Goal: Task Accomplishment & Management: Manage account settings

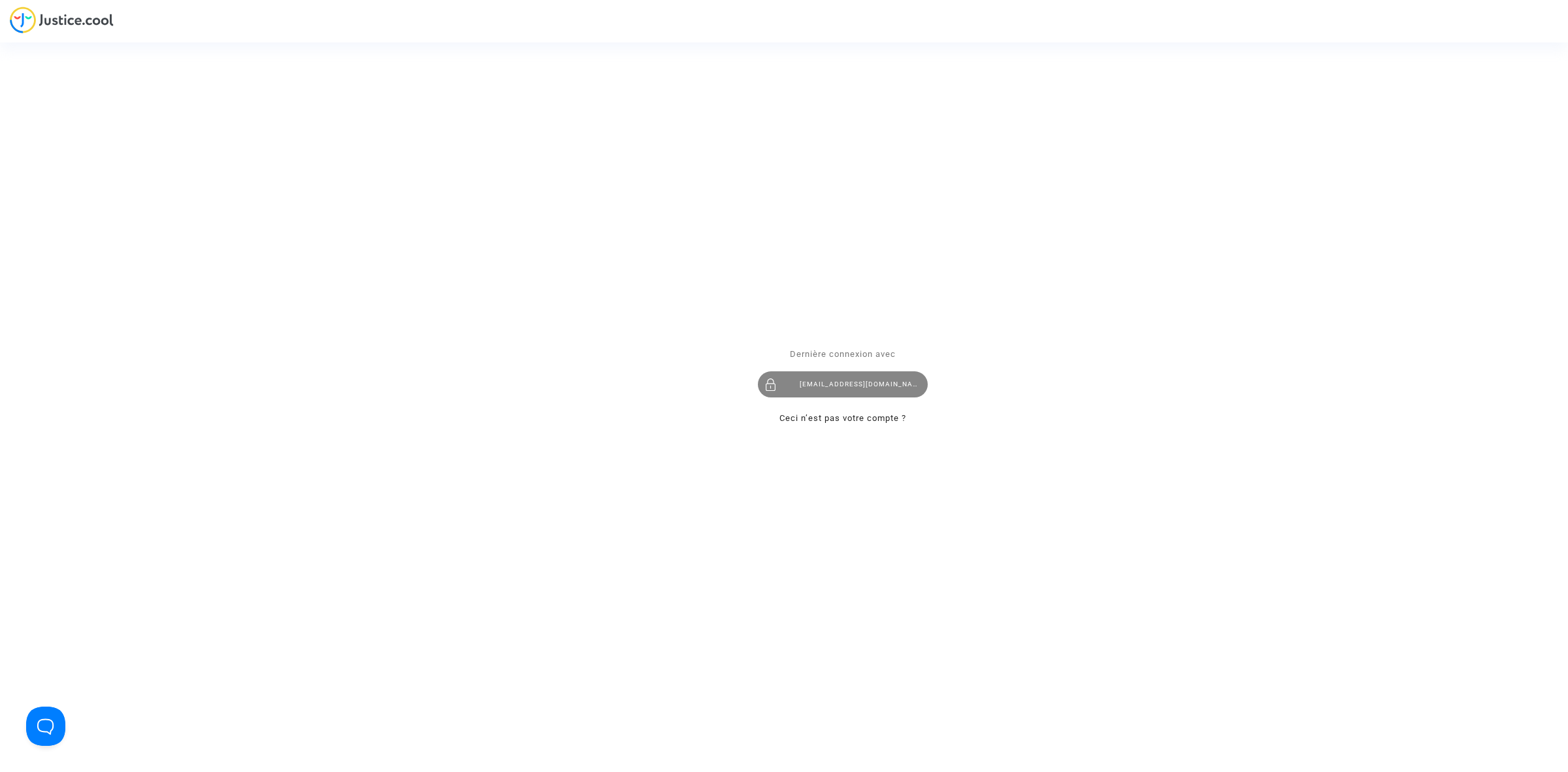
click at [821, 389] on div "[EMAIL_ADDRESS][DOMAIN_NAME]" at bounding box center [843, 385] width 170 height 26
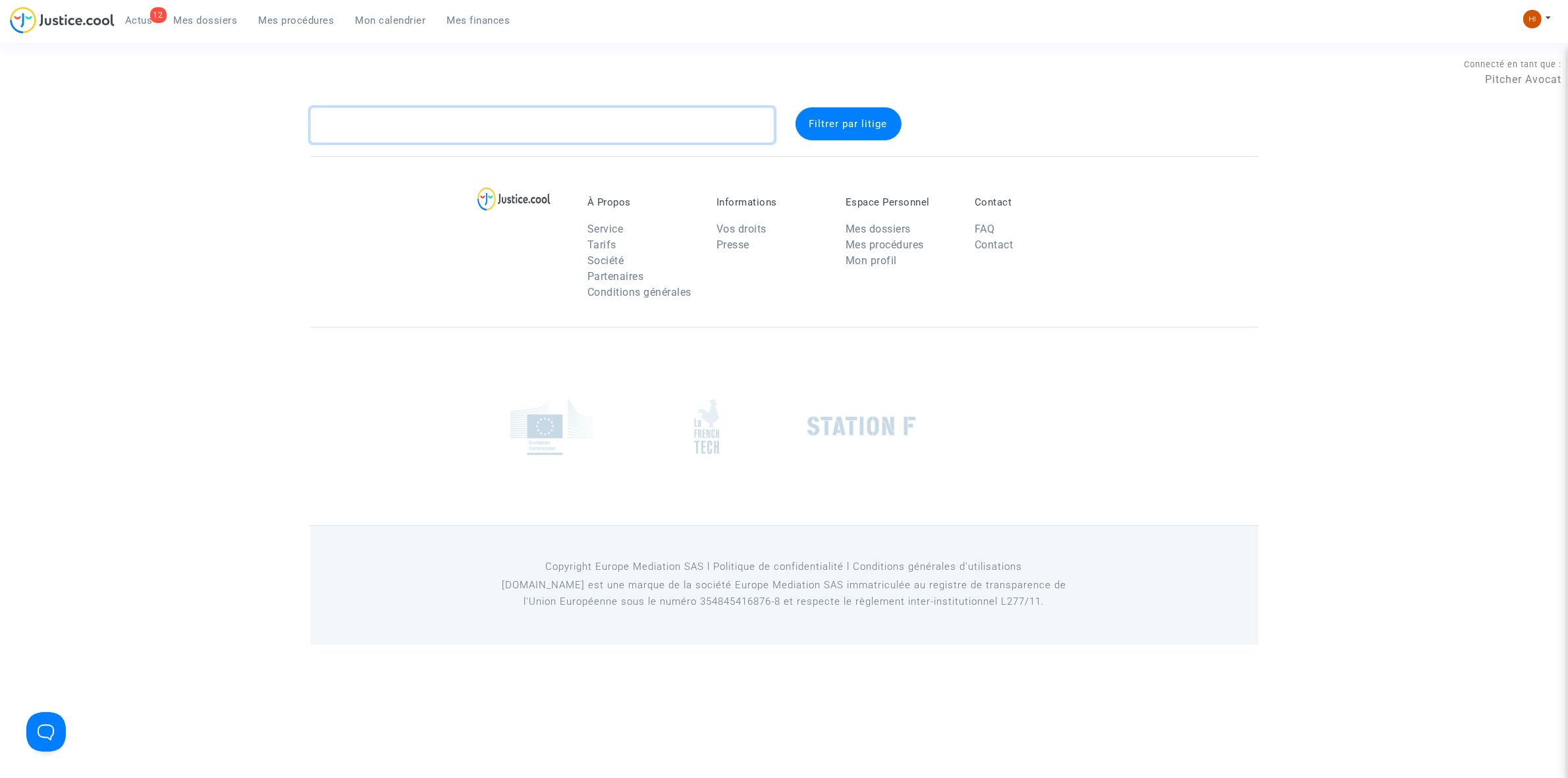
click at [376, 125] on textarea at bounding box center [542, 125] width 464 height 35
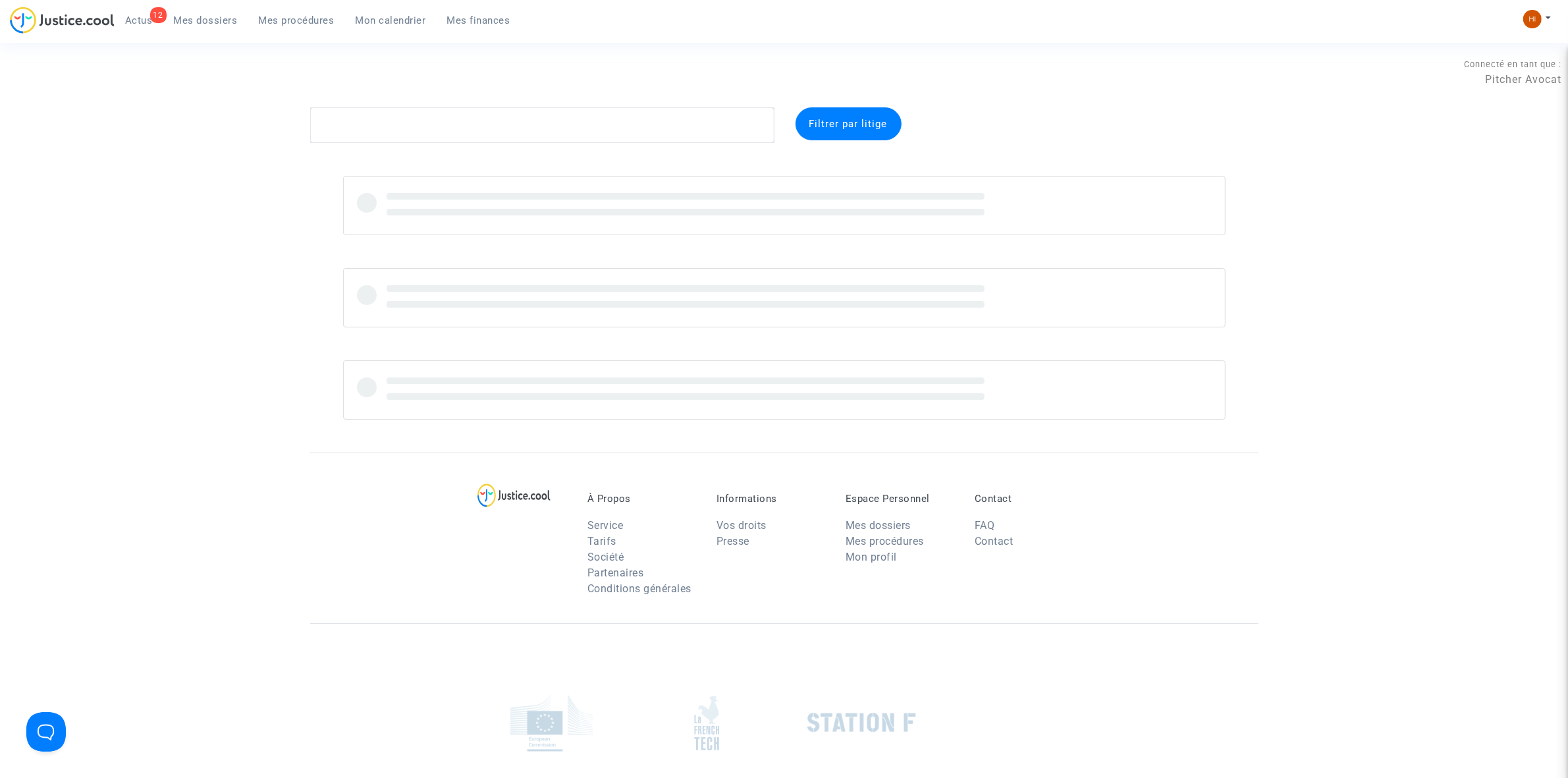
click at [301, 10] on link "Mes procédures" at bounding box center [296, 20] width 97 height 19
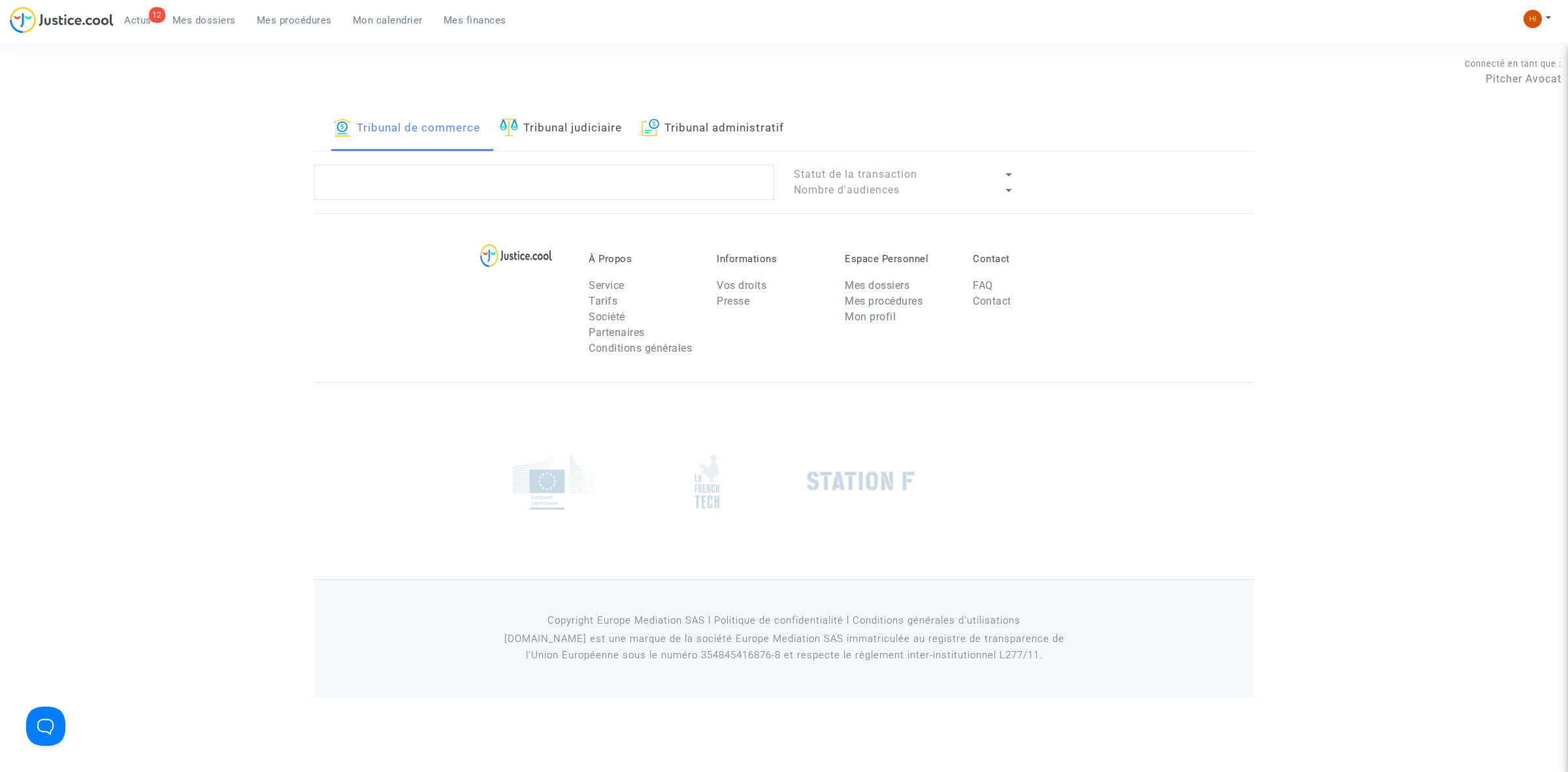
click at [307, 23] on span "Mes procédures" at bounding box center [294, 20] width 75 height 12
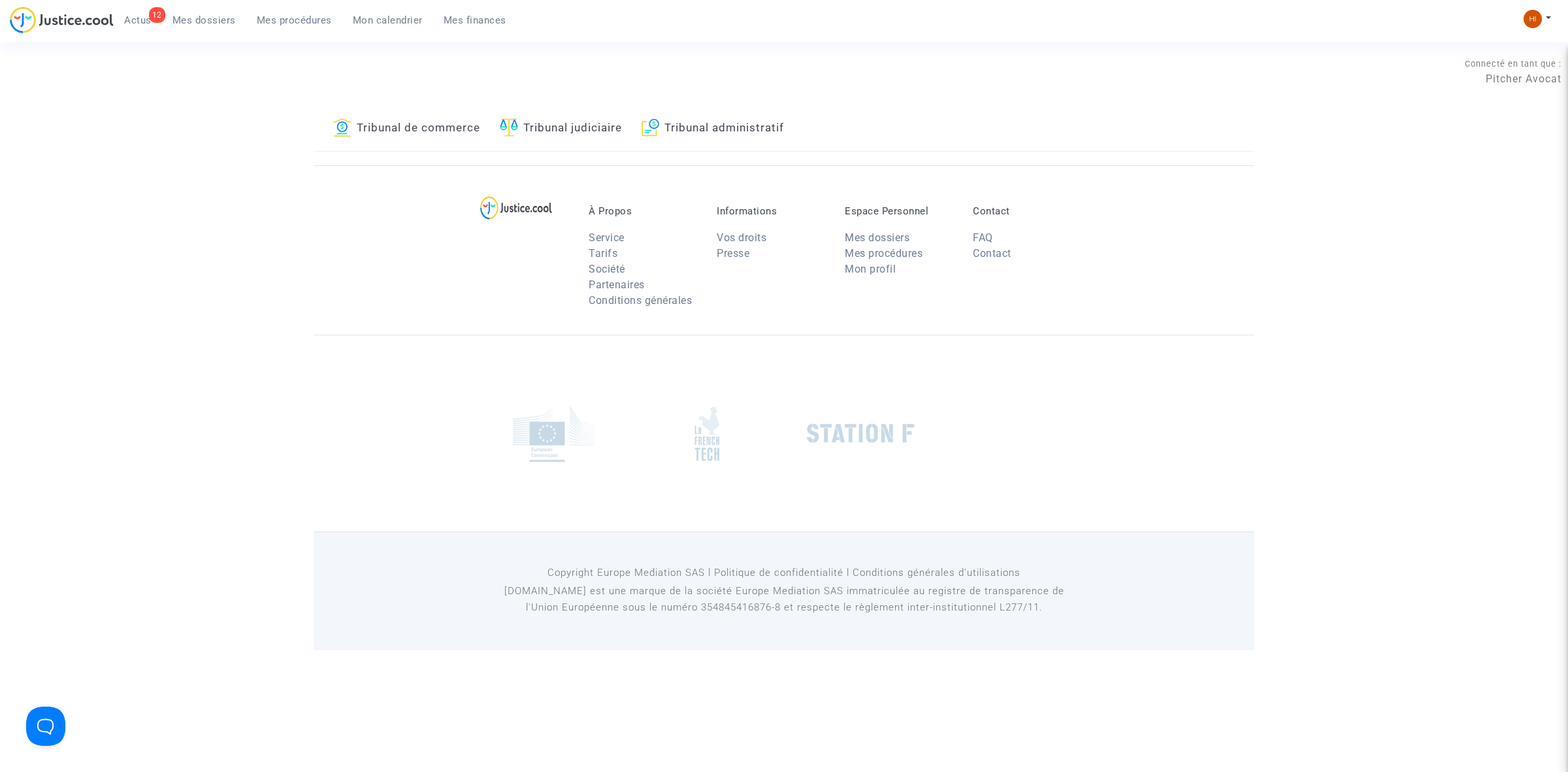
click at [400, 128] on link "Tribunal de commerce" at bounding box center [406, 129] width 147 height 44
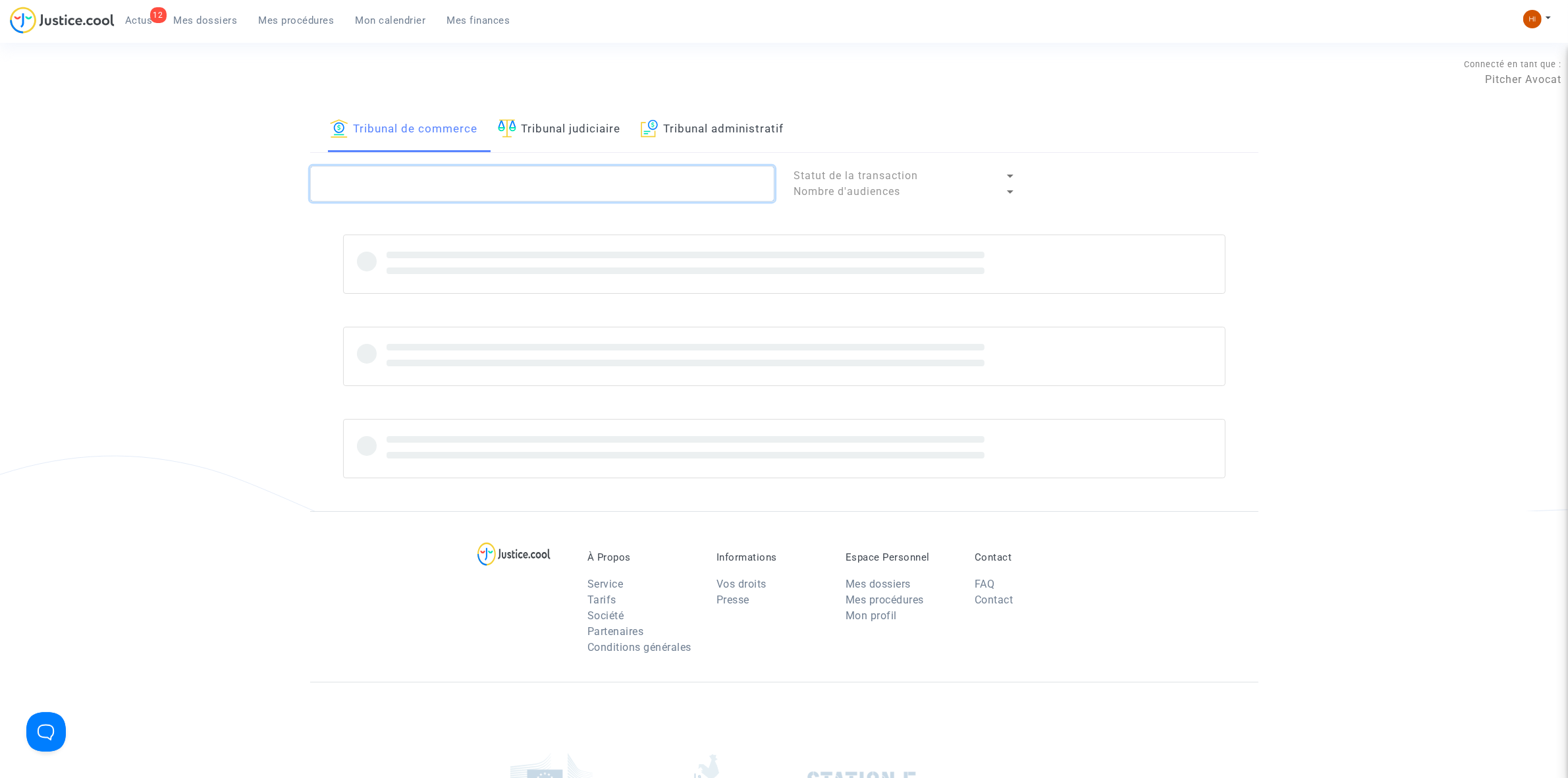
click at [403, 185] on textarea at bounding box center [542, 183] width 464 height 35
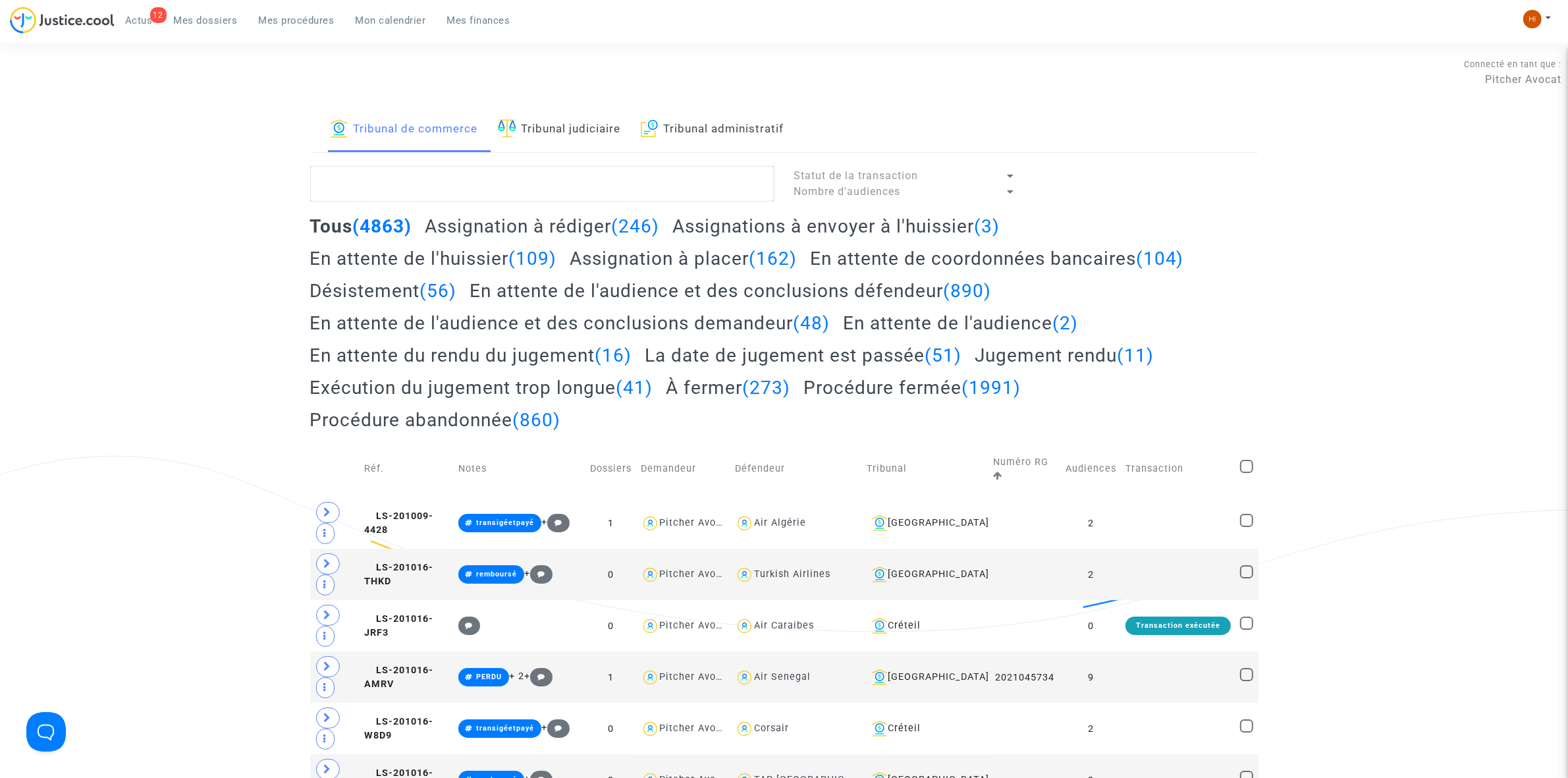
click at [403, 192] on textarea at bounding box center [542, 183] width 464 height 35
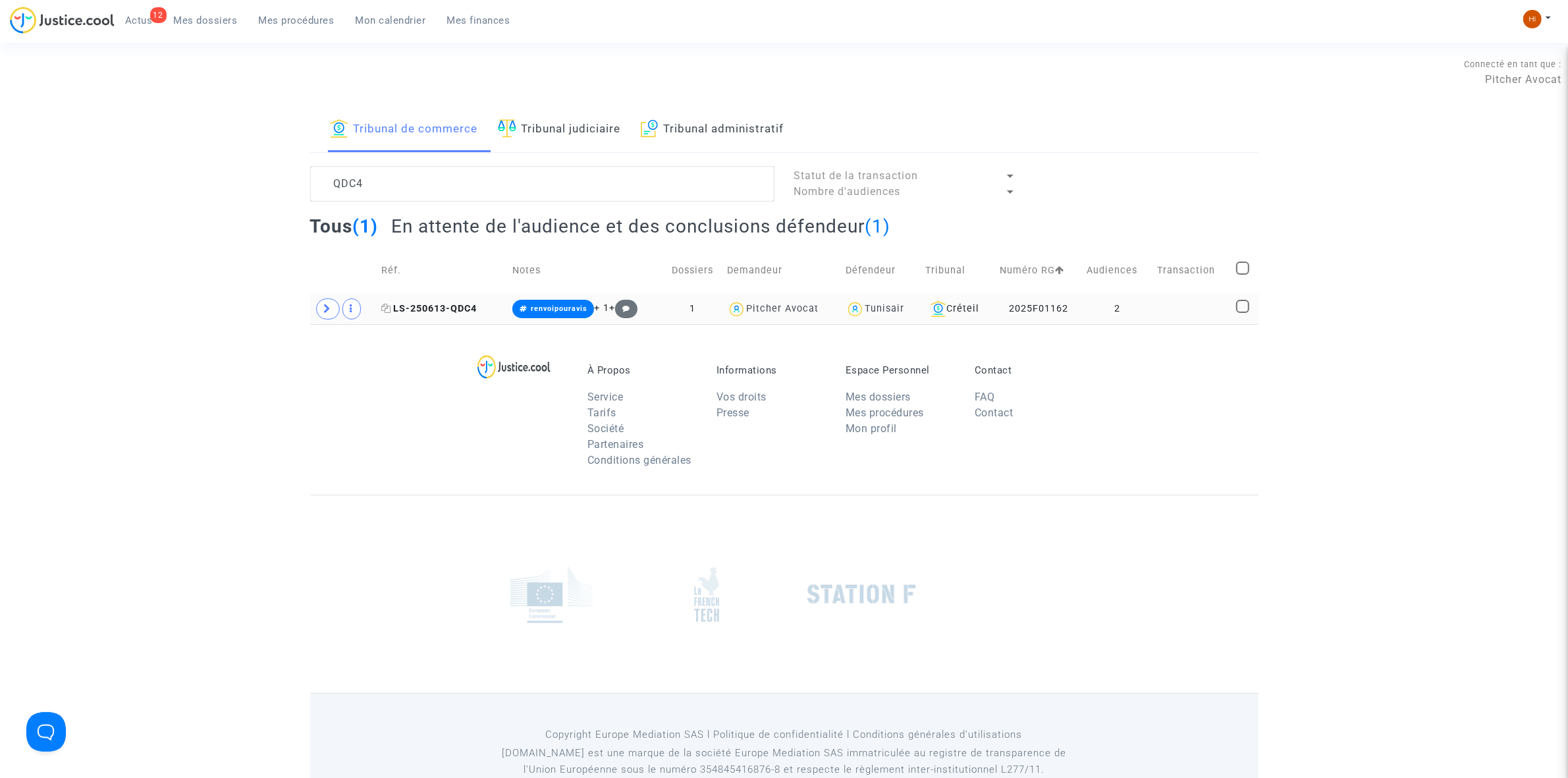
click at [443, 310] on span "LS-250613-QDC4" at bounding box center [428, 308] width 95 height 11
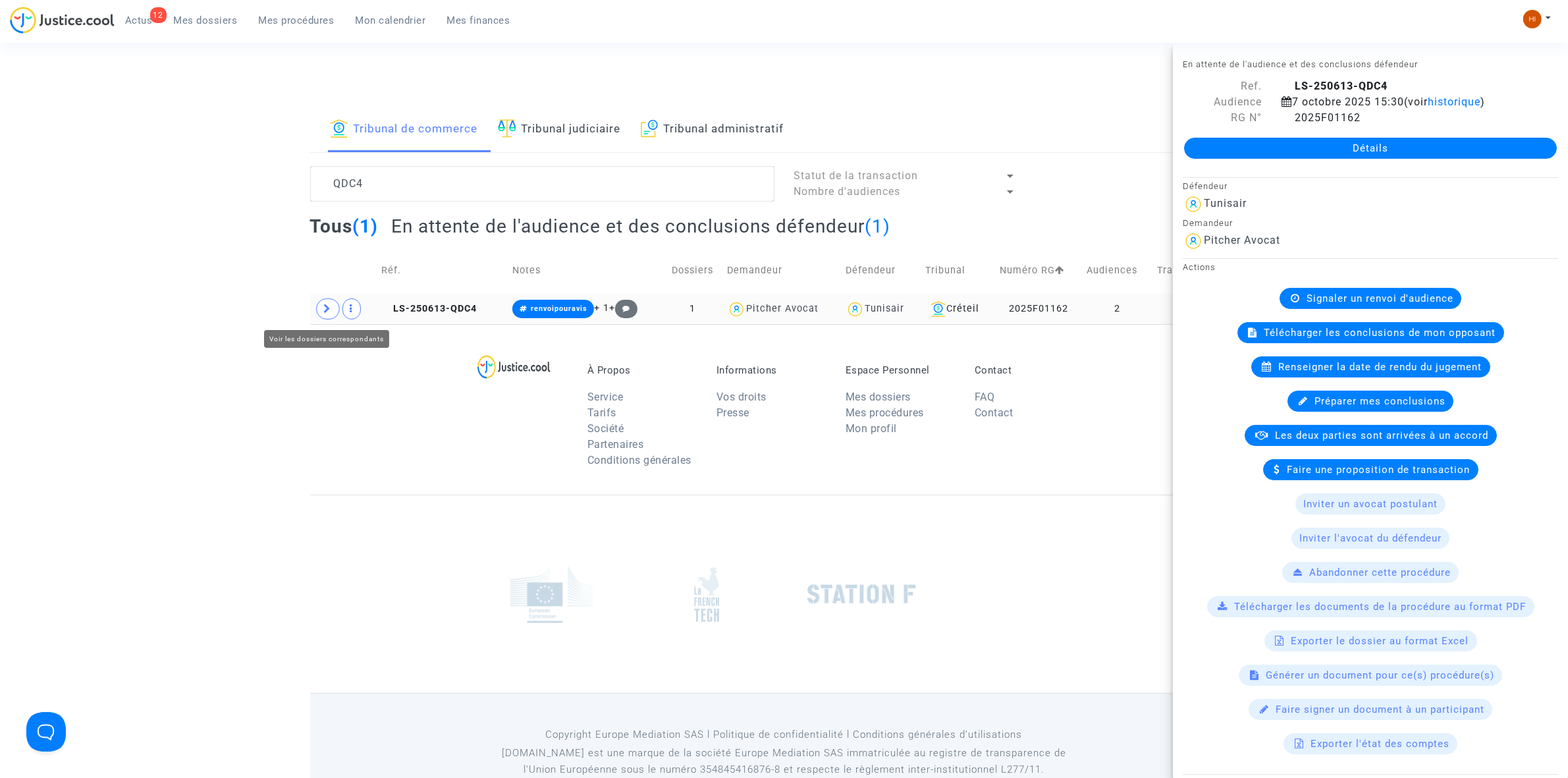
click at [328, 315] on span at bounding box center [328, 309] width 24 height 21
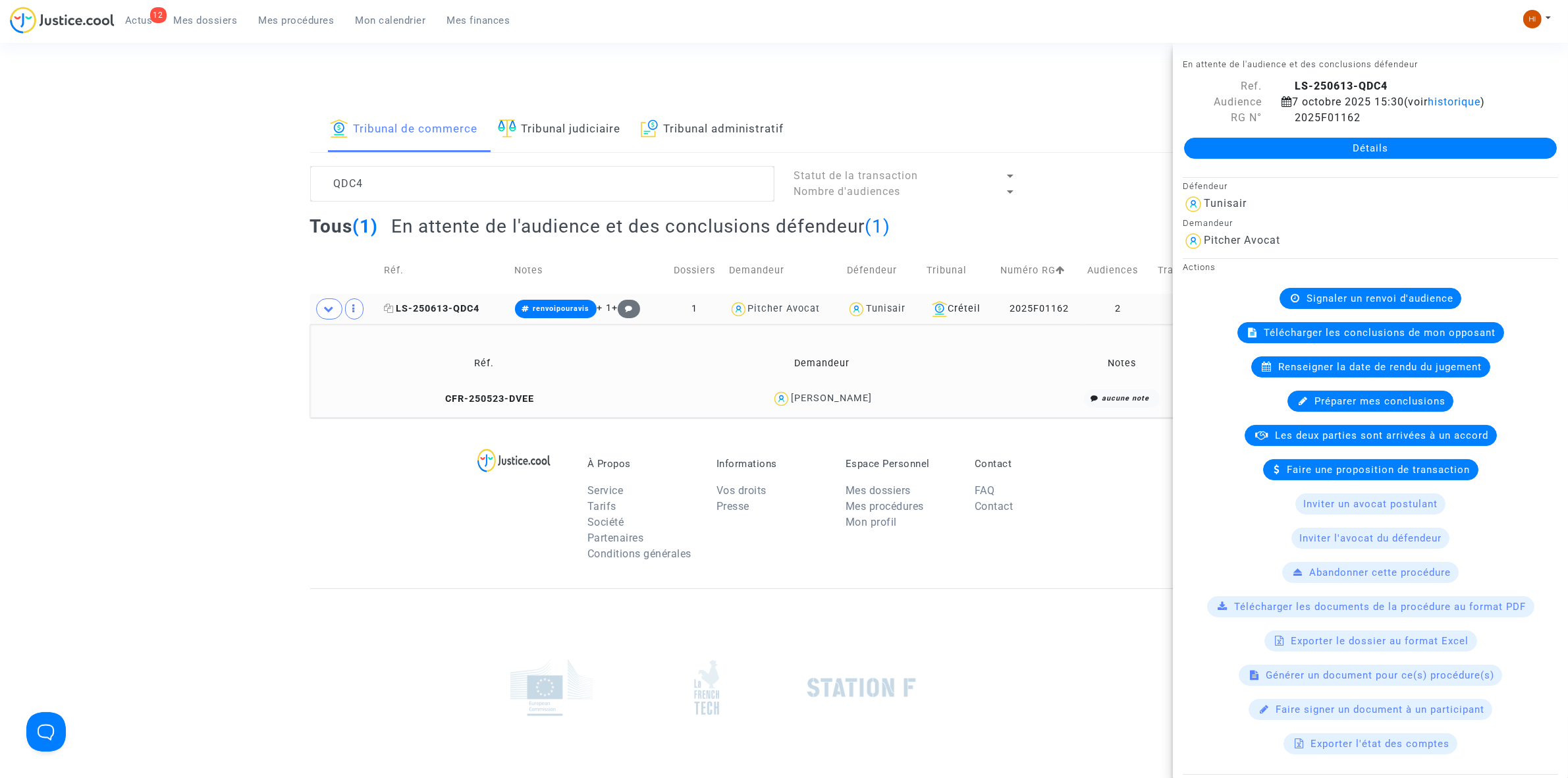
click at [451, 308] on span "LS-250613-QDC4" at bounding box center [431, 308] width 95 height 11
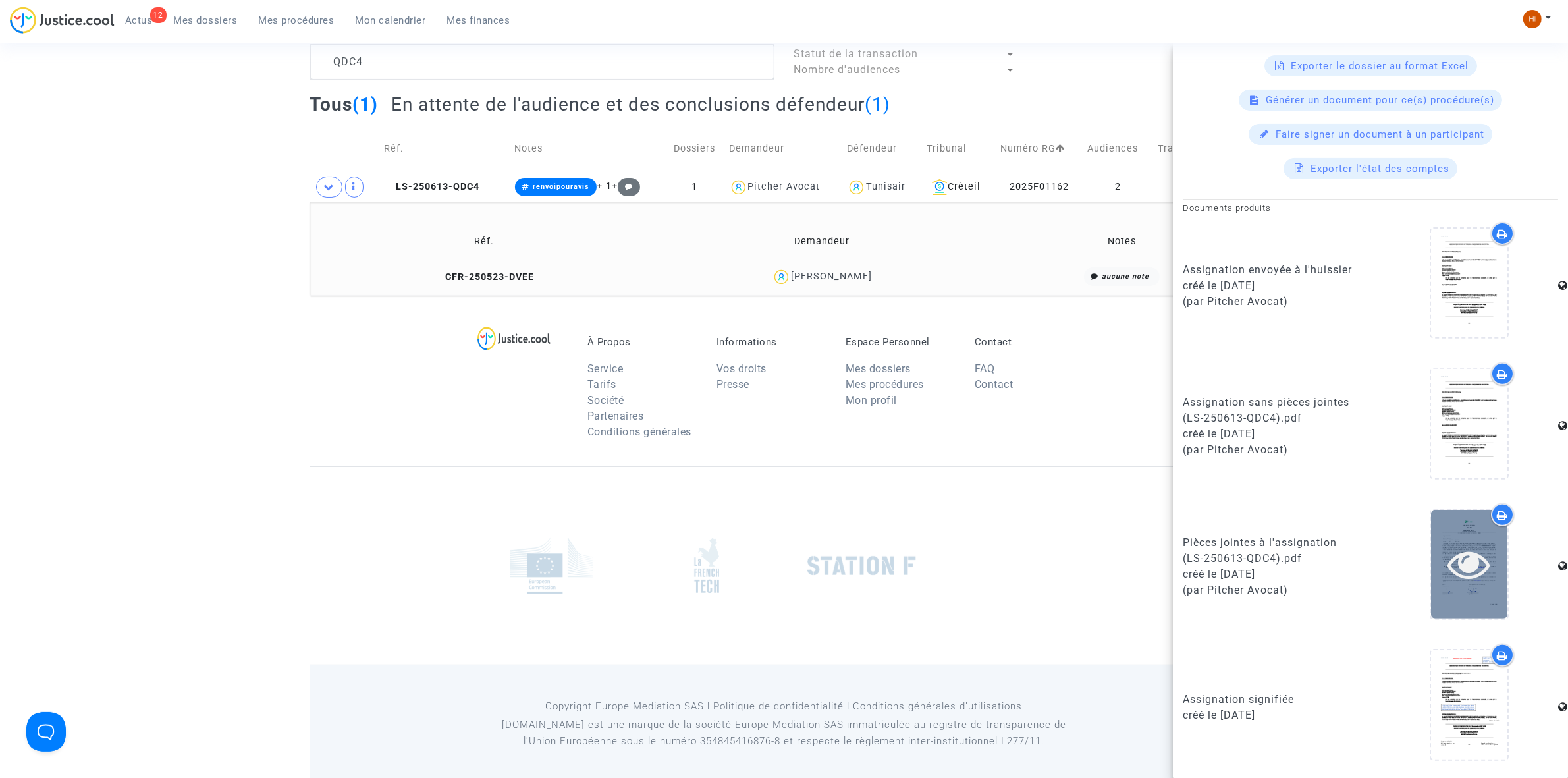
scroll to position [130, 0]
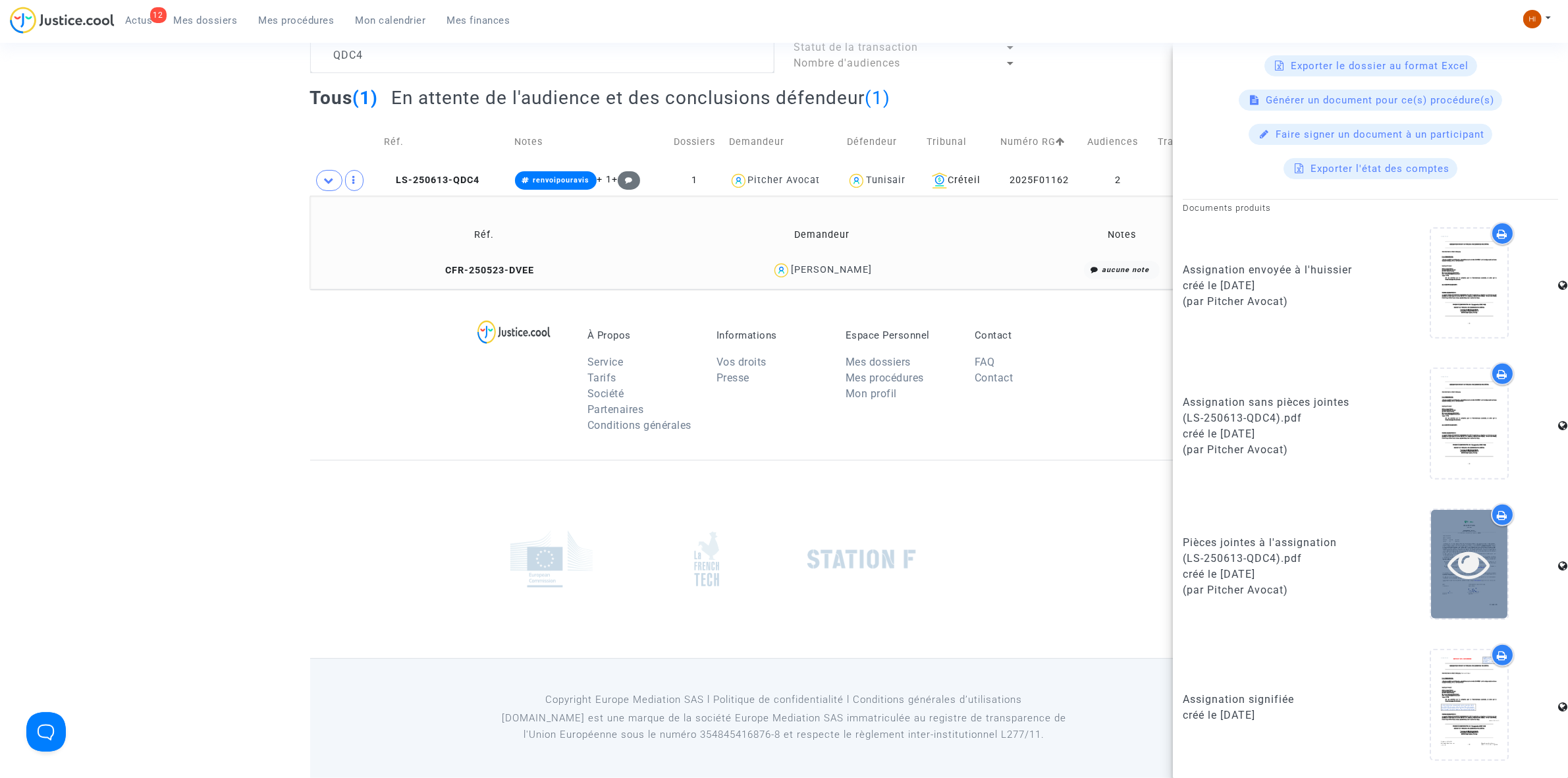
click at [1437, 558] on div at bounding box center [1469, 563] width 76 height 42
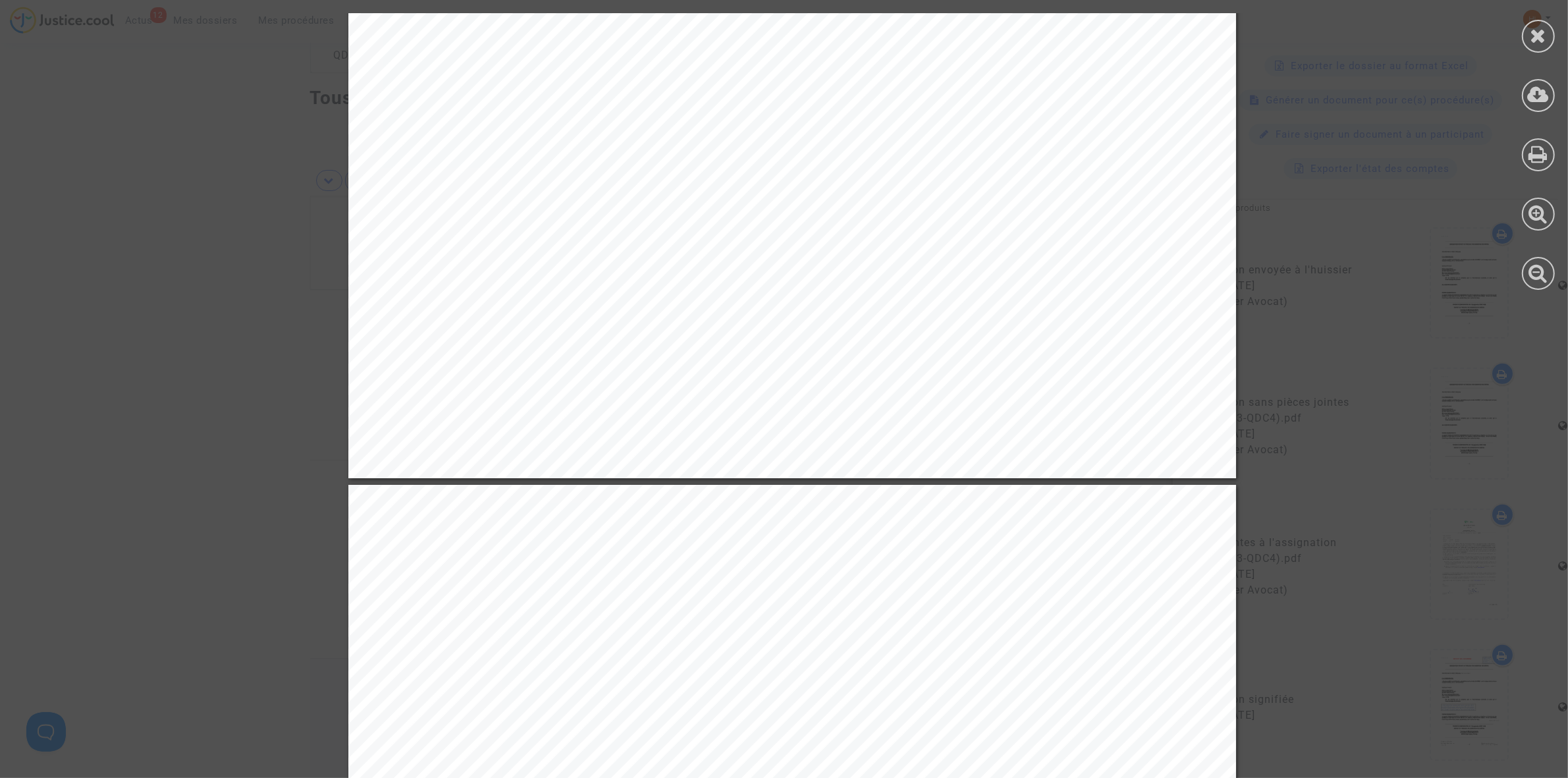
scroll to position [4034, 0]
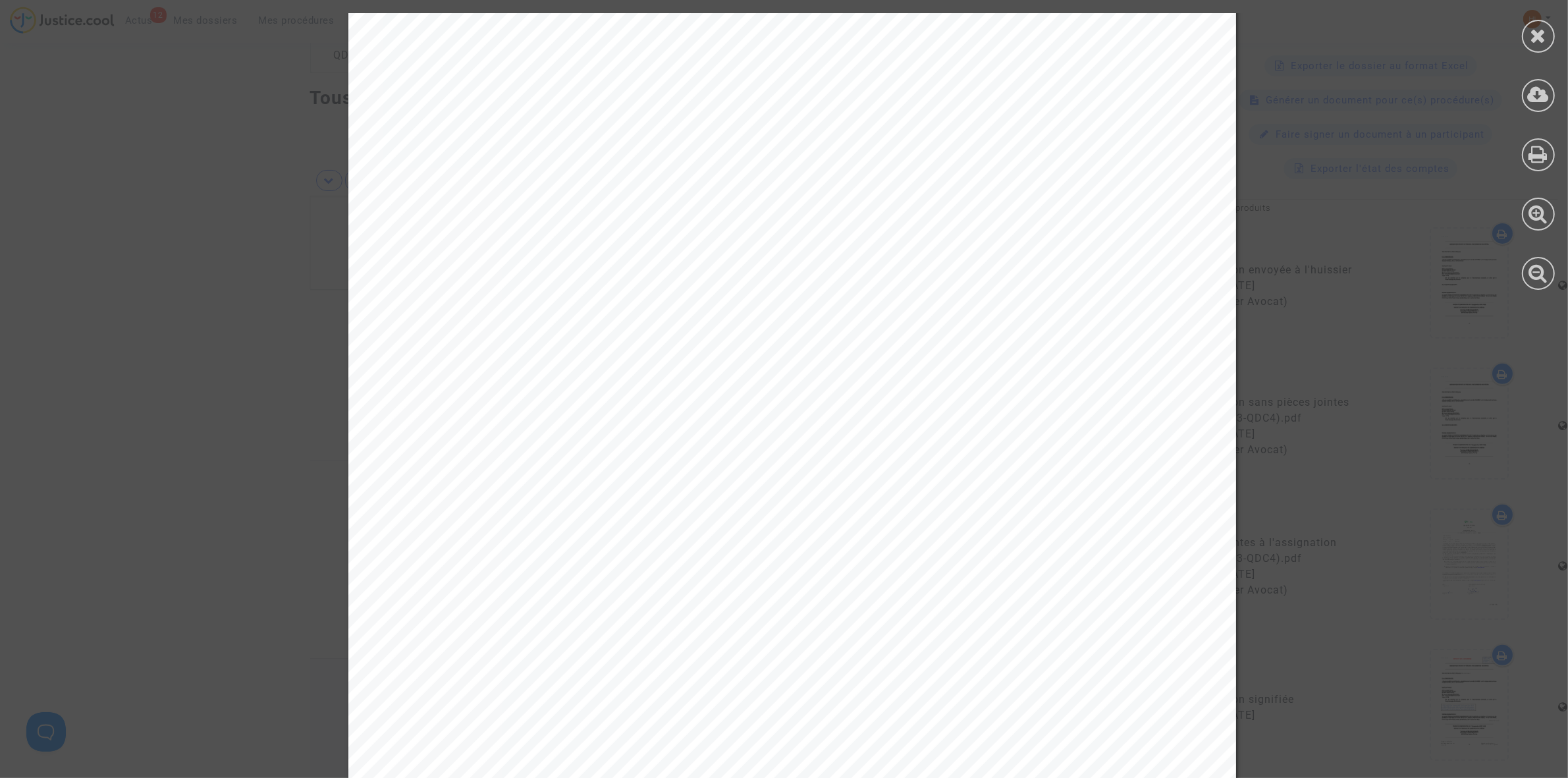
drag, startPoint x: 1532, startPoint y: 38, endPoint x: 1473, endPoint y: 61, distance: 63.3
click at [1532, 38] on icon at bounding box center [1539, 35] width 17 height 19
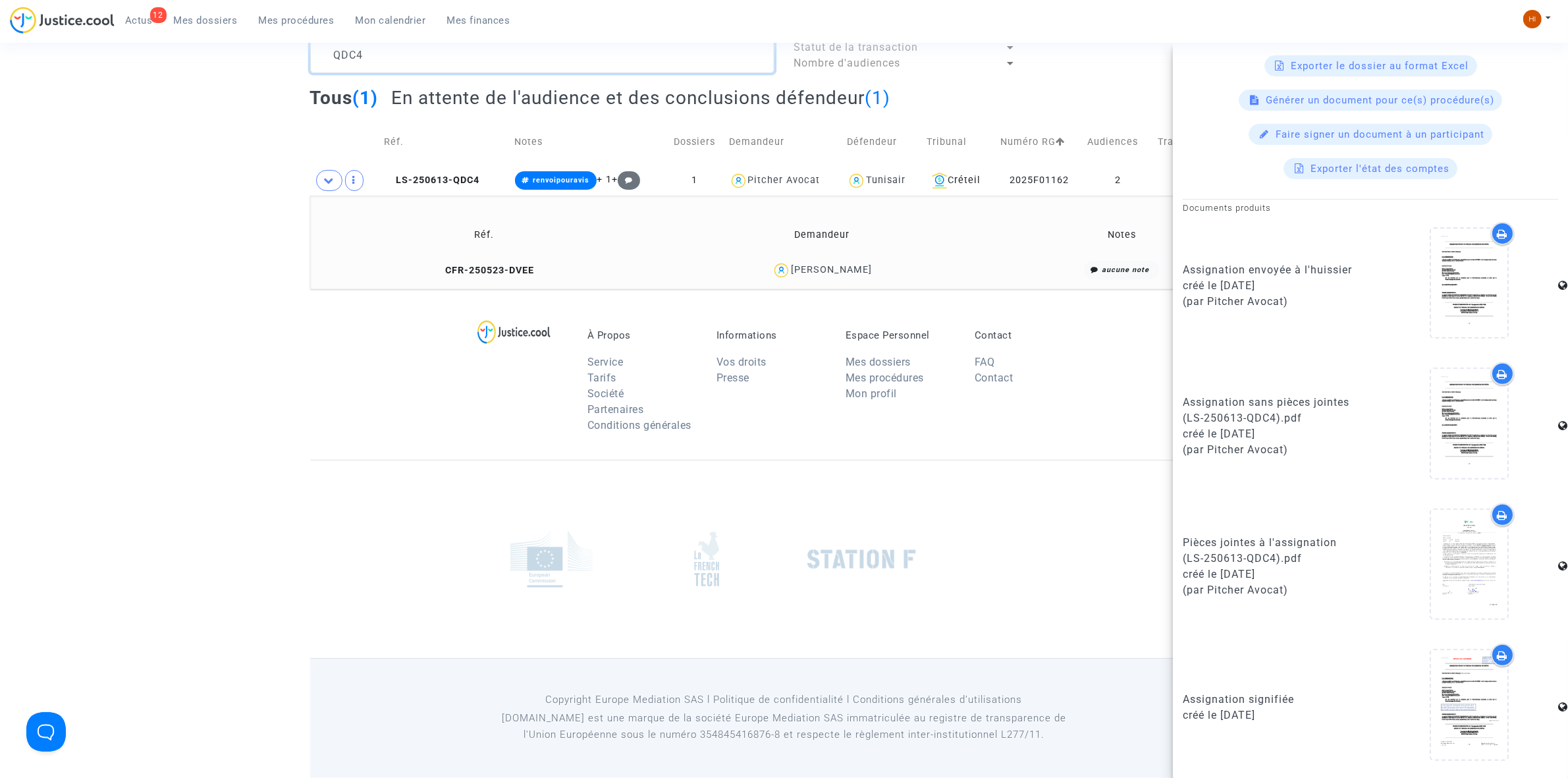
drag, startPoint x: 424, startPoint y: 53, endPoint x: 249, endPoint y: 47, distance: 175.1
click at [249, 47] on div "Tribunal de commerce Tribunal judiciaire Tribunal administratif QDC4 Statut de …" at bounding box center [784, 134] width 1568 height 311
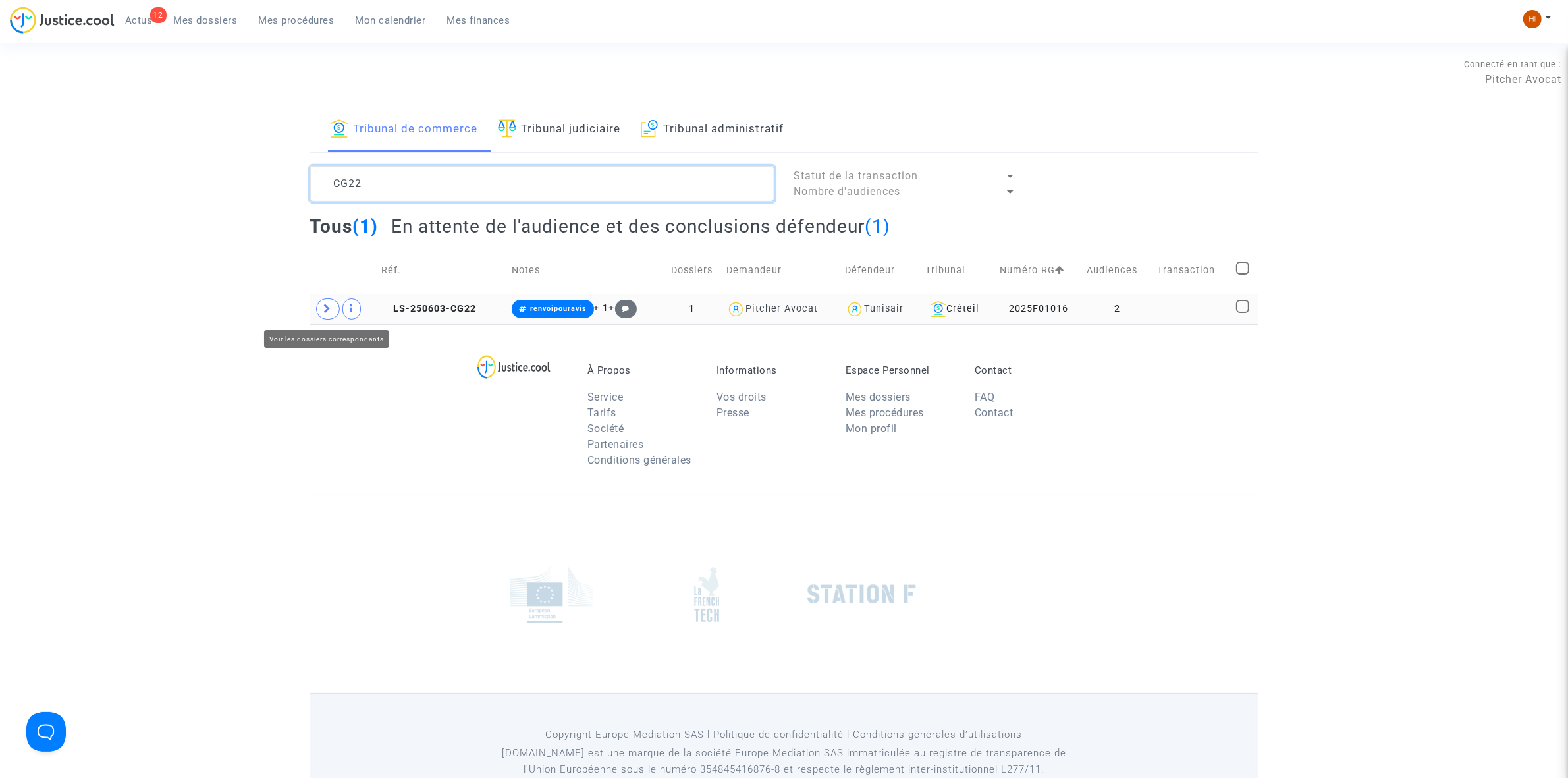
type textarea "CG22"
click at [321, 304] on span at bounding box center [328, 309] width 24 height 21
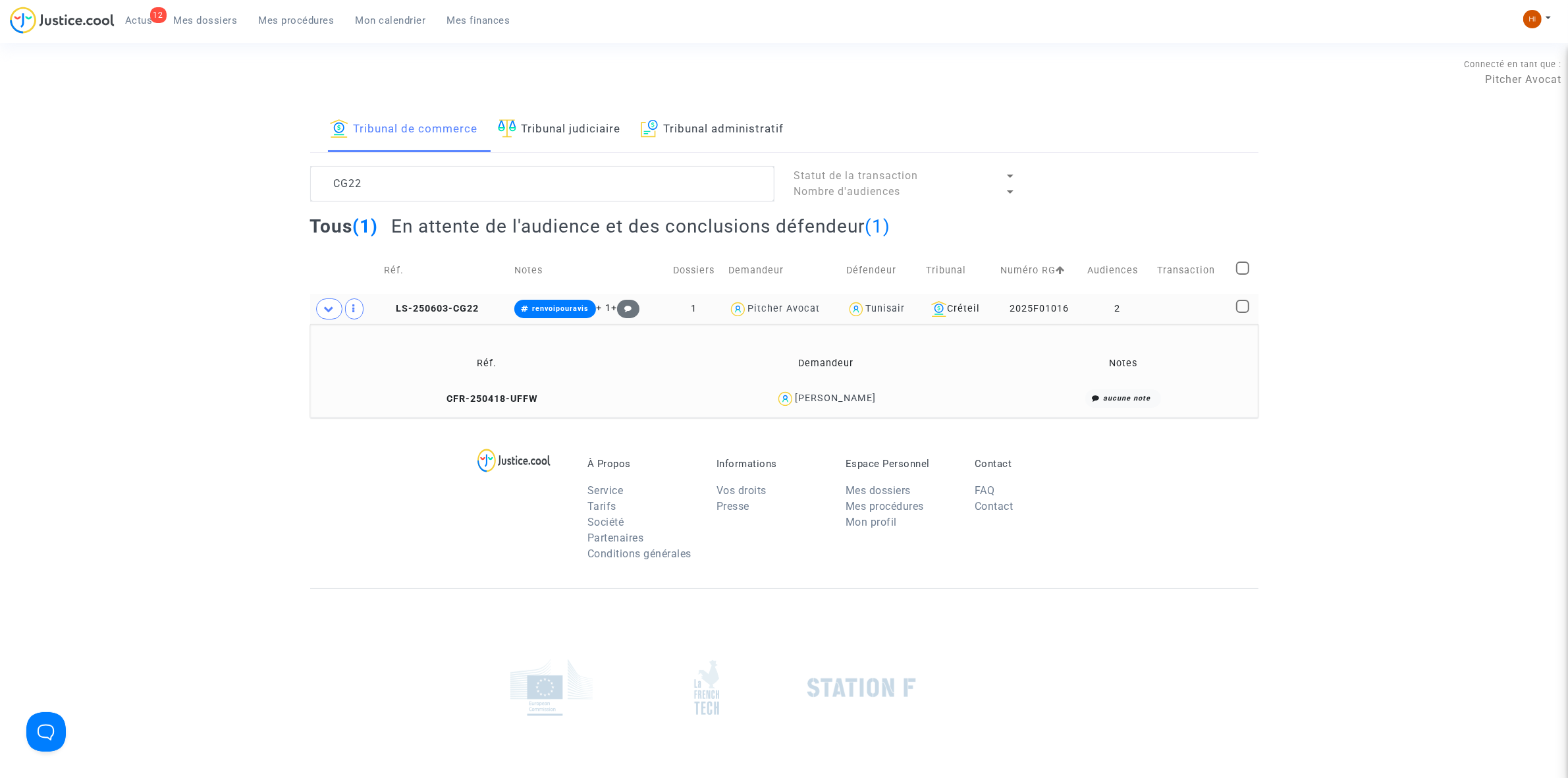
click at [485, 406] on td "CFR-250418-UFFW" at bounding box center [487, 399] width 344 height 28
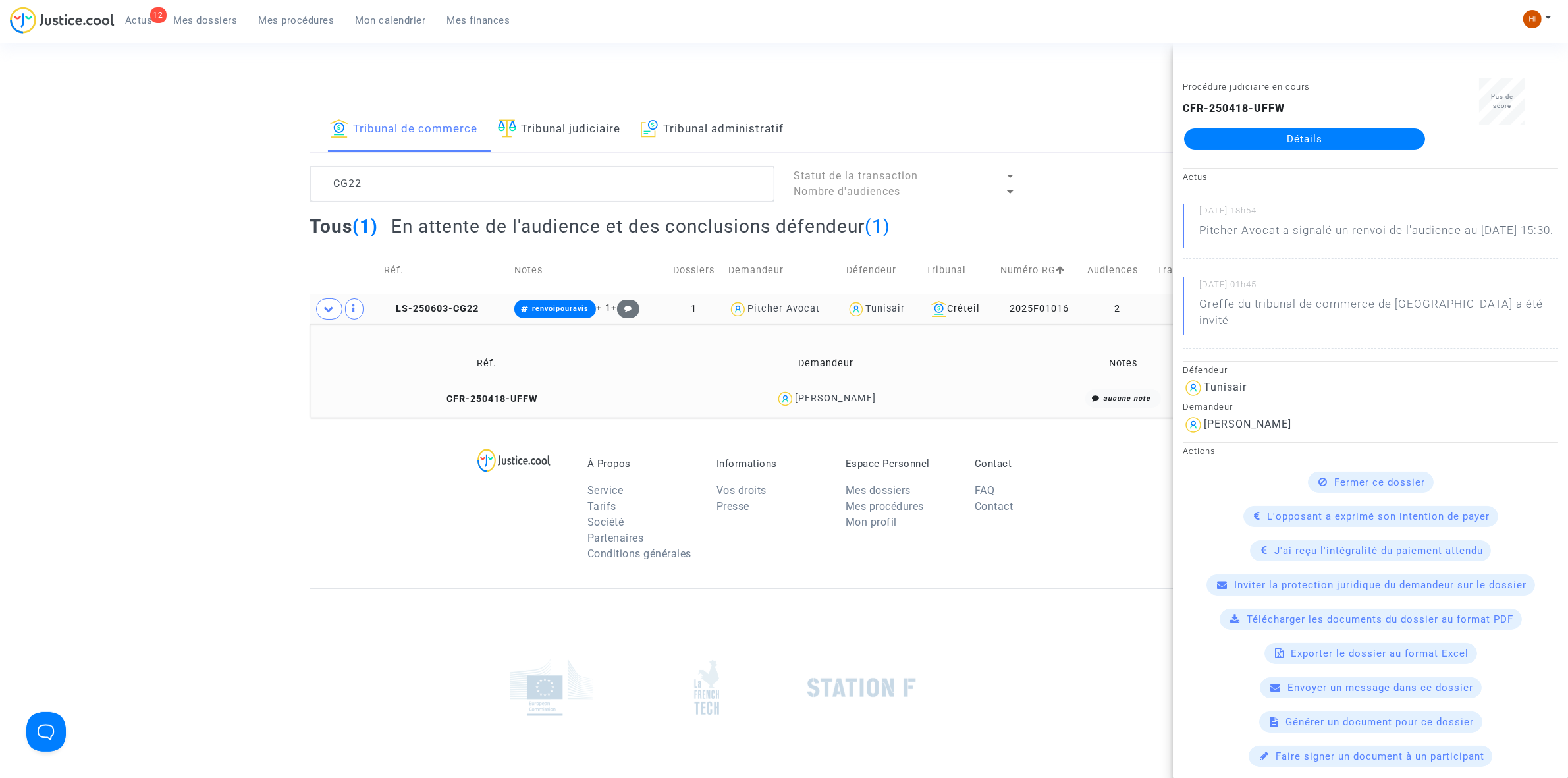
click at [1289, 140] on link "Détails" at bounding box center [1304, 139] width 241 height 21
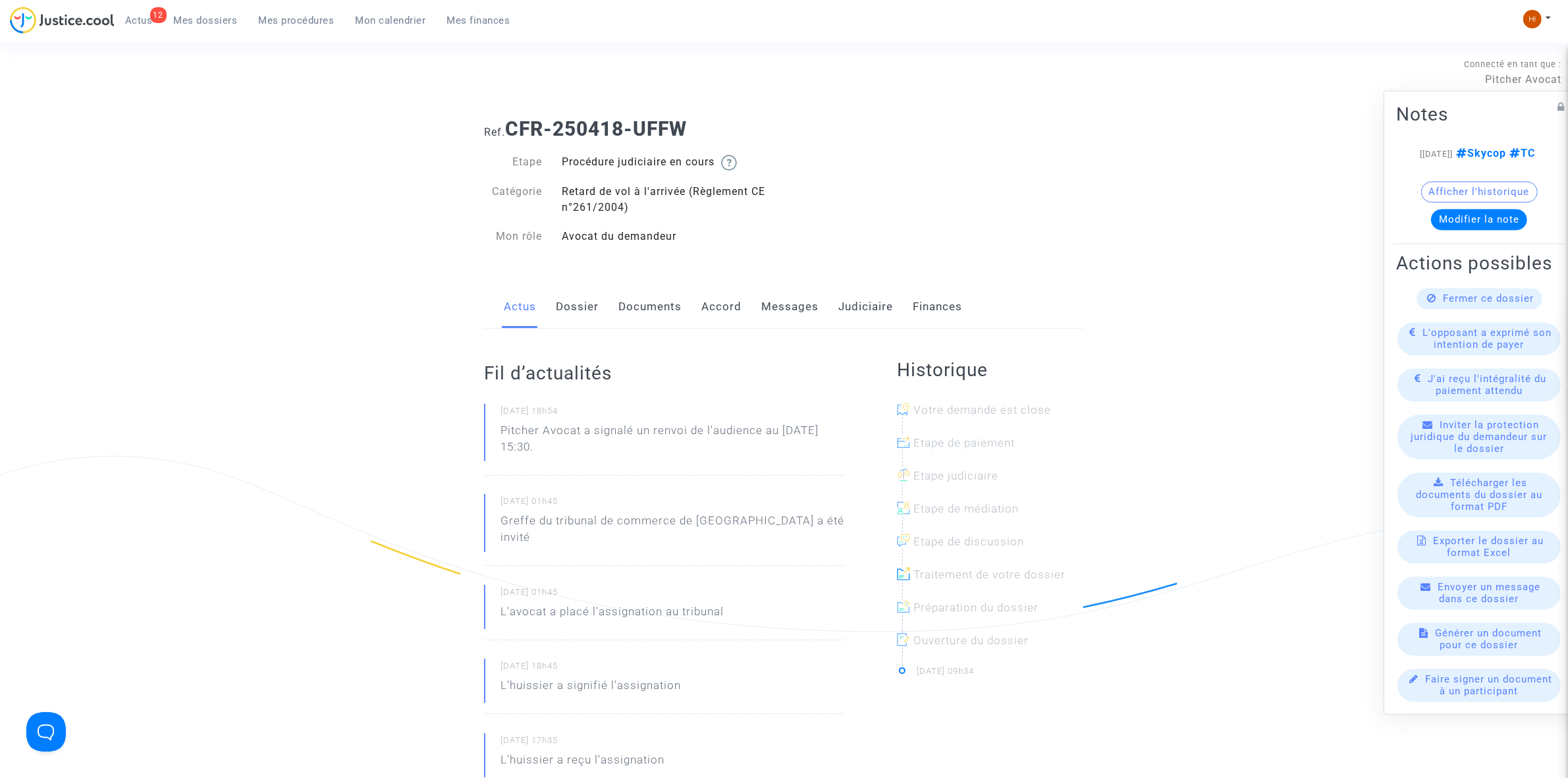
click at [643, 310] on link "Documents" at bounding box center [649, 307] width 63 height 44
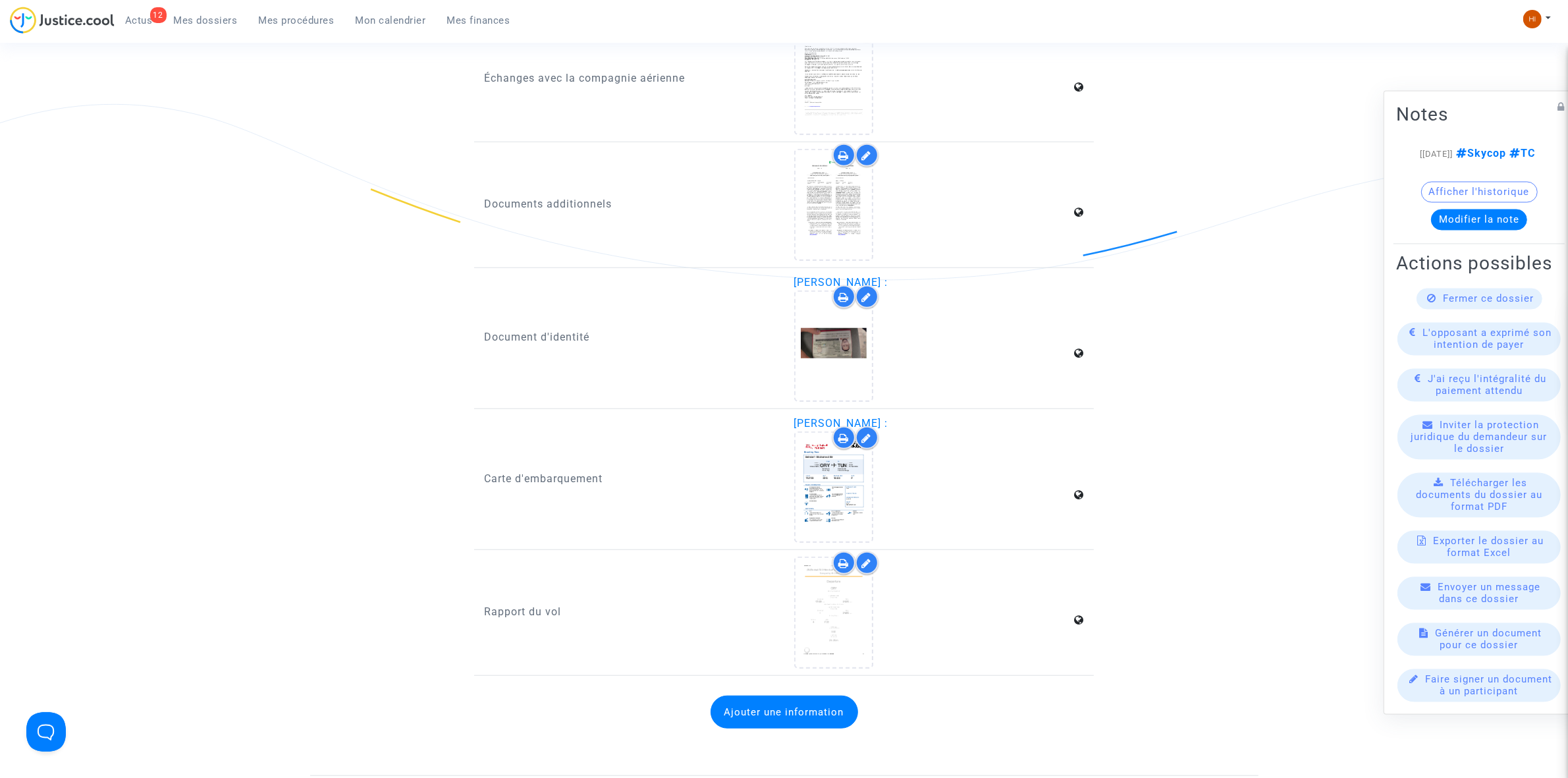
scroll to position [1317, 0]
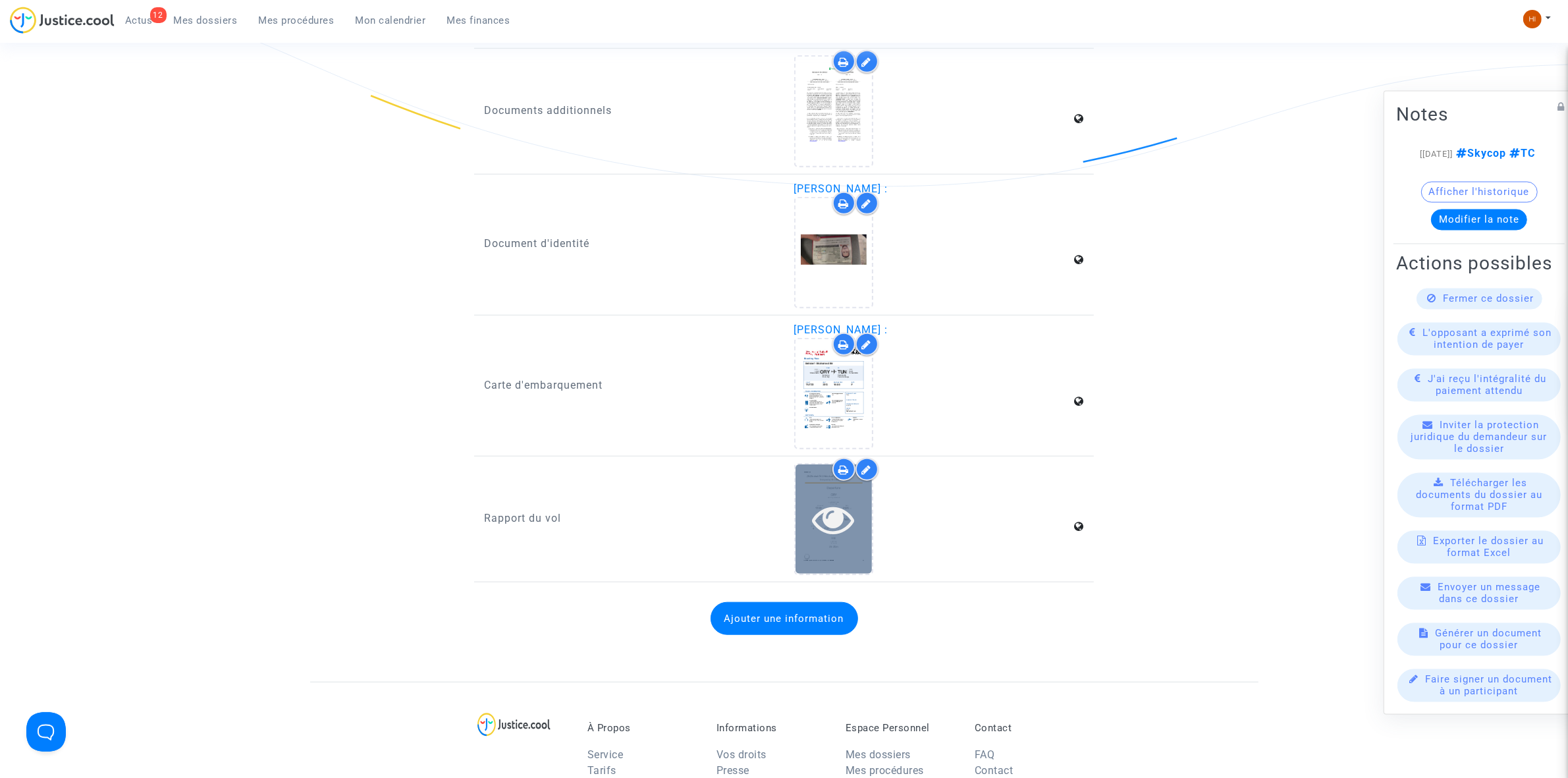
click at [853, 504] on icon at bounding box center [833, 519] width 43 height 42
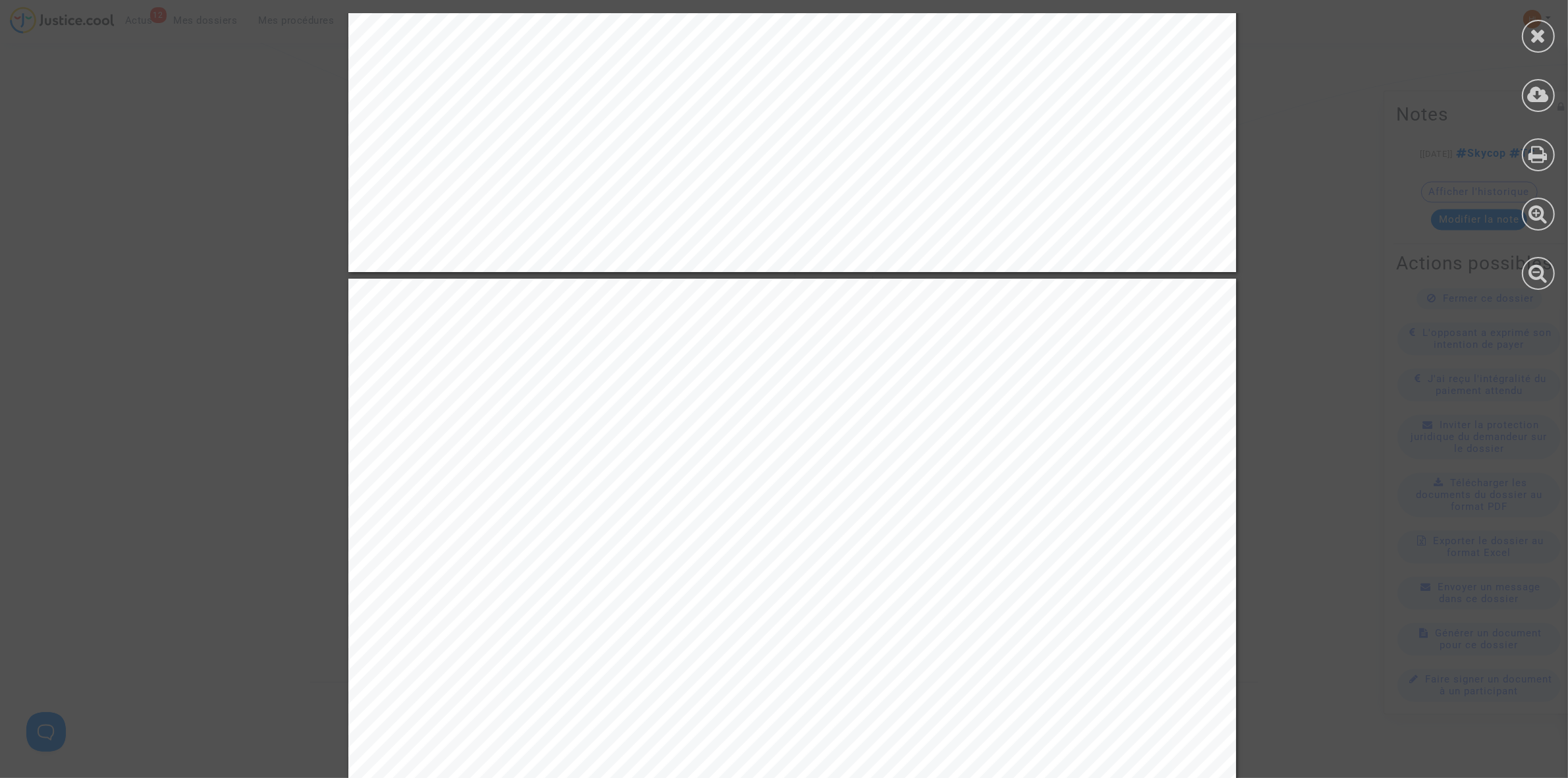
scroll to position [988, 0]
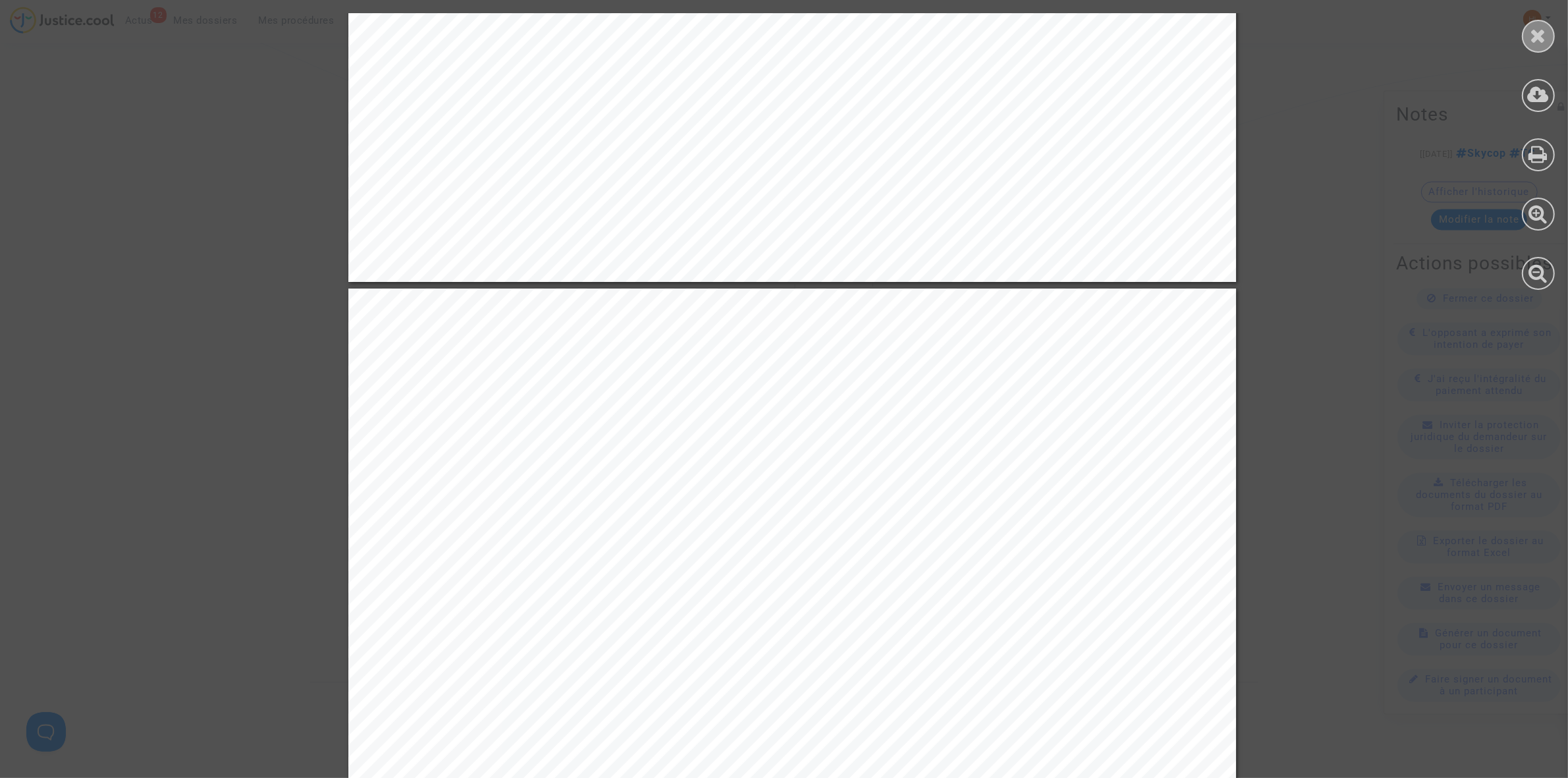
click at [1526, 31] on div at bounding box center [1537, 35] width 33 height 33
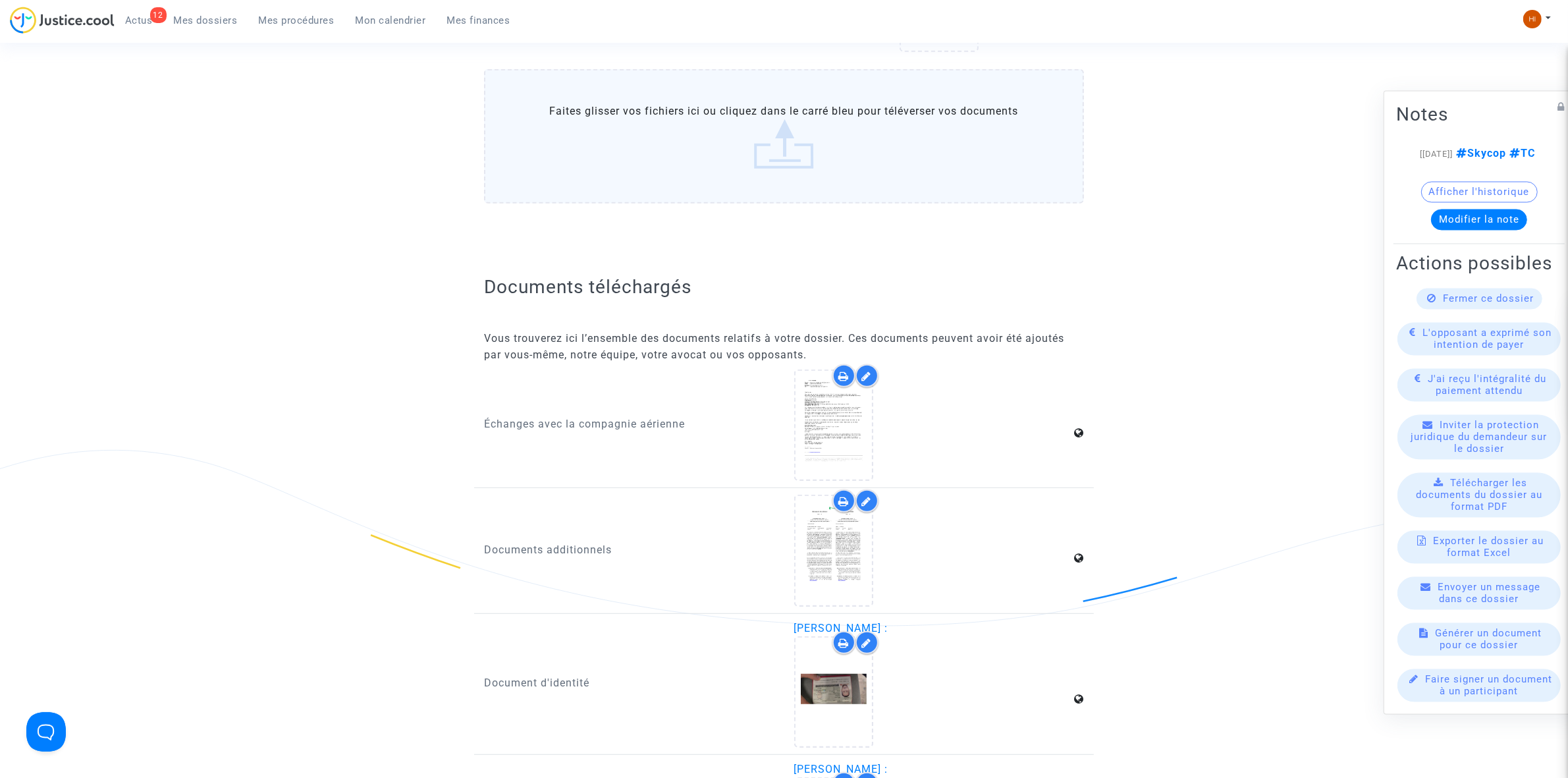
scroll to position [741, 0]
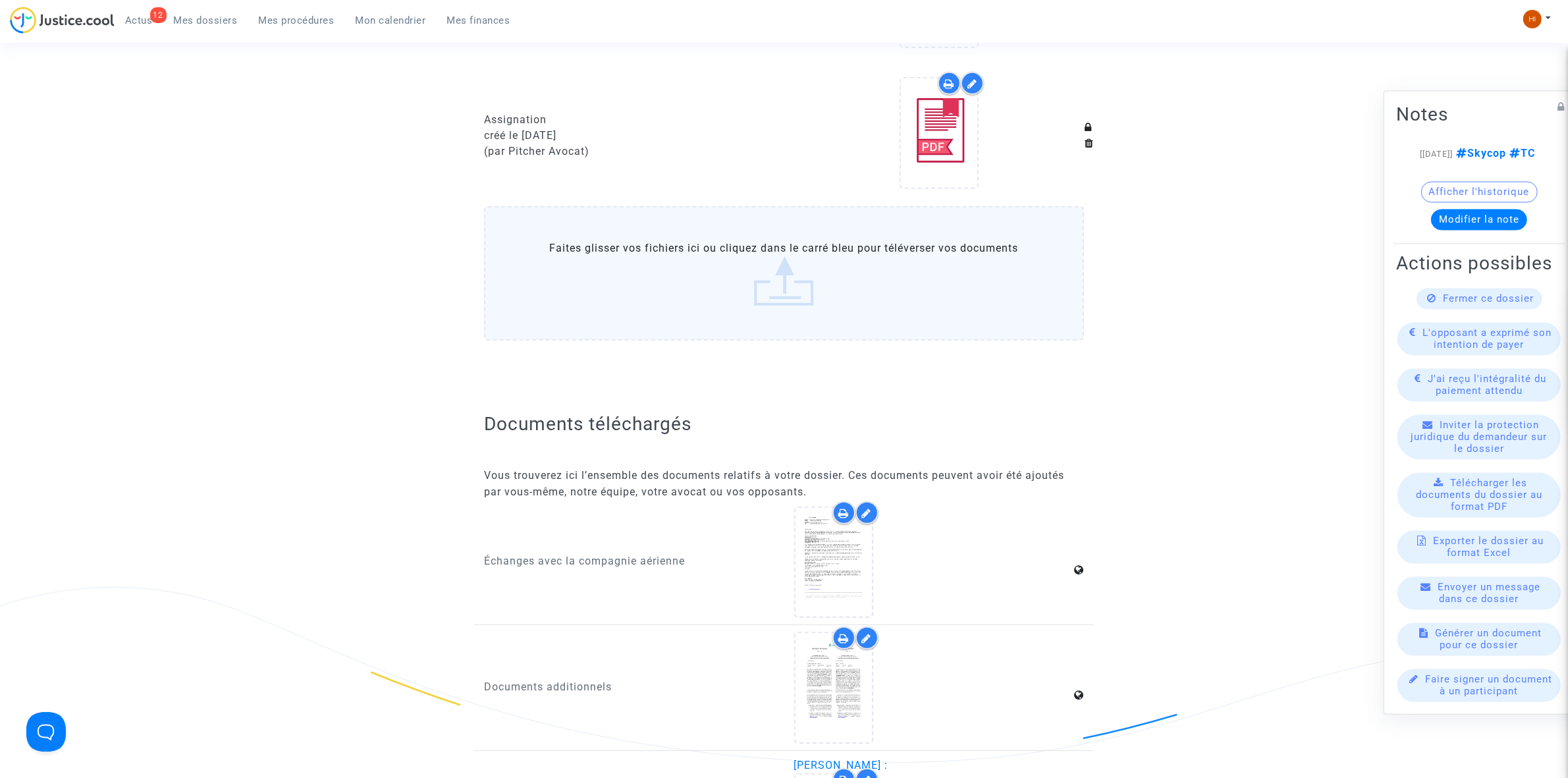
click at [276, 7] on ul "12 Actus Mes dossiers Mes procédures Mon calendrier Mes finances" at bounding box center [317, 18] width 406 height 24
click at [285, 17] on span "Mes procédures" at bounding box center [297, 20] width 76 height 12
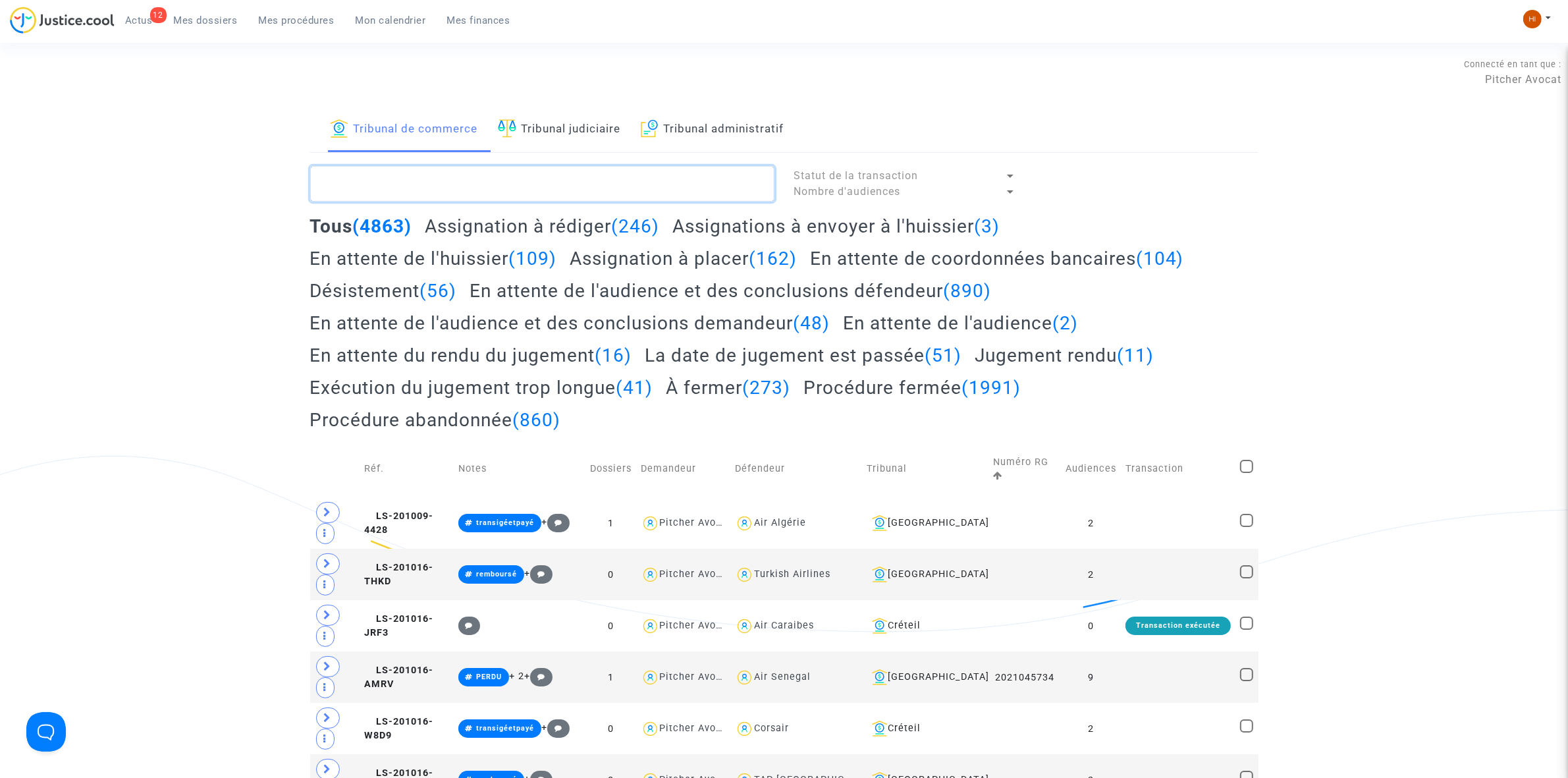
click at [423, 181] on textarea at bounding box center [542, 183] width 464 height 35
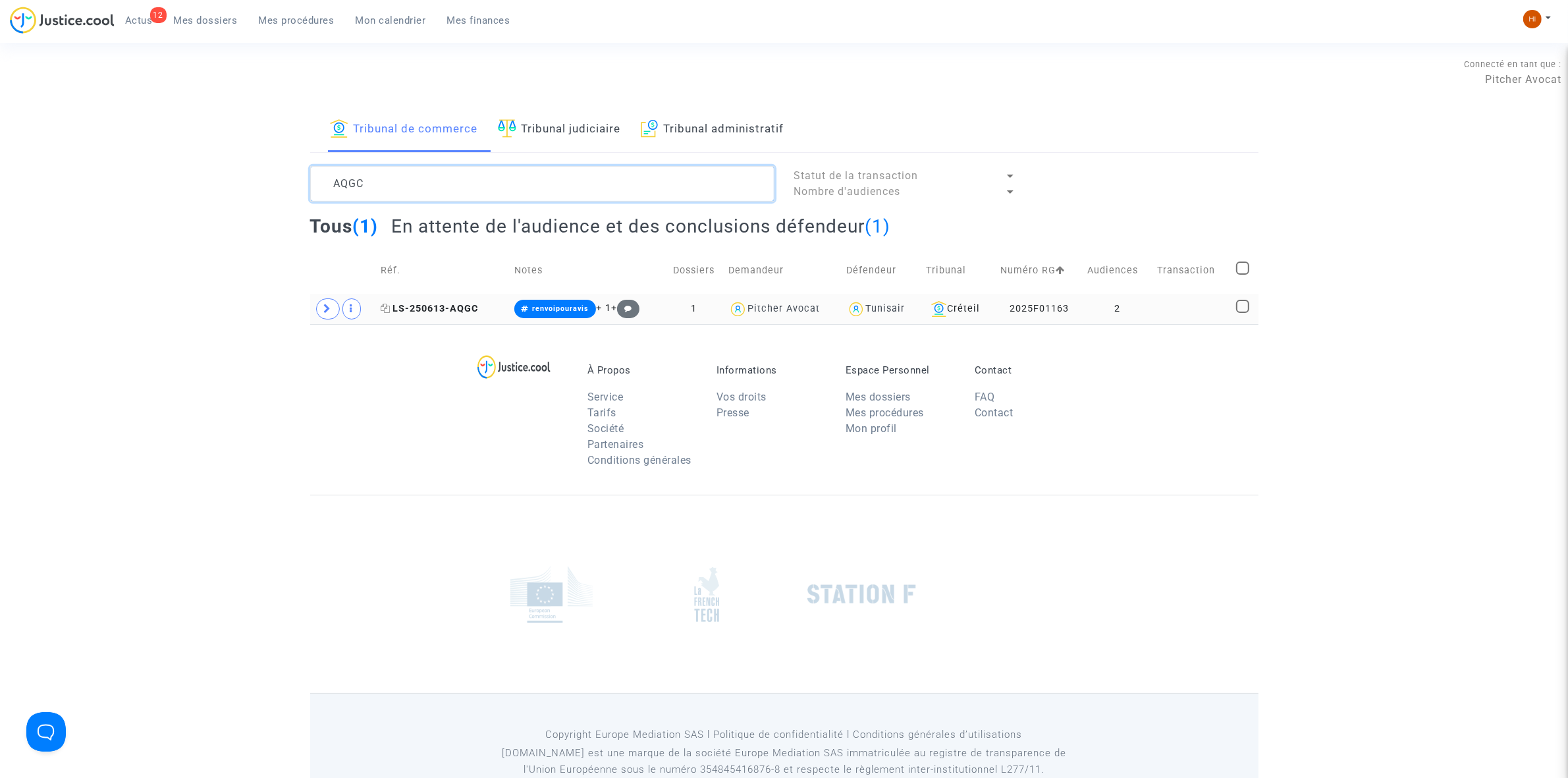
type textarea "AQGC"
click at [442, 308] on span "LS-250613-AQGC" at bounding box center [430, 308] width 97 height 11
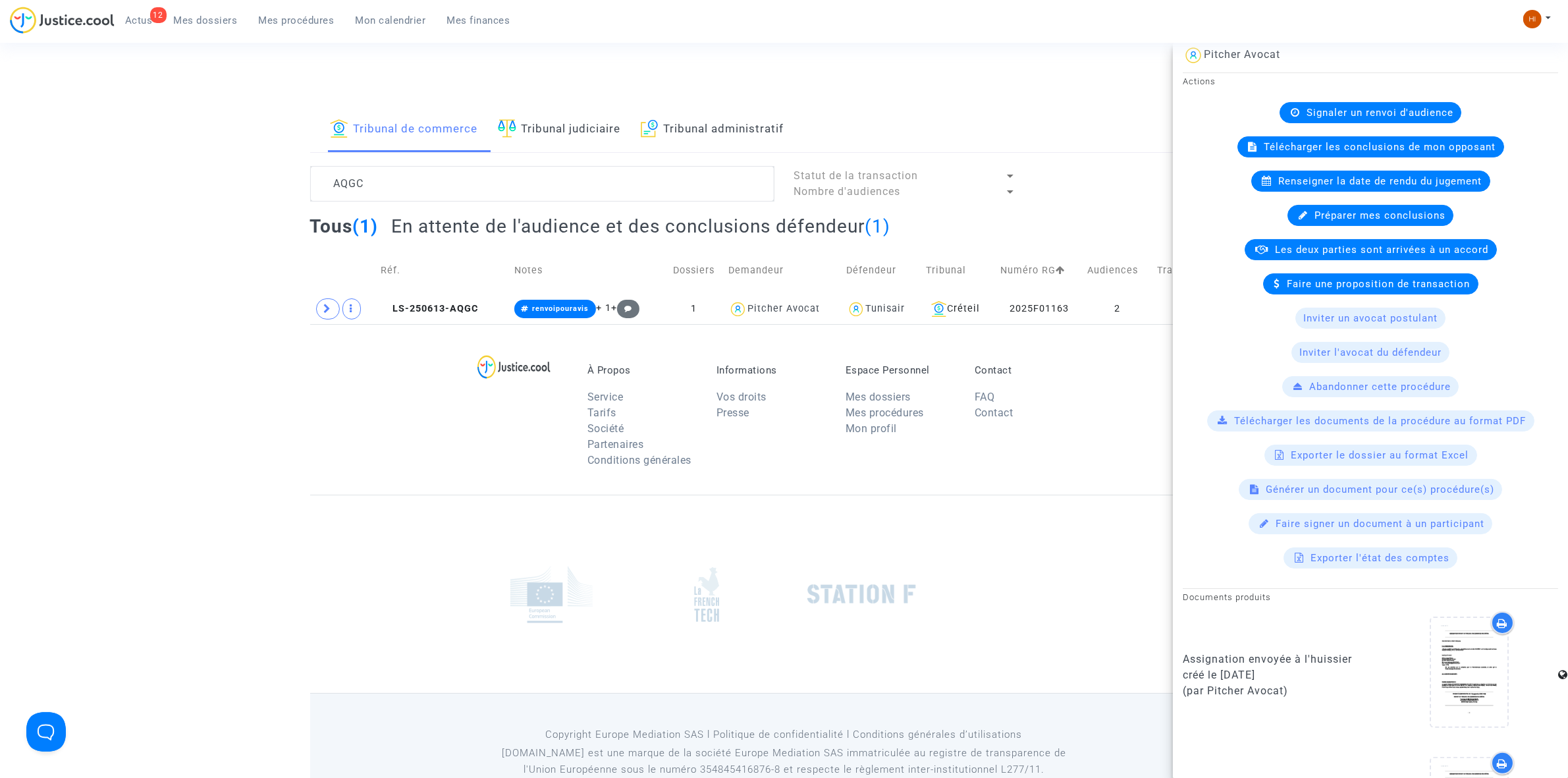
scroll to position [575, 0]
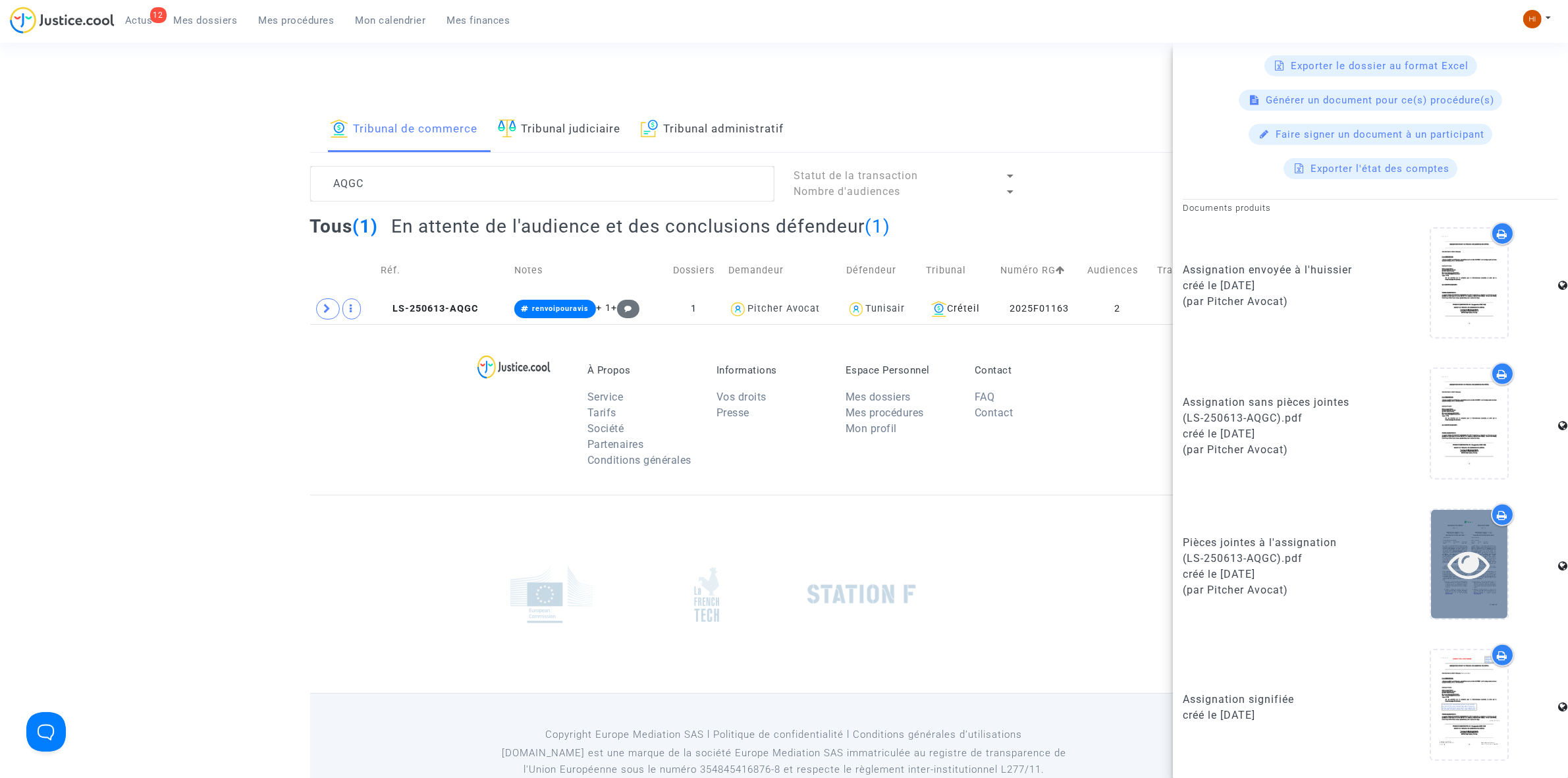
click at [1460, 570] on icon at bounding box center [1469, 563] width 43 height 42
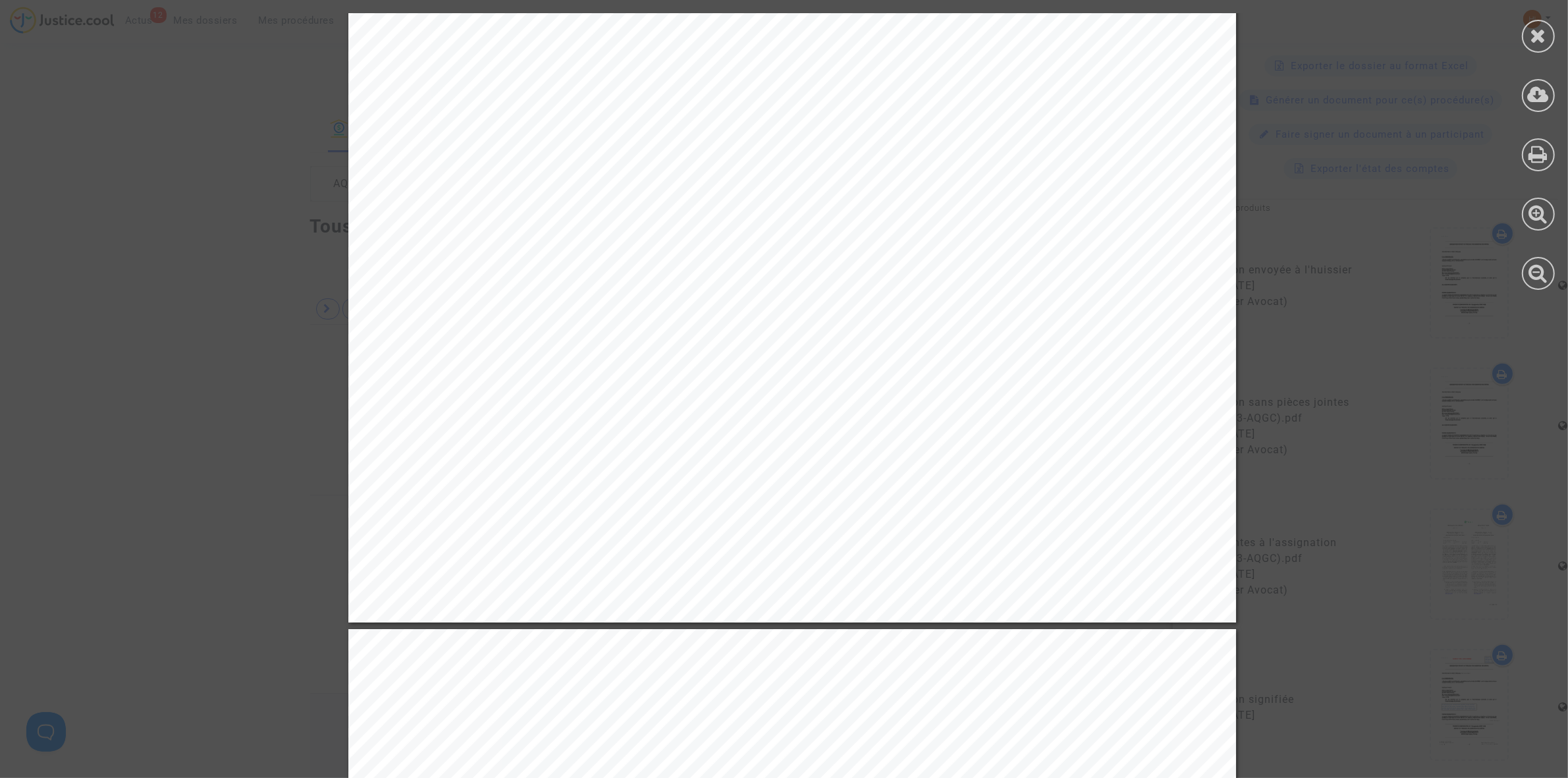
scroll to position [659, 0]
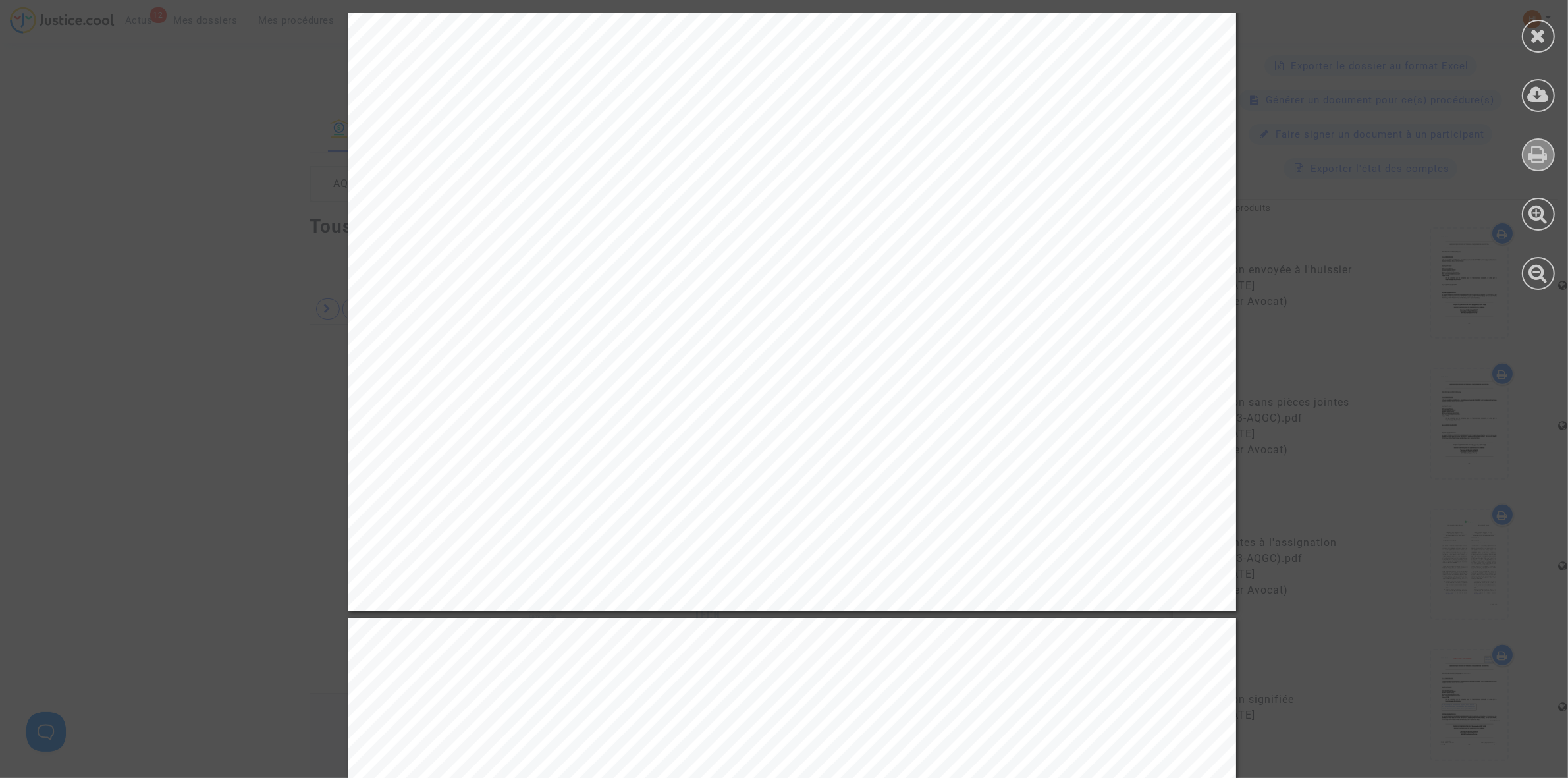
click at [1551, 158] on div at bounding box center [1537, 154] width 33 height 33
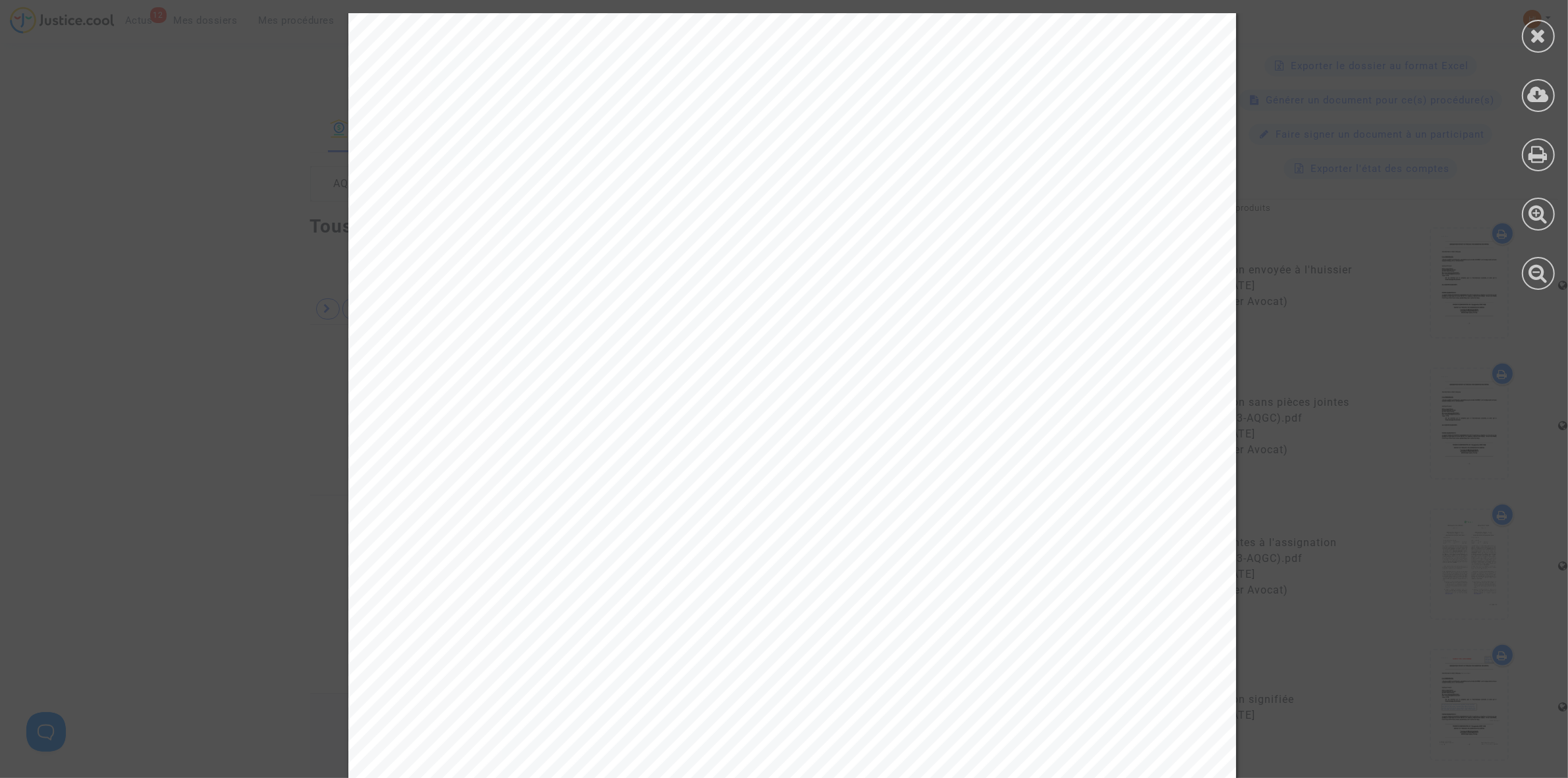
scroll to position [0, 0]
click at [1525, 19] on div at bounding box center [1537, 151] width 59 height 303
click at [1531, 28] on icon at bounding box center [1539, 35] width 17 height 19
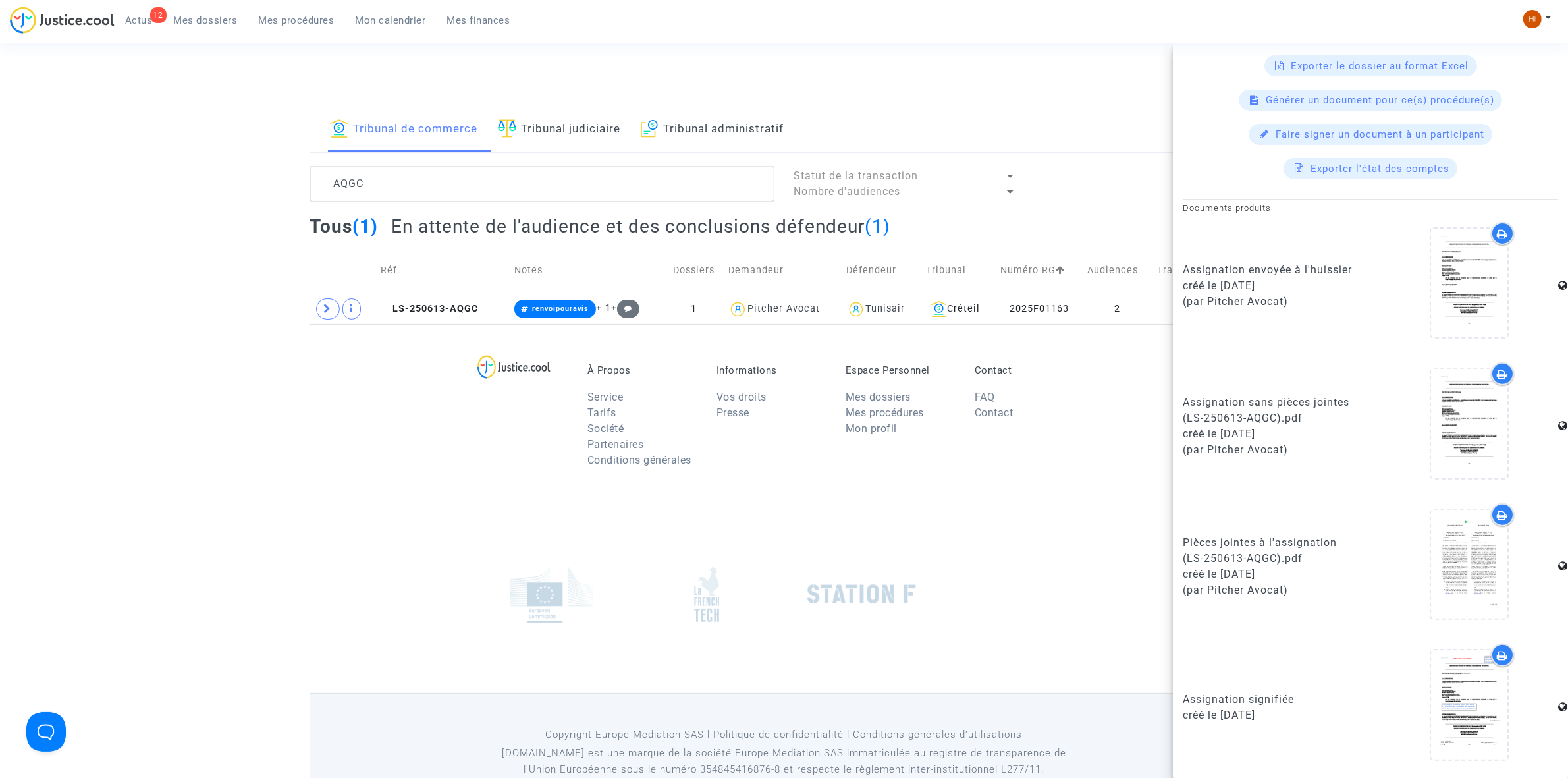
click at [583, 132] on link "Tribunal judiciaire" at bounding box center [559, 130] width 123 height 44
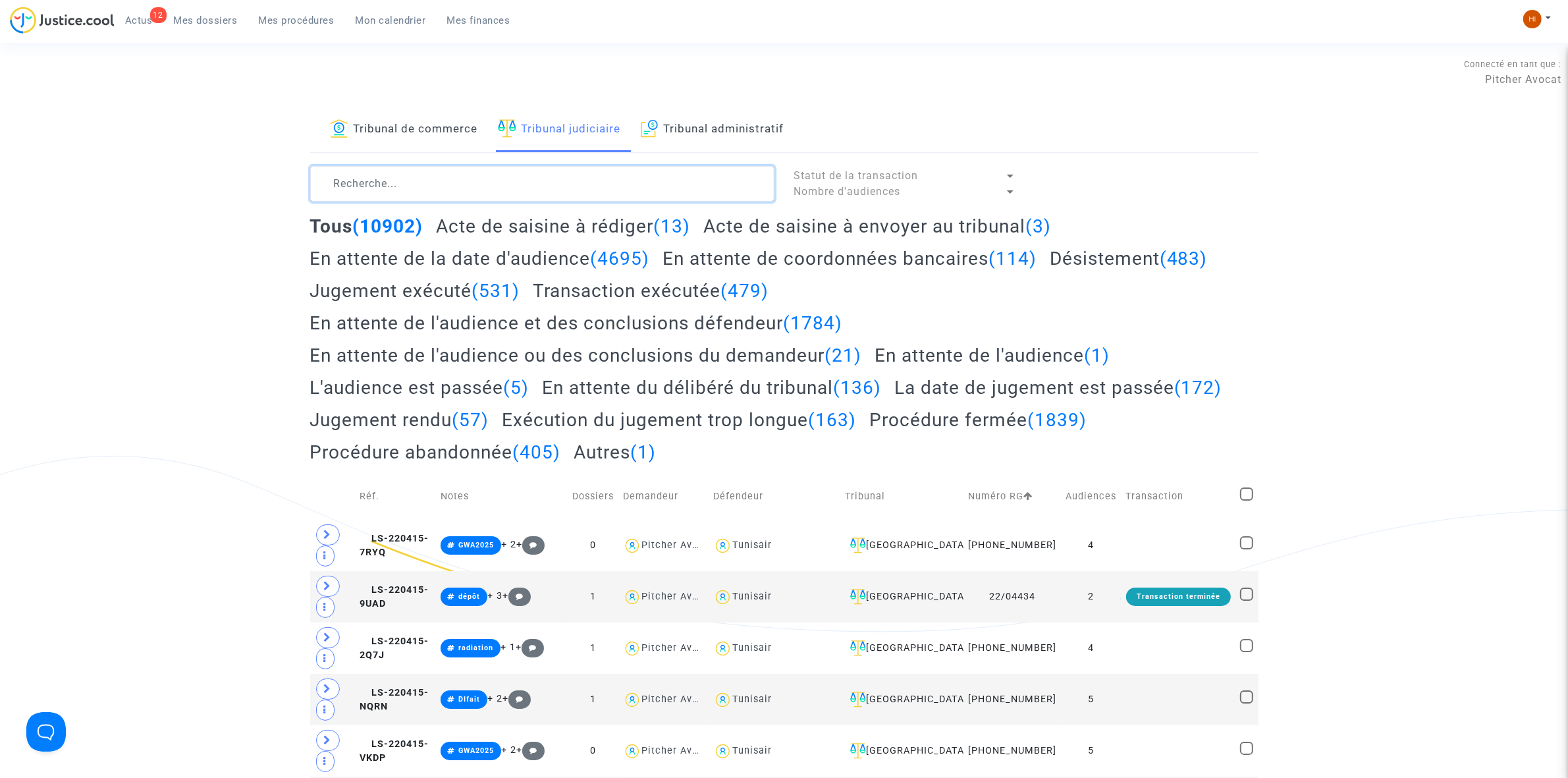
click at [374, 197] on textarea at bounding box center [542, 183] width 464 height 35
click at [365, 192] on textarea at bounding box center [542, 183] width 464 height 35
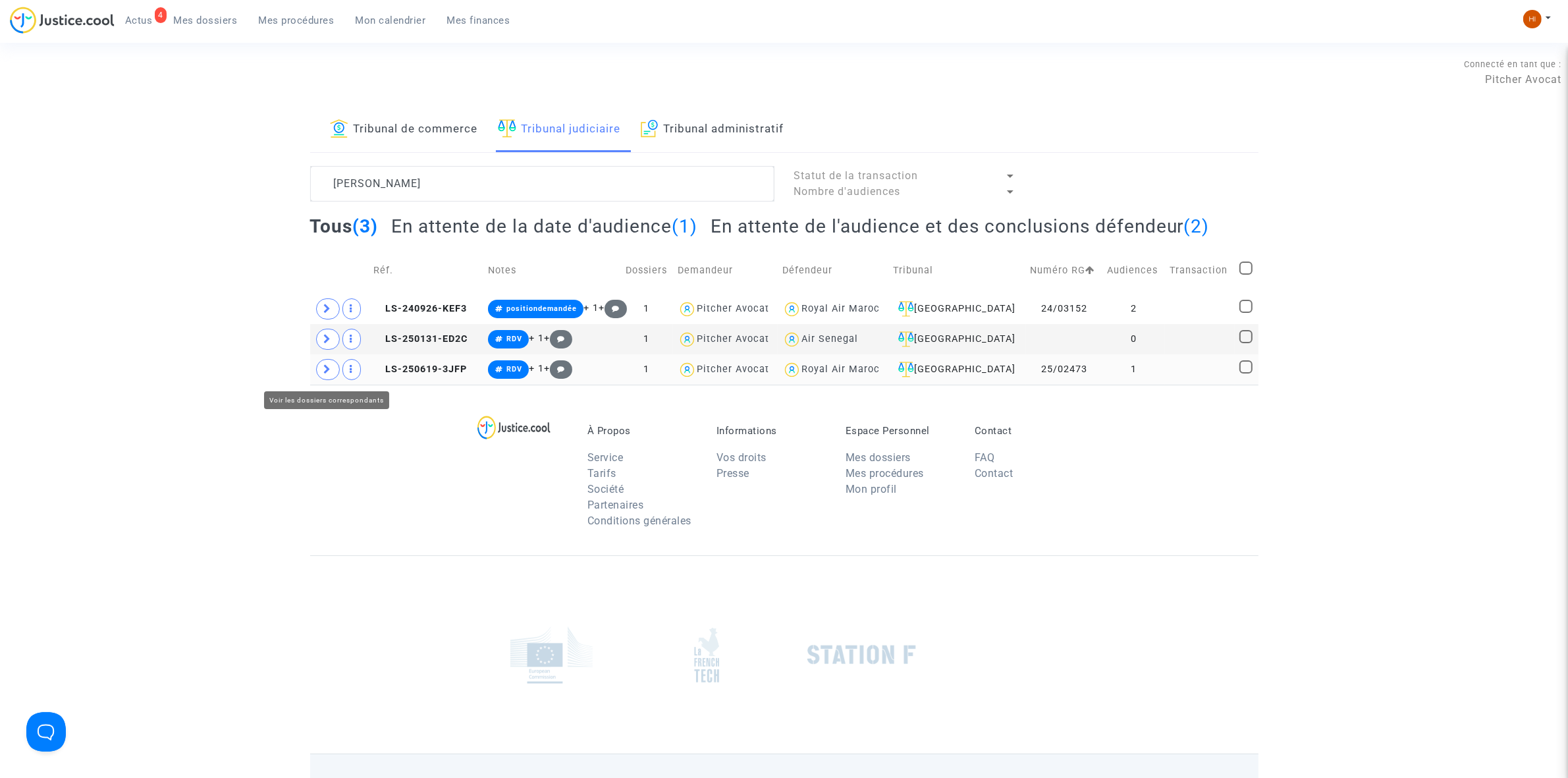
click at [323, 367] on span at bounding box center [328, 370] width 24 height 21
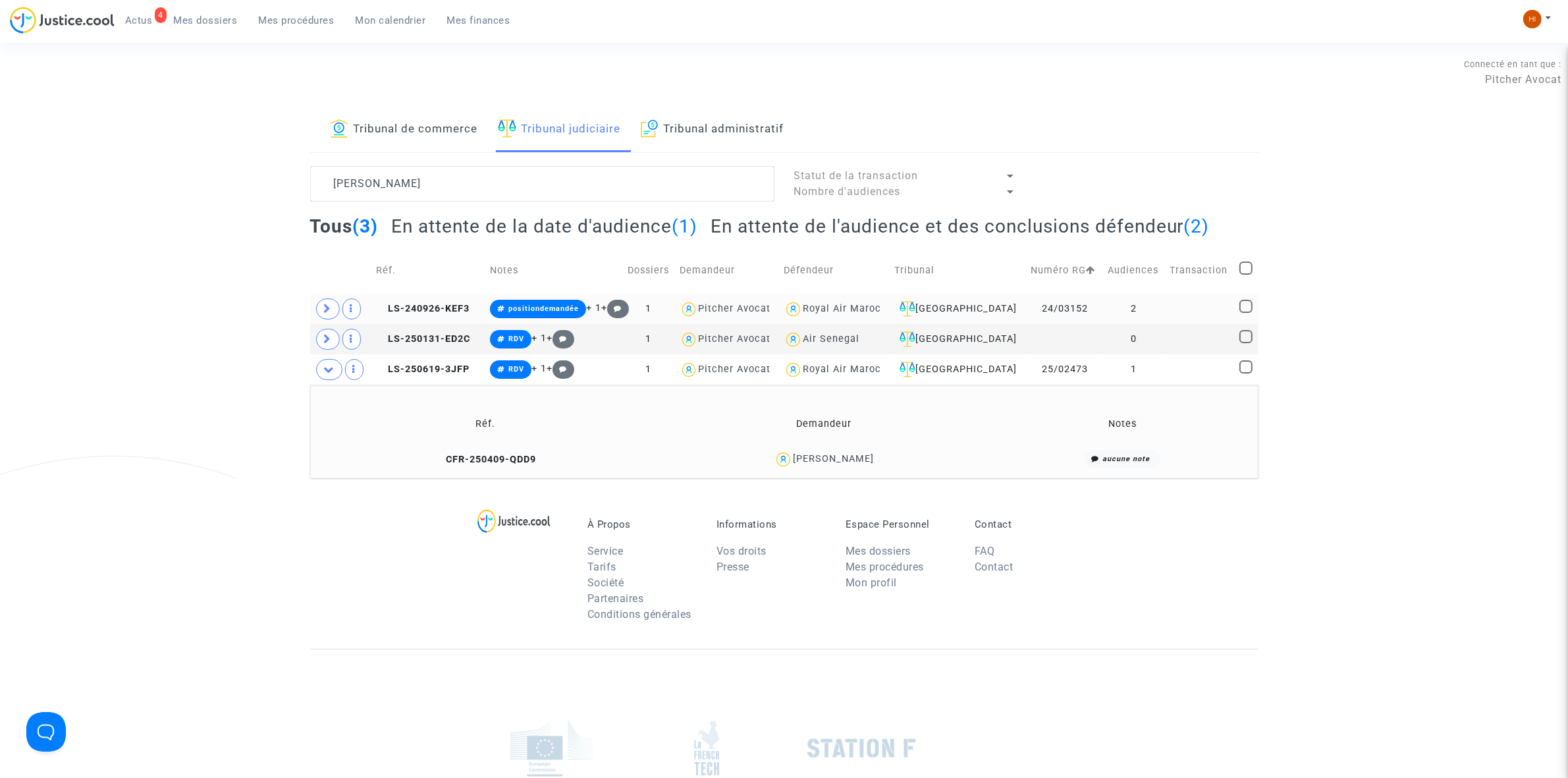
drag, startPoint x: 461, startPoint y: 370, endPoint x: 783, endPoint y: 313, distance: 327.0
click at [469, 370] on span "LS-250619-3JFP" at bounding box center [422, 369] width 94 height 11
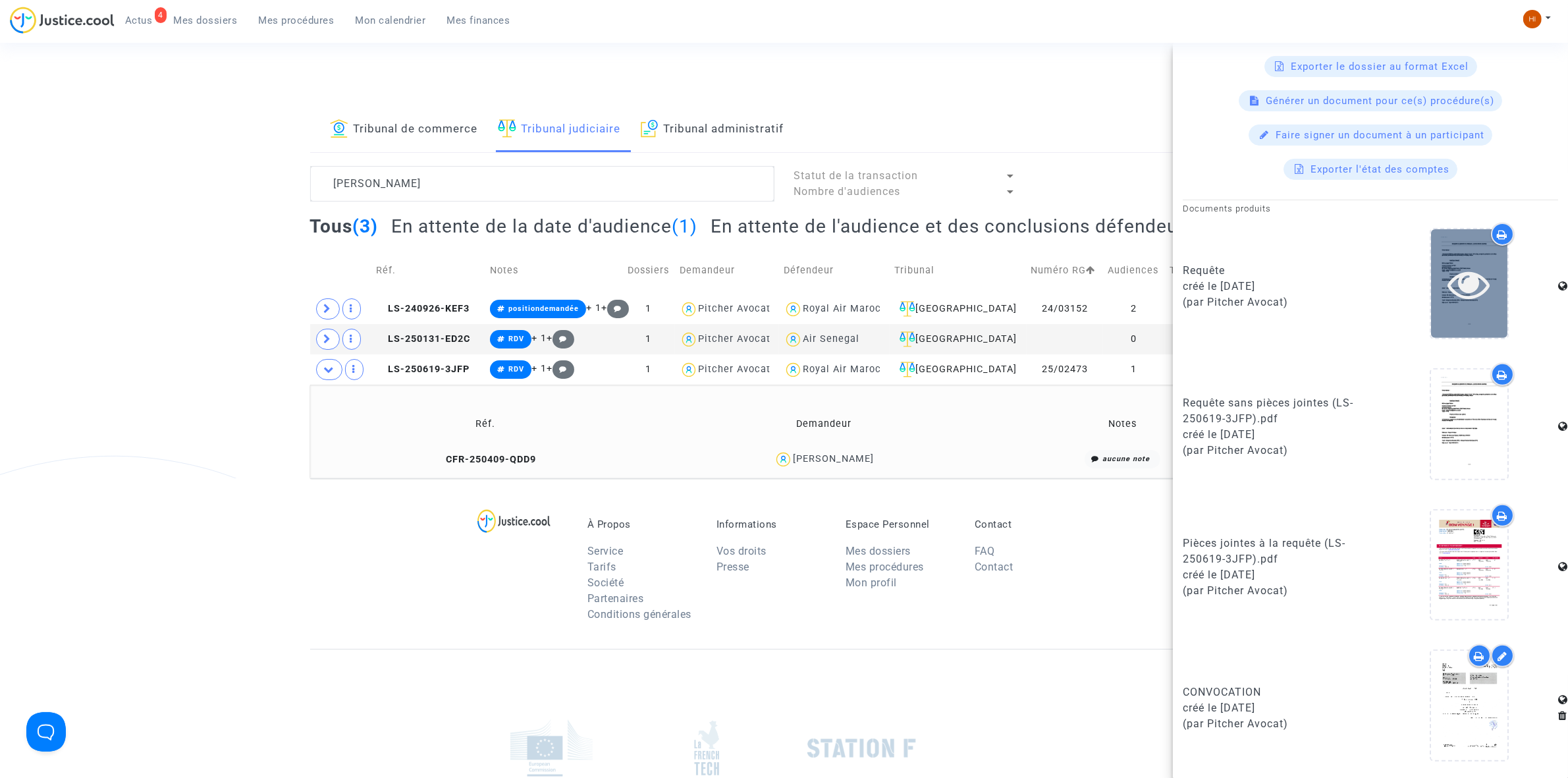
scroll to position [540, 0]
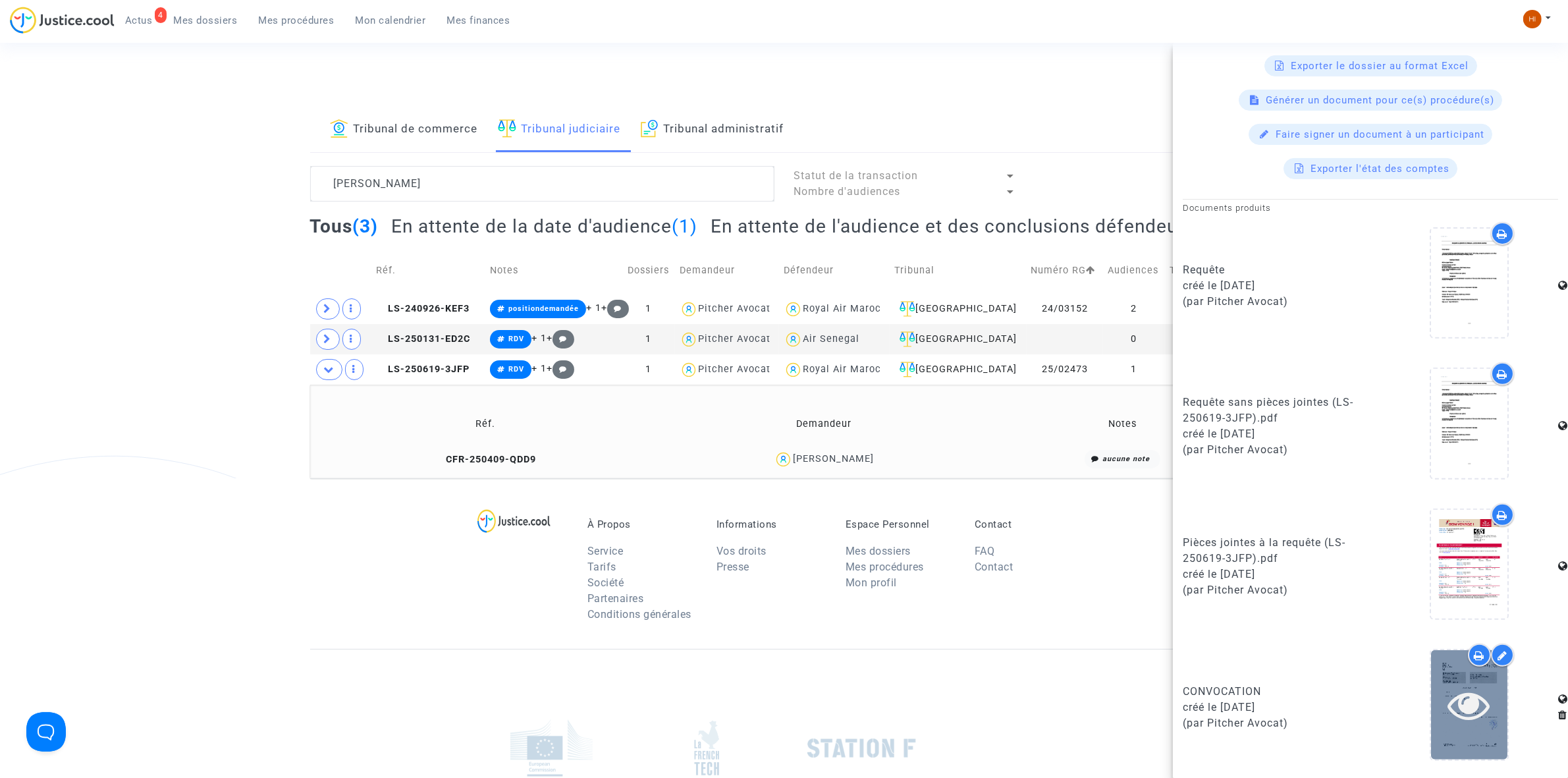
click at [1462, 706] on icon at bounding box center [1469, 704] width 43 height 42
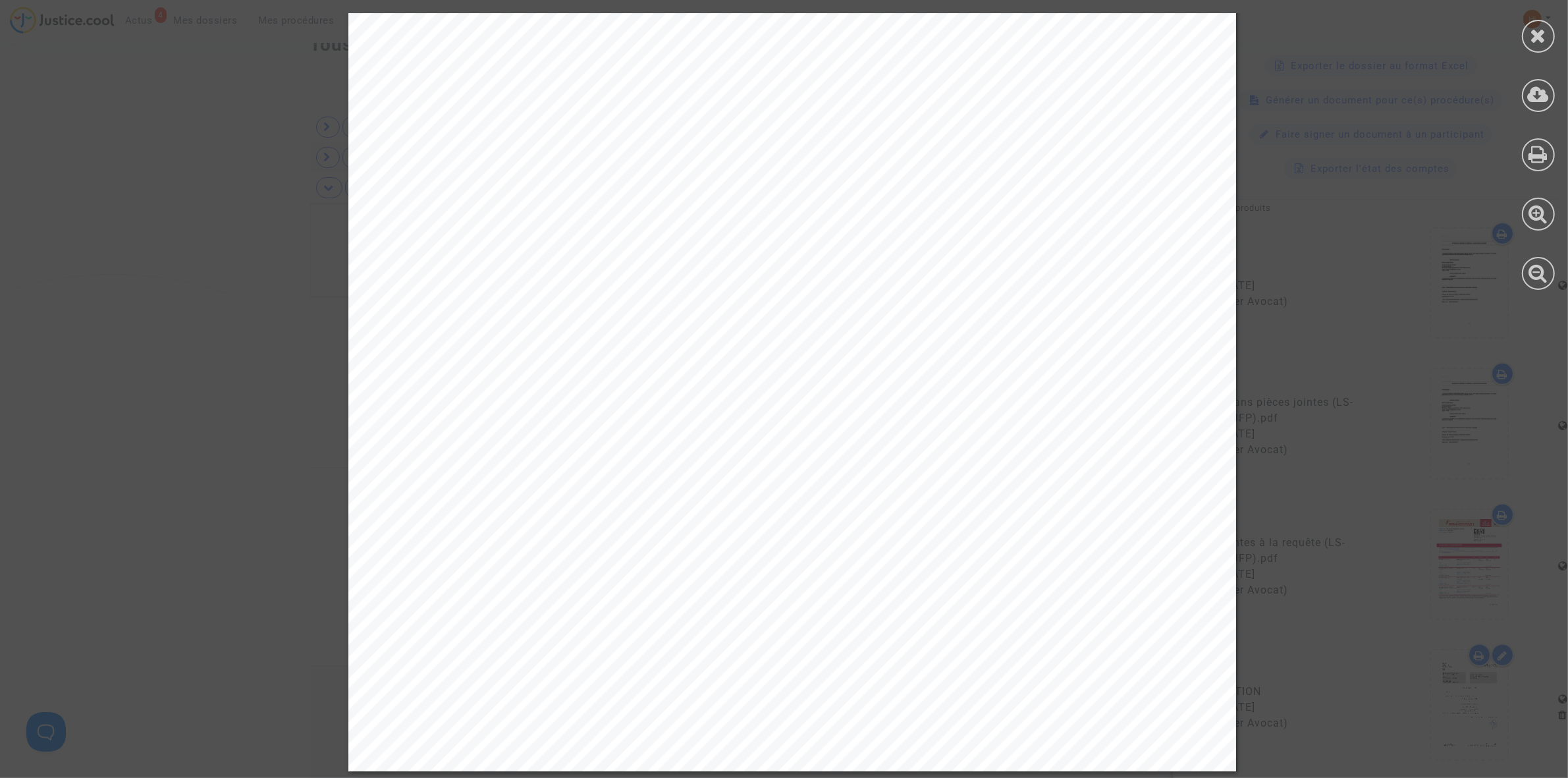
scroll to position [191, 0]
click at [1535, 24] on div at bounding box center [1537, 35] width 33 height 33
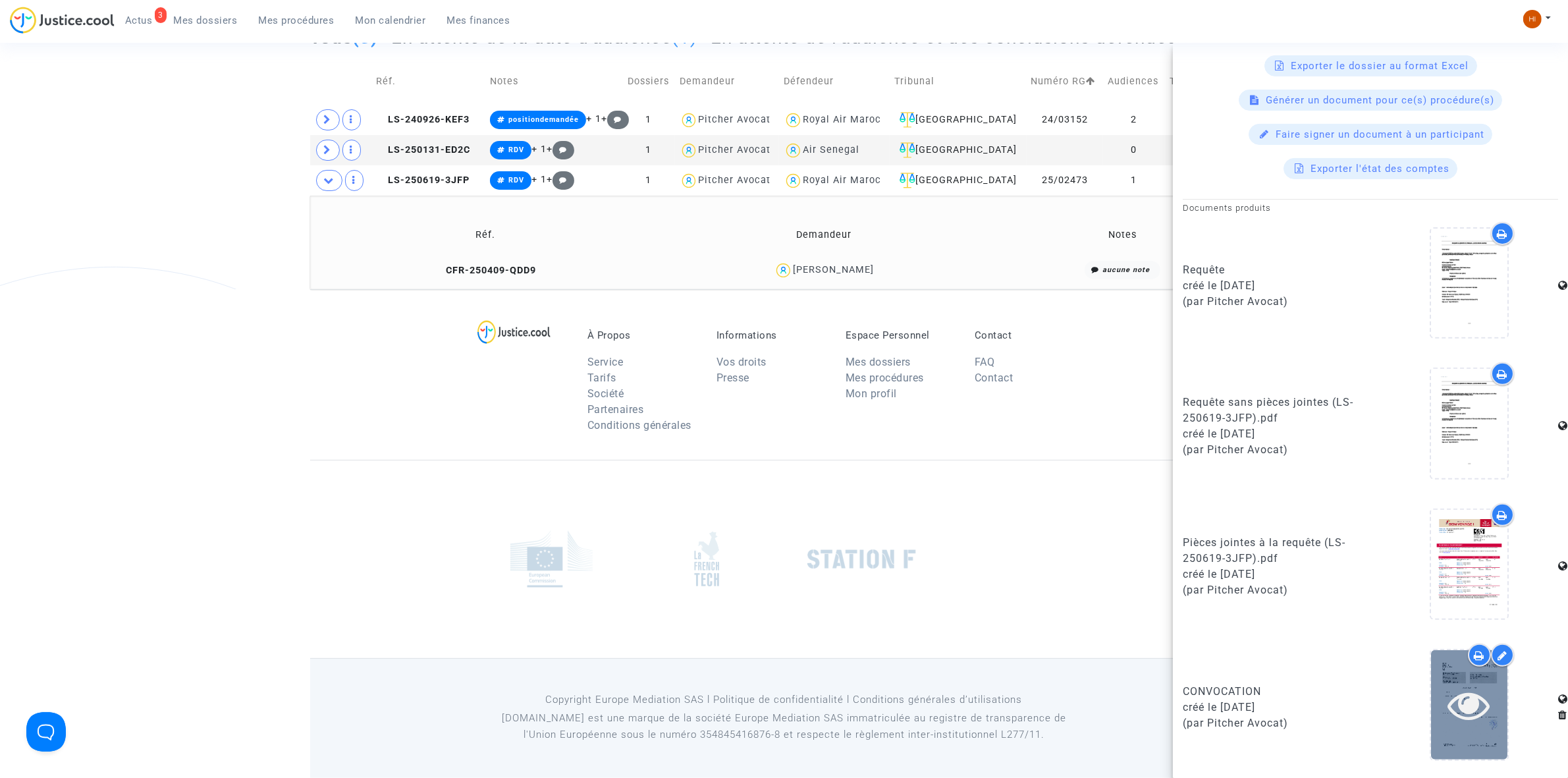
click at [1469, 712] on icon at bounding box center [1469, 704] width 43 height 42
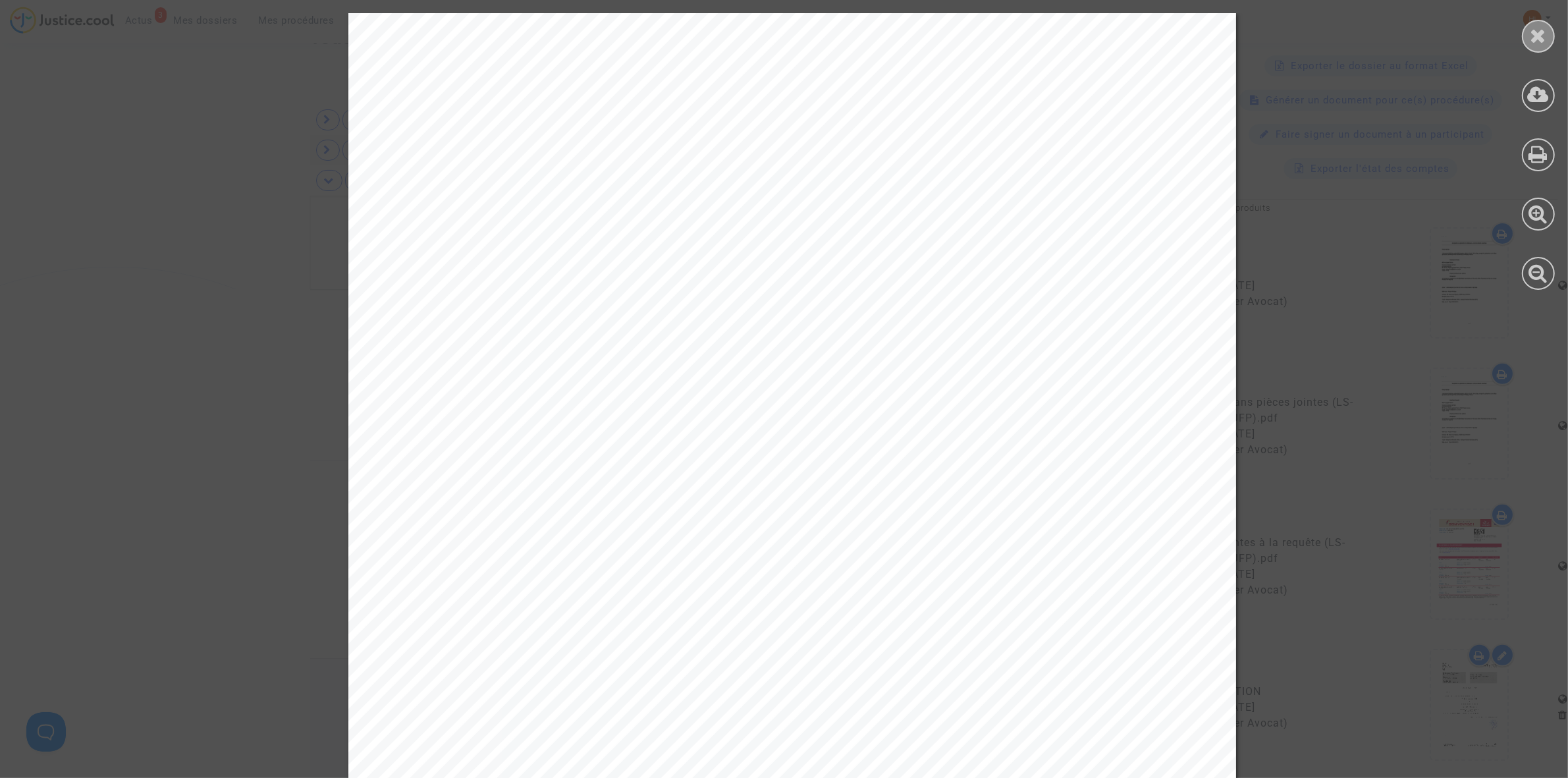
click at [1543, 24] on div at bounding box center [1537, 35] width 33 height 33
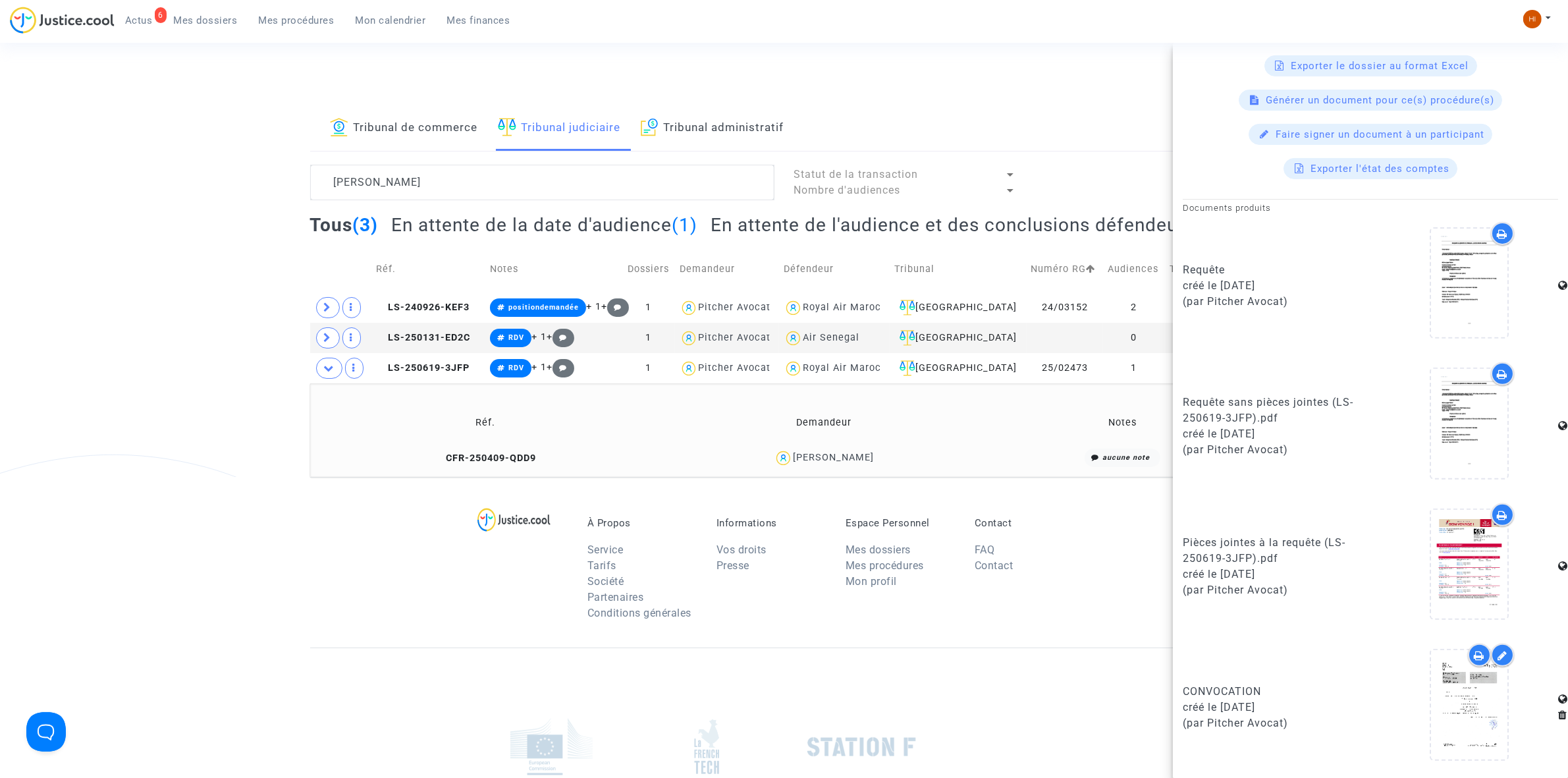
scroll to position [0, 0]
drag, startPoint x: 549, startPoint y: 172, endPoint x: 238, endPoint y: 191, distance: 311.6
click at [241, 192] on div "Tribunal de commerce Tribunal judiciaire Tribunal administratif [PERSON_NAME] S…" at bounding box center [784, 293] width 1568 height 371
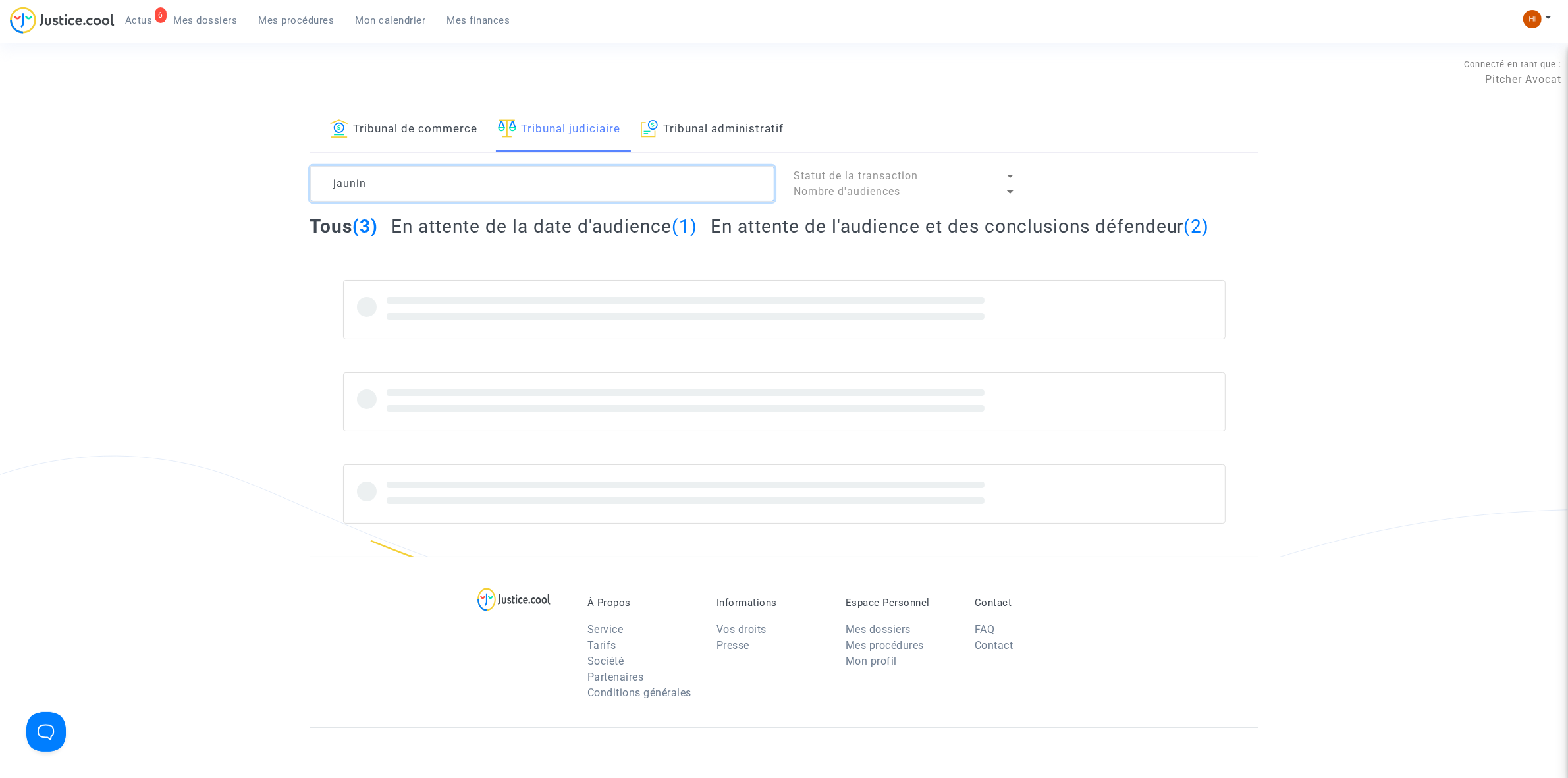
type textarea "jaunin"
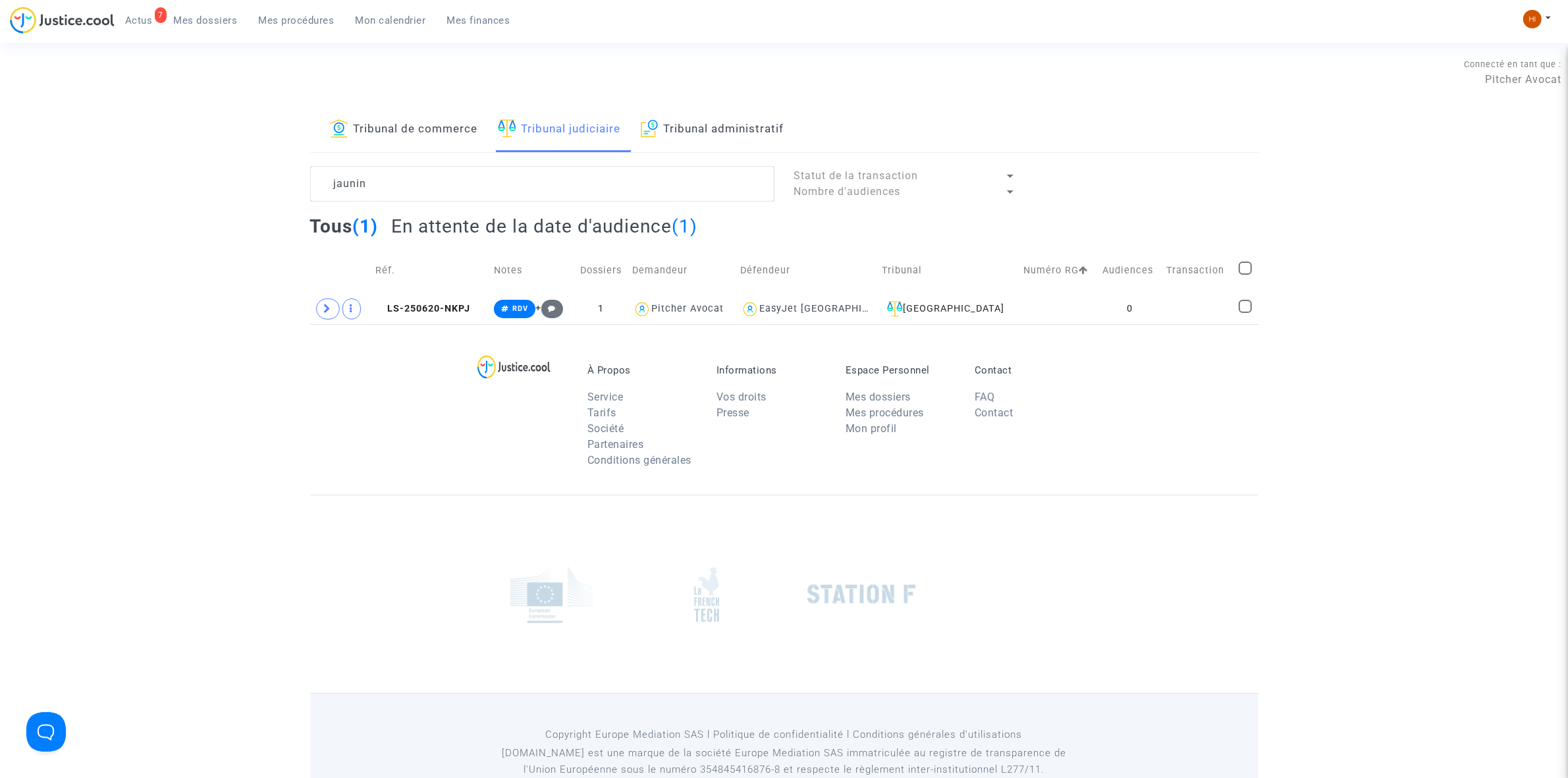
drag, startPoint x: 458, startPoint y: 311, endPoint x: 1001, endPoint y: 240, distance: 547.6
click at [454, 310] on span "LS-250620-NKPJ" at bounding box center [422, 308] width 95 height 11
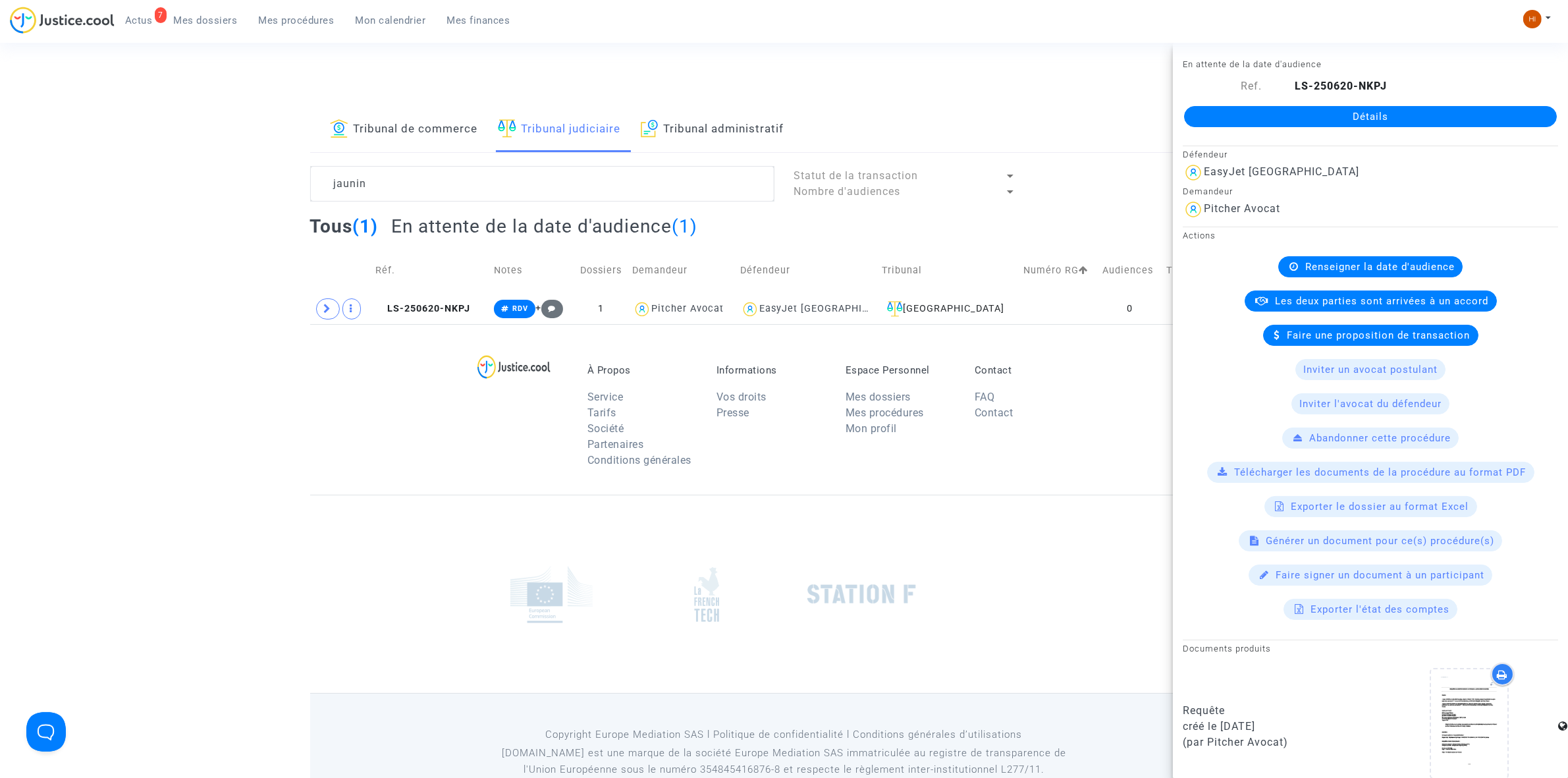
click at [1265, 112] on link "Détails" at bounding box center [1370, 117] width 373 height 21
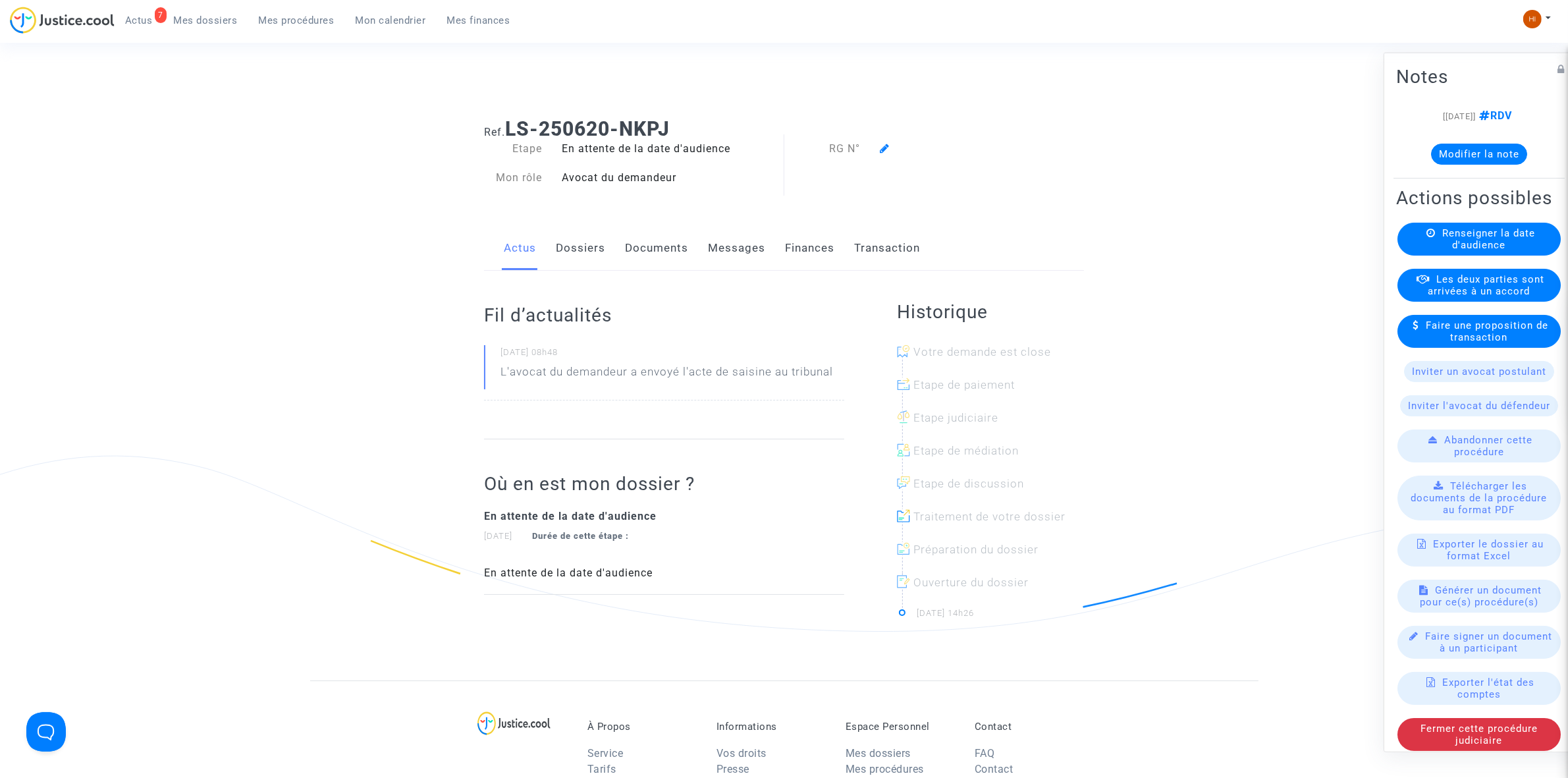
click at [1401, 245] on div "Actions possibles Renseigner la date d'audience Les deux parties sont arrivées …" at bounding box center [1478, 468] width 172 height 570
click at [1417, 255] on div "Renseigner la date d'audience" at bounding box center [1478, 238] width 163 height 33
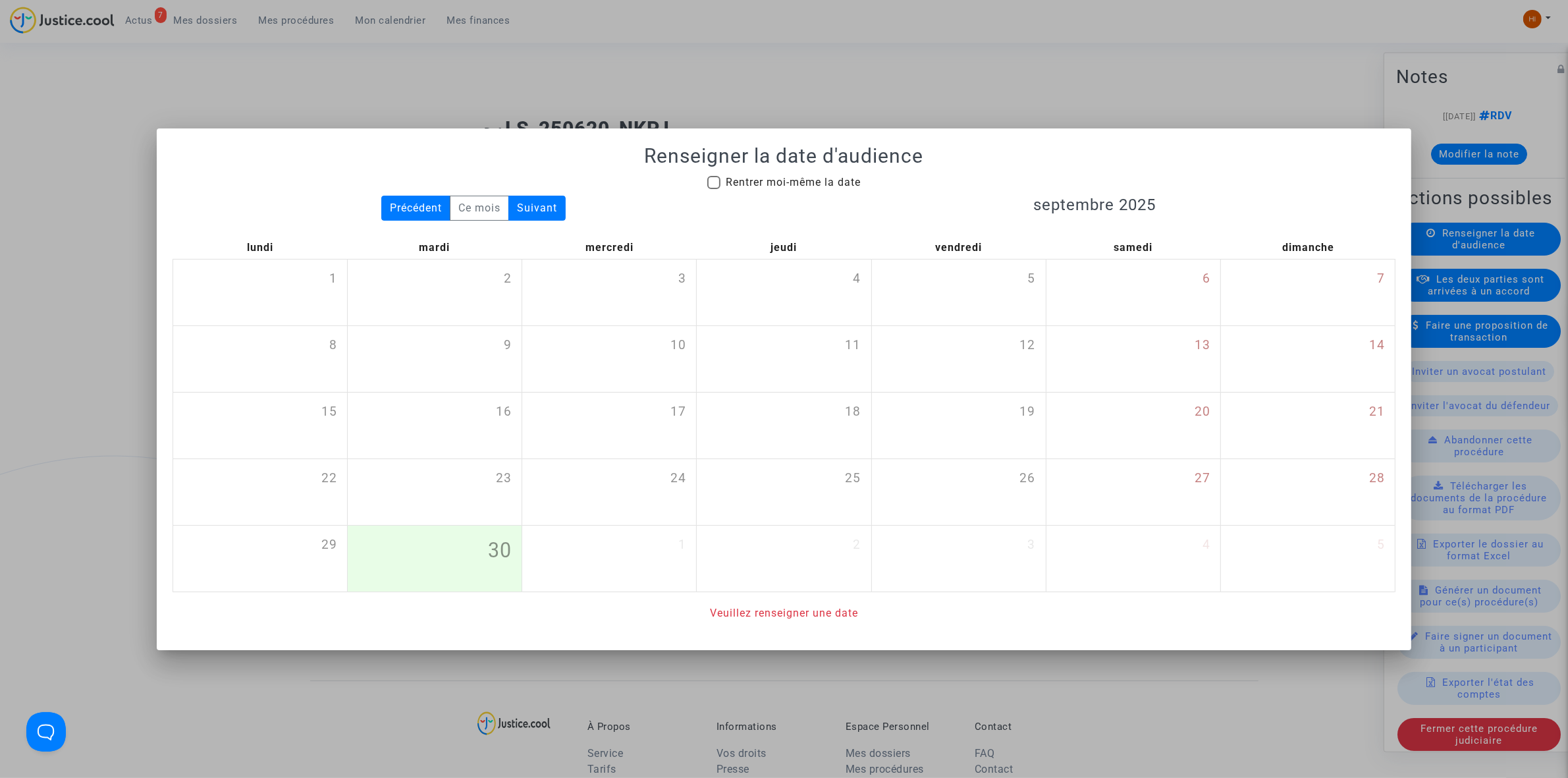
click at [818, 185] on span "Rentrer moi-même la date" at bounding box center [793, 182] width 135 height 13
click at [714, 189] on input "Rentrer moi-même la date" at bounding box center [713, 189] width 1 height 1
checkbox input "true"
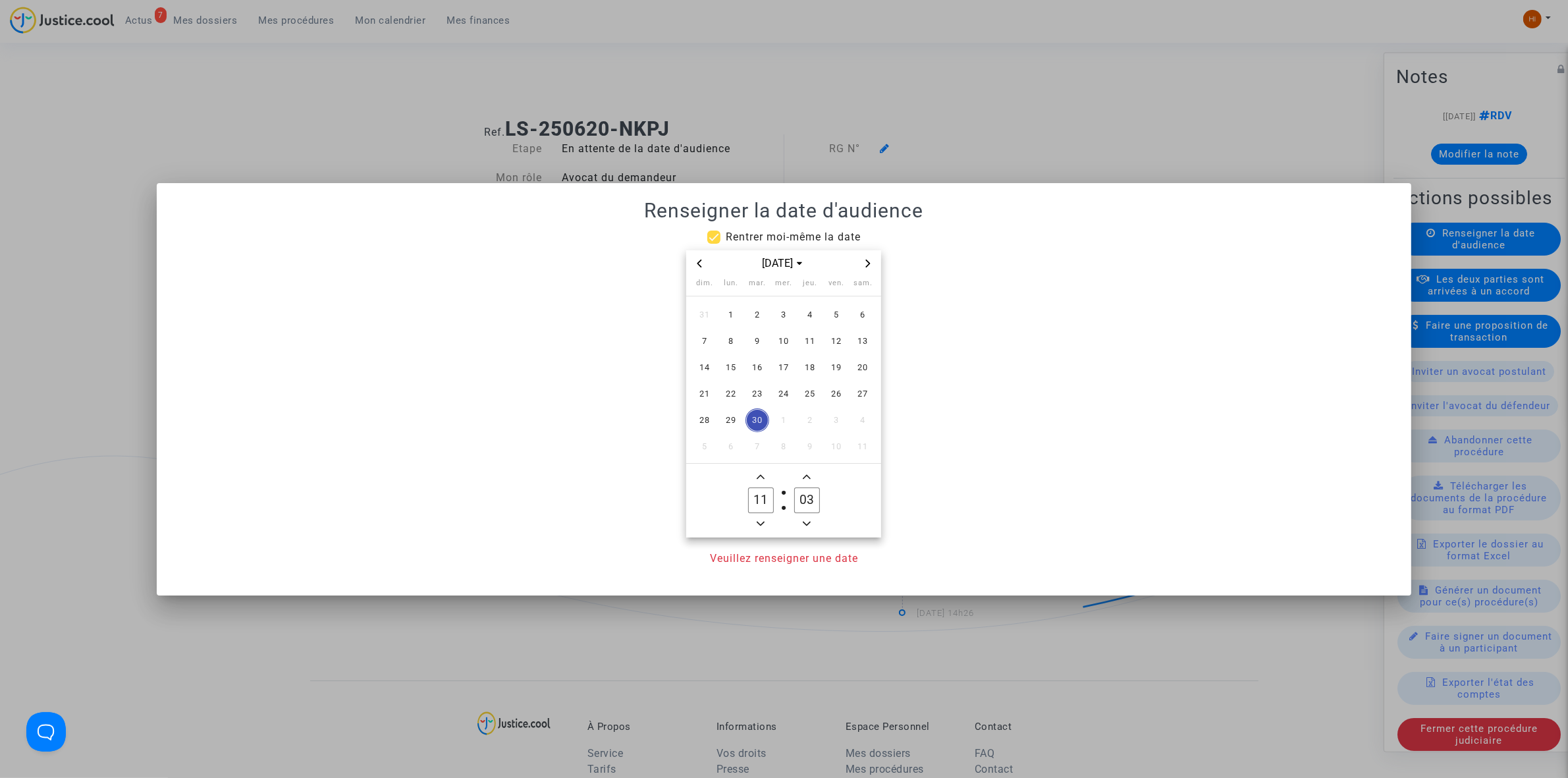
click at [868, 254] on div "[DATE]" at bounding box center [783, 263] width 195 height 27
click at [865, 256] on span "Next month" at bounding box center [867, 263] width 16 height 16
click at [864, 257] on span "Next month" at bounding box center [867, 263] width 16 height 16
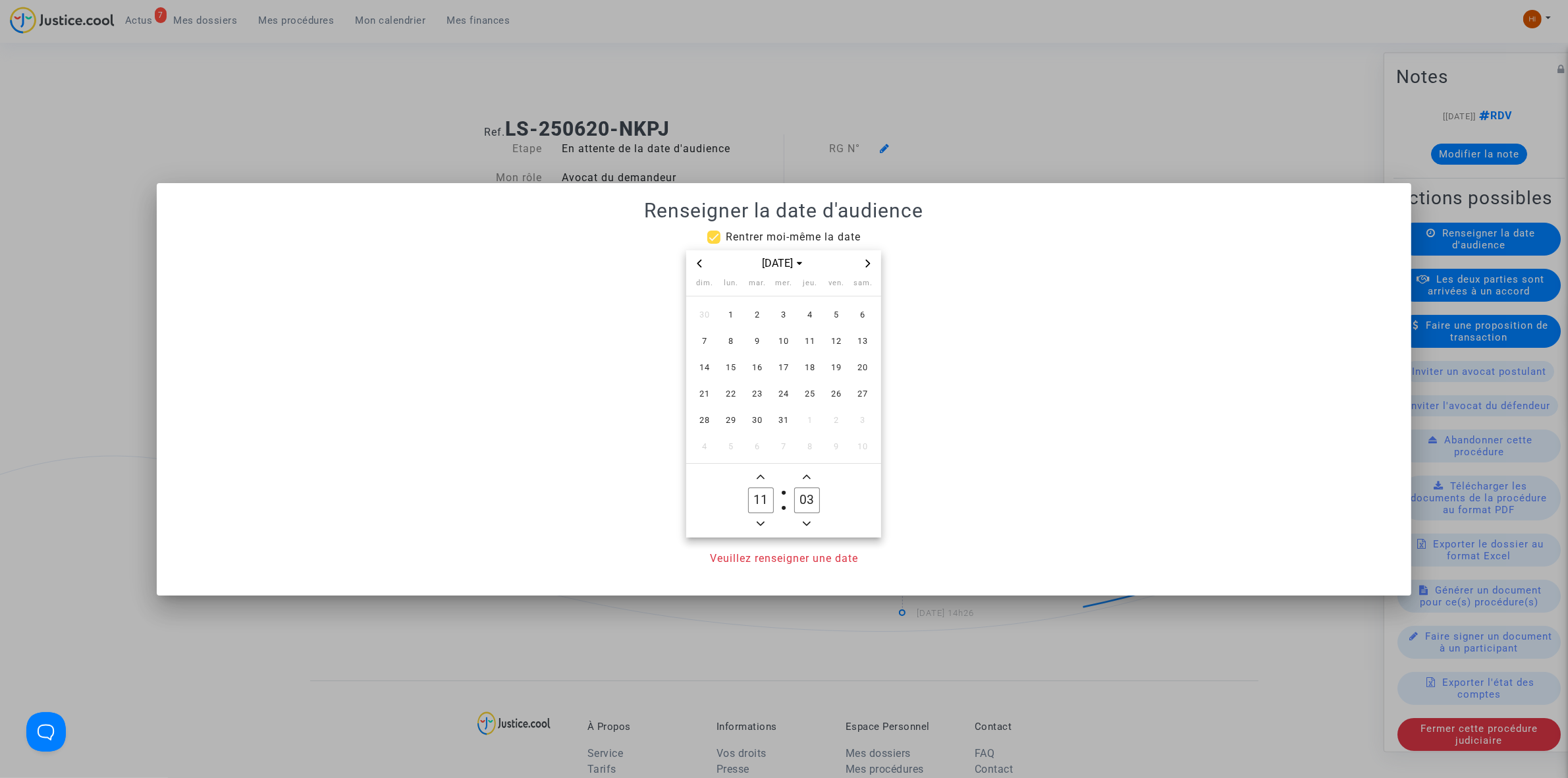
click at [863, 257] on span "Next month" at bounding box center [867, 263] width 16 height 16
click at [831, 347] on span "10" at bounding box center [836, 341] width 24 height 24
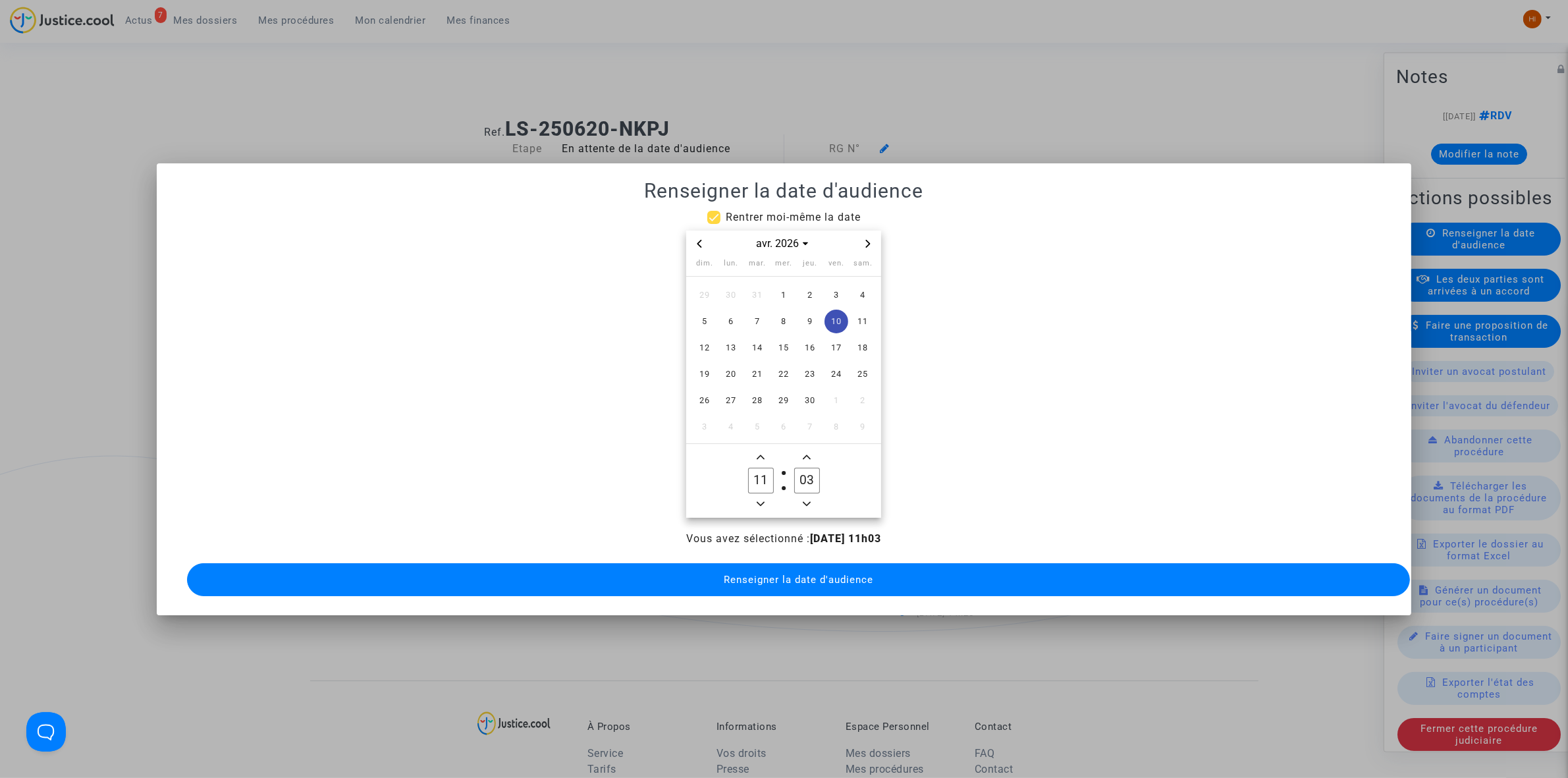
click at [764, 473] on input "11" at bounding box center [760, 480] width 25 height 25
click at [766, 473] on input "11" at bounding box center [760, 480] width 25 height 25
type input "09"
type input "00"
drag, startPoint x: 808, startPoint y: 586, endPoint x: 770, endPoint y: 540, distance: 59.7
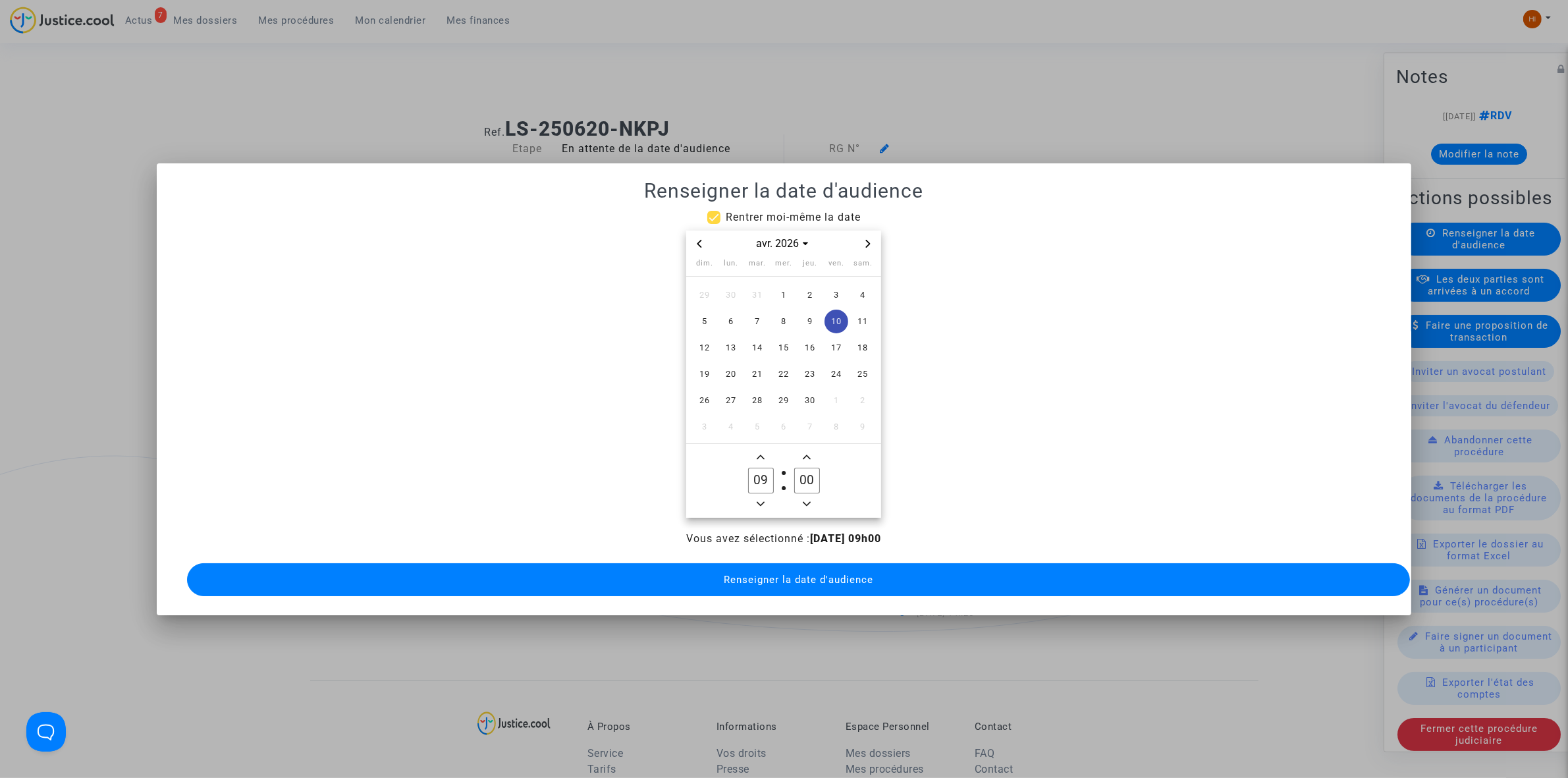
click at [796, 584] on button "Renseigner la date d'audience" at bounding box center [798, 579] width 1223 height 33
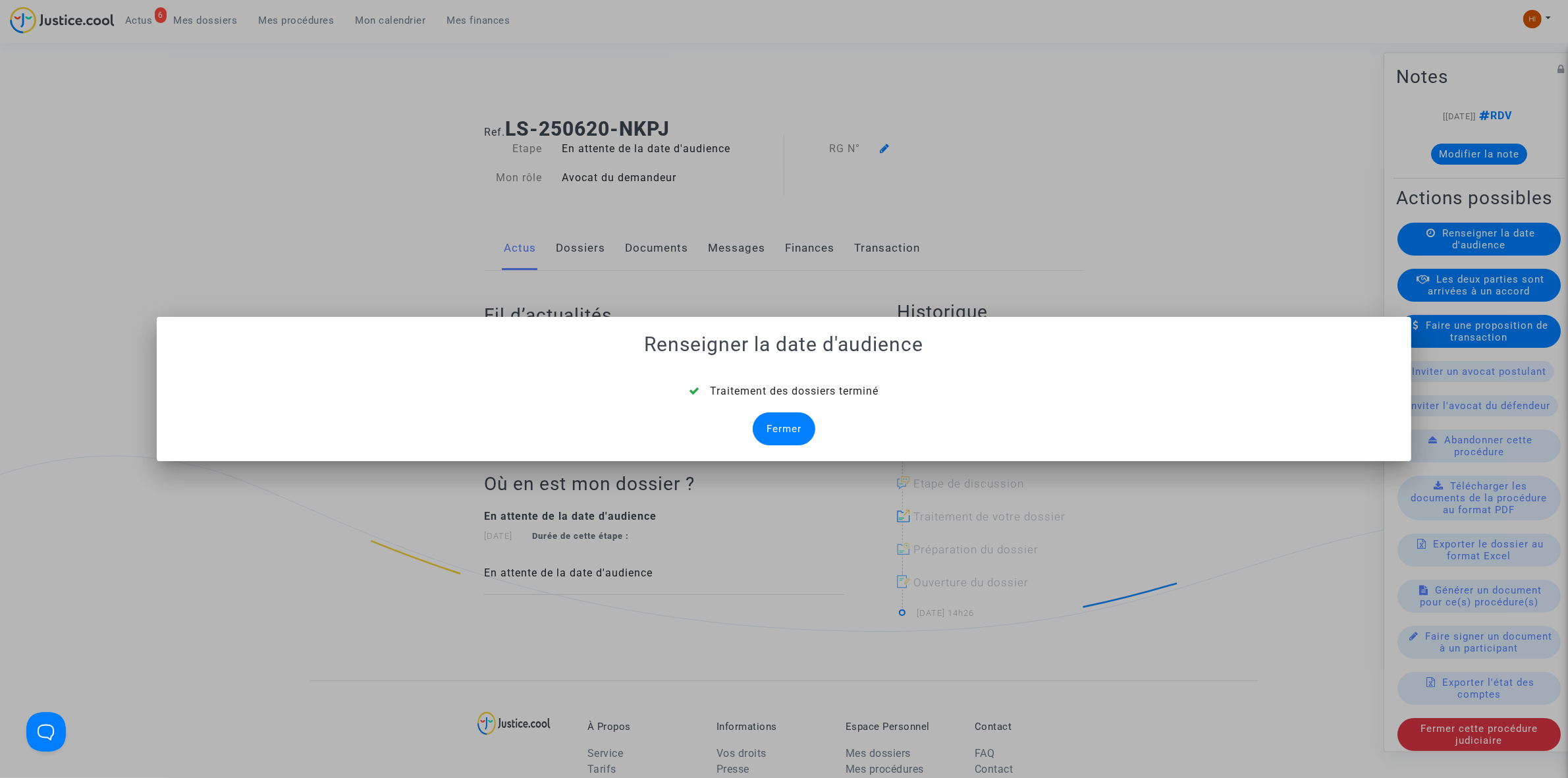
click at [782, 431] on div "Fermer" at bounding box center [784, 429] width 62 height 33
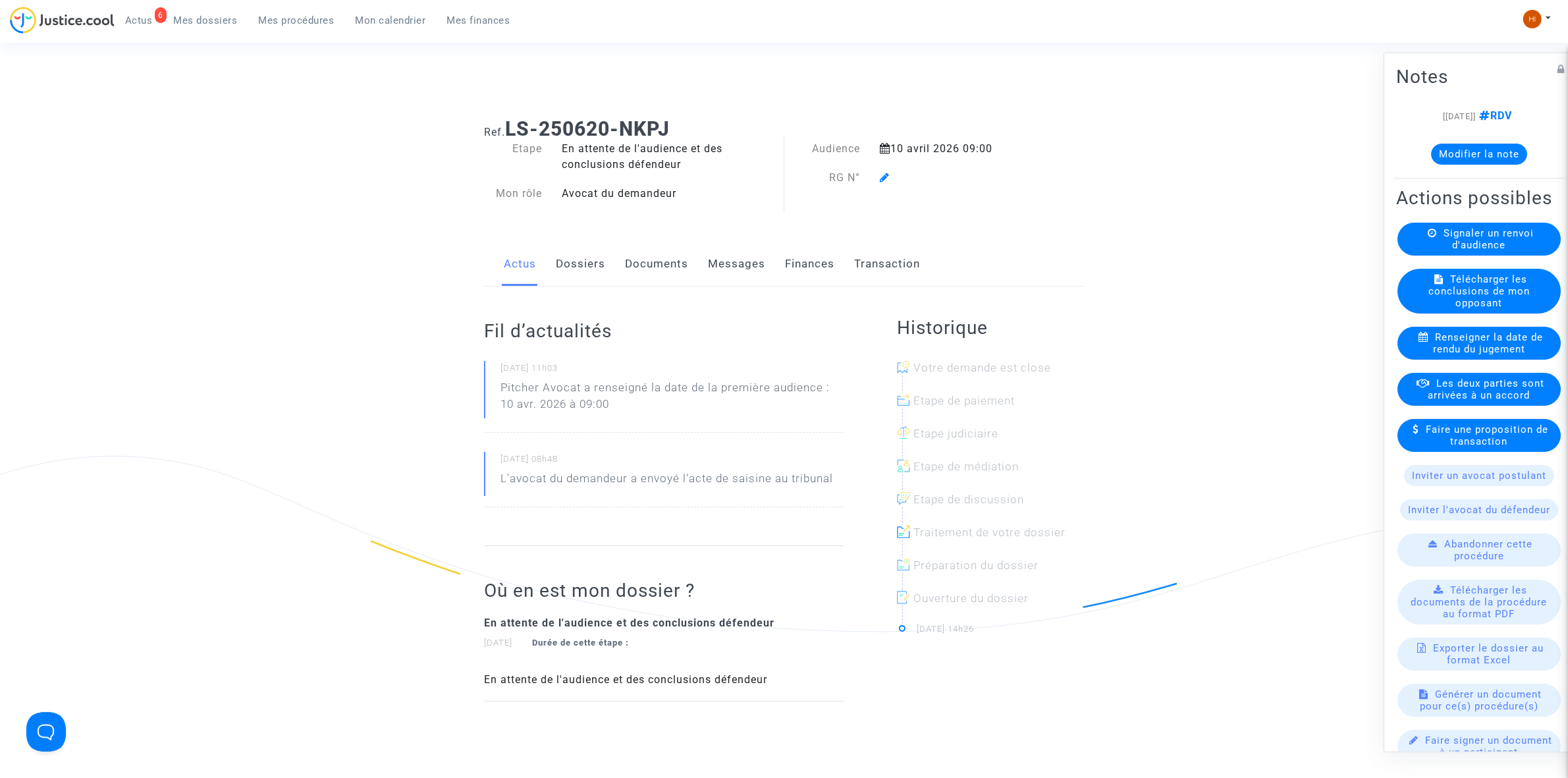
click at [883, 176] on icon at bounding box center [885, 176] width 10 height 10
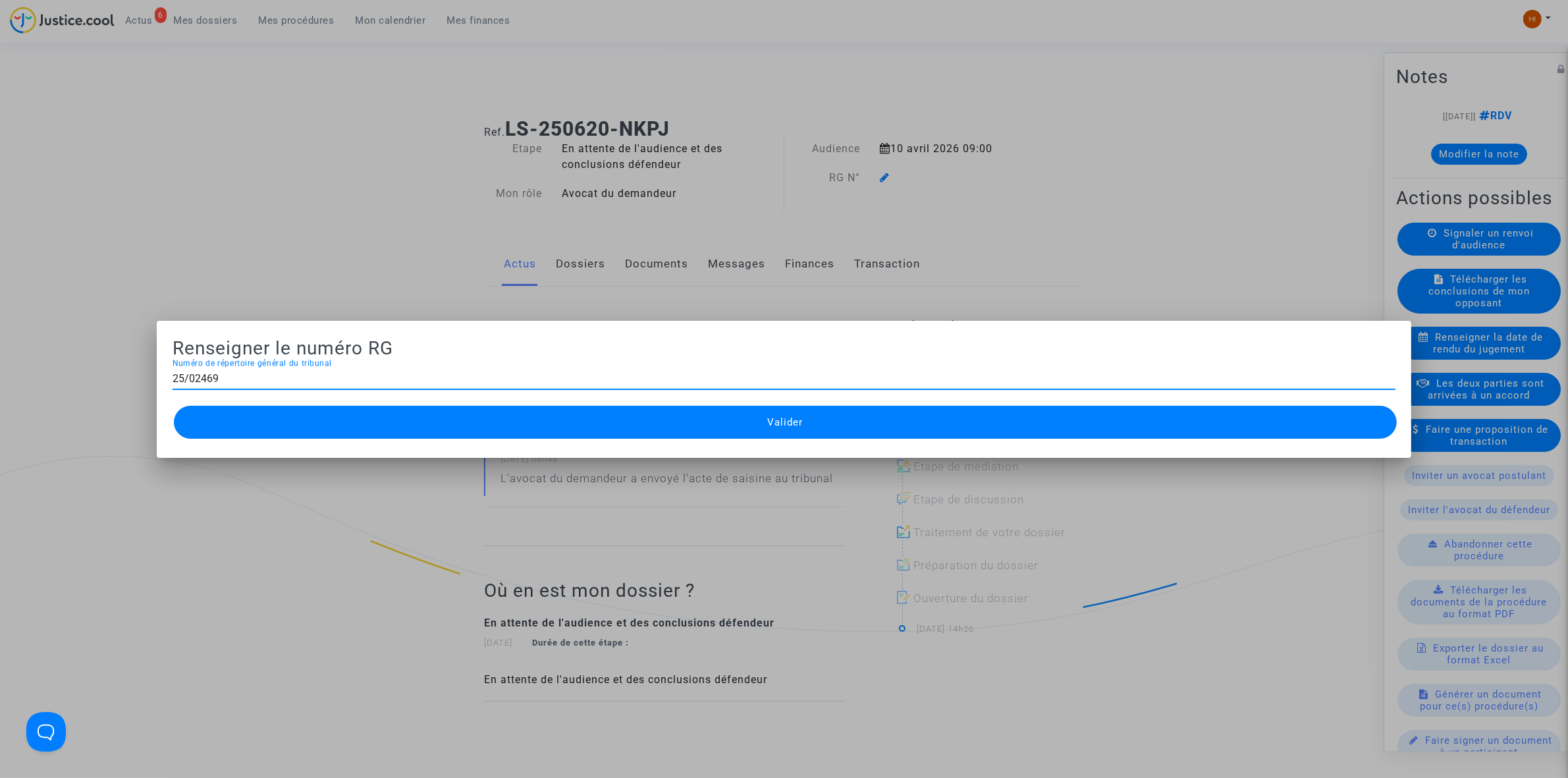
type input "25/02469"
click at [788, 424] on span "Valider" at bounding box center [785, 422] width 35 height 12
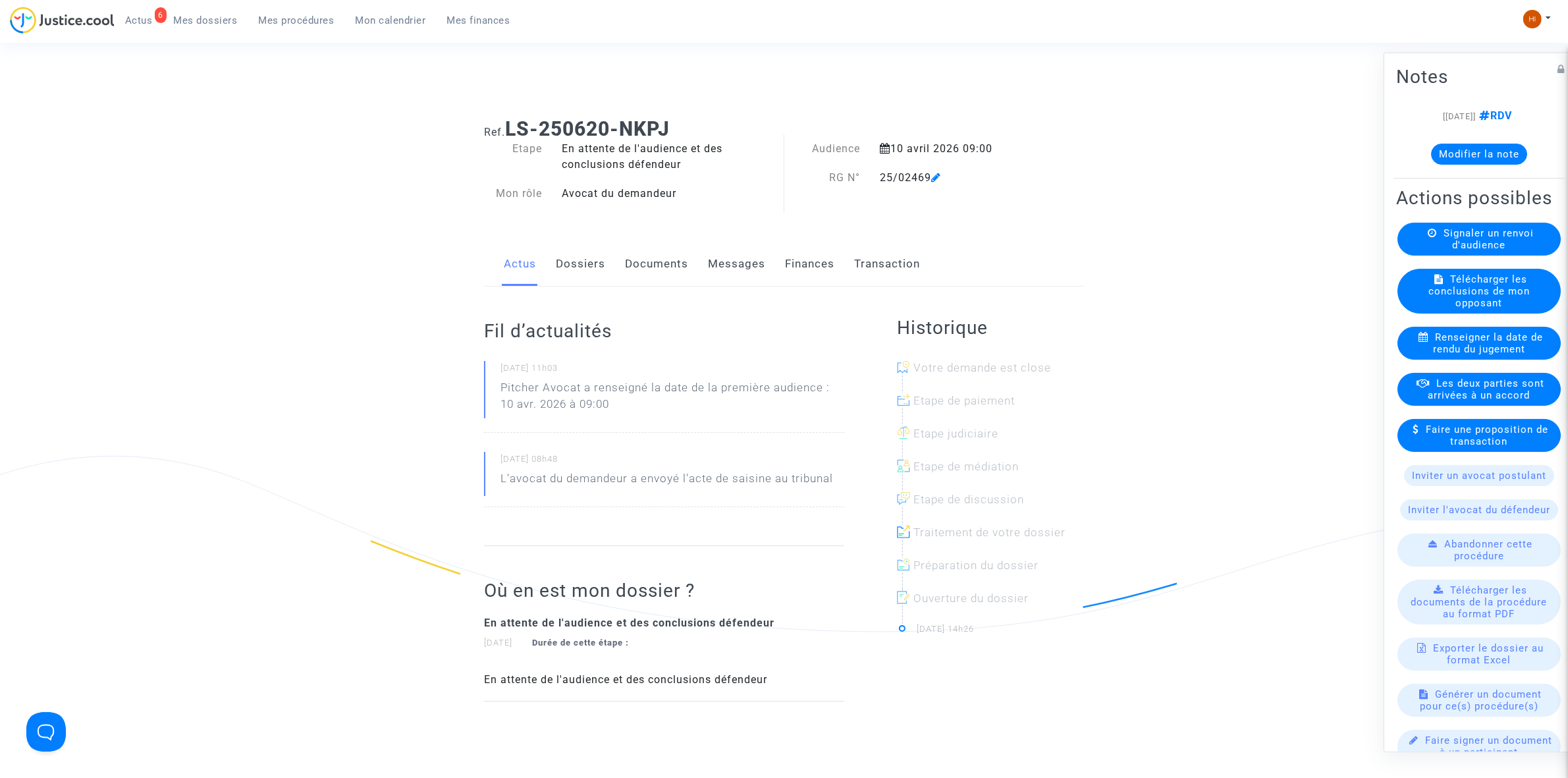
click at [569, 254] on link "Dossiers" at bounding box center [580, 264] width 49 height 44
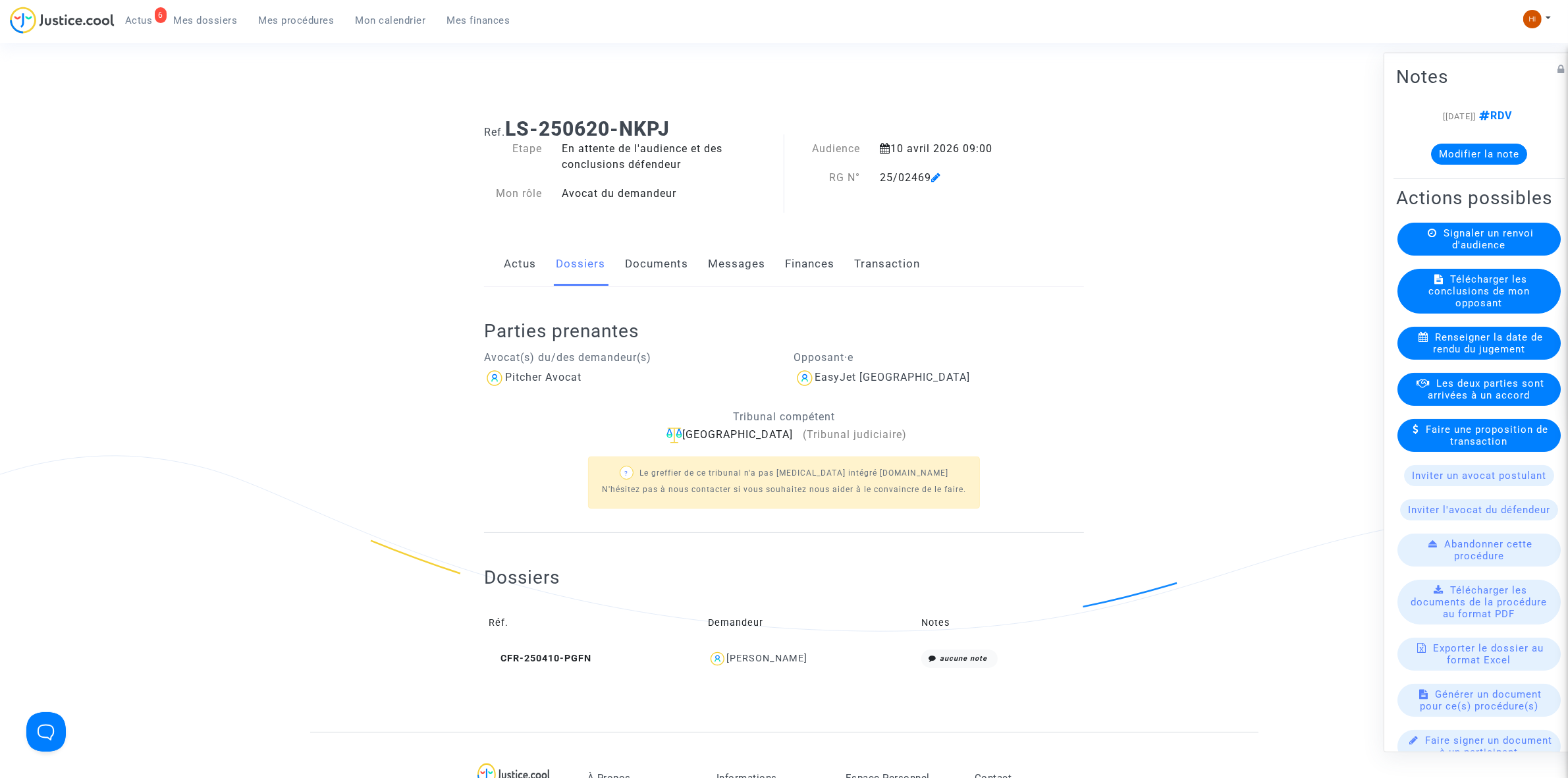
drag, startPoint x: 871, startPoint y: 172, endPoint x: 935, endPoint y: 178, distance: 64.3
click at [935, 178] on div "25/02469" at bounding box center [956, 178] width 172 height 16
copy div "25/02469"
click at [655, 280] on link "Documents" at bounding box center [656, 264] width 63 height 44
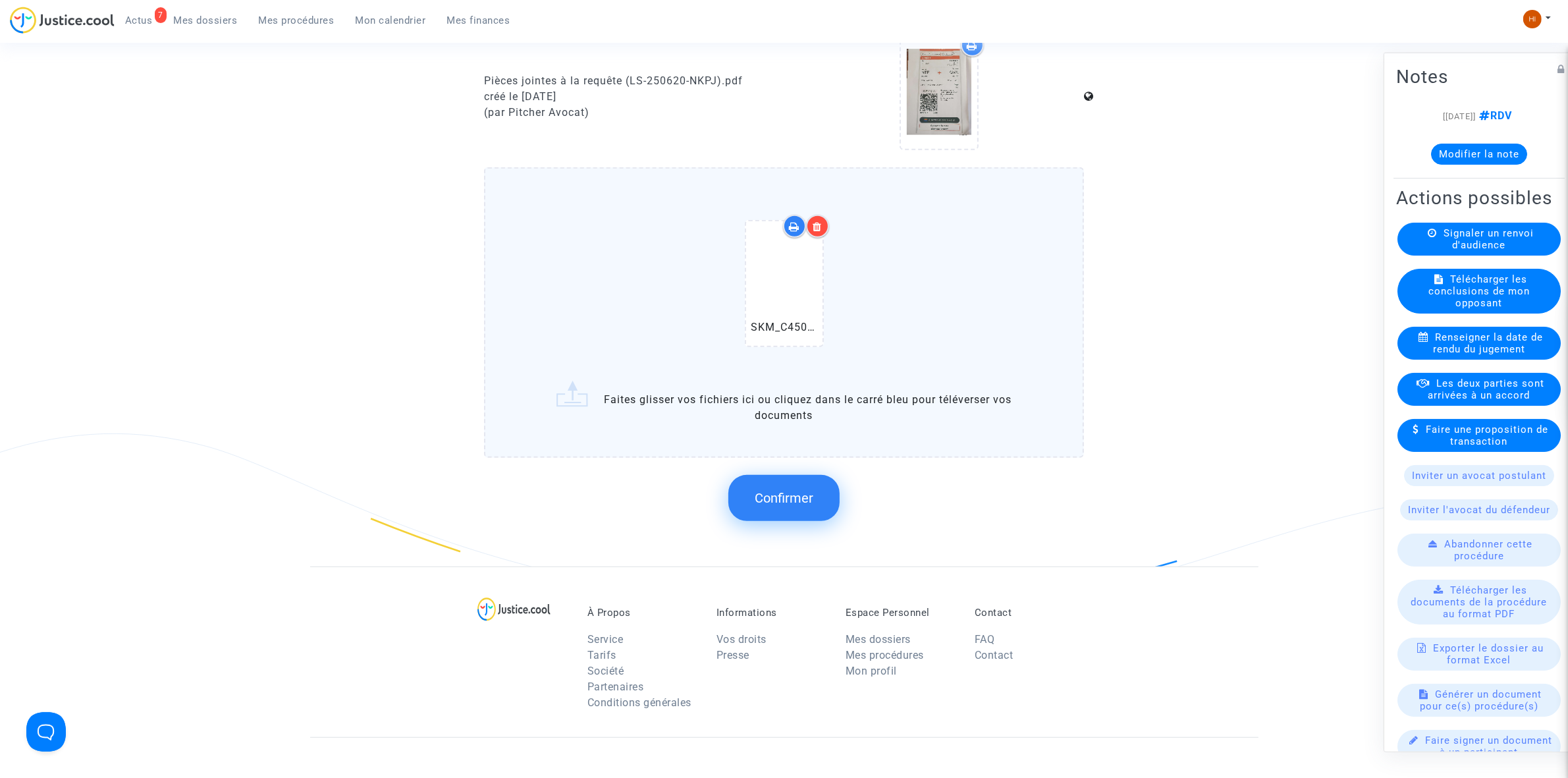
scroll to position [906, 0]
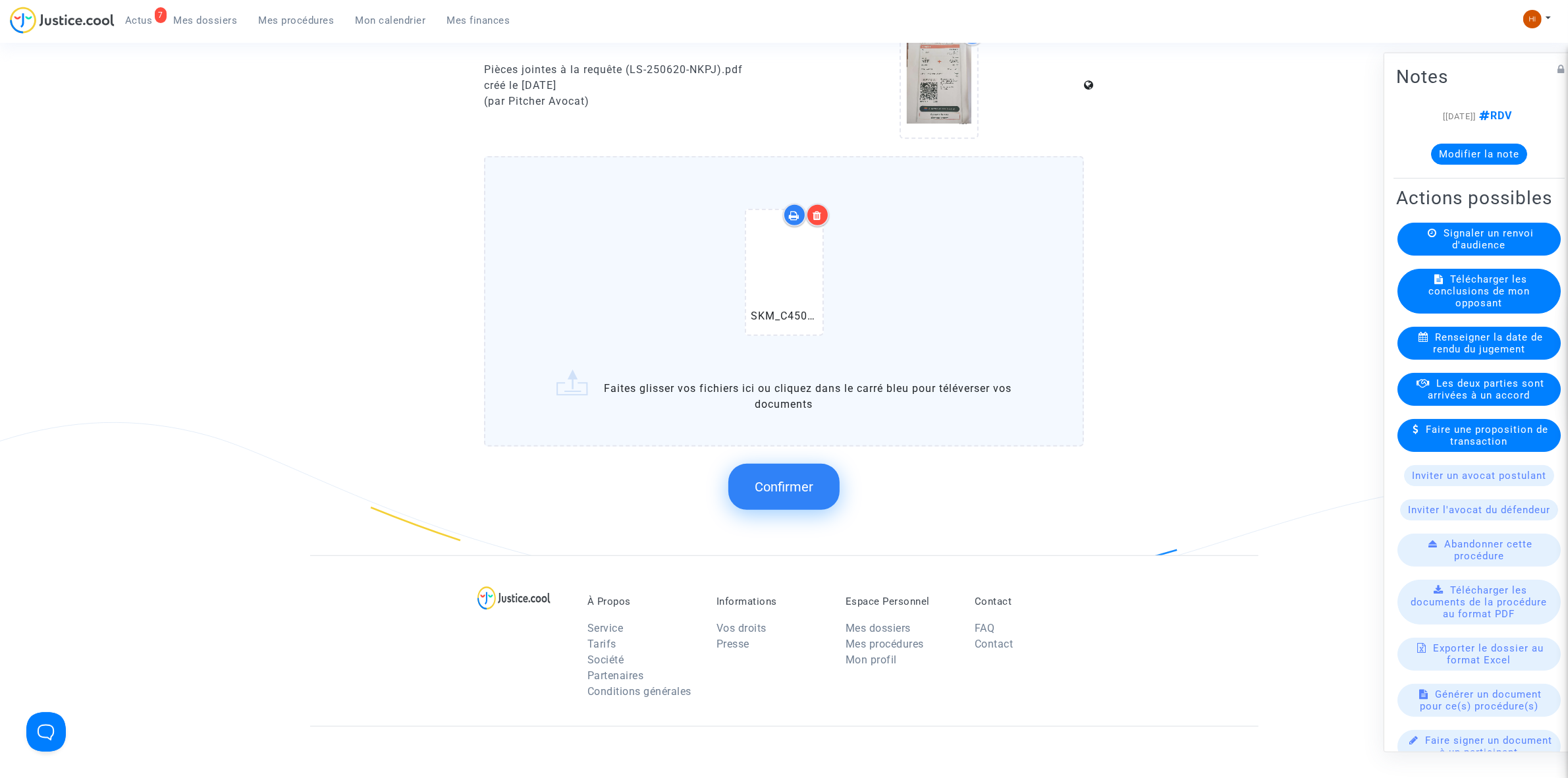
click at [807, 479] on span "Confirmer" at bounding box center [784, 486] width 58 height 16
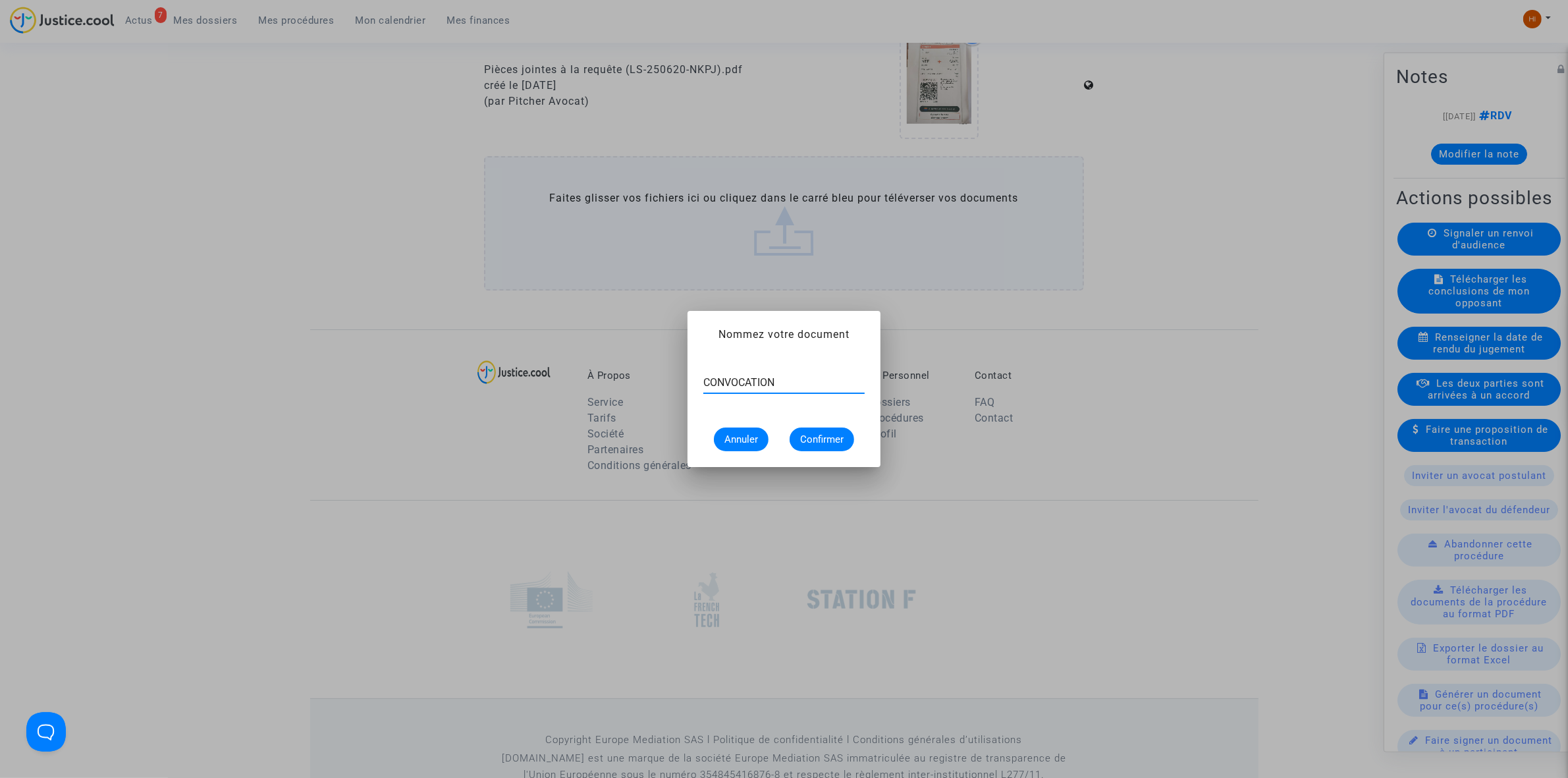
type input "CONVOCATION"
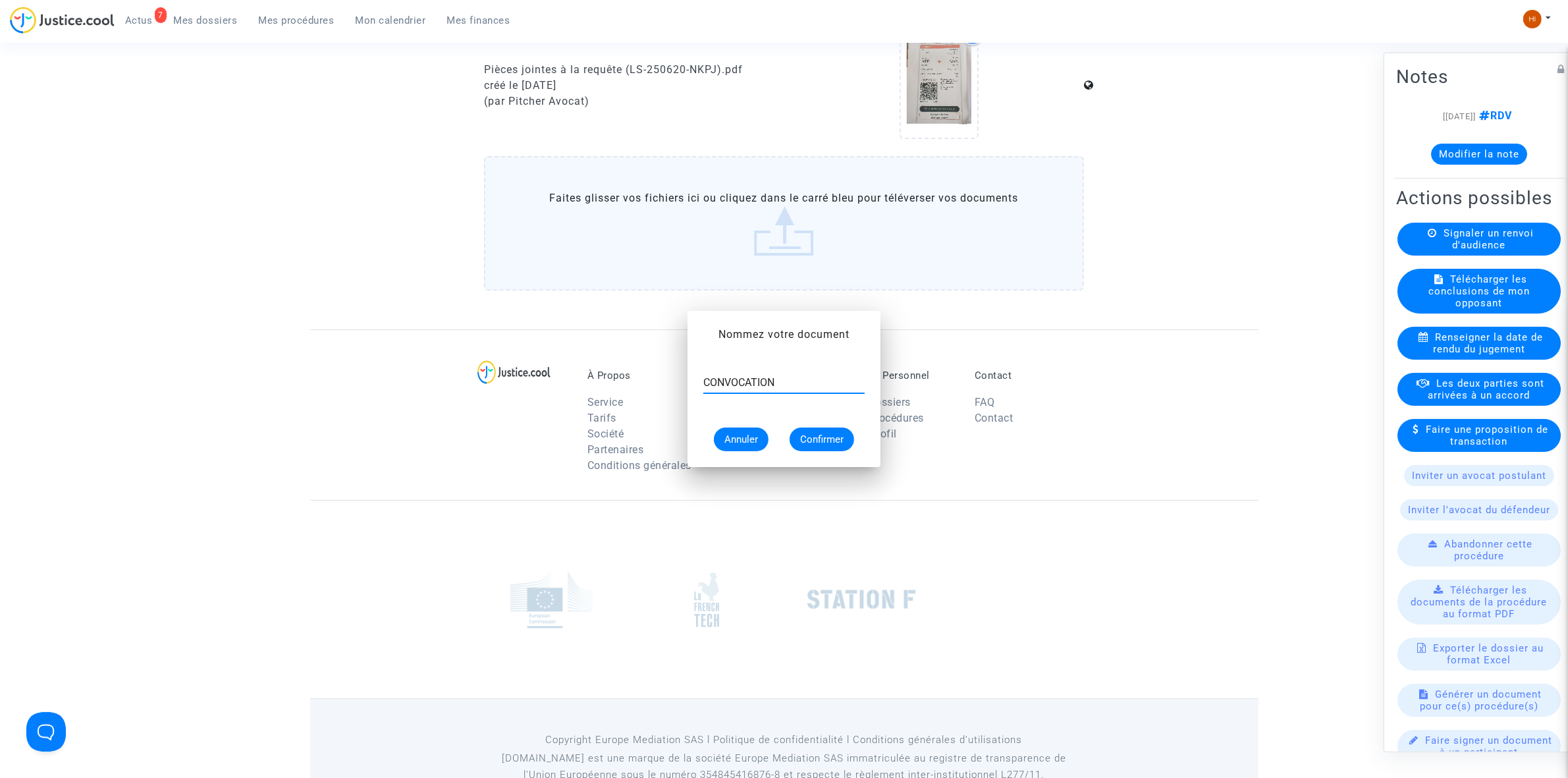
scroll to position [906, 0]
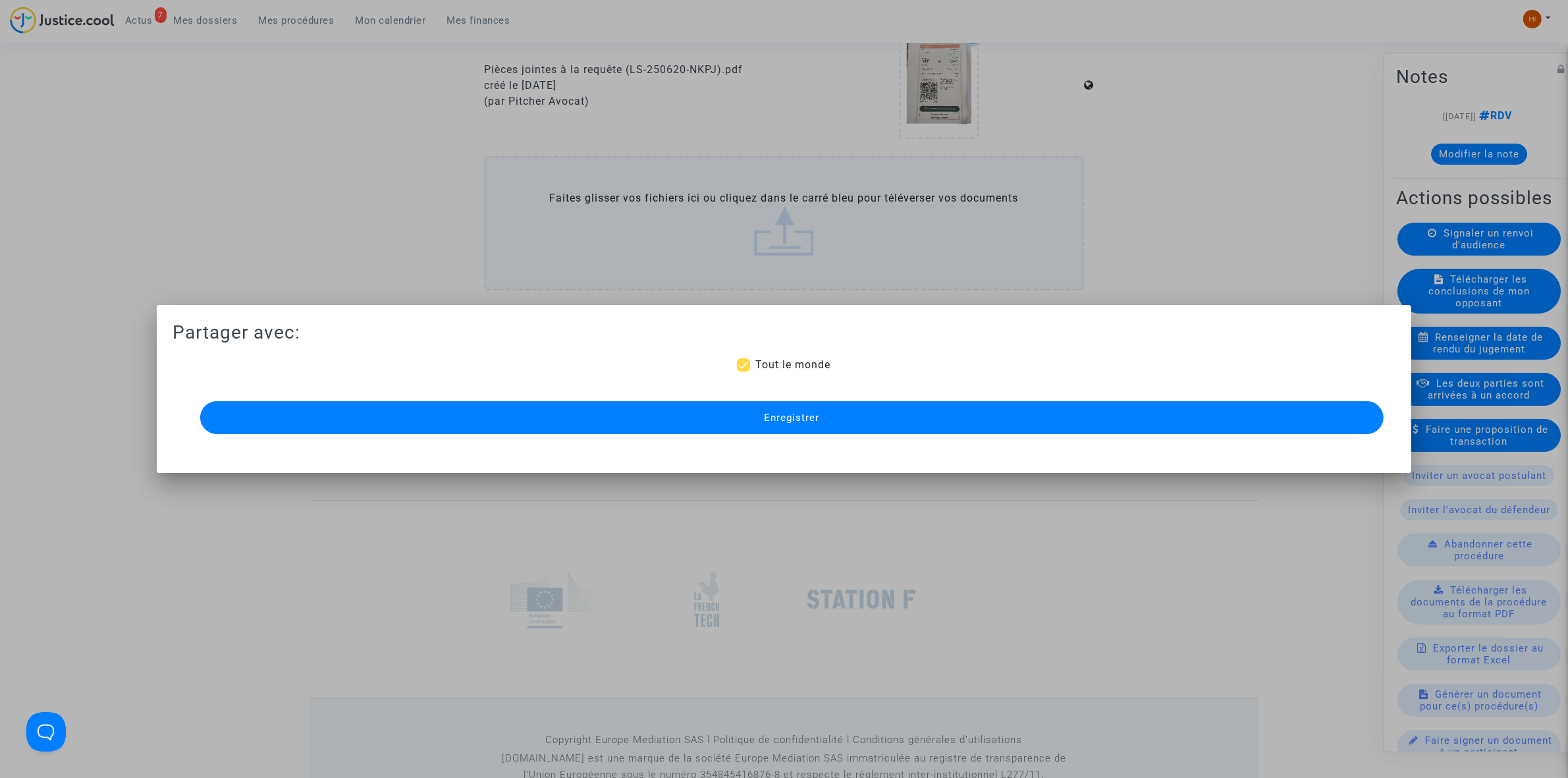
click at [581, 433] on button "Enregistrer" at bounding box center [792, 417] width 1183 height 33
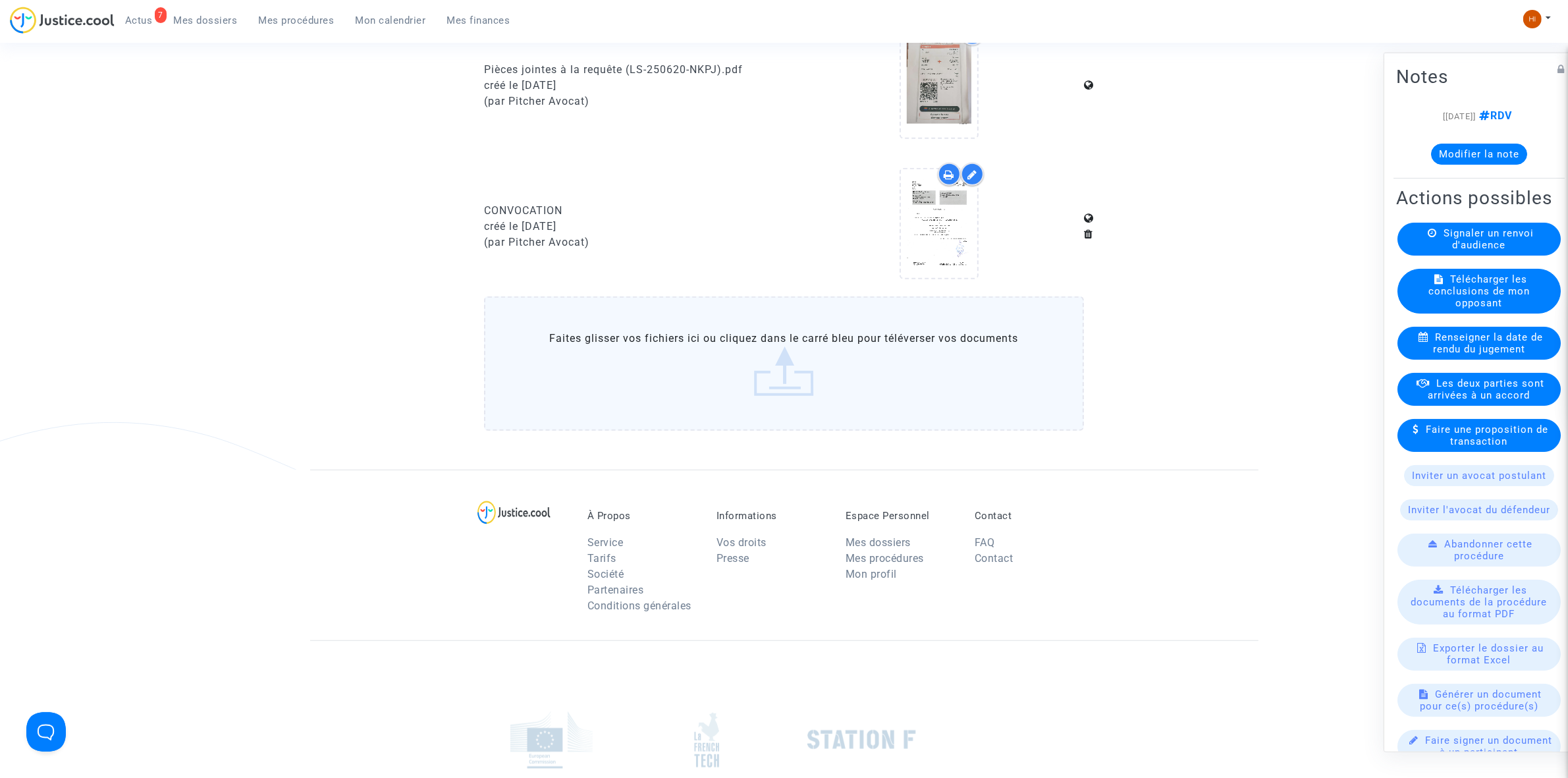
click at [313, 21] on span "Mes procédures" at bounding box center [297, 20] width 76 height 12
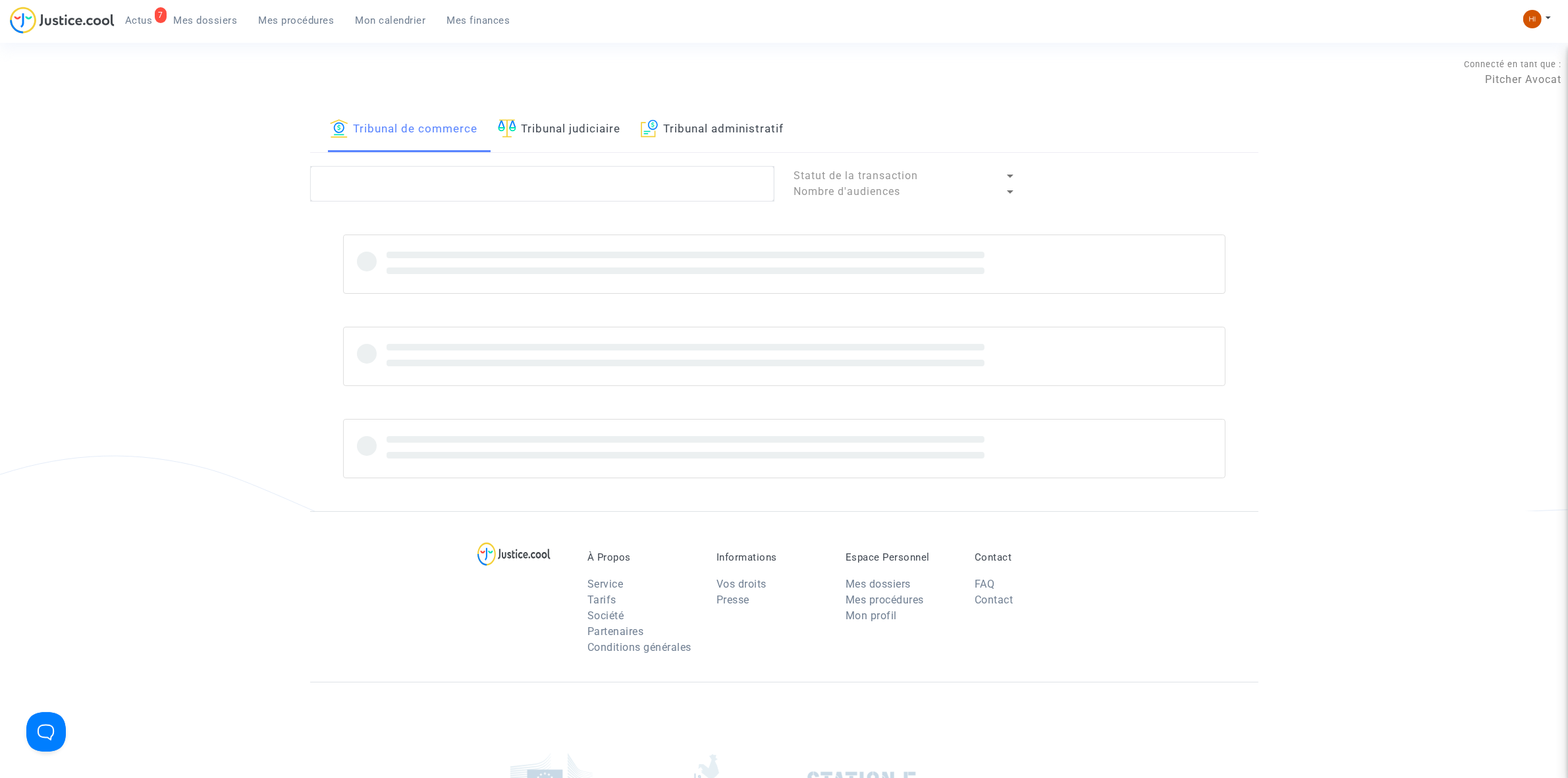
click at [677, 202] on lawsuits-list "Statut de la transaction Nombre d'audiences" at bounding box center [784, 322] width 948 height 312
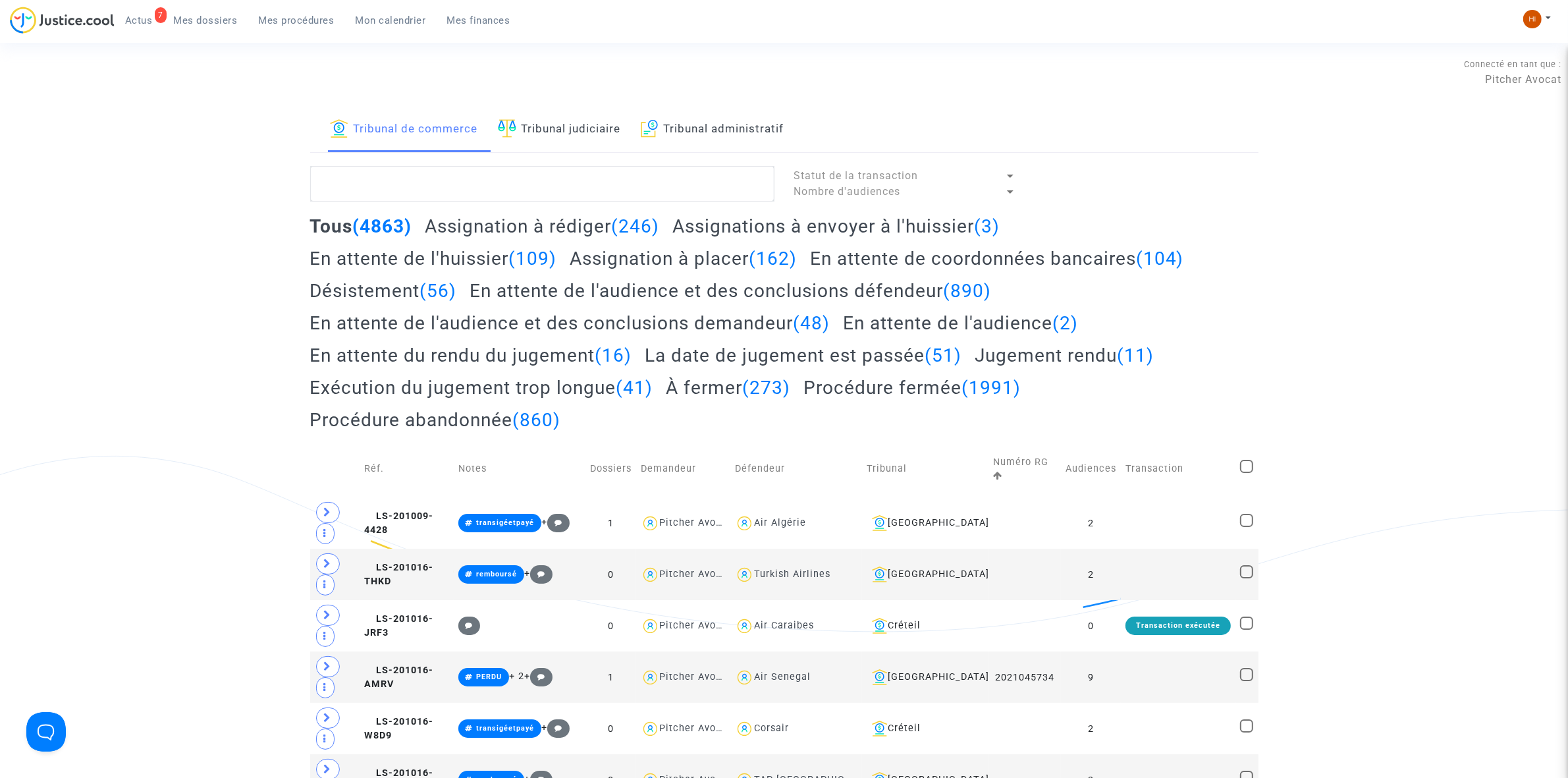
click at [578, 139] on link "Tribunal judiciaire" at bounding box center [559, 130] width 123 height 44
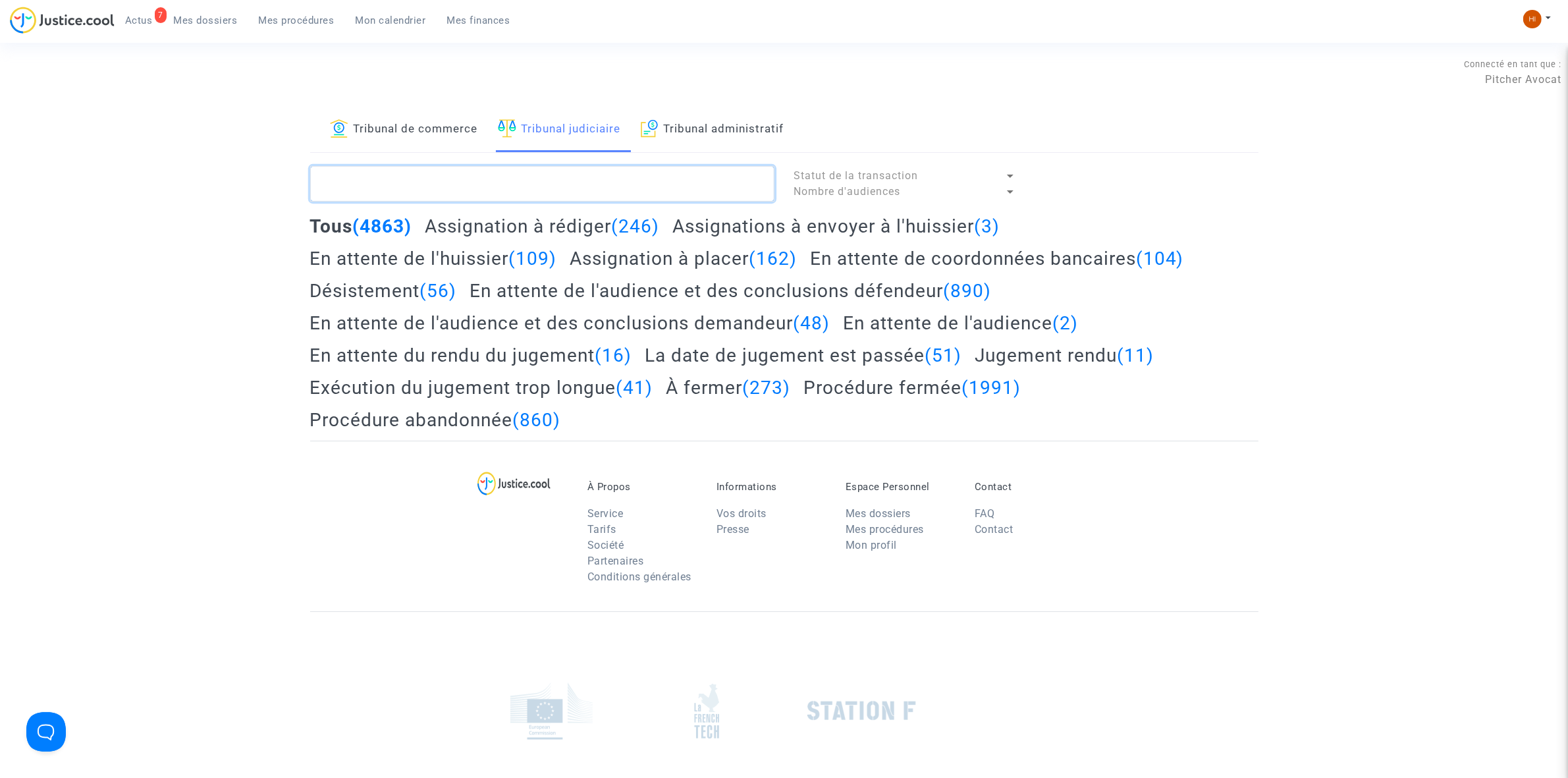
click at [586, 175] on textarea at bounding box center [542, 183] width 464 height 35
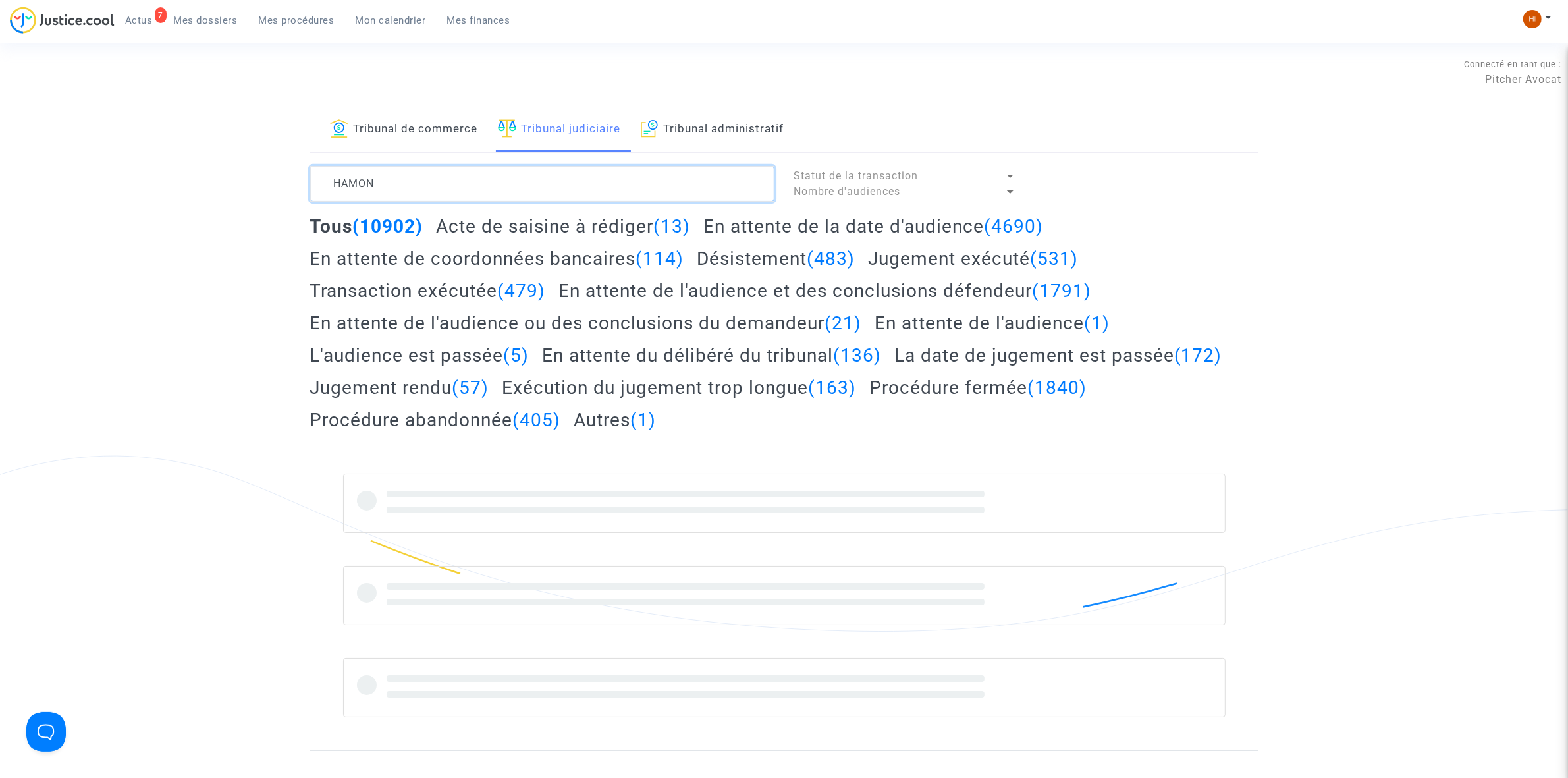
type textarea "HAMON"
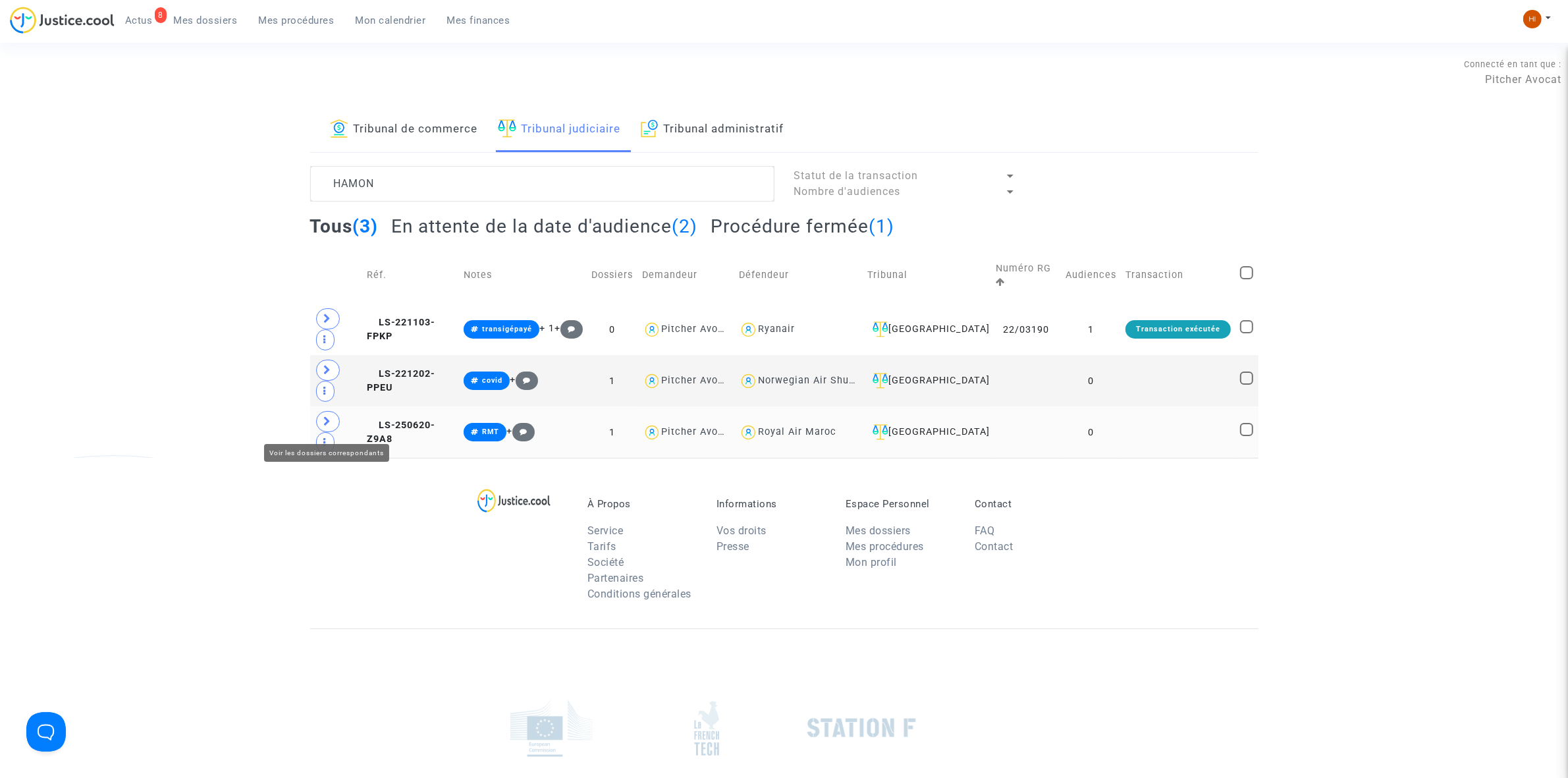
click at [316, 427] on span at bounding box center [328, 422] width 24 height 21
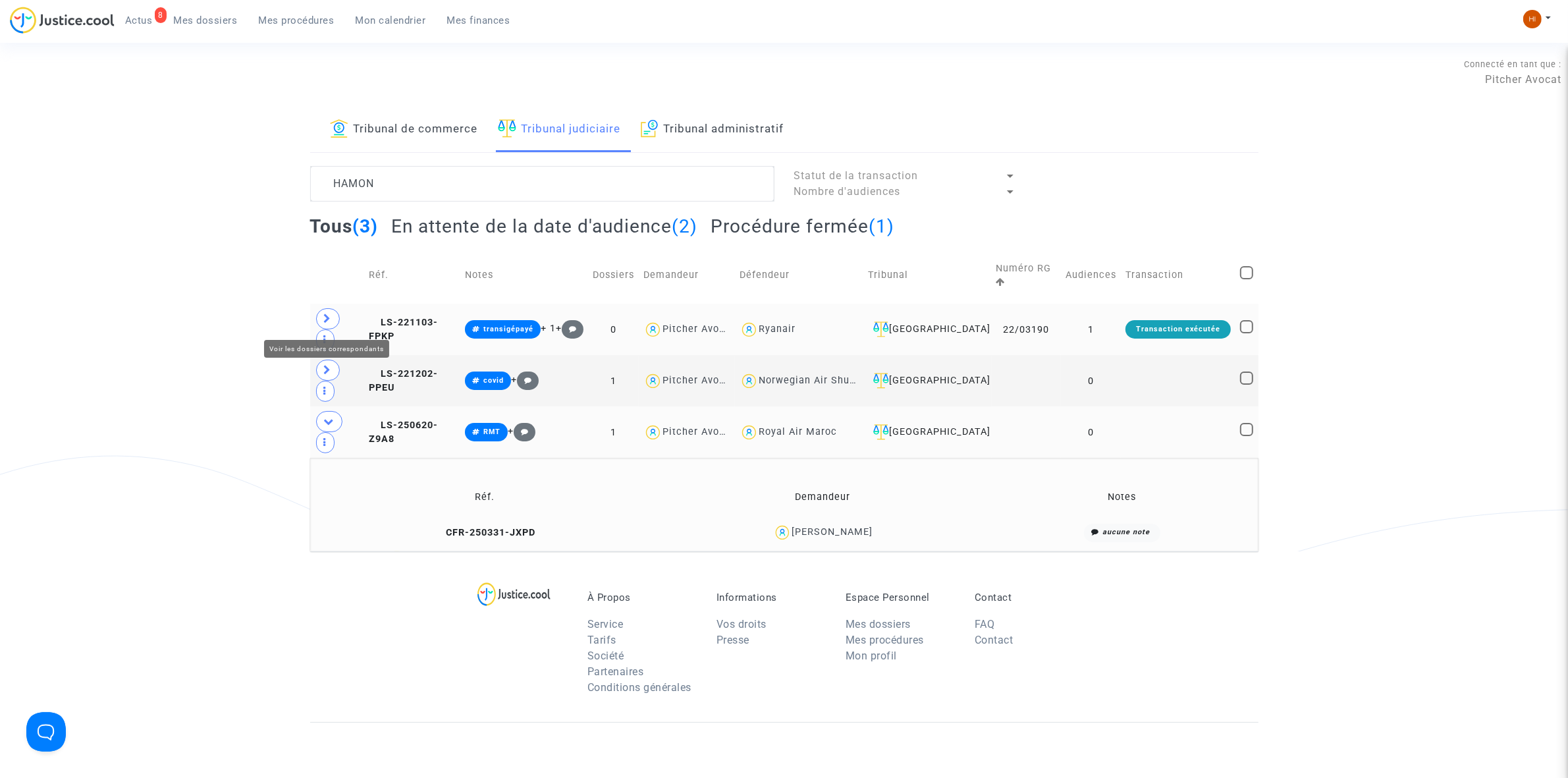
click at [331, 324] on span at bounding box center [328, 319] width 24 height 21
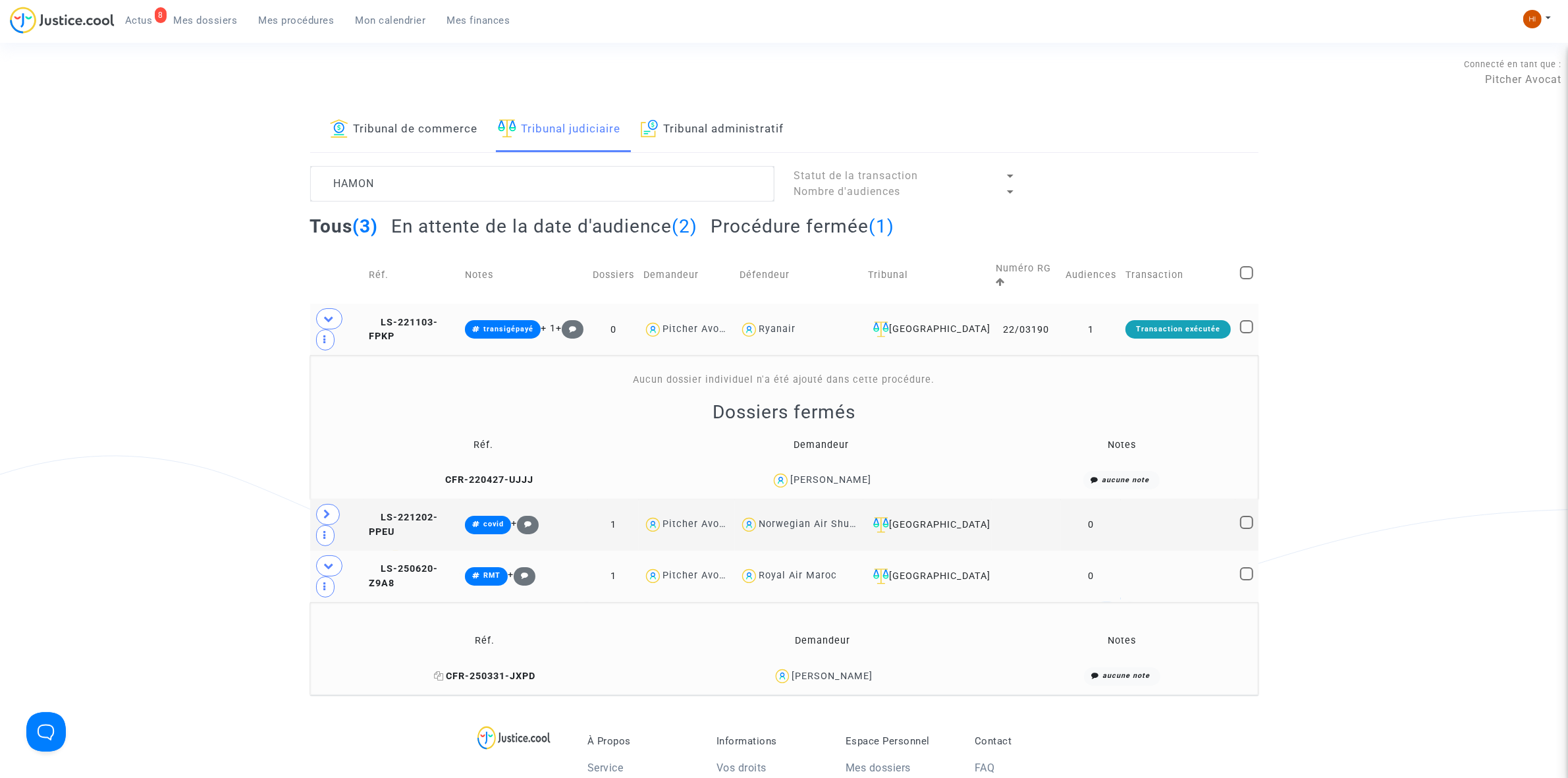
click at [438, 674] on icon at bounding box center [439, 675] width 10 height 9
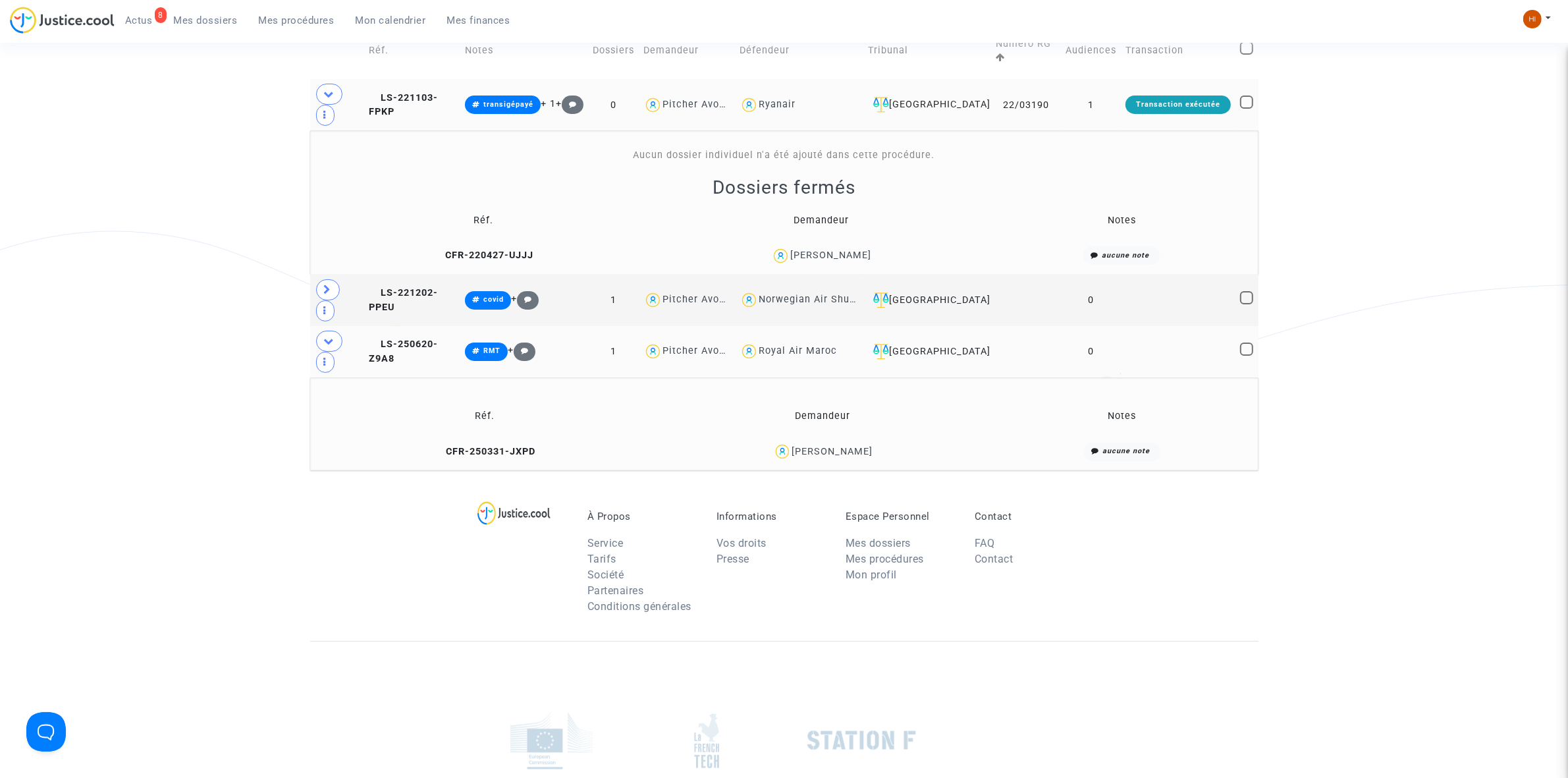
scroll to position [247, 0]
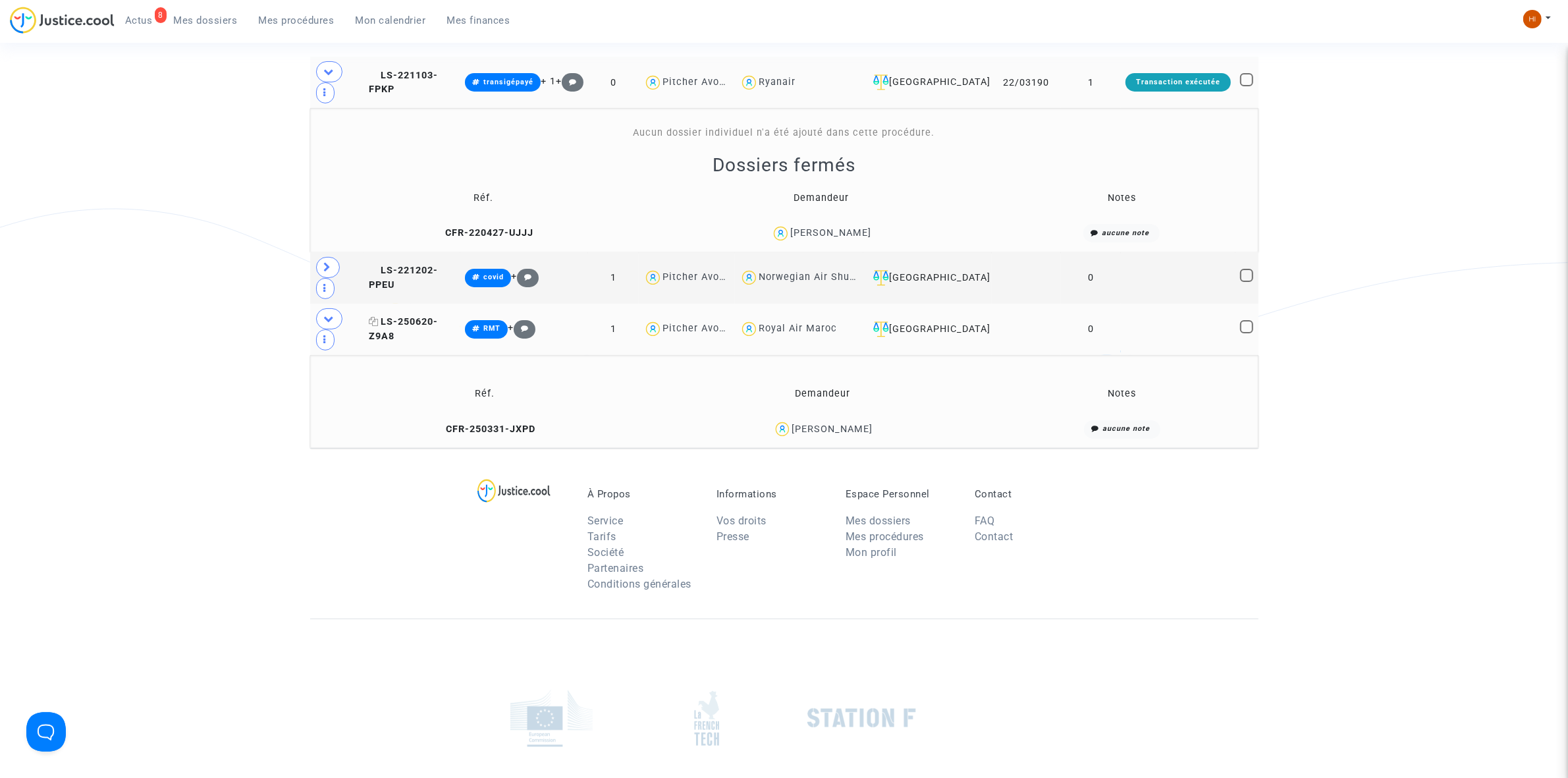
click at [415, 324] on span "LS-250620-Z9A8" at bounding box center [403, 329] width 69 height 26
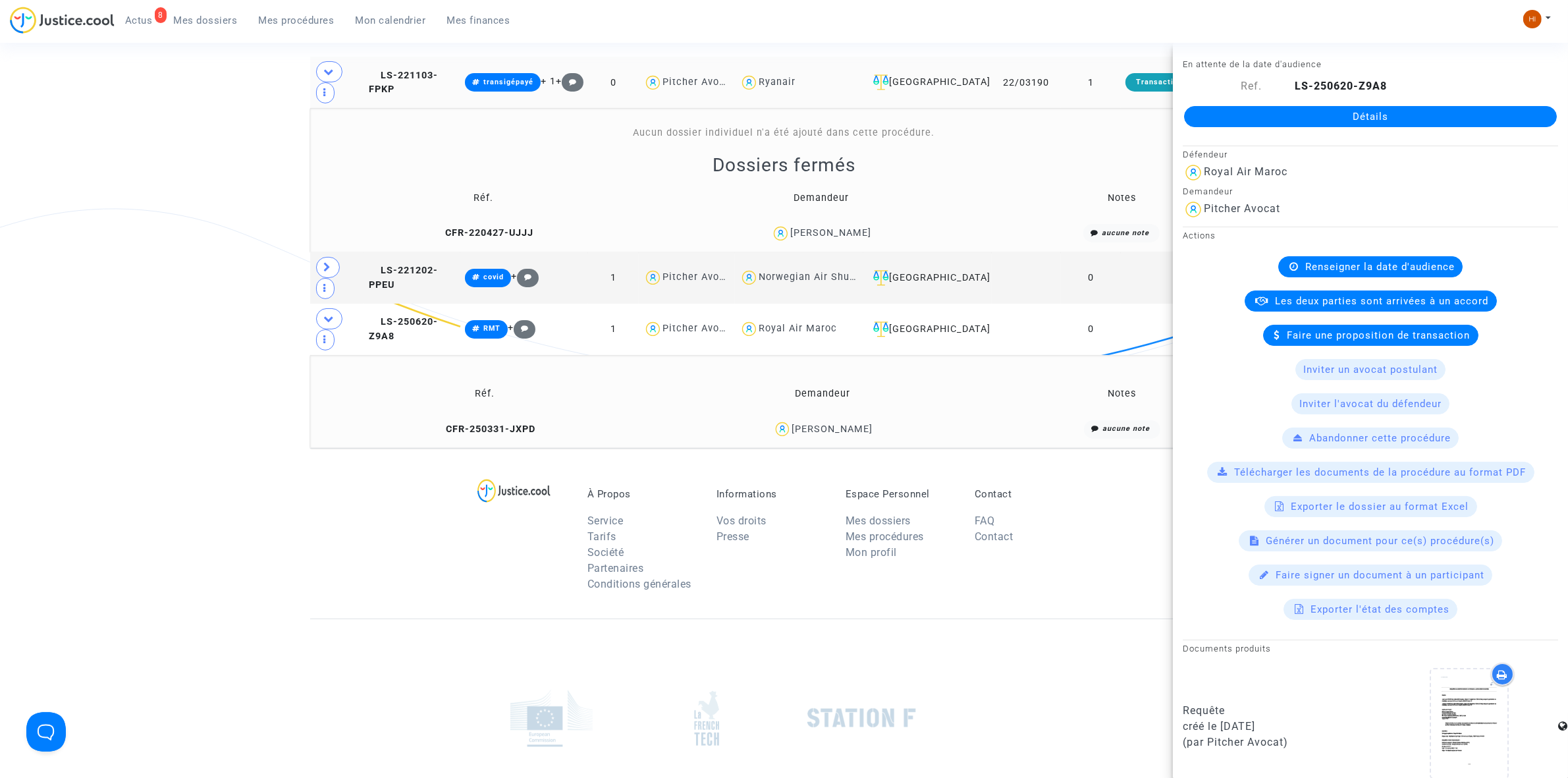
click at [1374, 117] on link "Détails" at bounding box center [1370, 117] width 373 height 21
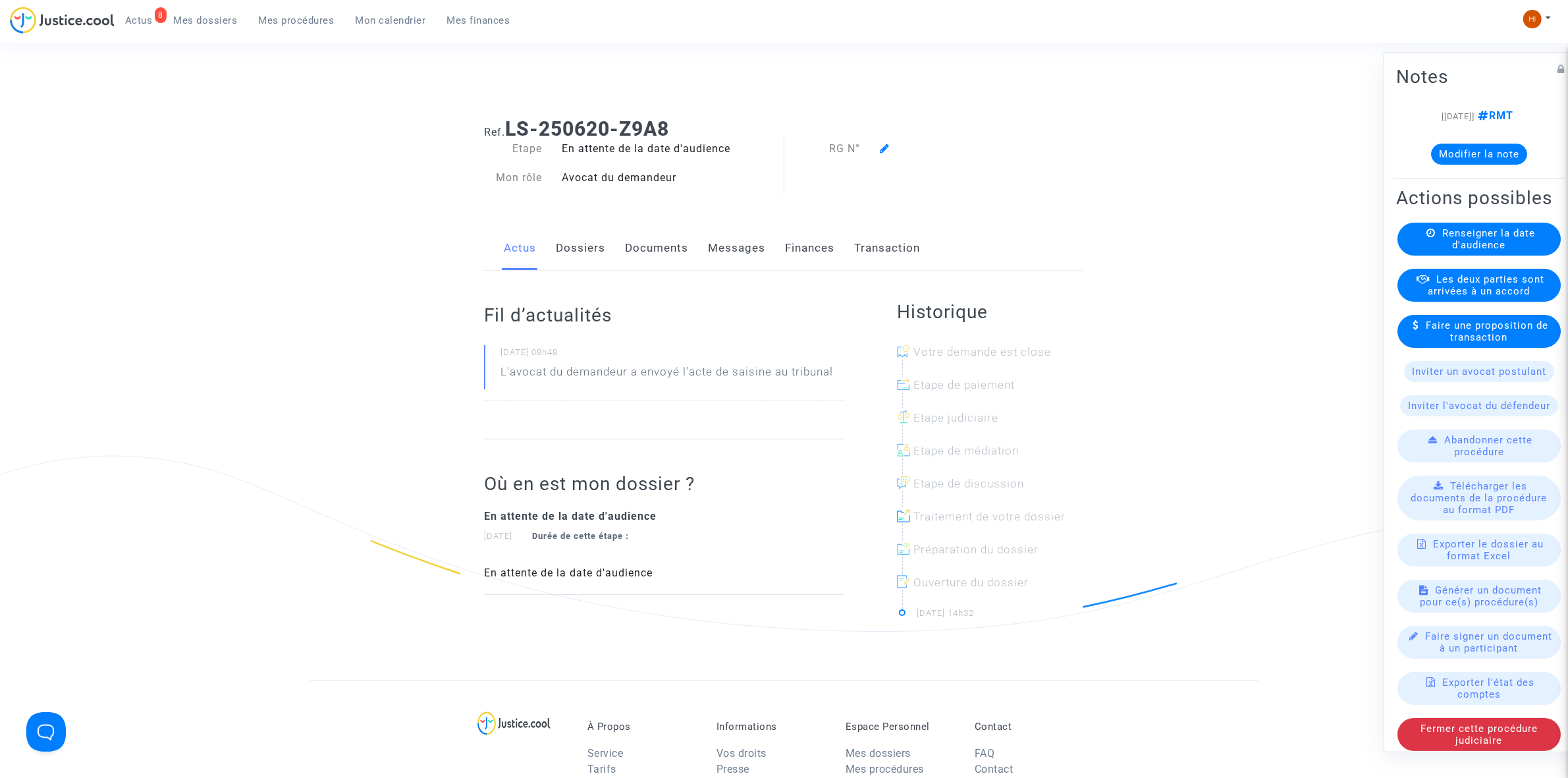
click at [1437, 245] on div "Actions possibles Renseigner la date d'audience Les deux parties sont arrivées …" at bounding box center [1478, 468] width 172 height 570
click at [1442, 250] on span "Renseigner la date d'audience" at bounding box center [1489, 238] width 93 height 24
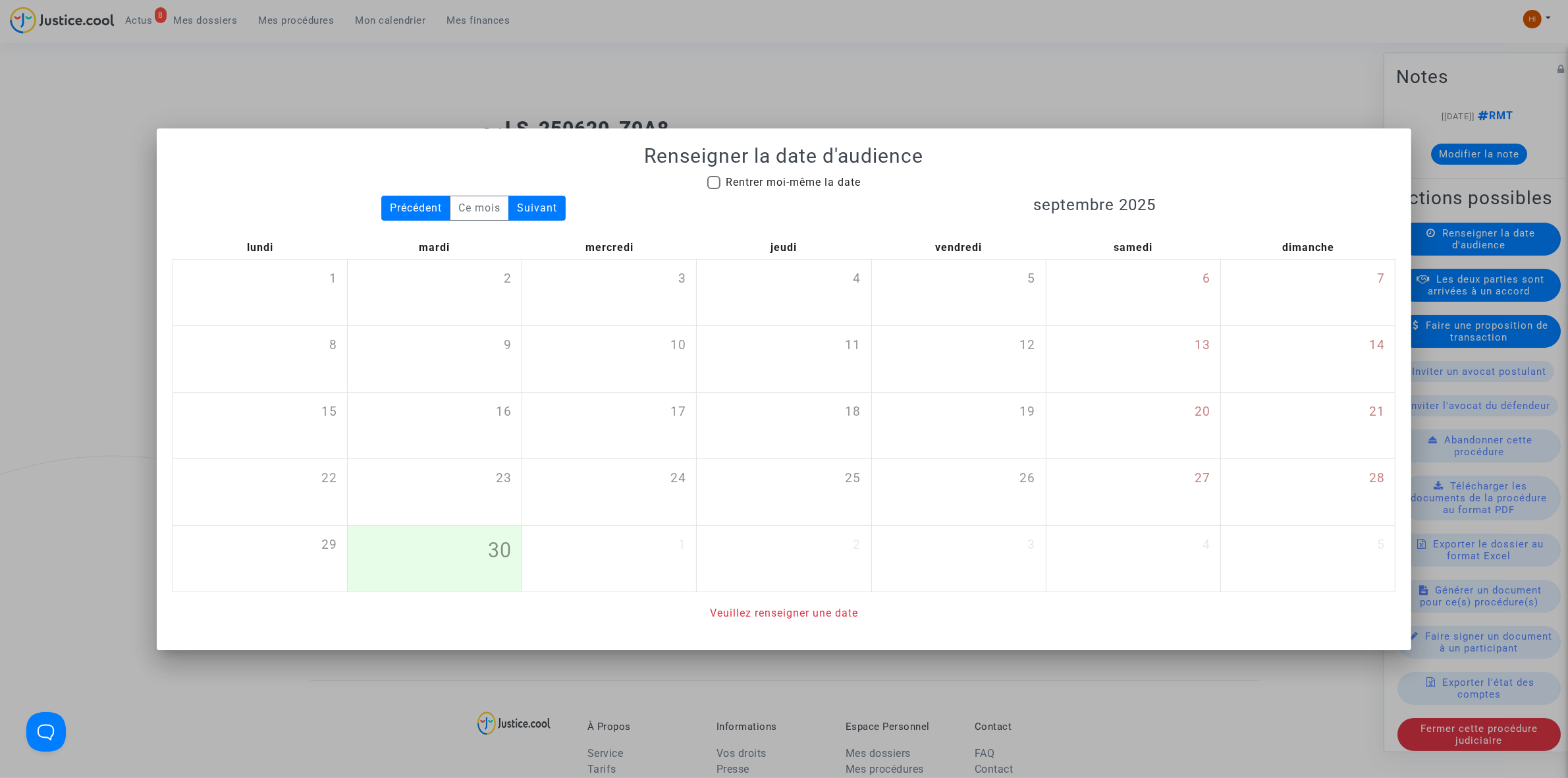
click at [803, 165] on h1 "Renseigner la date d'audience" at bounding box center [783, 156] width 1223 height 24
click at [801, 185] on span "Rentrer moi-même la date" at bounding box center [793, 182] width 135 height 13
click at [714, 189] on input "Rentrer moi-même la date" at bounding box center [713, 189] width 1 height 1
checkbox input "true"
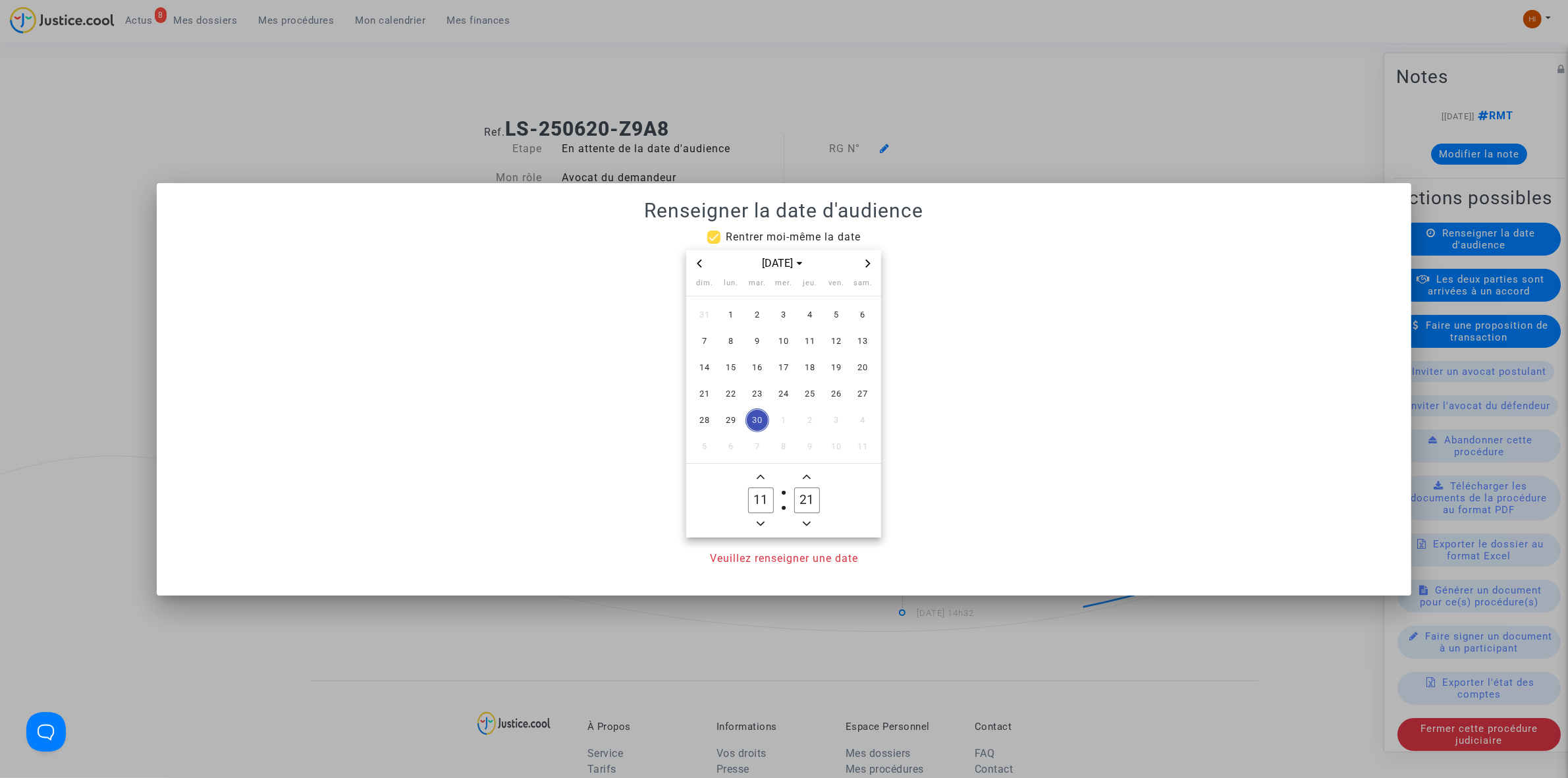
click at [871, 260] on icon "Next month" at bounding box center [867, 263] width 8 height 8
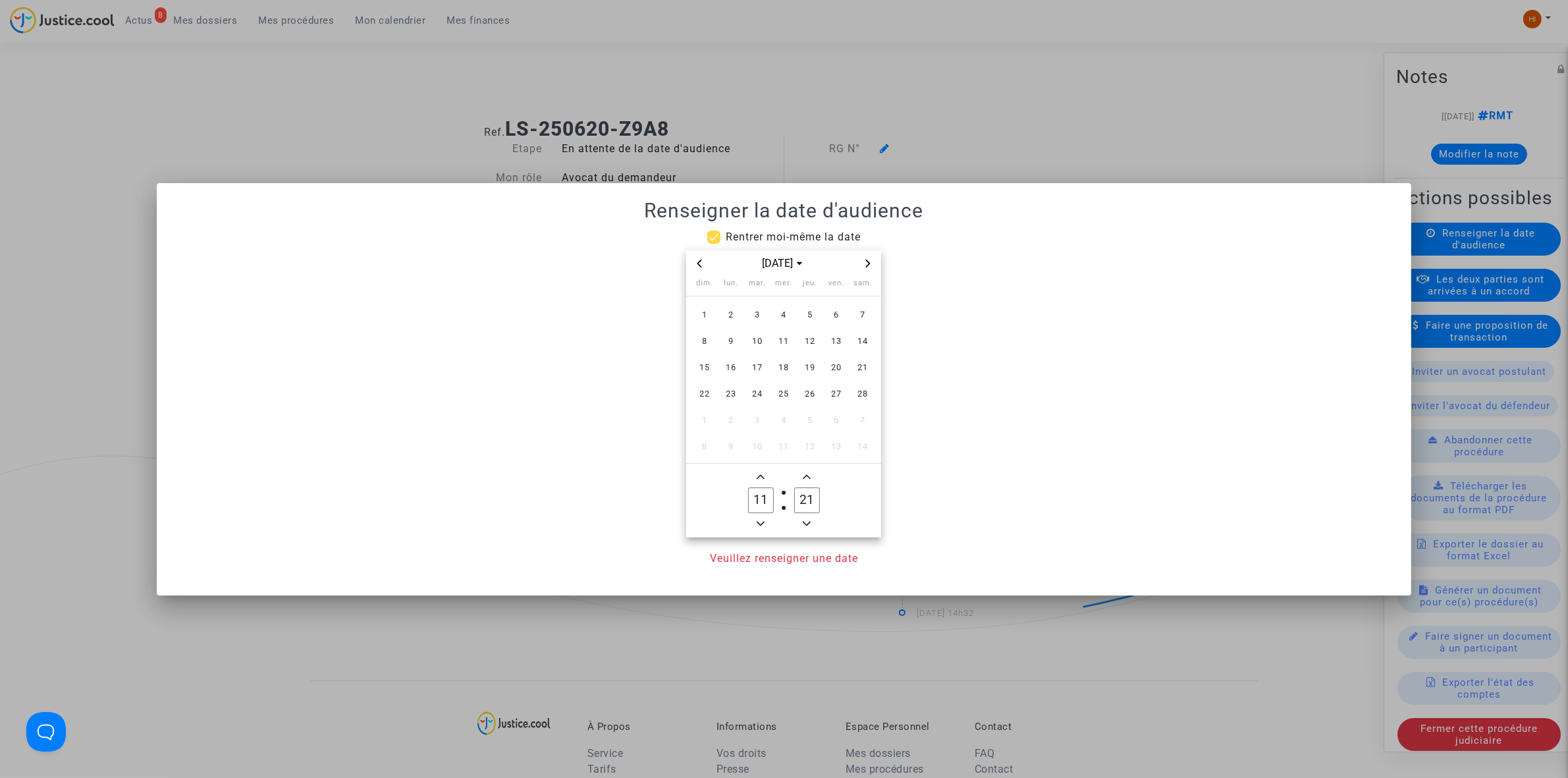
click at [871, 260] on icon "Next month" at bounding box center [867, 263] width 8 height 8
click at [840, 339] on span "10" at bounding box center [836, 341] width 24 height 24
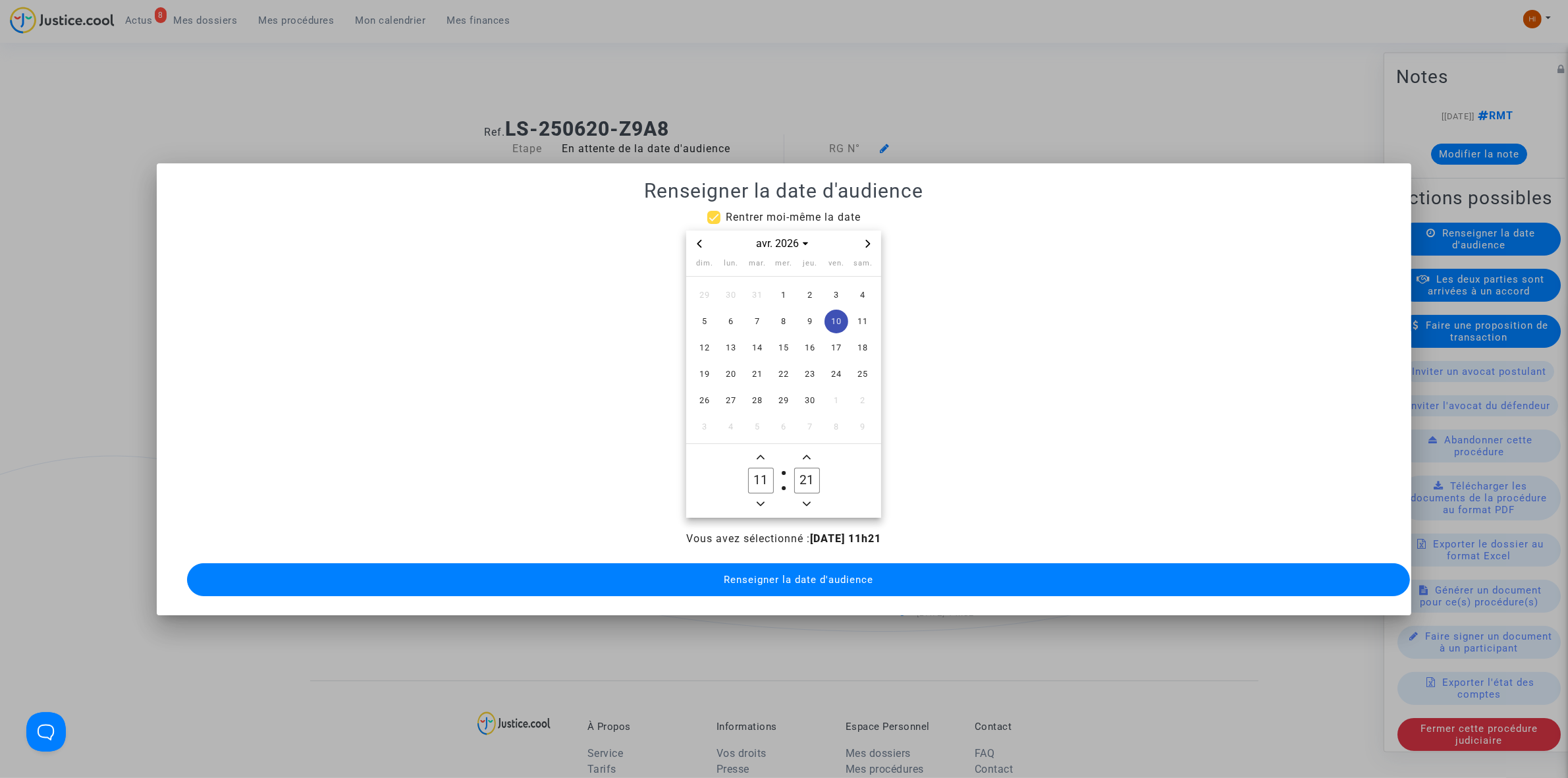
click at [751, 468] on input "11" at bounding box center [760, 480] width 25 height 25
type input "09"
type input "00"
click at [749, 584] on button "Renseigner la date d'audience" at bounding box center [798, 579] width 1223 height 33
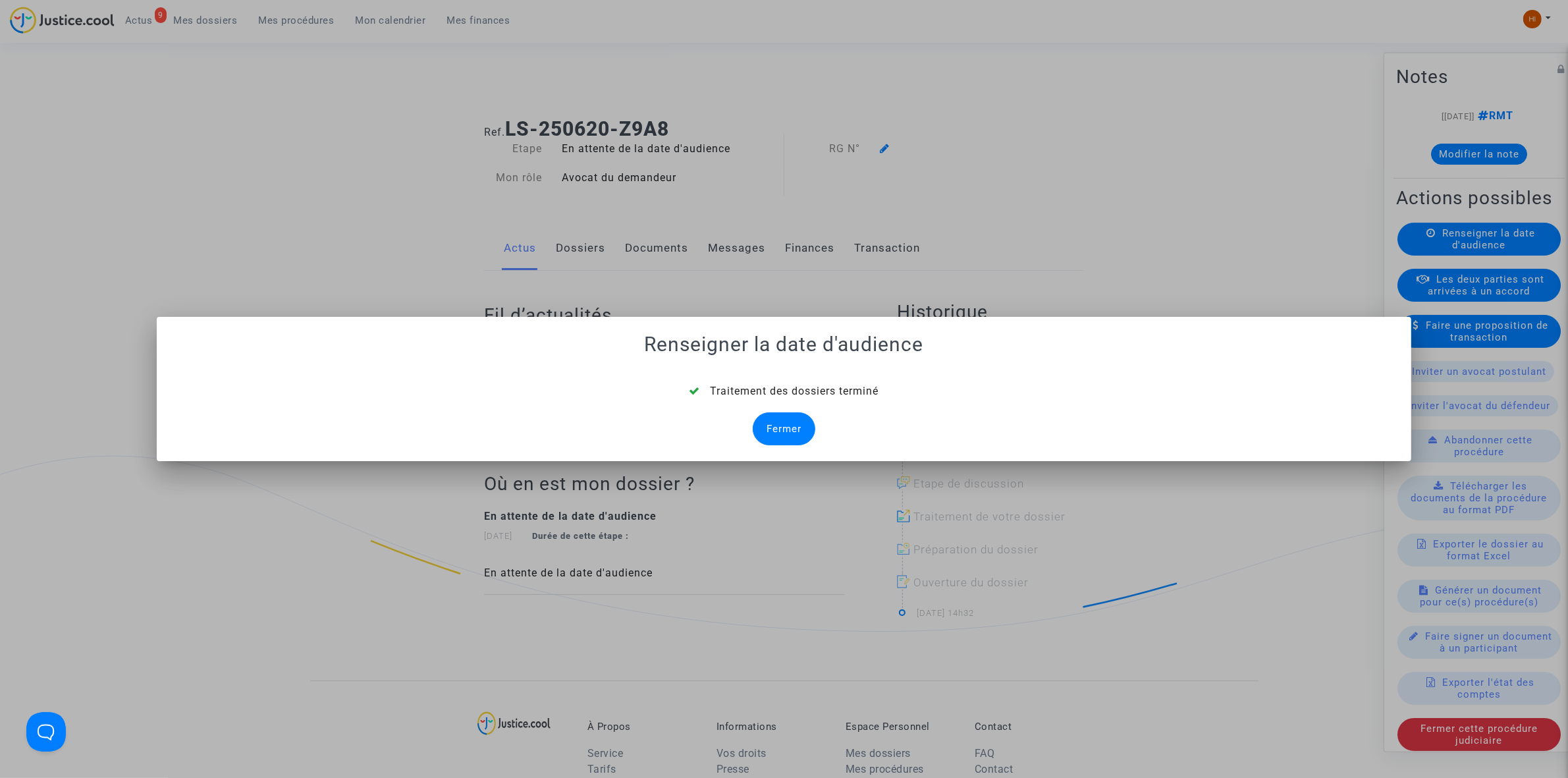
click at [775, 423] on div "Fermer" at bounding box center [784, 429] width 62 height 33
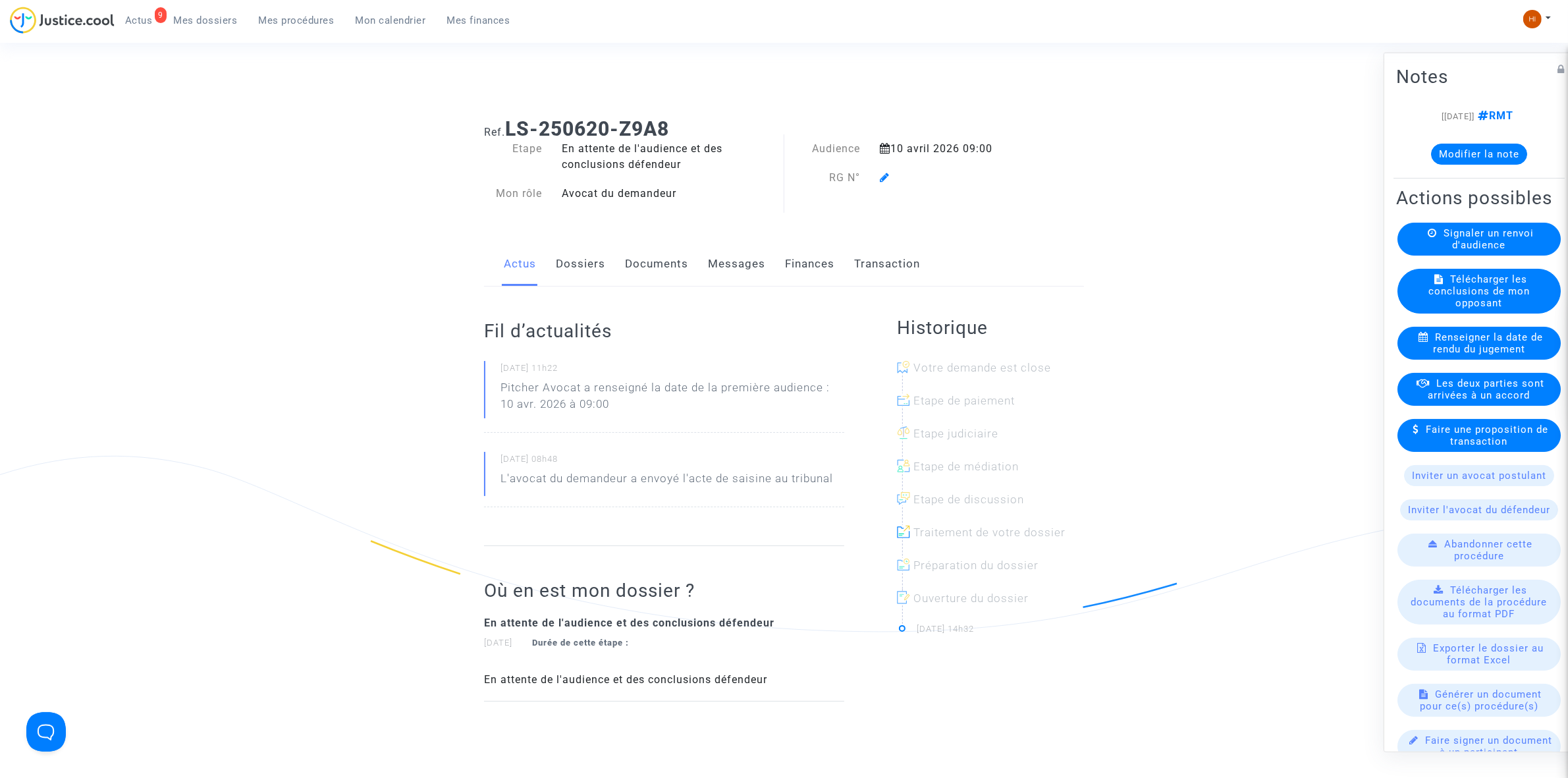
click at [885, 178] on icon at bounding box center [885, 176] width 10 height 10
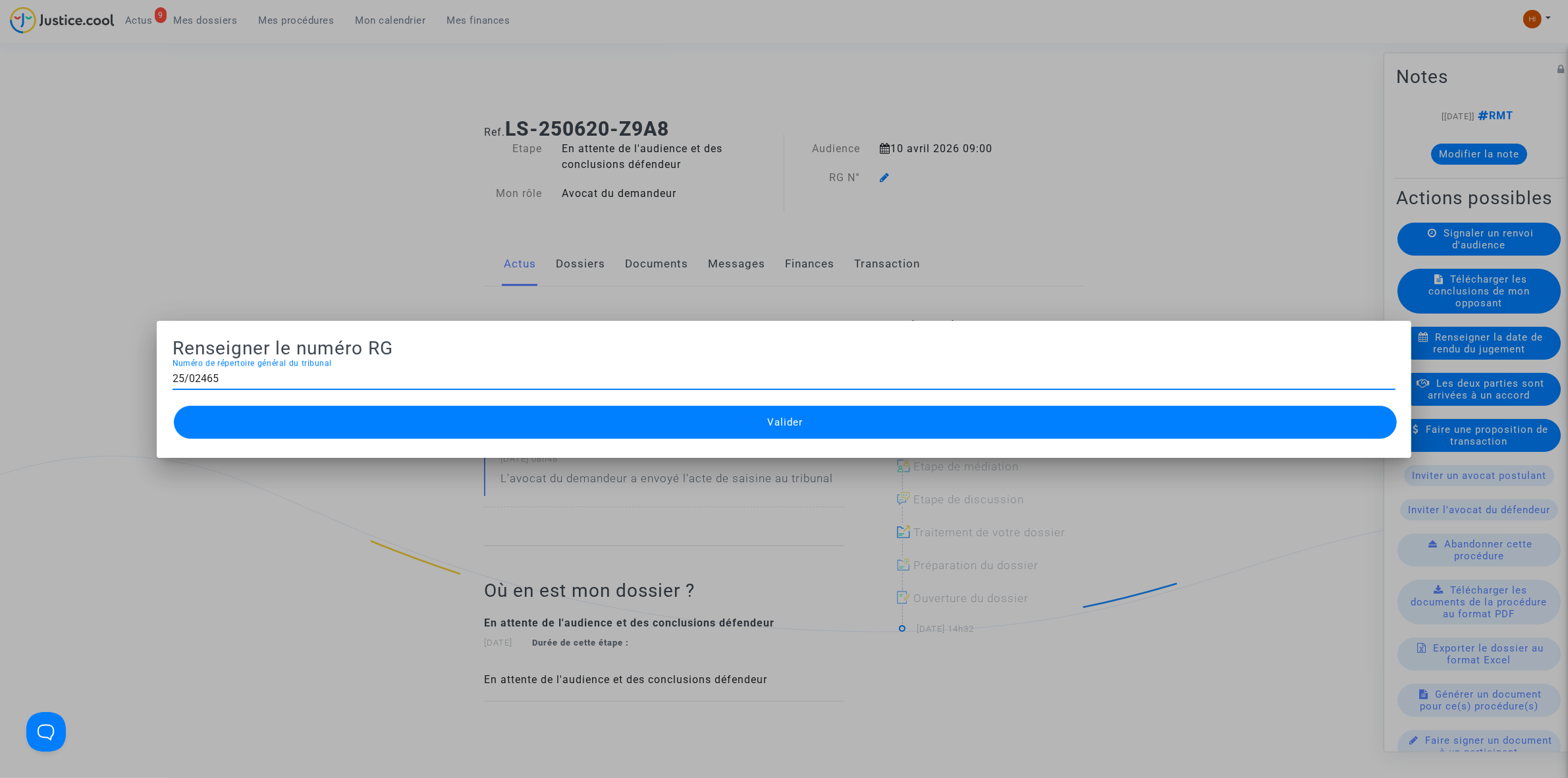
type input "25/02465"
click at [749, 430] on button "Valider" at bounding box center [785, 422] width 1223 height 33
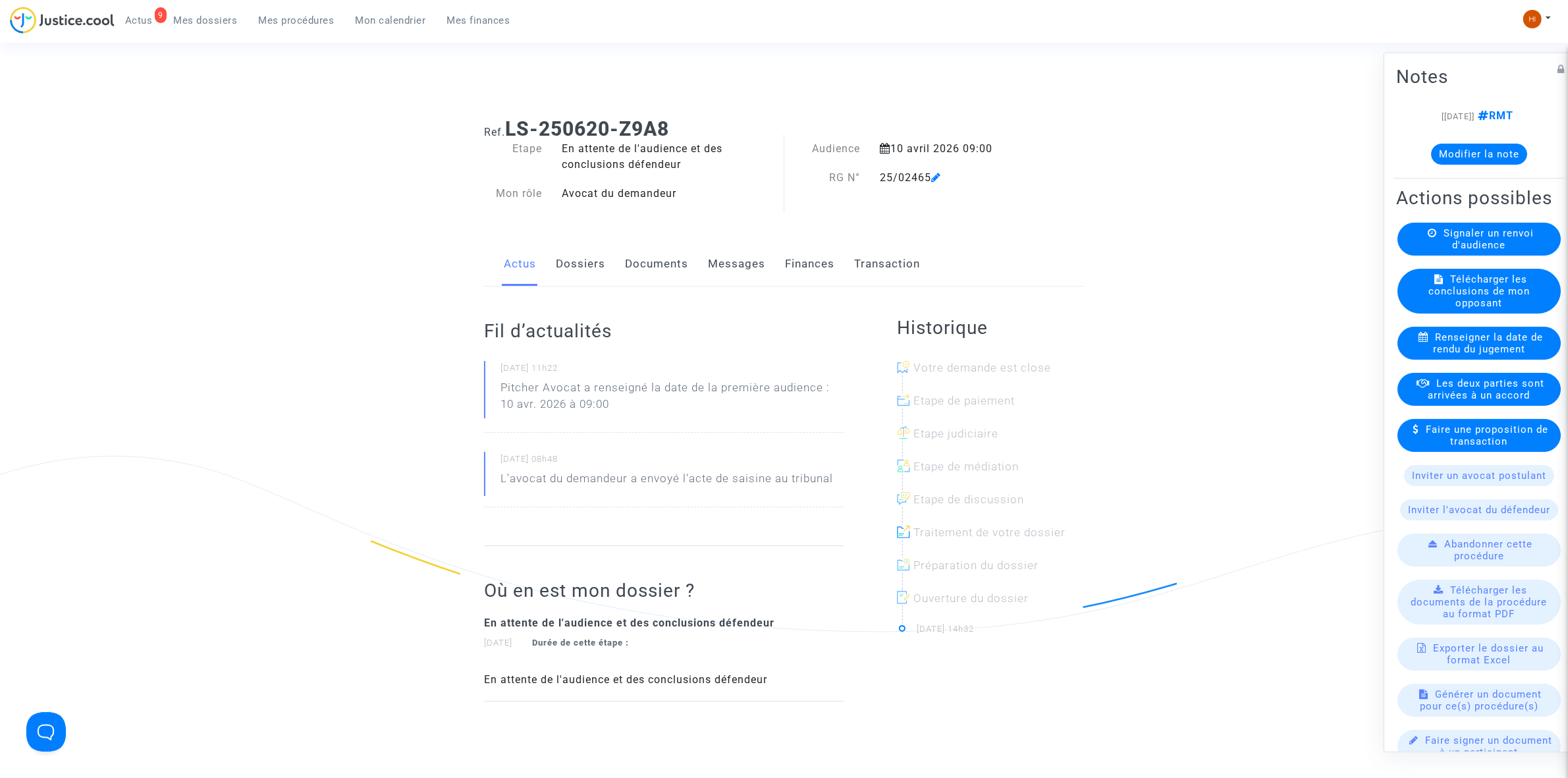
click at [635, 271] on link "Documents" at bounding box center [656, 264] width 63 height 44
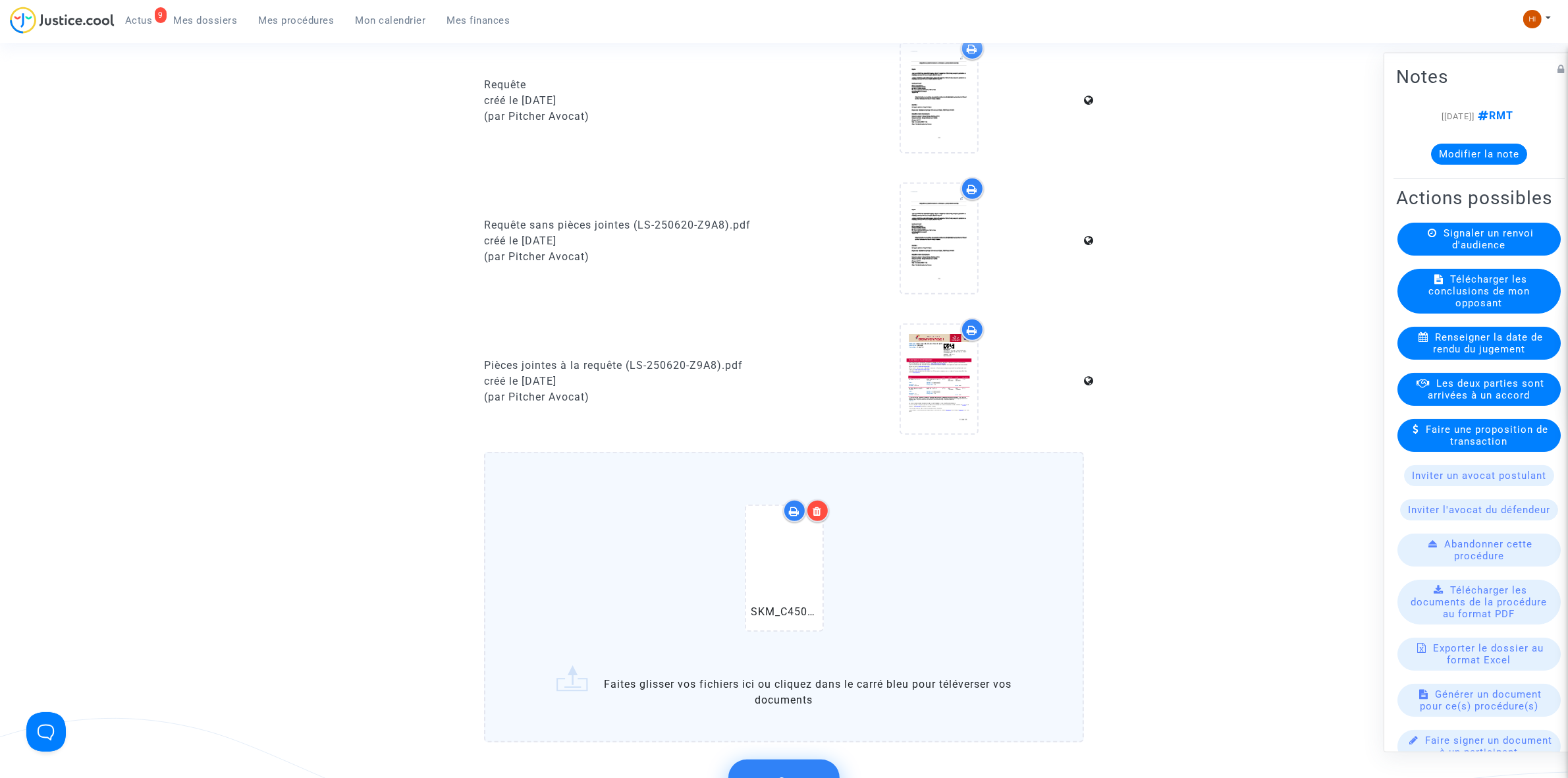
scroll to position [988, 0]
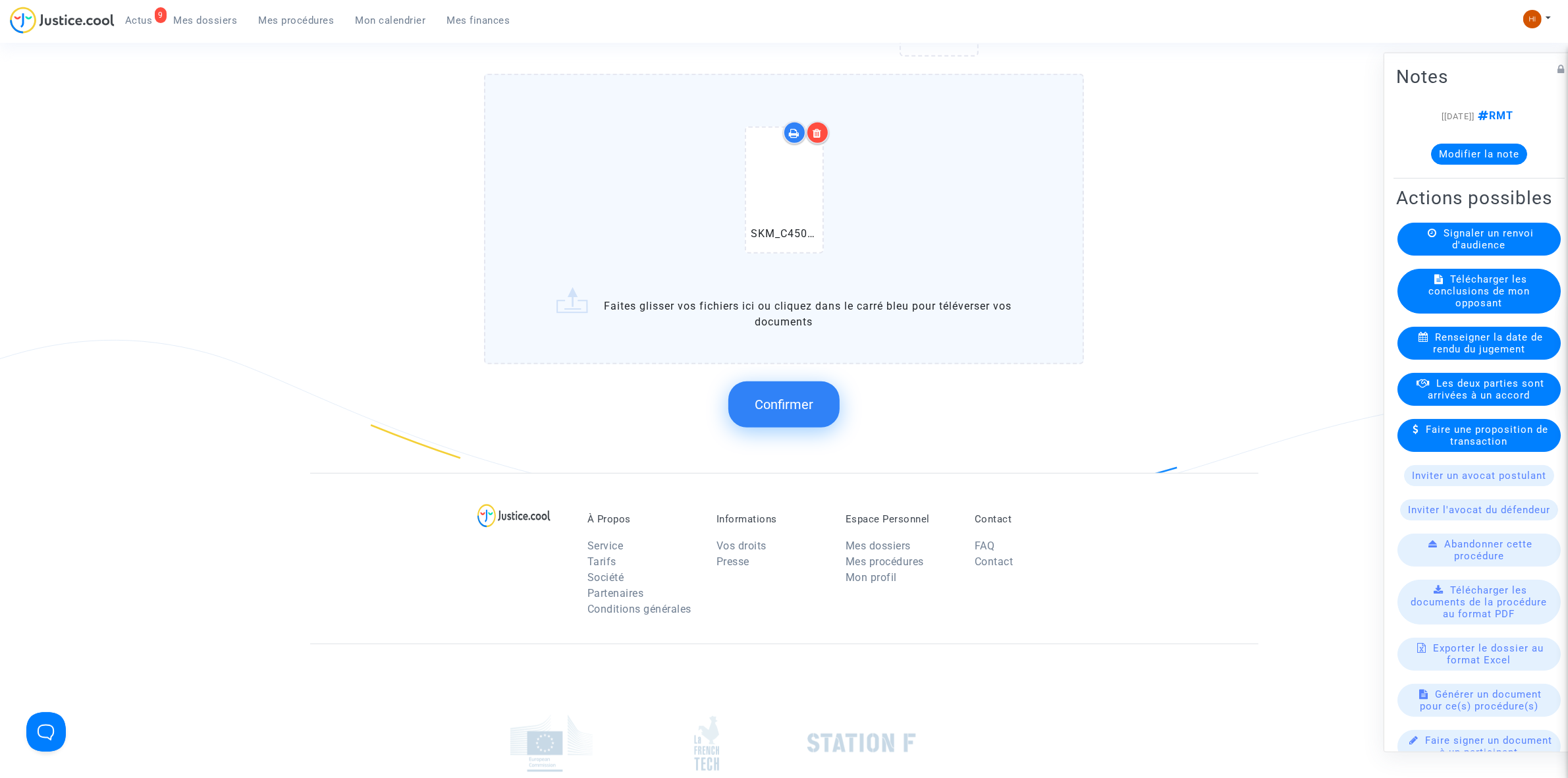
click at [757, 397] on span "Confirmer" at bounding box center [784, 404] width 58 height 16
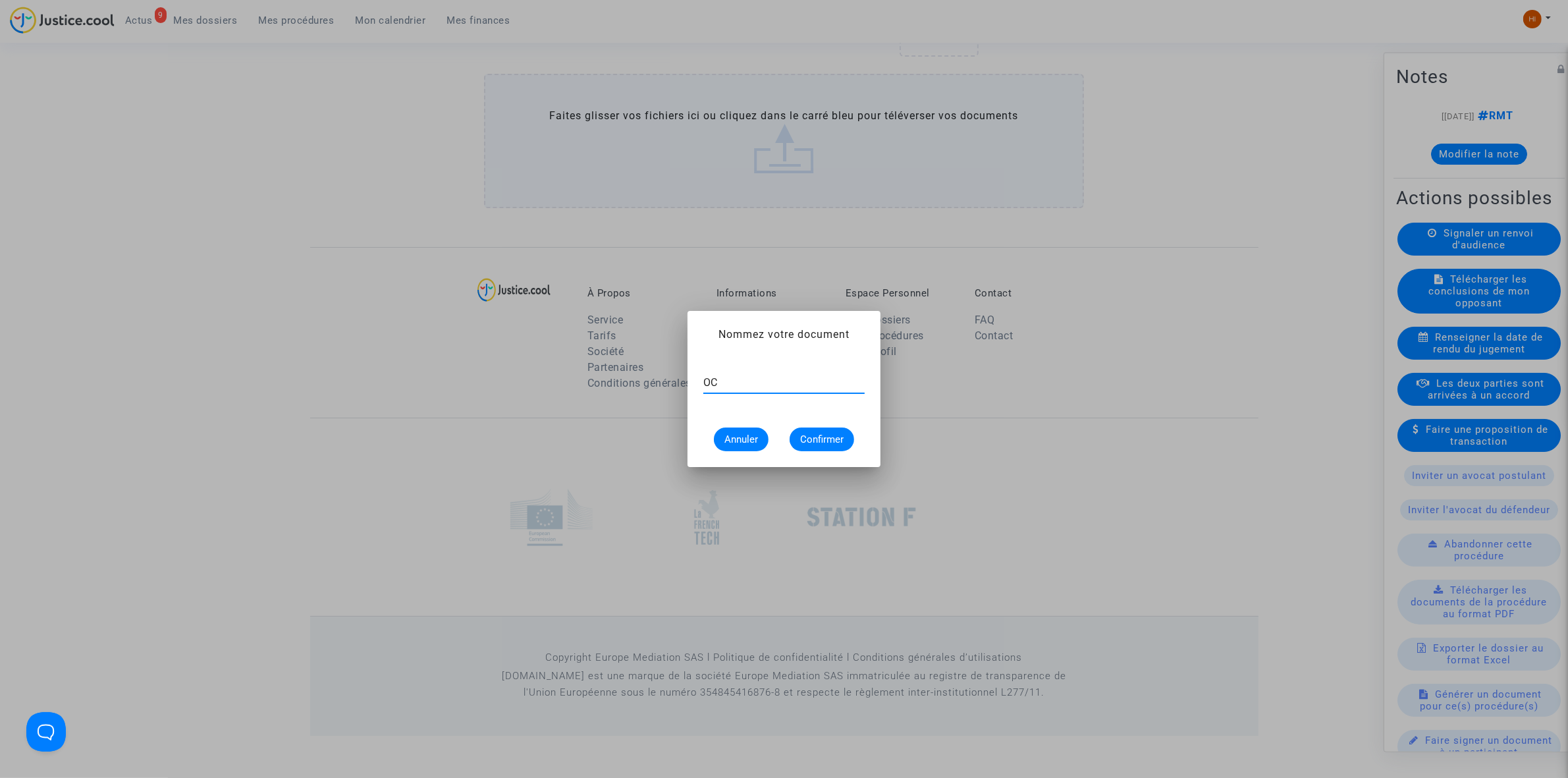
type input "O"
type input "CONVOCATION"
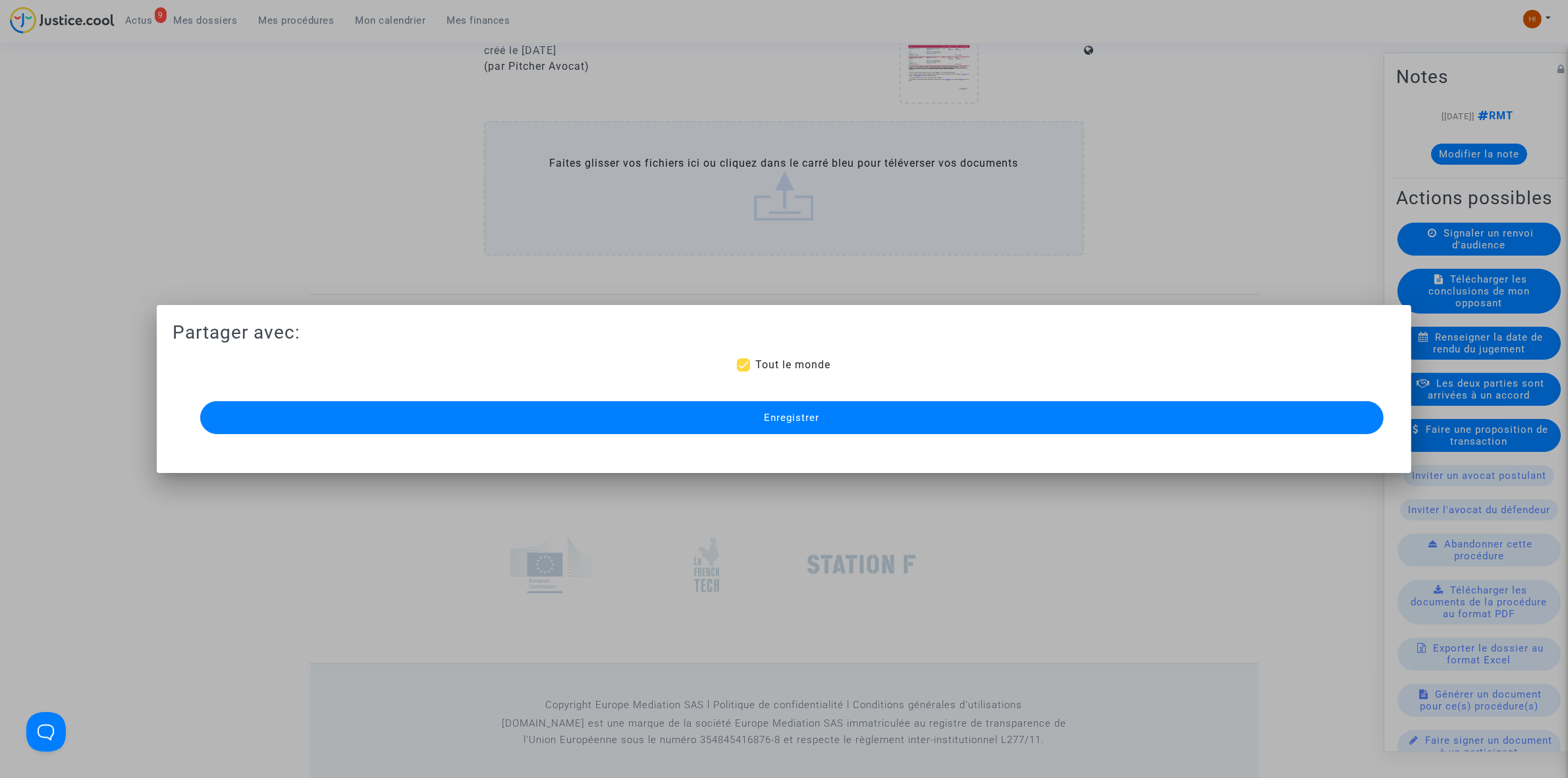
click at [762, 418] on button "Enregistrer" at bounding box center [792, 417] width 1183 height 33
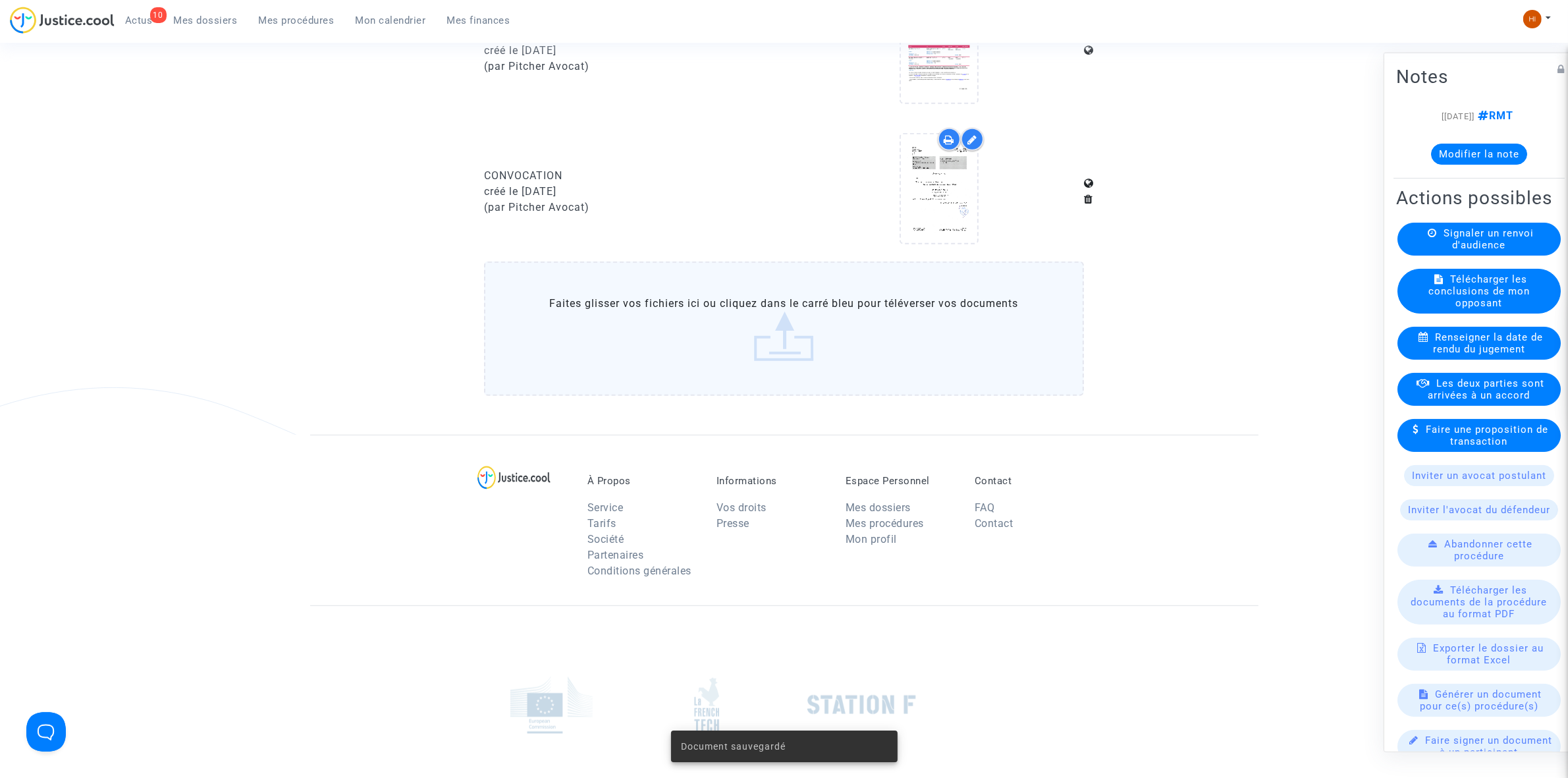
click at [293, 18] on span "Mes procédures" at bounding box center [297, 20] width 76 height 12
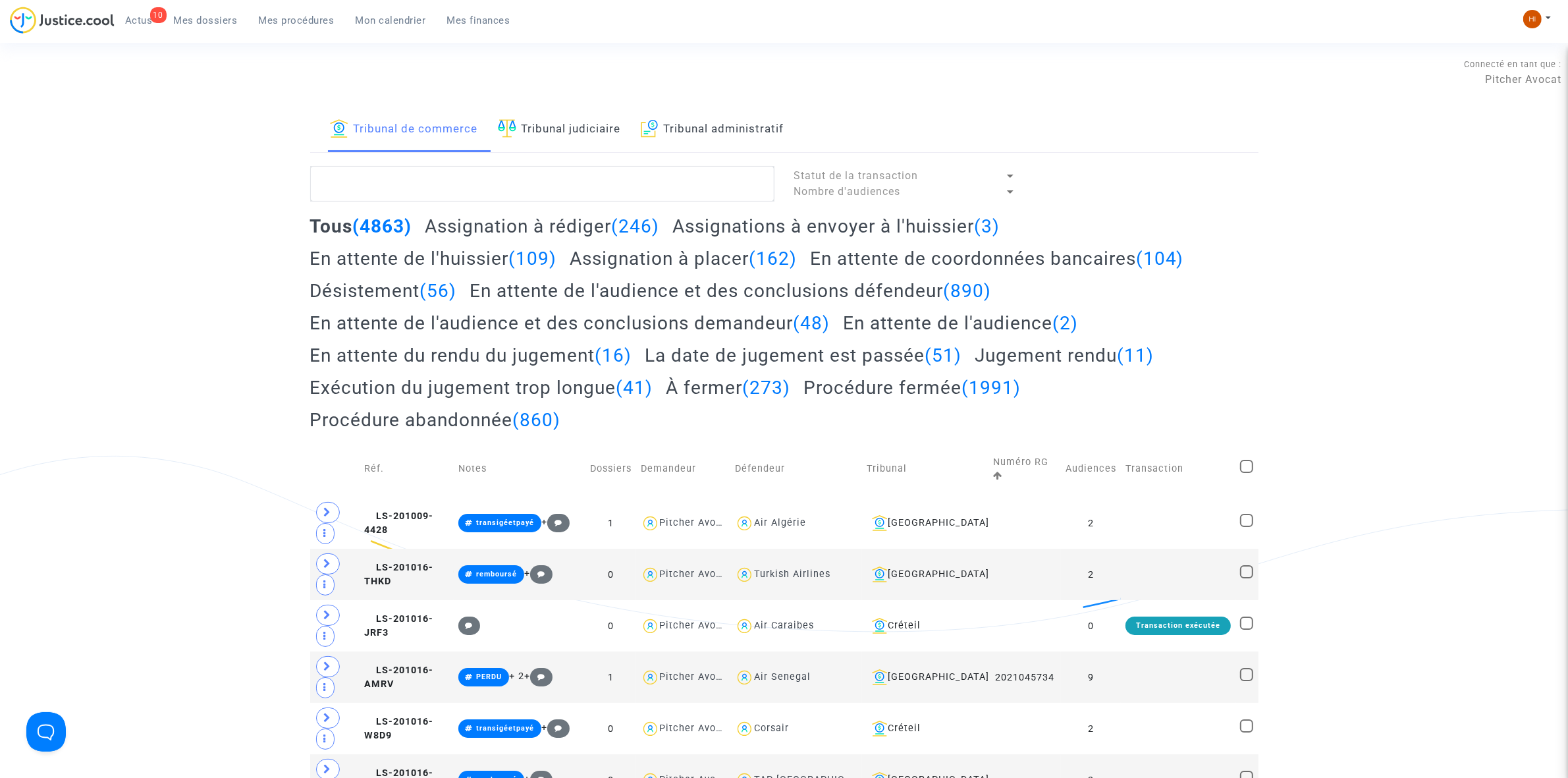
drag, startPoint x: 569, startPoint y: 140, endPoint x: 524, endPoint y: 179, distance: 59.5
click at [569, 140] on link "Tribunal judiciaire" at bounding box center [559, 130] width 123 height 44
click at [522, 181] on textarea at bounding box center [542, 183] width 464 height 35
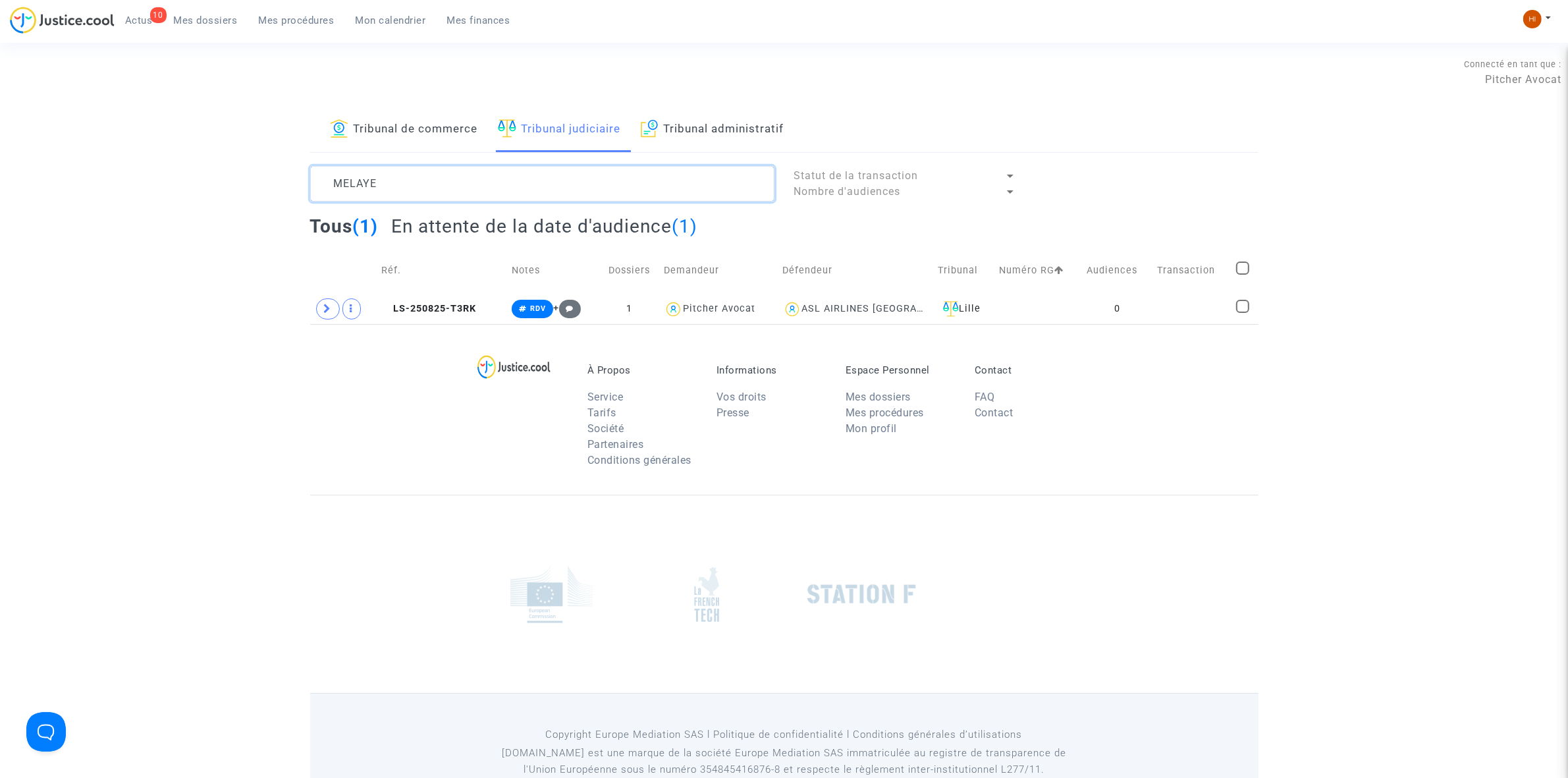
type textarea "MELAYE"
click at [426, 320] on td "LS-250825-T3RK" at bounding box center [442, 309] width 131 height 31
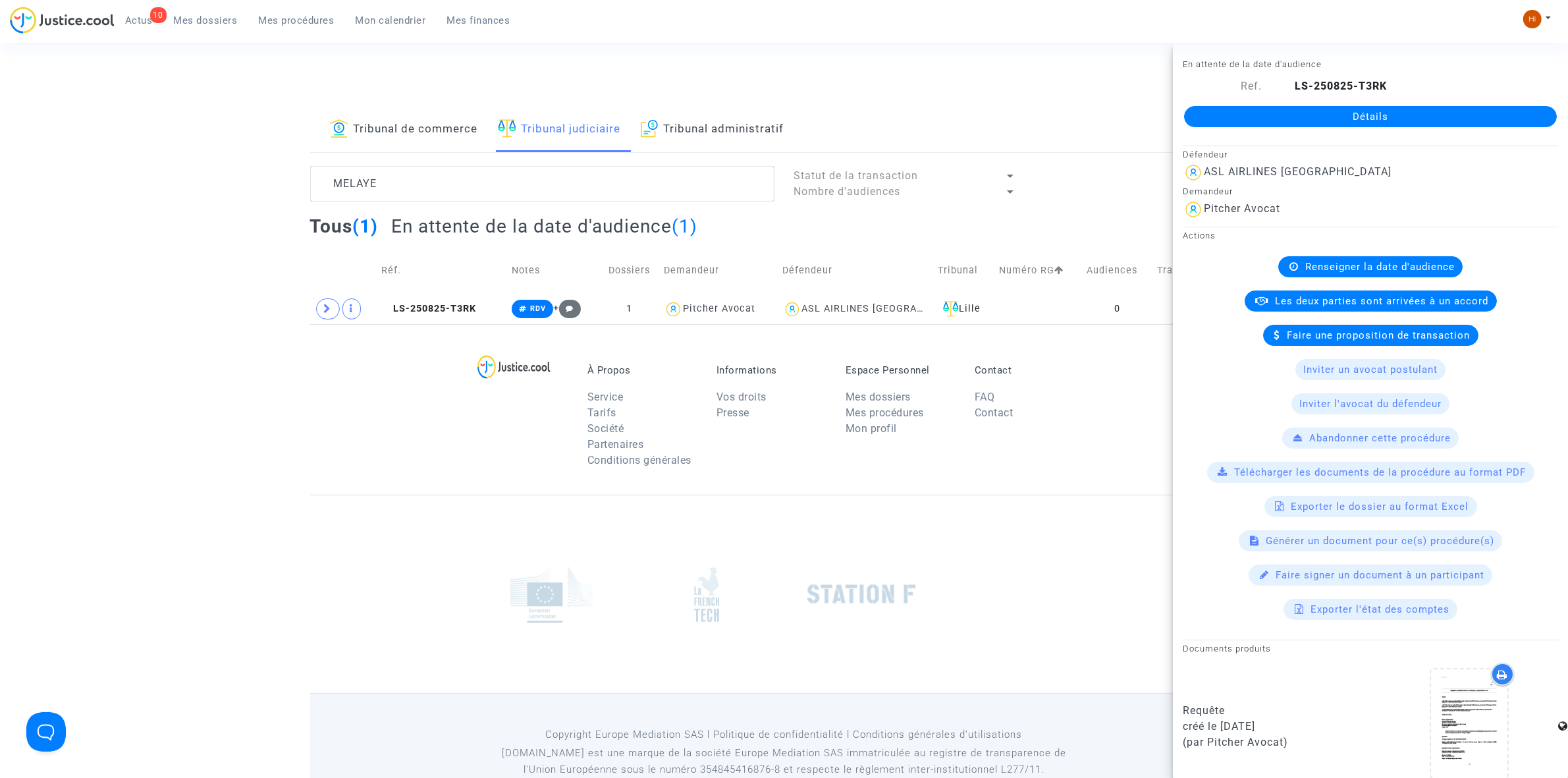
click at [1319, 122] on link "Détails" at bounding box center [1370, 117] width 373 height 21
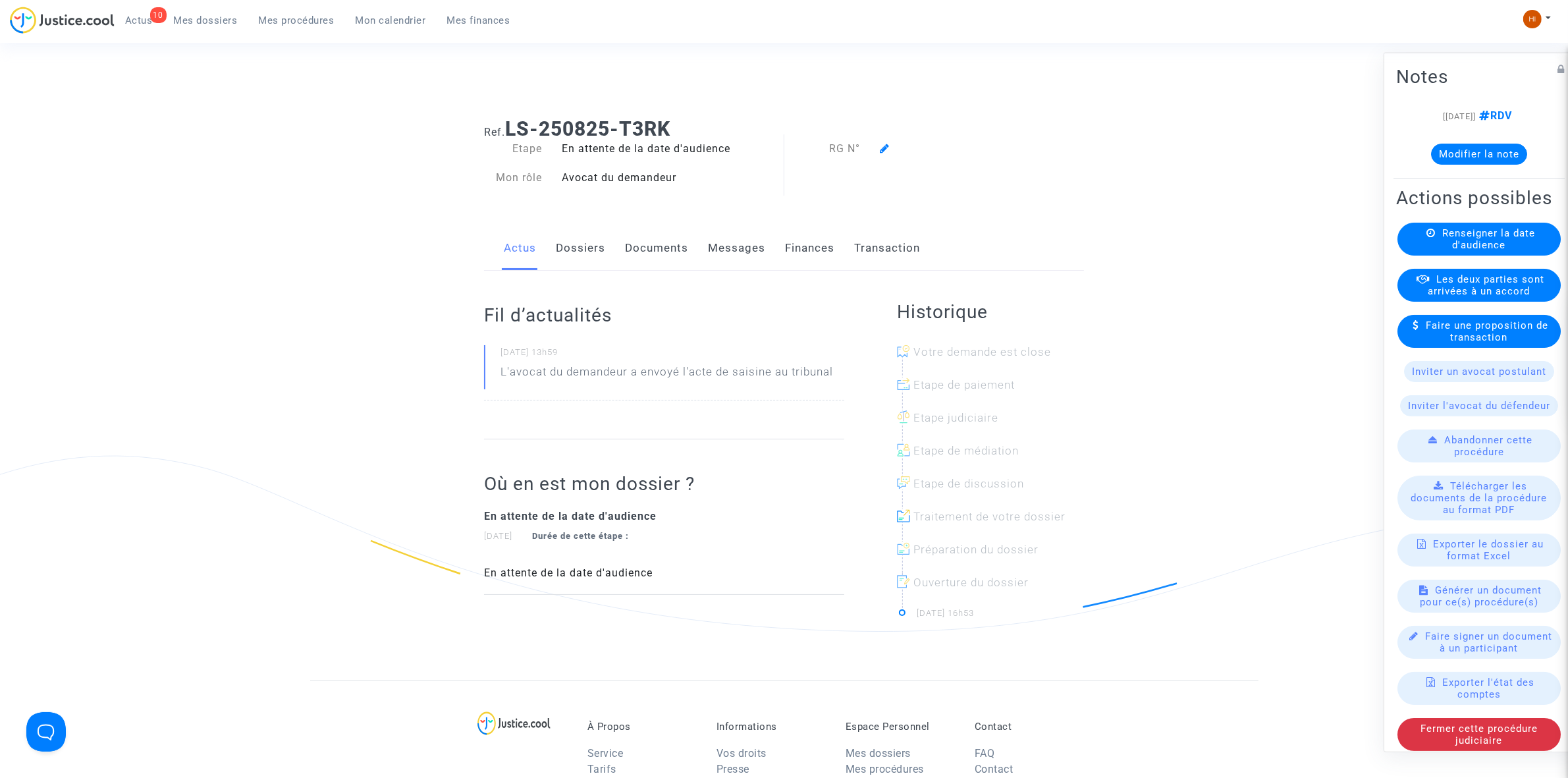
click at [1469, 250] on span "Renseigner la date d'audience" at bounding box center [1489, 238] width 93 height 24
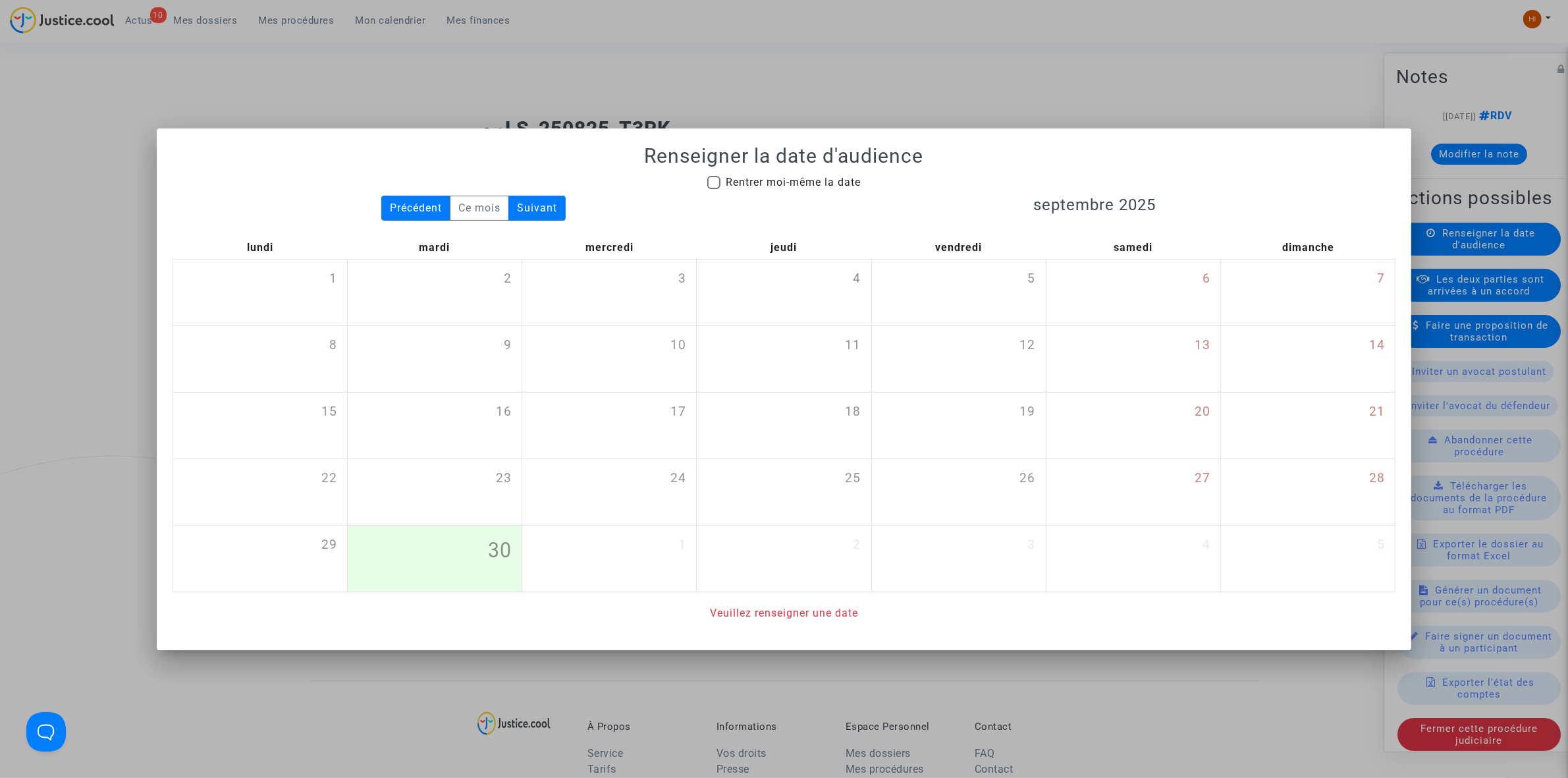
click at [719, 174] on label "Rentrer moi-même la date" at bounding box center [783, 182] width 153 height 16
click at [714, 189] on input "Rentrer moi-même la date" at bounding box center [713, 189] width 1 height 1
checkbox input "true"
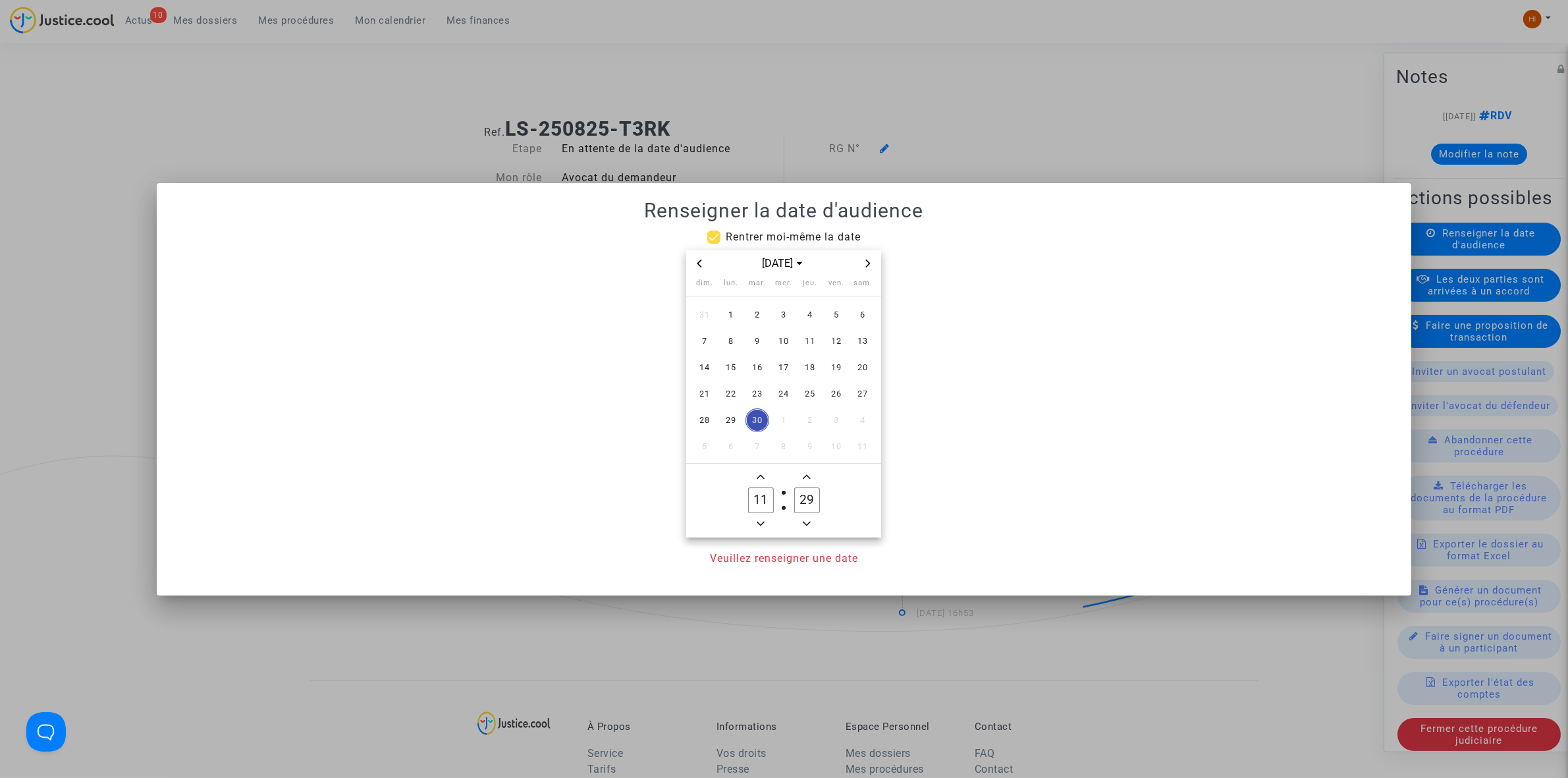
click at [858, 260] on div "[DATE]" at bounding box center [783, 263] width 153 height 16
click at [868, 260] on icon "Next month" at bounding box center [868, 263] width 5 height 8
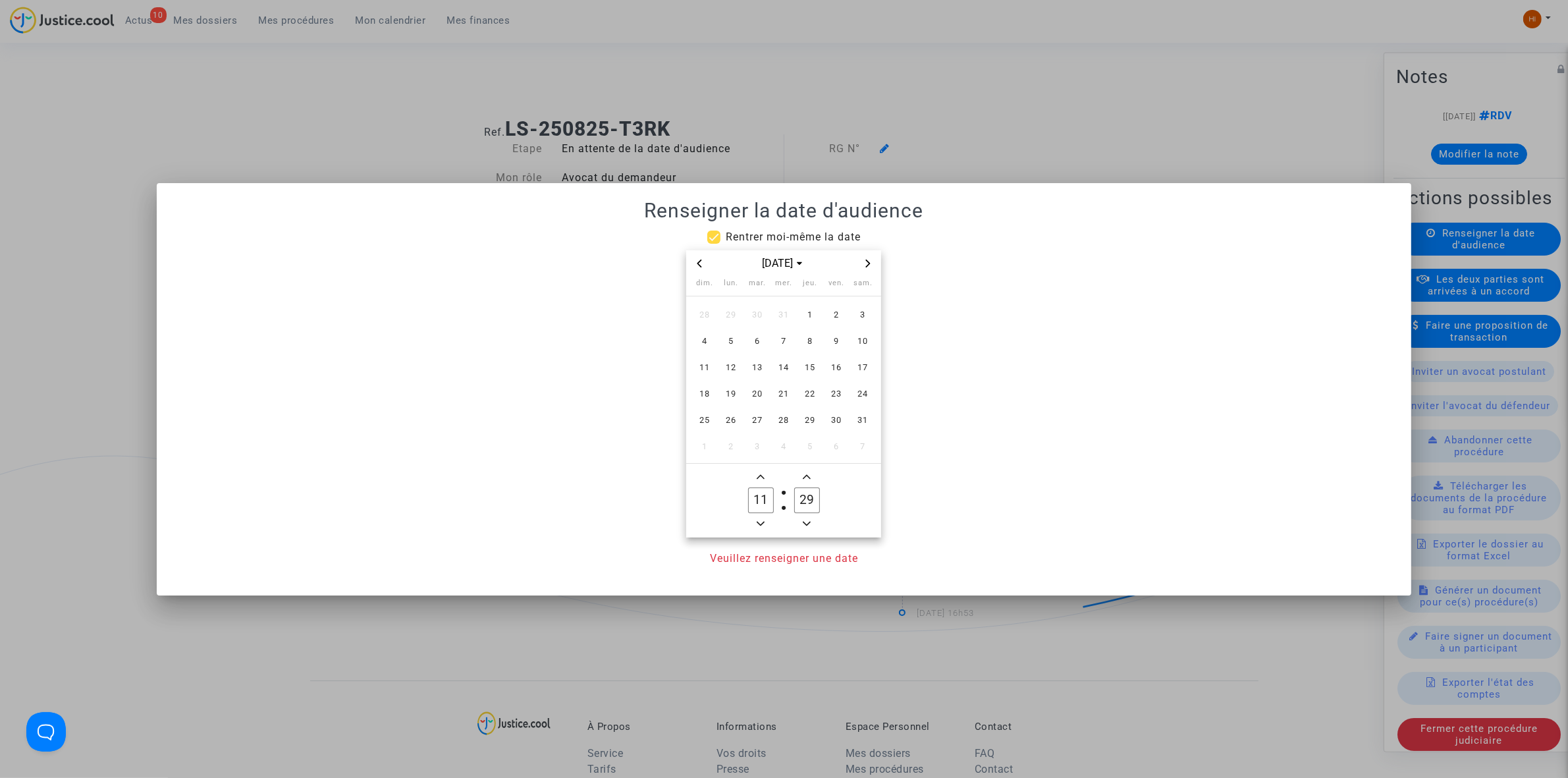
click at [868, 260] on icon "Next month" at bounding box center [868, 263] width 5 height 8
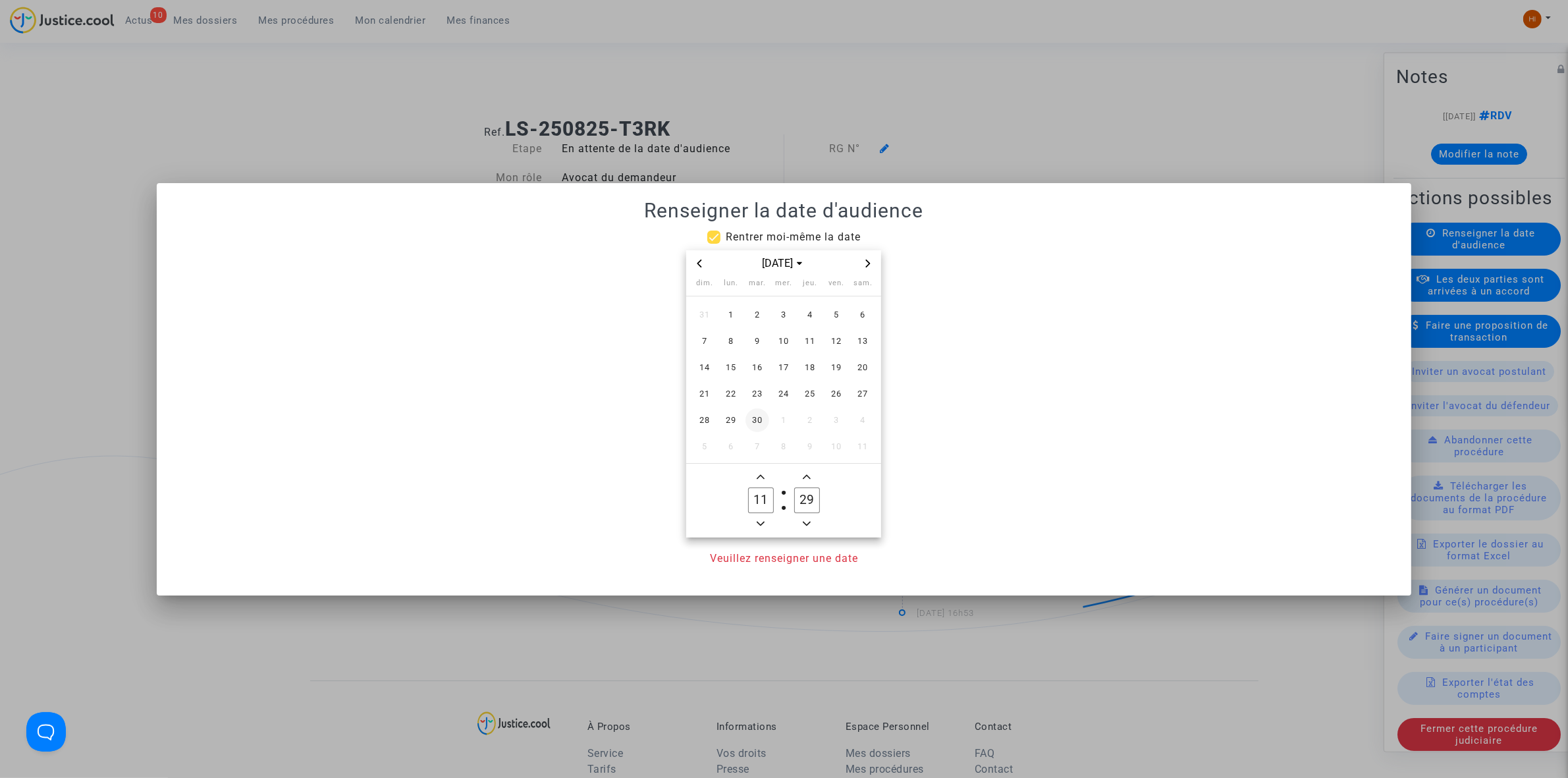
click at [764, 420] on span "30" at bounding box center [757, 420] width 24 height 24
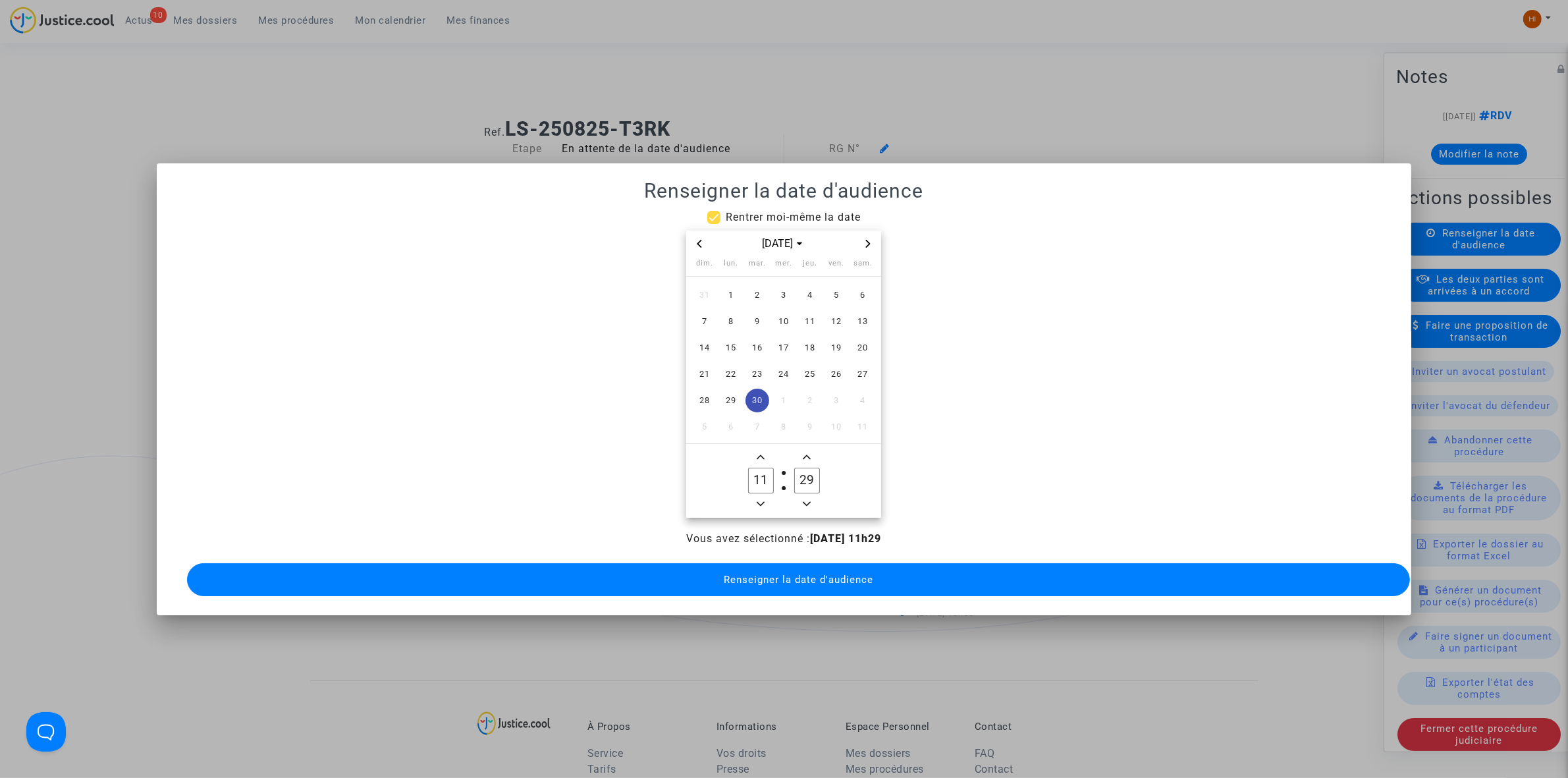
click at [755, 485] on input "11" at bounding box center [760, 480] width 25 height 25
click at [755, 486] on input "11" at bounding box center [760, 480] width 25 height 25
type input "09"
type input "00"
click at [760, 581] on button "Renseigner la date d'audience" at bounding box center [798, 579] width 1223 height 33
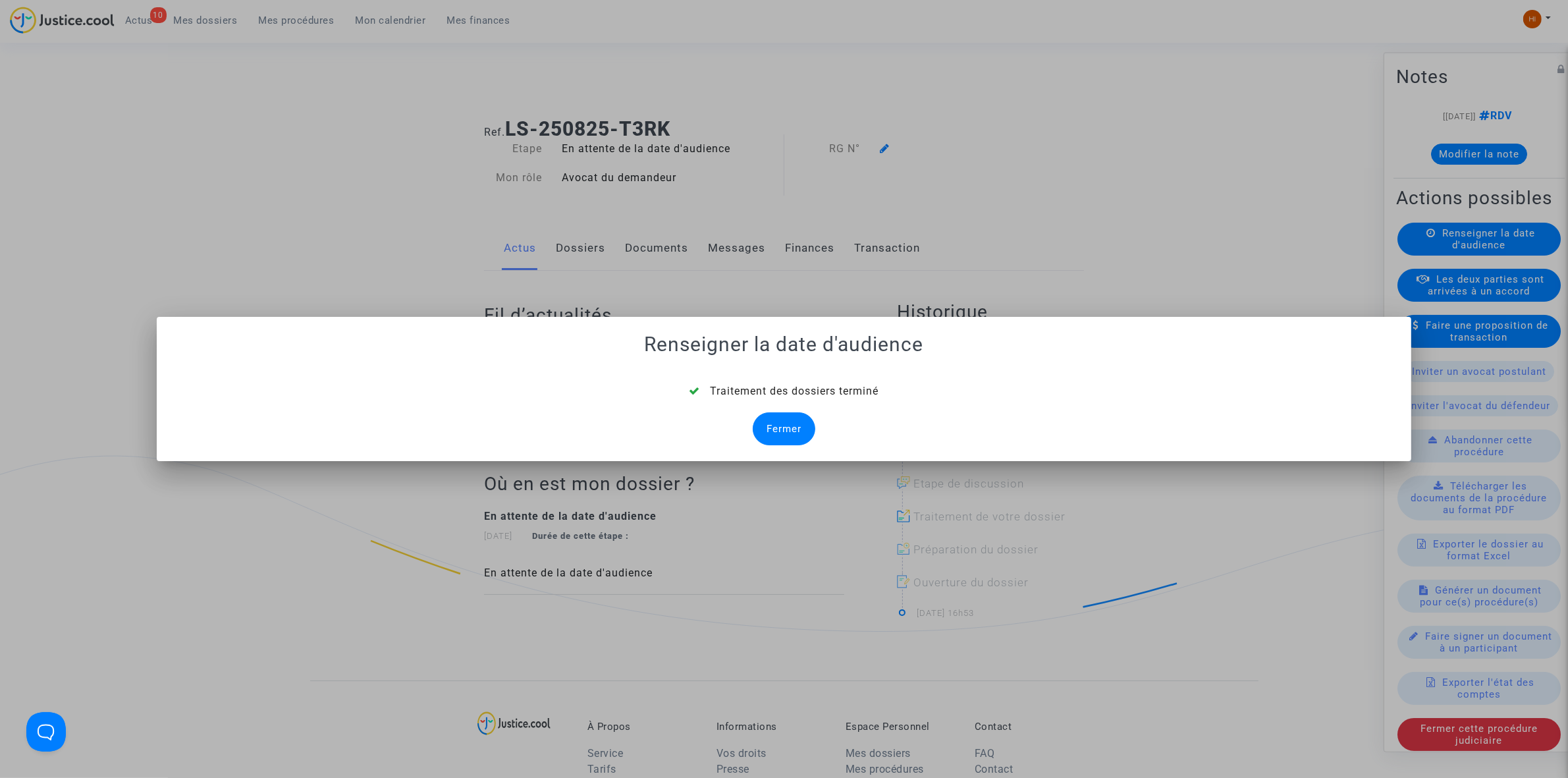
click at [801, 407] on div "Traitement des dossiers terminé Fermer" at bounding box center [783, 414] width 1223 height 62
click at [787, 413] on div "Fermer" at bounding box center [784, 429] width 62 height 33
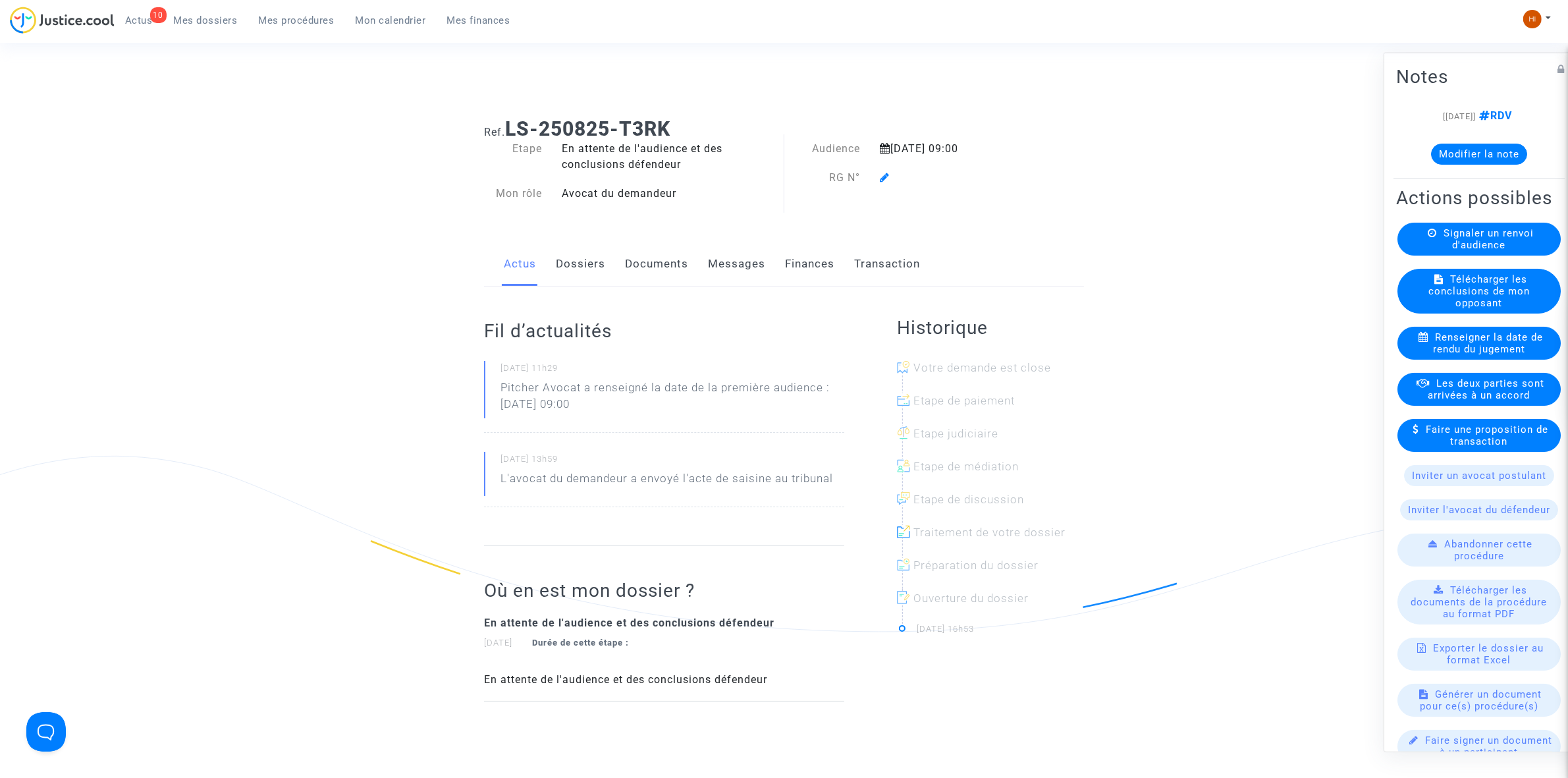
click at [883, 180] on icon at bounding box center [885, 176] width 10 height 10
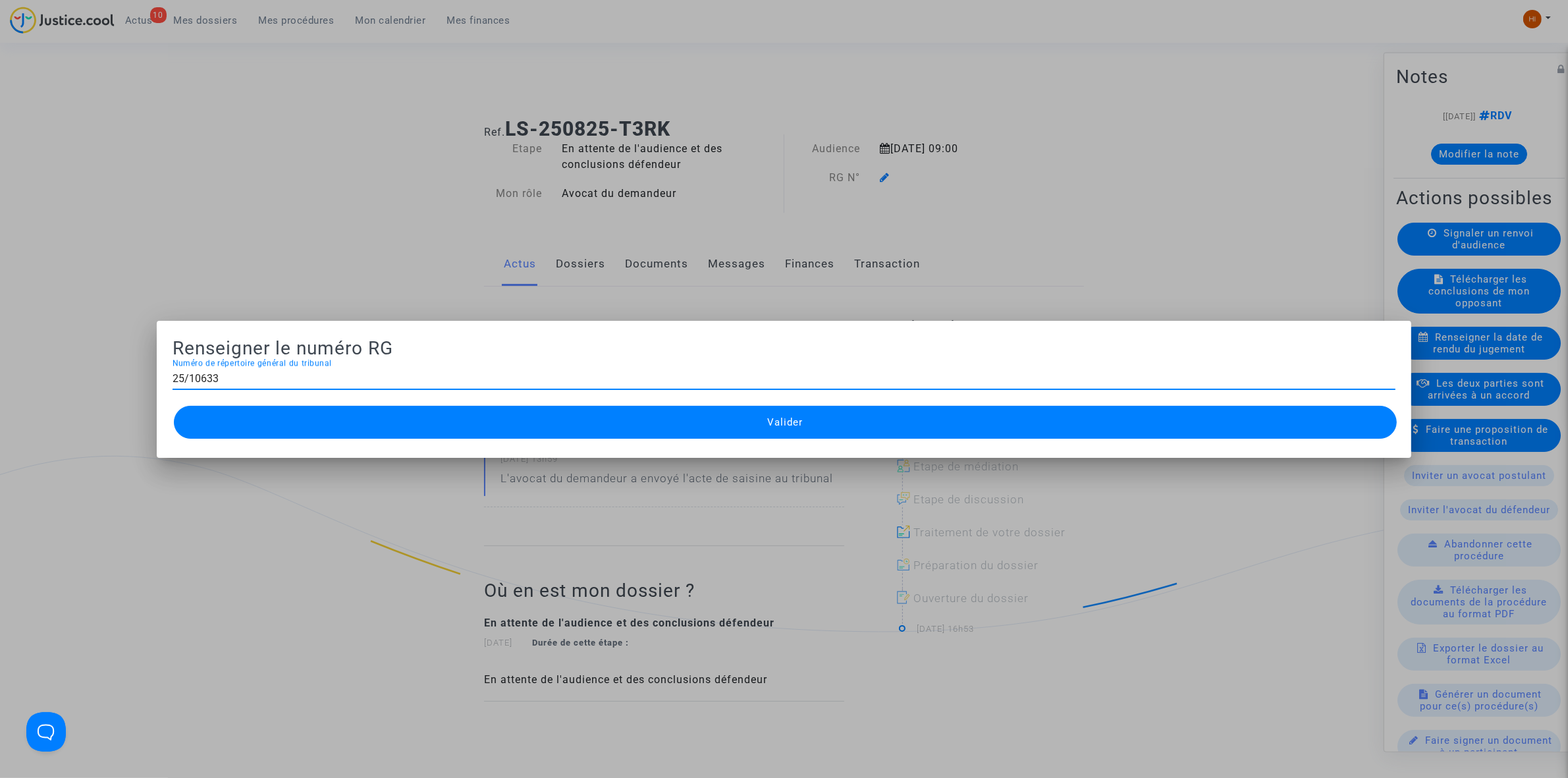
type input "25/10633"
click at [838, 418] on button "Valider" at bounding box center [785, 422] width 1223 height 33
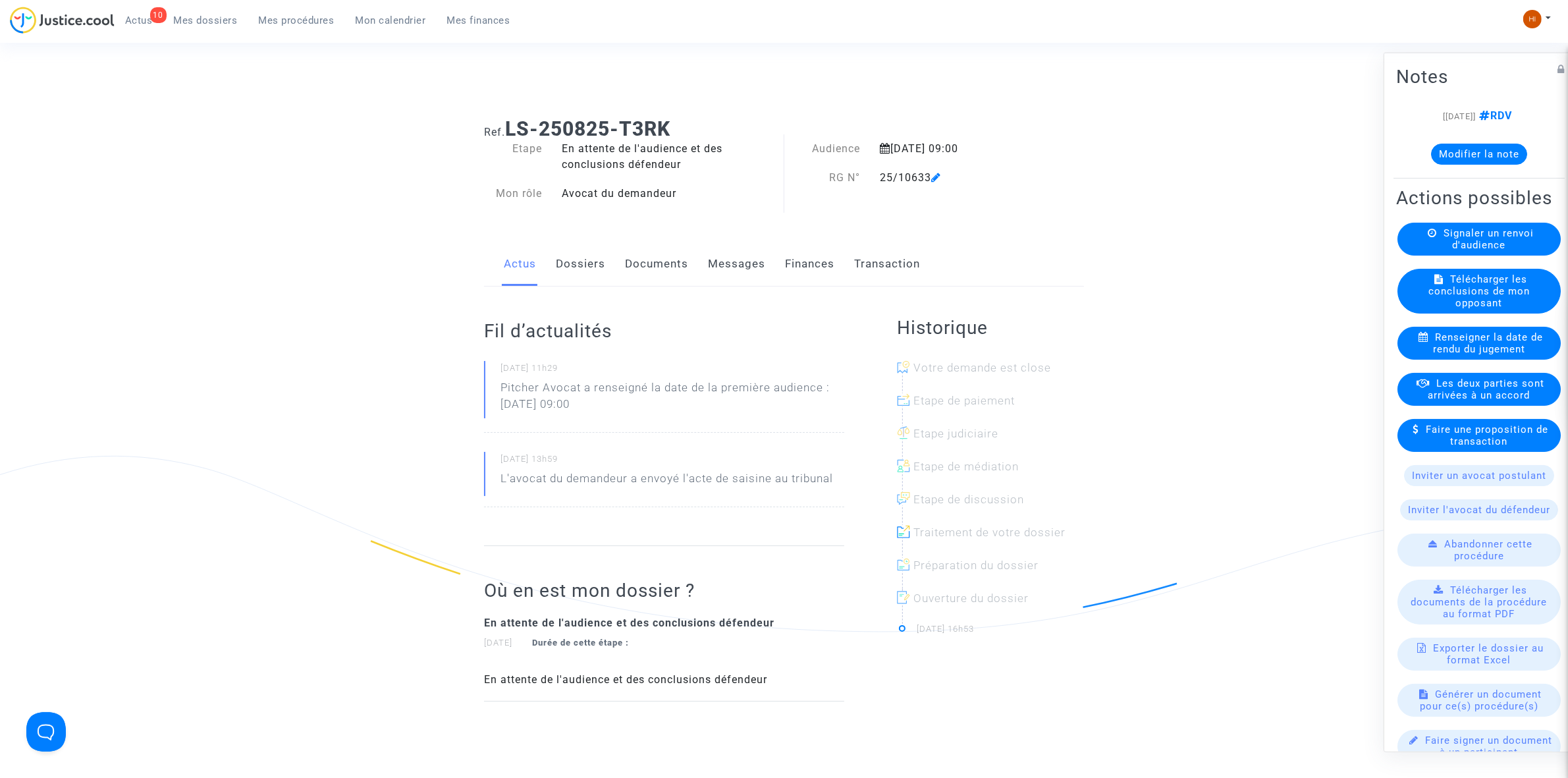
click at [656, 251] on link "Documents" at bounding box center [656, 264] width 63 height 44
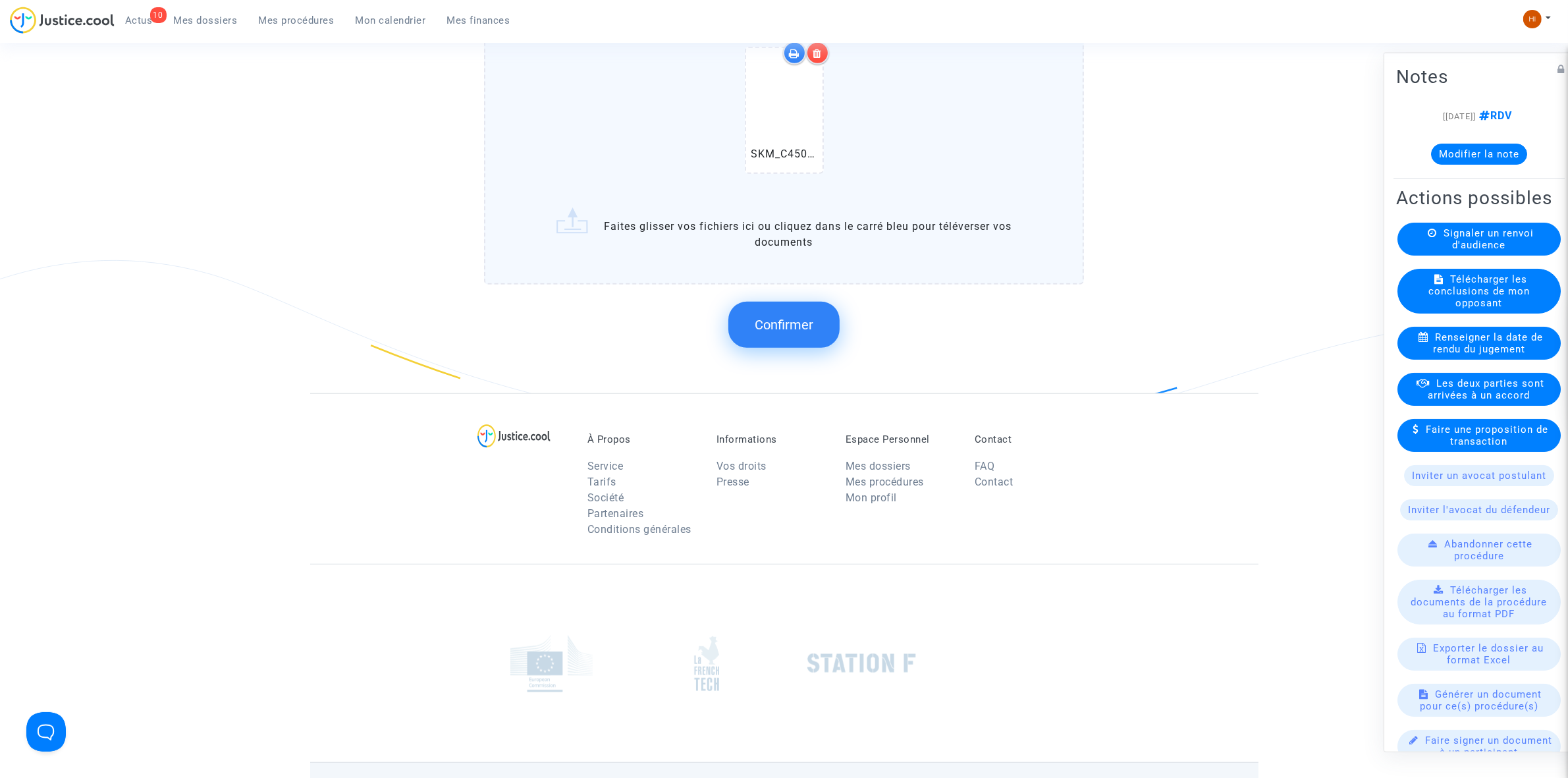
scroll to position [1070, 0]
click at [769, 326] on button "Confirmer" at bounding box center [784, 322] width 111 height 46
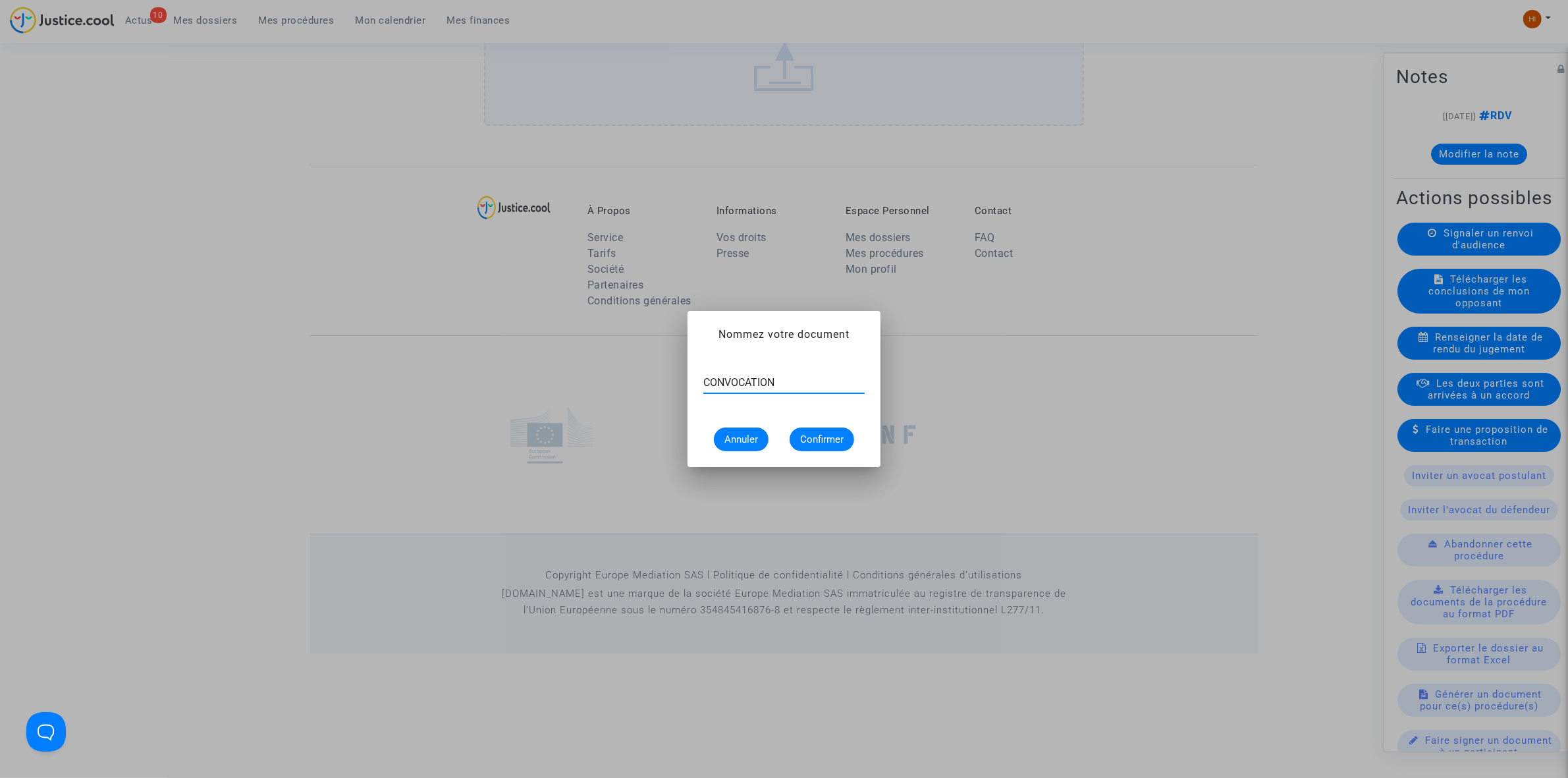
type input "CONVOCATION"
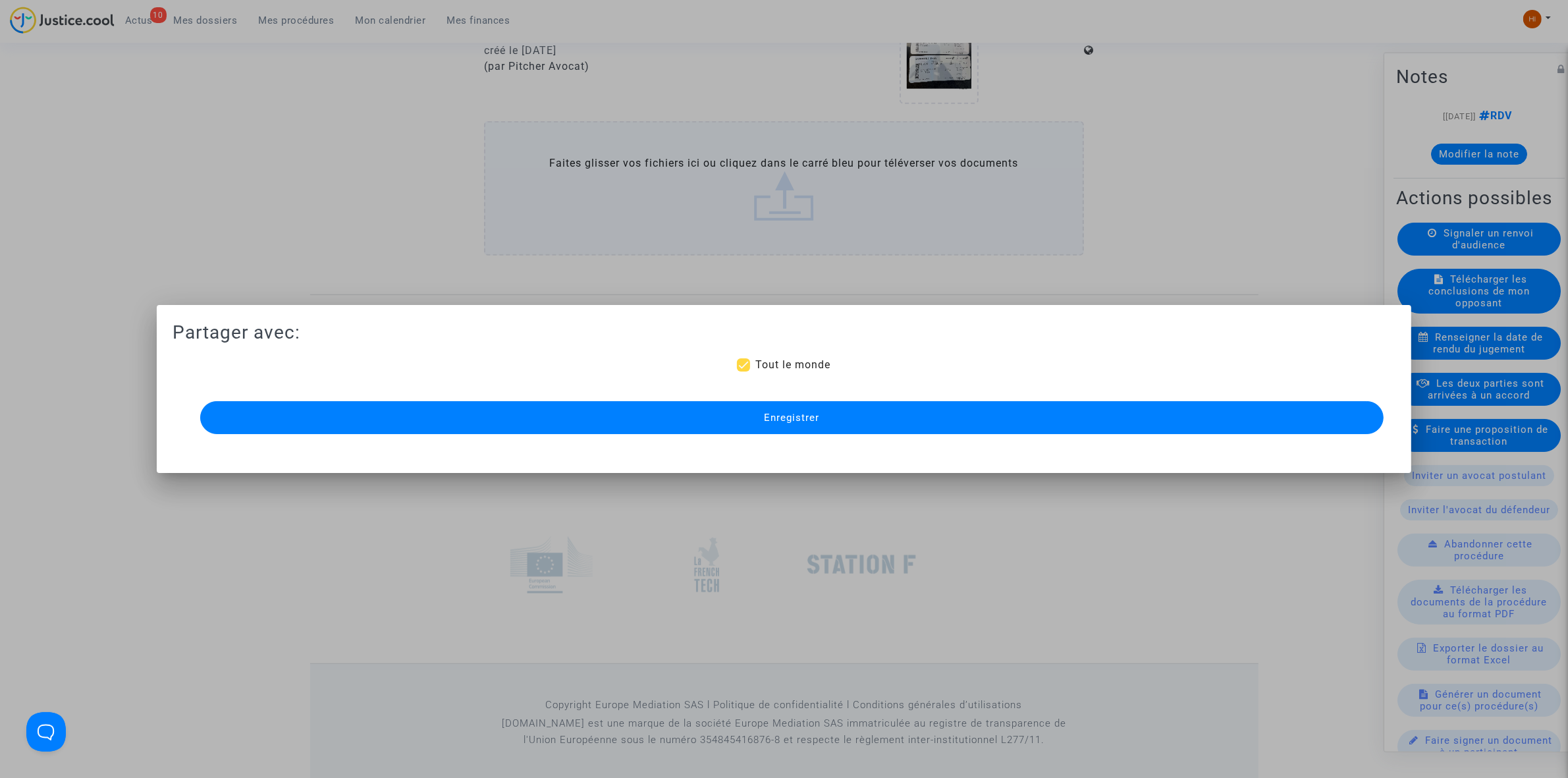
click at [770, 428] on button "Enregistrer" at bounding box center [792, 417] width 1183 height 33
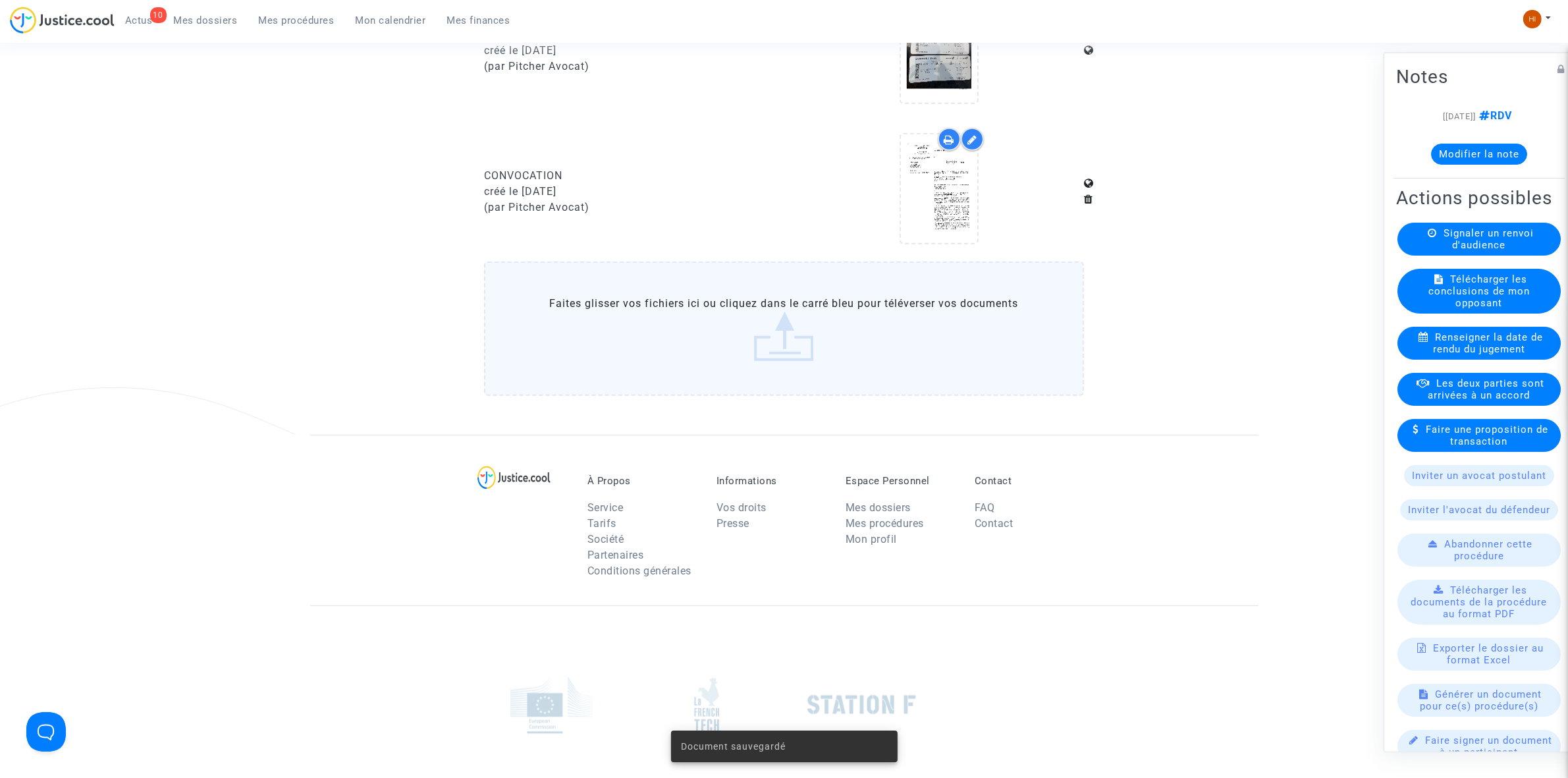
click at [284, 11] on link "Mes procédures" at bounding box center [296, 20] width 97 height 19
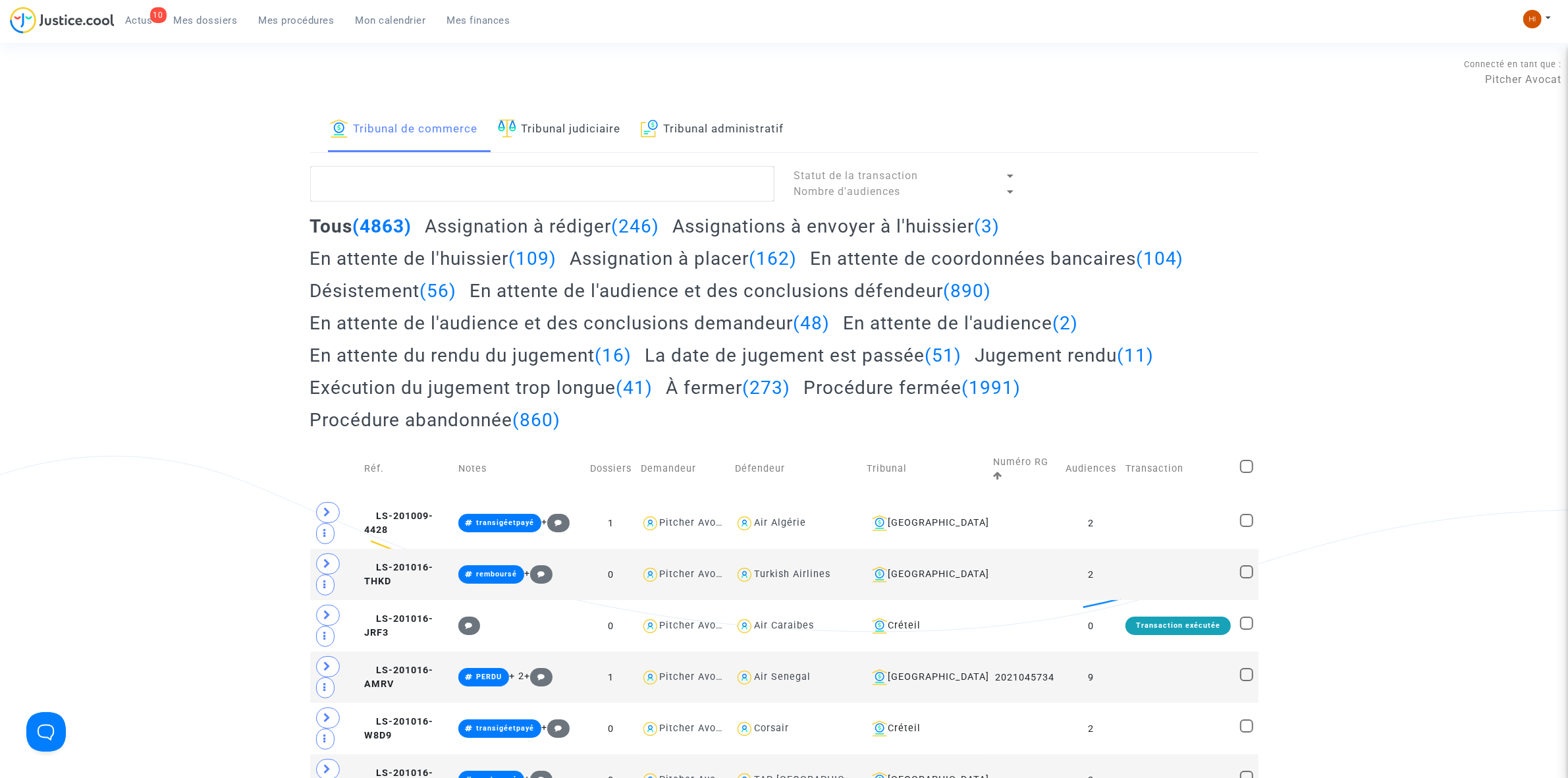
click at [549, 125] on link "Tribunal judiciaire" at bounding box center [559, 130] width 123 height 44
click at [547, 168] on textarea at bounding box center [542, 183] width 464 height 35
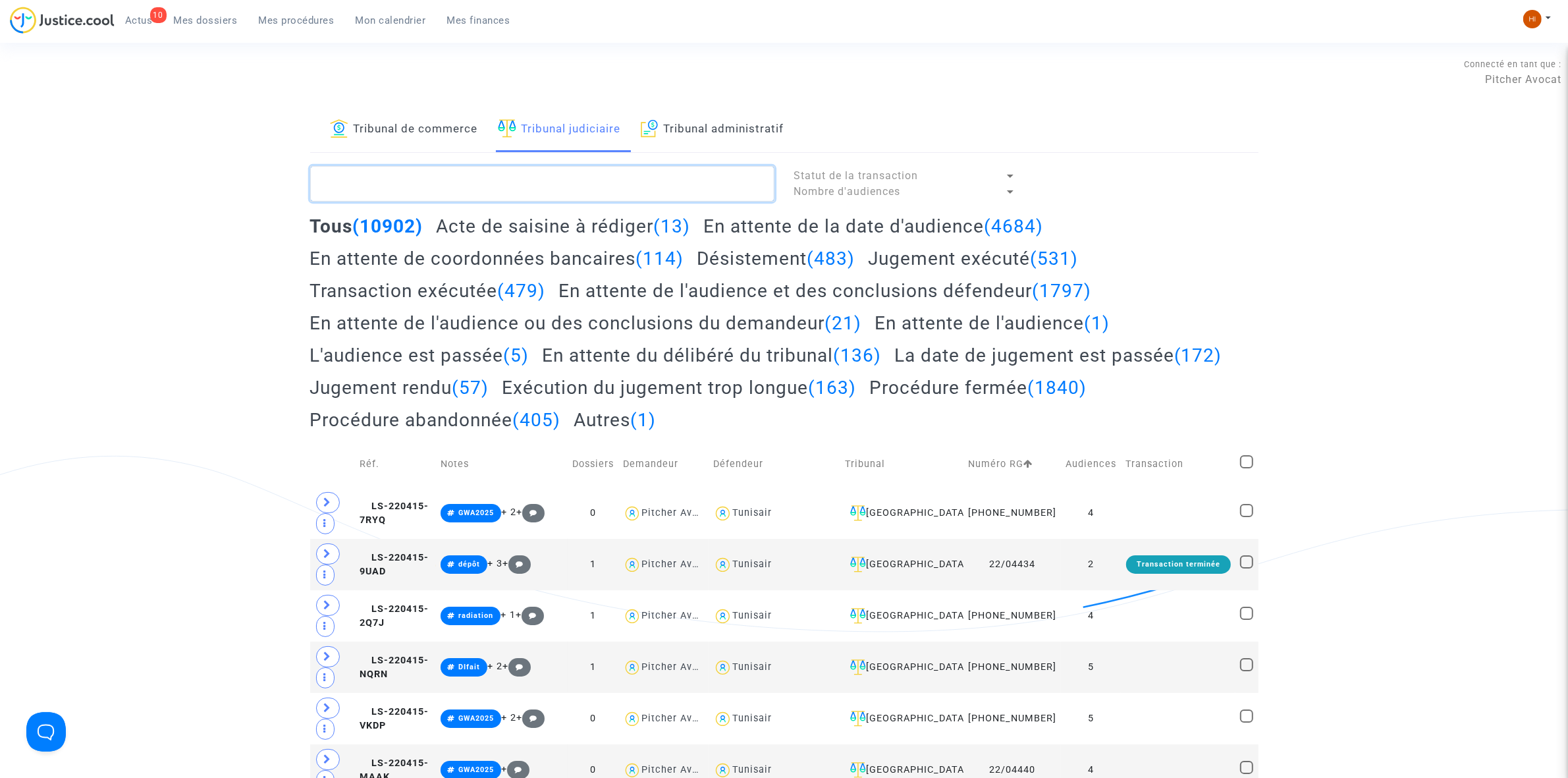
click at [544, 169] on textarea at bounding box center [542, 183] width 464 height 35
click at [544, 172] on textarea at bounding box center [542, 183] width 464 height 35
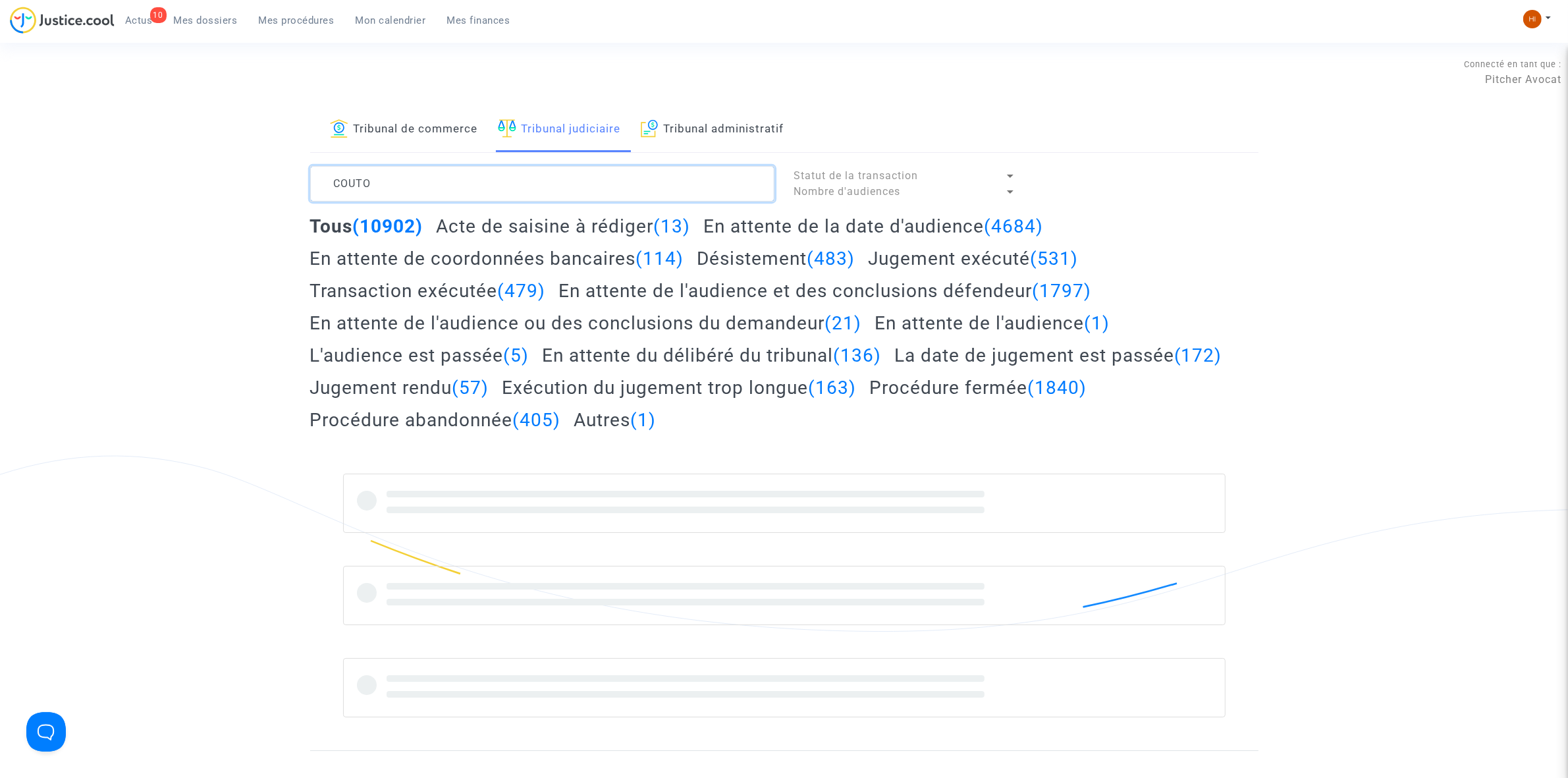
type textarea "COUTO"
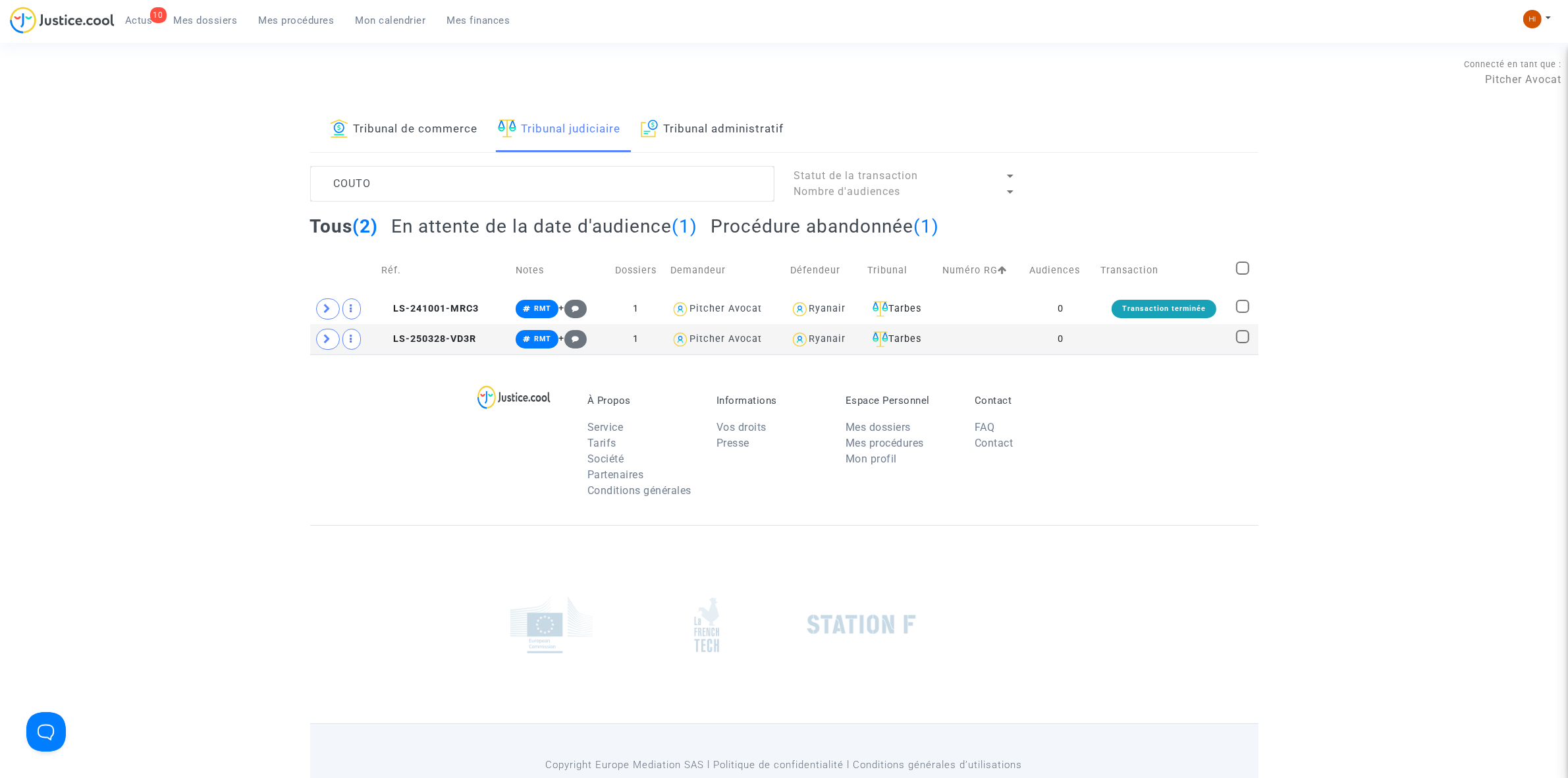
click at [429, 234] on h2 "En attente de la date d'audience (1)" at bounding box center [544, 226] width 306 height 23
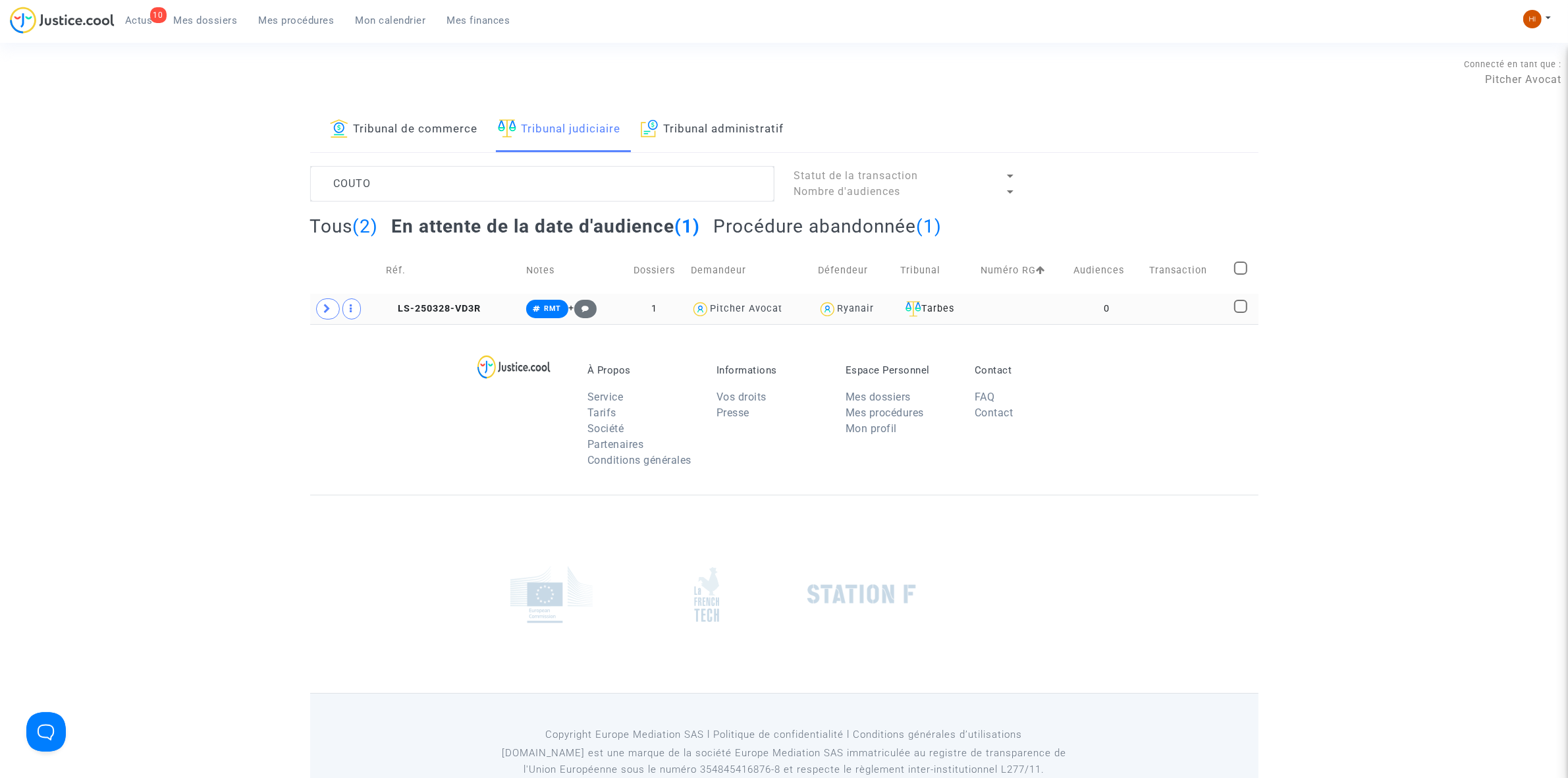
click at [324, 321] on td at bounding box center [346, 309] width 72 height 31
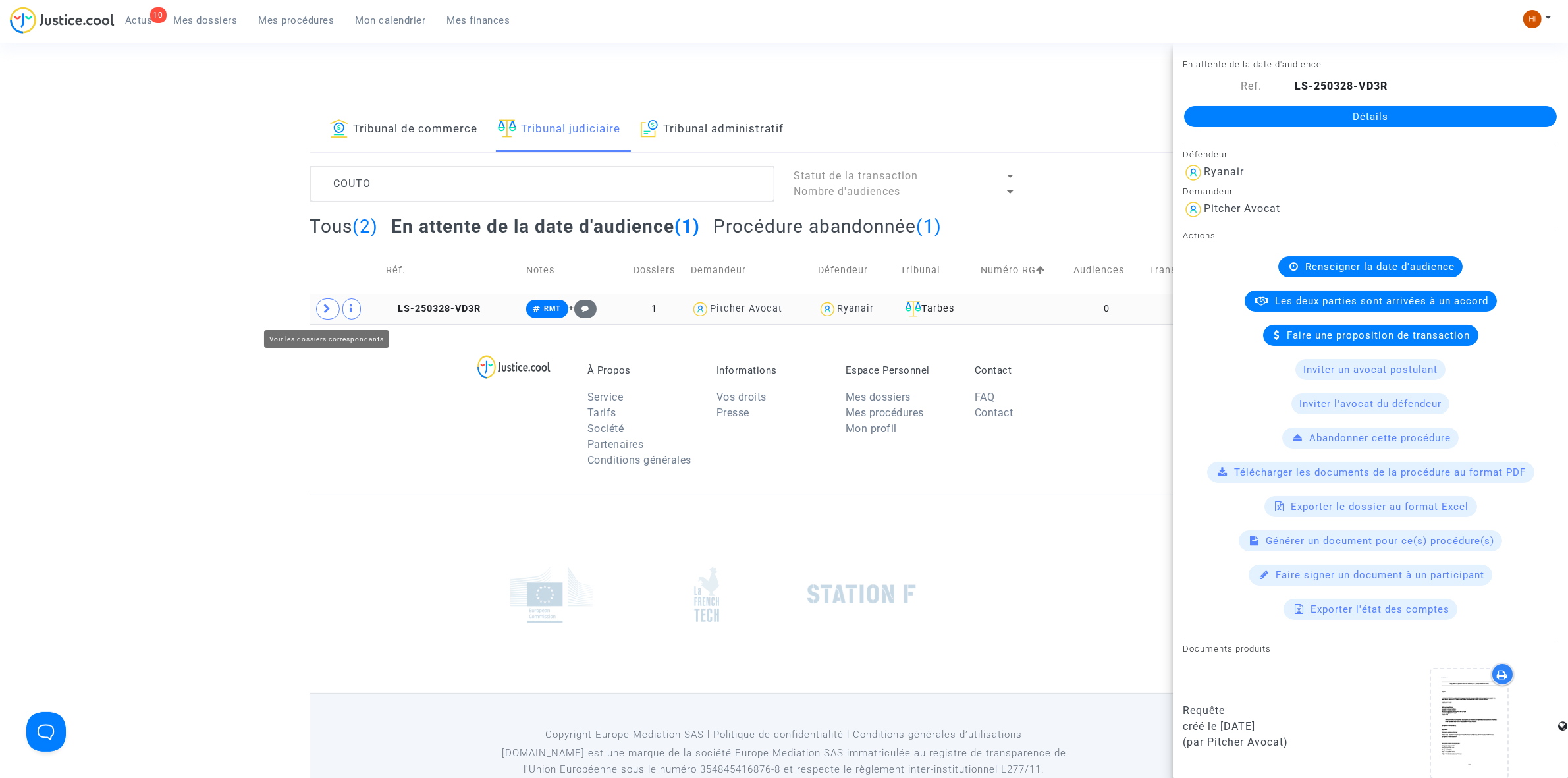
click at [316, 312] on span at bounding box center [328, 309] width 24 height 21
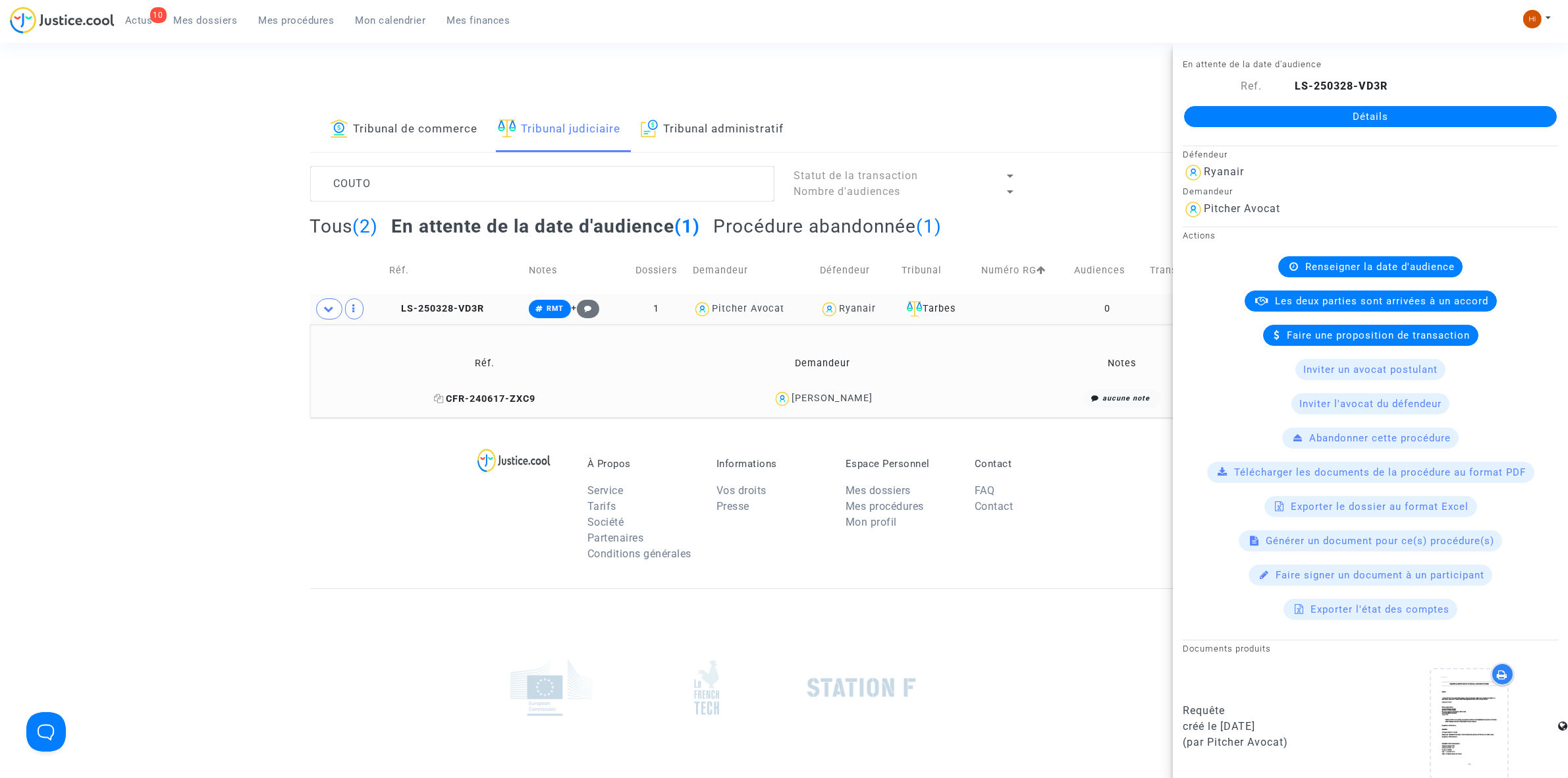
click at [440, 402] on icon at bounding box center [439, 398] width 10 height 9
click at [462, 313] on span "LS-250328-VD3R" at bounding box center [436, 308] width 95 height 11
click at [1454, 121] on link "Détails" at bounding box center [1370, 117] width 373 height 21
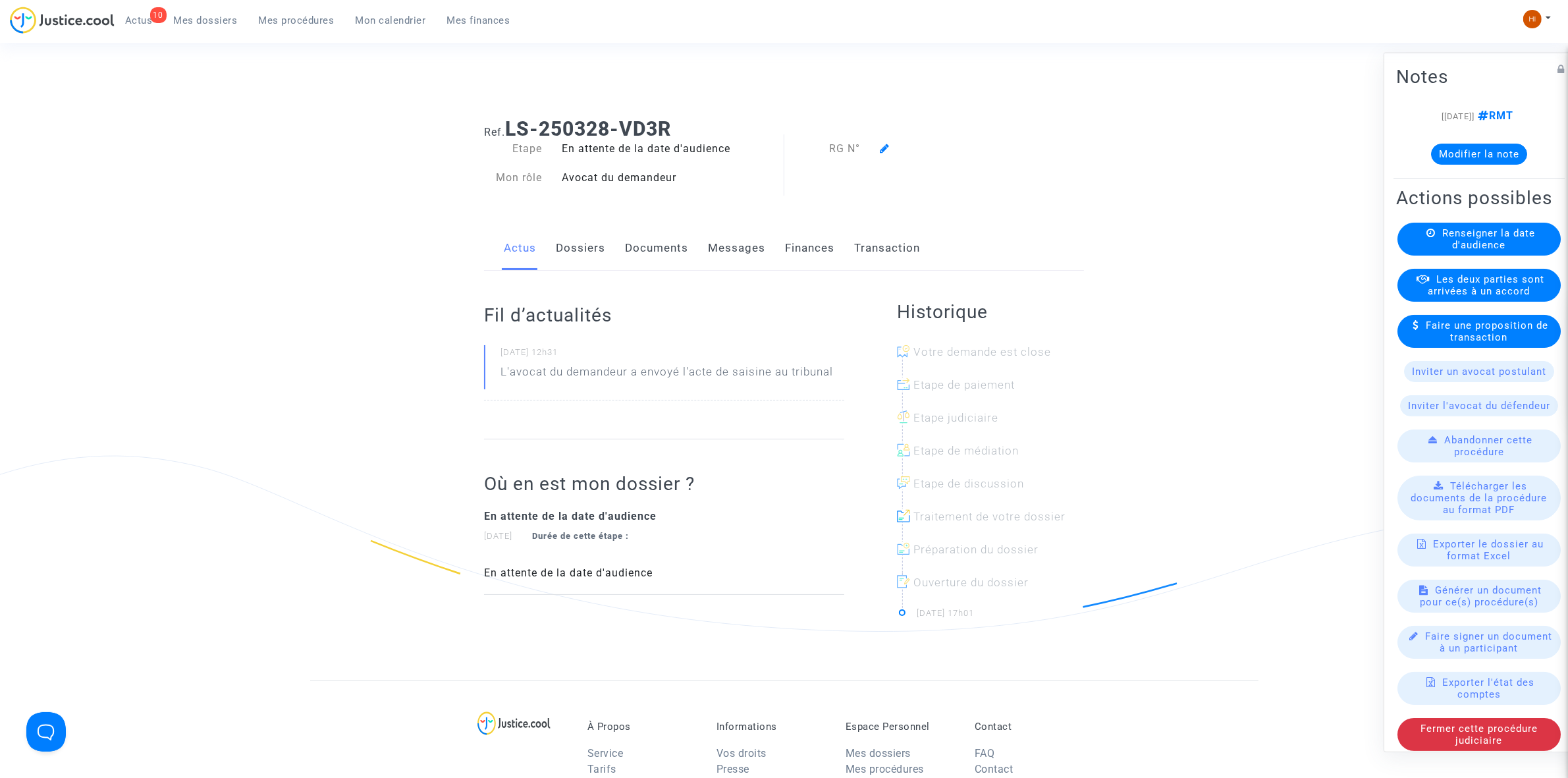
click at [1474, 250] on span "Renseigner la date d'audience" at bounding box center [1489, 238] width 93 height 24
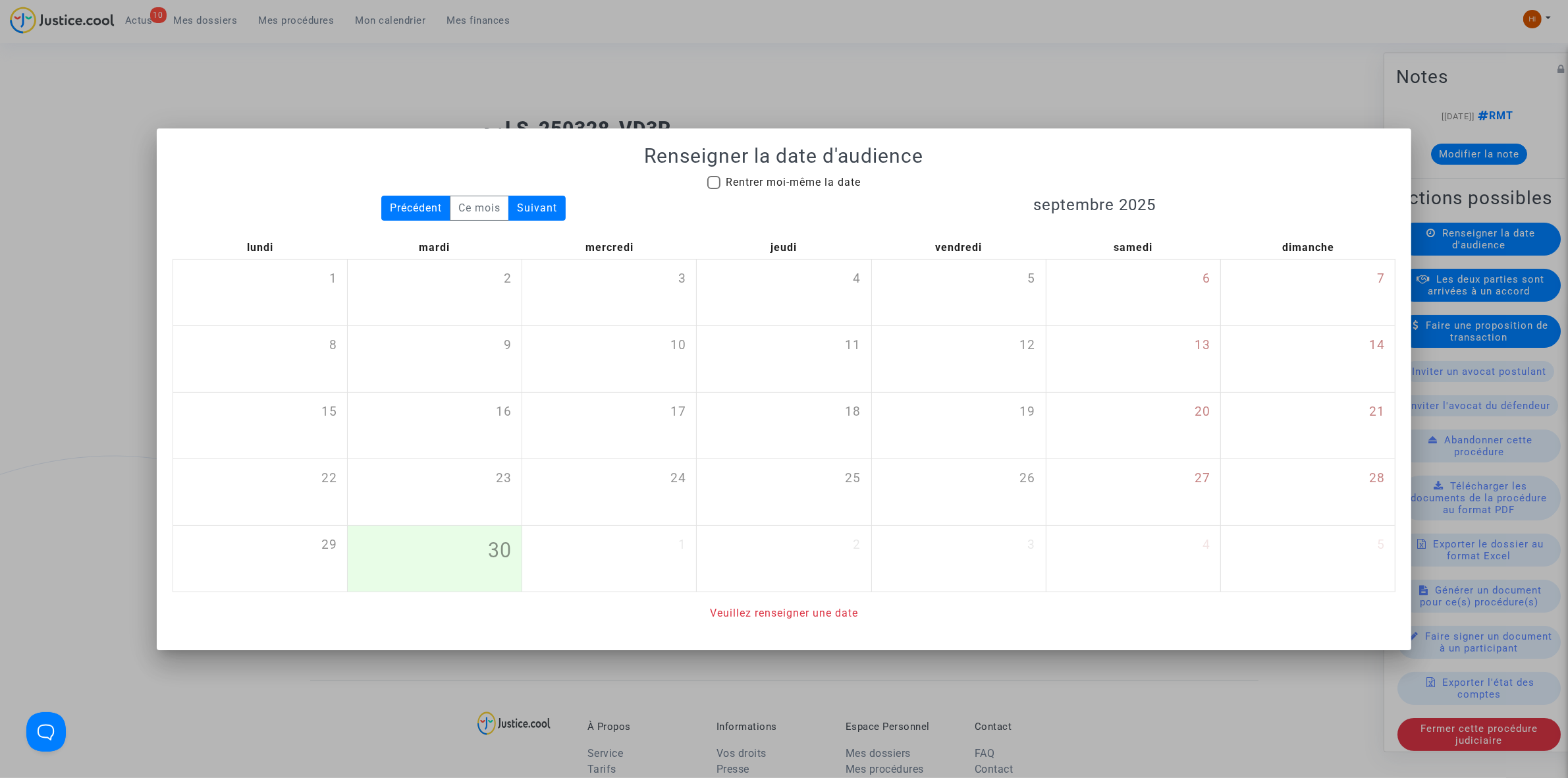
click at [828, 180] on span "Rentrer moi-même la date" at bounding box center [793, 182] width 135 height 13
click at [714, 189] on input "Rentrer moi-même la date" at bounding box center [713, 189] width 1 height 1
checkbox input "true"
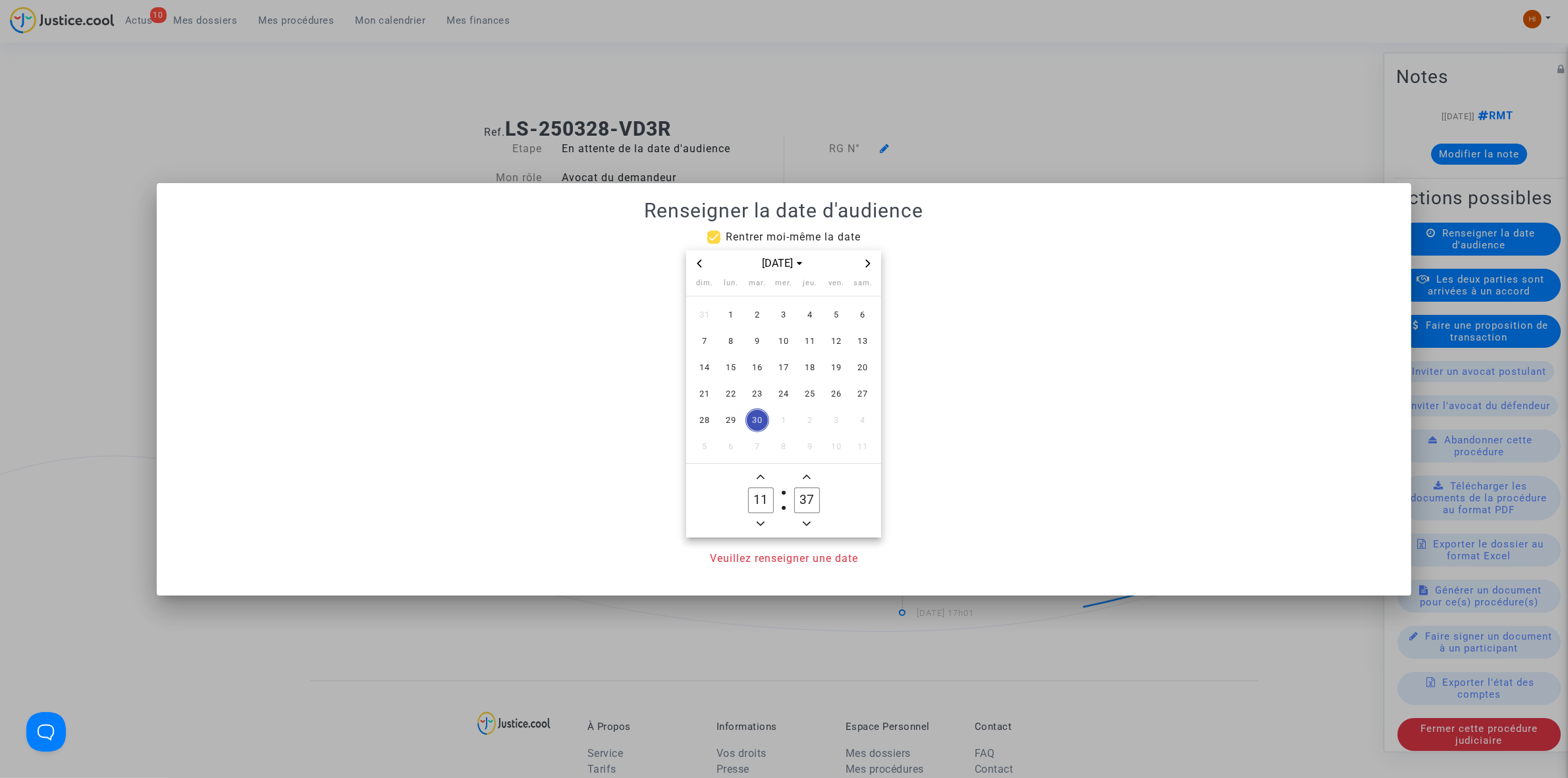
click at [872, 259] on span "Next month" at bounding box center [867, 263] width 16 height 16
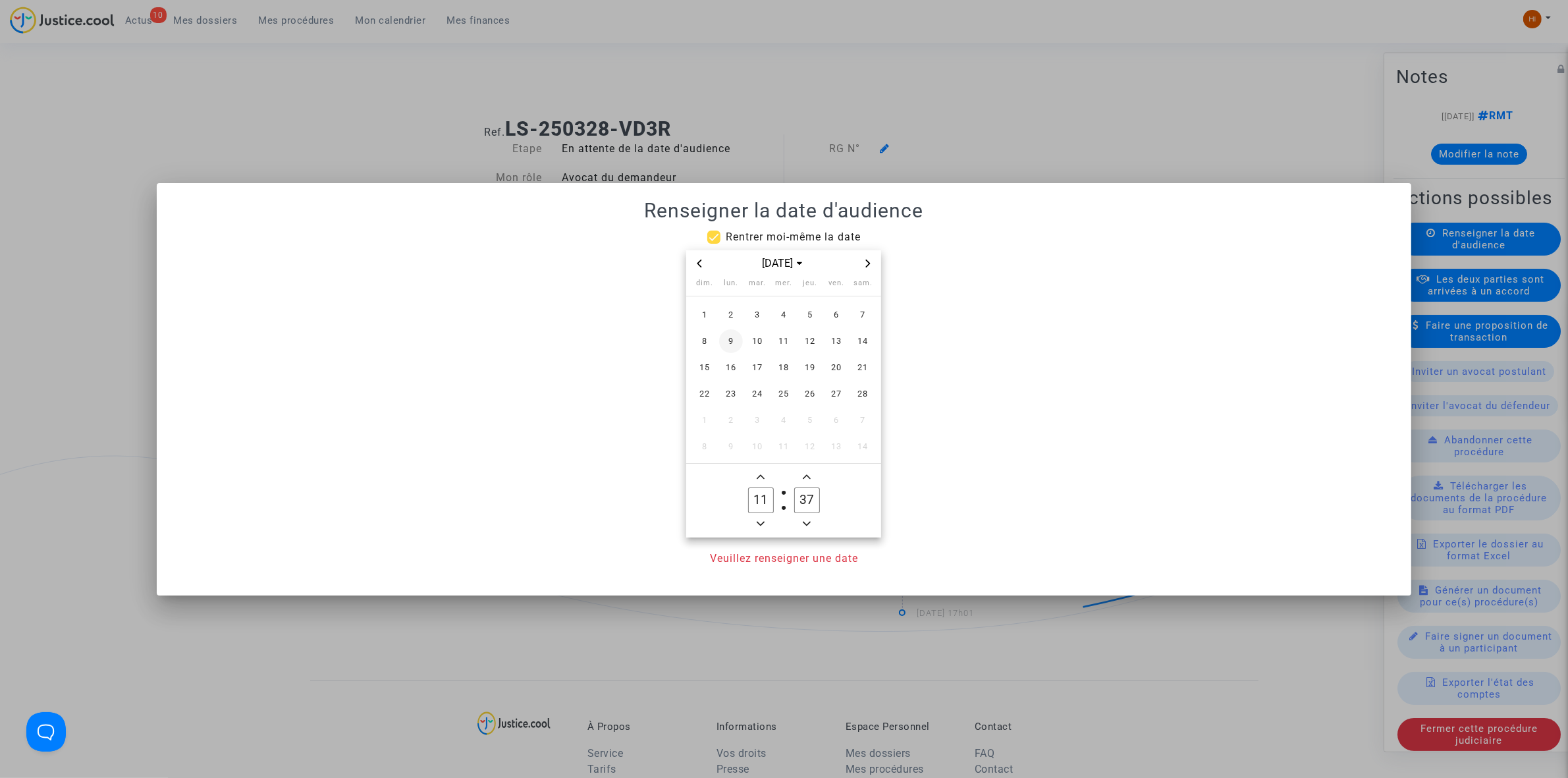
click at [731, 342] on span "9" at bounding box center [731, 341] width 24 height 24
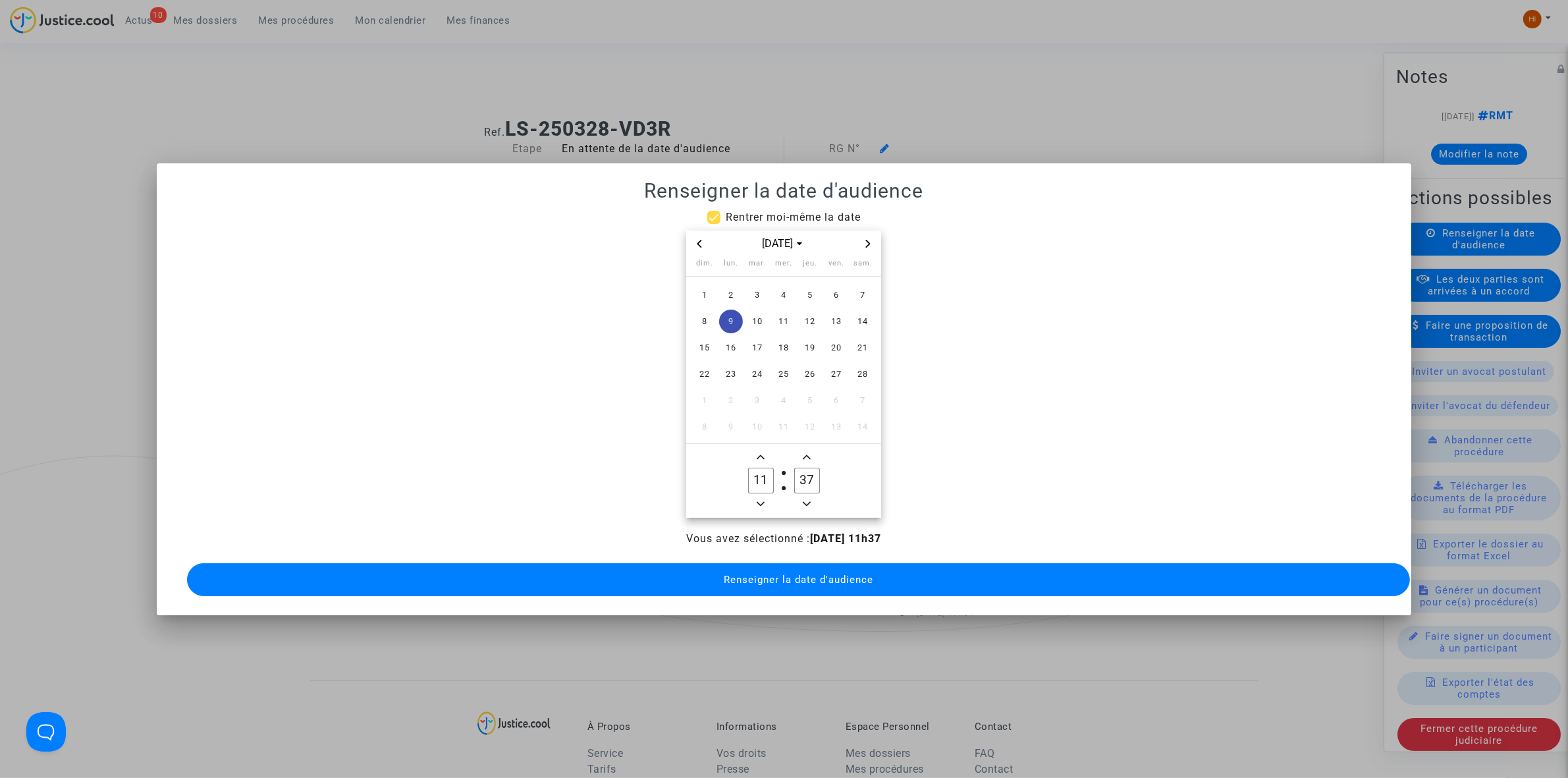
click at [764, 472] on input "11" at bounding box center [760, 480] width 25 height 25
type input "09"
type input "00"
click at [753, 584] on button "Renseigner la date d'audience" at bounding box center [798, 579] width 1223 height 33
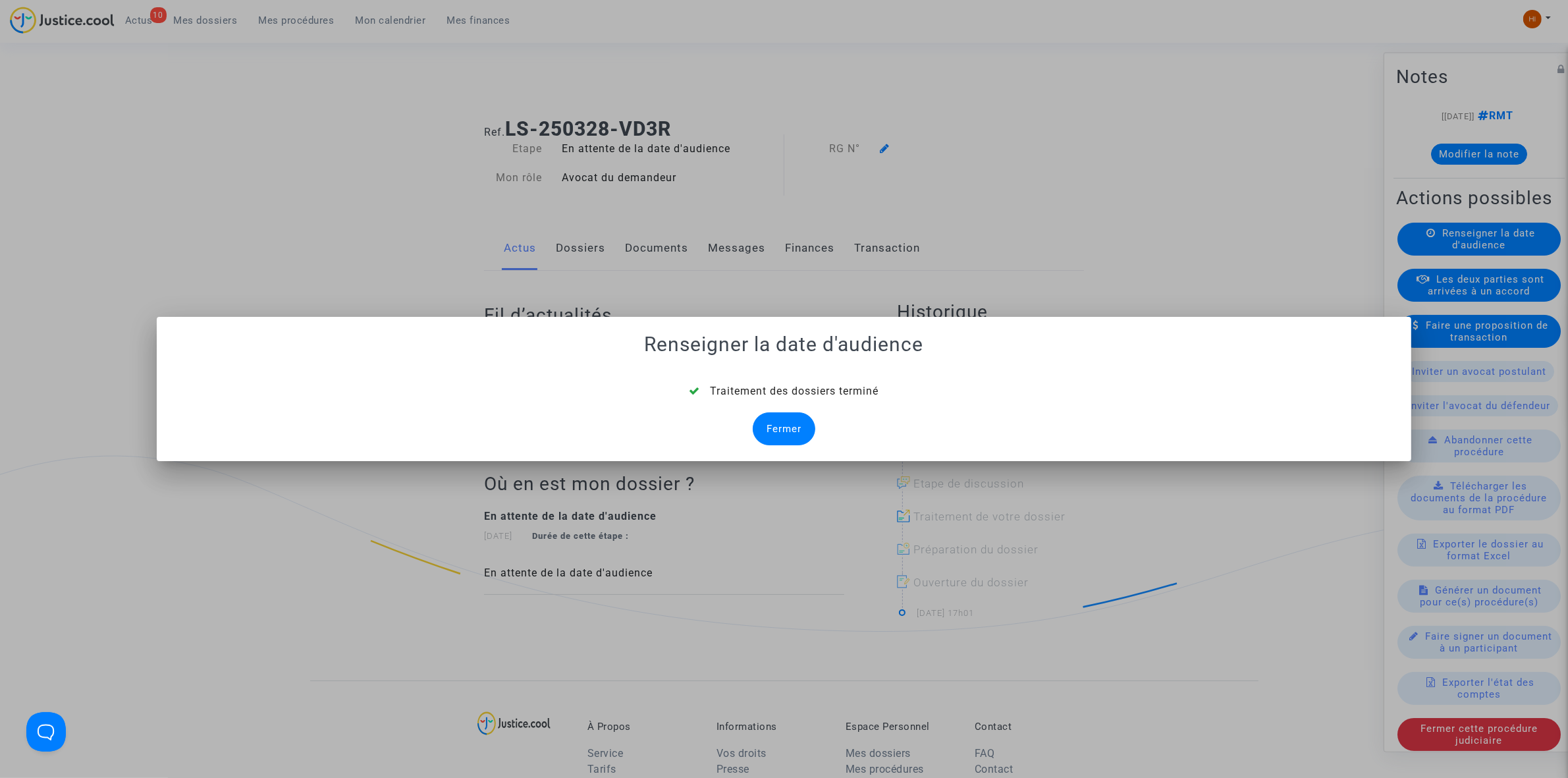
click at [783, 436] on div "Fermer" at bounding box center [784, 429] width 62 height 33
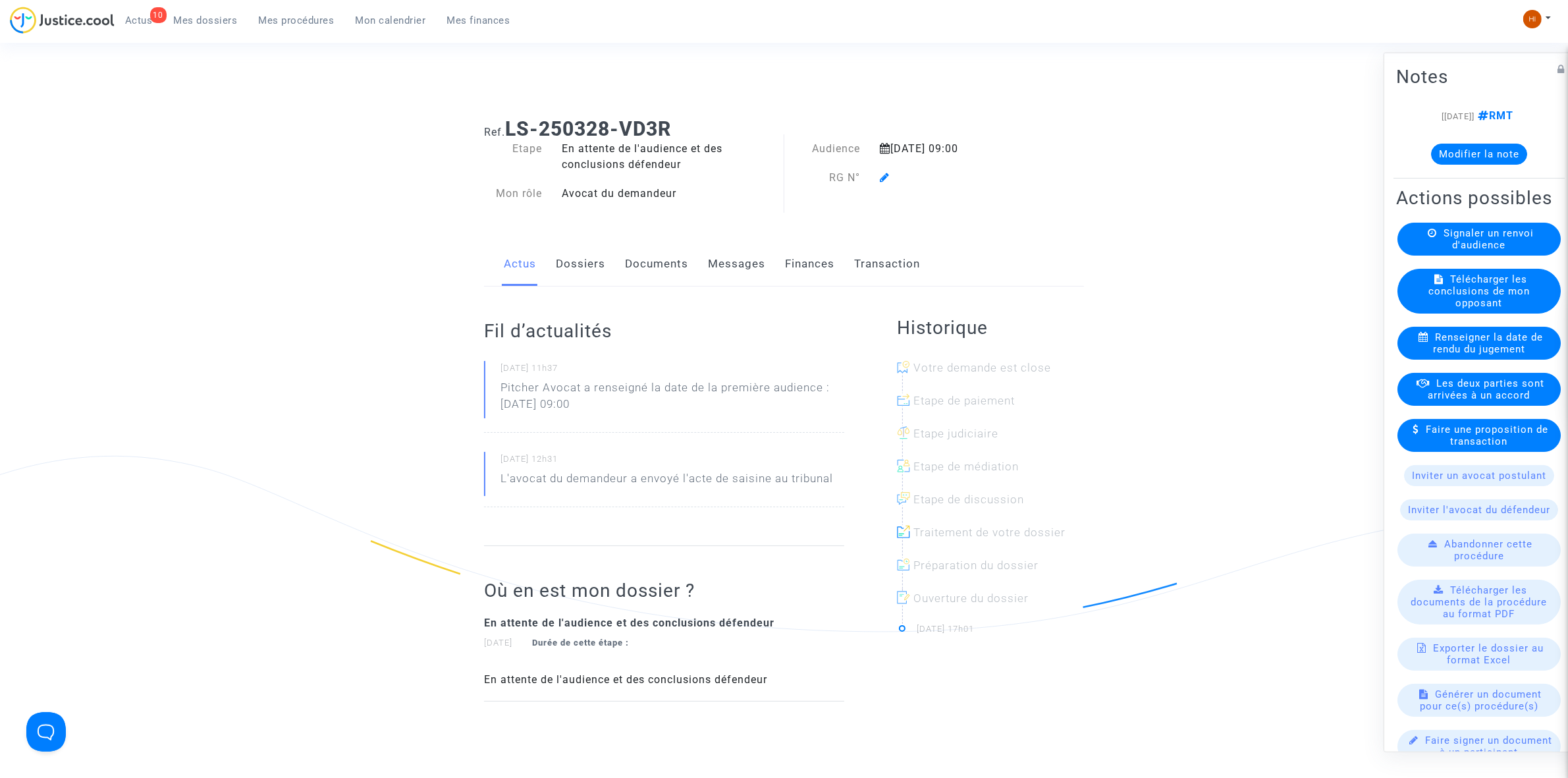
click at [560, 269] on link "Dossiers" at bounding box center [580, 264] width 49 height 44
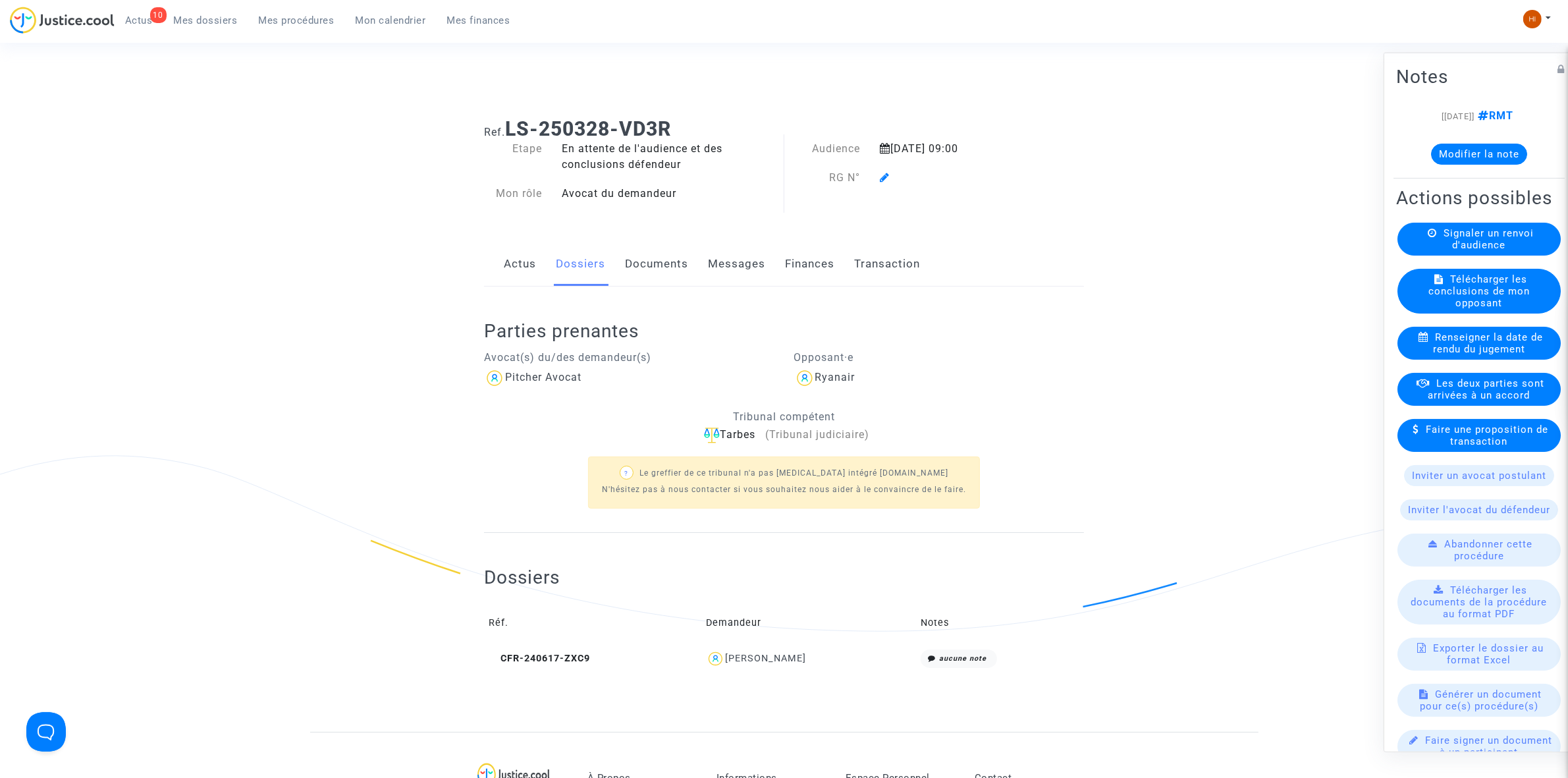
click at [889, 181] on icon at bounding box center [885, 176] width 10 height 10
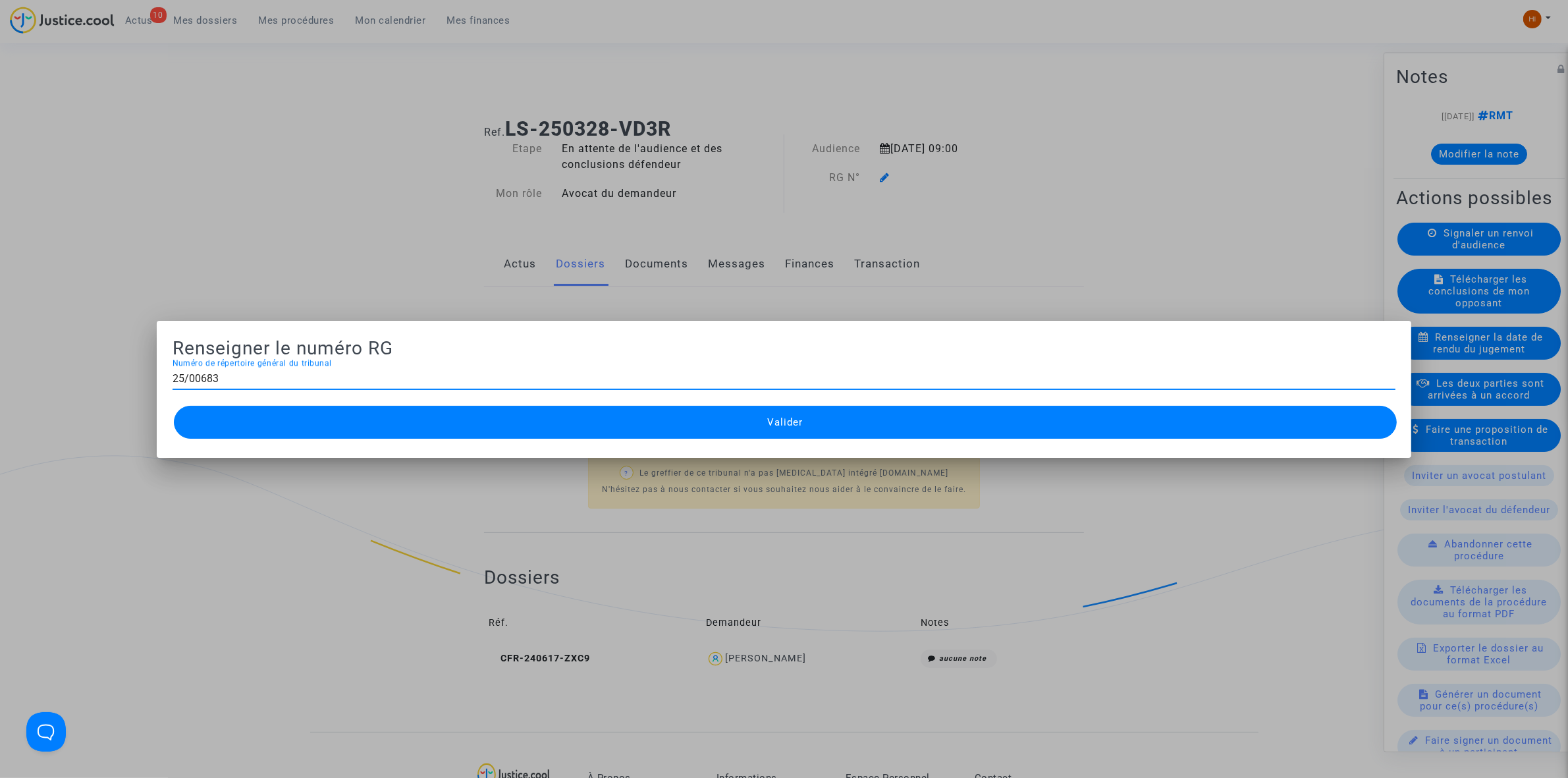
type input "25/00683"
click at [726, 431] on button "Valider" at bounding box center [785, 422] width 1223 height 33
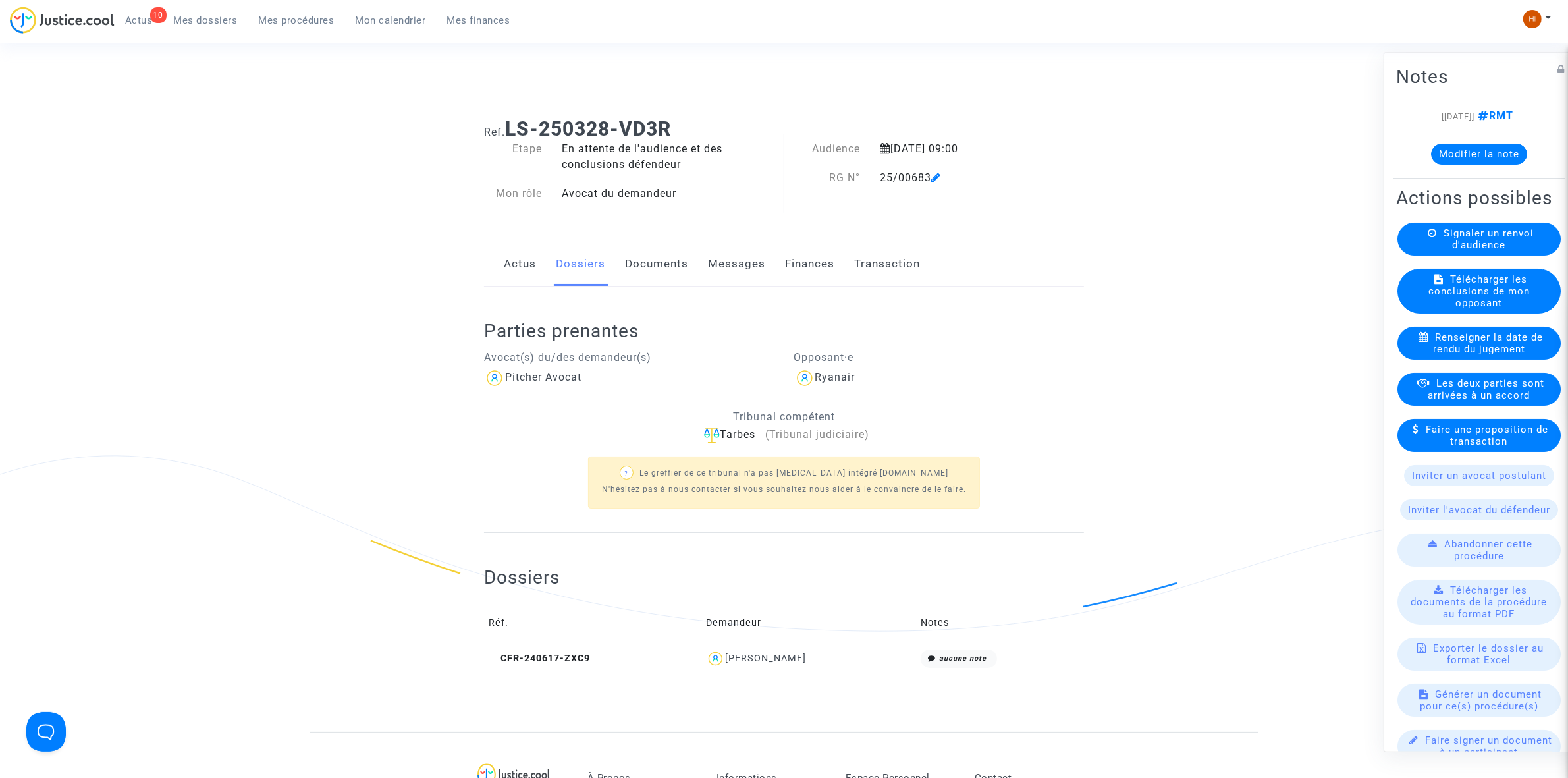
click at [645, 269] on link "Documents" at bounding box center [656, 264] width 63 height 44
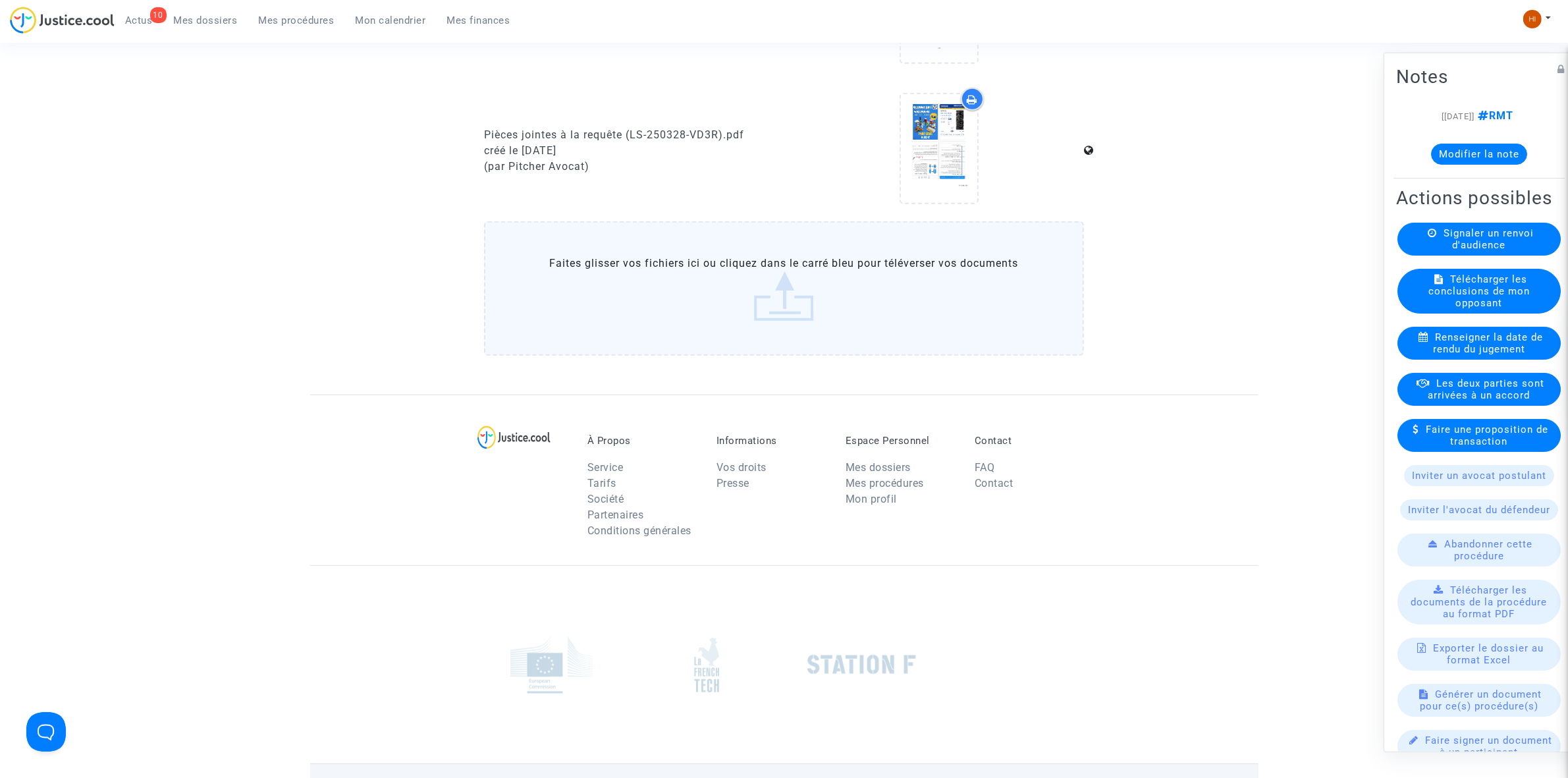
scroll to position [906, 0]
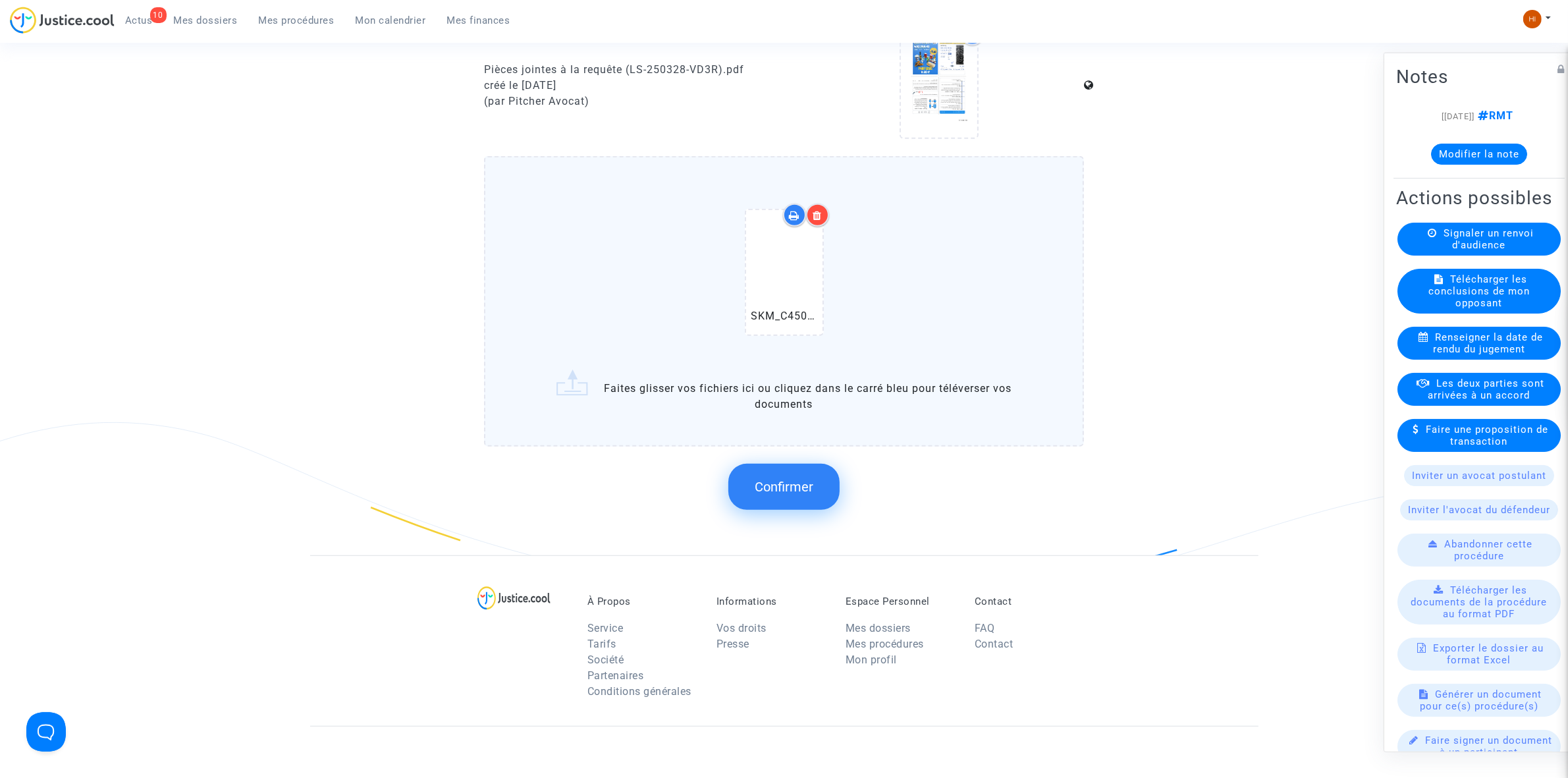
click at [774, 486] on span "Confirmer" at bounding box center [784, 486] width 58 height 16
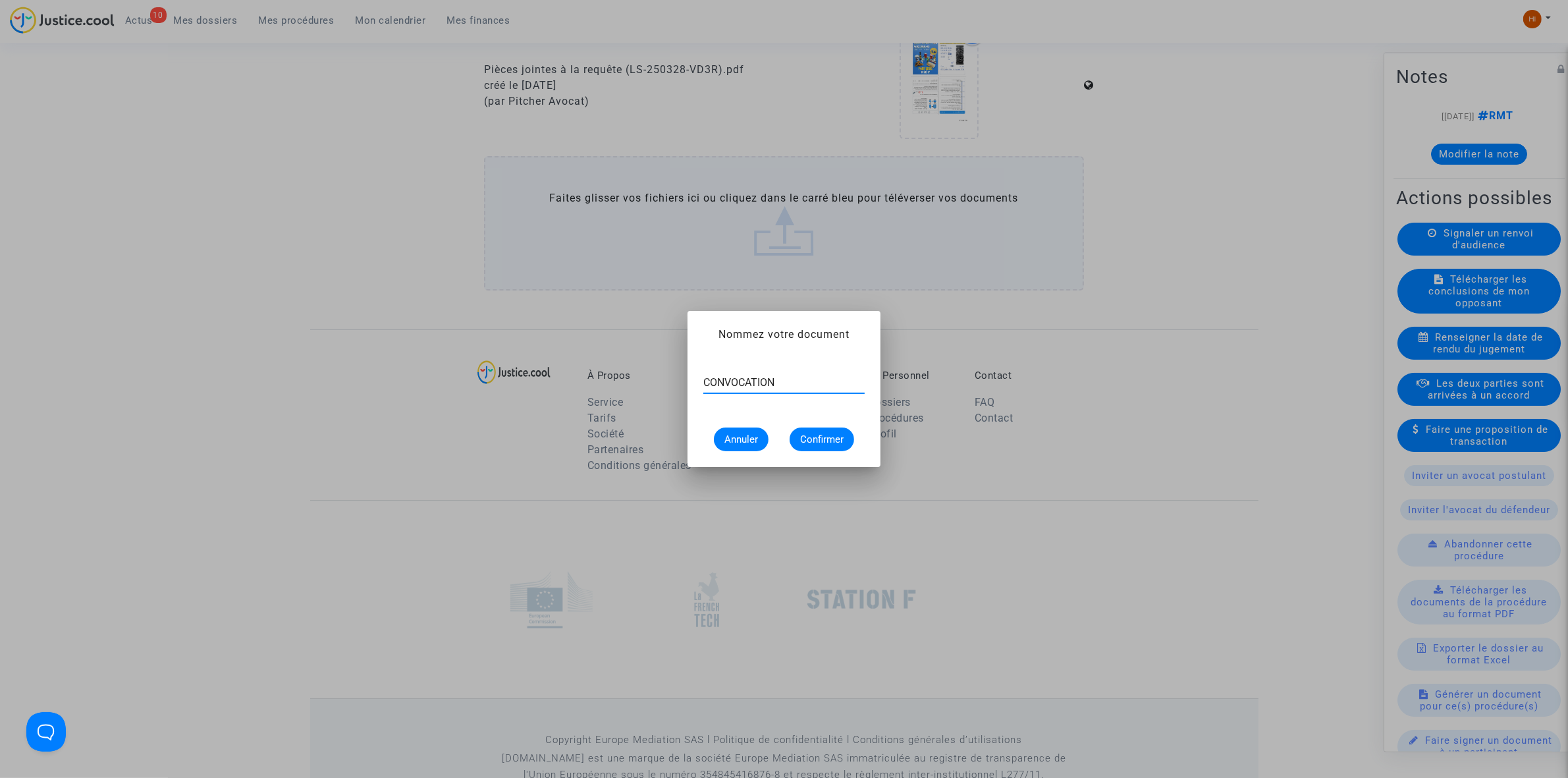
type input "CONVOCATION"
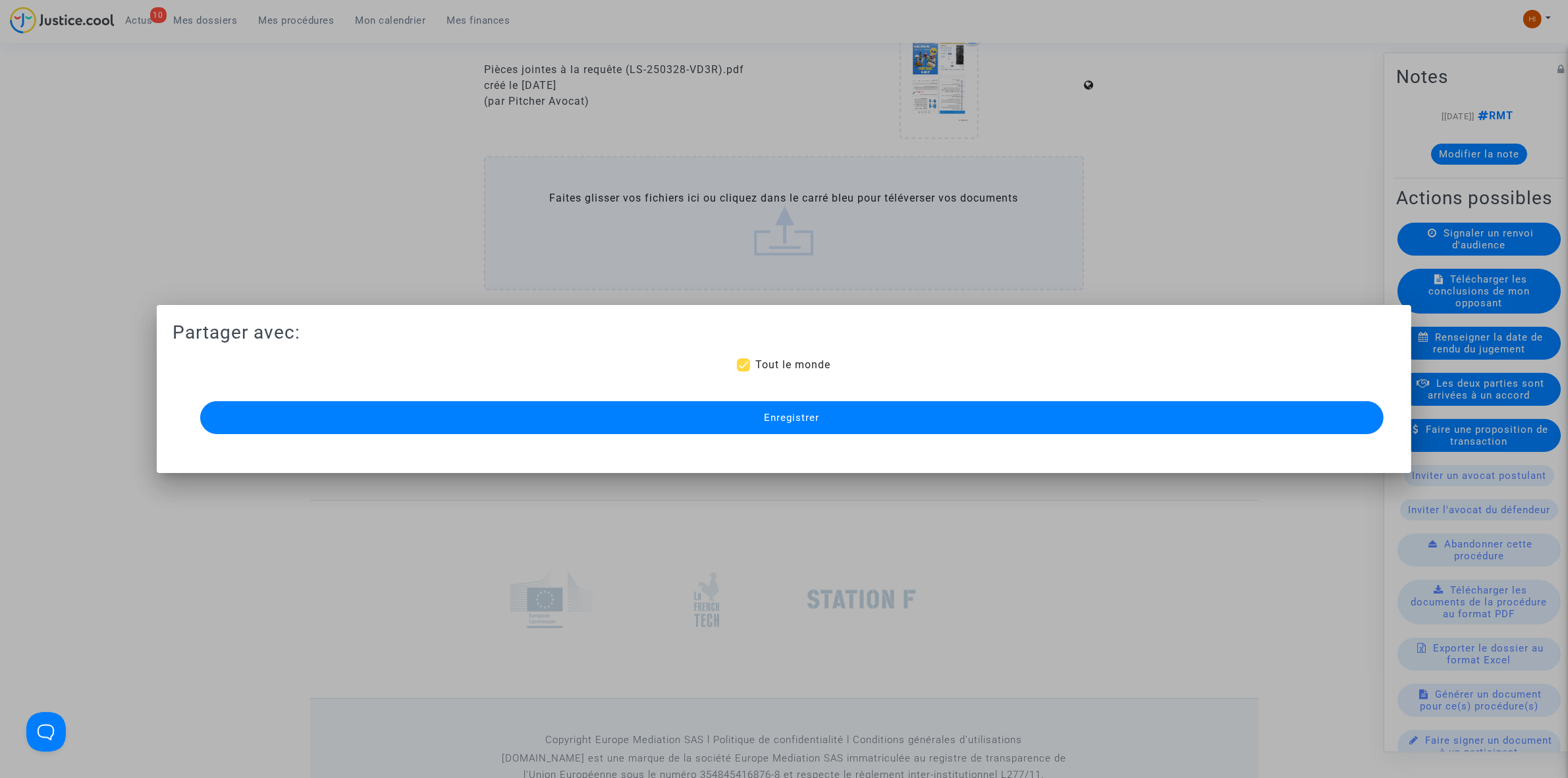
click at [740, 413] on button "Enregistrer" at bounding box center [792, 417] width 1183 height 33
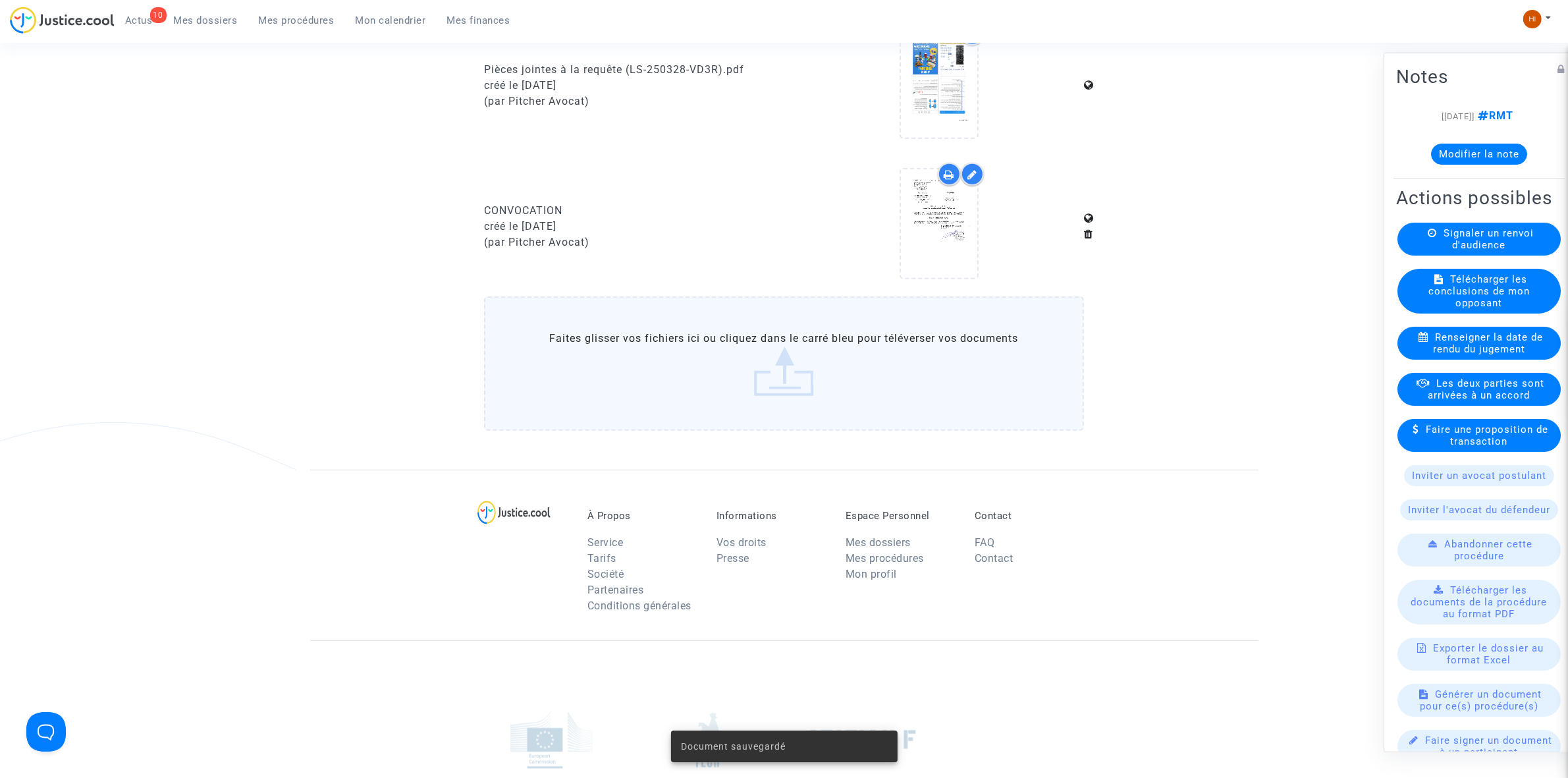
click at [311, 31] on div "10 Actus Mes dossiers Mes procédures Mon calendrier Mes finances" at bounding box center [265, 24] width 511 height 36
click at [297, 15] on span "Mes procédures" at bounding box center [297, 20] width 76 height 12
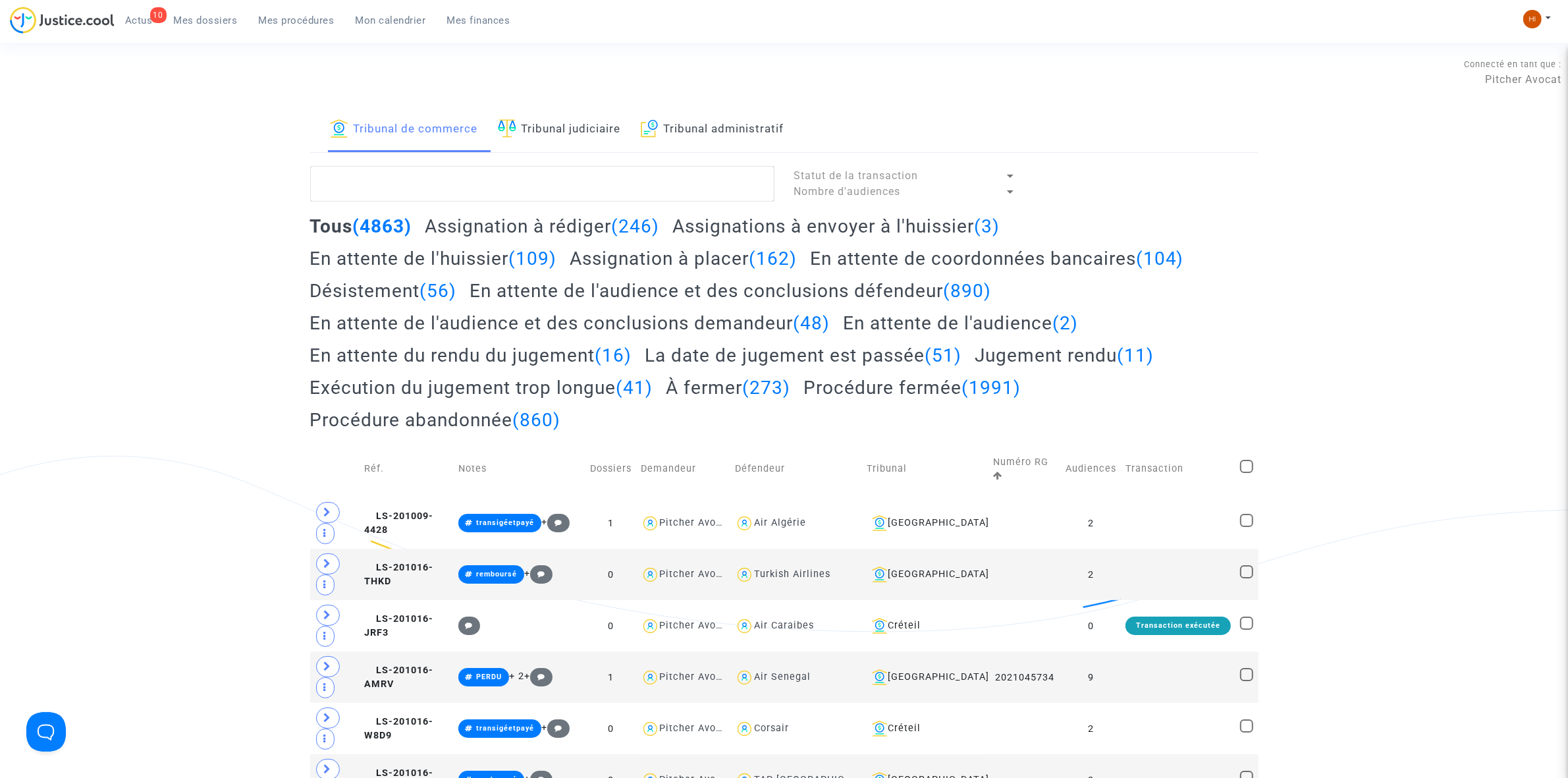
click at [556, 142] on link "Tribunal judiciaire" at bounding box center [559, 130] width 123 height 44
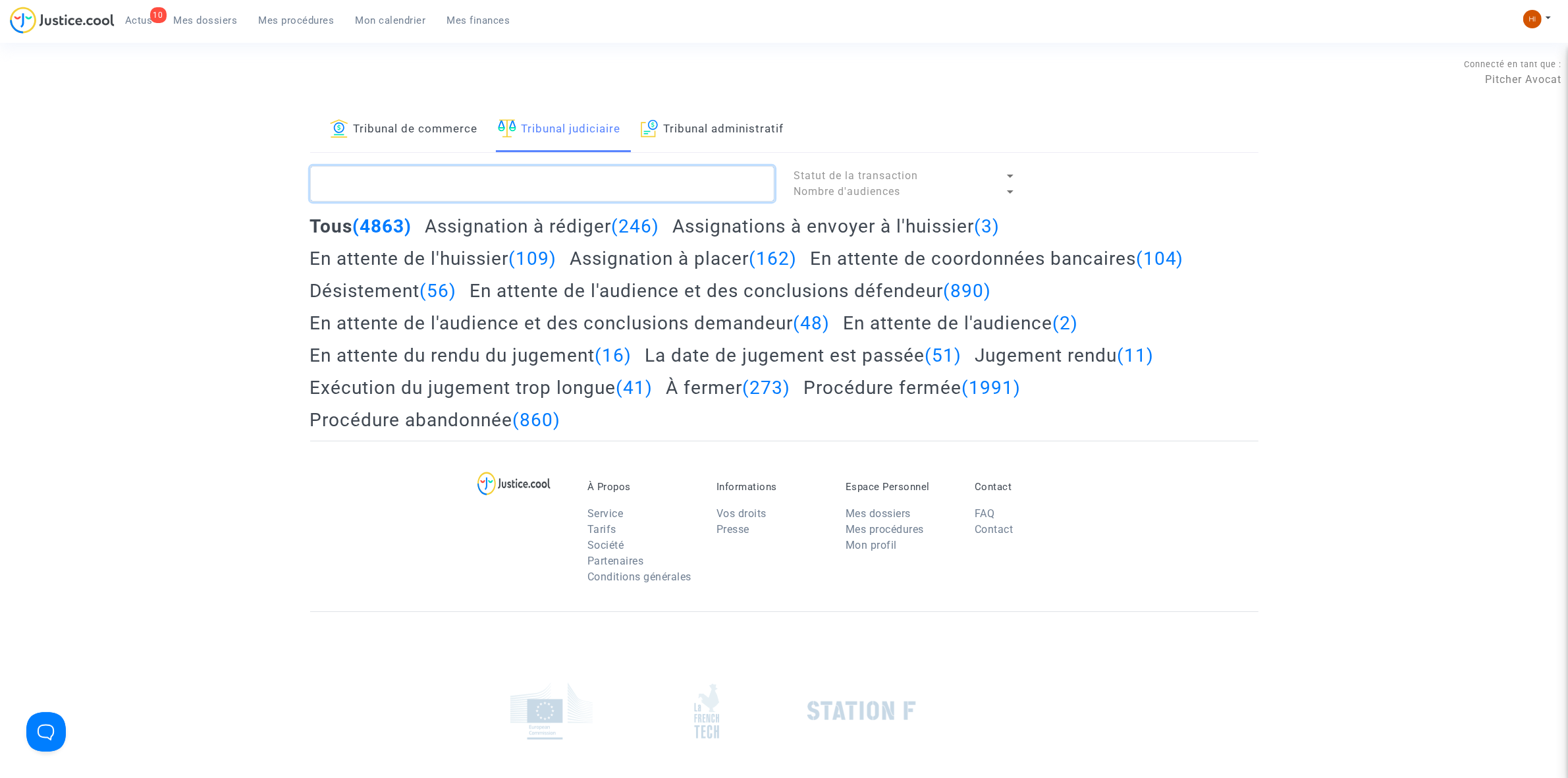
click at [527, 188] on textarea at bounding box center [542, 183] width 464 height 35
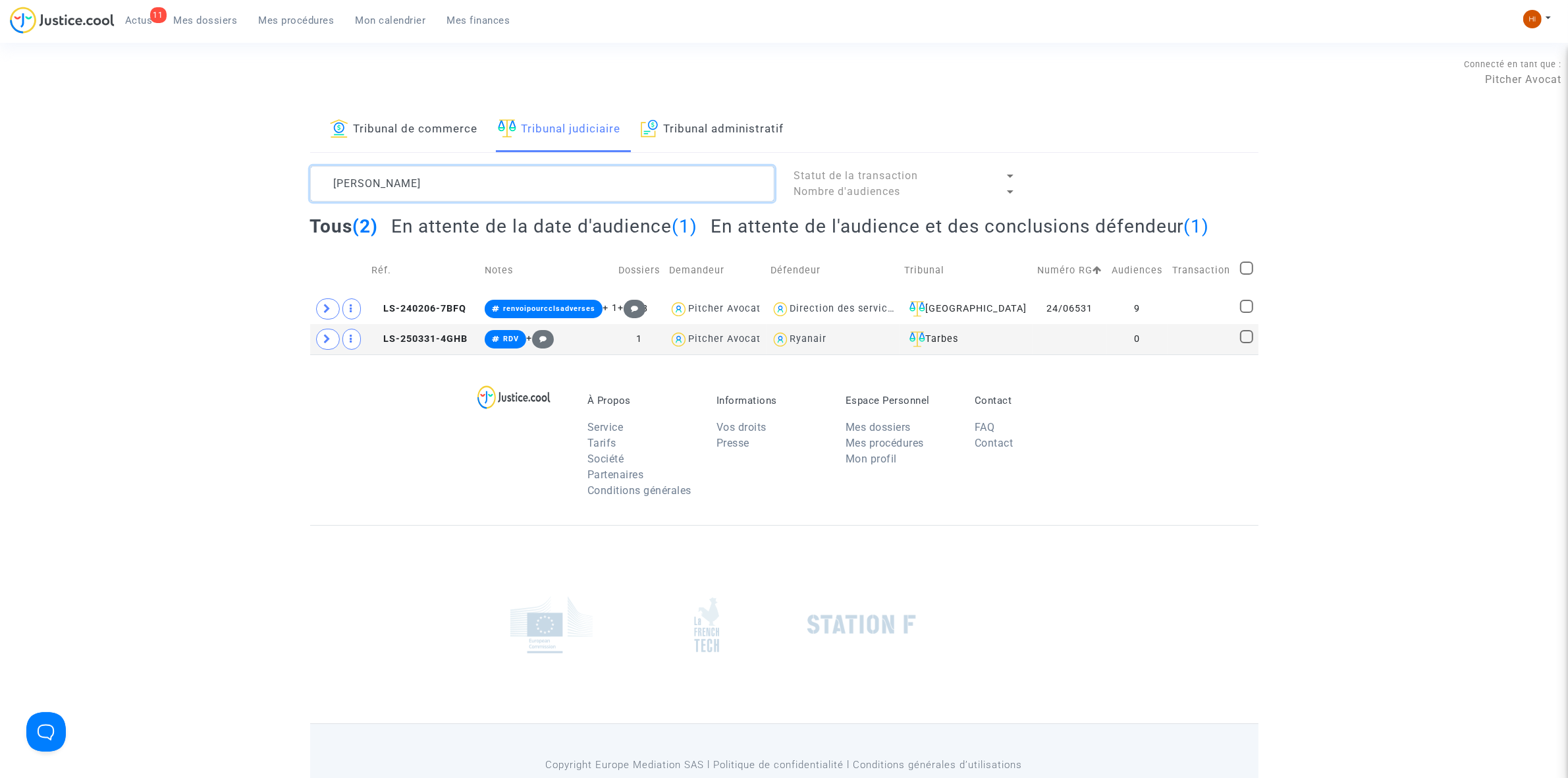
type textarea "[PERSON_NAME]"
click at [455, 338] on span "LS-250331-4GHB" at bounding box center [419, 339] width 96 height 11
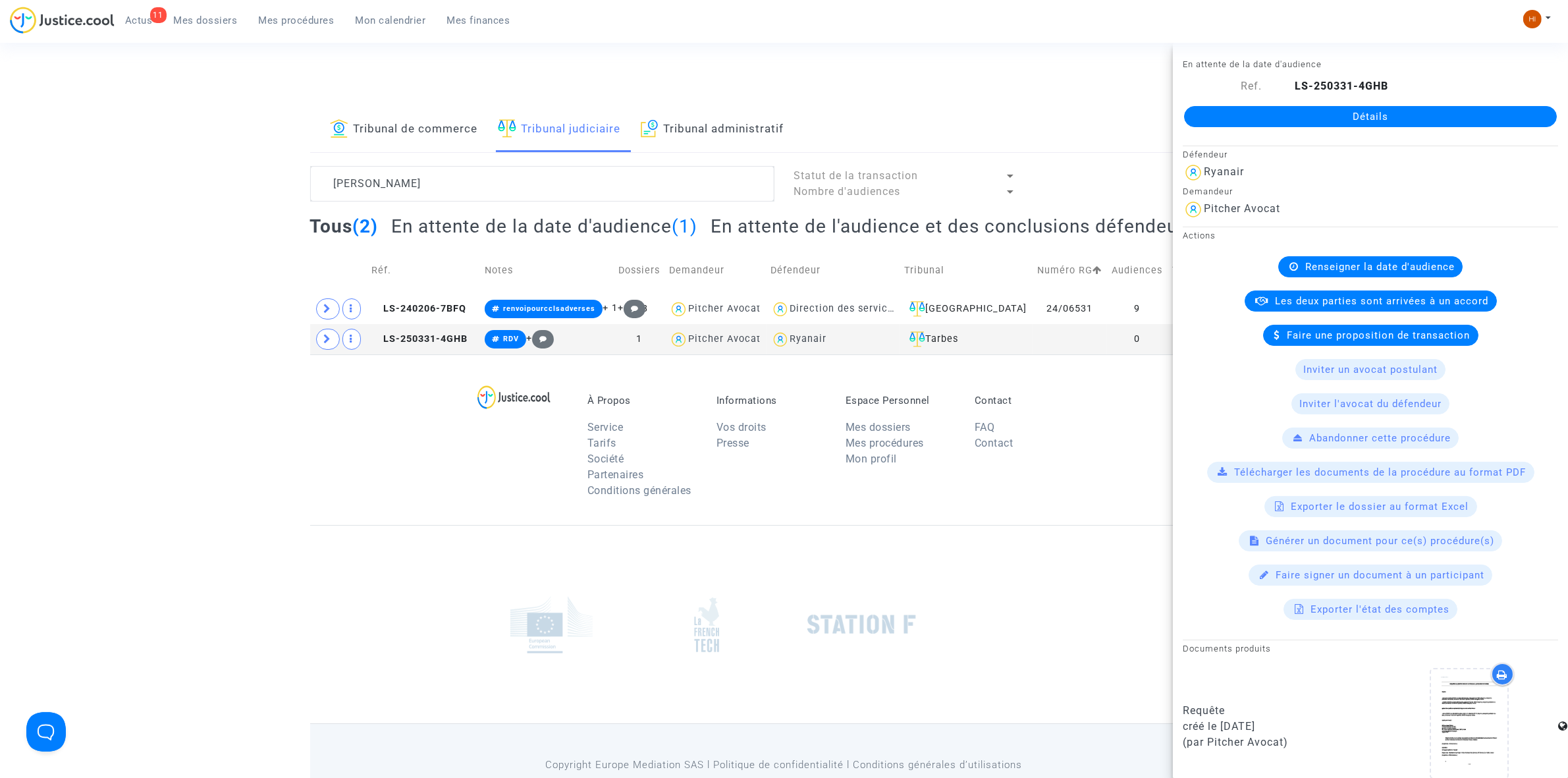
click at [1380, 110] on link "Détails" at bounding box center [1370, 117] width 373 height 21
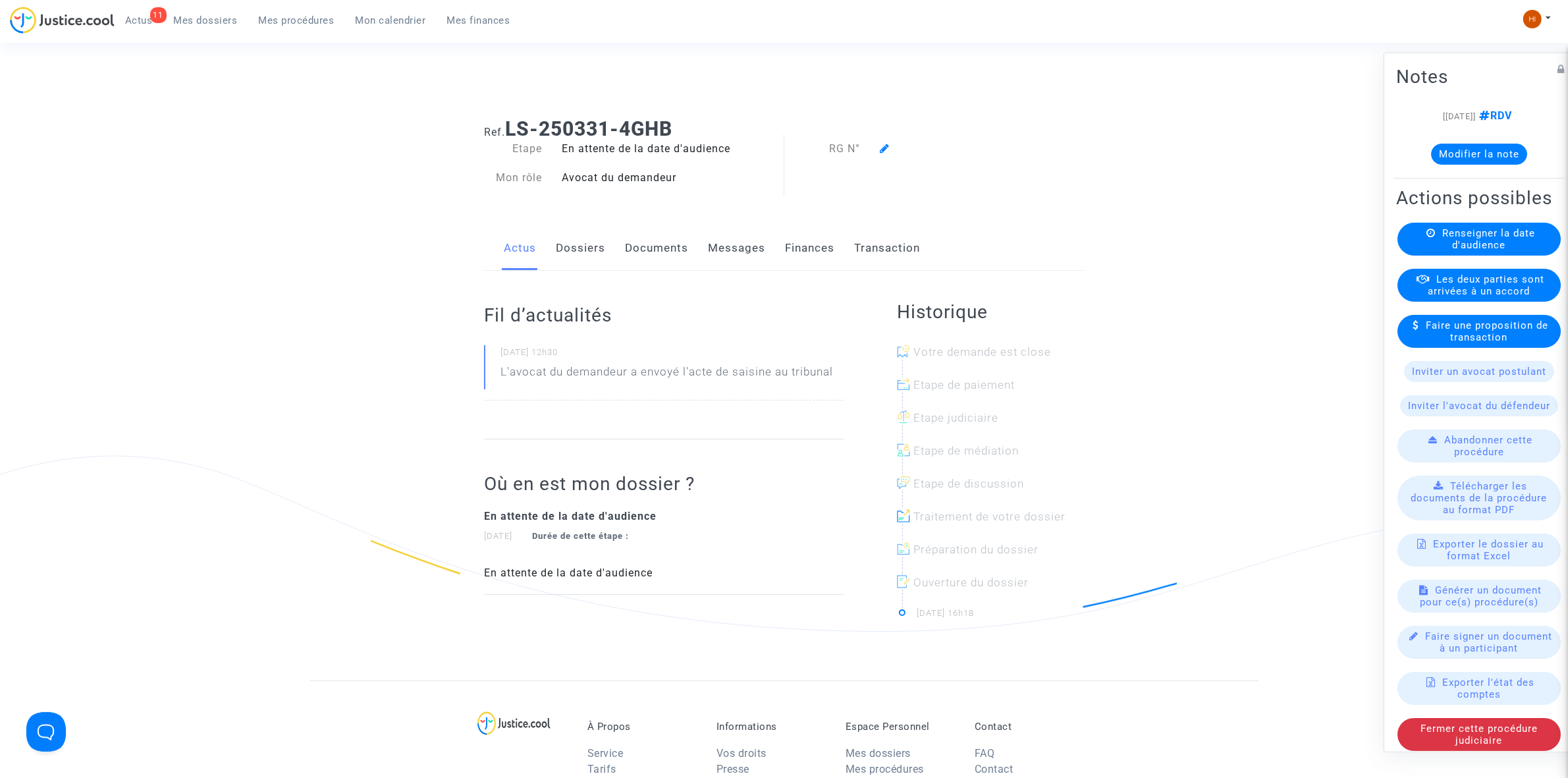
click at [1486, 250] on span "Renseigner la date d'audience" at bounding box center [1489, 238] width 93 height 24
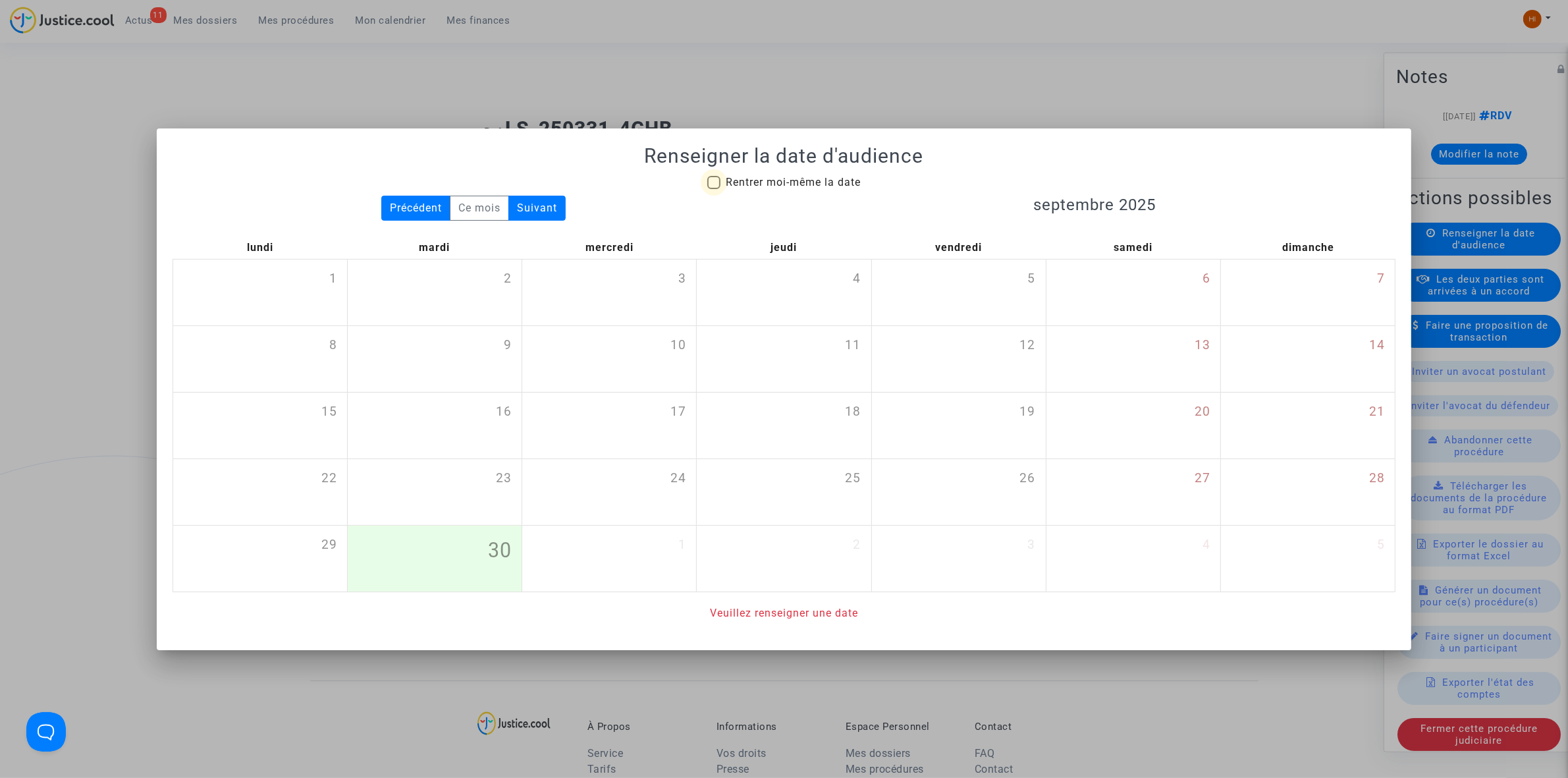
click at [815, 178] on span "Rentrer moi-même la date" at bounding box center [793, 182] width 135 height 13
click at [714, 189] on input "Rentrer moi-même la date" at bounding box center [713, 189] width 1 height 1
checkbox input "true"
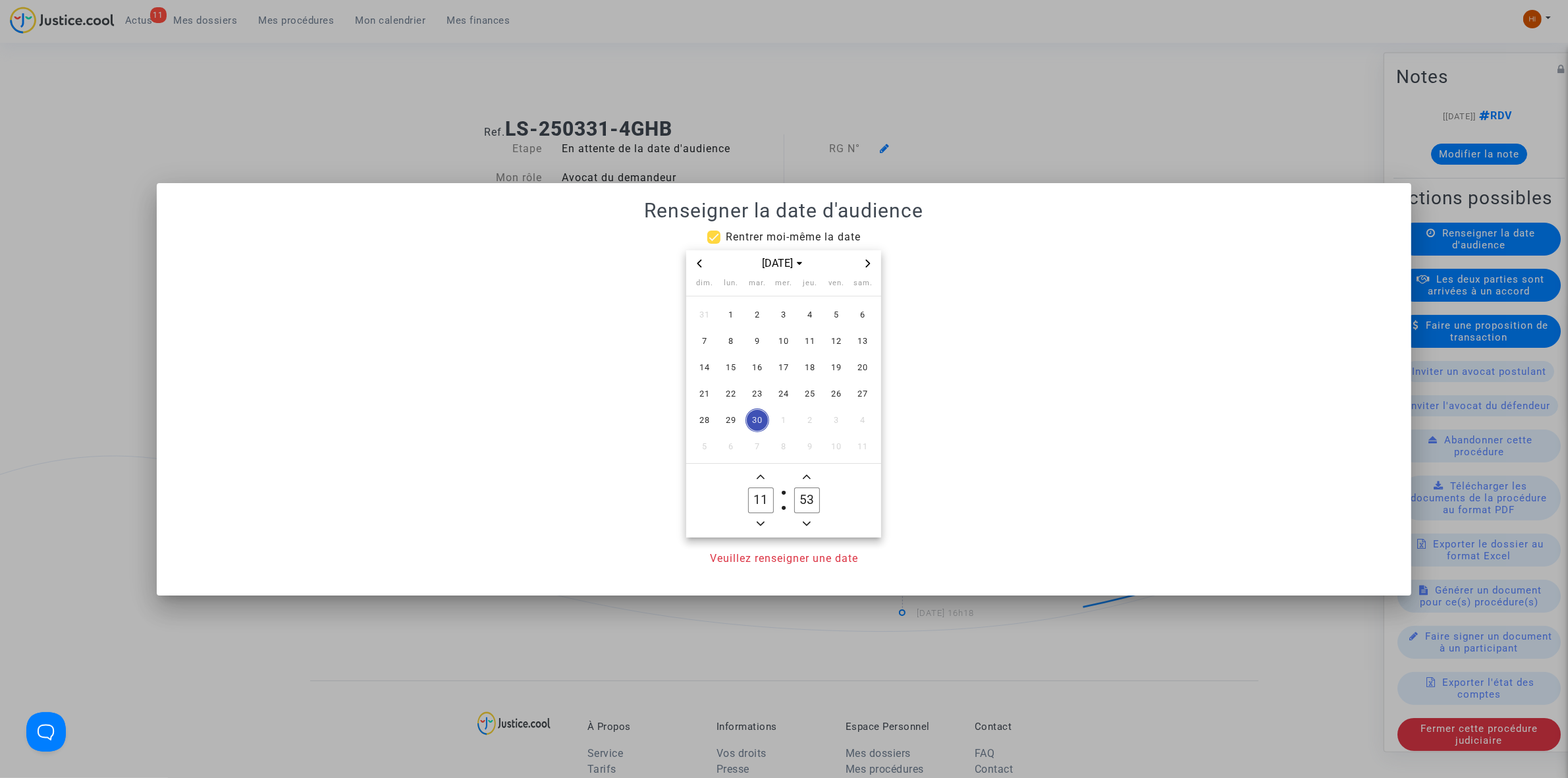
click at [868, 260] on icon "Next month" at bounding box center [867, 263] width 8 height 8
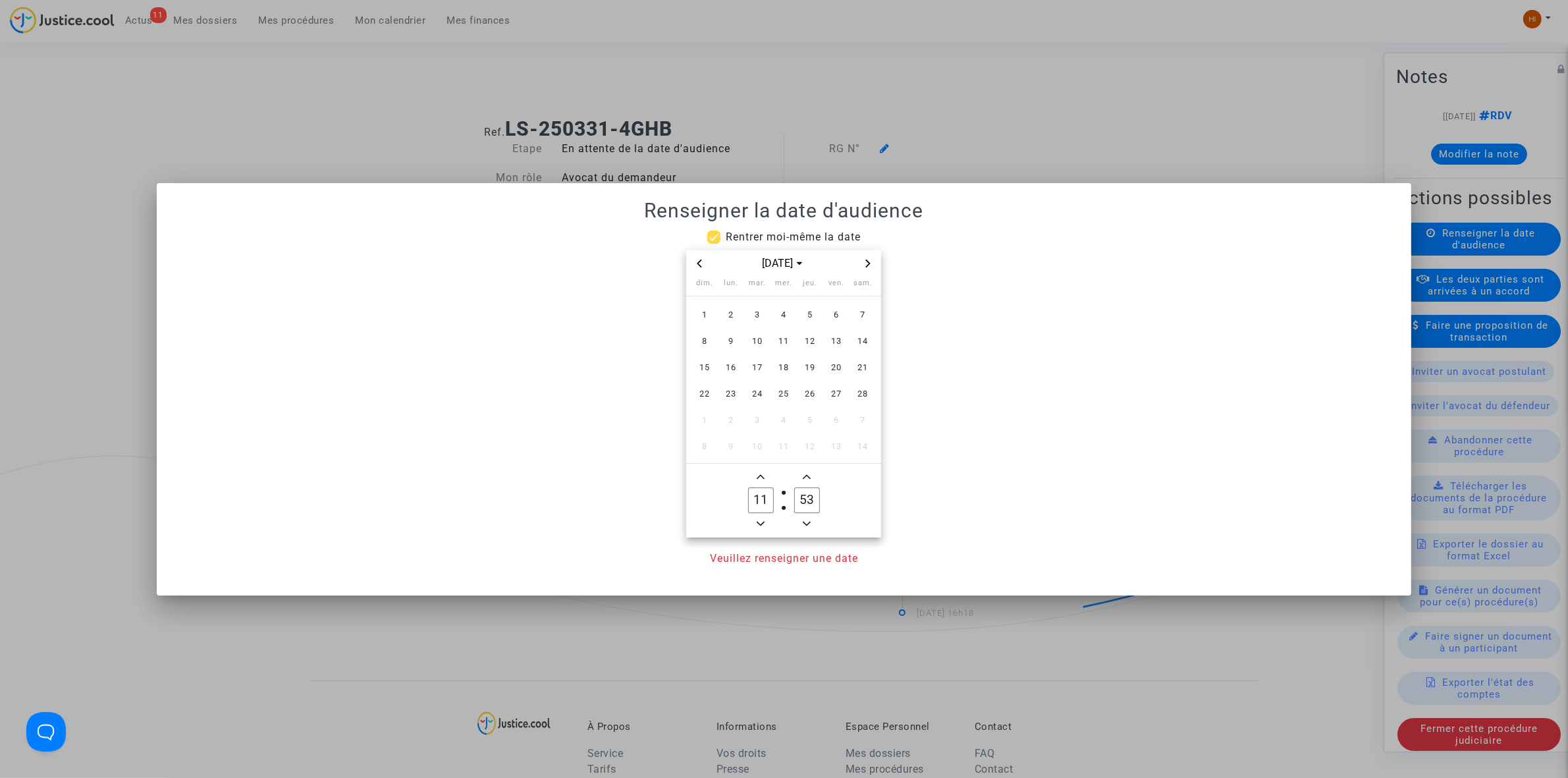
click at [868, 260] on icon "Next month" at bounding box center [867, 263] width 8 height 8
click at [692, 264] on span "Previous month" at bounding box center [699, 263] width 16 height 16
click at [737, 350] on span "9" at bounding box center [731, 341] width 24 height 24
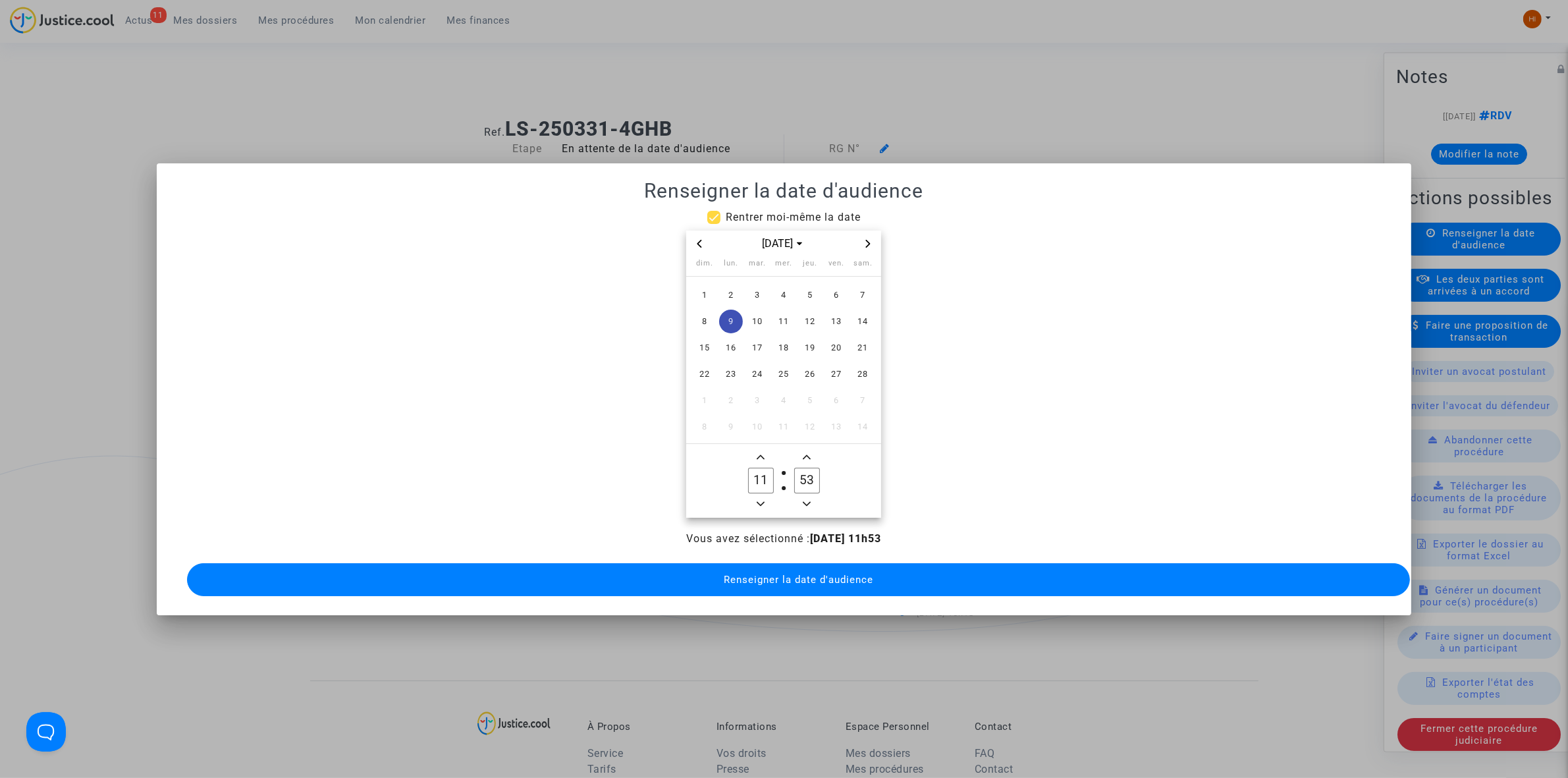
drag, startPoint x: 772, startPoint y: 472, endPoint x: 765, endPoint y: 473, distance: 7.1
click at [766, 473] on input "11" at bounding box center [760, 480] width 25 height 25
click at [765, 473] on input "11" at bounding box center [760, 480] width 25 height 25
click at [758, 453] on icon "Add a hour" at bounding box center [760, 456] width 8 height 8
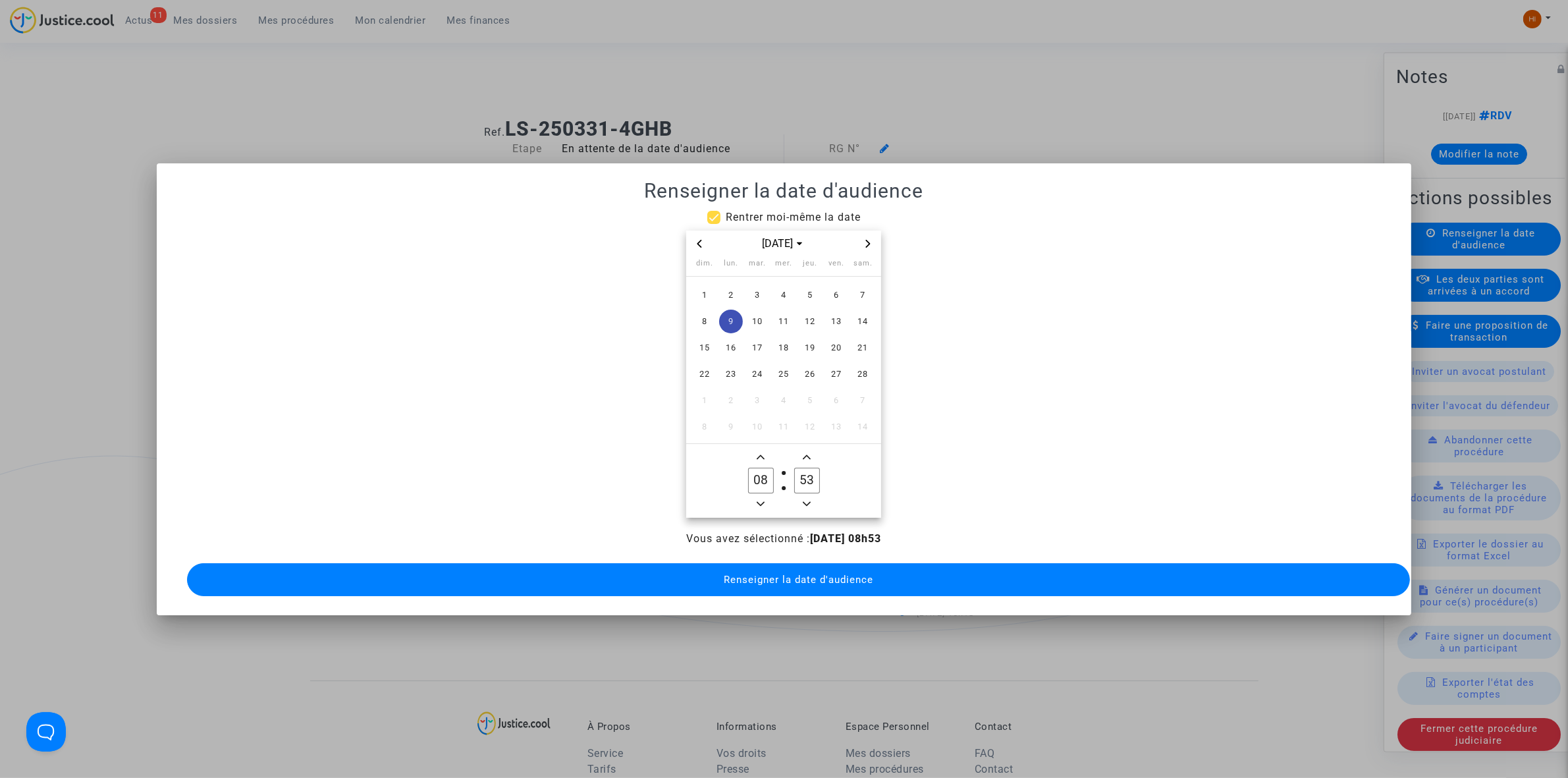
type input "09"
click at [803, 472] on input "53" at bounding box center [807, 480] width 25 height 25
type input "00"
click at [732, 590] on button "Renseigner la date d'audience" at bounding box center [798, 579] width 1223 height 33
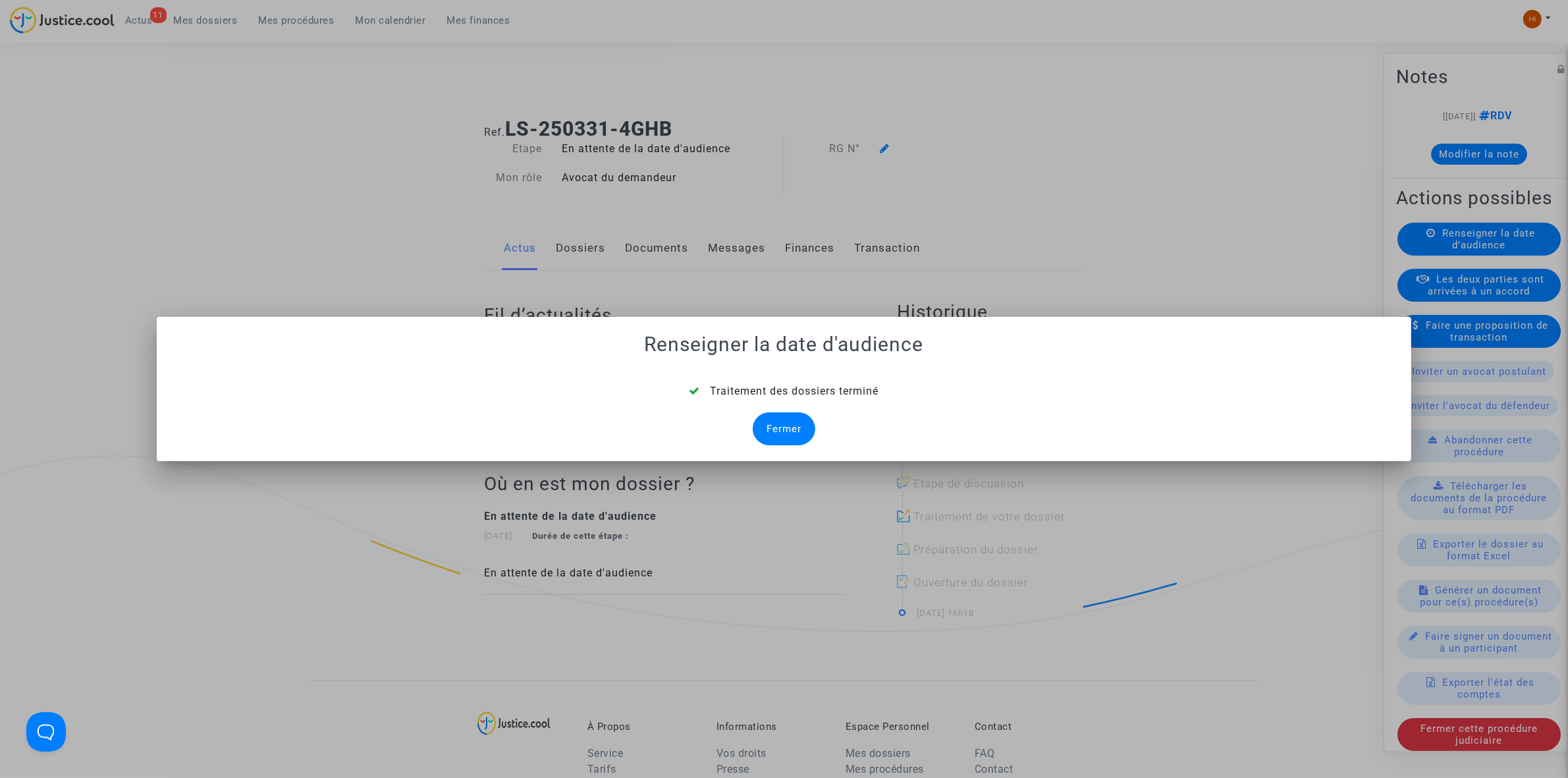
drag, startPoint x: 790, startPoint y: 445, endPoint x: 801, endPoint y: 423, distance: 24.6
click at [790, 445] on div "Fermer" at bounding box center [784, 429] width 62 height 33
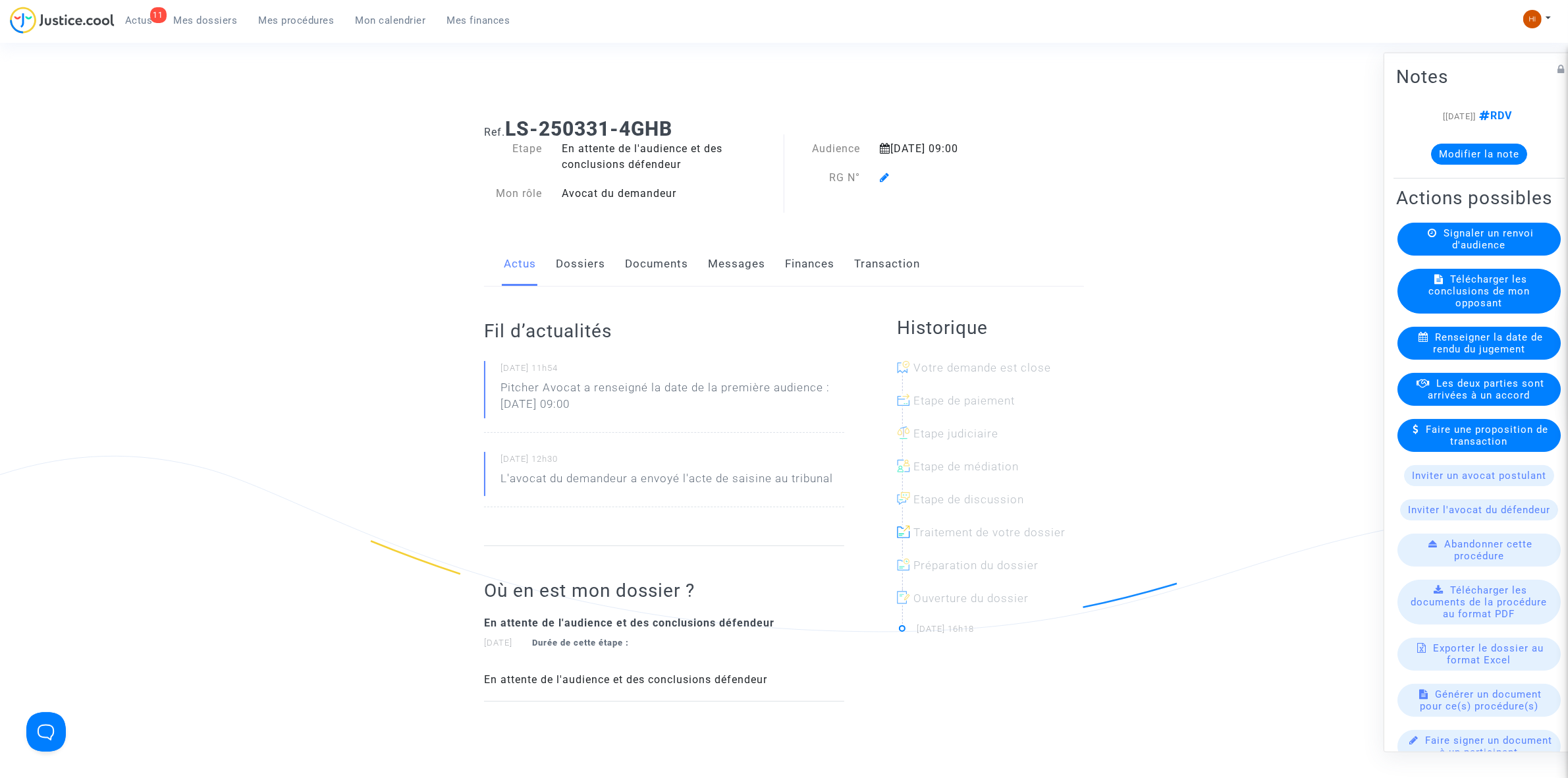
click at [596, 265] on link "Dossiers" at bounding box center [580, 264] width 49 height 44
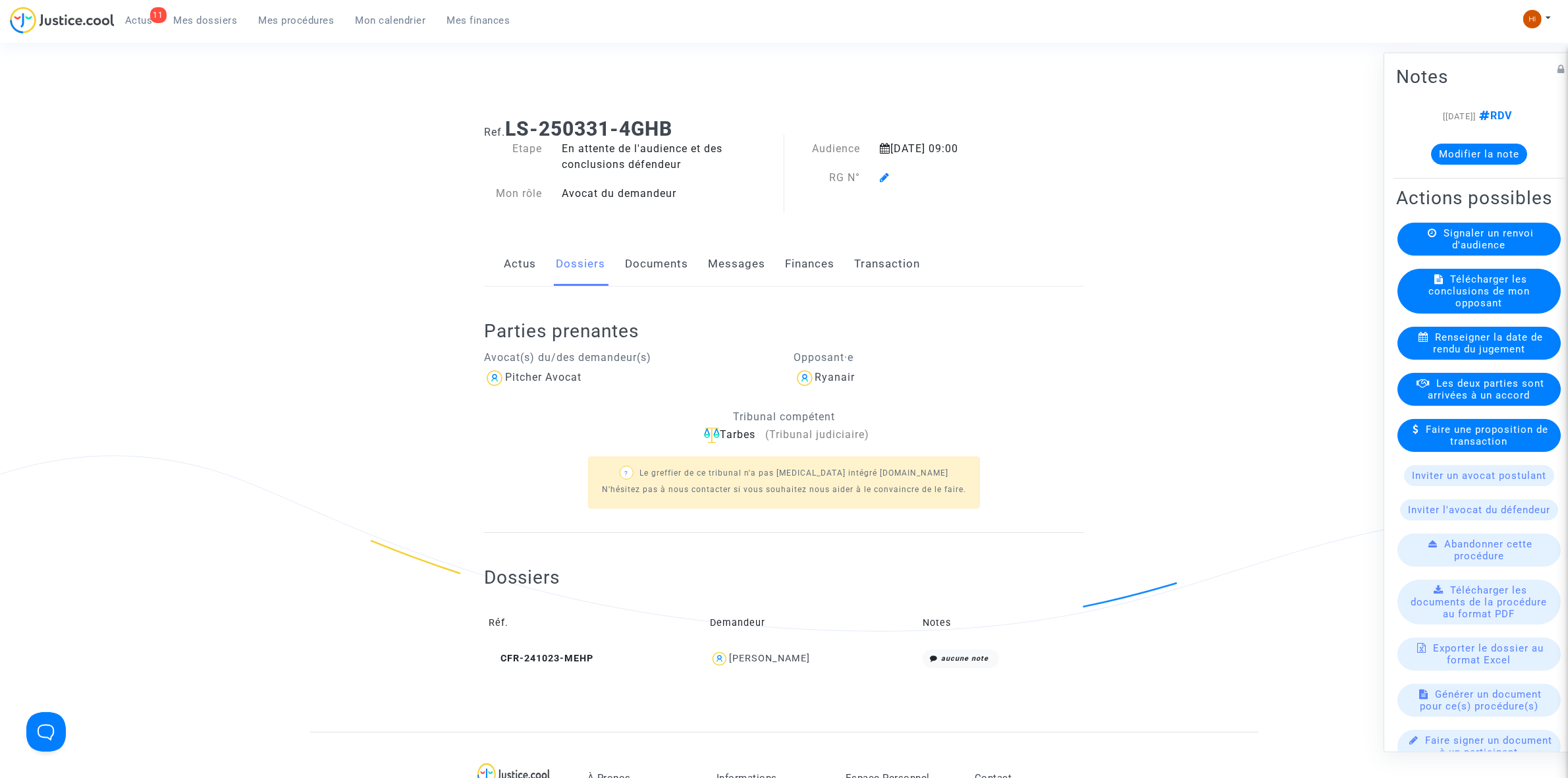
click at [891, 175] on div at bounding box center [956, 178] width 172 height 16
click at [884, 179] on icon at bounding box center [885, 176] width 10 height 10
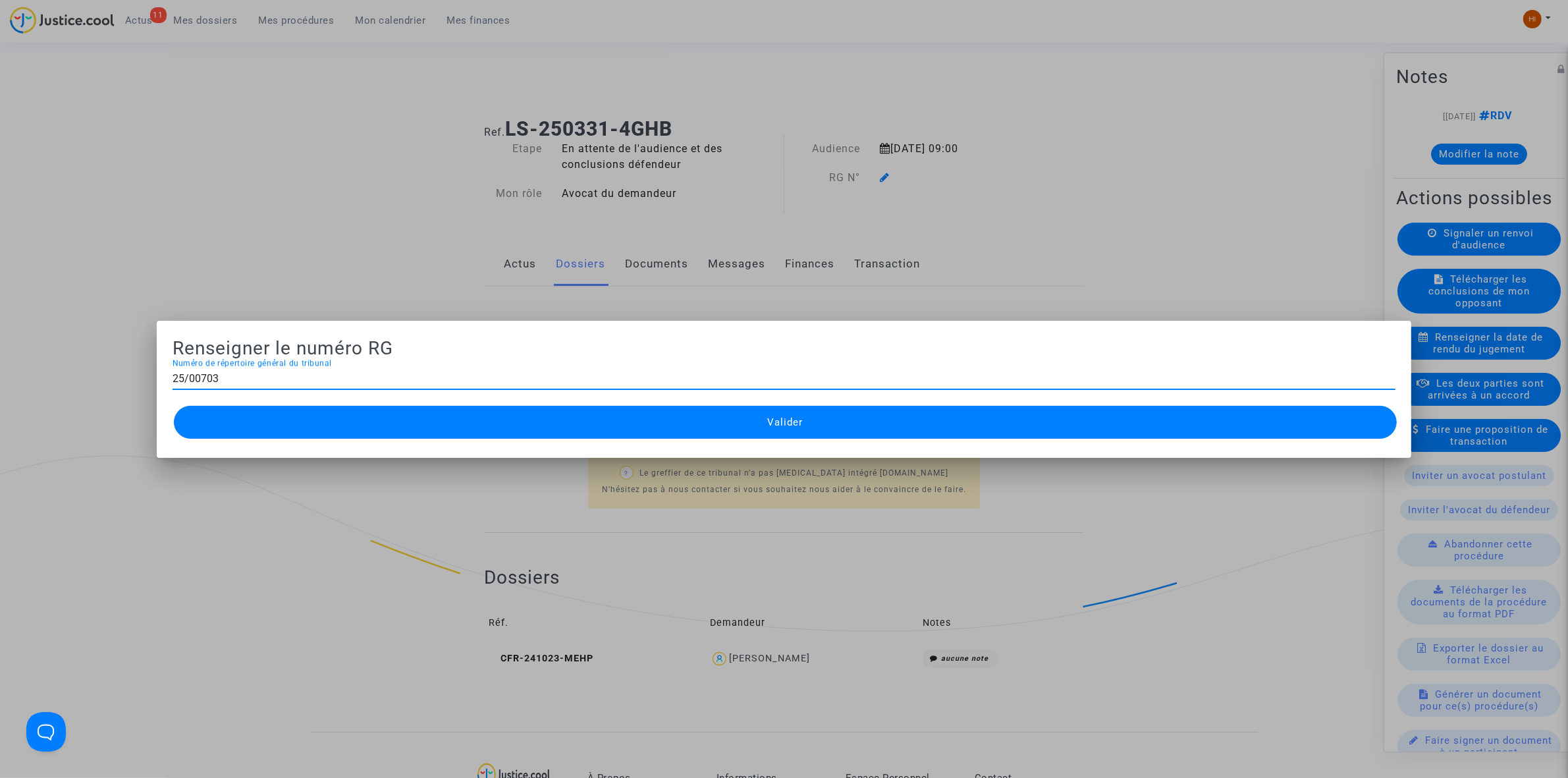
type input "25/00703"
click at [744, 420] on button "Valider" at bounding box center [785, 422] width 1223 height 33
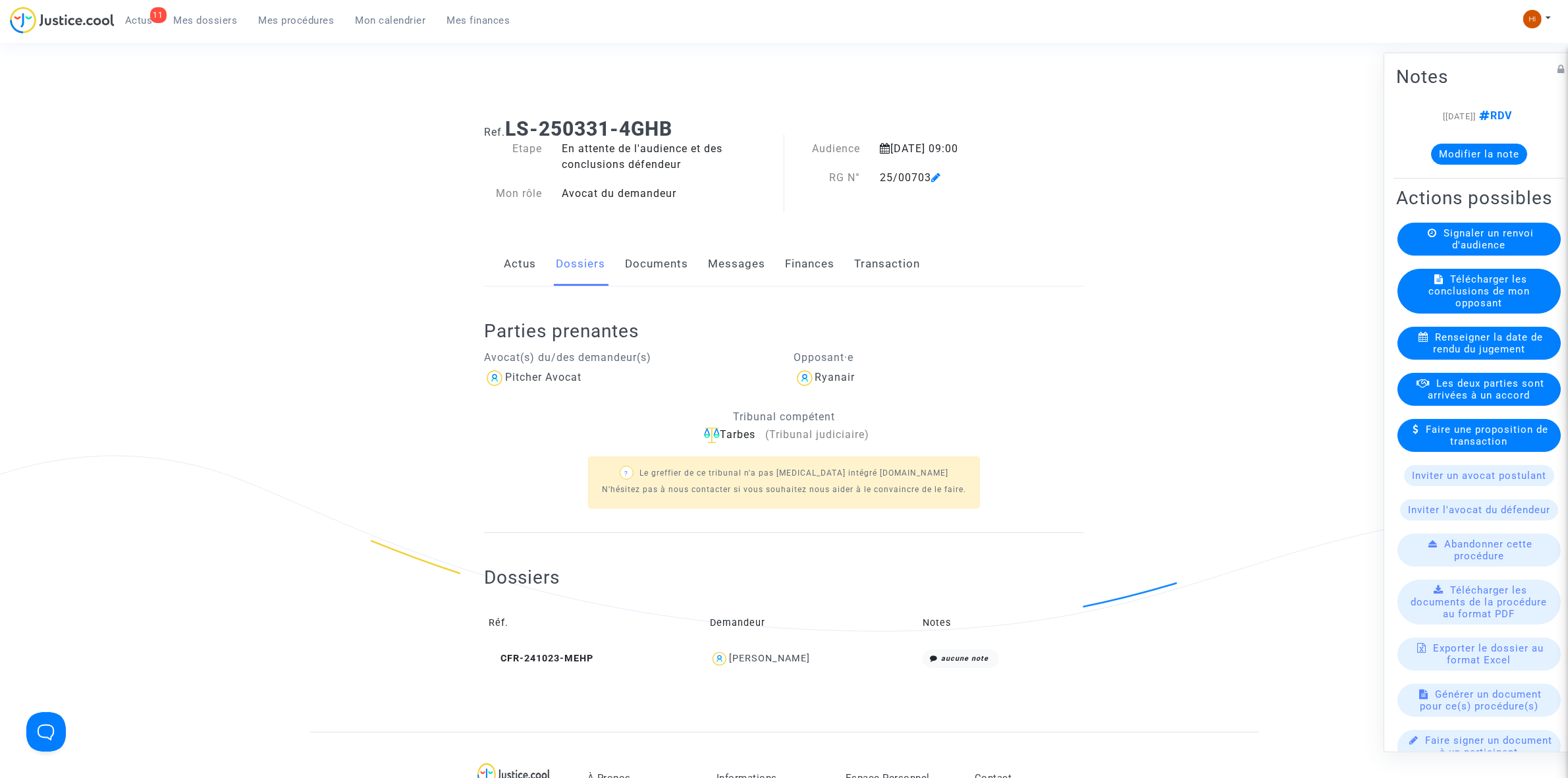
click at [645, 269] on link "Documents" at bounding box center [656, 264] width 63 height 44
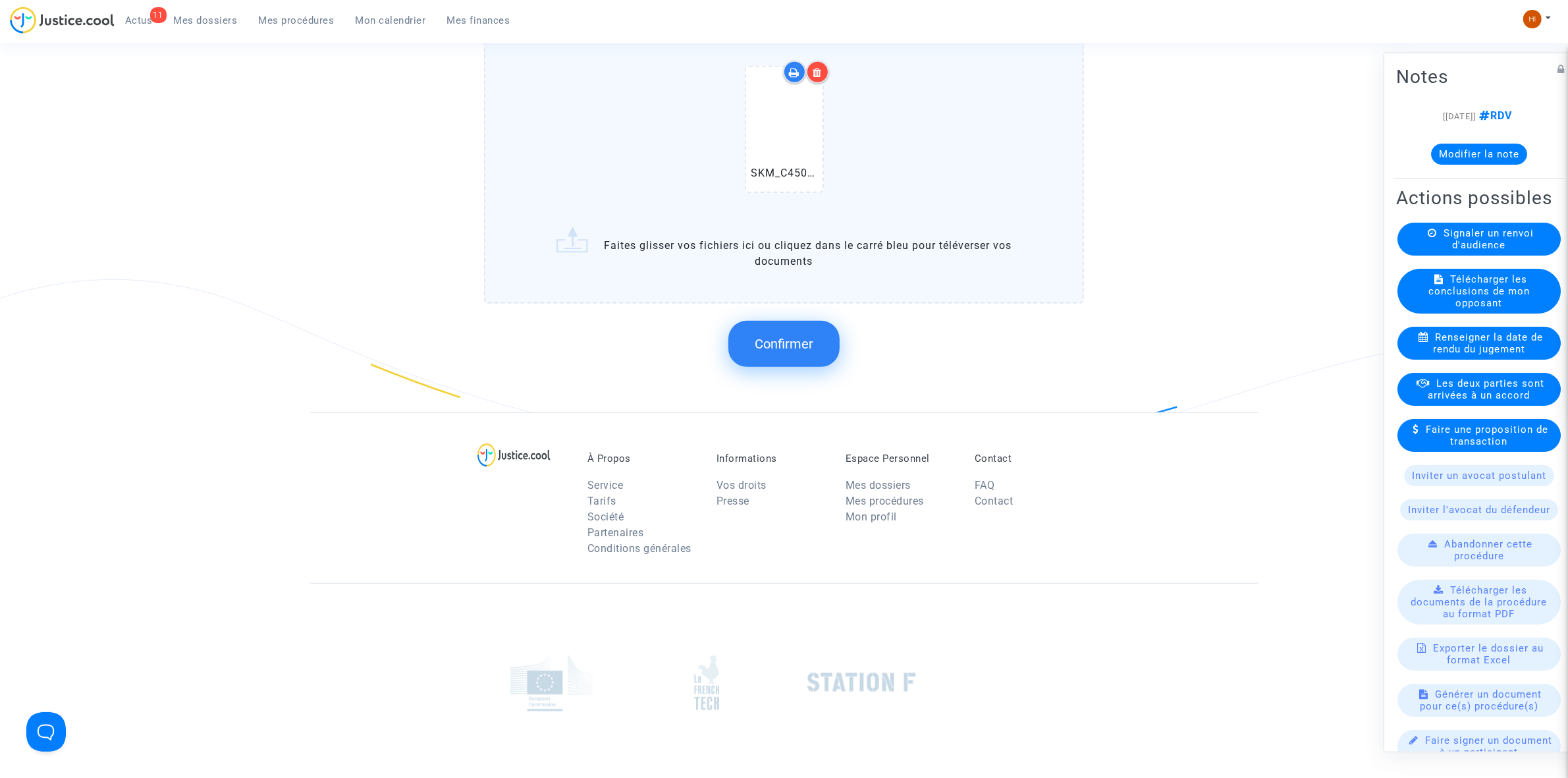
scroll to position [1070, 0]
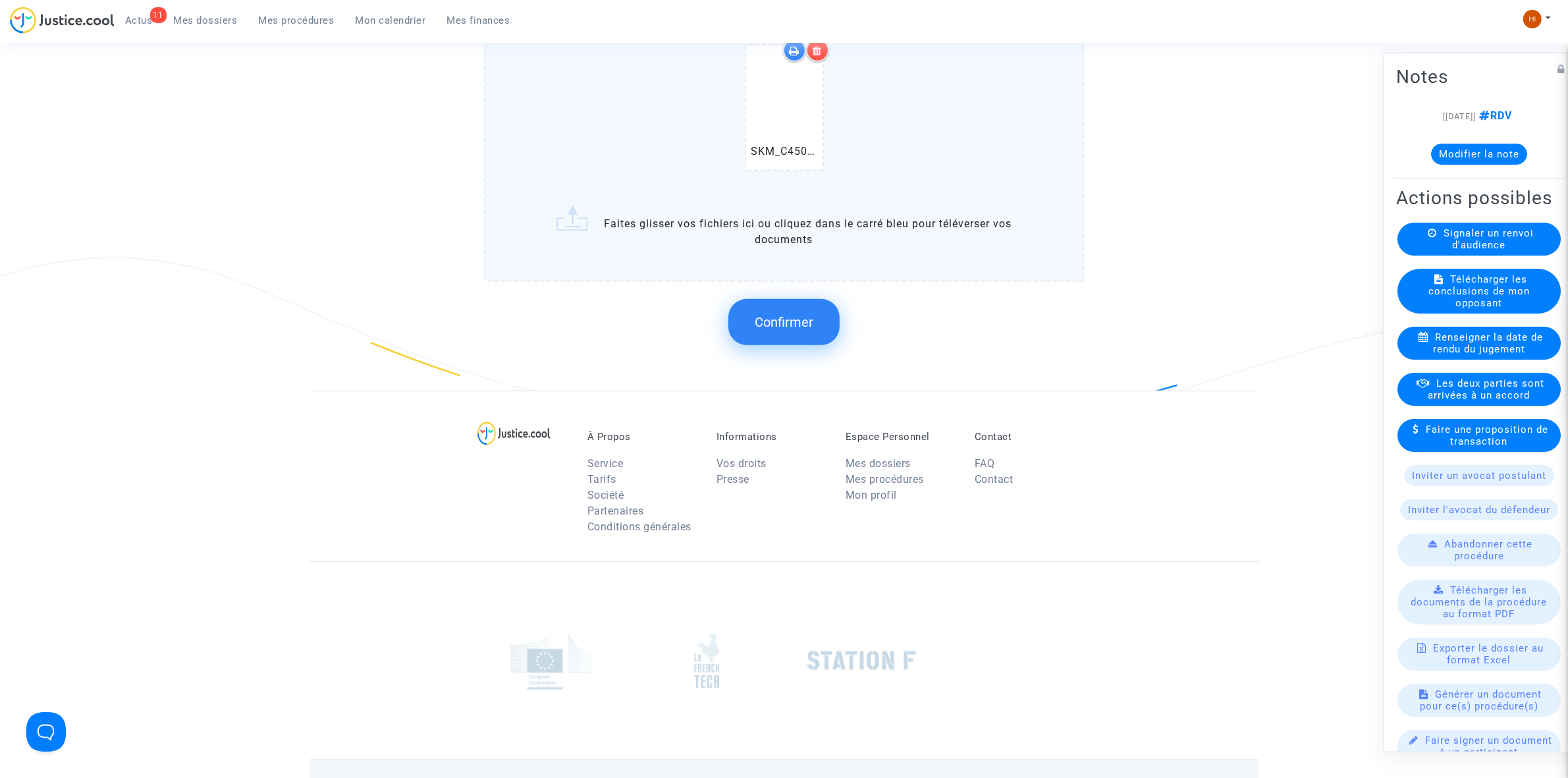
click at [806, 314] on span "Confirmer" at bounding box center [784, 322] width 58 height 16
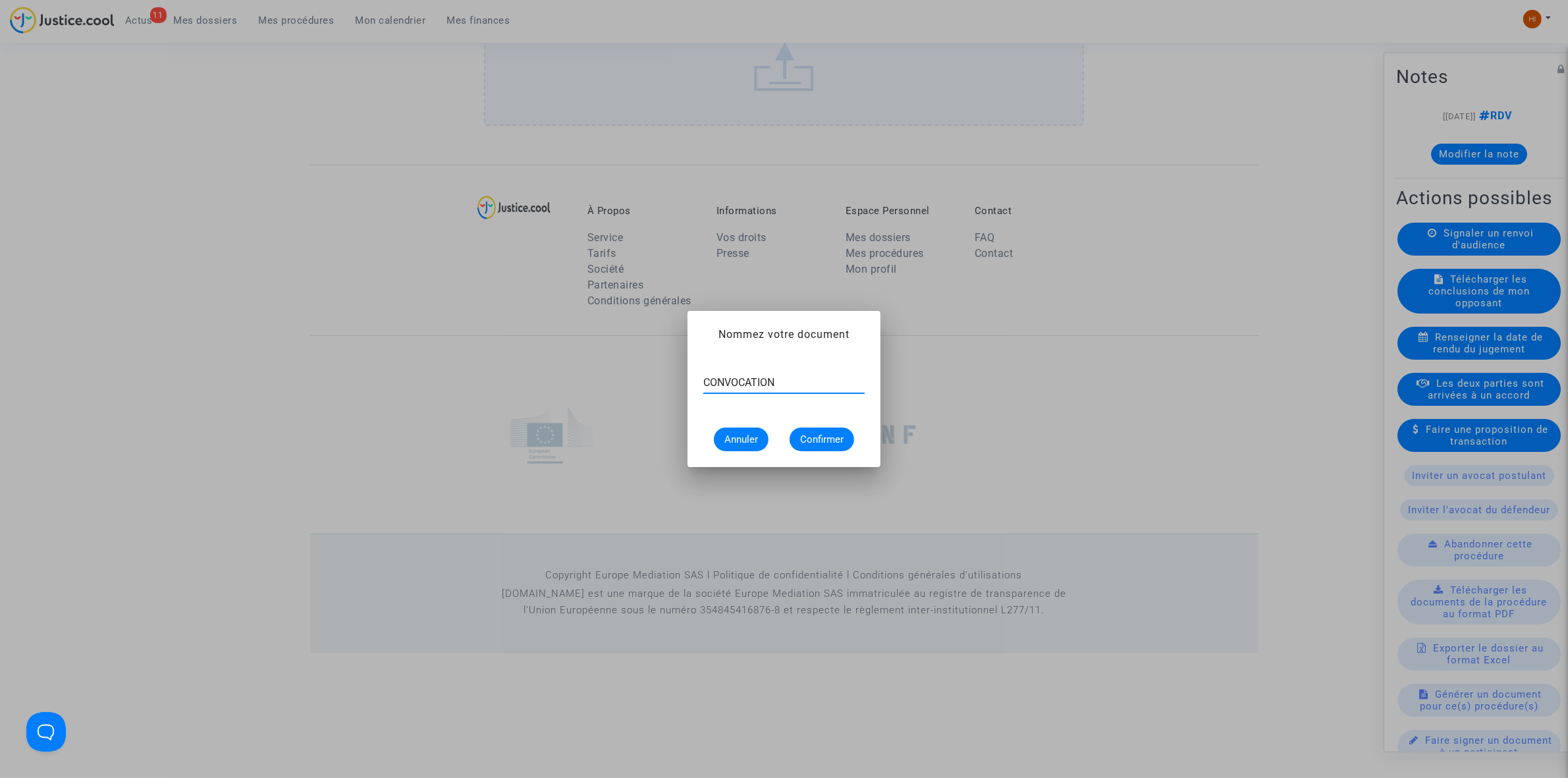
type input "CONVOCATION"
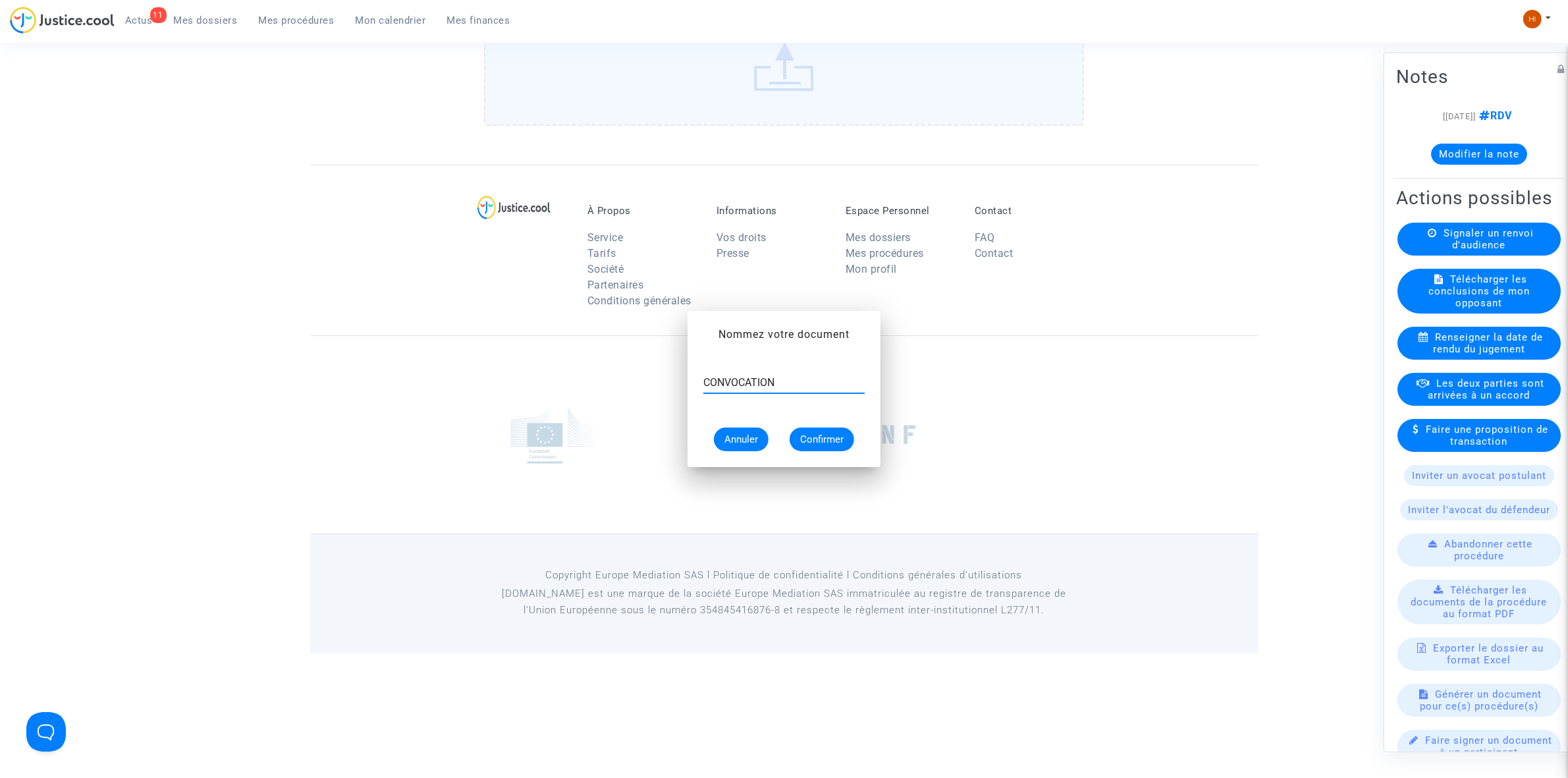
scroll to position [941, 0]
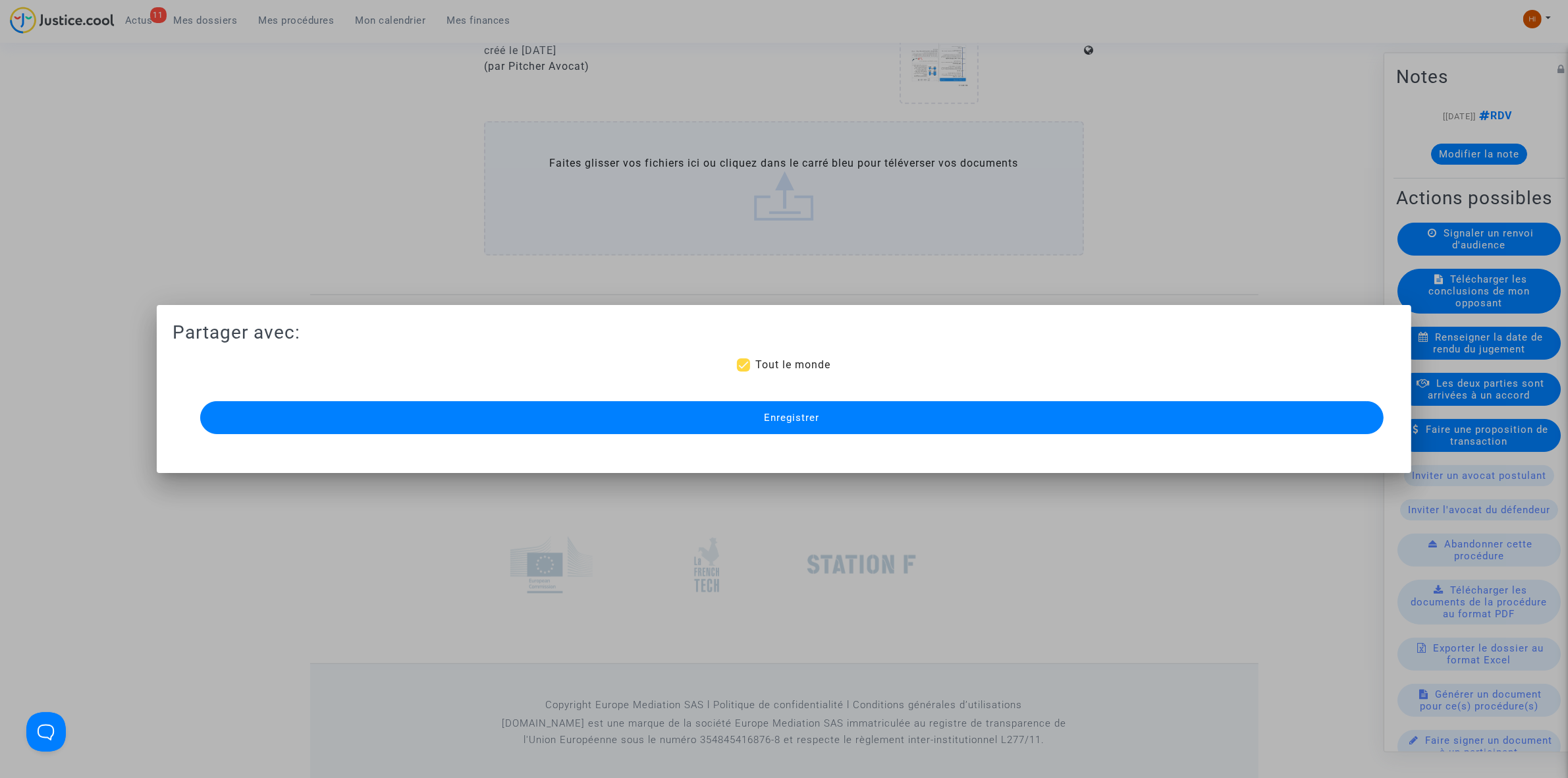
click at [775, 423] on span "Enregistrer" at bounding box center [792, 417] width 56 height 12
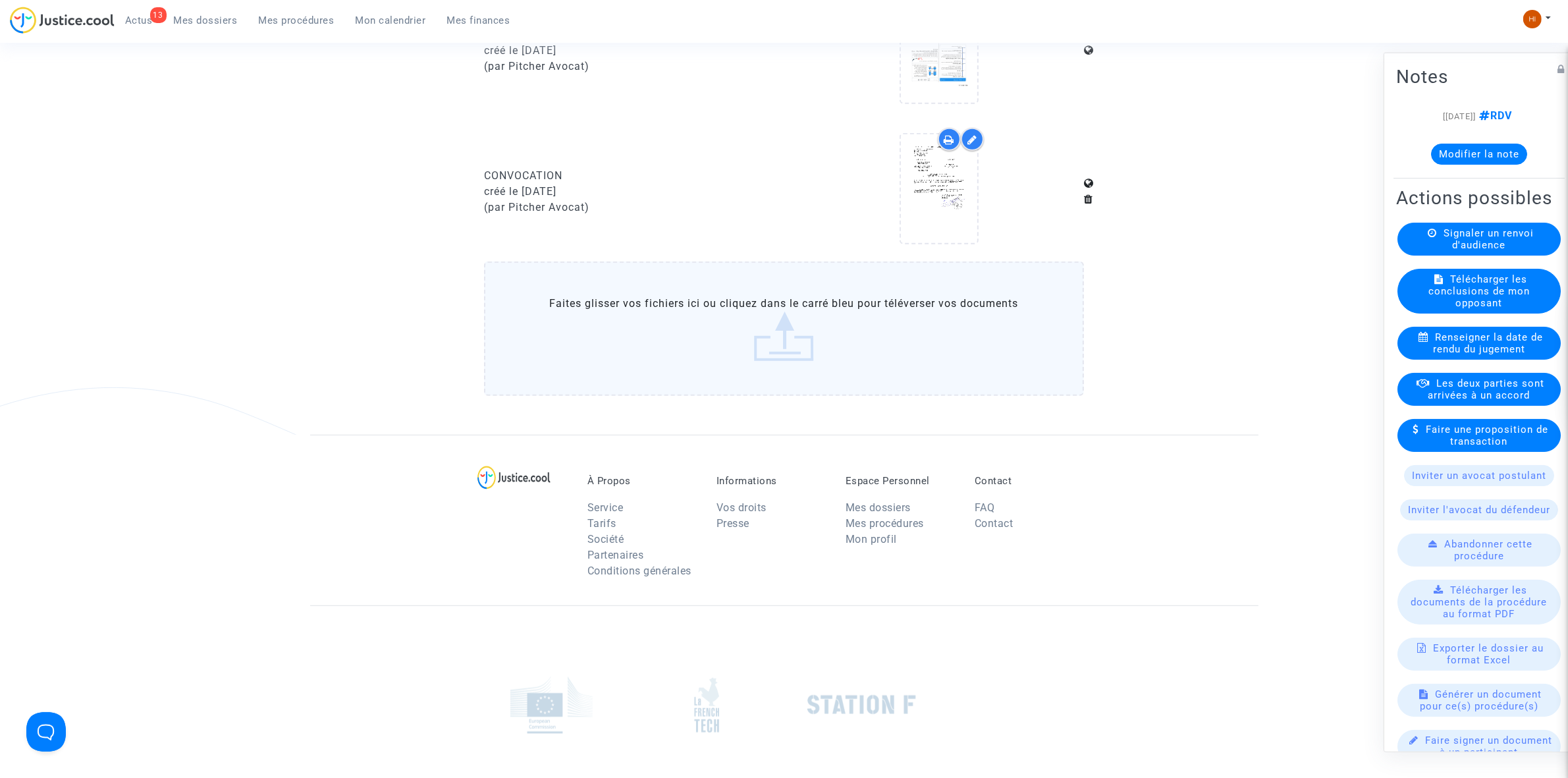
click at [317, 15] on span "Mes procédures" at bounding box center [297, 20] width 76 height 12
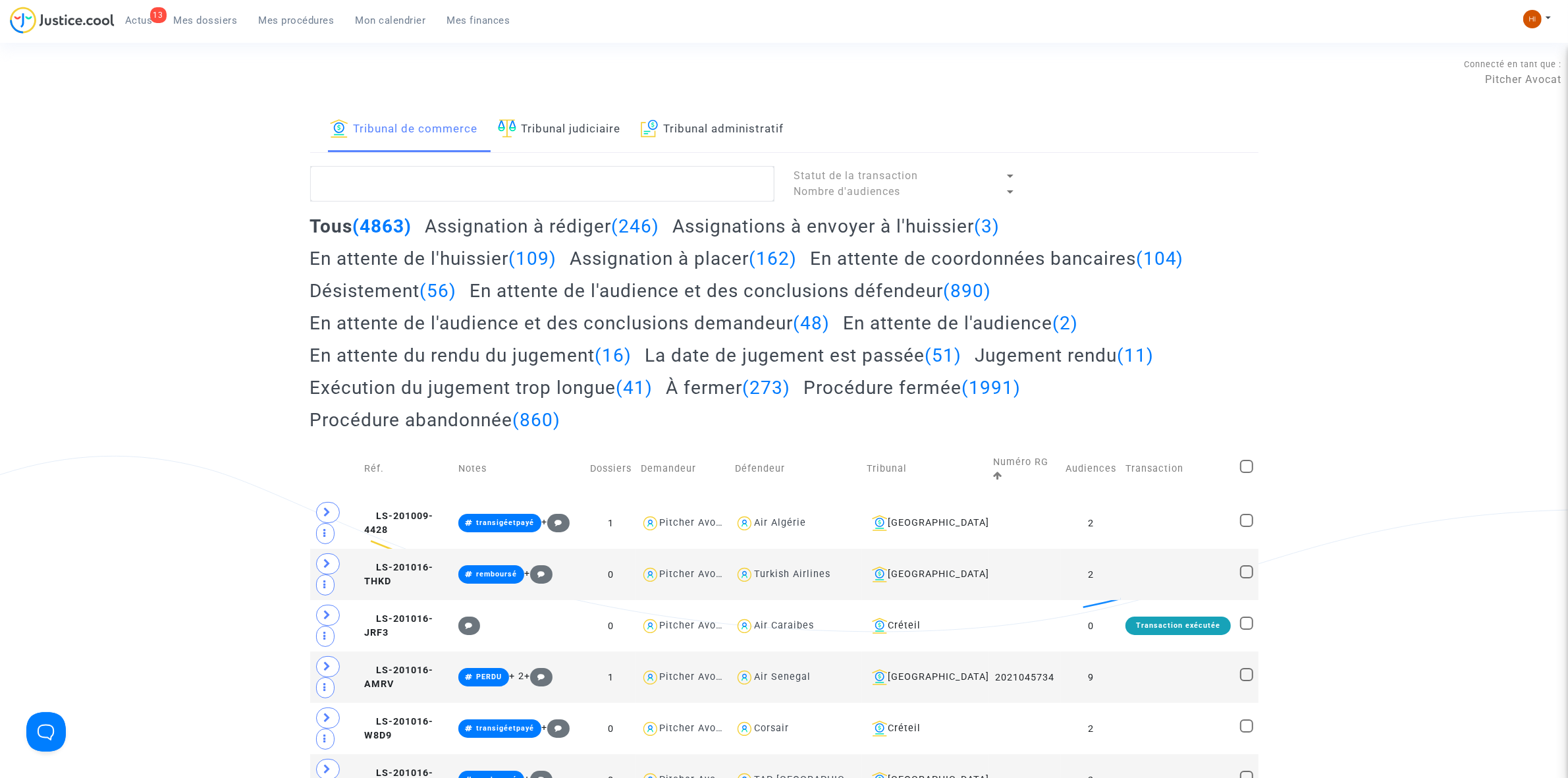
click at [512, 121] on img at bounding box center [507, 129] width 19 height 19
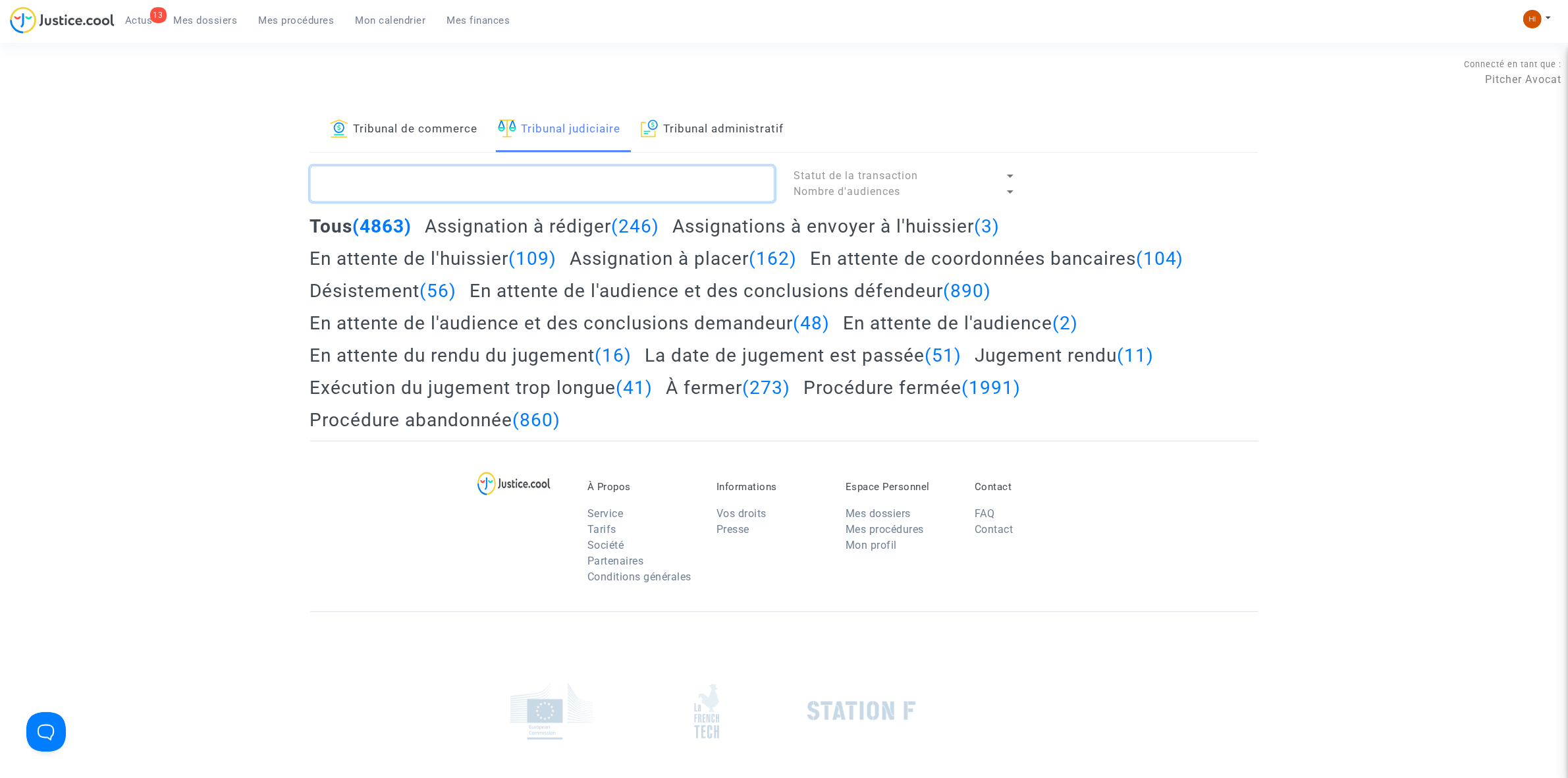
click at [506, 193] on textarea at bounding box center [542, 183] width 464 height 35
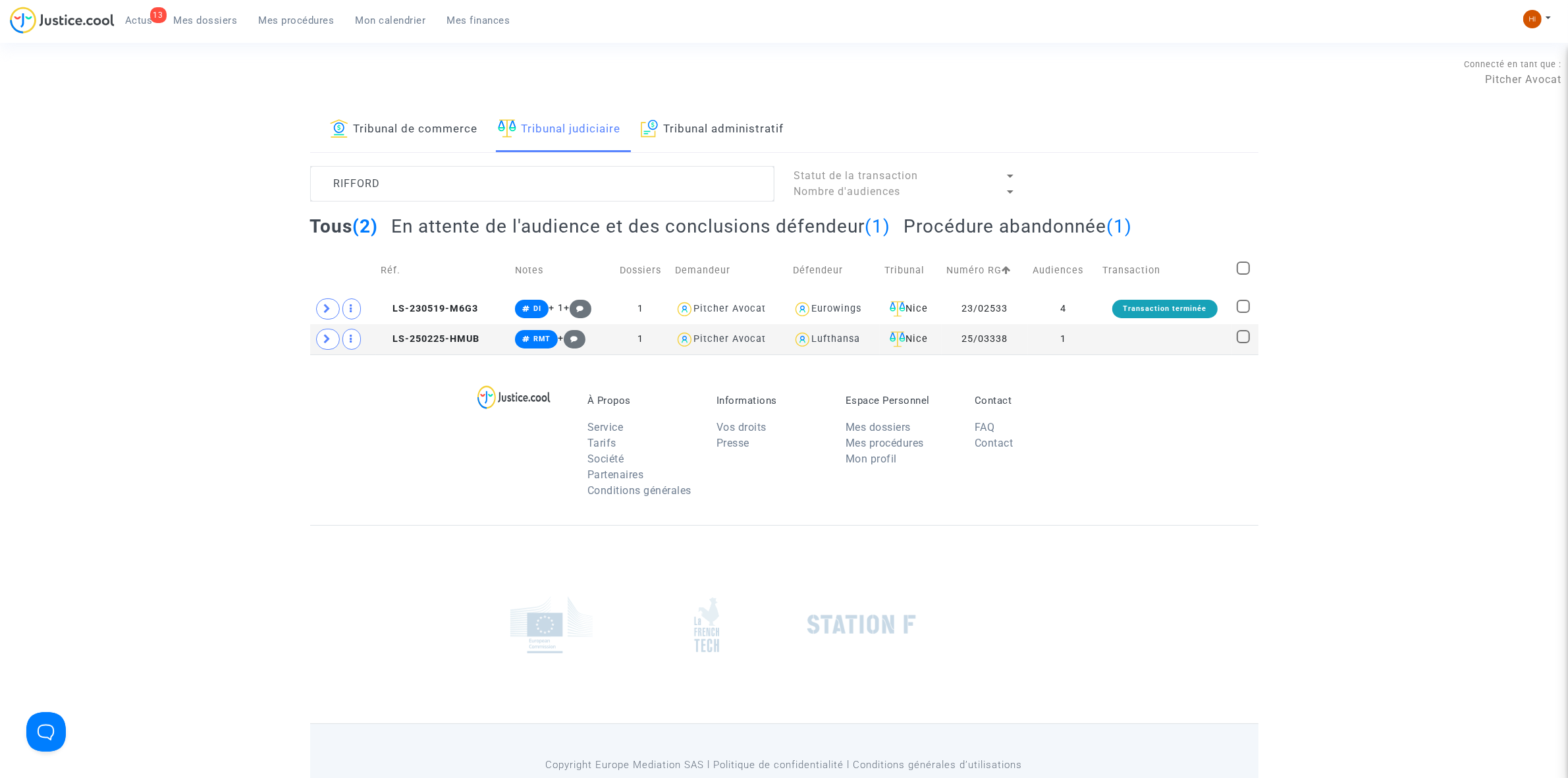
click at [572, 233] on h2 "En attente de l'audience et des conclusions défendeur (1)" at bounding box center [640, 226] width 499 height 23
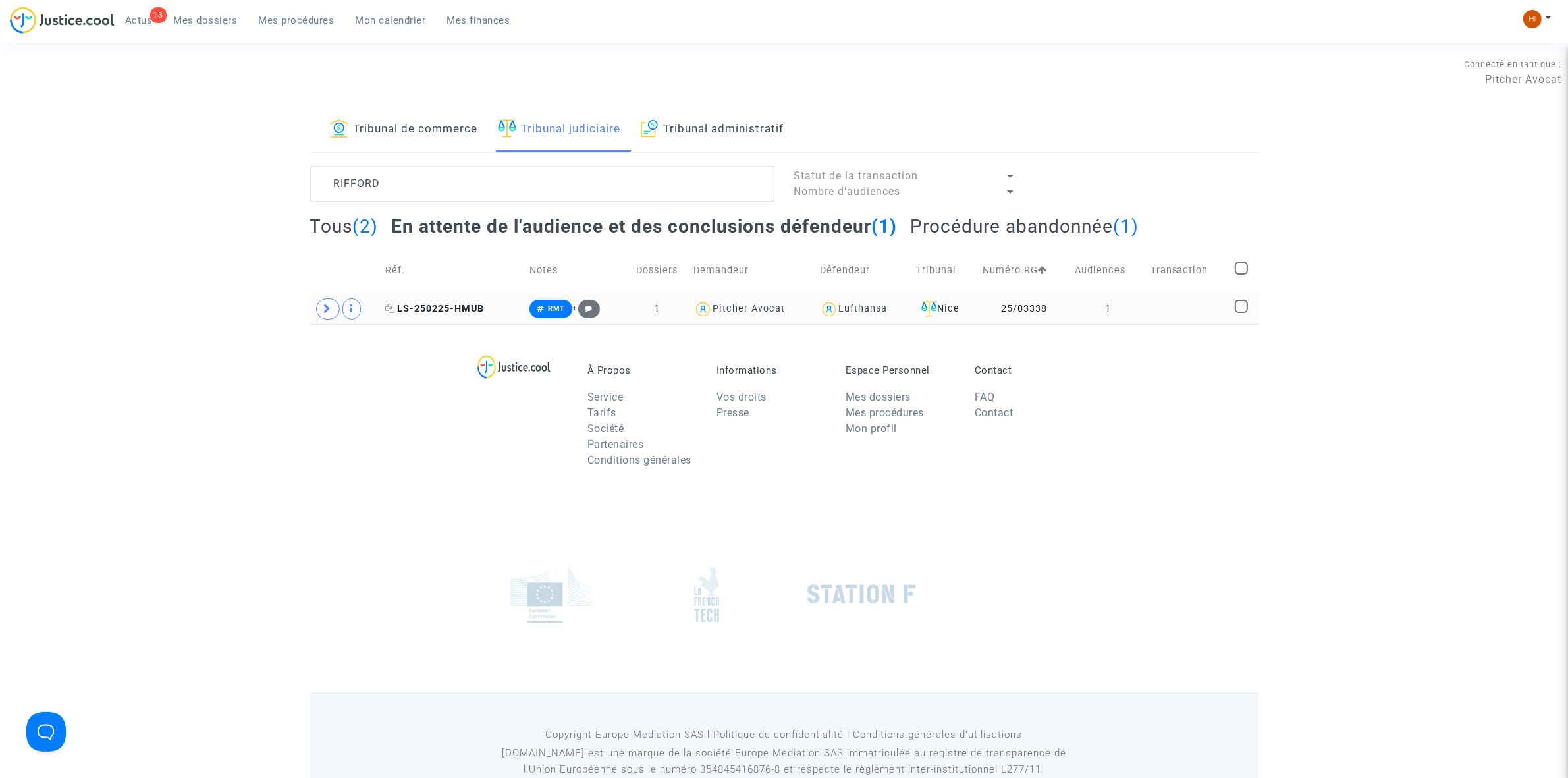
click at [453, 304] on span "LS-250225-HMUB" at bounding box center [435, 308] width 99 height 11
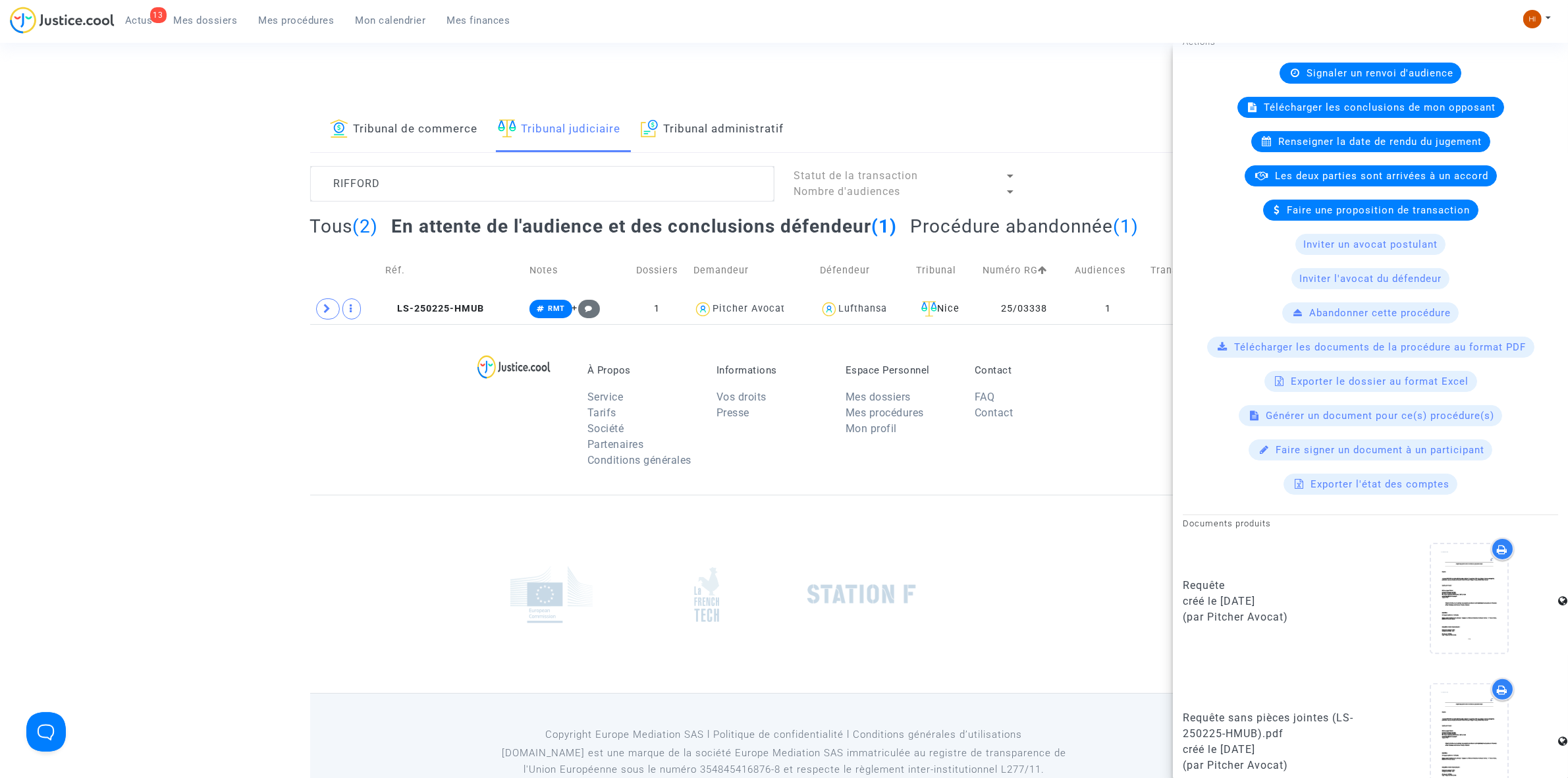
scroll to position [540, 0]
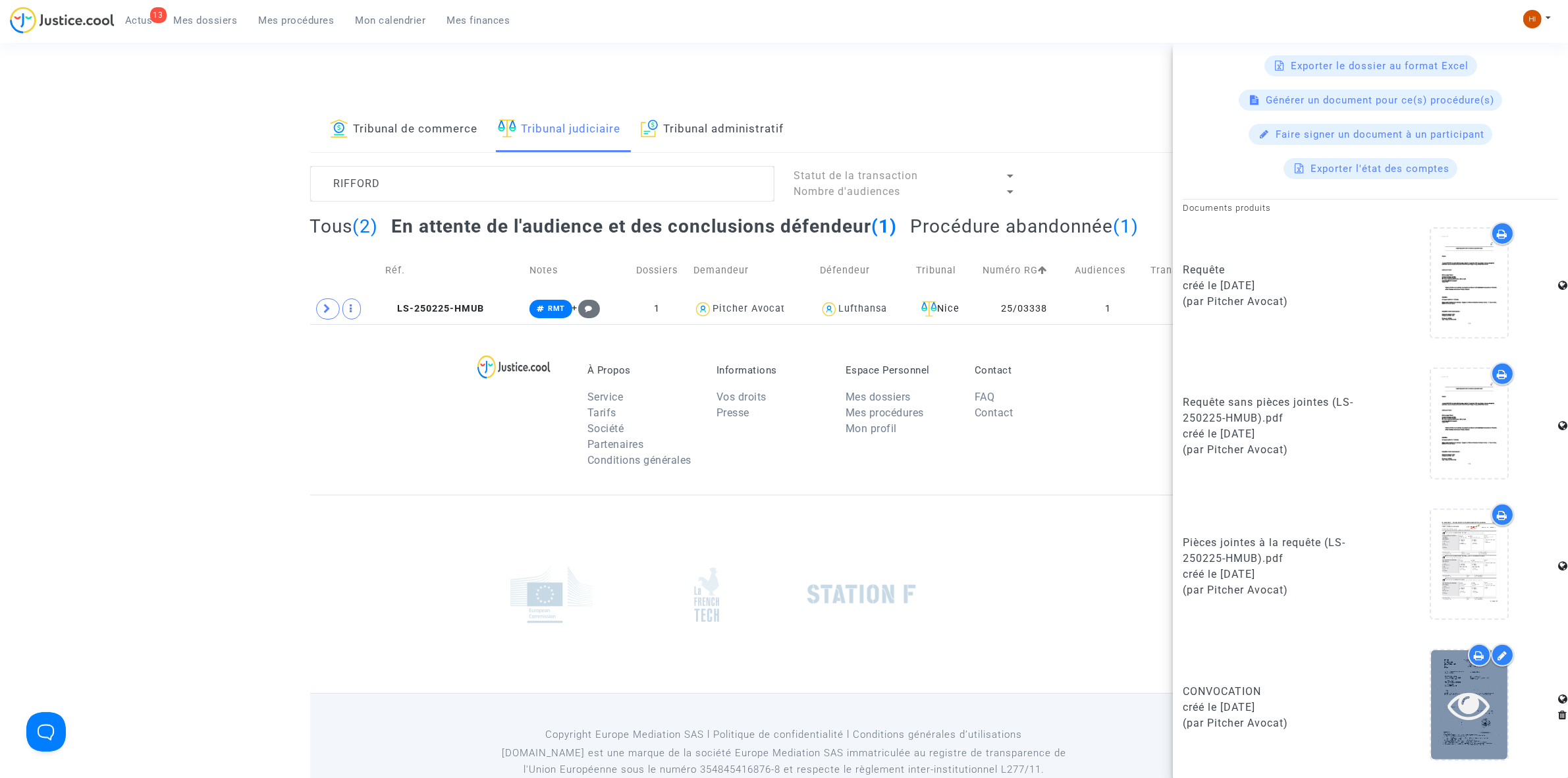
click at [1457, 708] on icon at bounding box center [1469, 704] width 43 height 42
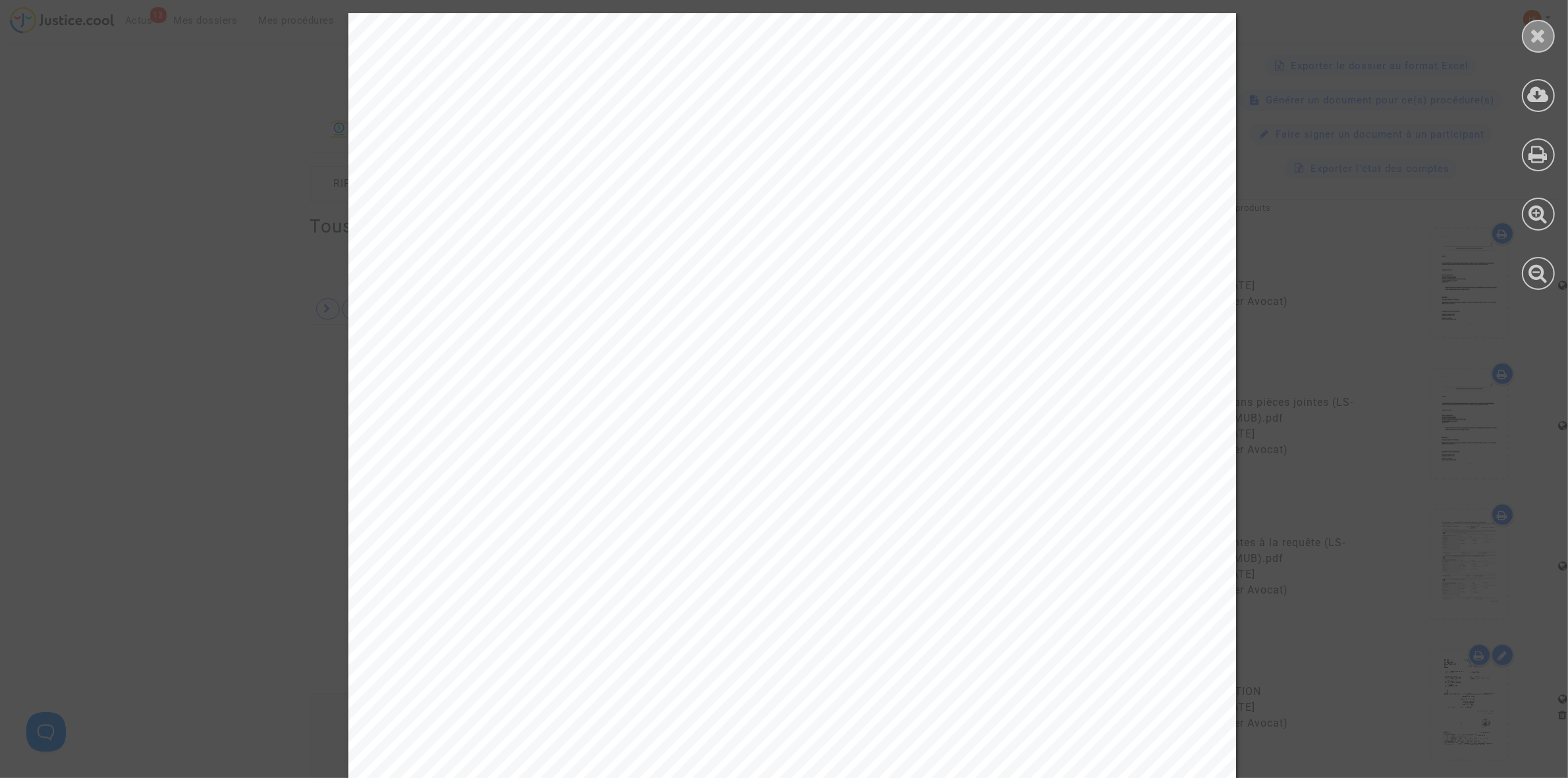
click at [1529, 25] on div at bounding box center [1537, 35] width 33 height 33
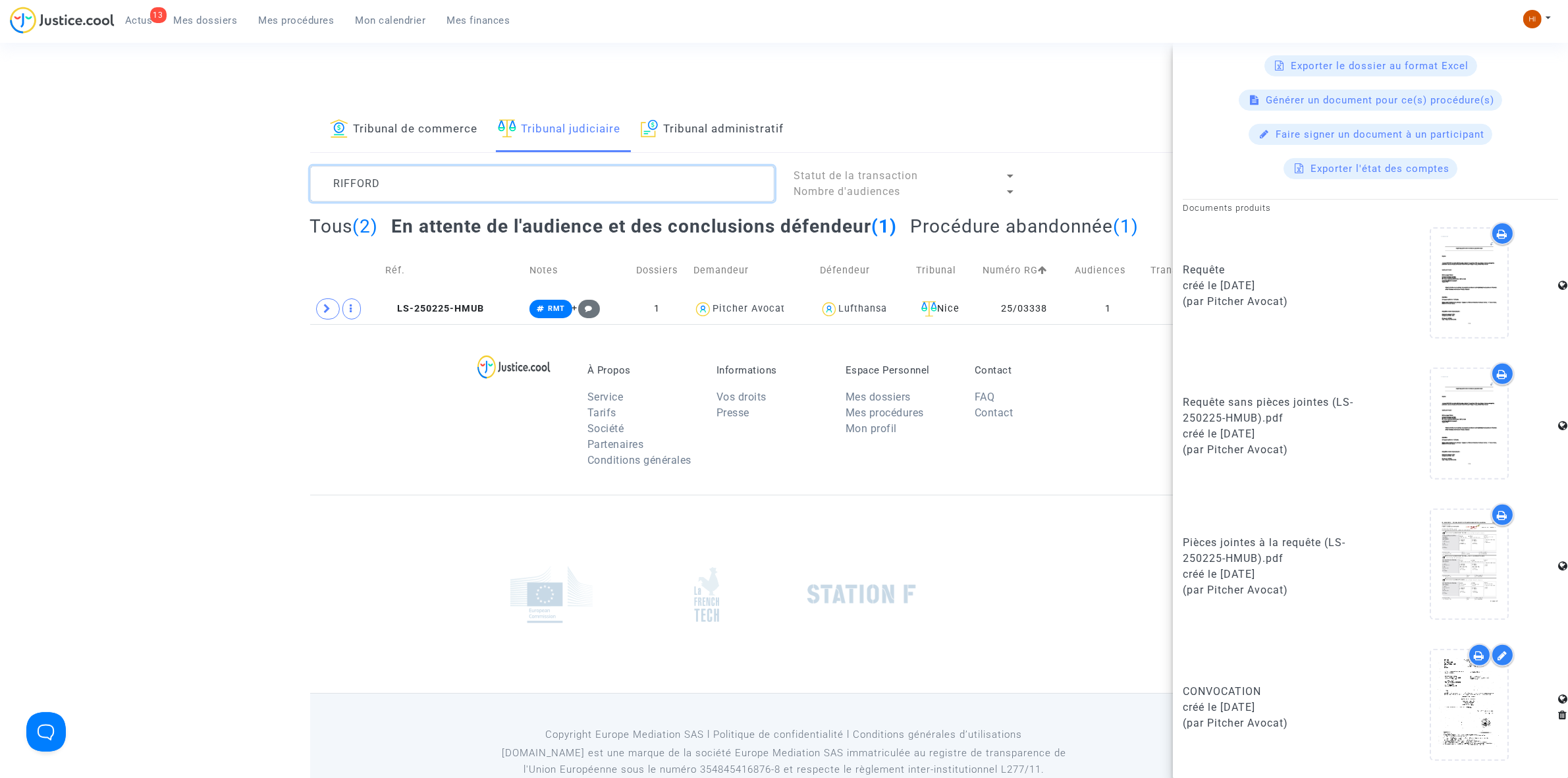
click at [403, 172] on textarea at bounding box center [542, 183] width 464 height 35
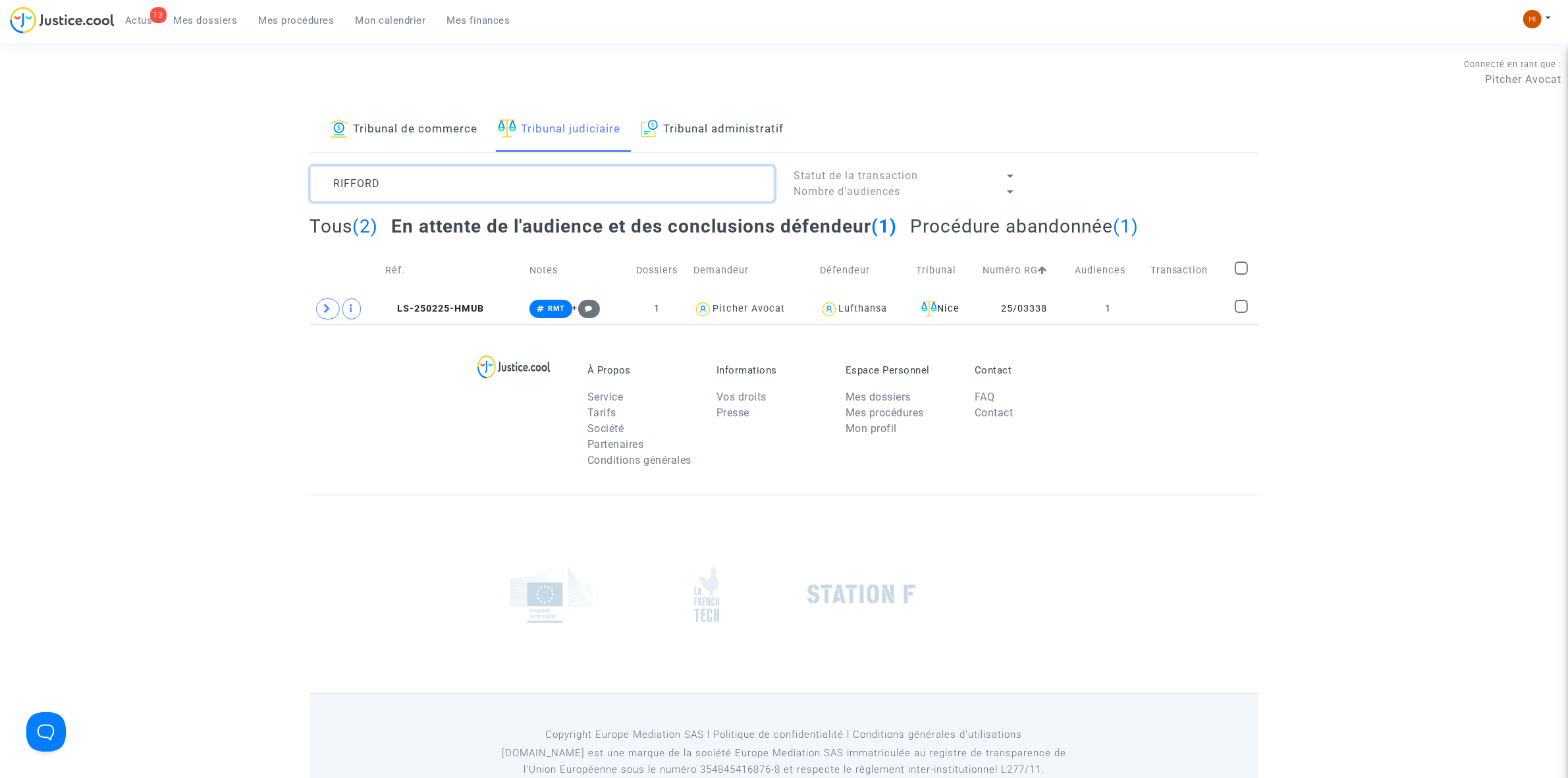
drag, startPoint x: 413, startPoint y: 180, endPoint x: 369, endPoint y: 183, distance: 44.1
click at [364, 183] on textarea at bounding box center [542, 183] width 464 height 35
click at [326, 311] on icon at bounding box center [328, 308] width 8 height 10
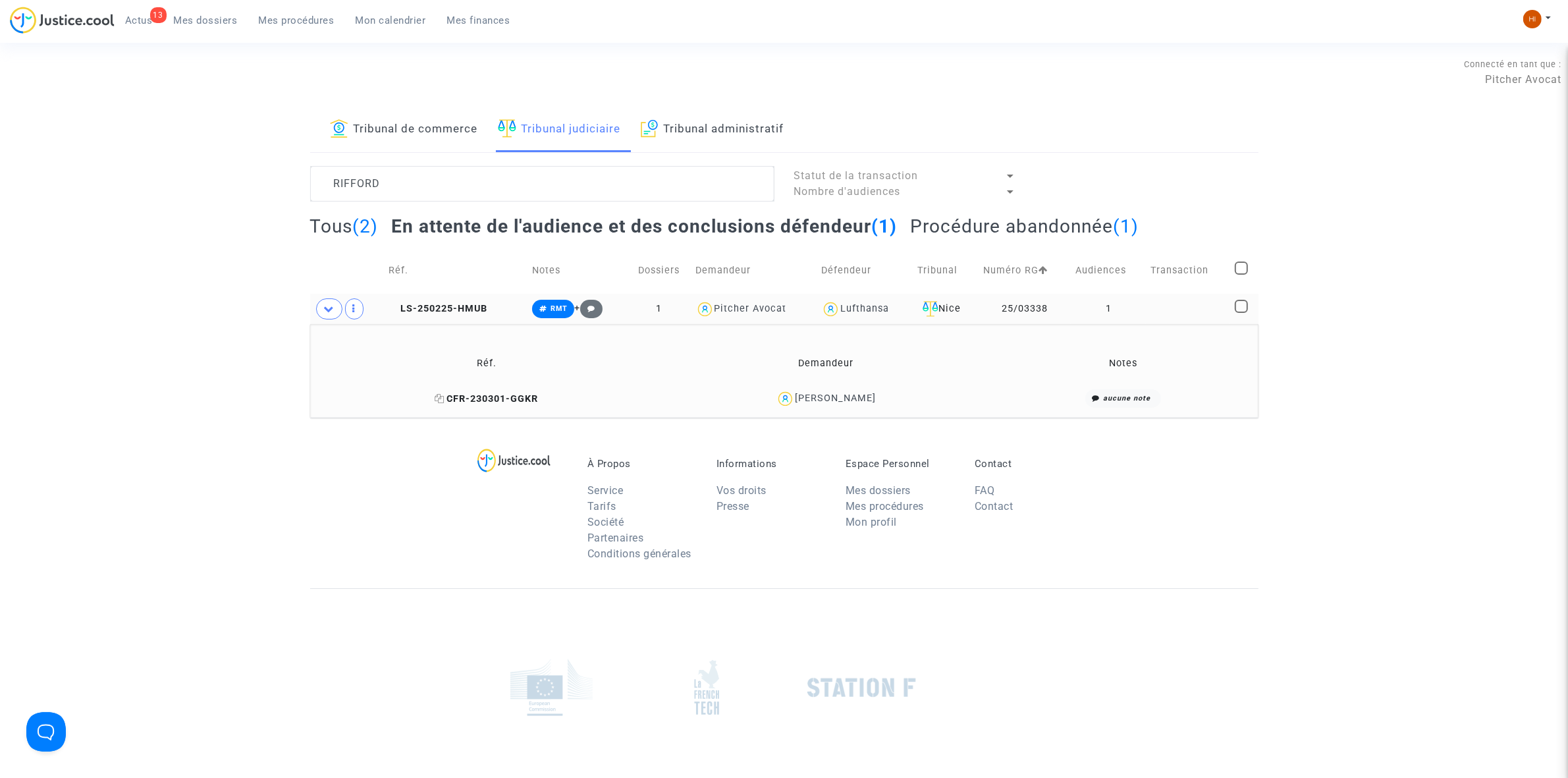
click at [444, 403] on icon at bounding box center [440, 398] width 10 height 9
drag, startPoint x: 324, startPoint y: 179, endPoint x: 162, endPoint y: 119, distance: 172.8
click at [305, 178] on div "RIFFORD" at bounding box center [542, 183] width 484 height 35
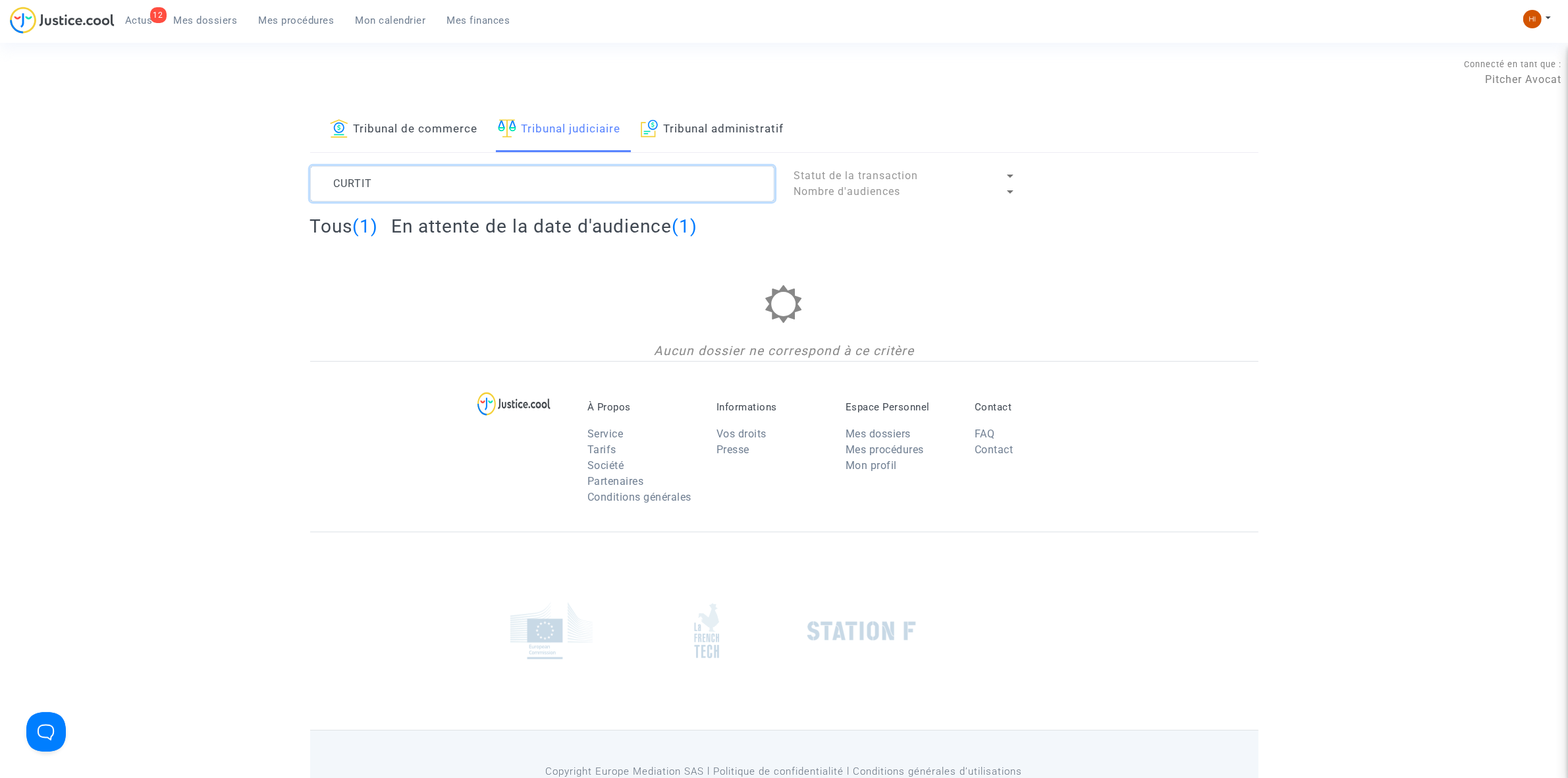
drag, startPoint x: 454, startPoint y: 173, endPoint x: 263, endPoint y: 162, distance: 191.3
click at [263, 162] on div "Tribunal de commerce Tribunal judiciaire Tribunal administratif CURTIT Statut d…" at bounding box center [784, 234] width 1568 height 254
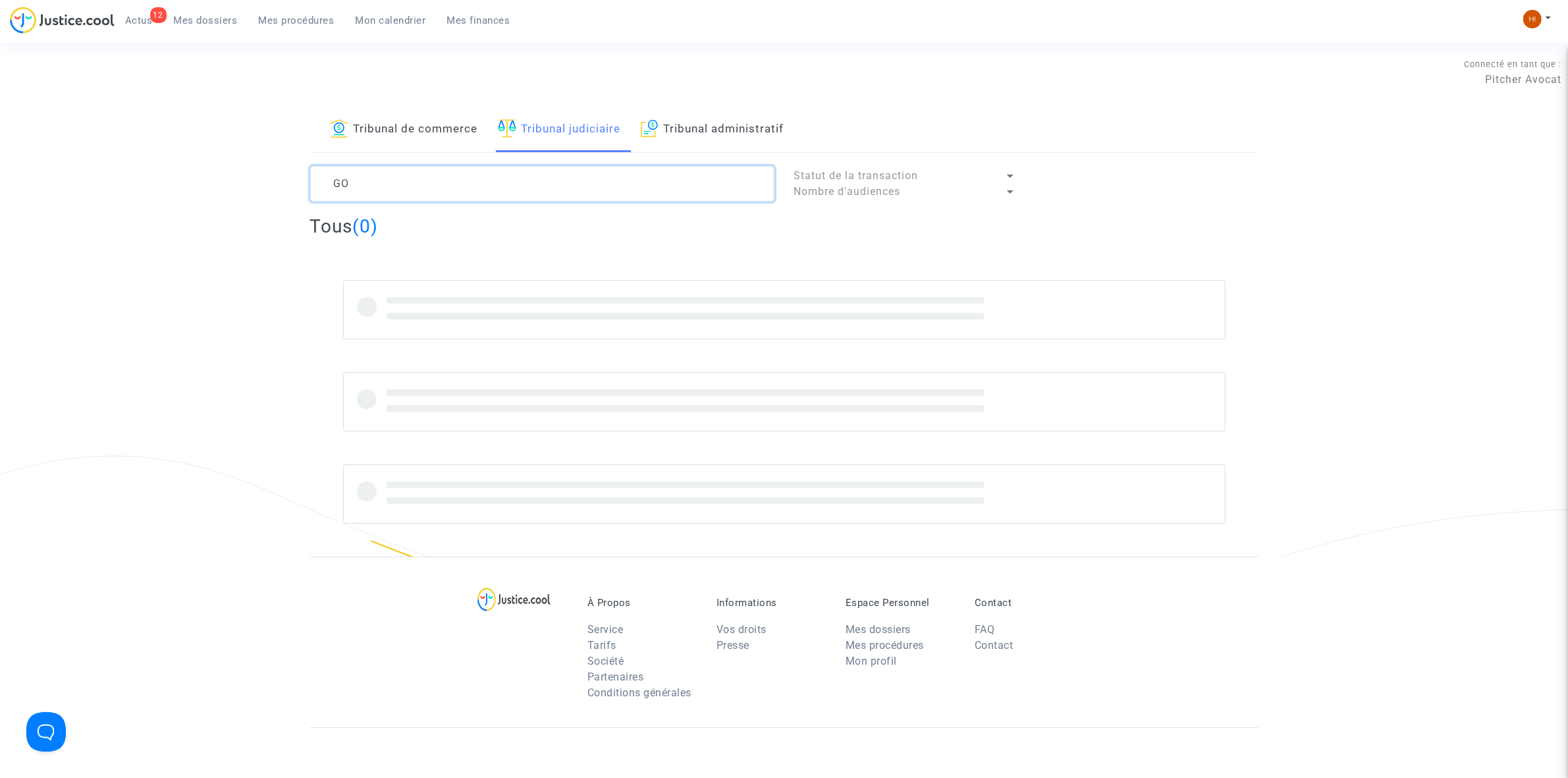
type textarea "G"
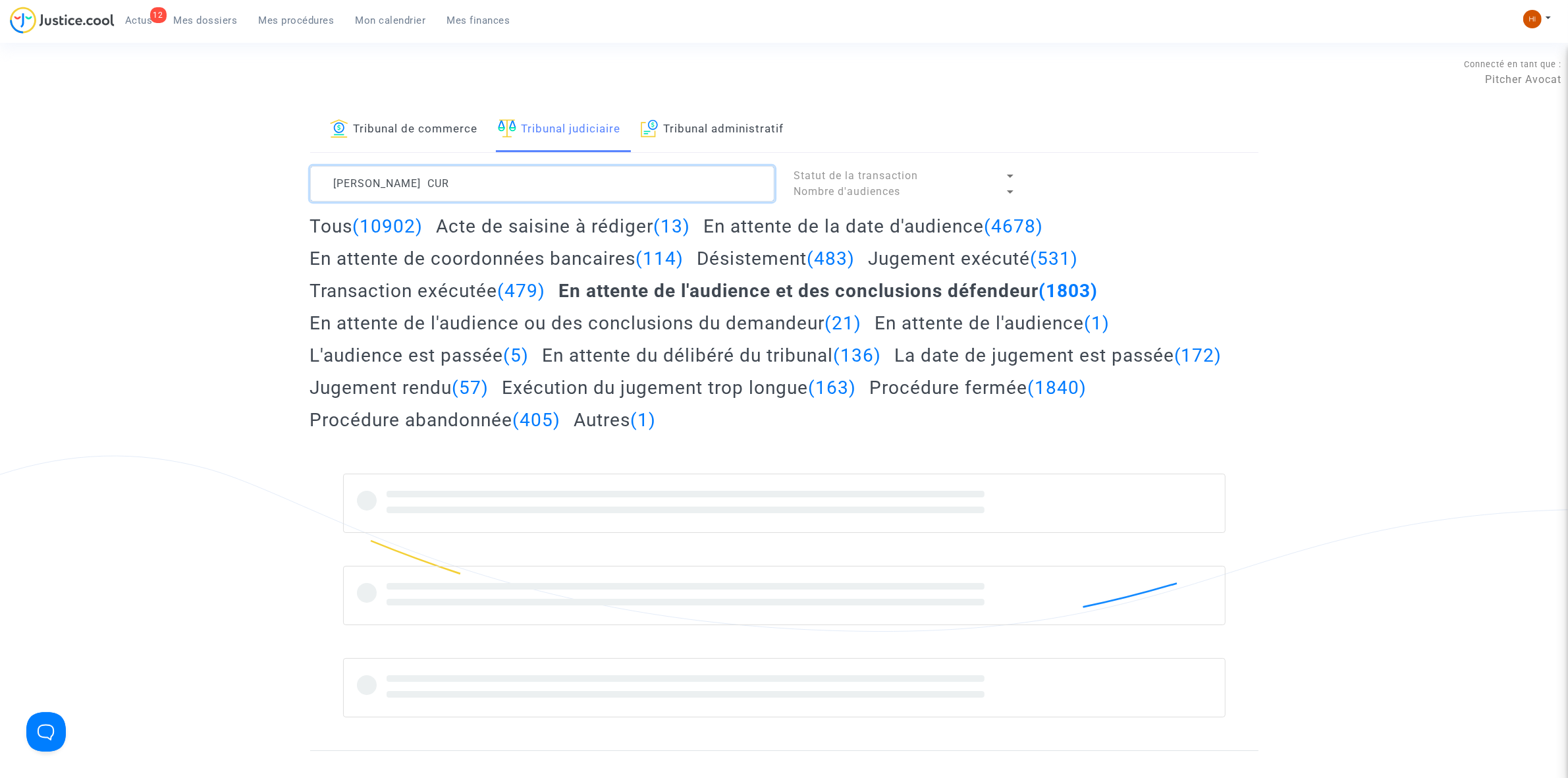
type textarea "[PERSON_NAME] CUR"
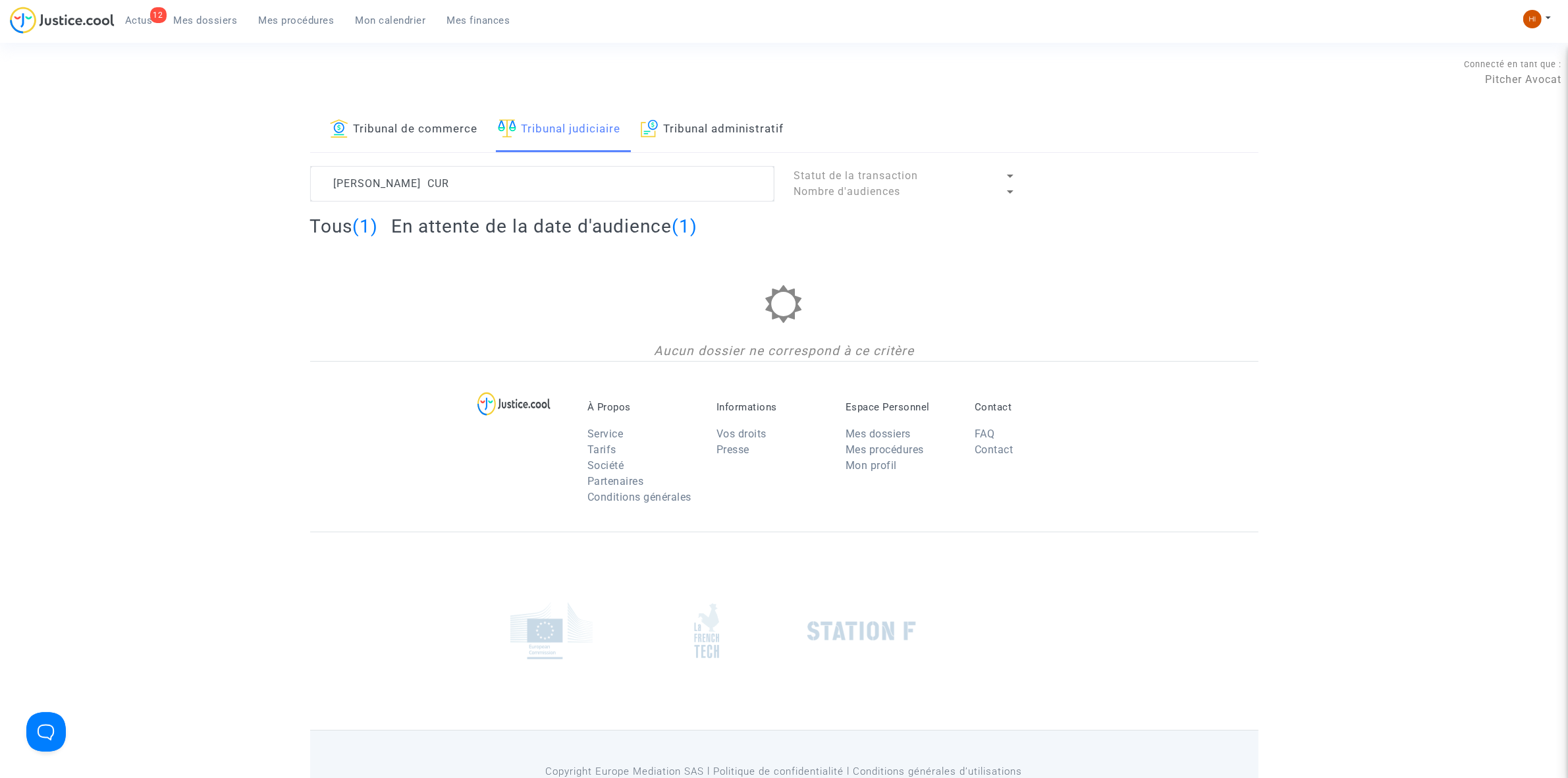
click at [185, 27] on link "Mes dossiers" at bounding box center [206, 20] width 85 height 19
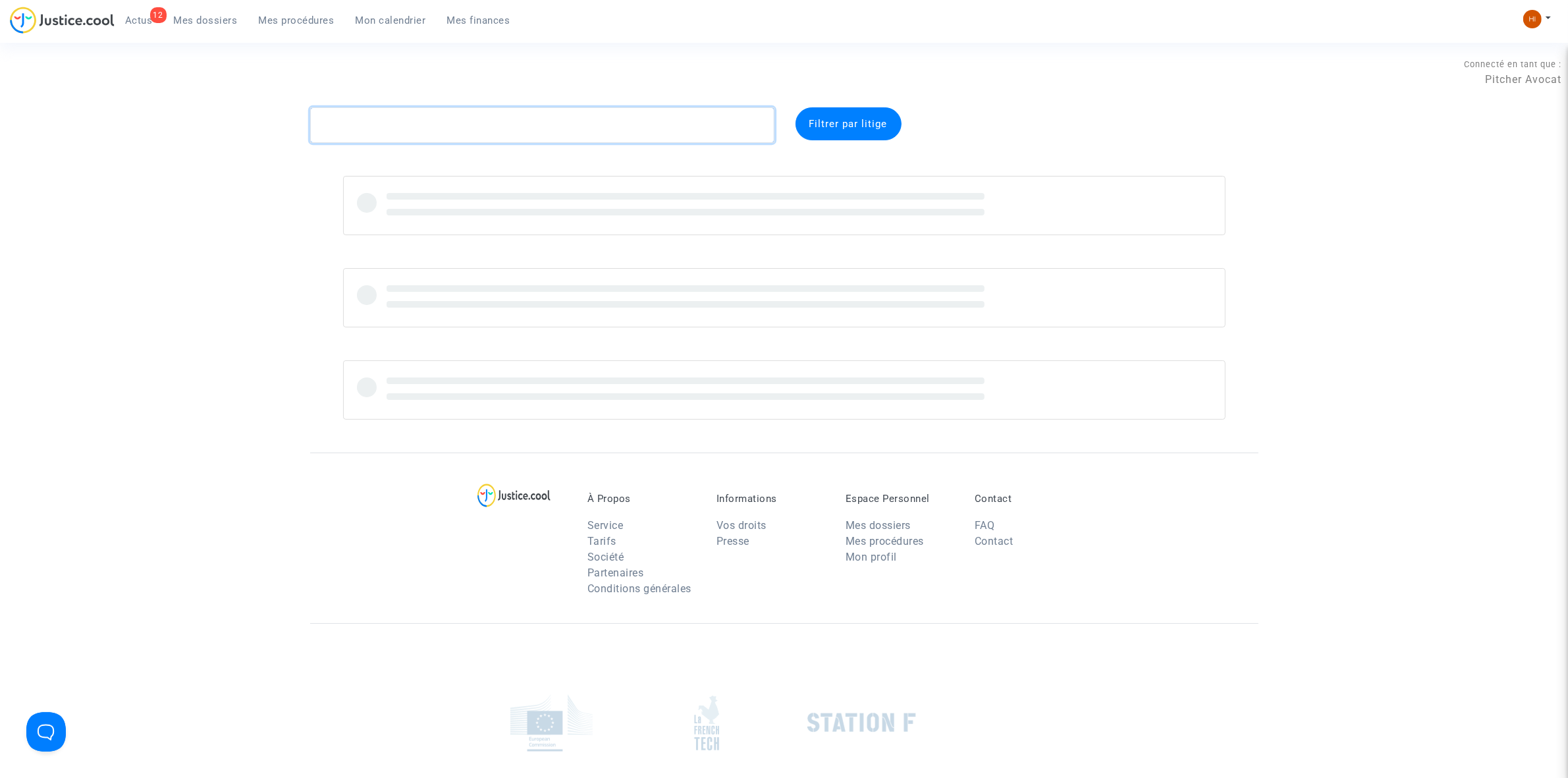
click at [415, 114] on textarea at bounding box center [542, 125] width 464 height 35
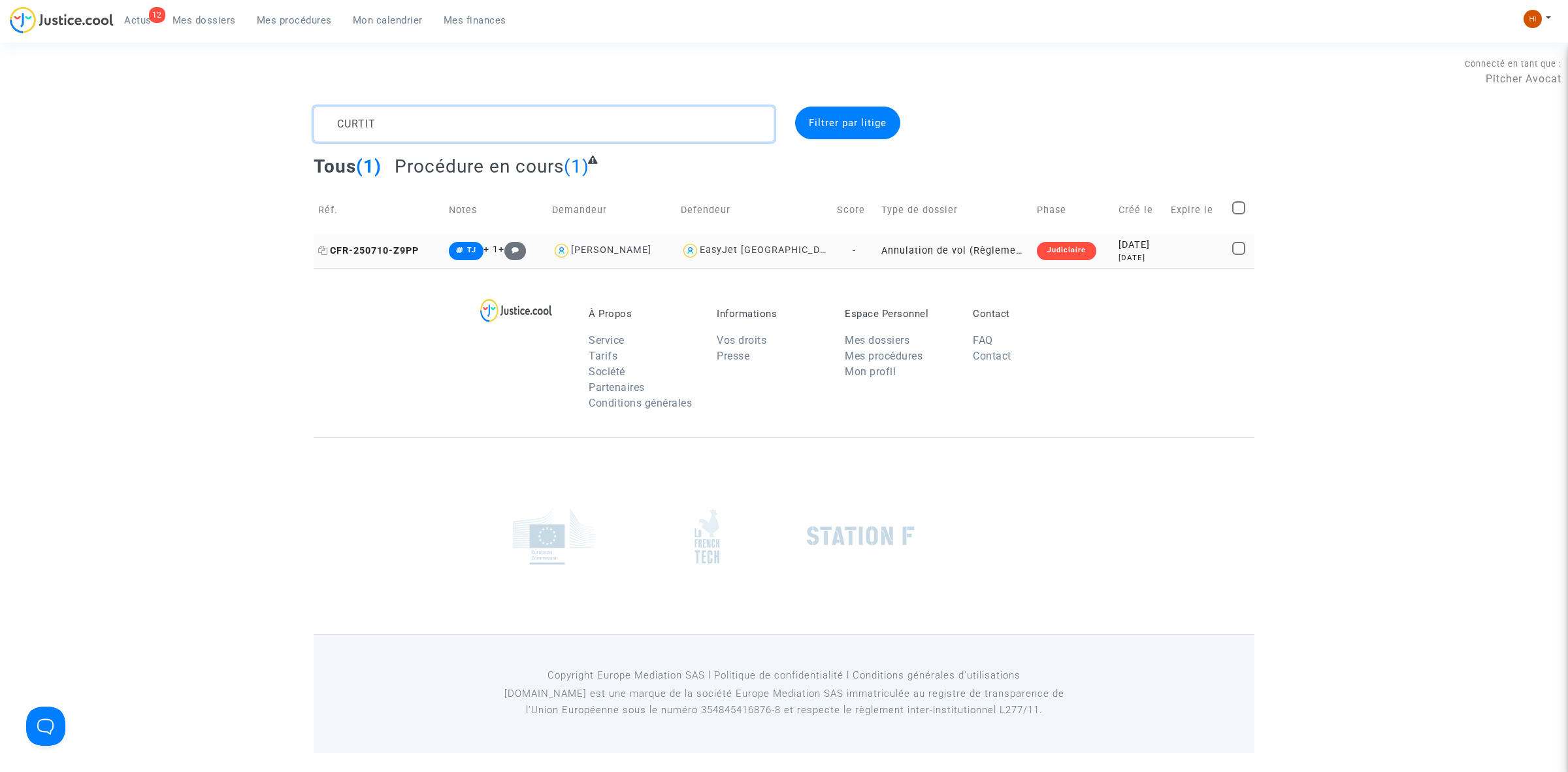
type textarea "CURTIT"
click at [416, 250] on span "CFR-250710-Z9PP" at bounding box center [369, 251] width 101 height 11
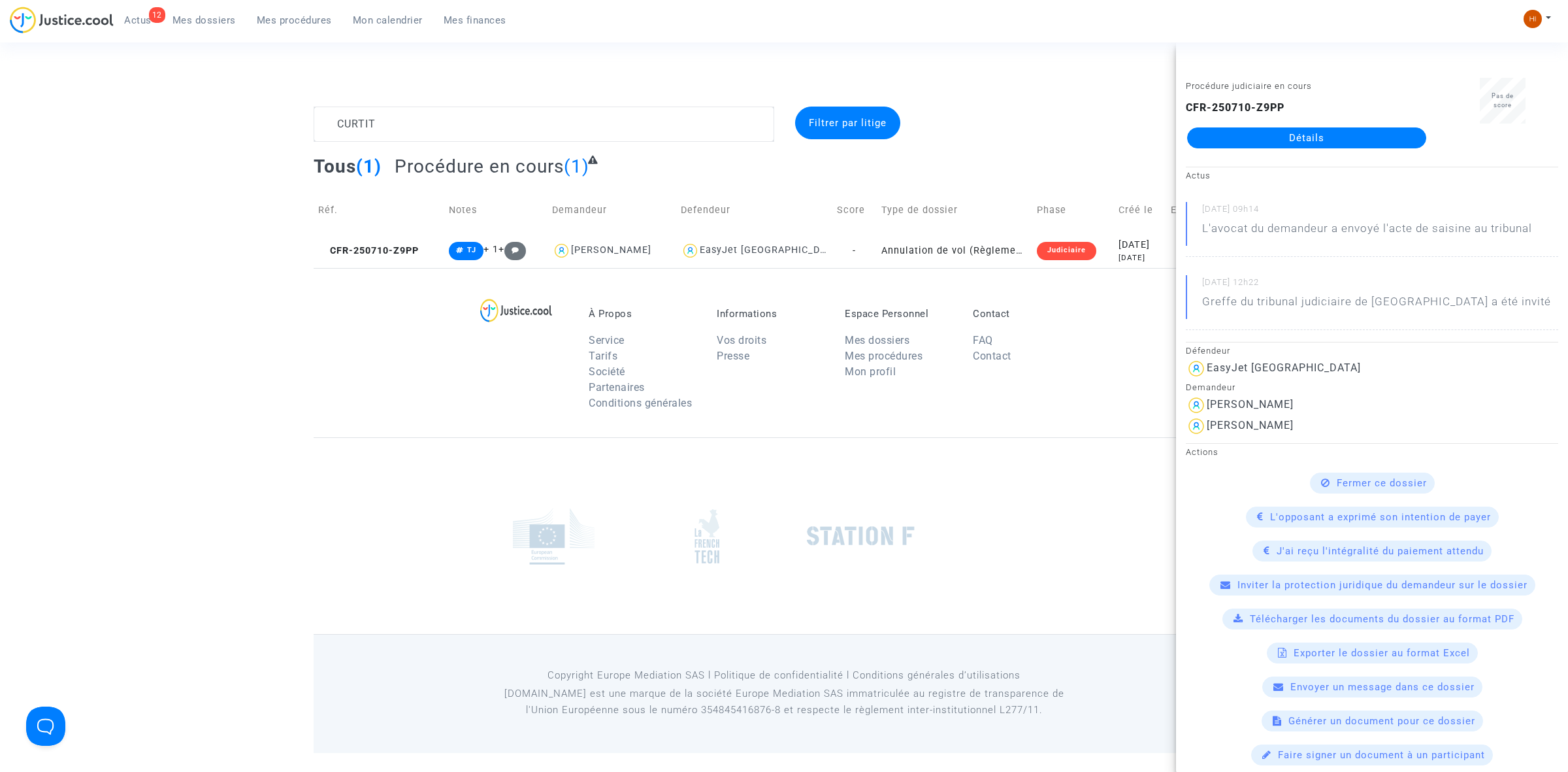
click at [1268, 134] on link "Détails" at bounding box center [1306, 138] width 239 height 21
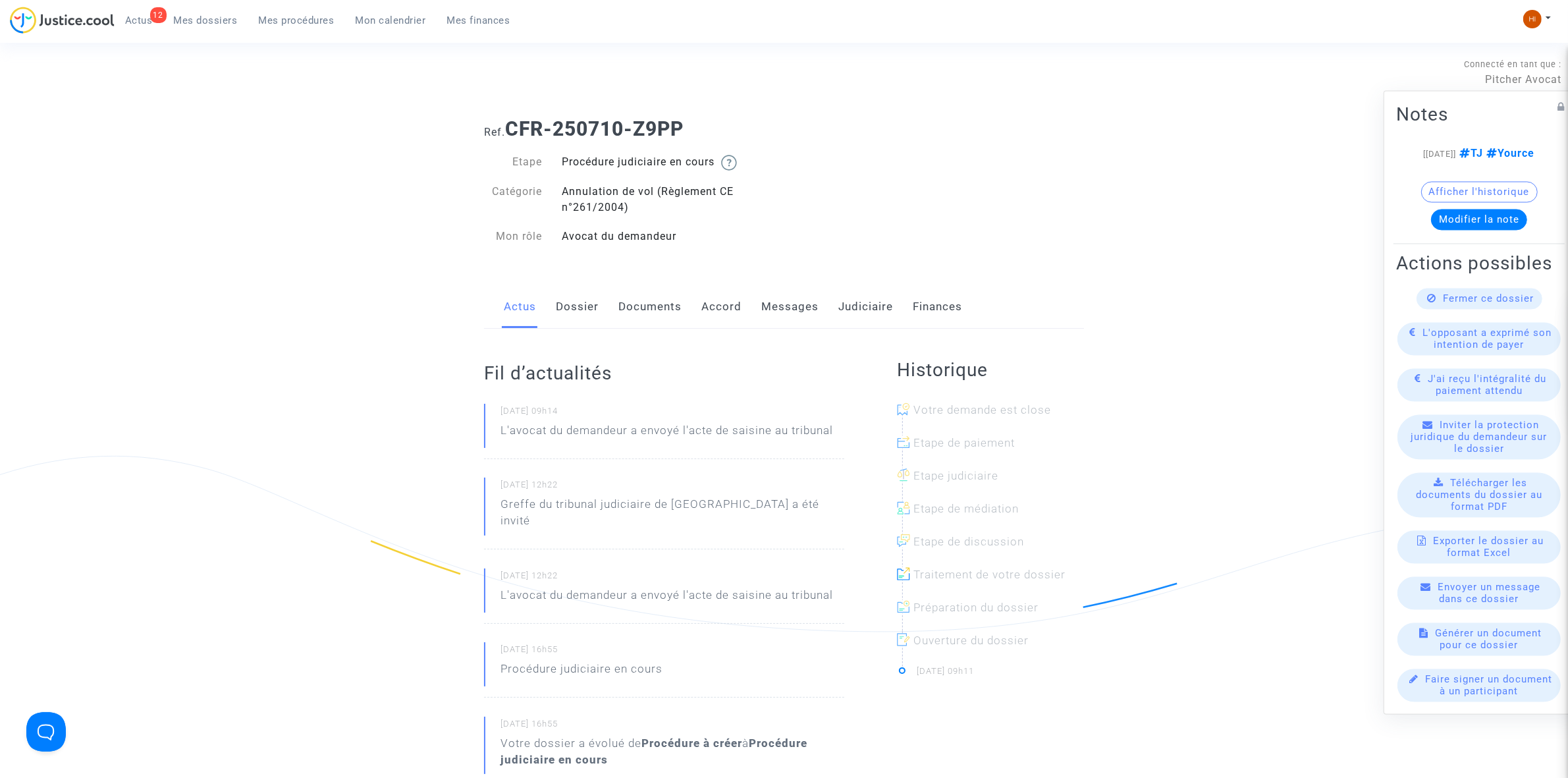
click at [851, 301] on link "Judiciaire" at bounding box center [865, 307] width 55 height 44
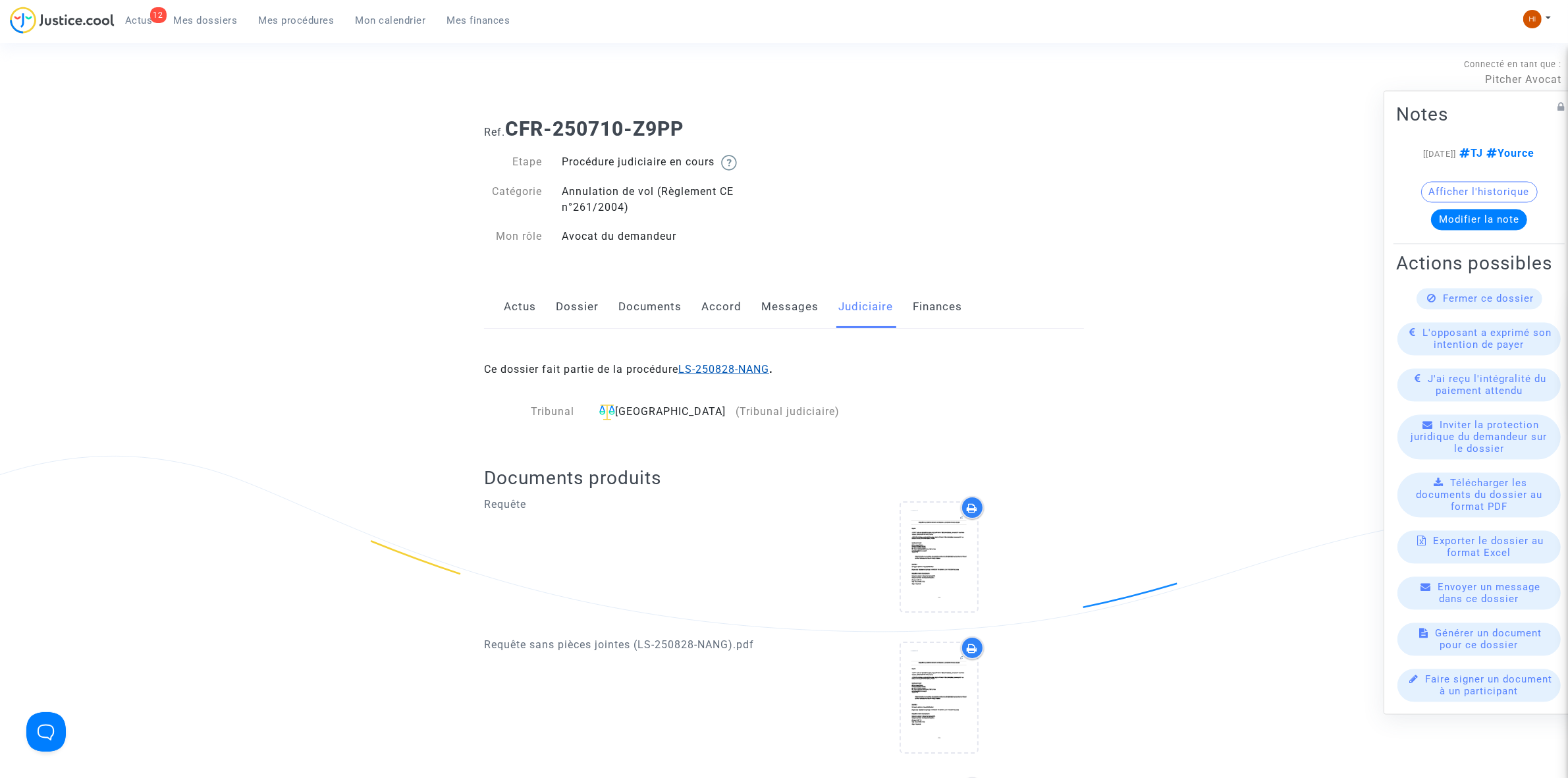
click at [732, 366] on link "LS-250828-NANG" at bounding box center [724, 369] width 91 height 13
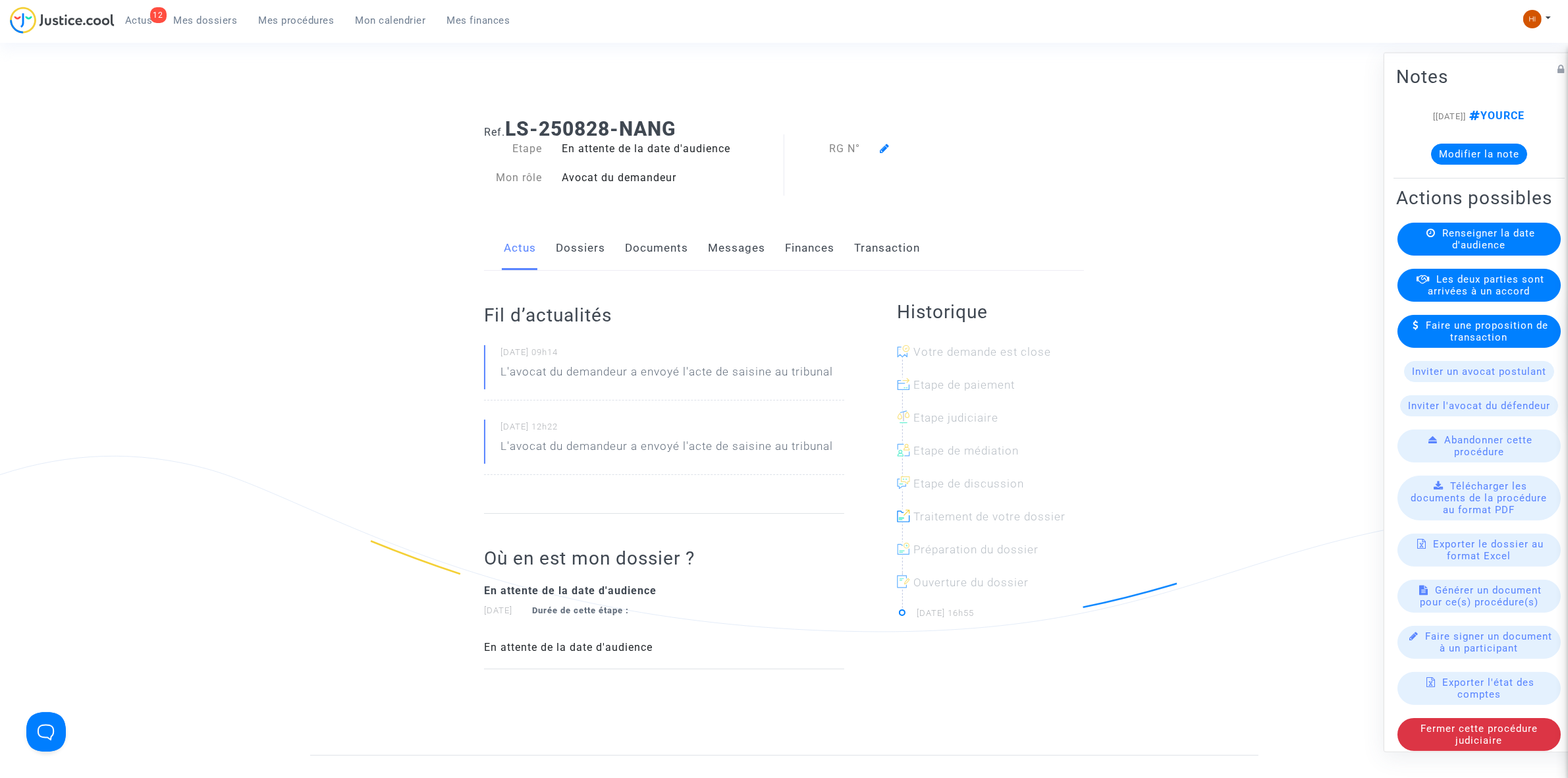
click at [1495, 250] on span "Renseigner la date d'audience" at bounding box center [1489, 238] width 93 height 24
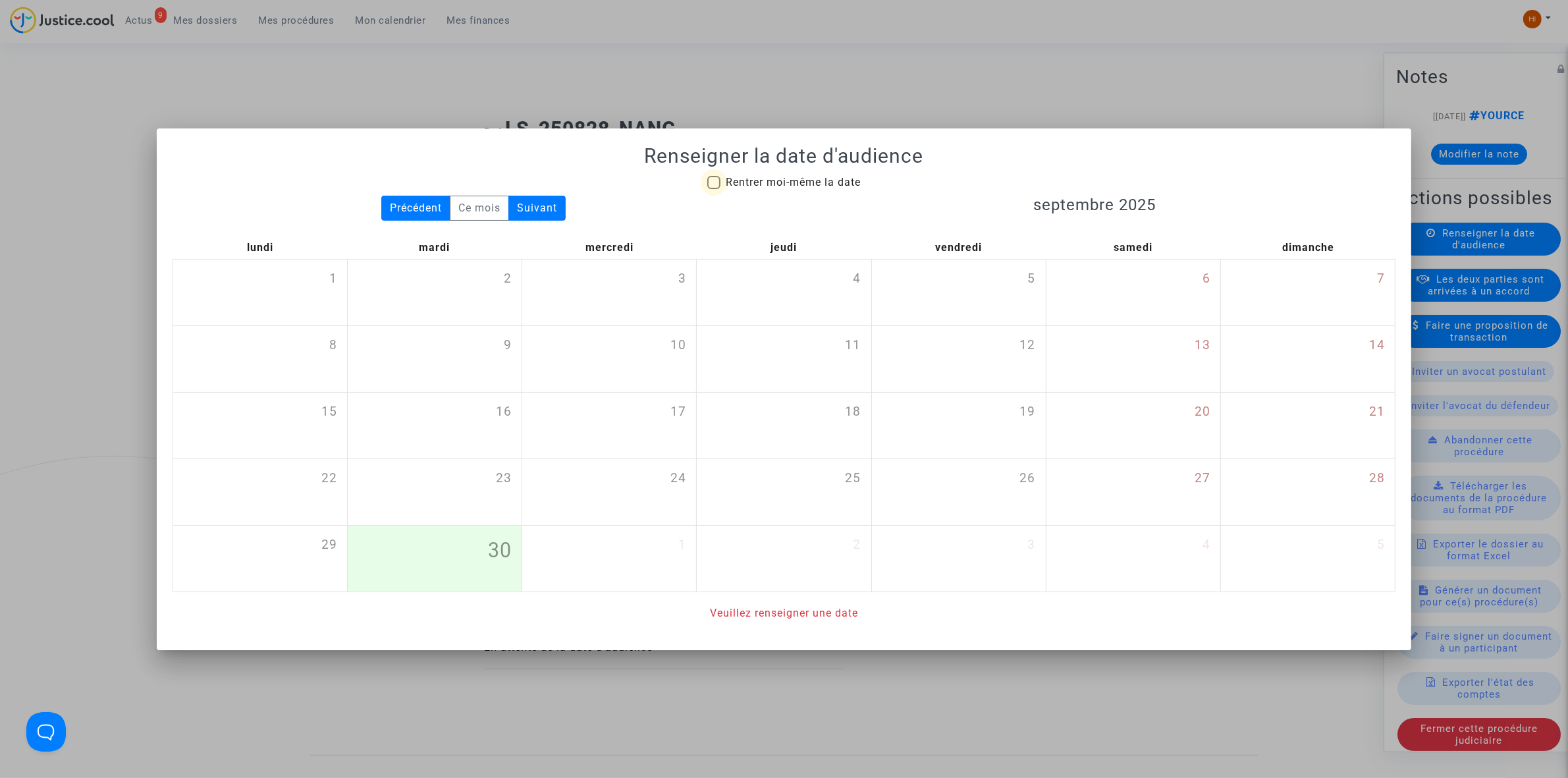
click at [827, 185] on span "Rentrer moi-même la date" at bounding box center [793, 182] width 135 height 13
click at [714, 189] on input "Rentrer moi-même la date" at bounding box center [713, 189] width 1 height 1
checkbox input "true"
click at [827, 185] on mat-dialog-container "Renseigner la date d'audience Rentrer moi-même la date Précédent Ce mois Suivan…" at bounding box center [784, 389] width 1254 height 522
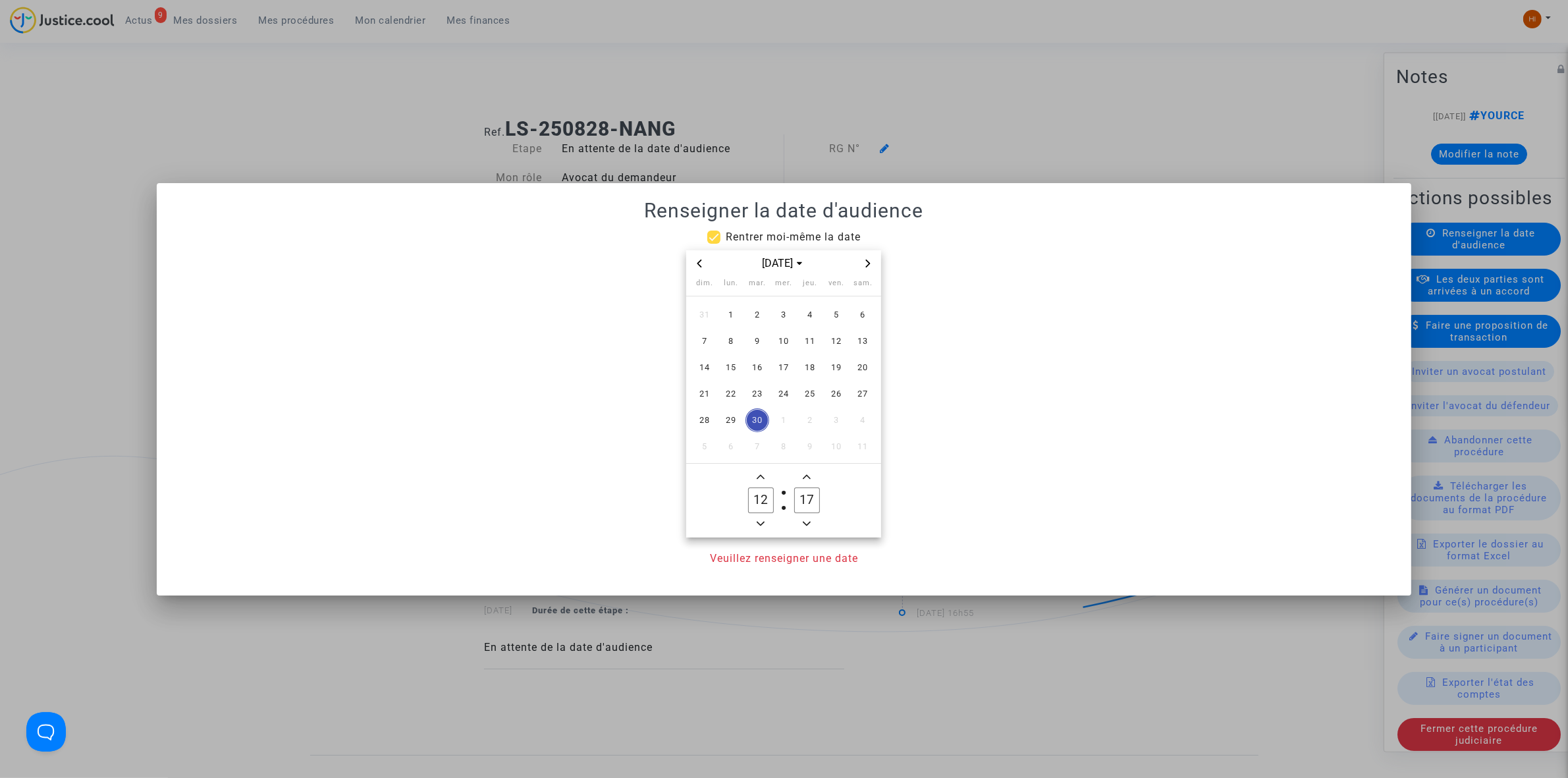
click at [827, 185] on mat-dialog-container "Renseigner la date d'audience Rentrer moi-même la date [DATE] dim. lun. mar. me…" at bounding box center [784, 390] width 1254 height 413
click at [872, 260] on span "Next month" at bounding box center [867, 263] width 16 height 16
click at [867, 262] on icon "Next month" at bounding box center [867, 263] width 8 height 8
click at [867, 263] on icon "Next month" at bounding box center [867, 263] width 8 height 8
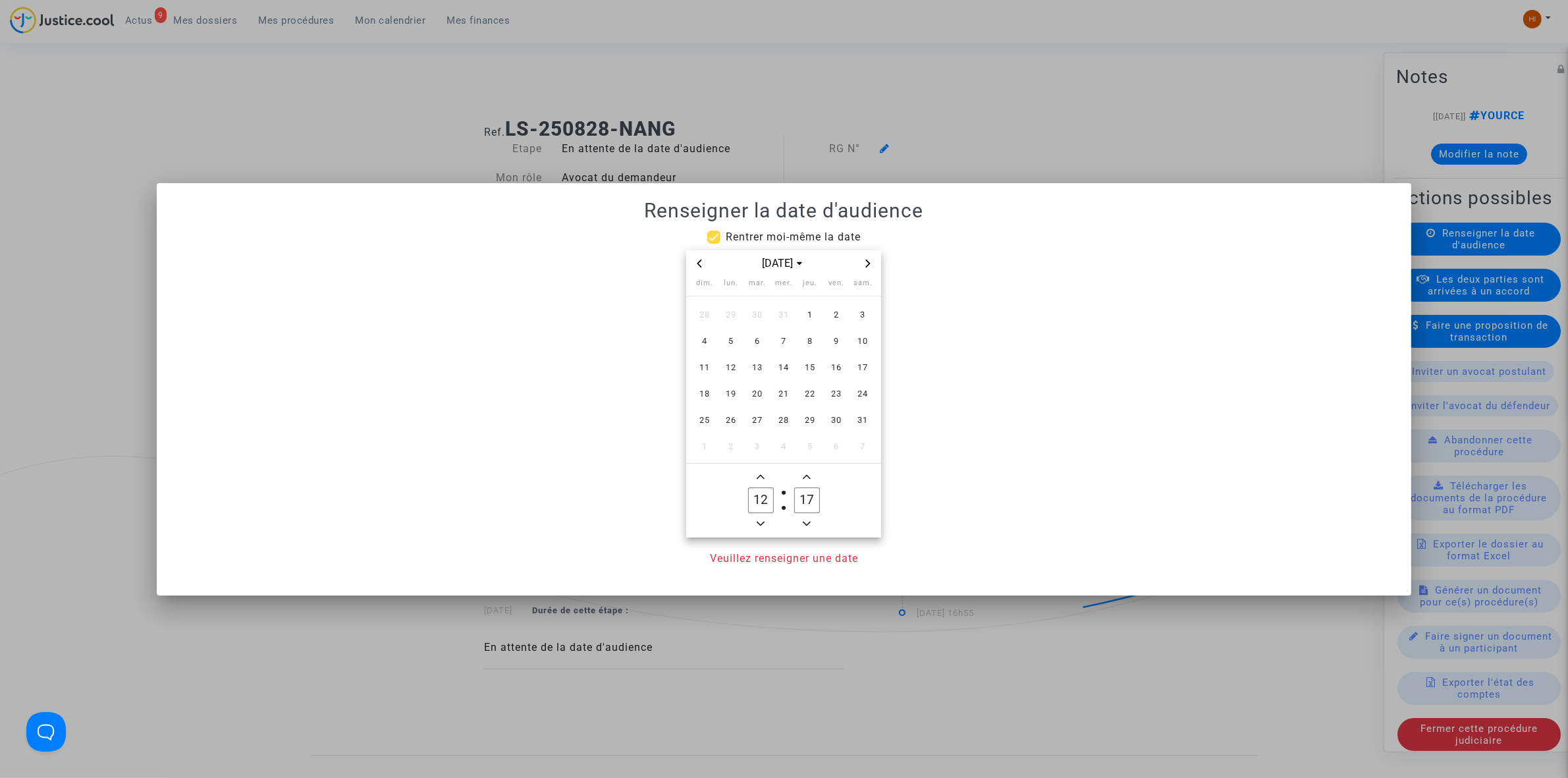
click at [867, 263] on icon "Next month" at bounding box center [867, 263] width 8 height 8
click at [762, 312] on span "3" at bounding box center [757, 315] width 24 height 24
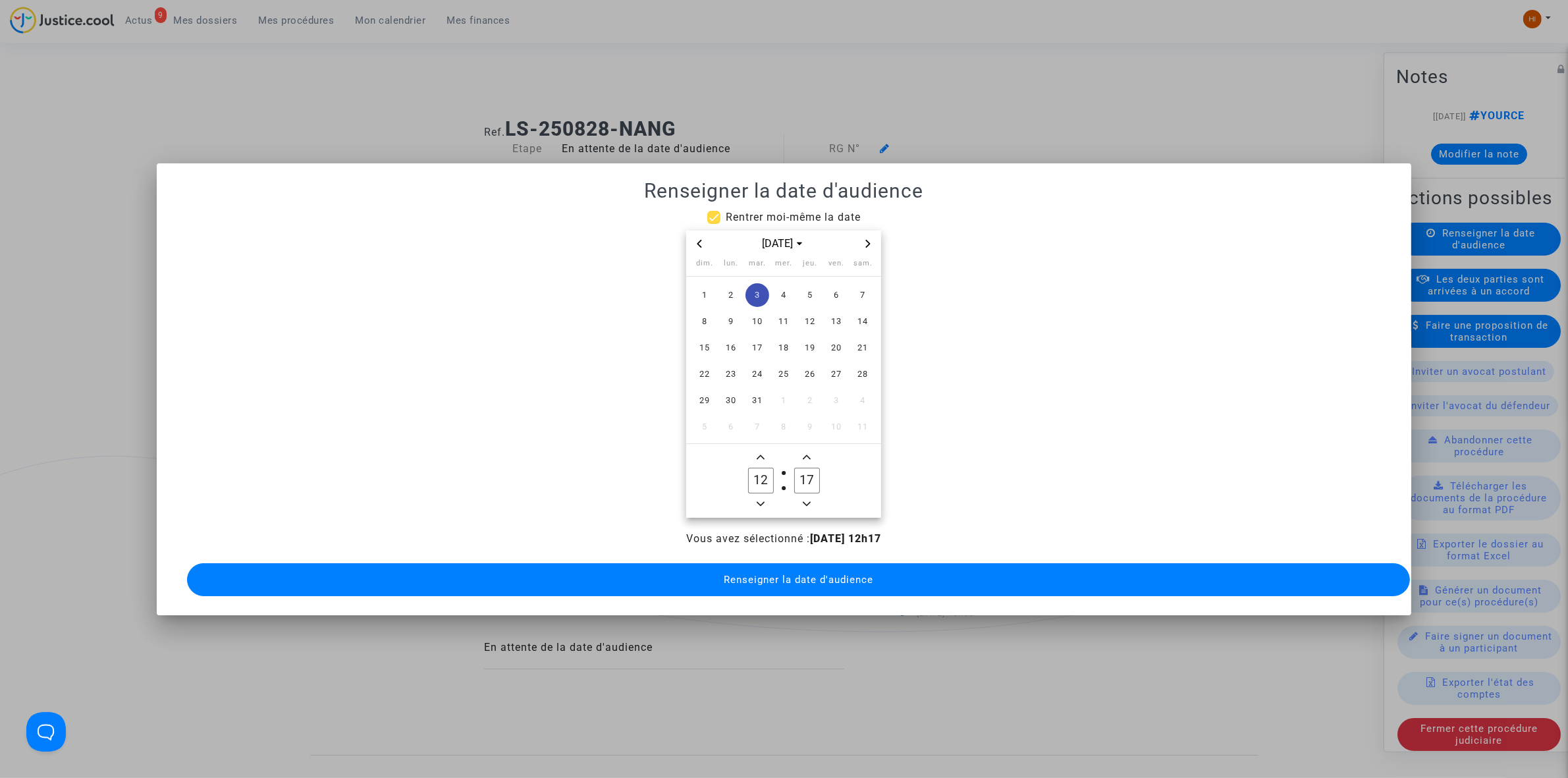
click at [762, 467] on input "12" at bounding box center [760, 480] width 25 height 25
type input "09"
type input "00"
drag, startPoint x: 778, startPoint y: 571, endPoint x: 769, endPoint y: 567, distance: 9.8
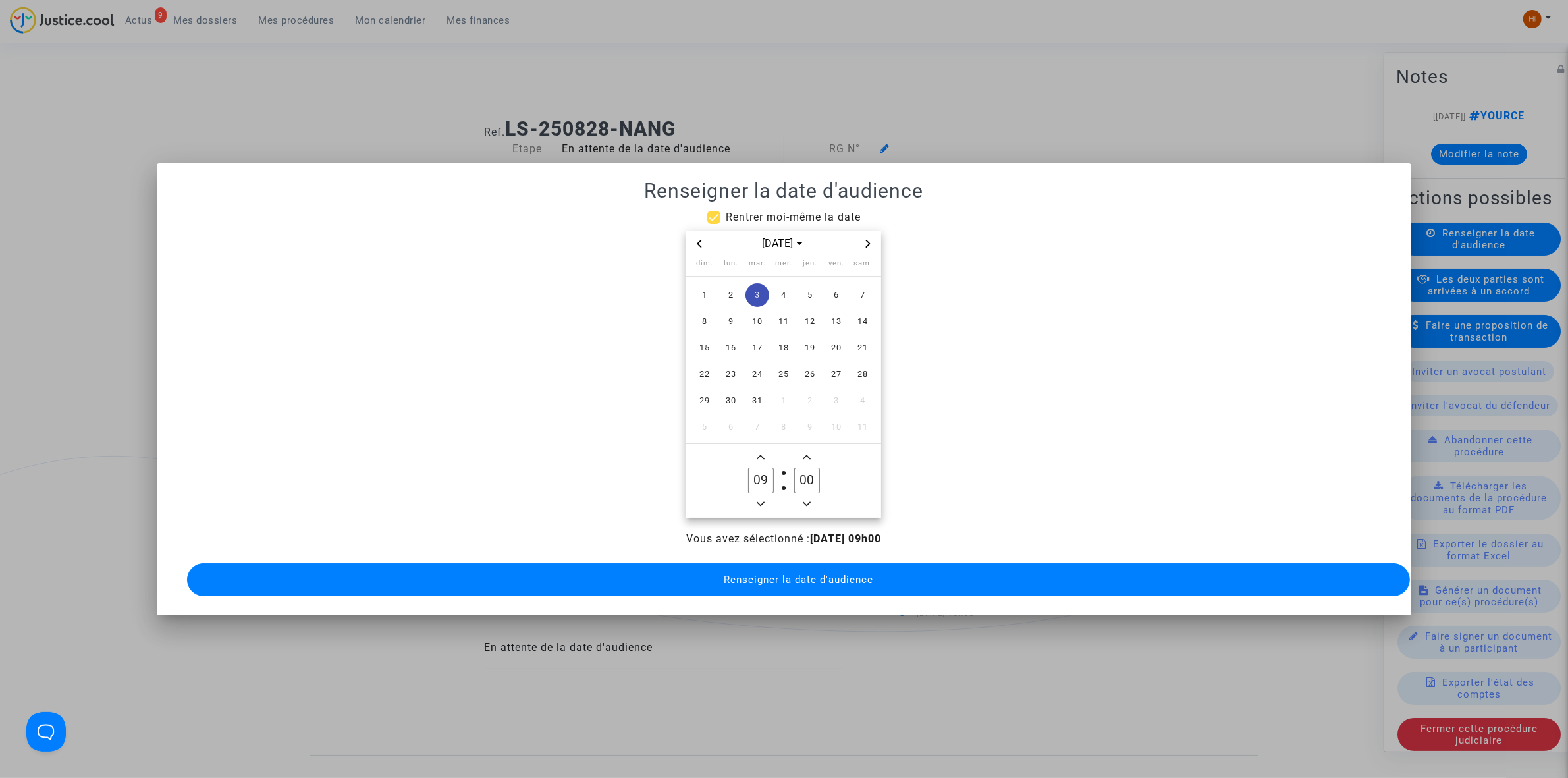
click at [776, 574] on span "Renseigner la date d'audience" at bounding box center [798, 579] width 149 height 12
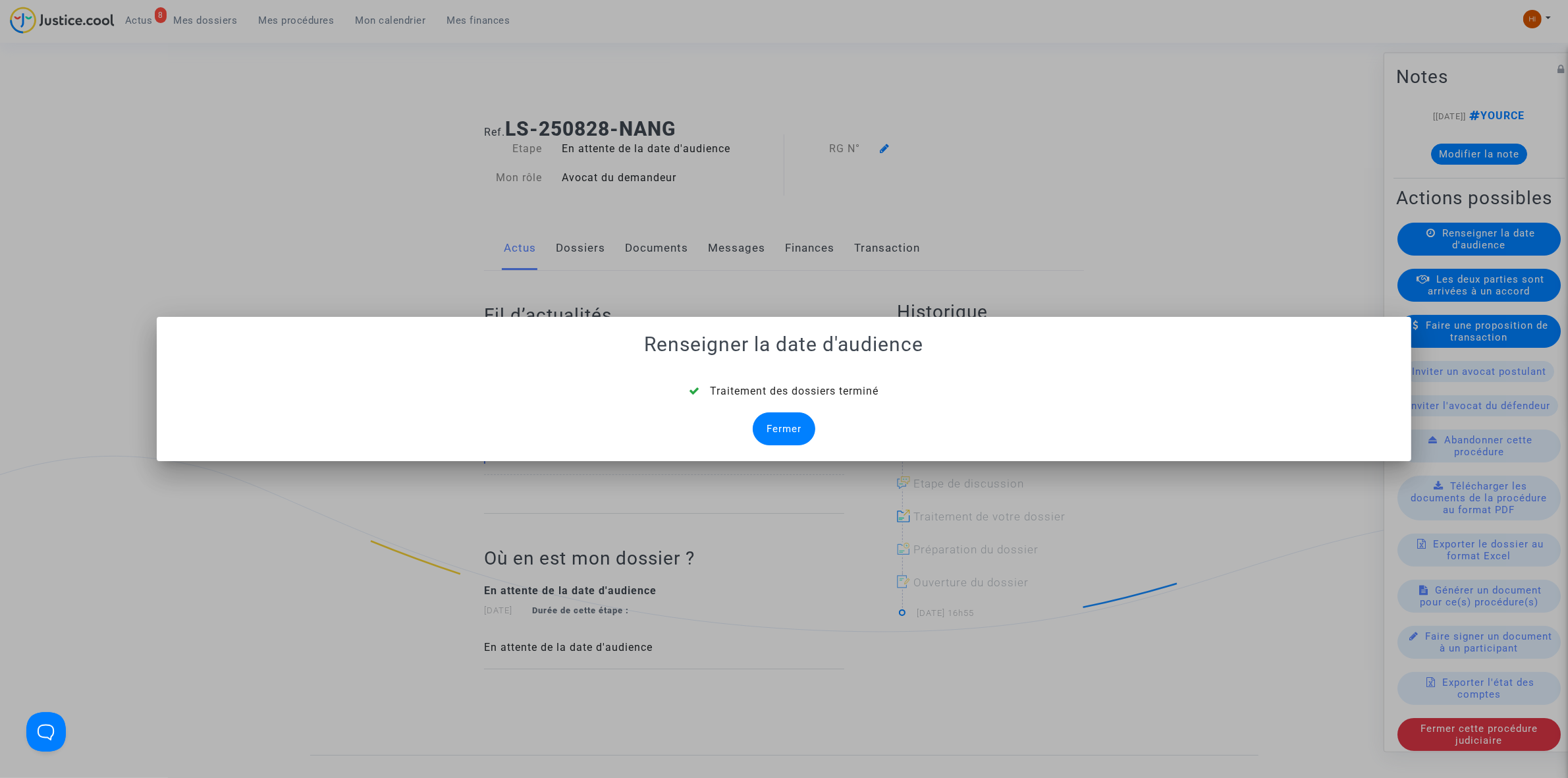
click at [788, 426] on div "Fermer" at bounding box center [784, 429] width 62 height 33
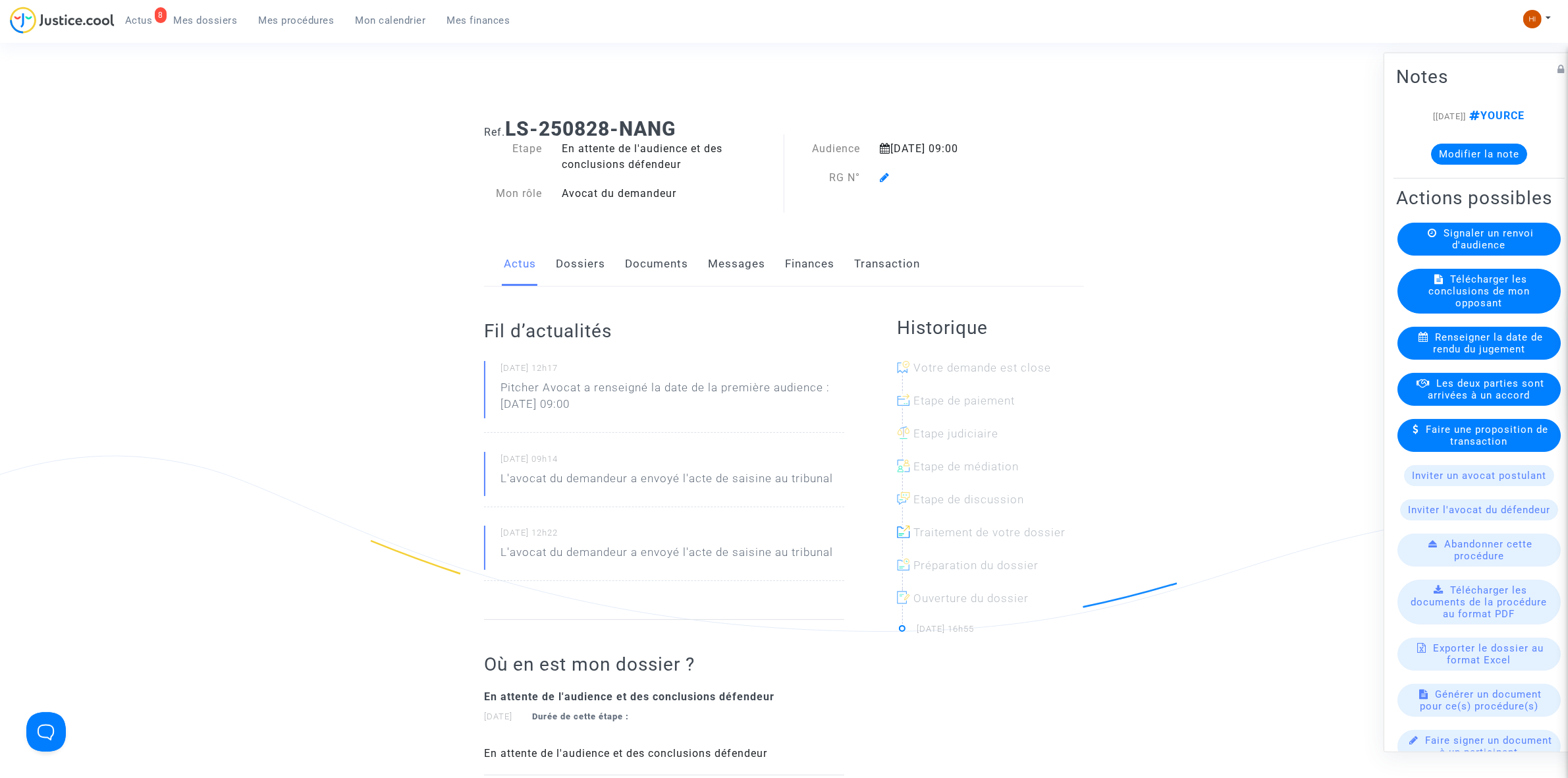
click at [881, 176] on icon at bounding box center [885, 176] width 10 height 10
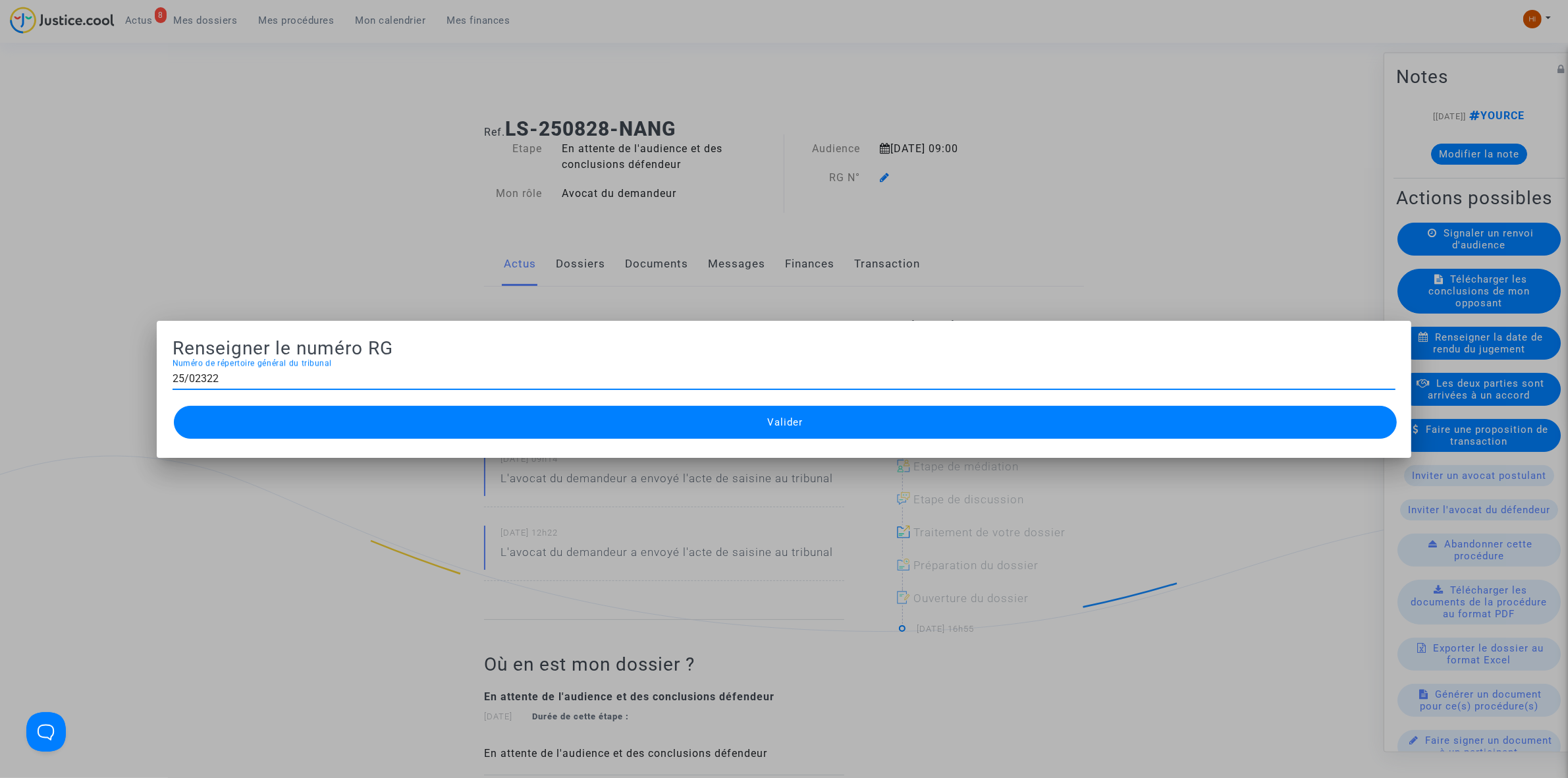
type input "25/02322"
click at [738, 427] on button "Valider" at bounding box center [785, 422] width 1223 height 33
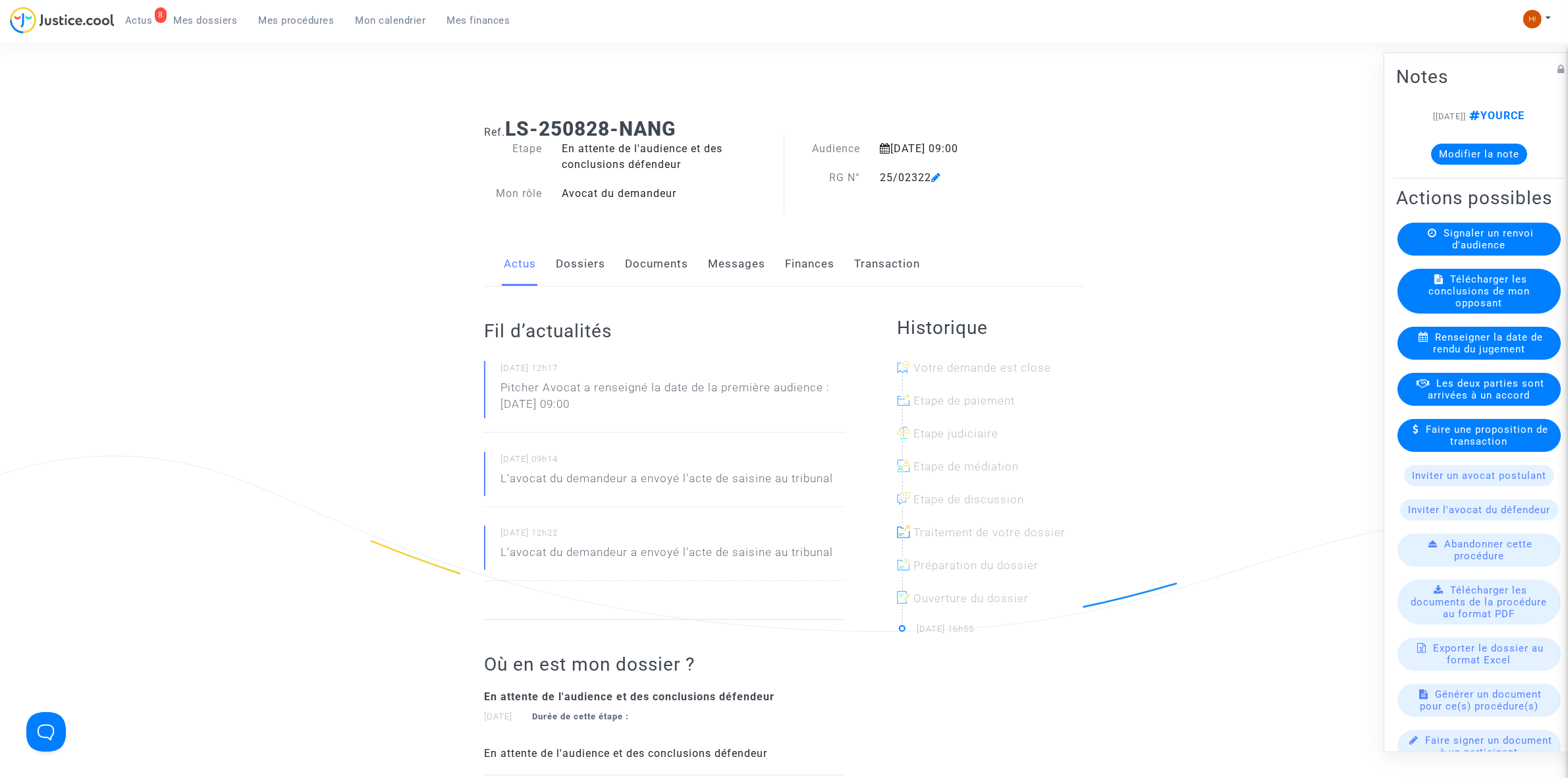
click at [669, 276] on link "Documents" at bounding box center [656, 264] width 63 height 44
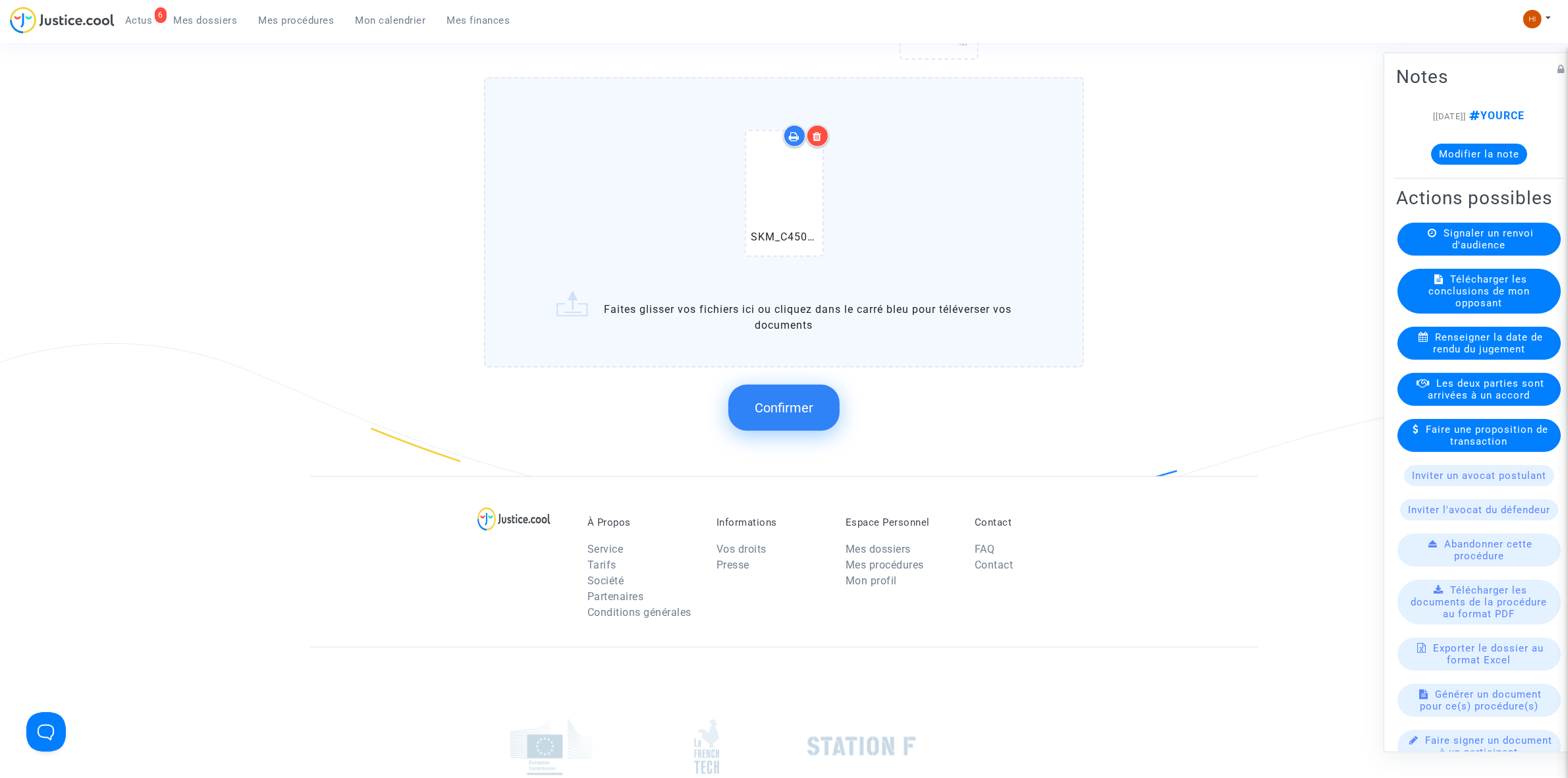
scroll to position [988, 0]
click at [752, 416] on button "Confirmer" at bounding box center [784, 404] width 111 height 46
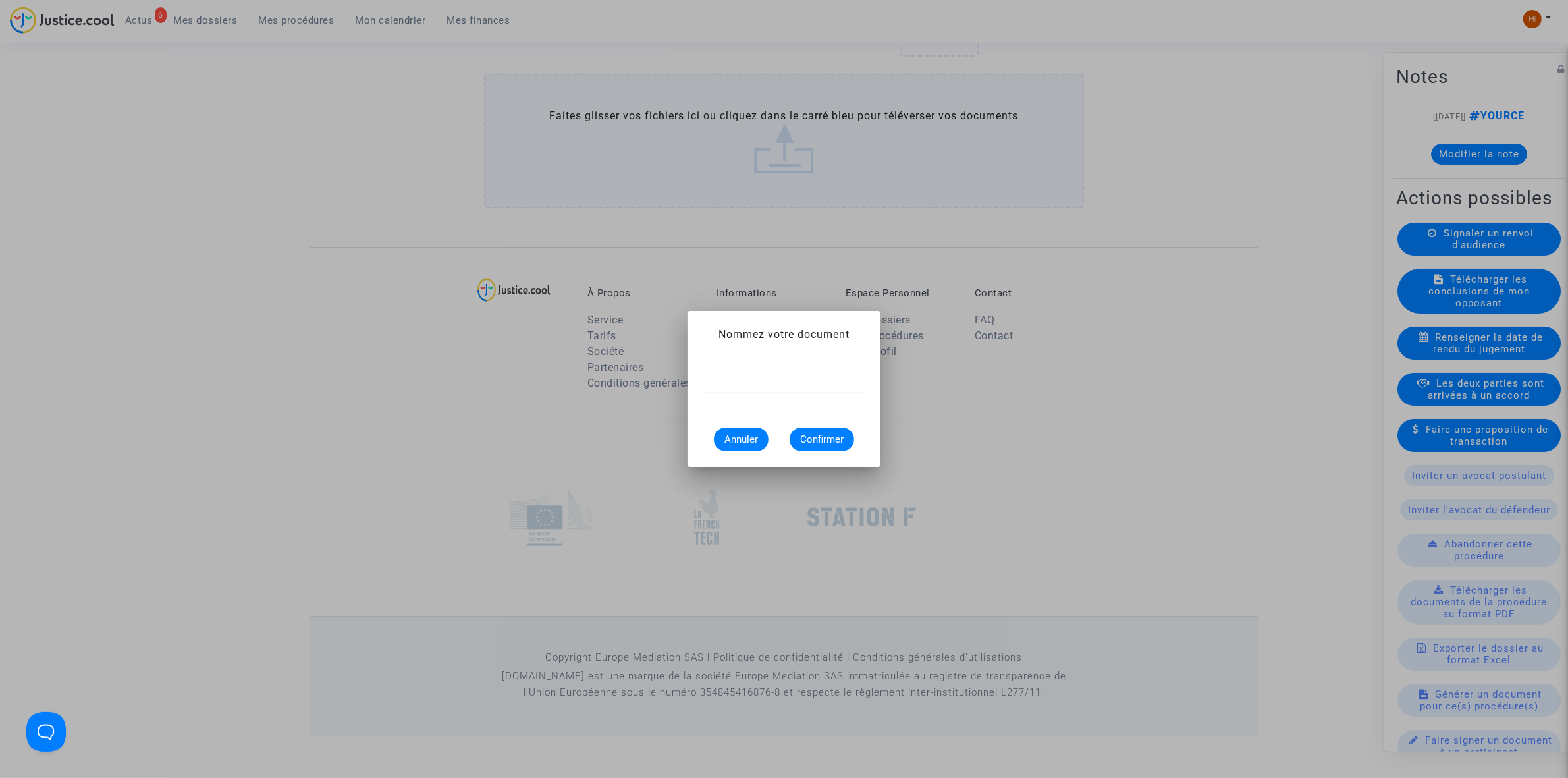
scroll to position [0, 0]
type input "CONVOCATION"
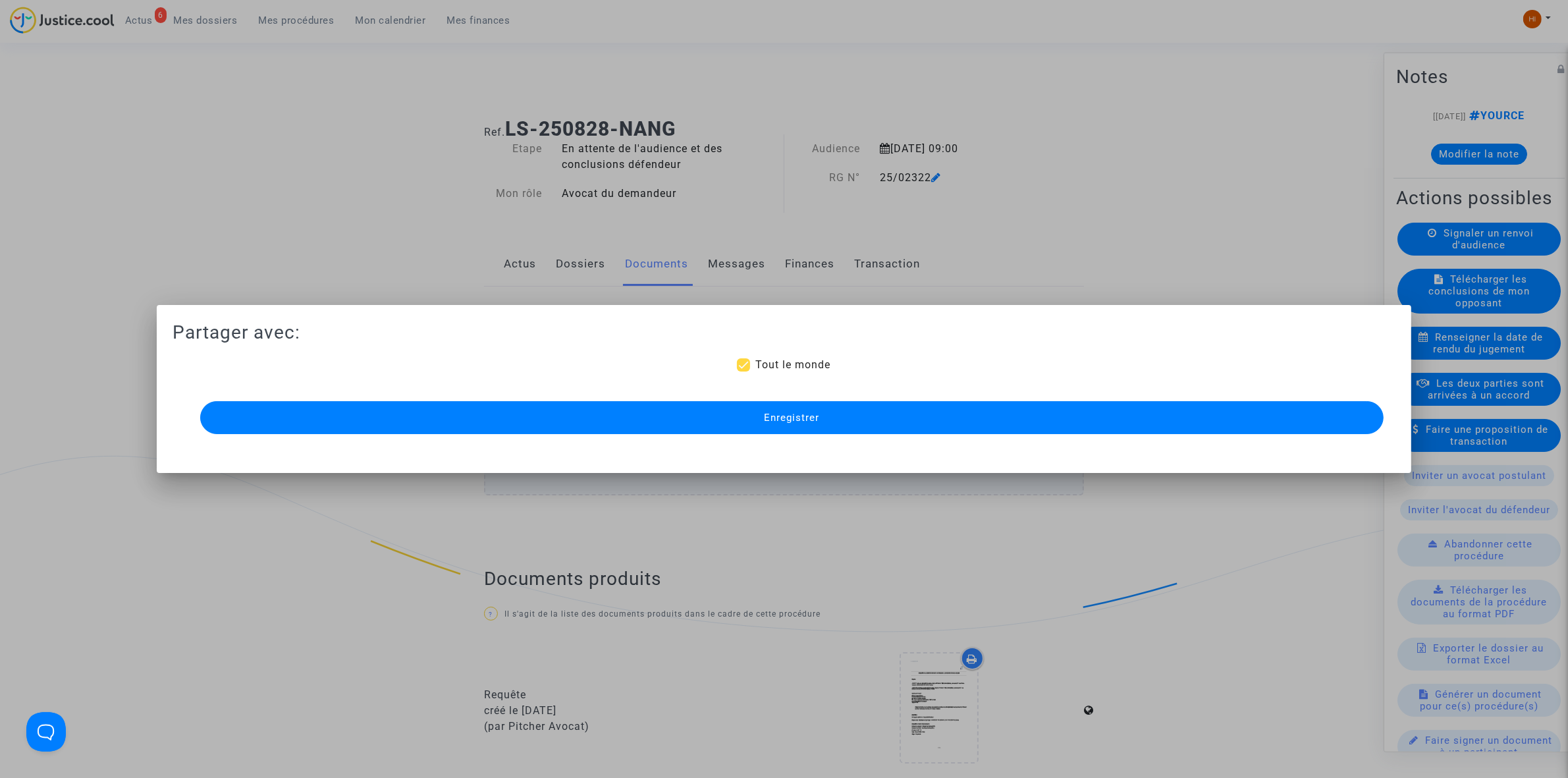
scroll to position [941, 0]
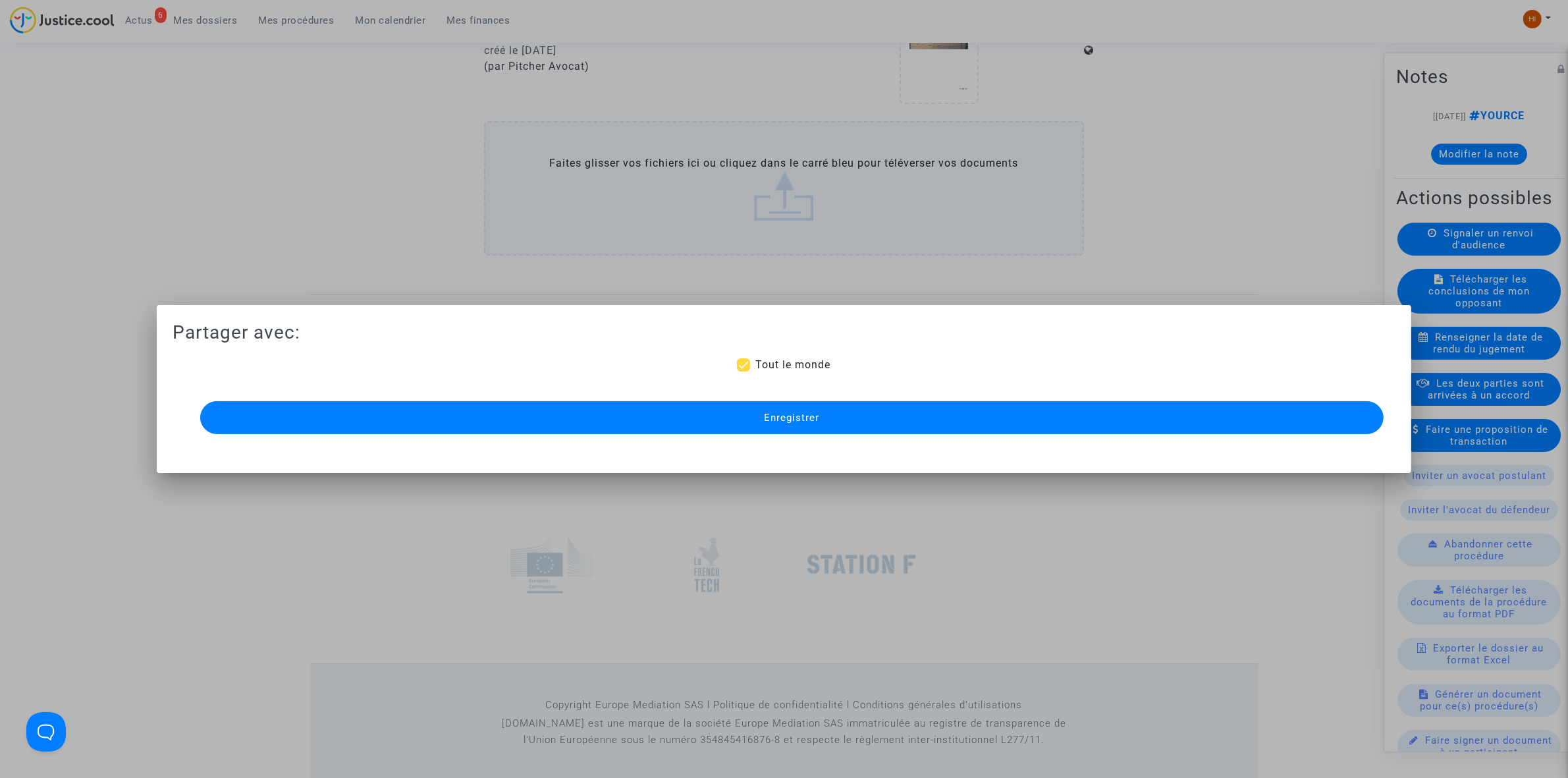
click at [752, 416] on button "Enregistrer" at bounding box center [792, 417] width 1183 height 33
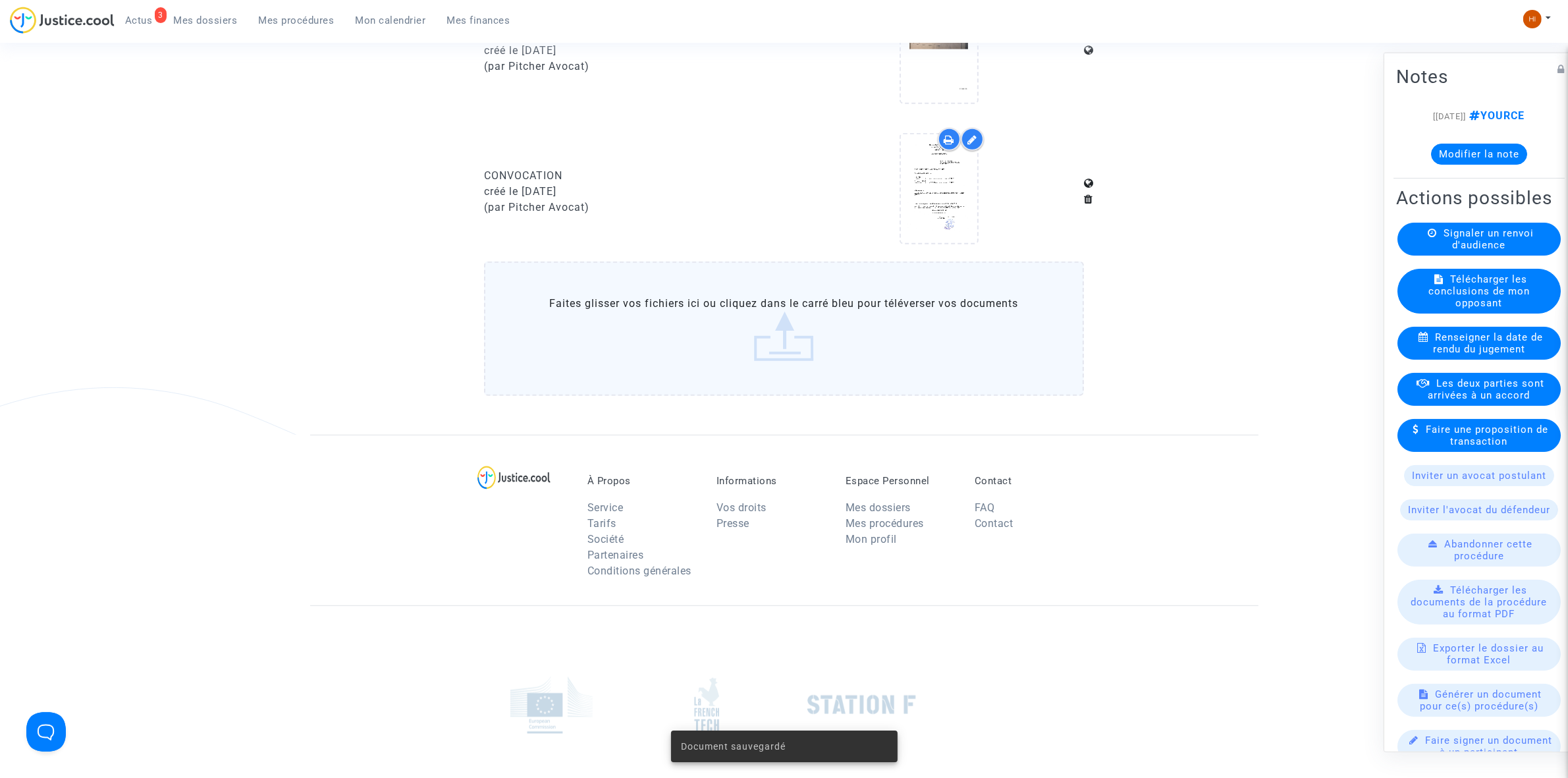
drag, startPoint x: 206, startPoint y: 24, endPoint x: 238, endPoint y: 23, distance: 32.0
click at [206, 24] on span "Mes dossiers" at bounding box center [206, 20] width 64 height 12
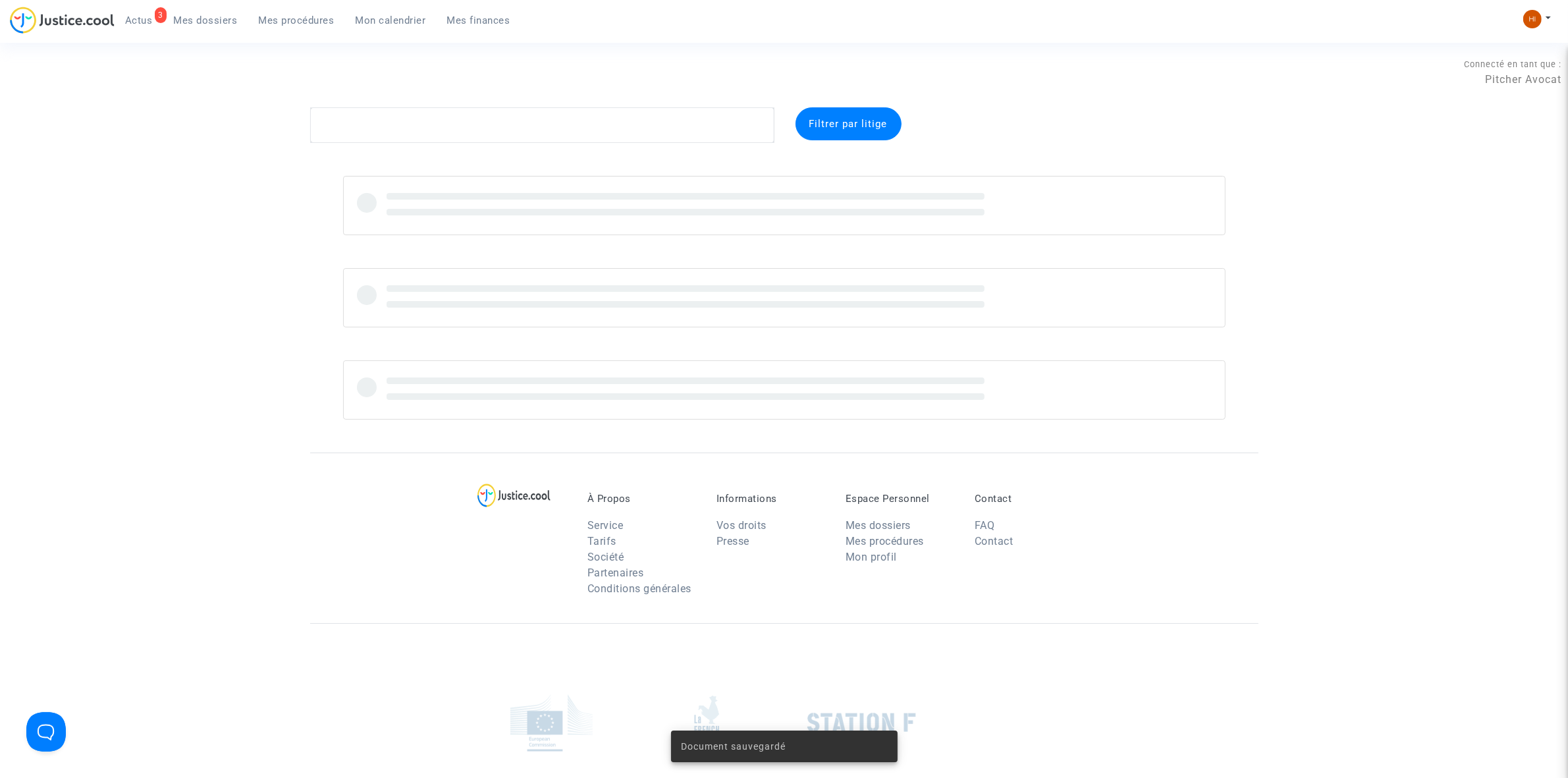
click at [415, 100] on div "Connecté en tant que : Pitcher Avocat" at bounding box center [781, 92] width 1561 height 32
click at [442, 133] on textarea at bounding box center [542, 125] width 464 height 35
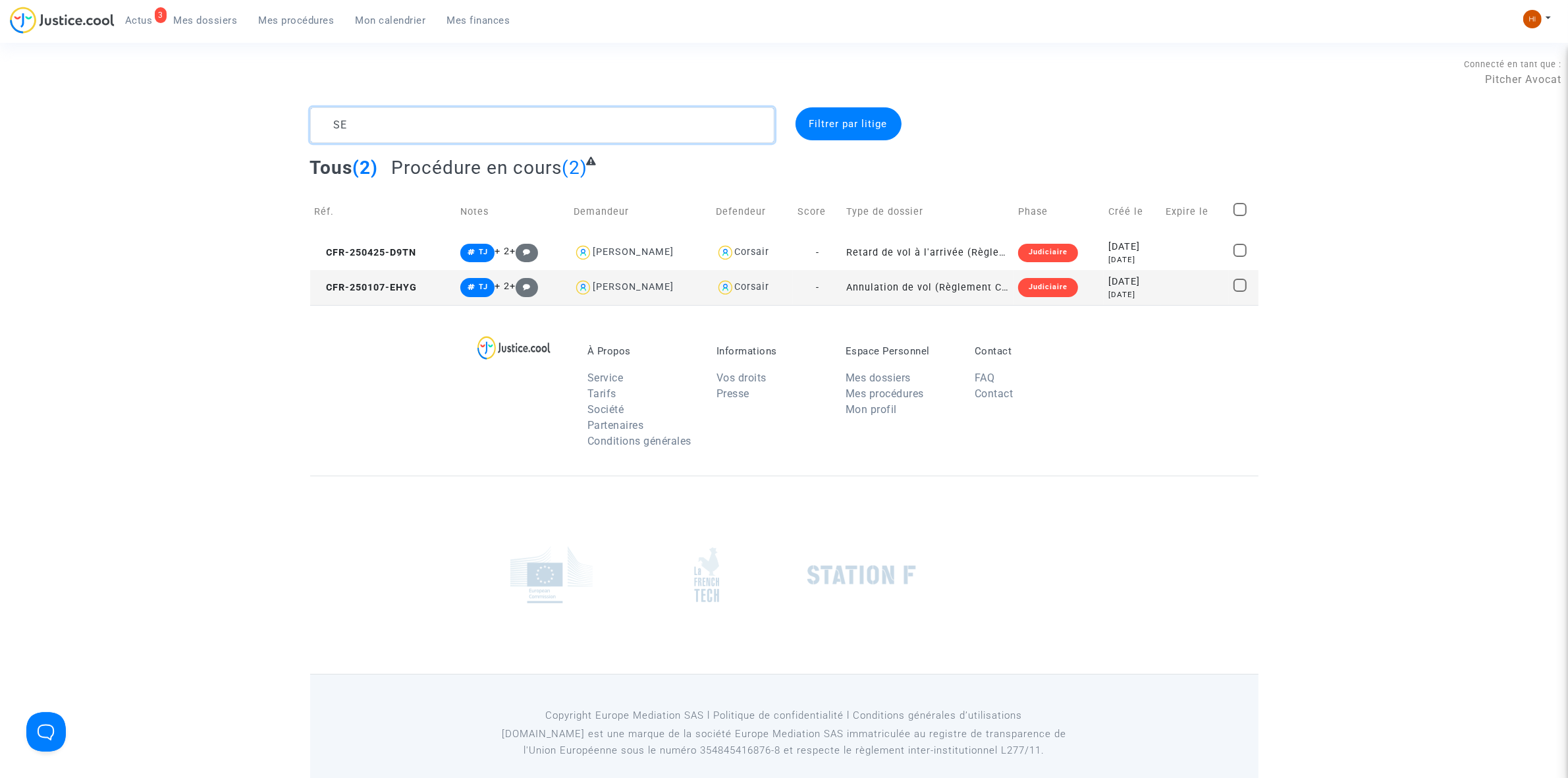
type textarea "S"
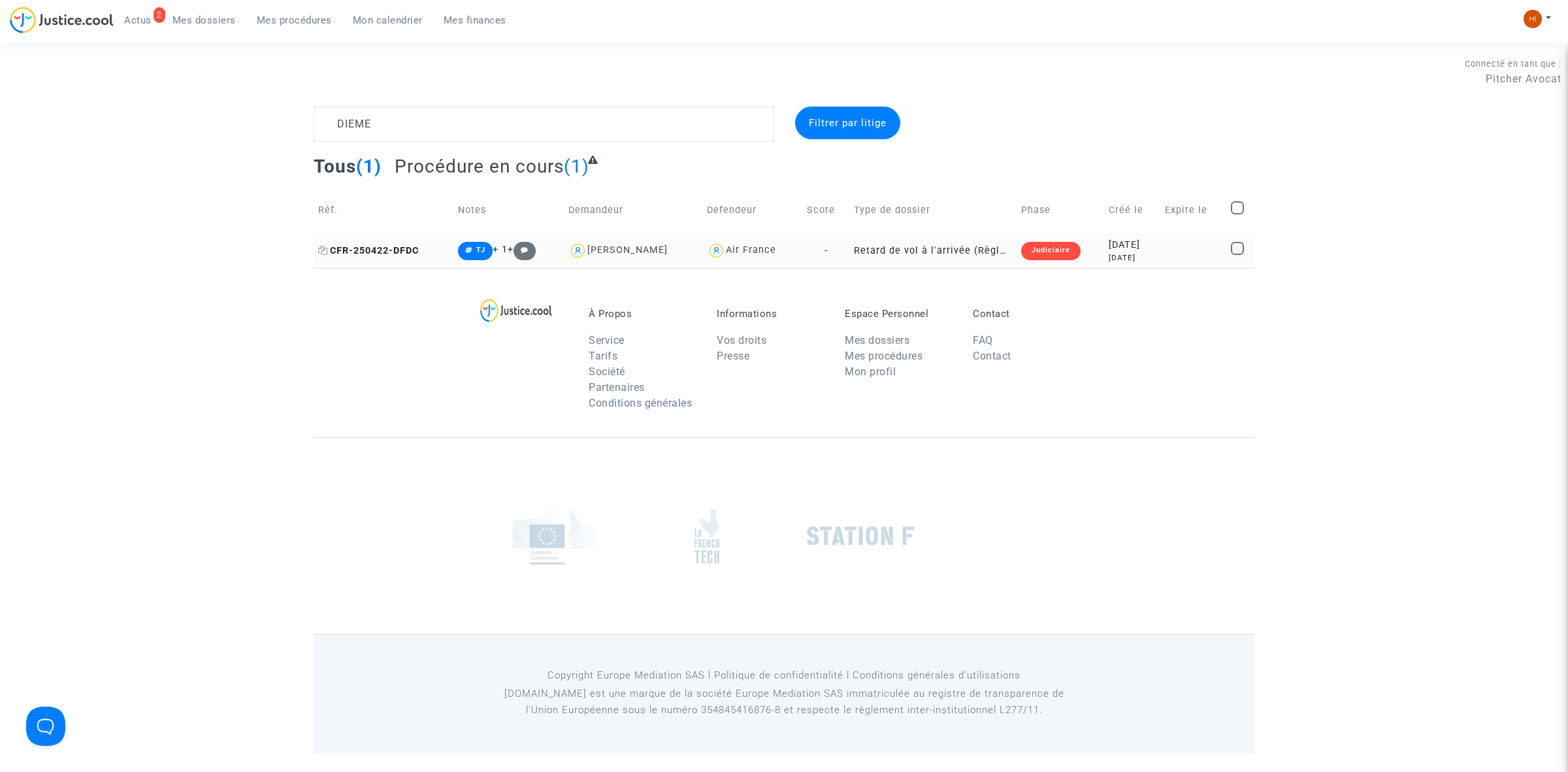
click at [357, 252] on span "CFR-250422-DFDC" at bounding box center [369, 251] width 101 height 11
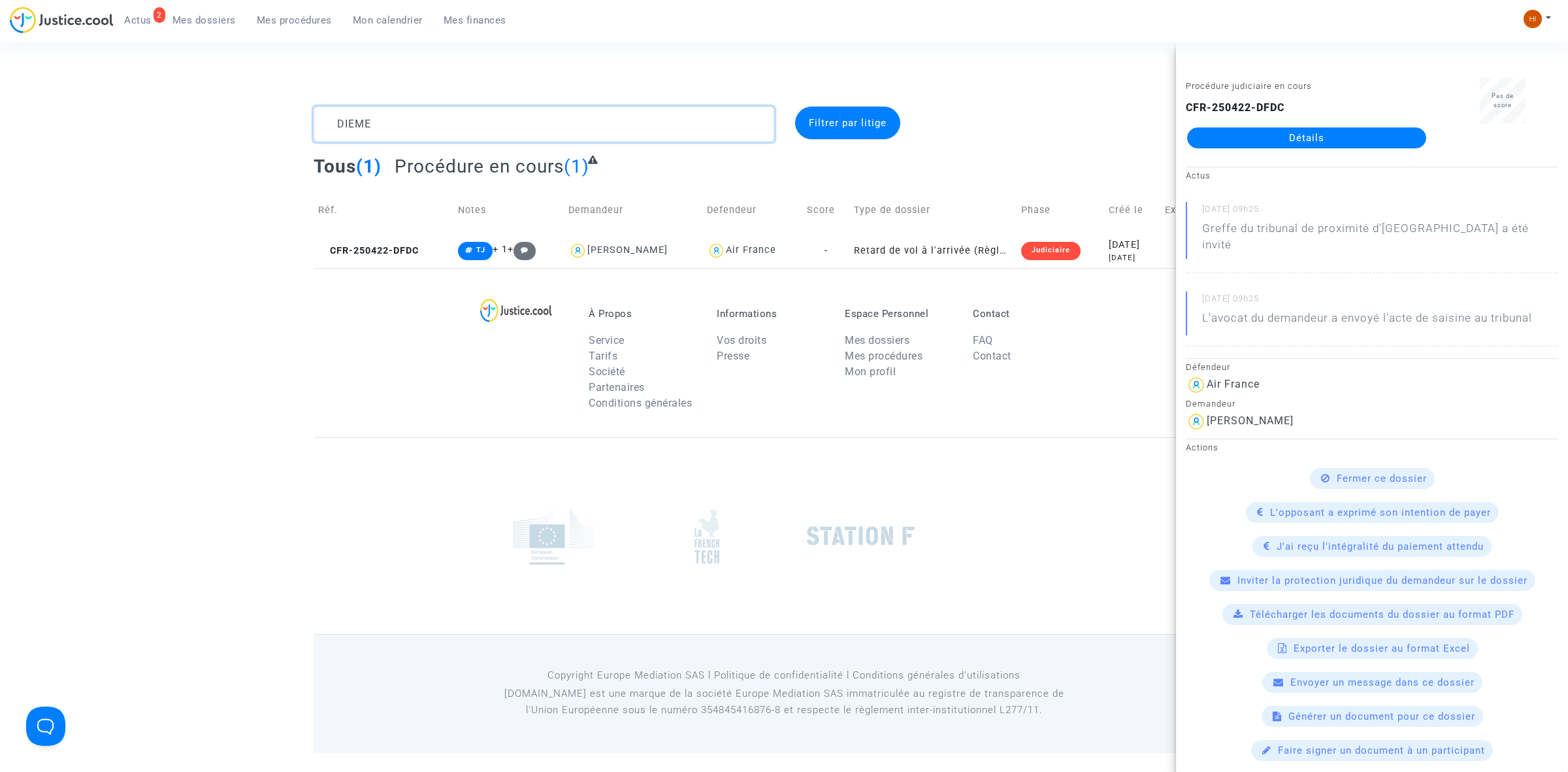
click at [435, 134] on textarea at bounding box center [544, 124] width 460 height 35
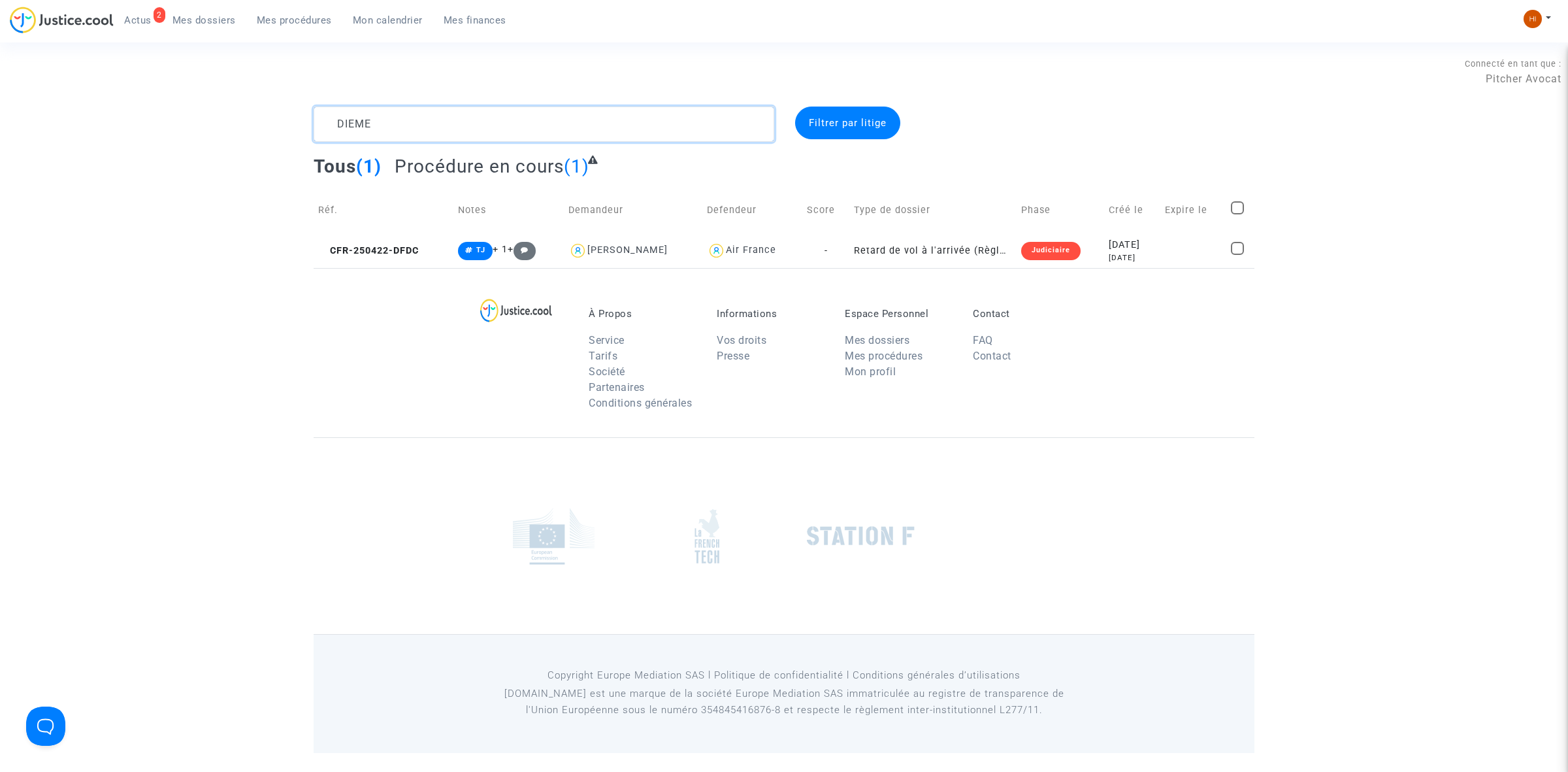
click at [348, 120] on textarea at bounding box center [544, 124] width 460 height 35
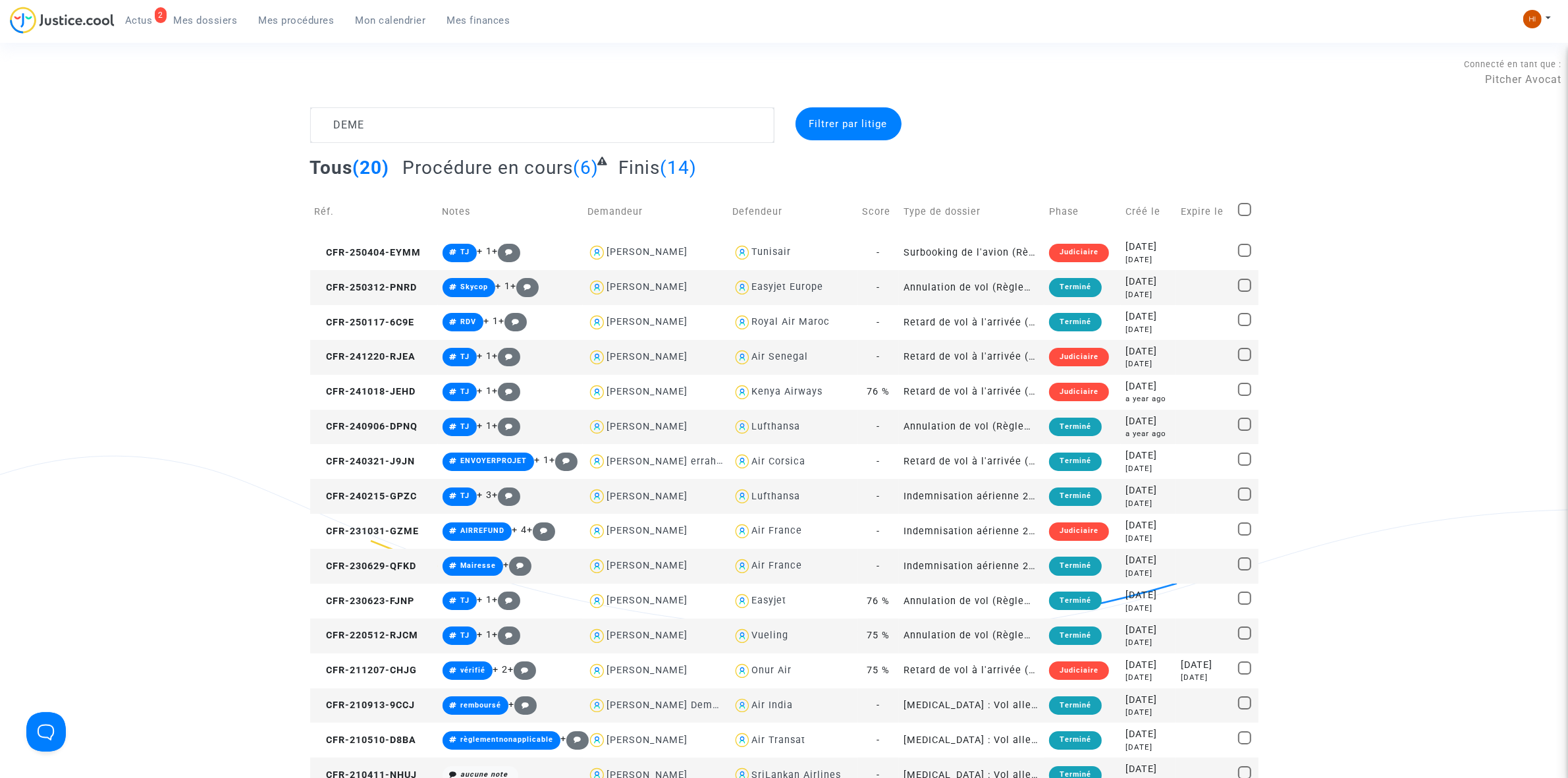
click at [758, 639] on div "Vueling" at bounding box center [769, 636] width 37 height 11
type textarea "DEME @Vueling"
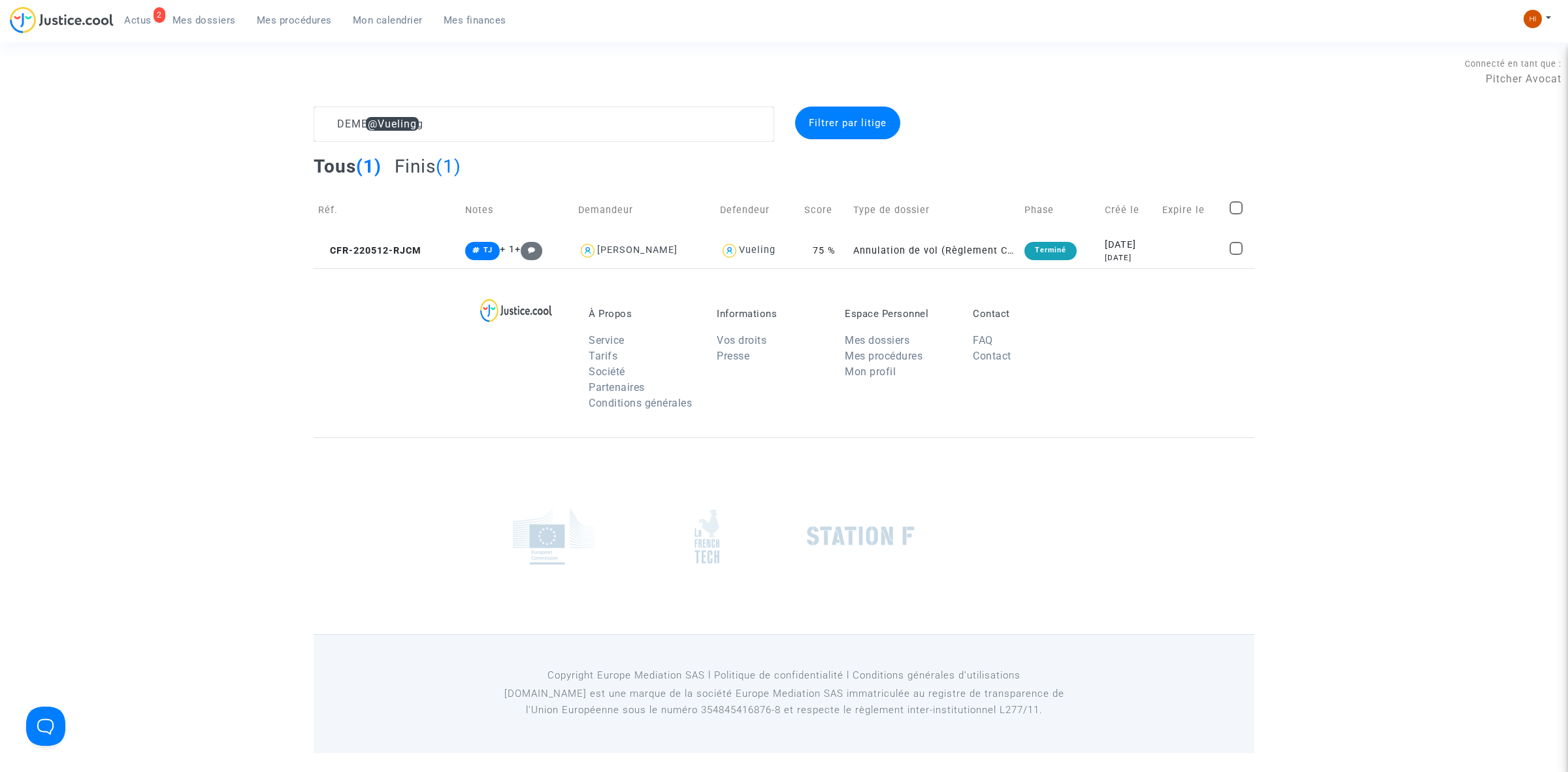
drag, startPoint x: 403, startPoint y: 23, endPoint x: 411, endPoint y: 30, distance: 10.6
click at [403, 23] on span "Mon calendrier" at bounding box center [387, 20] width 70 height 12
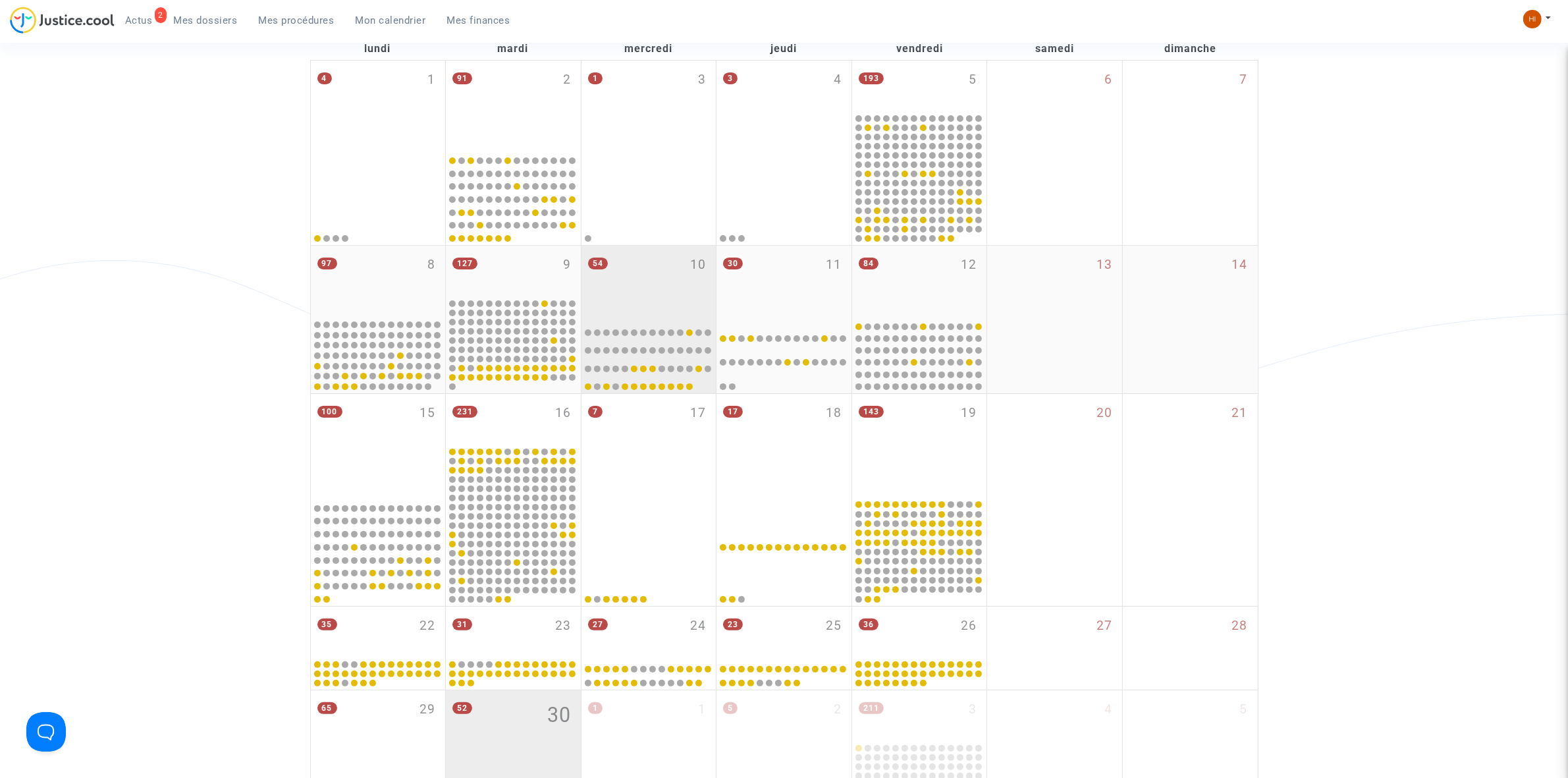
scroll to position [247, 0]
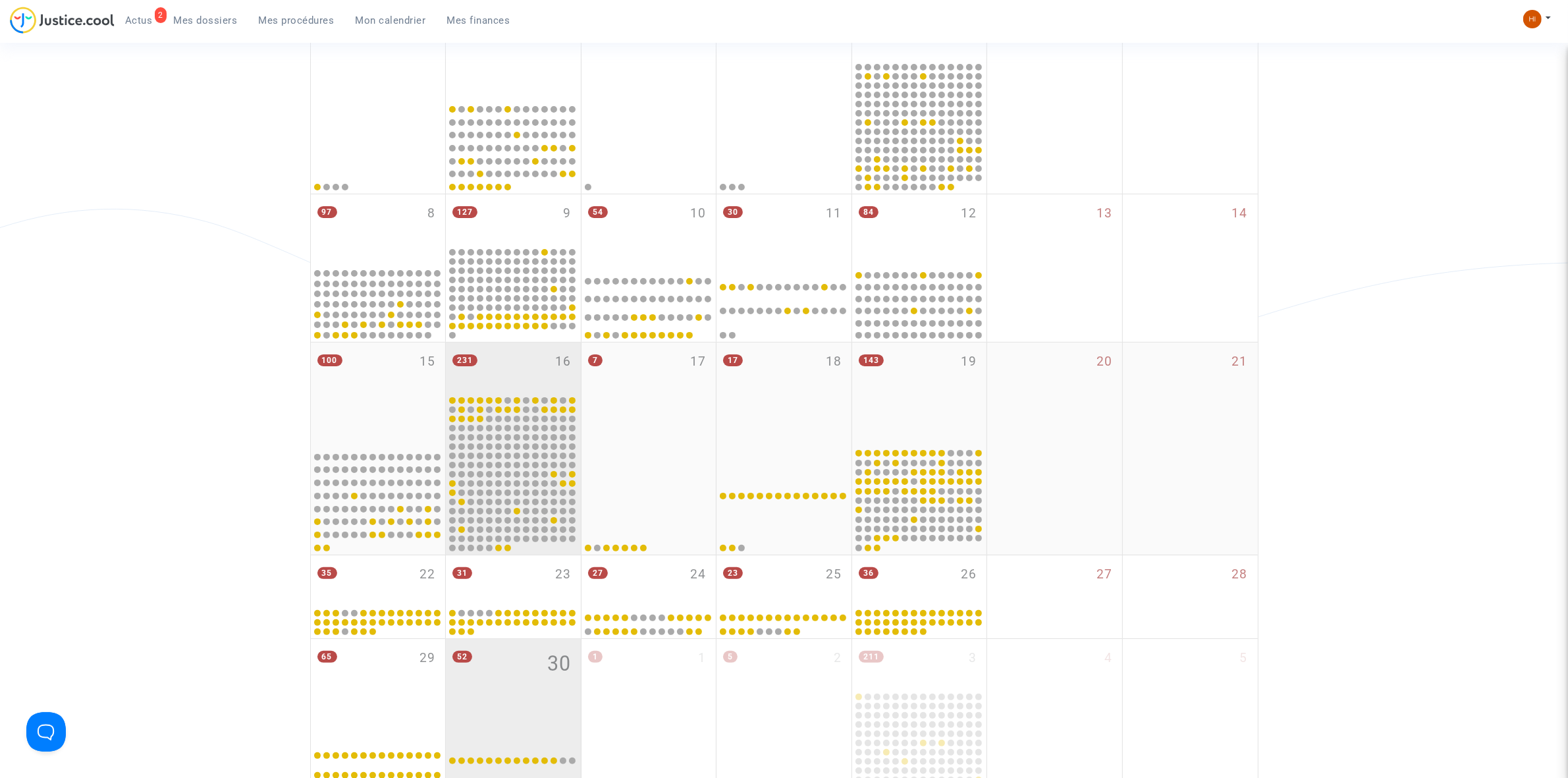
drag, startPoint x: 499, startPoint y: 350, endPoint x: 566, endPoint y: 382, distance: 74.2
click at [499, 350] on div "231 16" at bounding box center [513, 368] width 135 height 51
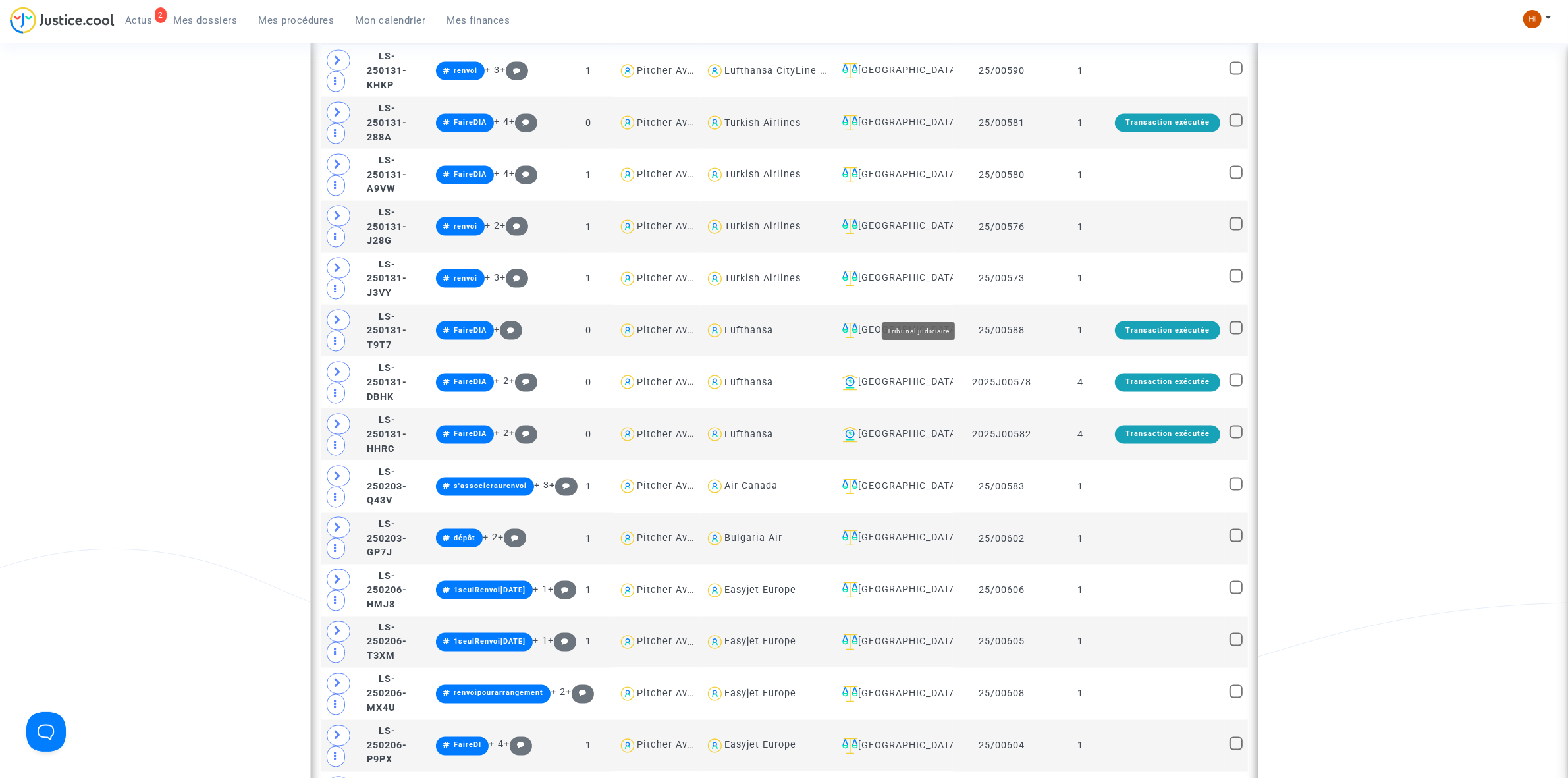
scroll to position [2552, 0]
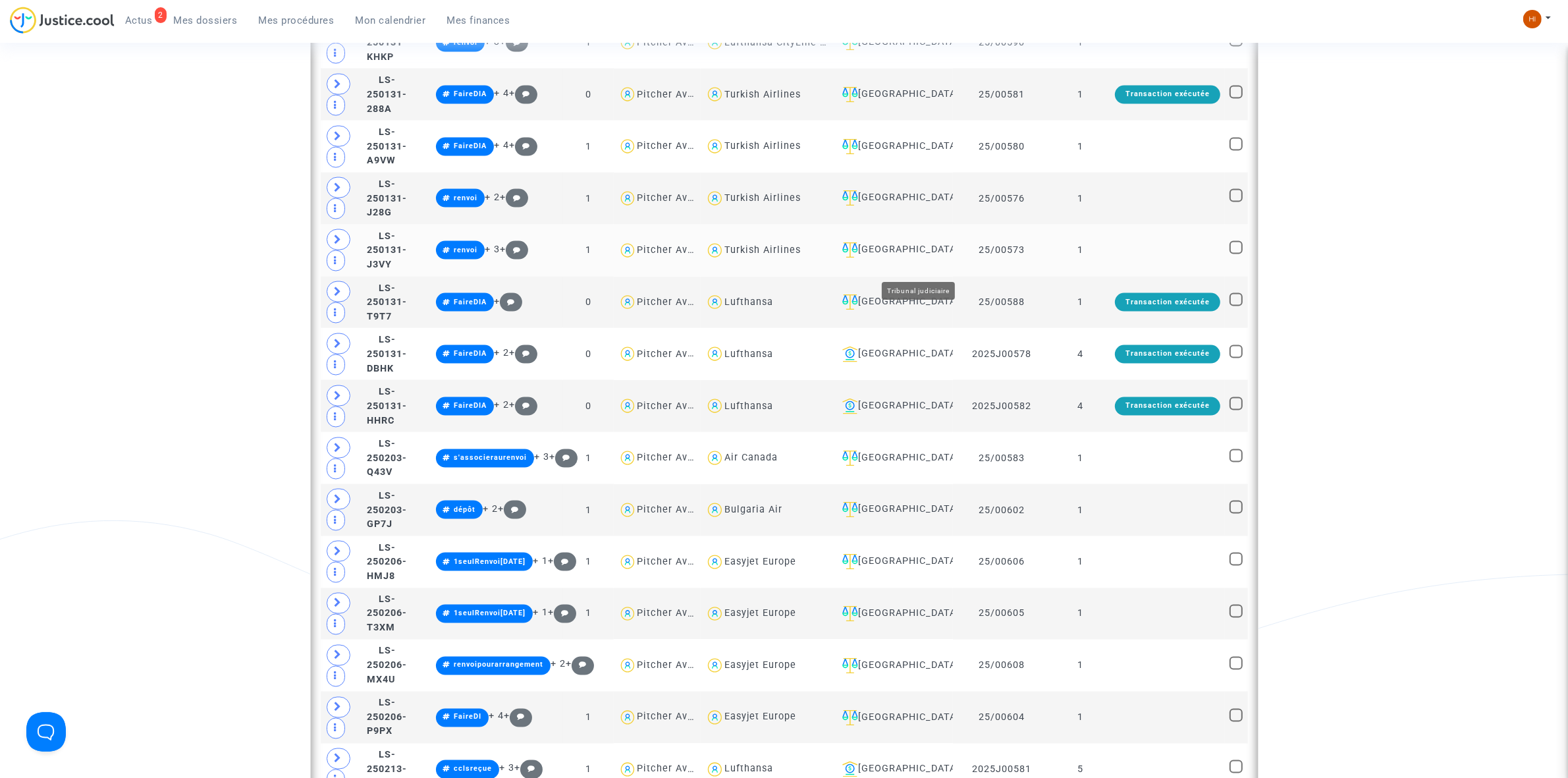
click at [923, 258] on div "[GEOGRAPHIC_DATA]" at bounding box center [892, 250] width 111 height 16
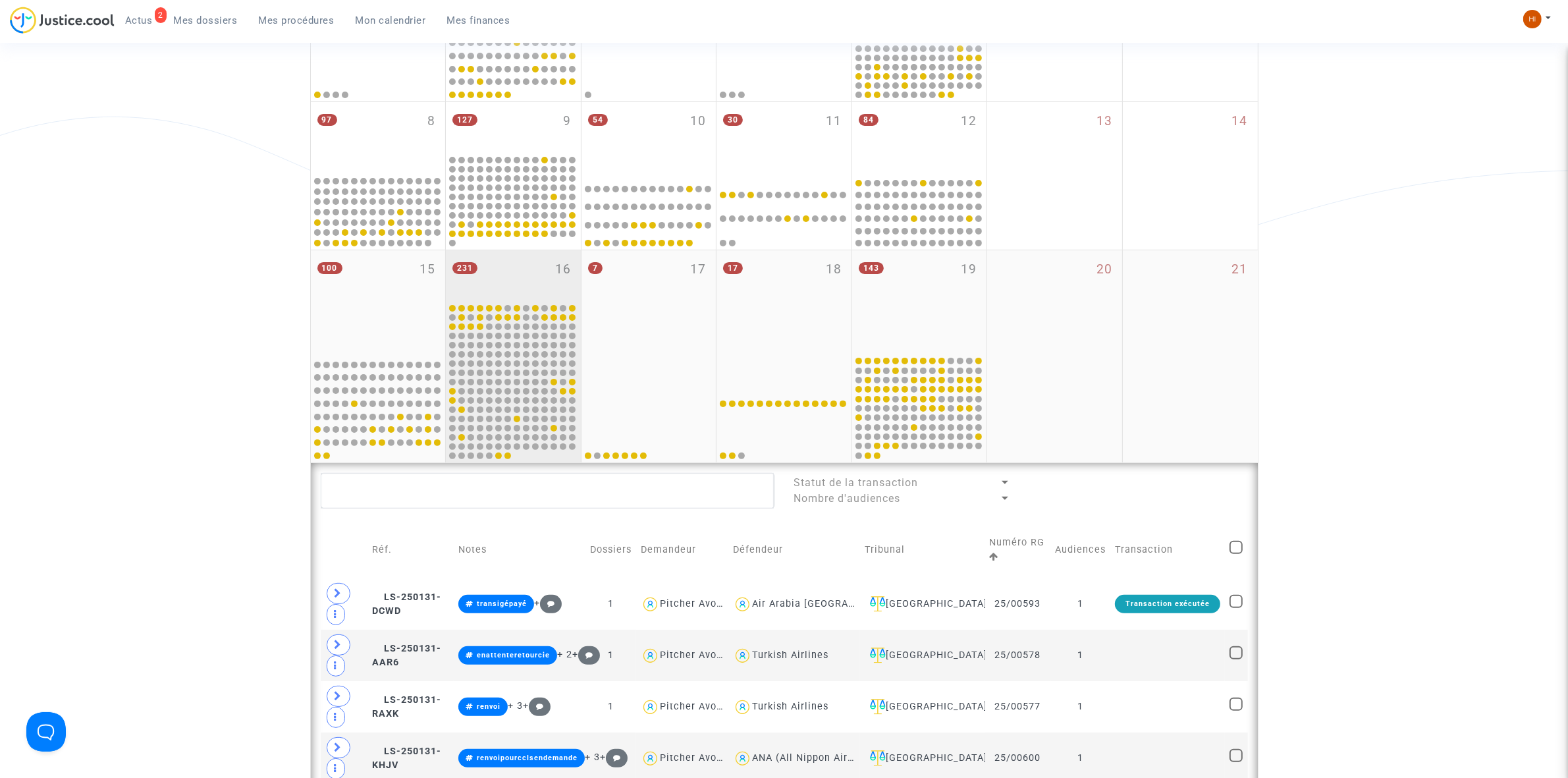
scroll to position [305, 0]
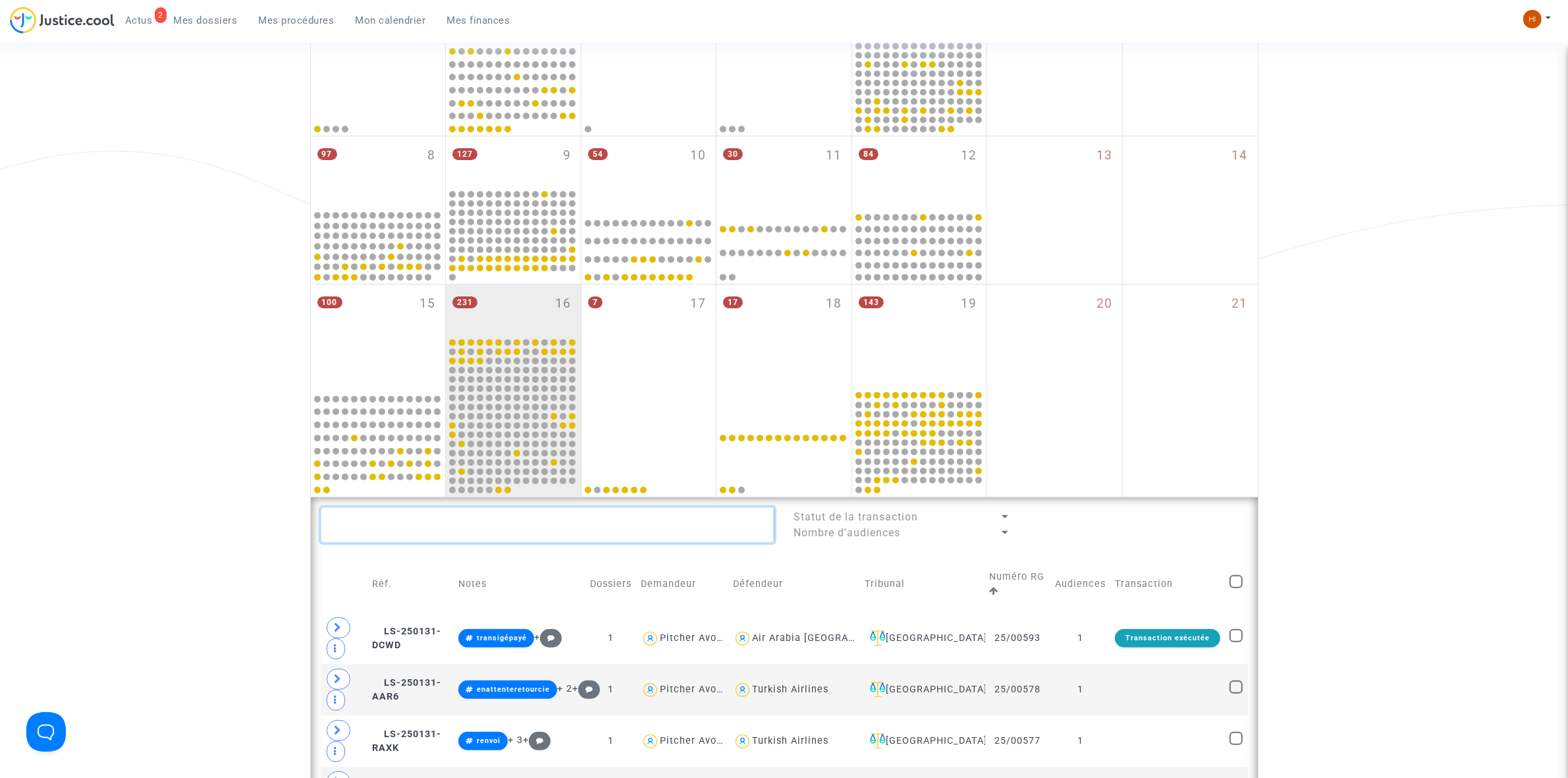
click at [551, 526] on textarea at bounding box center [547, 524] width 453 height 35
paste textarea "25/00546"
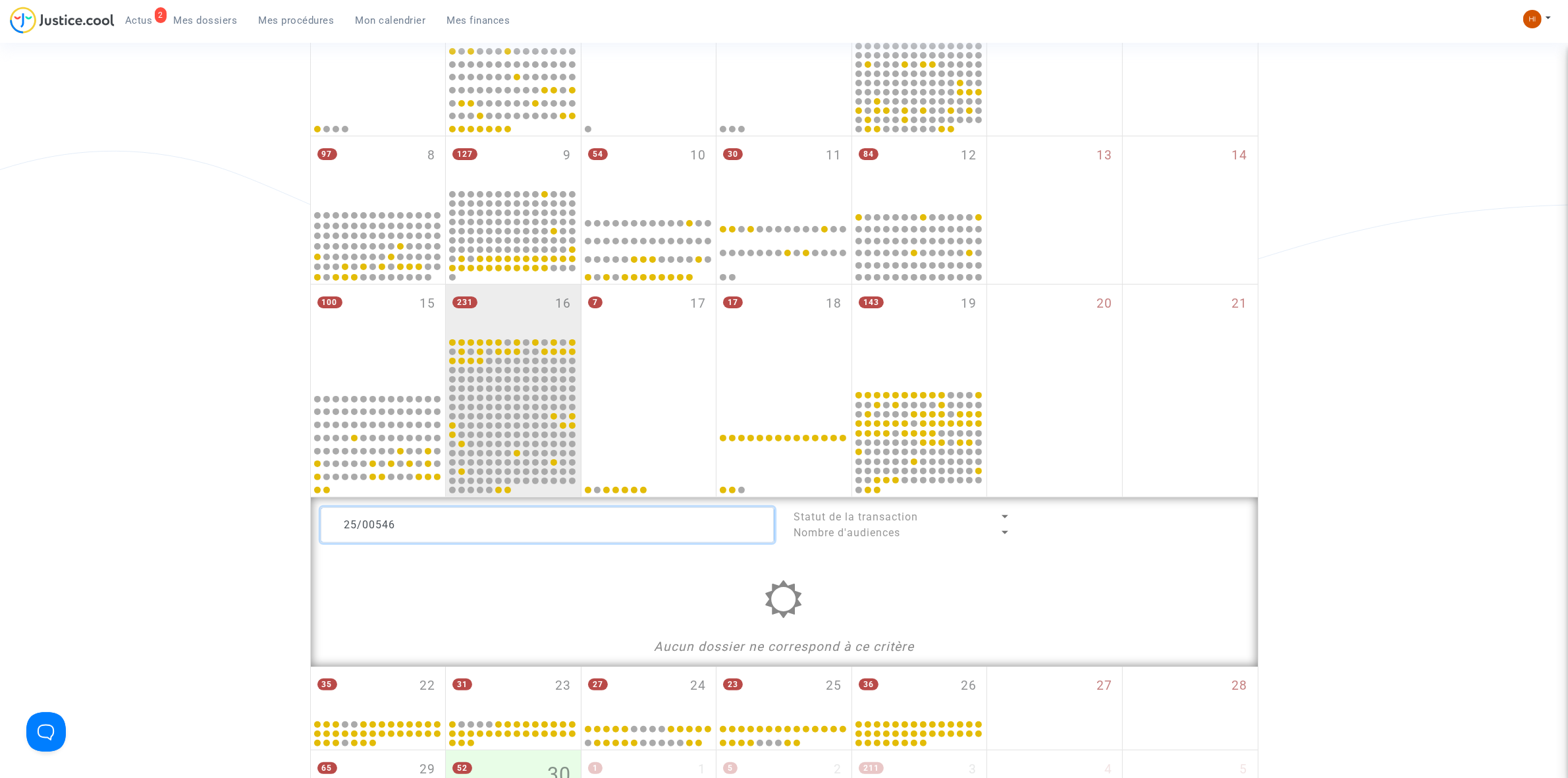
drag, startPoint x: 553, startPoint y: 534, endPoint x: 356, endPoint y: 517, distance: 197.7
click at [385, 522] on textarea at bounding box center [547, 524] width 453 height 35
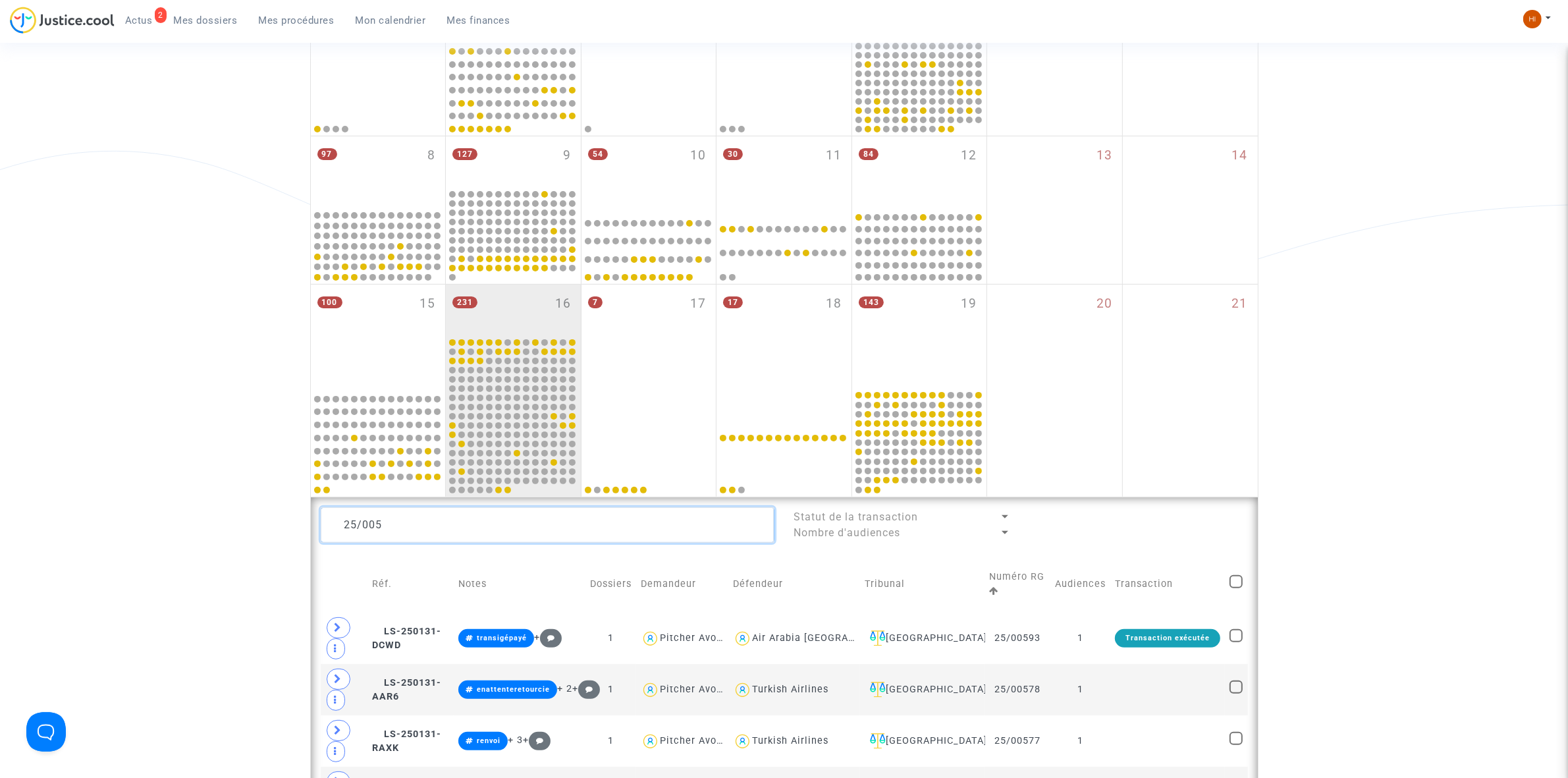
drag, startPoint x: 428, startPoint y: 512, endPoint x: 264, endPoint y: 511, distance: 164.0
click at [265, 511] on div "Date de clôture d'instruction Date de conciliation Date d'audience Date de juge…" at bounding box center [784, 665] width 1568 height 1724
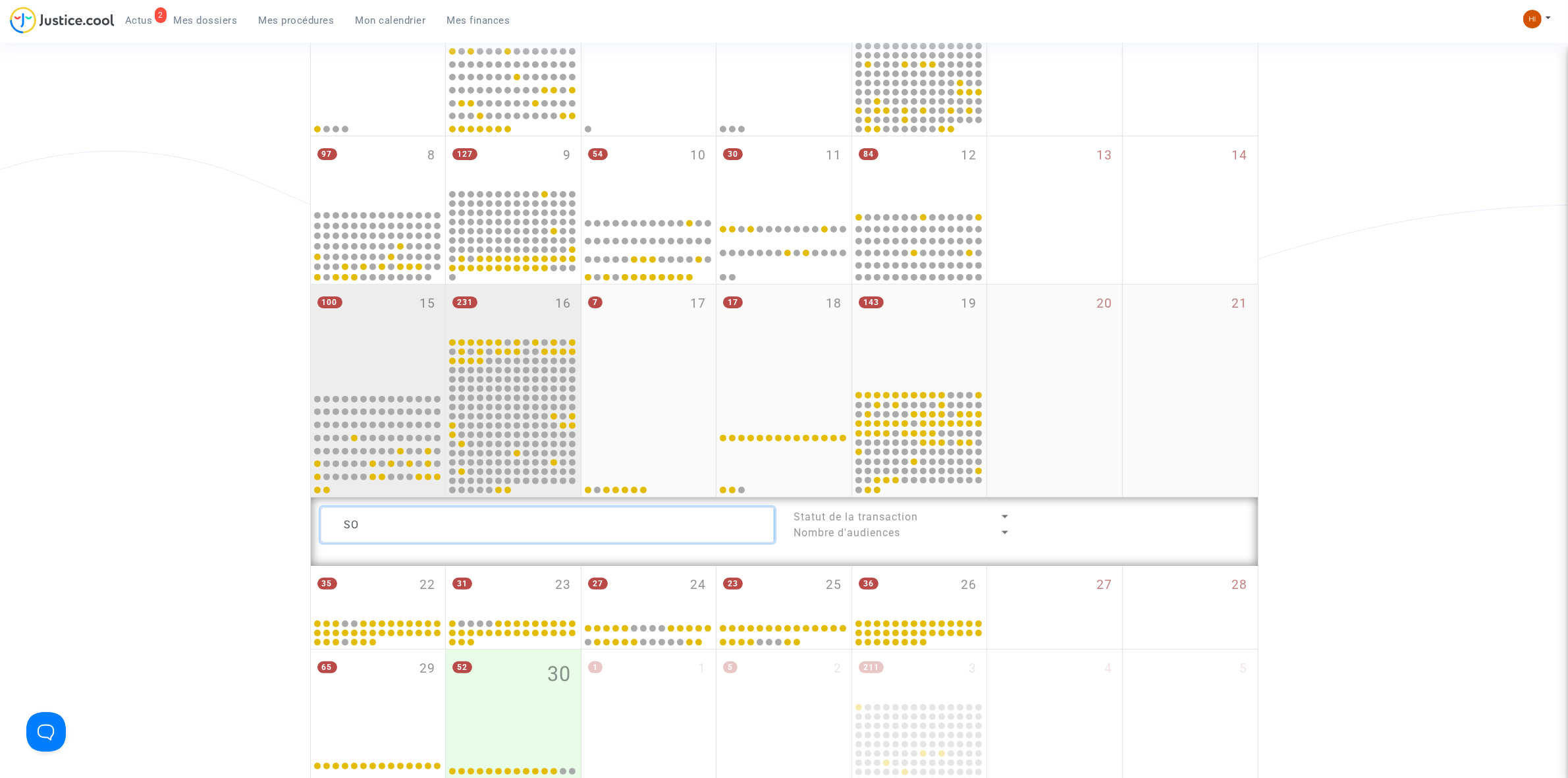
type textarea "S"
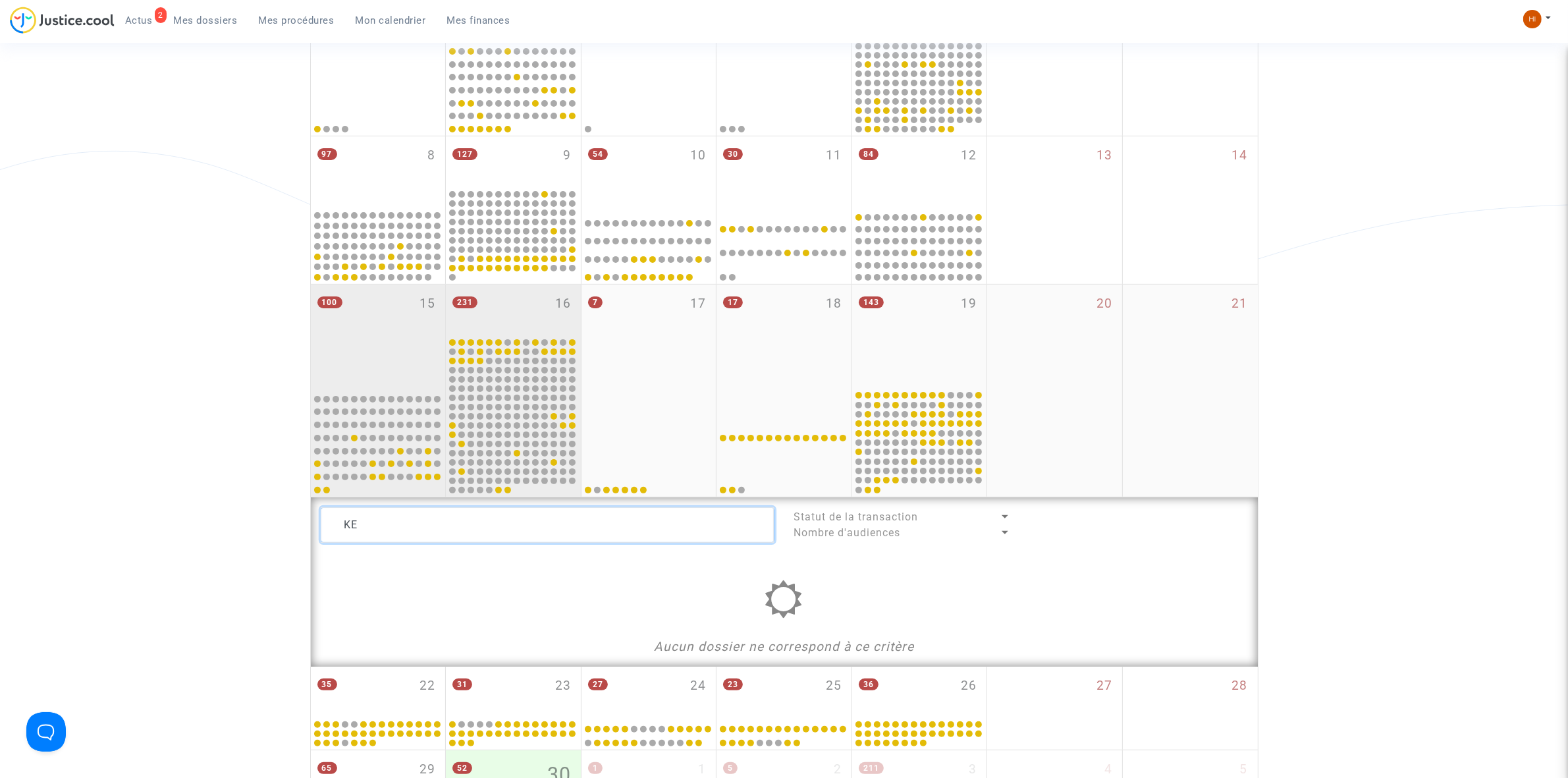
type textarea "K"
type textarea "C"
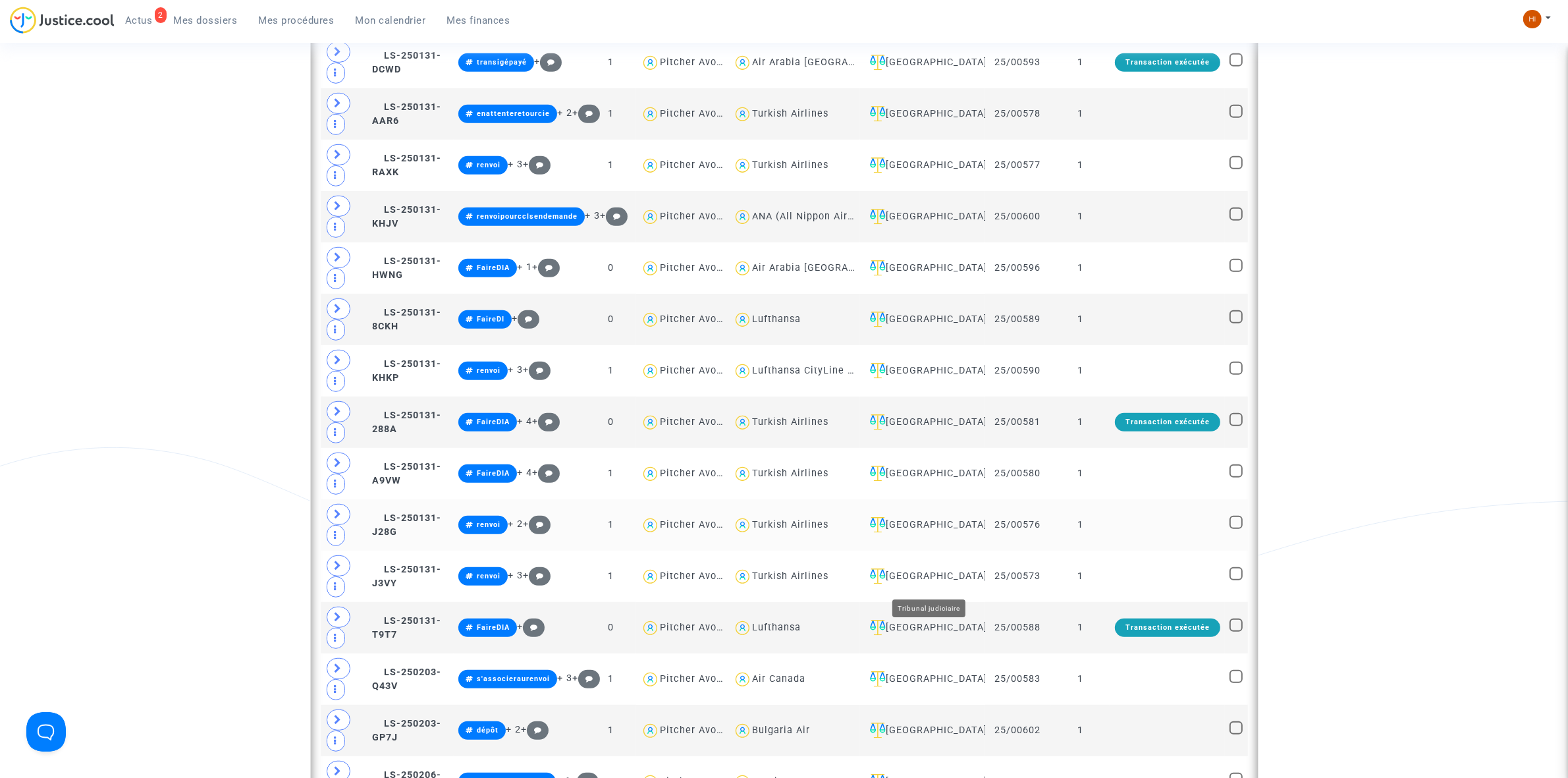
scroll to position [882, 0]
click at [1169, 568] on td at bounding box center [1167, 576] width 115 height 51
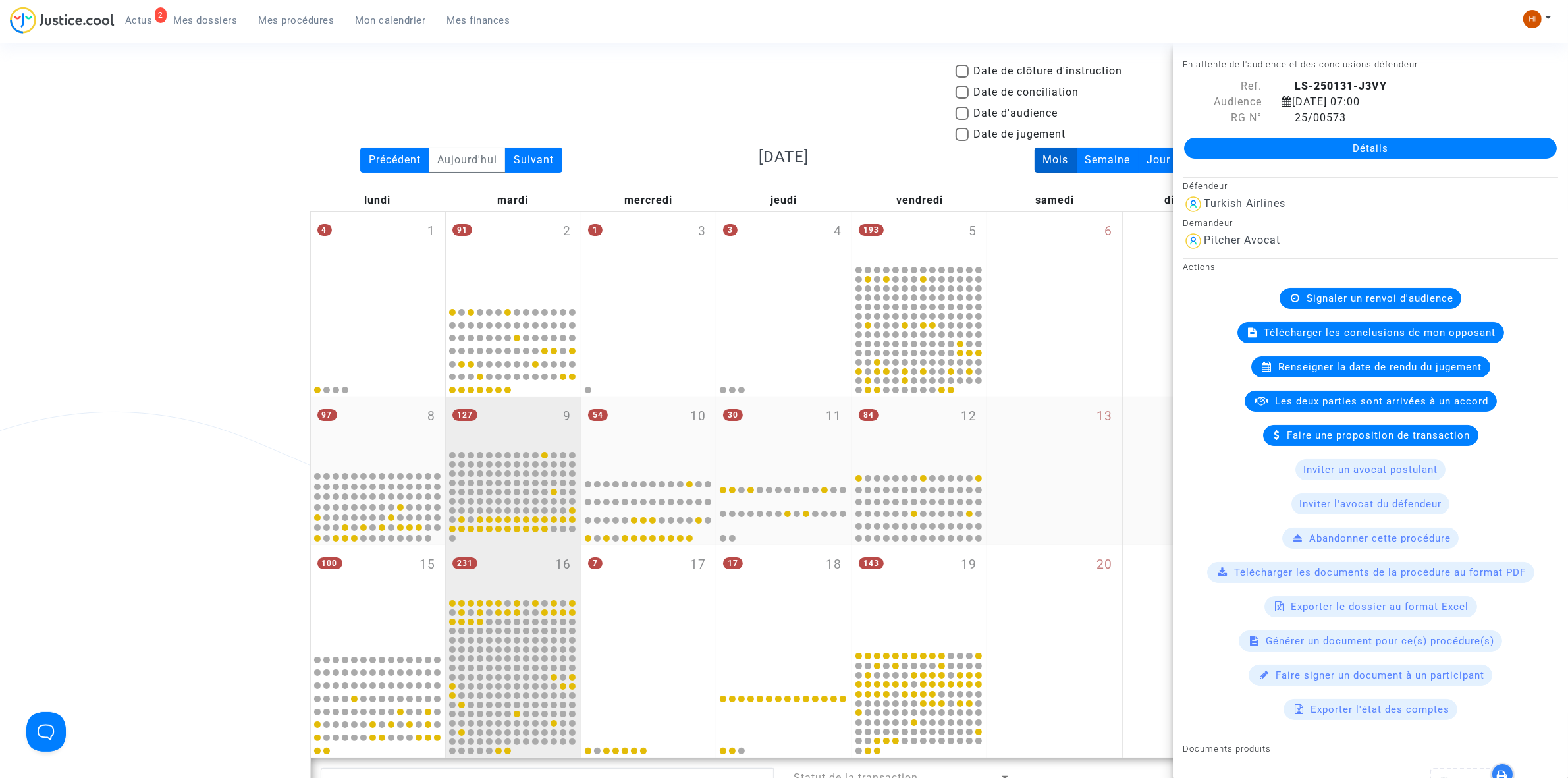
scroll to position [0, 0]
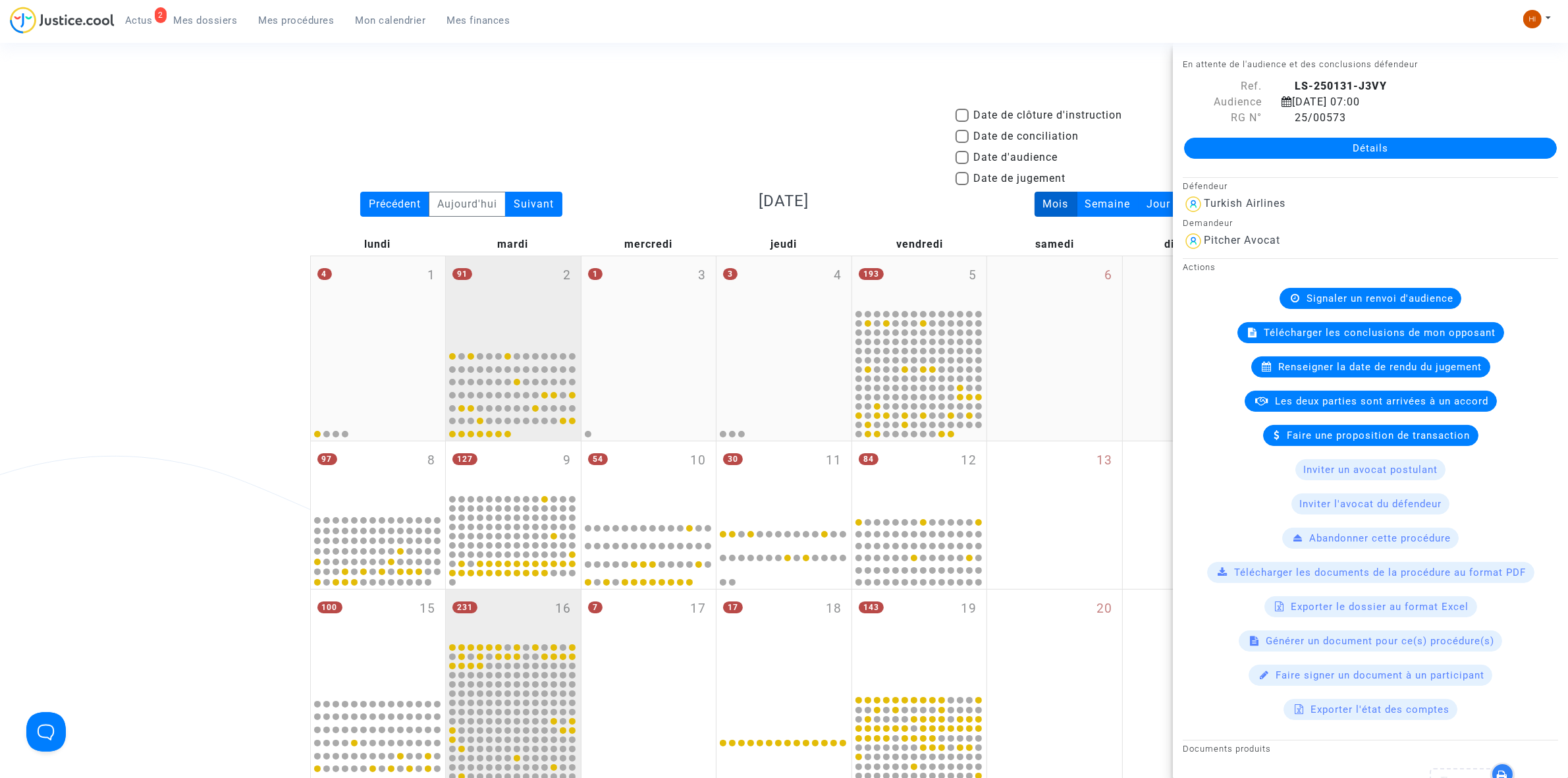
click at [531, 299] on div "91 2" at bounding box center [513, 301] width 135 height 90
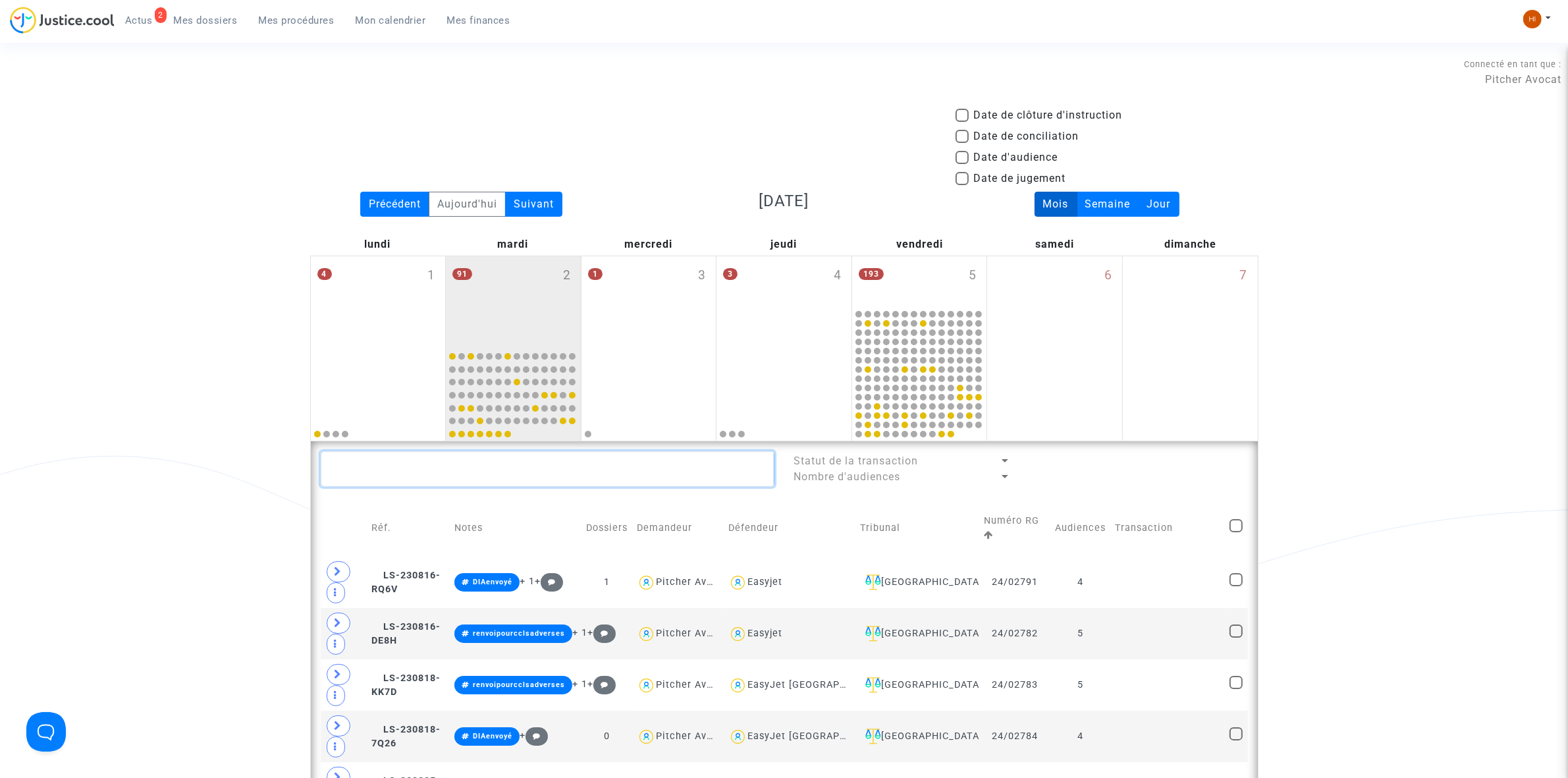
click at [482, 476] on textarea at bounding box center [547, 469] width 453 height 35
paste textarea "[PERSON_NAME]"
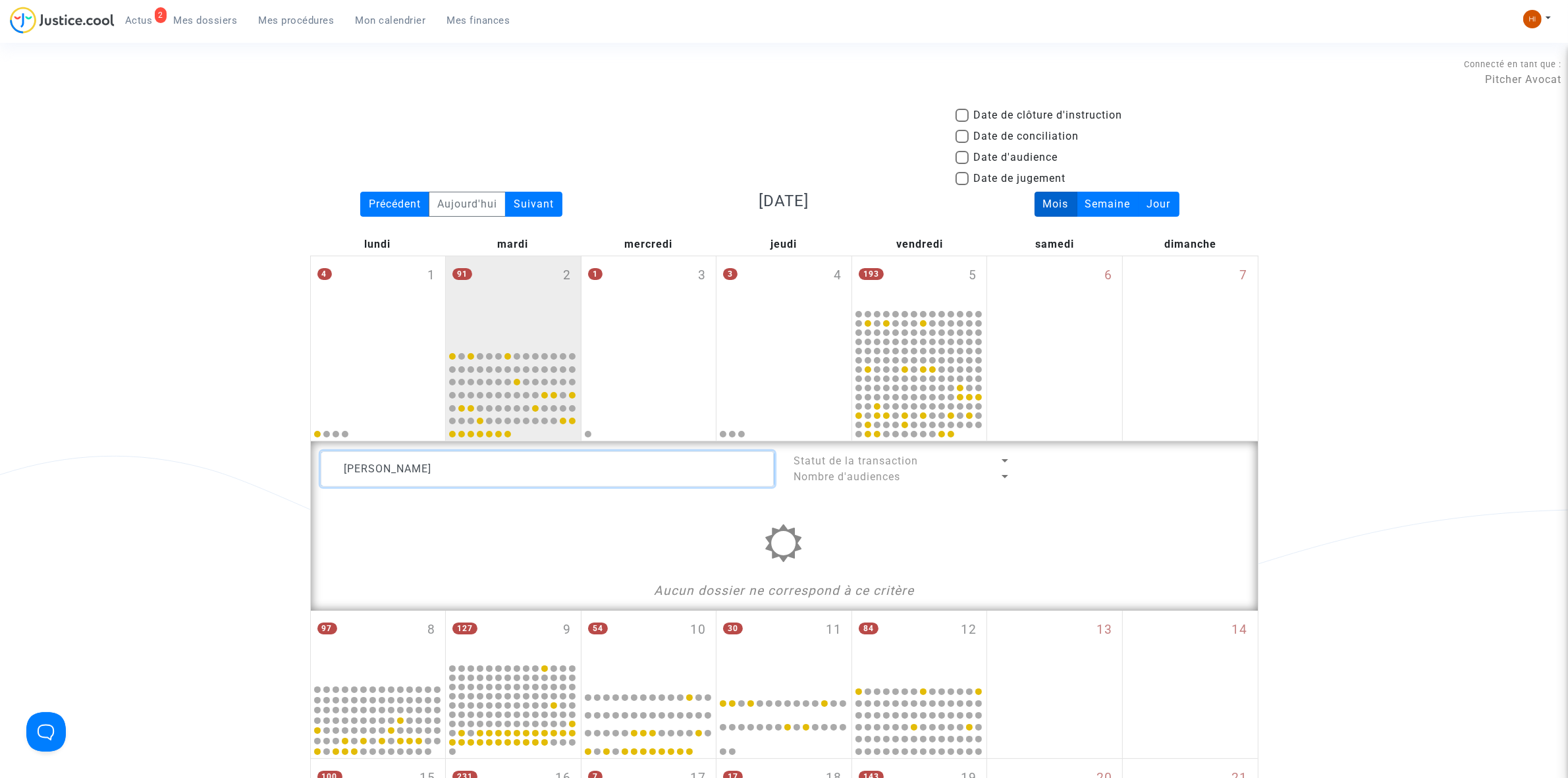
type textarea "[PERSON_NAME]"
click at [308, 374] on div "Date de clôture d'instruction Date de conciliation Date d'audience Date de juge…" at bounding box center [784, 683] width 1568 height 1151
click at [231, 392] on div "Date de clôture d'instruction Date de conciliation Date d'audience Date de juge…" at bounding box center [784, 683] width 1568 height 1151
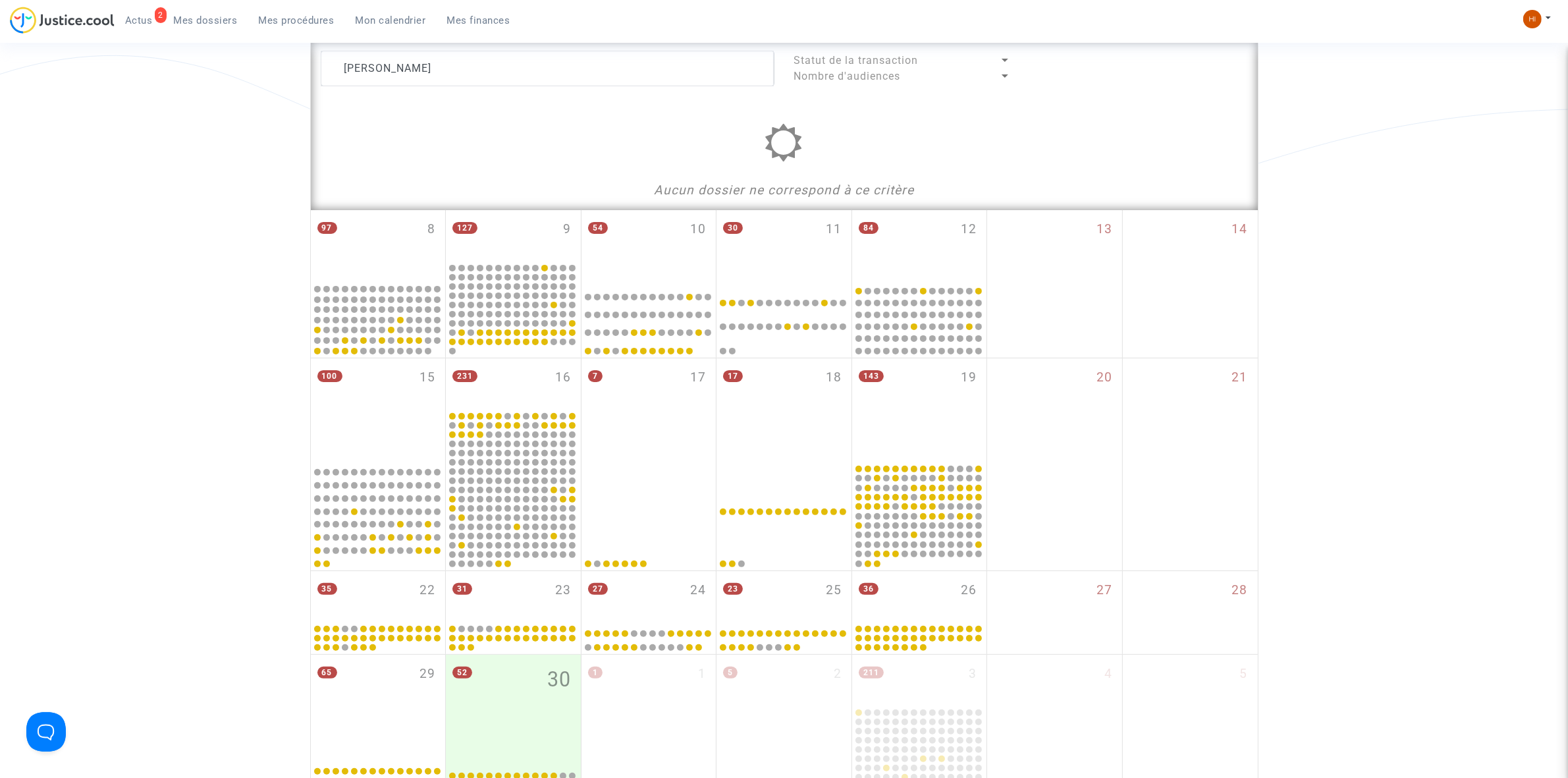
scroll to position [412, 0]
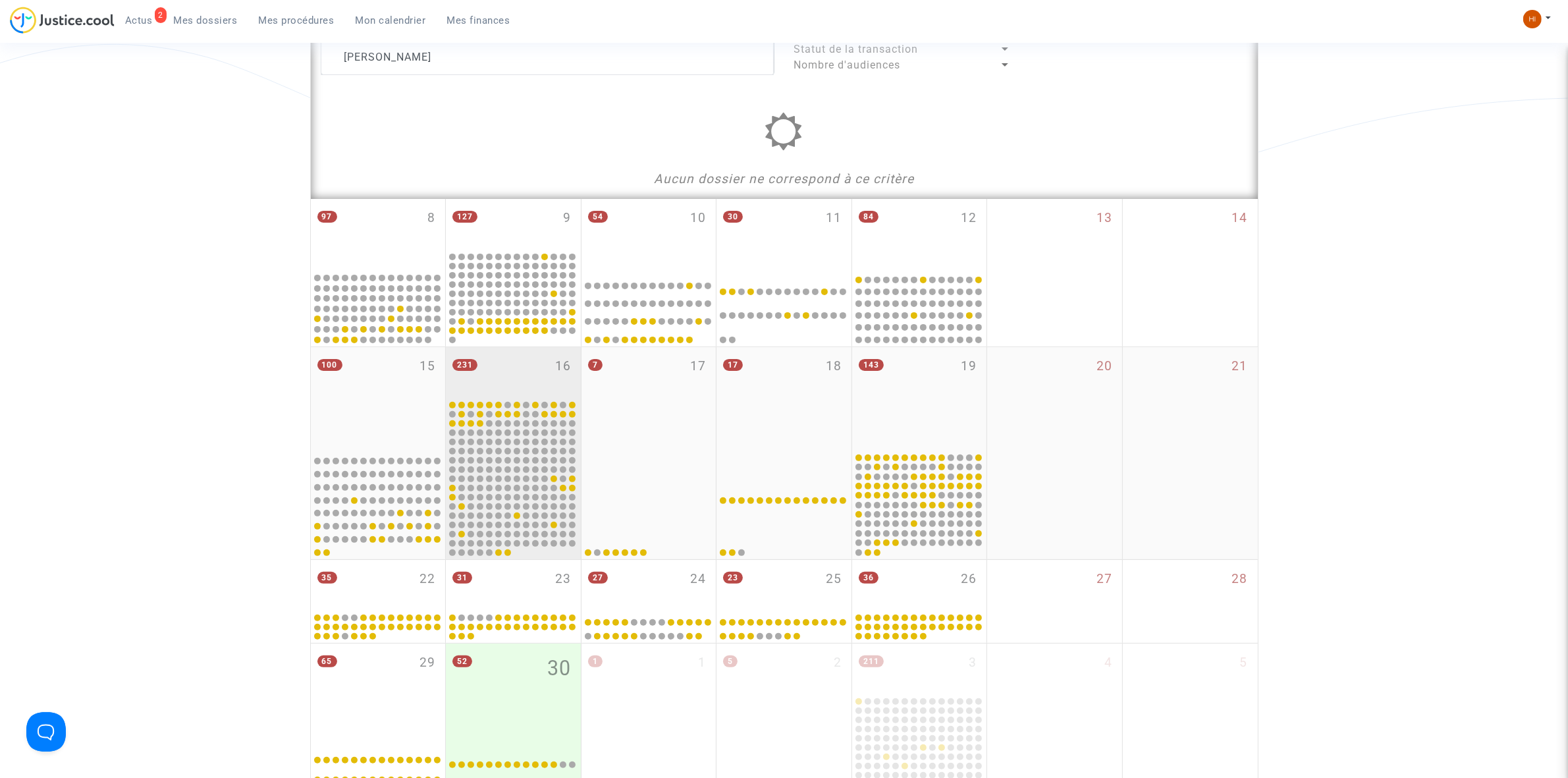
click at [492, 363] on div "231 16" at bounding box center [513, 373] width 135 height 51
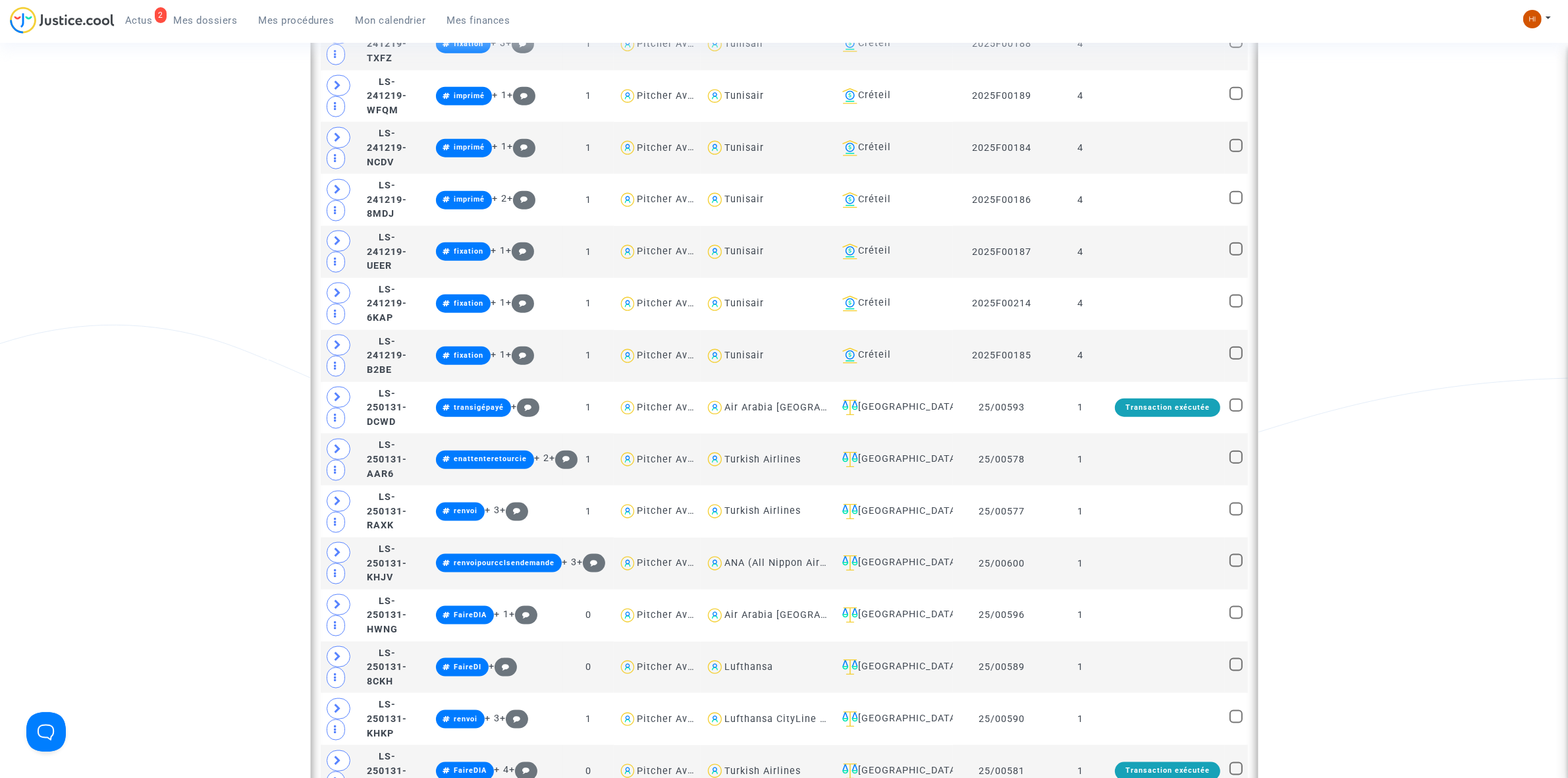
scroll to position [2141, 0]
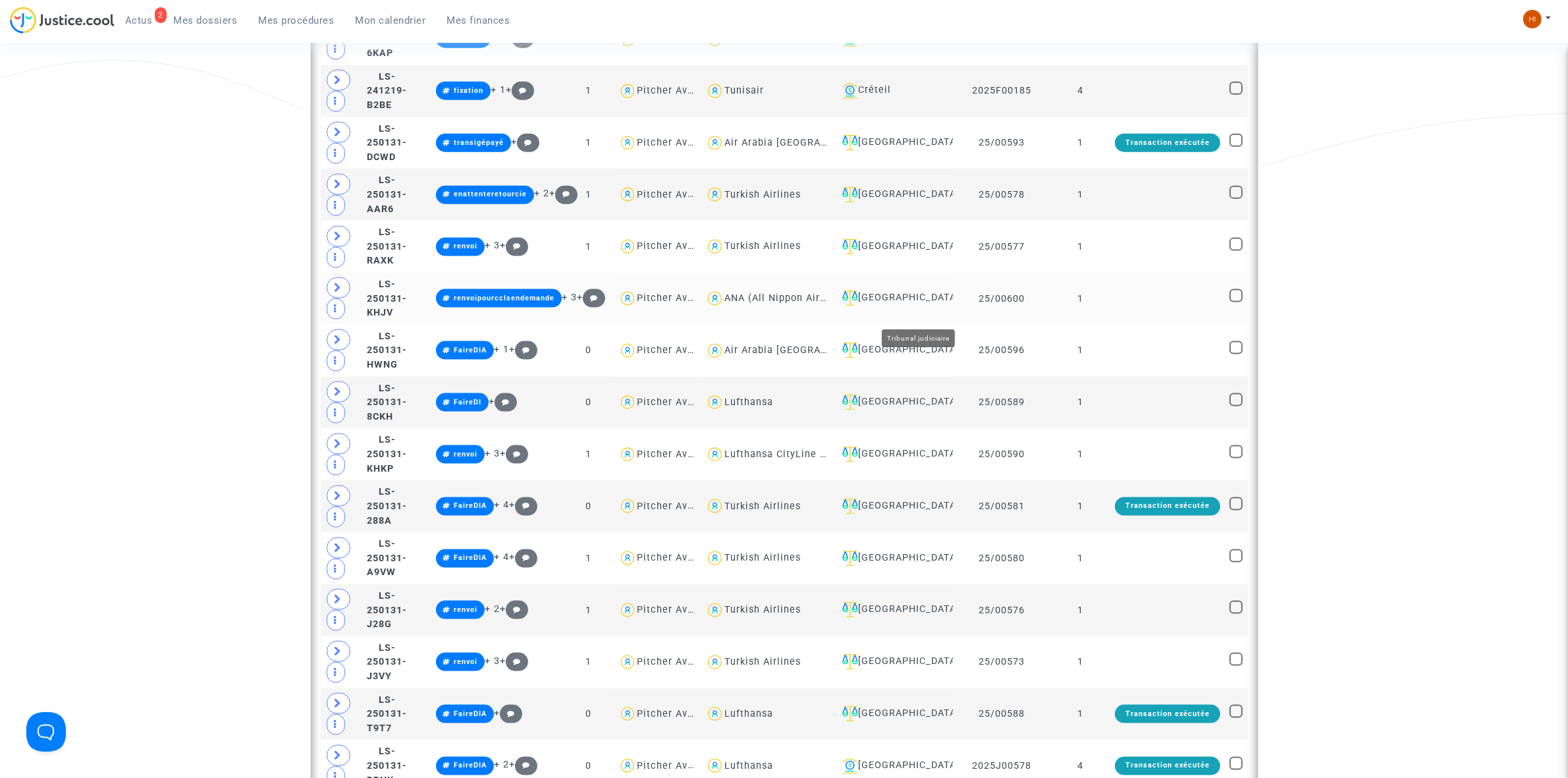
click at [913, 306] on div "[GEOGRAPHIC_DATA]" at bounding box center [892, 298] width 111 height 16
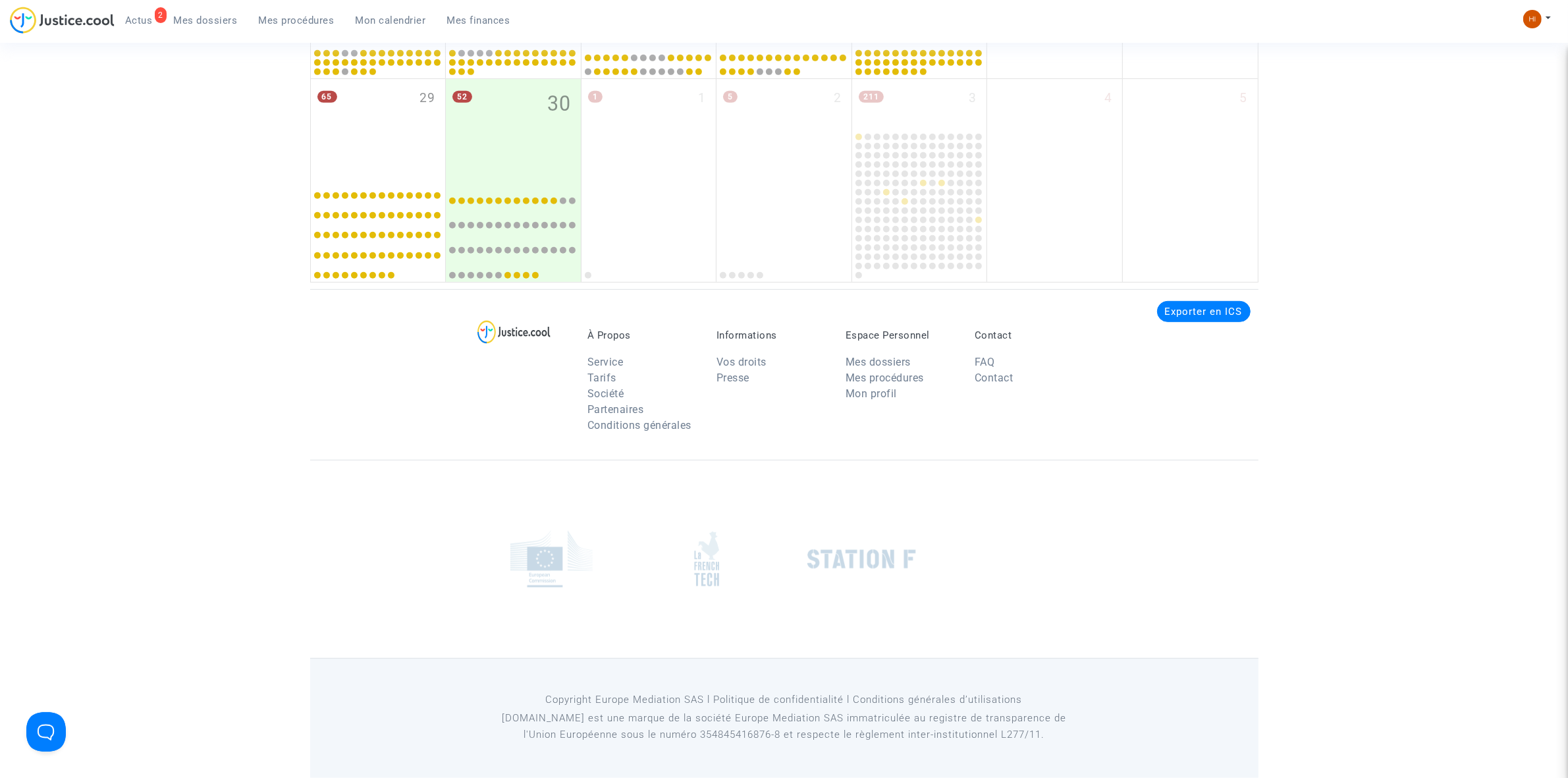
scroll to position [634, 0]
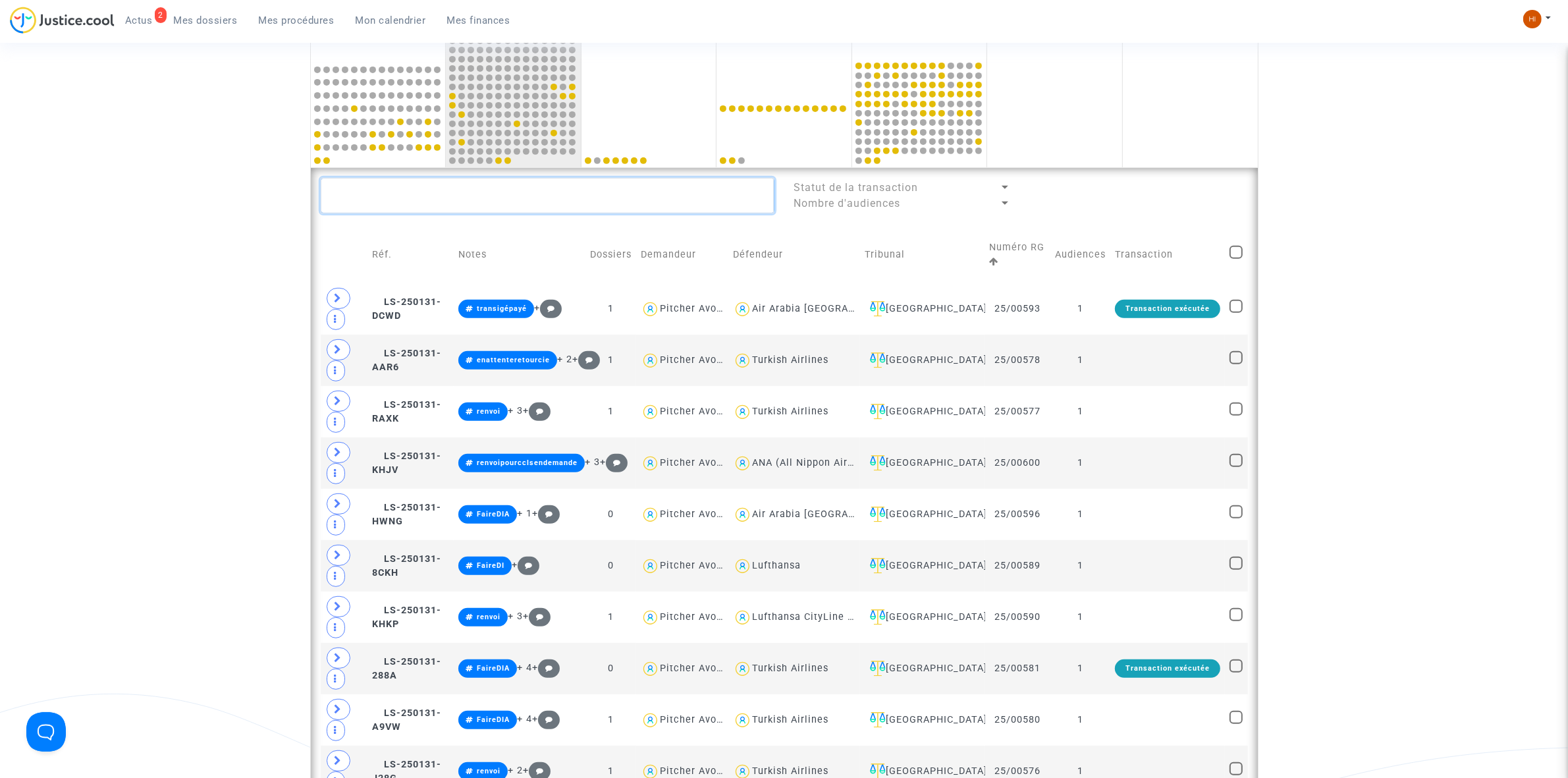
click at [601, 202] on textarea at bounding box center [547, 195] width 453 height 35
paste textarea "[PERSON_NAME]"
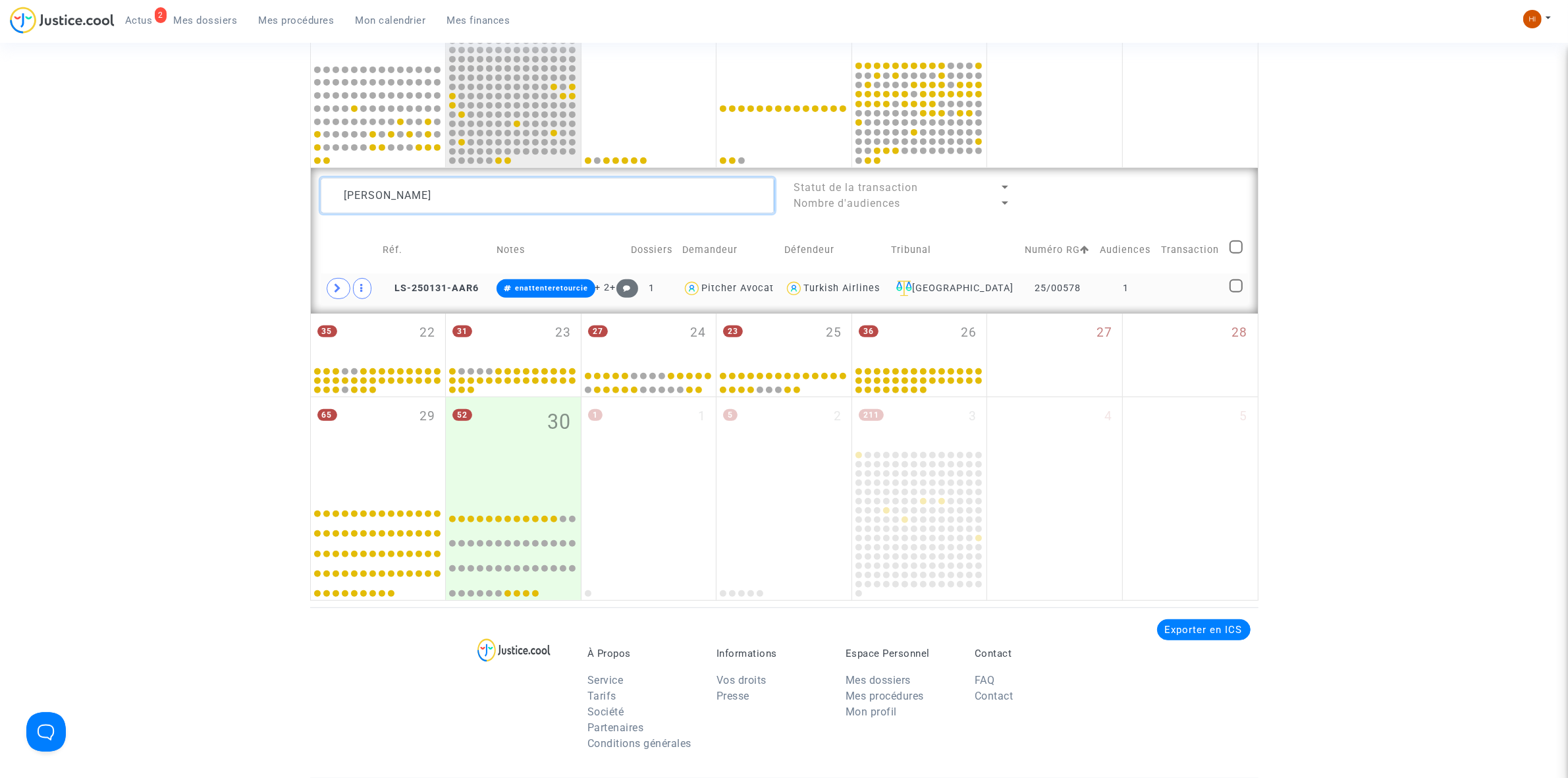
type textarea "[PERSON_NAME]"
click at [1208, 285] on td at bounding box center [1190, 289] width 69 height 31
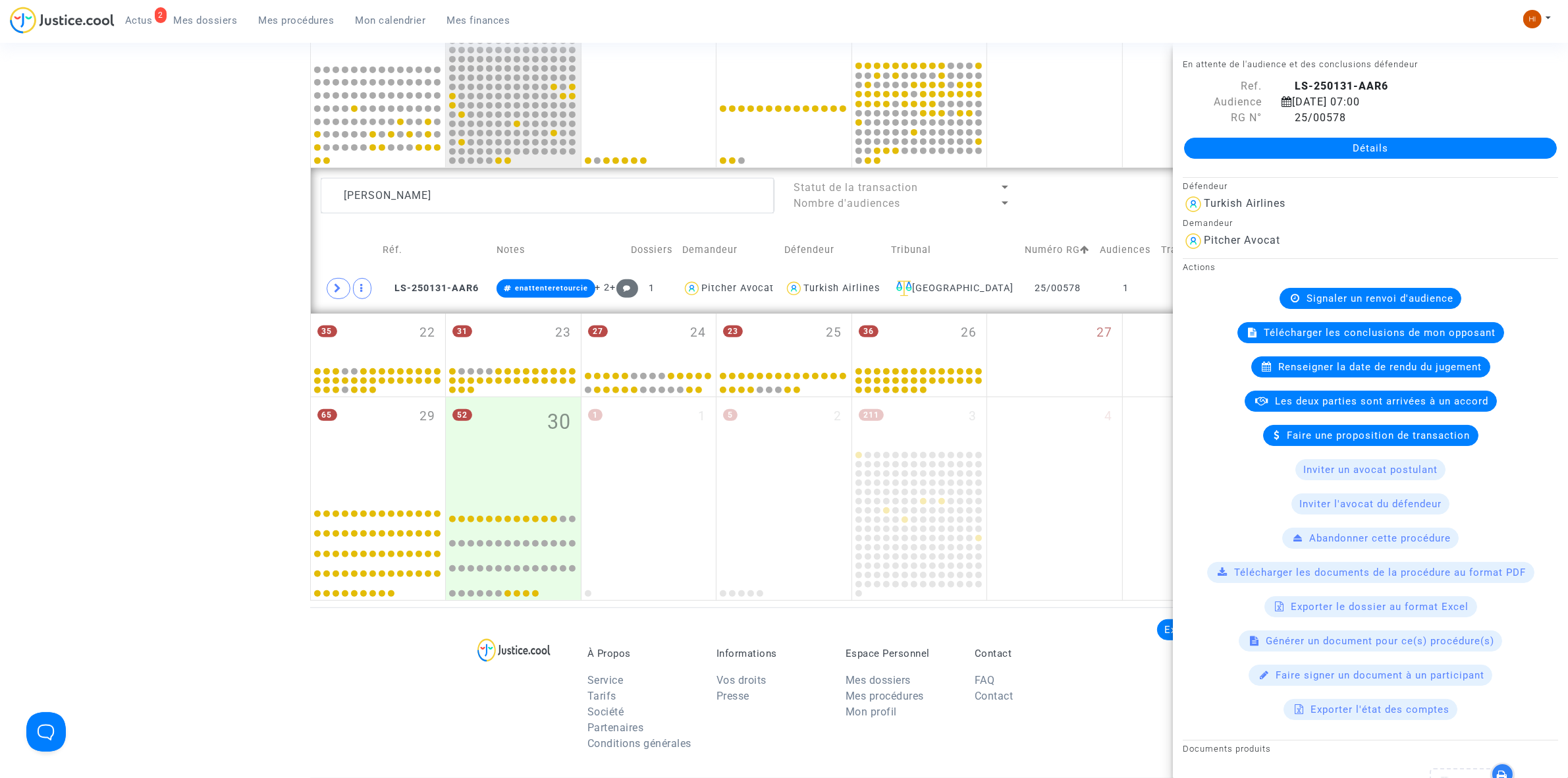
click at [1330, 294] on span "Signaler un renvoi d'audience" at bounding box center [1379, 298] width 147 height 12
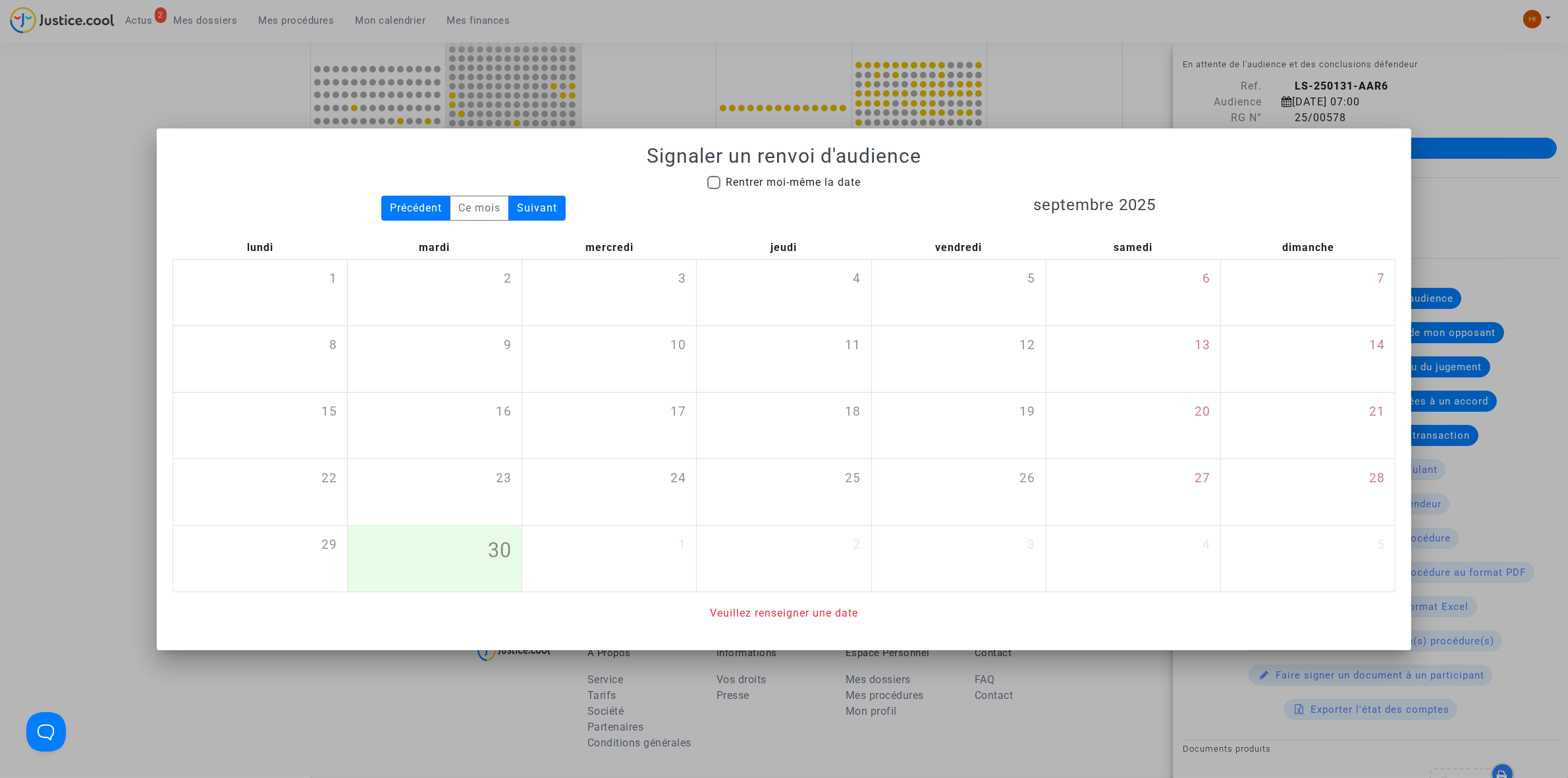
click at [756, 180] on span "Rentrer moi-même la date" at bounding box center [793, 182] width 135 height 13
click at [714, 189] on input "Rentrer moi-même la date" at bounding box center [713, 189] width 1 height 1
checkbox input "true"
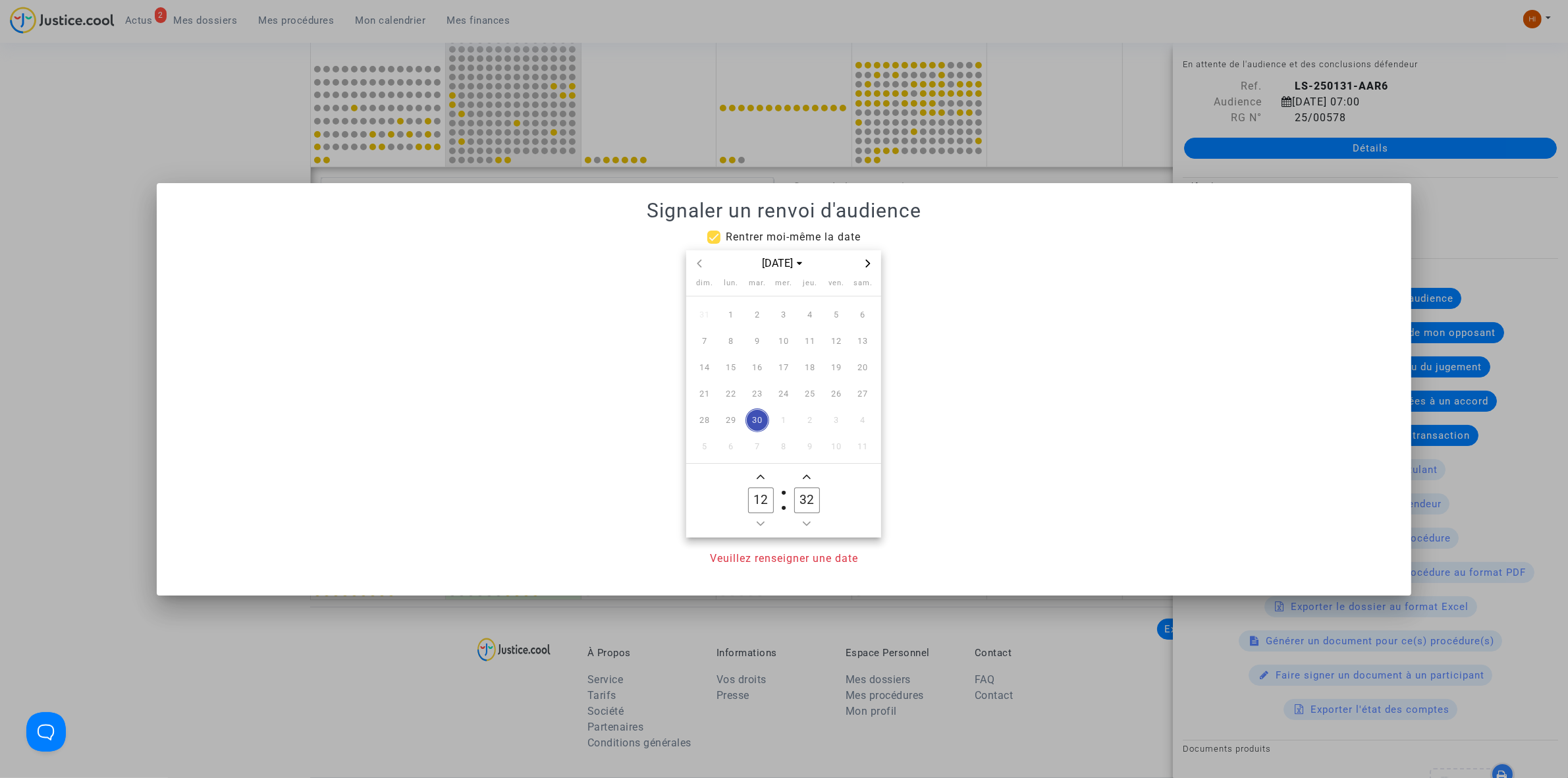
click at [873, 265] on span "Next month" at bounding box center [867, 263] width 16 height 16
click at [764, 351] on td "6" at bounding box center [757, 341] width 26 height 26
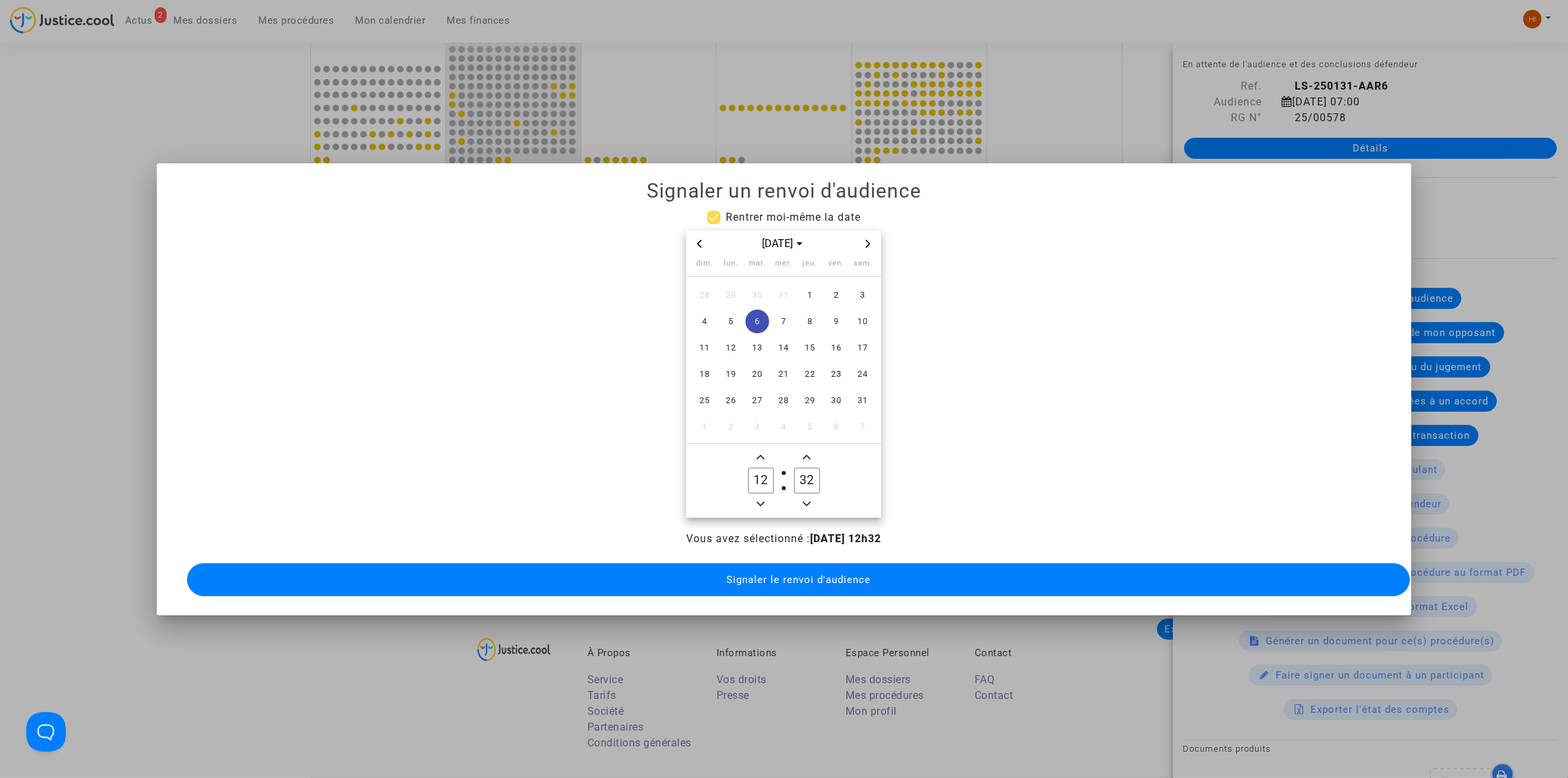
click at [753, 474] on input "12" at bounding box center [760, 480] width 25 height 25
type input "09"
click at [808, 500] on icon "Minus a minute" at bounding box center [806, 504] width 8 height 8
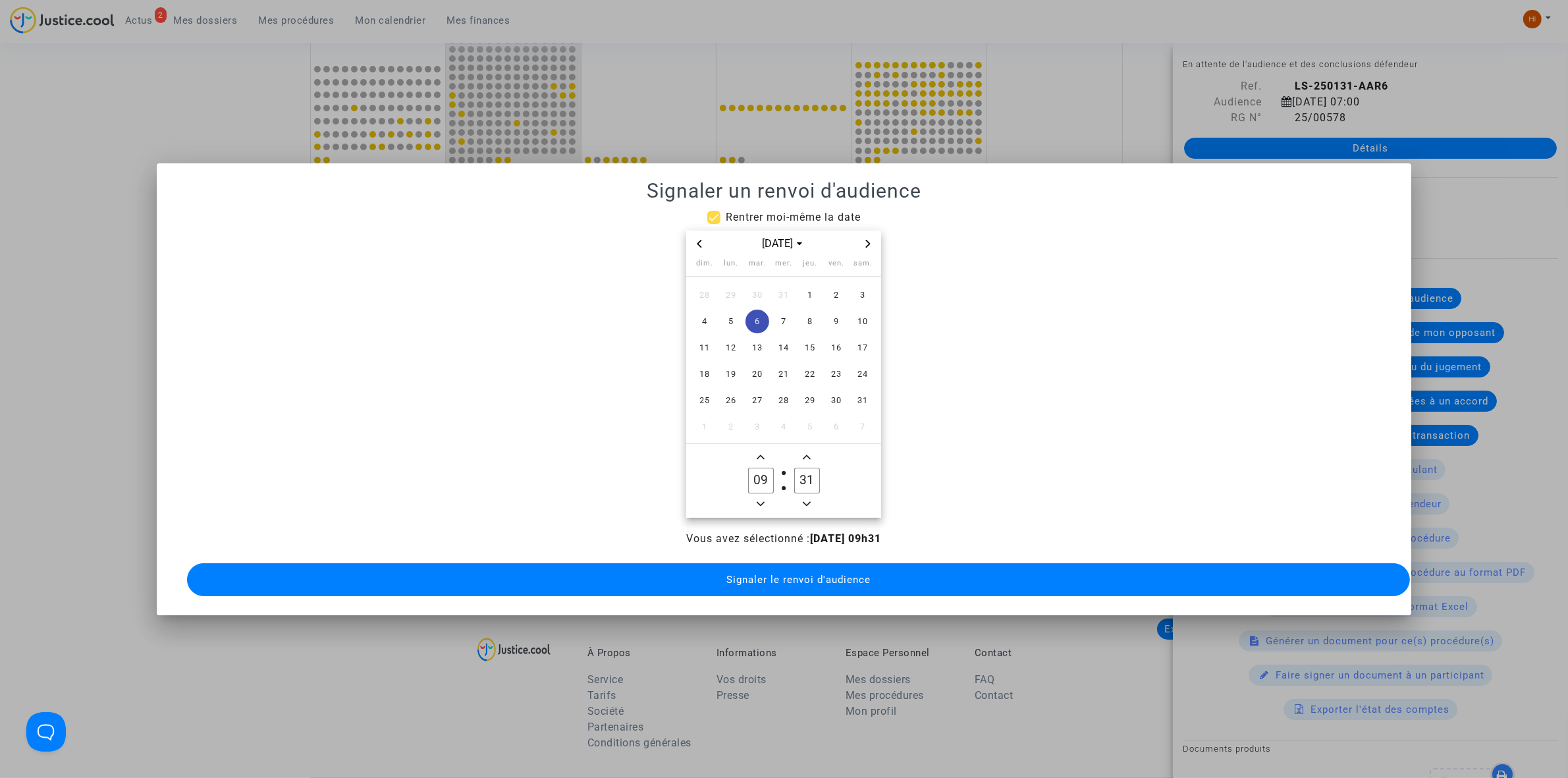
type input "30"
click at [804, 574] on span "Signaler le renvoi d'audience" at bounding box center [799, 579] width 144 height 12
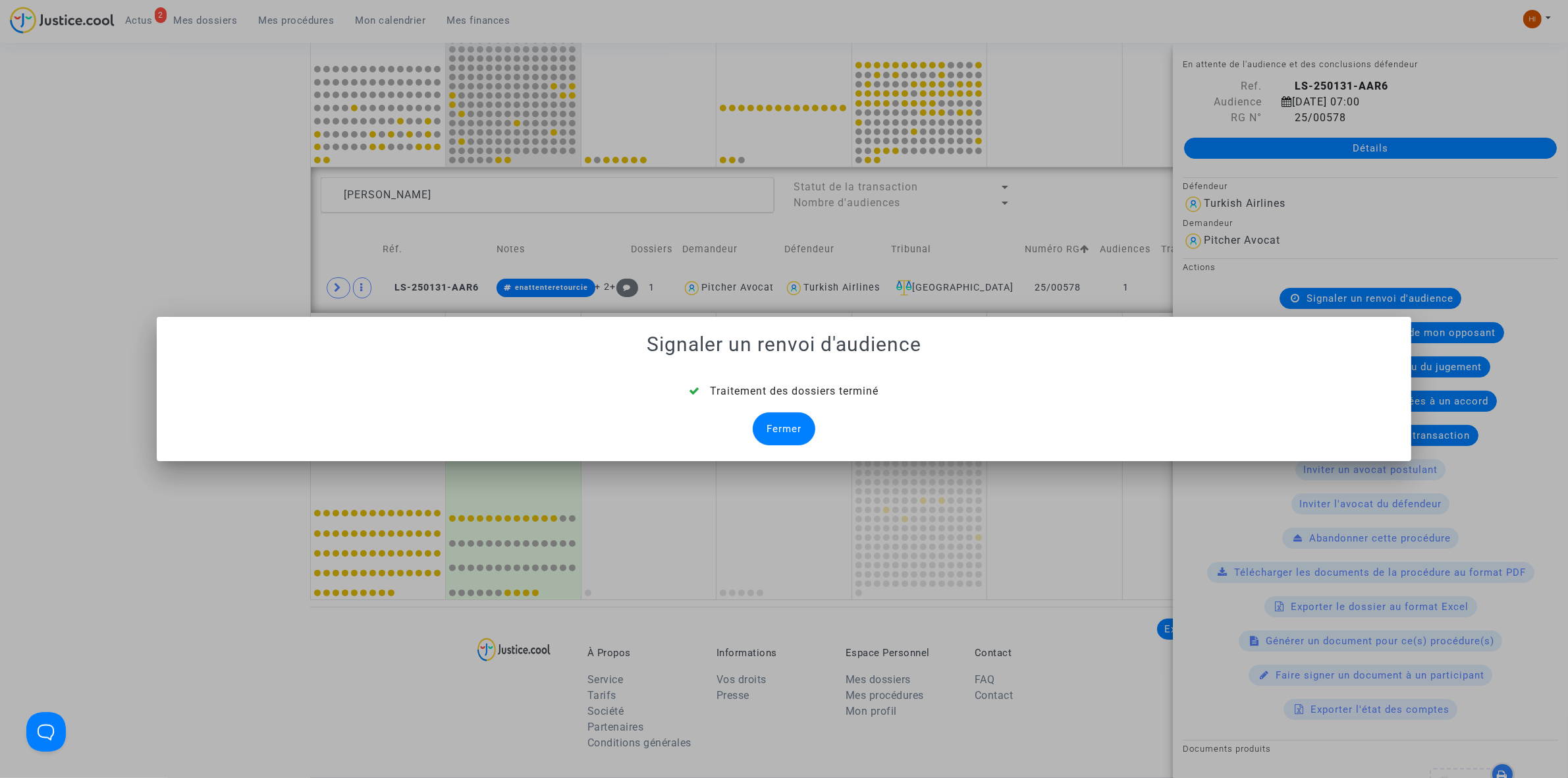
click at [785, 420] on div "Fermer" at bounding box center [784, 429] width 62 height 33
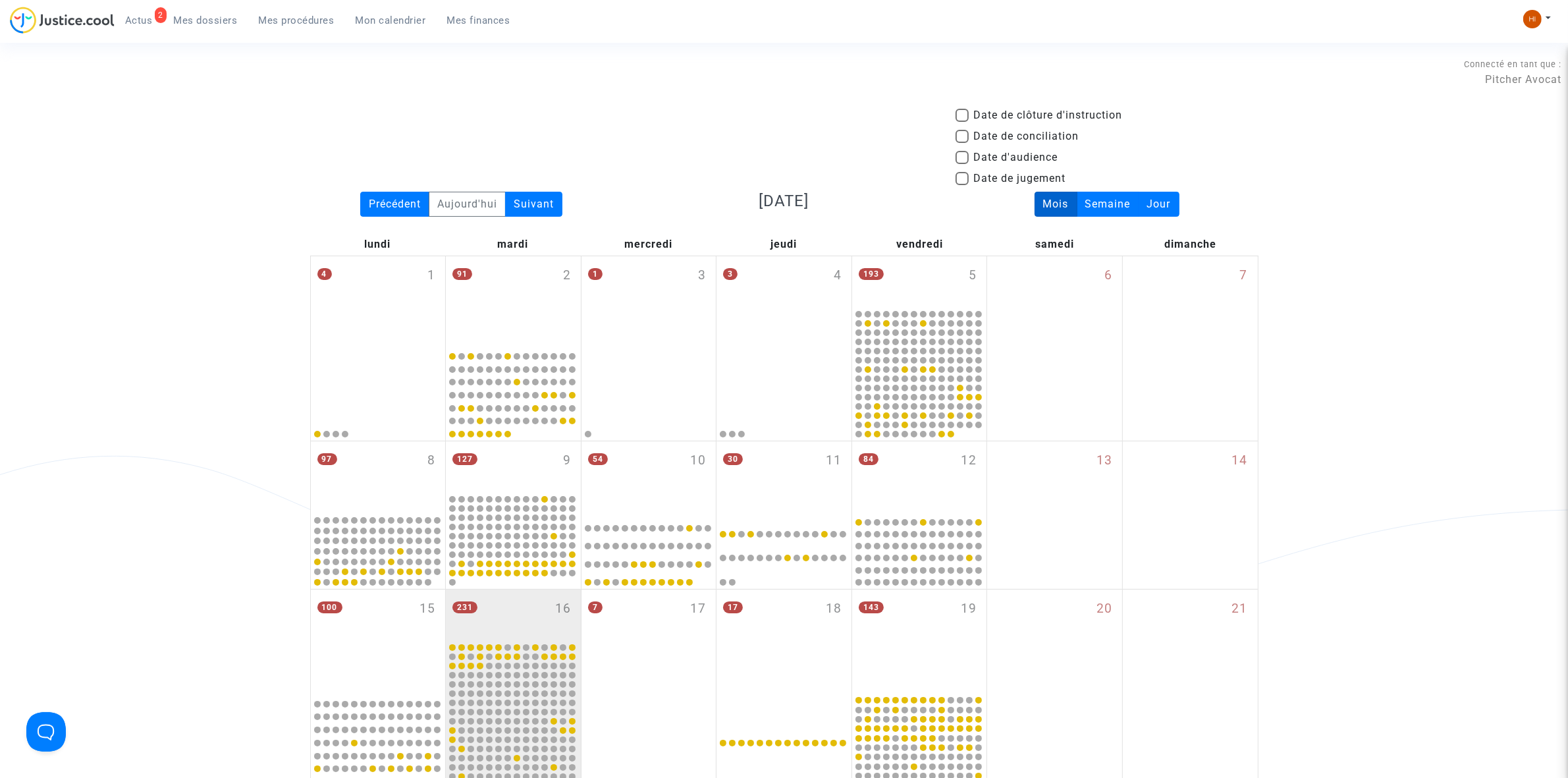
scroll to position [634, 0]
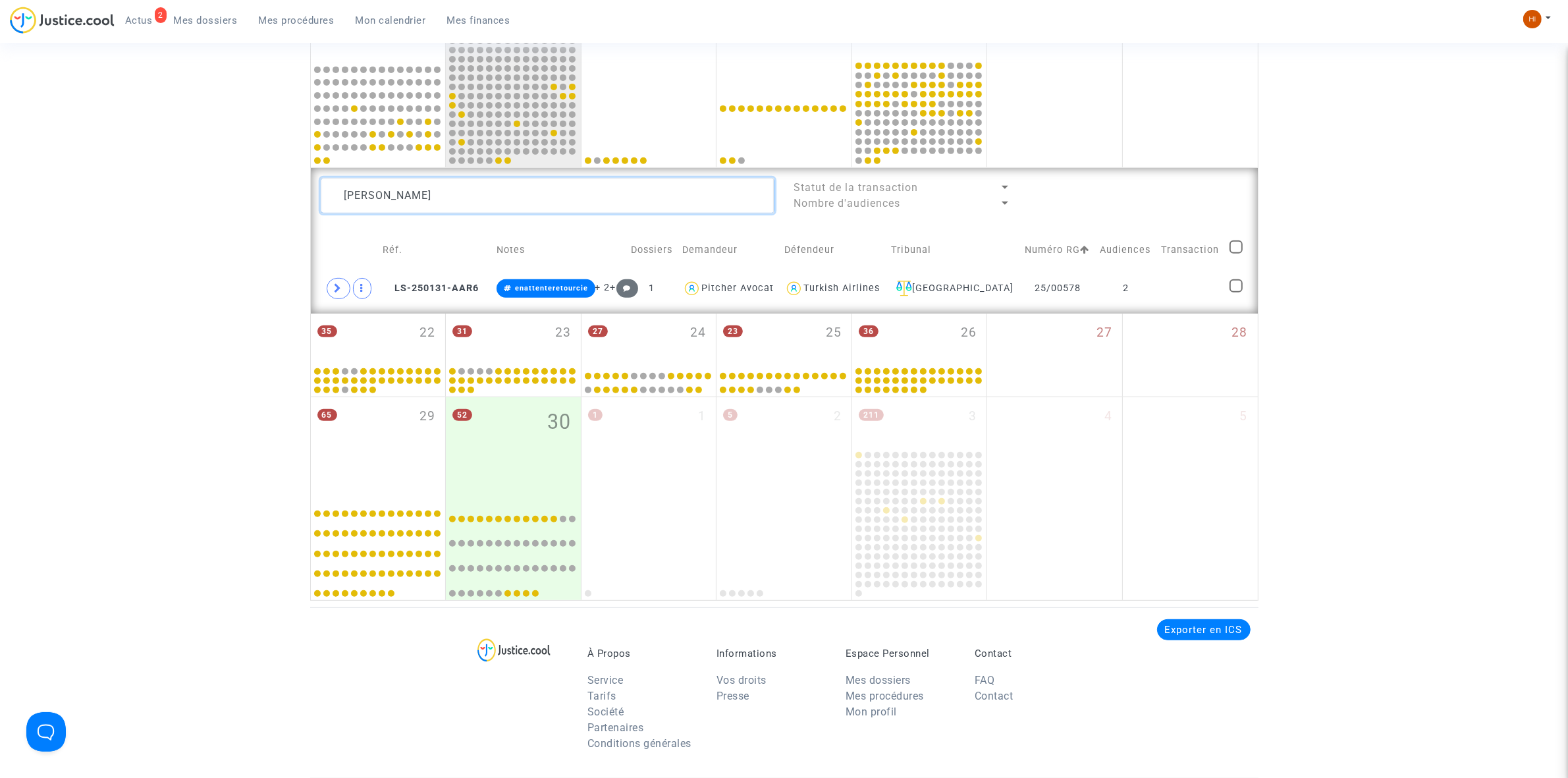
drag, startPoint x: 547, startPoint y: 183, endPoint x: 162, endPoint y: 122, distance: 389.8
click at [195, 130] on div "Date de clôture d'instruction Date de conciliation Date d'audience Date de juge…" at bounding box center [784, 36] width 1568 height 1127
paste textarea "[PERSON_NAME]"
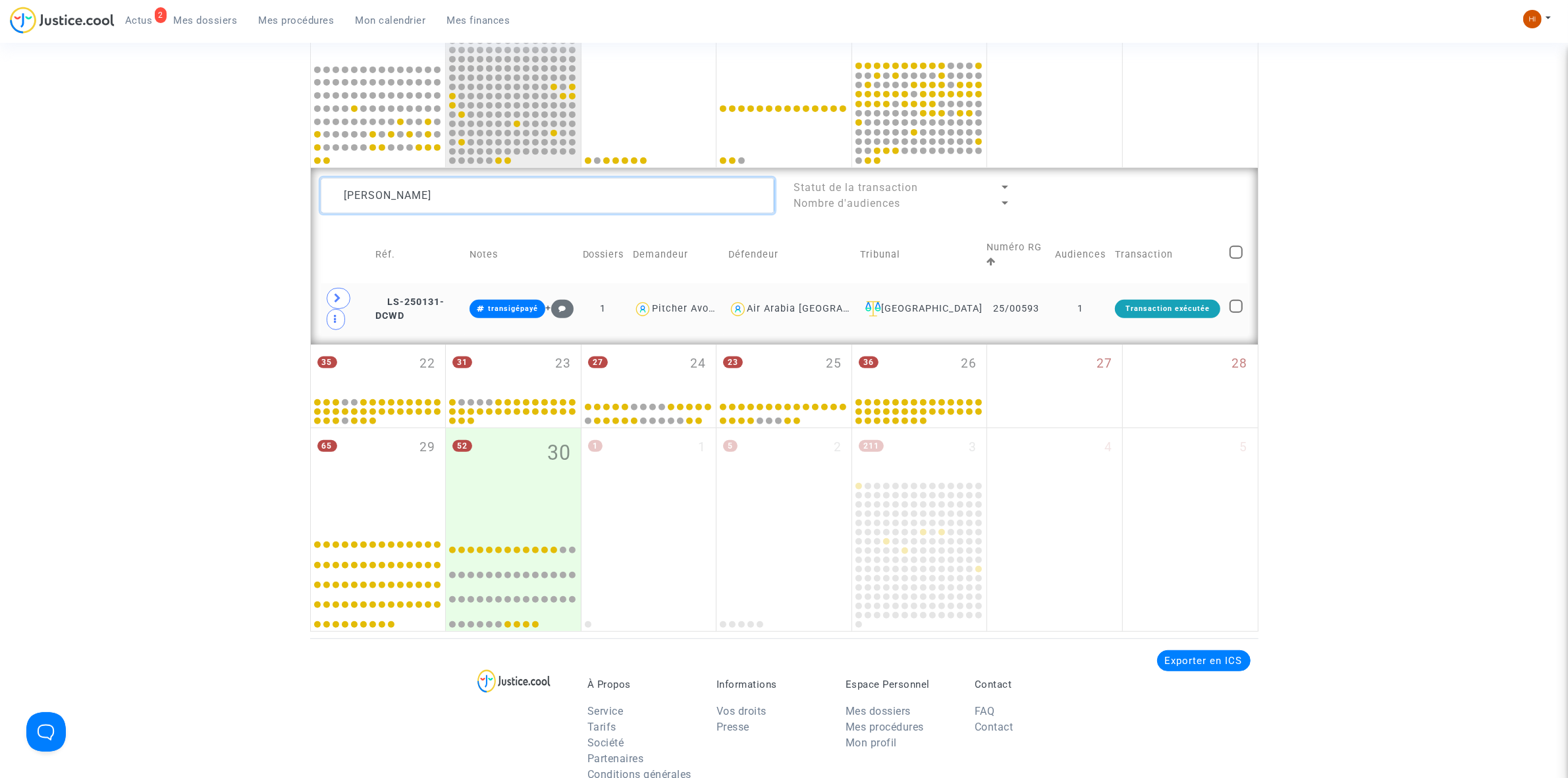
type textarea "[PERSON_NAME]"
click at [1108, 287] on td "1" at bounding box center [1080, 309] width 60 height 51
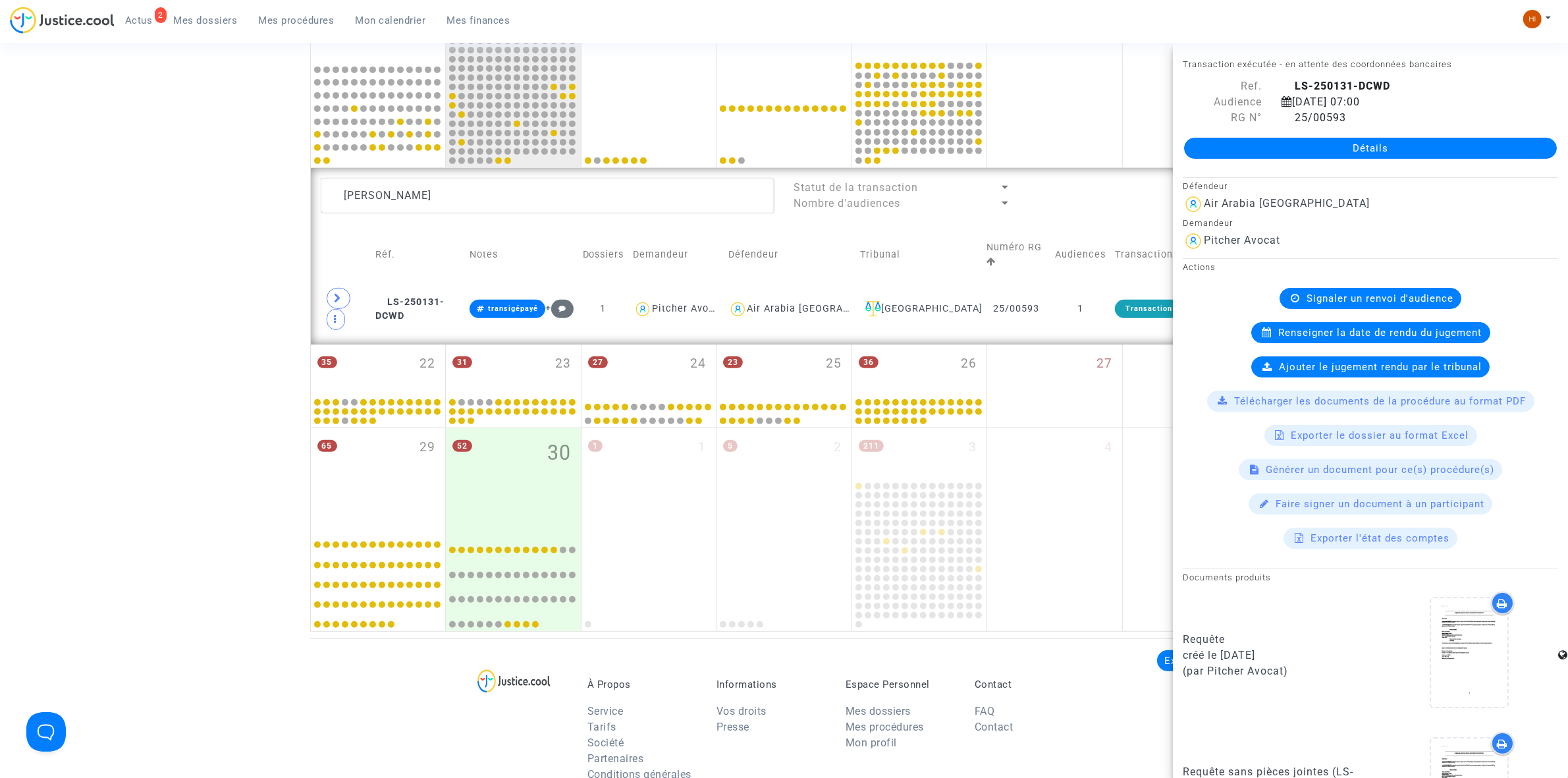
click at [1353, 292] on div "Signaler un renvoi d'audience" at bounding box center [1370, 298] width 182 height 21
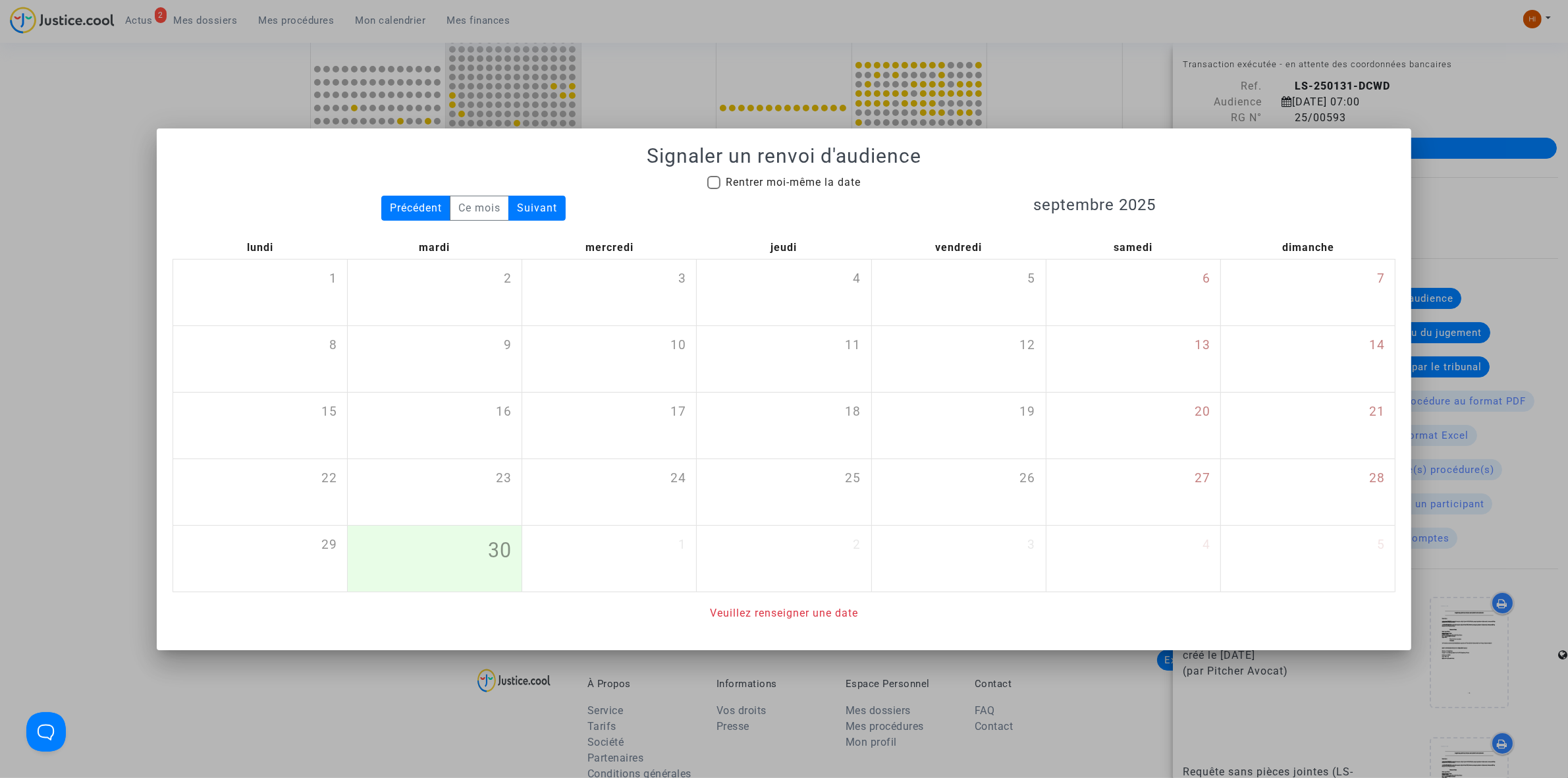
click at [833, 196] on h3 "septembre 2025" at bounding box center [1094, 205] width 601 height 19
click at [842, 186] on span "Rentrer moi-même la date" at bounding box center [793, 182] width 135 height 13
click at [714, 189] on input "Rentrer moi-même la date" at bounding box center [713, 189] width 1 height 1
checkbox input "true"
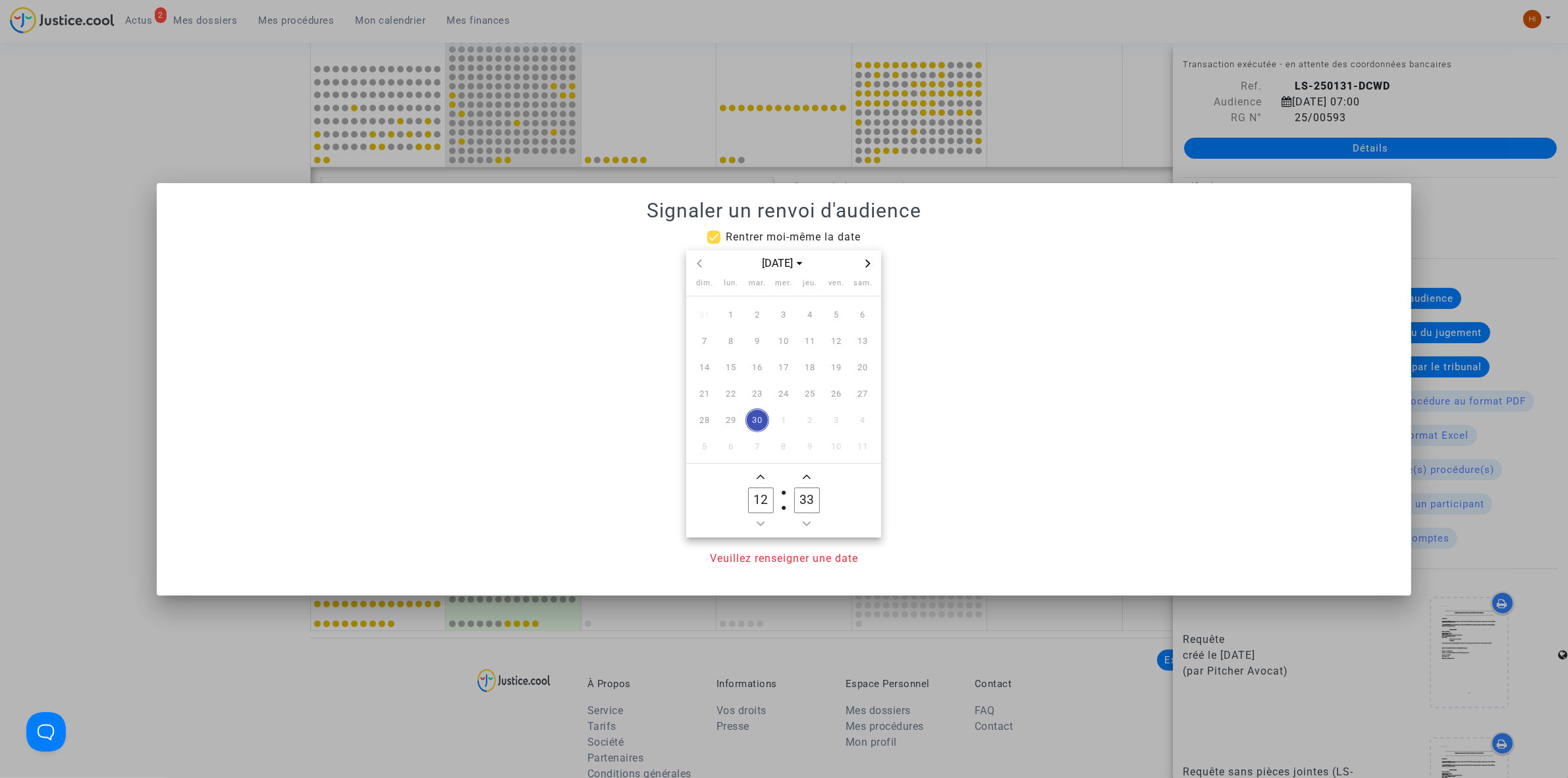
click at [871, 260] on icon "Next month" at bounding box center [867, 263] width 8 height 8
click at [743, 340] on td "5" at bounding box center [731, 341] width 26 height 26
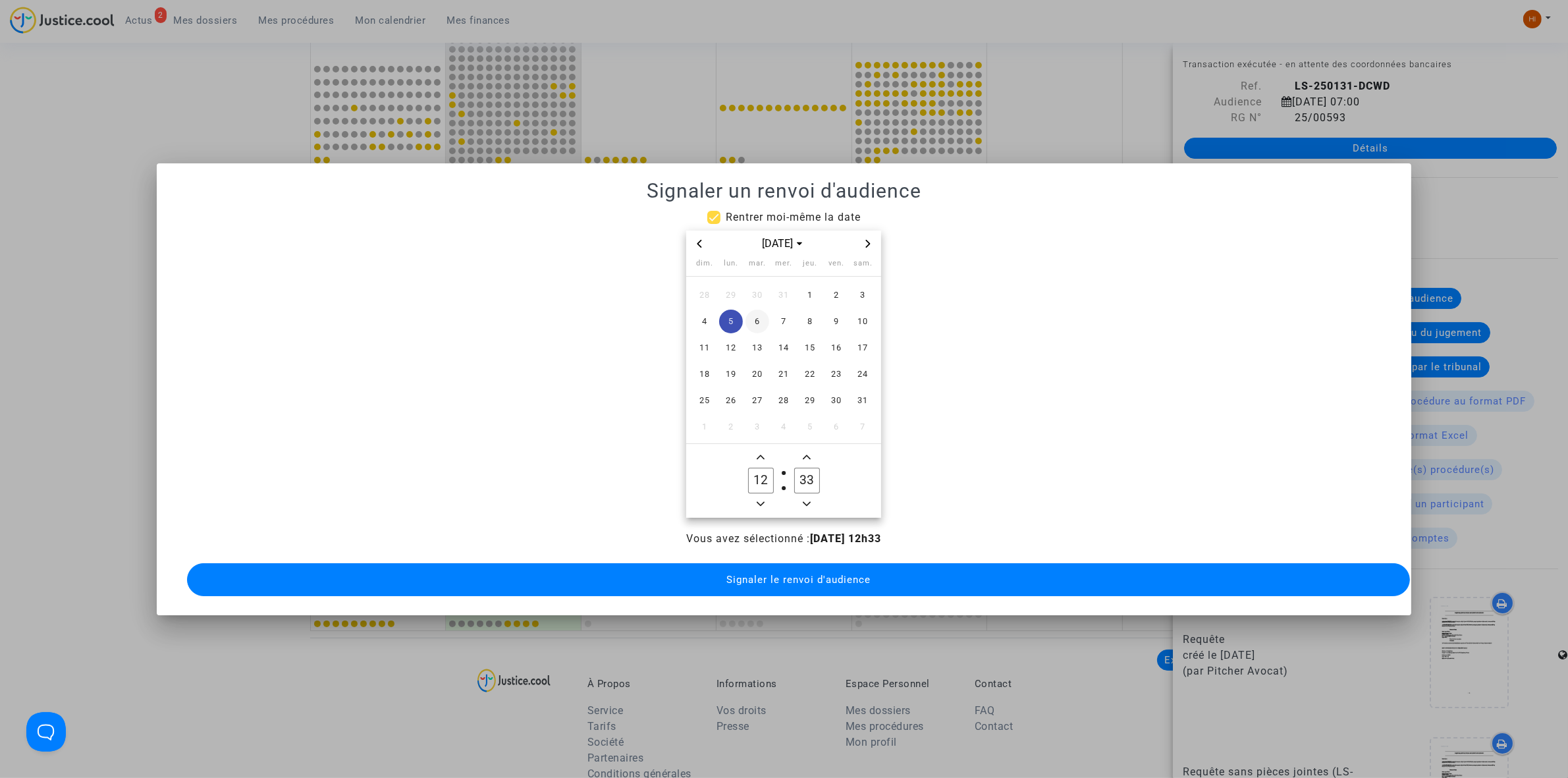
click at [755, 324] on span "6" at bounding box center [757, 322] width 24 height 24
click at [759, 496] on span "Minus a hour" at bounding box center [760, 504] width 16 height 16
click at [762, 500] on icon "Minus a hour" at bounding box center [760, 504] width 8 height 8
type input "09"
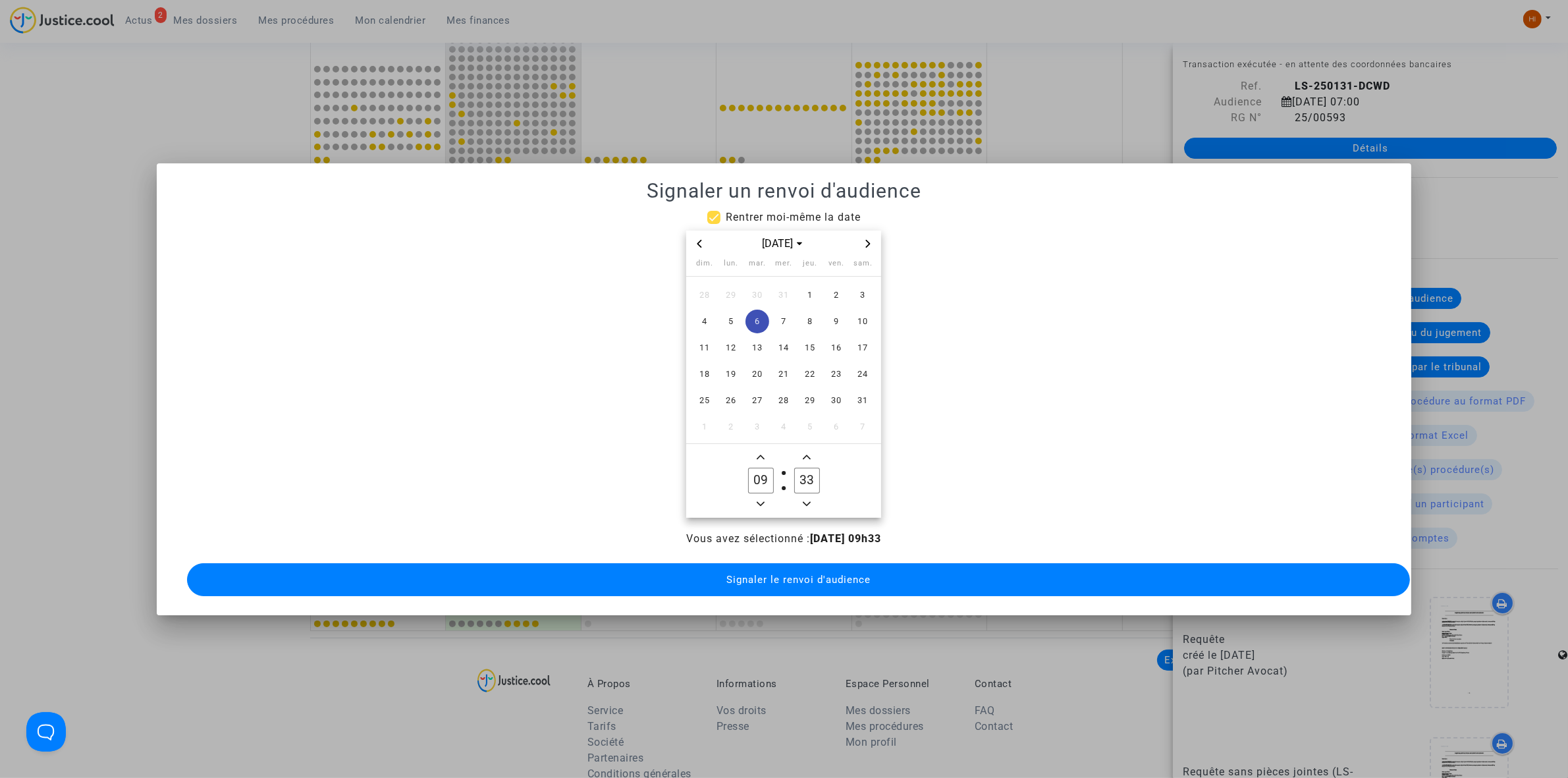
click at [808, 500] on icon "Minus a minute" at bounding box center [806, 504] width 8 height 8
type input "30"
click at [807, 574] on span "Signaler le renvoi d'audience" at bounding box center [799, 579] width 144 height 12
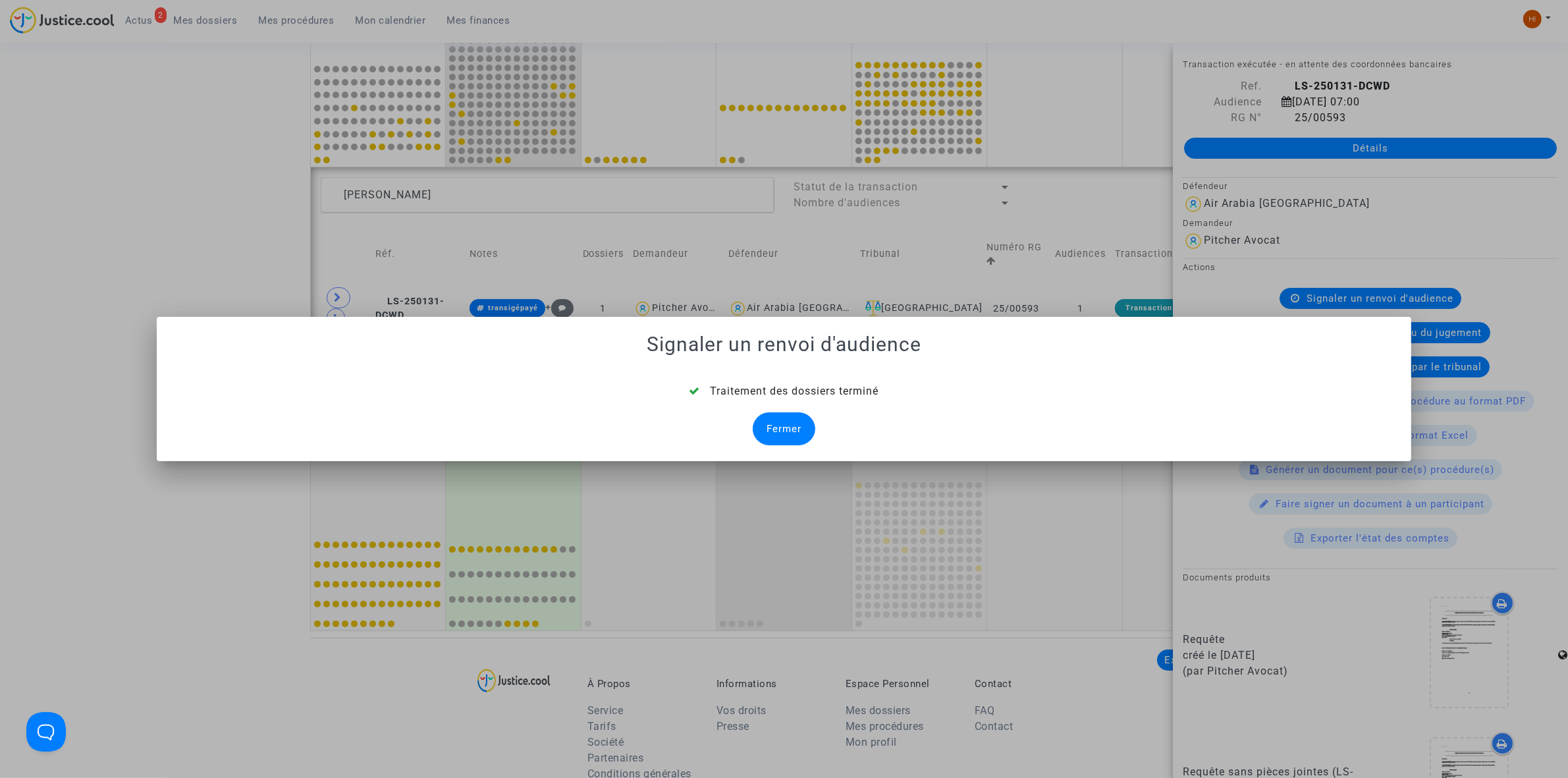
drag, startPoint x: 766, startPoint y: 432, endPoint x: 737, endPoint y: 419, distance: 31.8
click at [766, 432] on div "Fermer" at bounding box center [784, 429] width 62 height 33
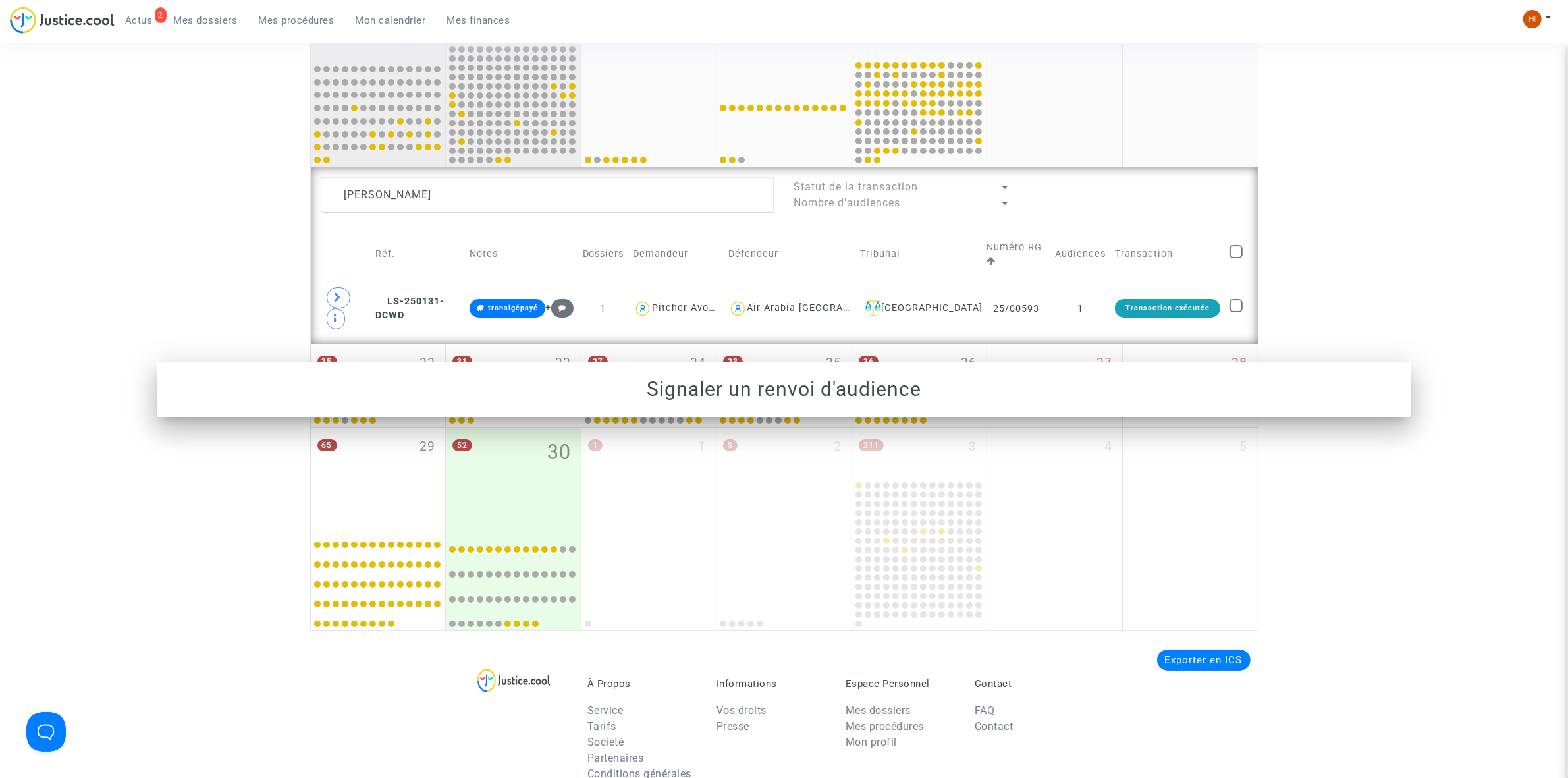
scroll to position [634, 0]
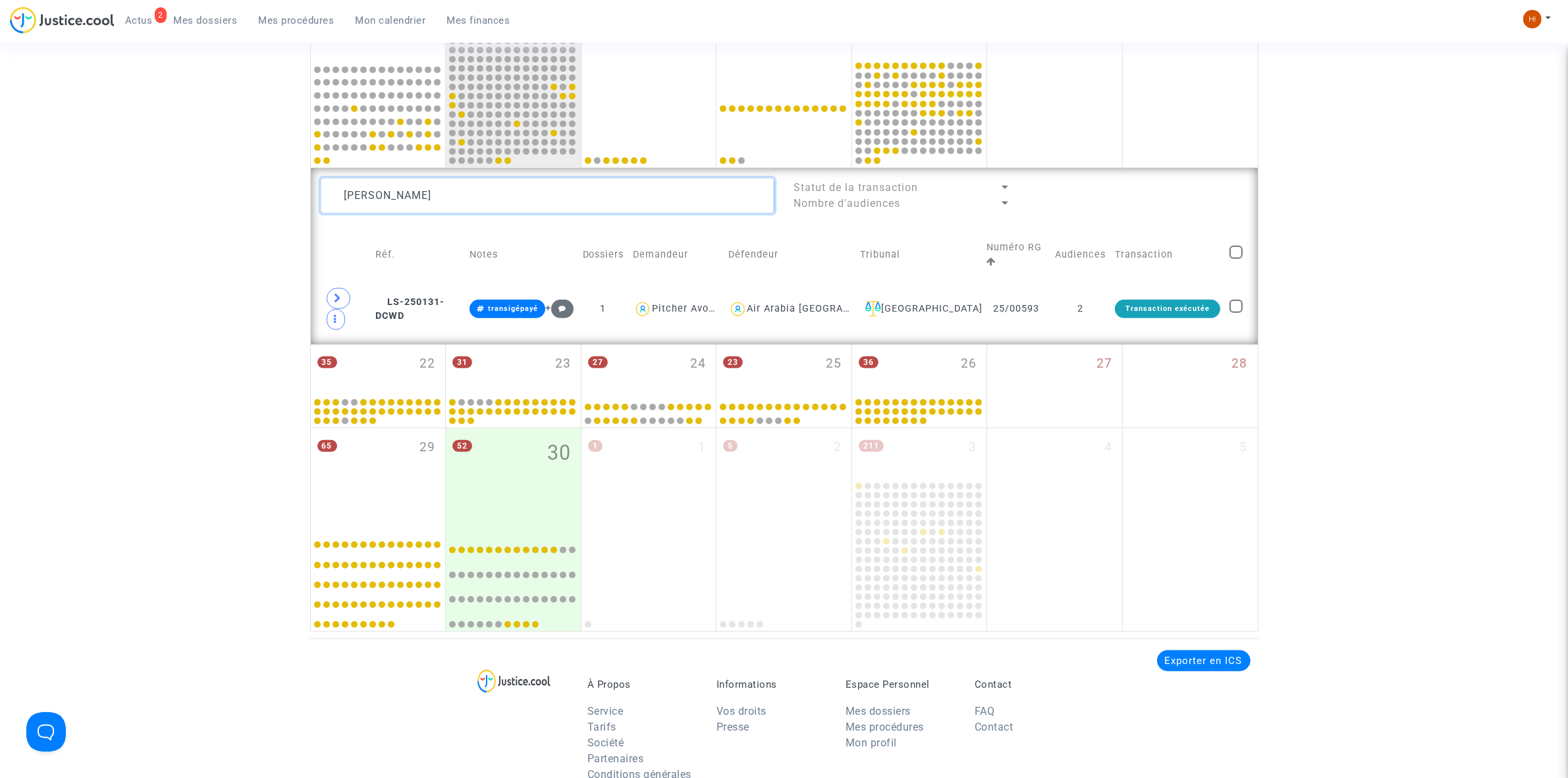
drag, startPoint x: 510, startPoint y: 197, endPoint x: -12, endPoint y: 126, distance: 526.8
click at [0, 126] on html "2 Actus Mes dossiers Mes procédures Mon calendrier Mes finances Mon profil Chan…" at bounding box center [784, 247] width 1568 height 1762
paste textarea "[PERSON_NAME]"
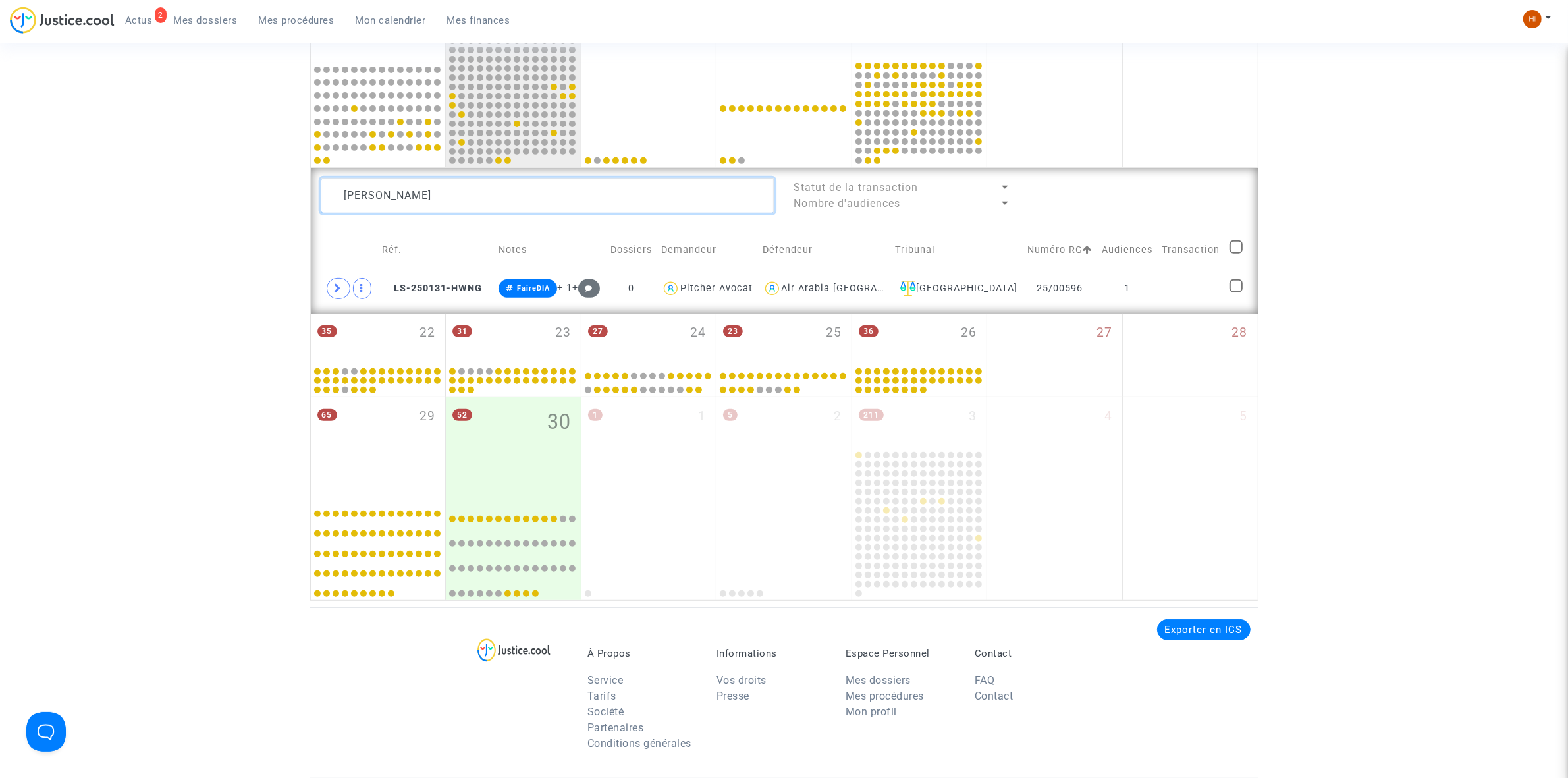
type textarea "[PERSON_NAME]"
click at [1158, 284] on td at bounding box center [1192, 289] width 68 height 31
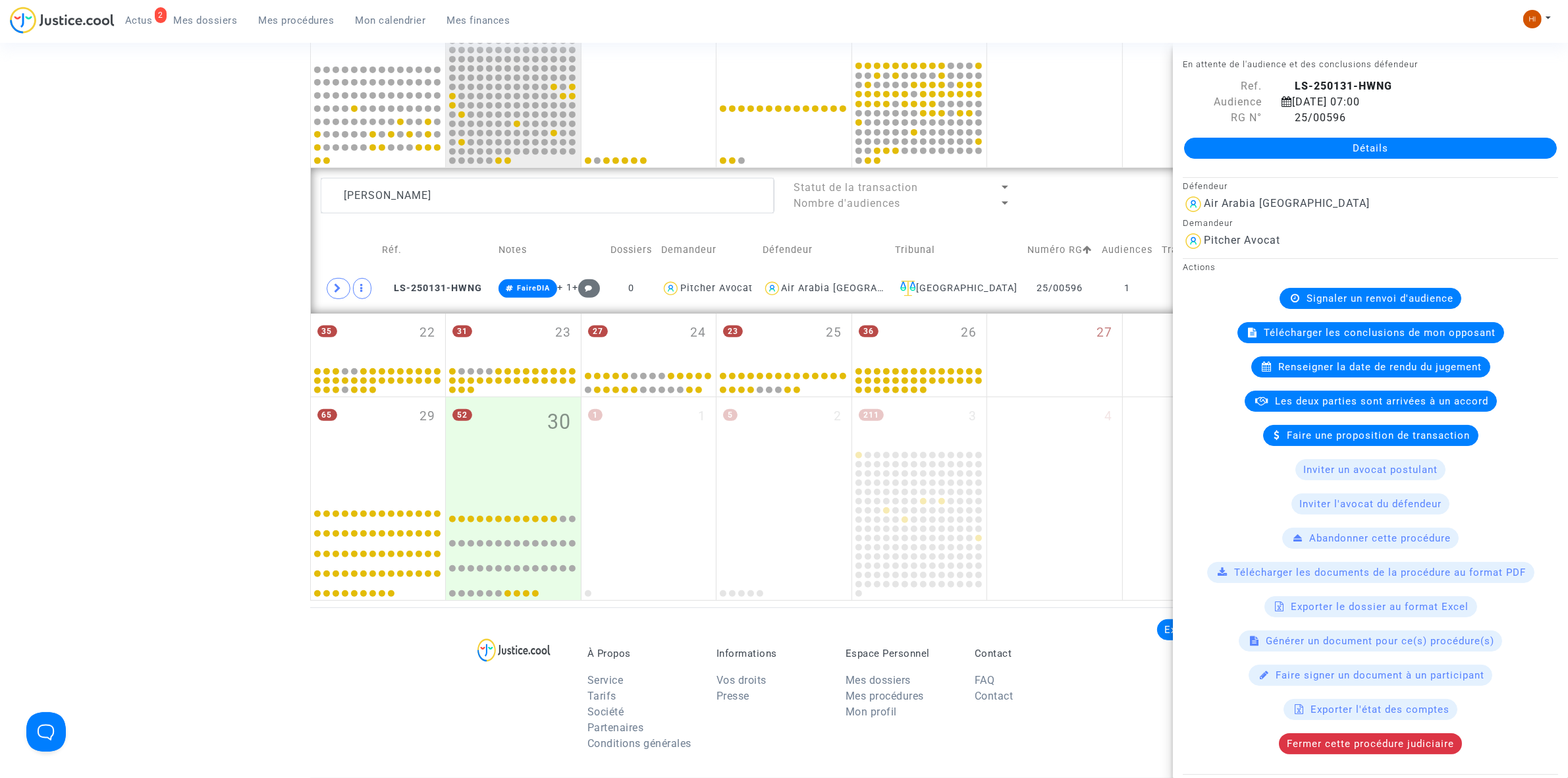
click at [1315, 298] on span "Signaler un renvoi d'audience" at bounding box center [1379, 298] width 147 height 12
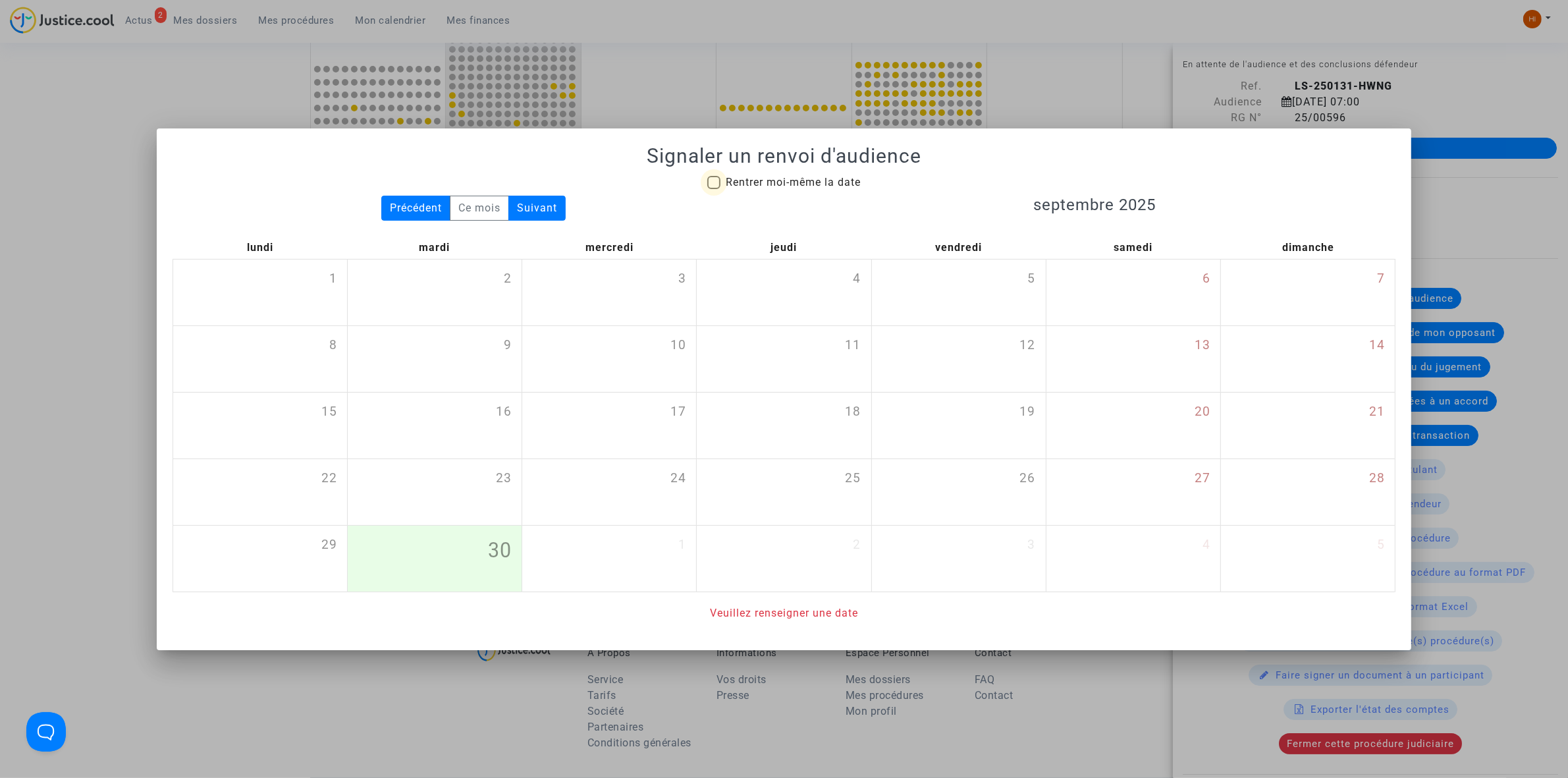
click at [787, 188] on span "Rentrer moi-même la date" at bounding box center [793, 182] width 135 height 16
click at [714, 189] on input "Rentrer moi-même la date" at bounding box center [713, 189] width 1 height 1
checkbox input "true"
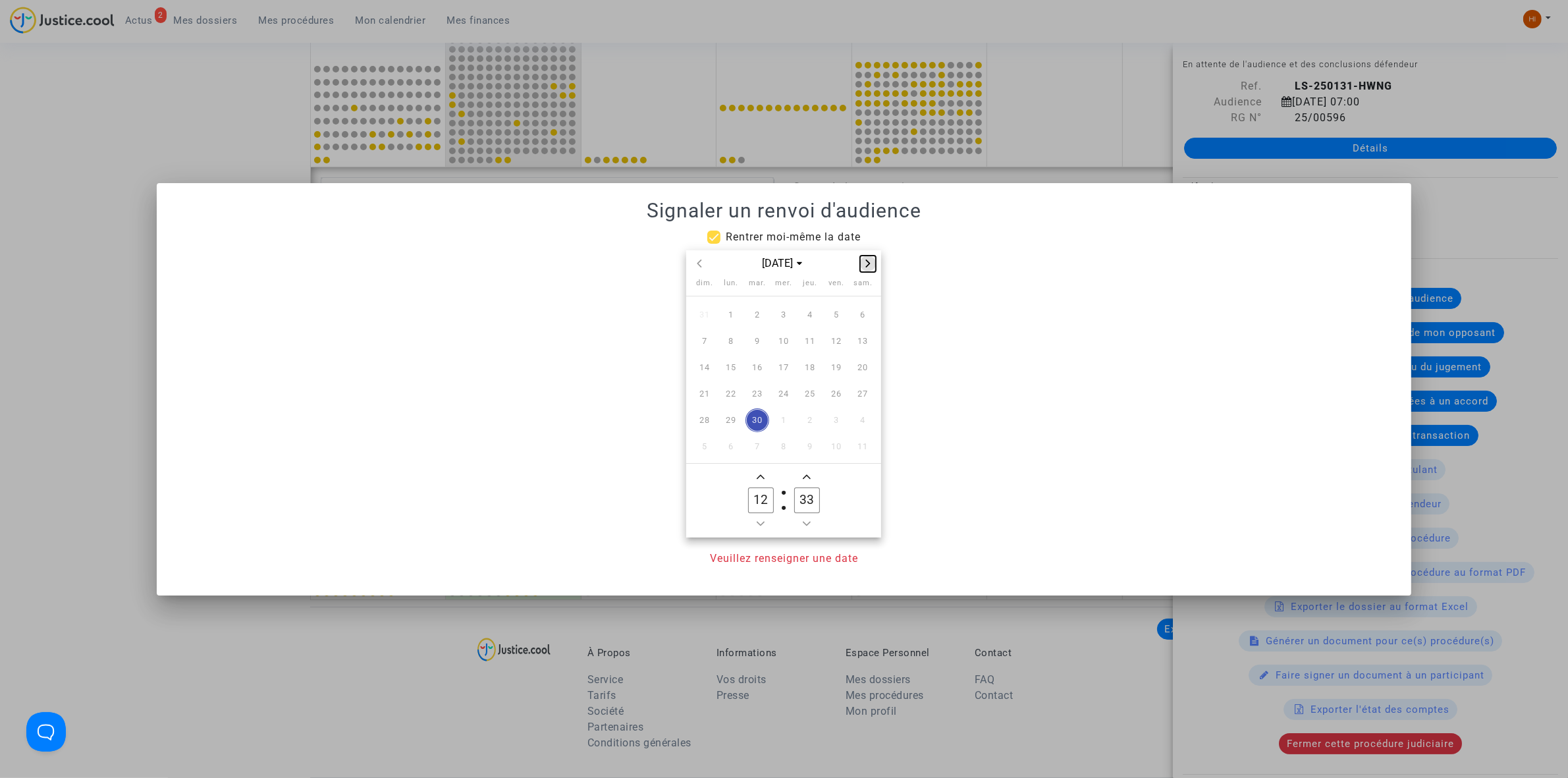
click at [869, 270] on button "Next month" at bounding box center [867, 264] width 16 height 17
click at [869, 270] on span "Next month" at bounding box center [867, 263] width 16 height 16
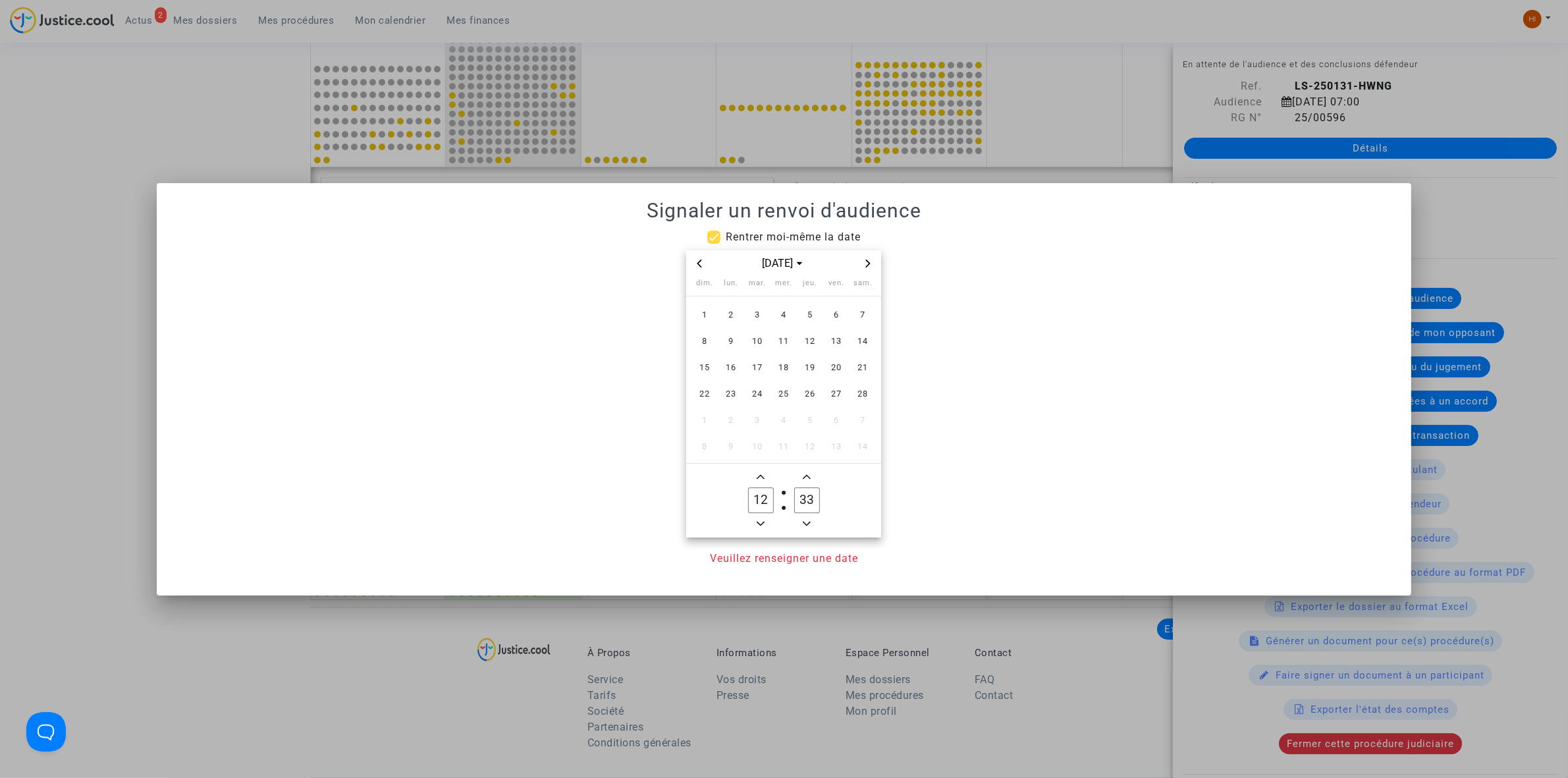
drag, startPoint x: 703, startPoint y: 261, endPoint x: 792, endPoint y: 291, distance: 93.9
click at [703, 260] on icon "Previous month" at bounding box center [699, 263] width 8 height 8
drag, startPoint x: 765, startPoint y: 341, endPoint x: 758, endPoint y: 449, distance: 108.2
click at [760, 341] on span "6" at bounding box center [757, 341] width 24 height 24
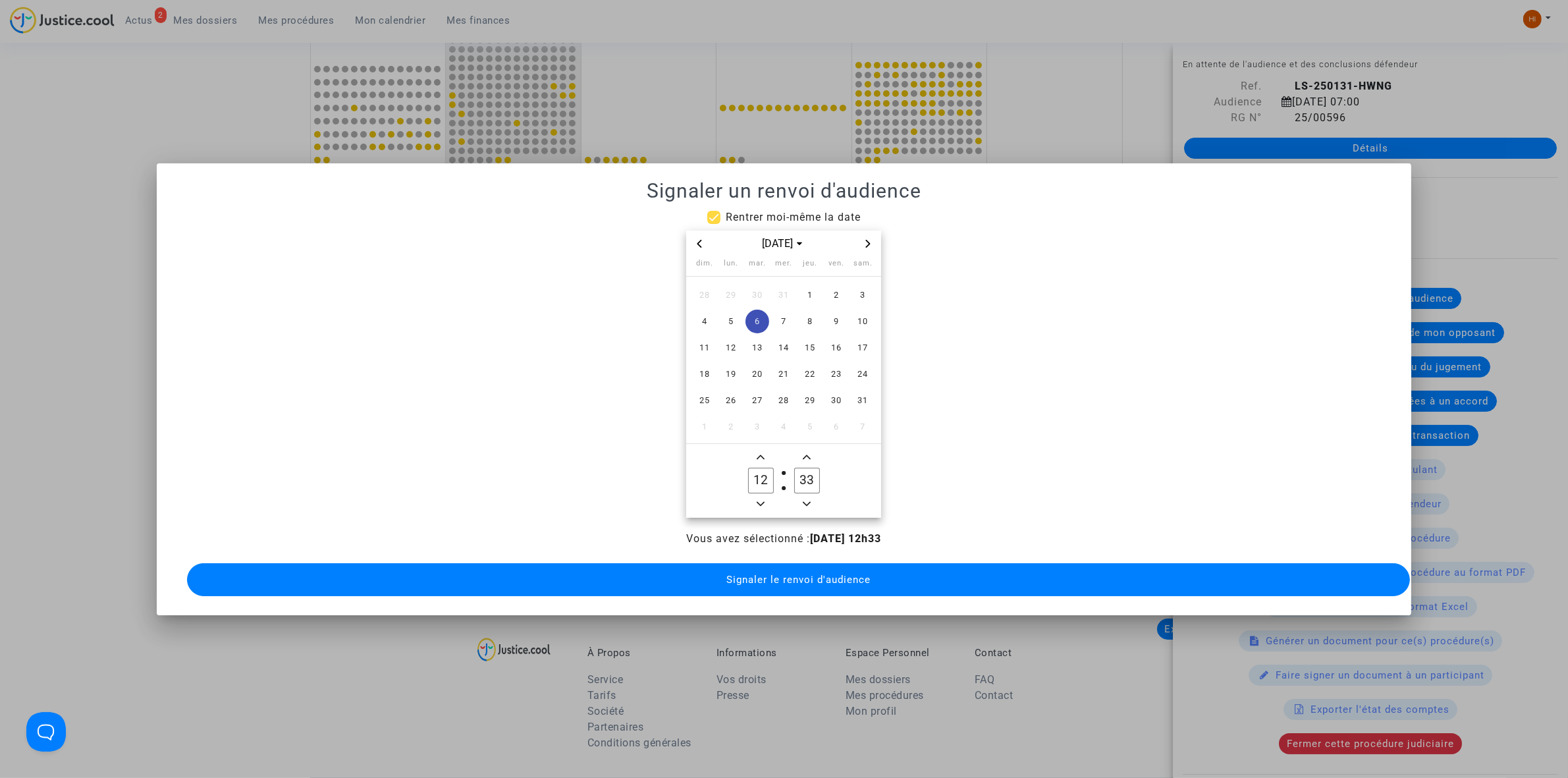
click at [759, 496] on span "Minus a hour" at bounding box center [760, 504] width 16 height 16
click at [758, 496] on span "Minus a hour" at bounding box center [760, 504] width 16 height 16
type input "09"
click at [802, 504] on owl-date-time-timer-box "33 Minute" at bounding box center [806, 481] width 46 height 63
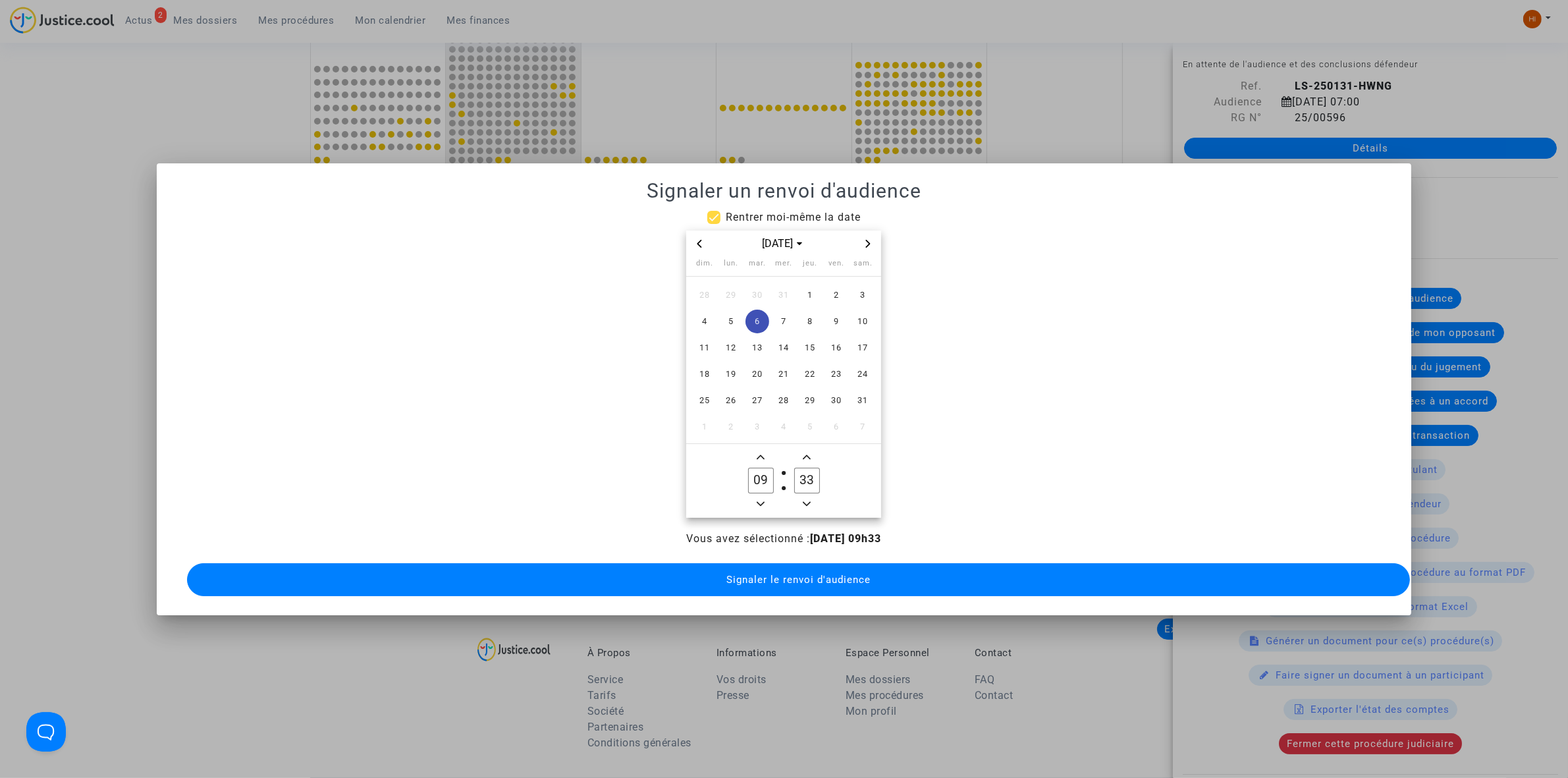
click at [804, 504] on span "Minus a minute" at bounding box center [806, 504] width 16 height 16
type input "30"
click at [812, 580] on button "Signaler le renvoi d'audience" at bounding box center [798, 579] width 1223 height 33
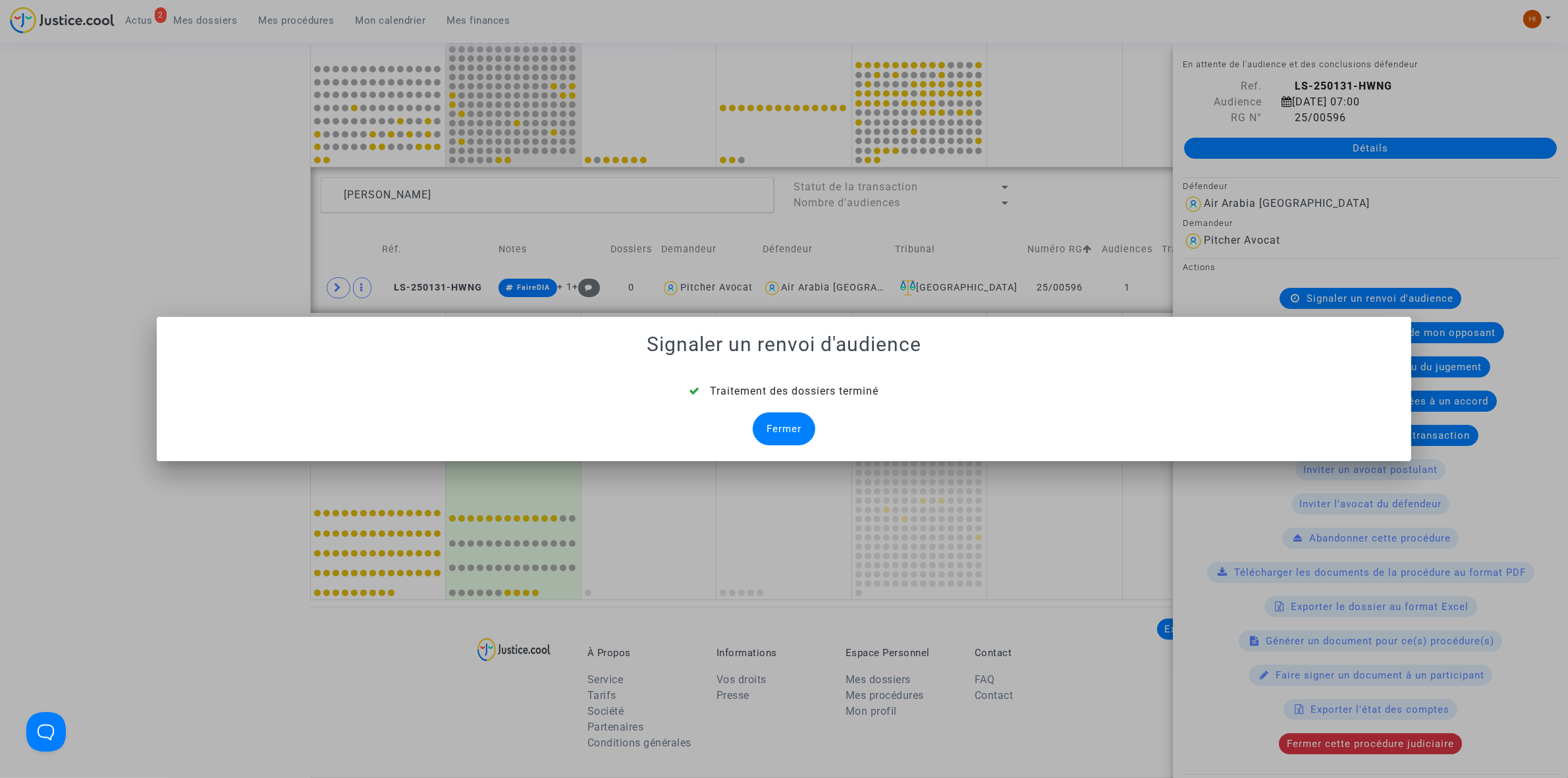
click at [783, 433] on div "Fermer" at bounding box center [784, 429] width 62 height 33
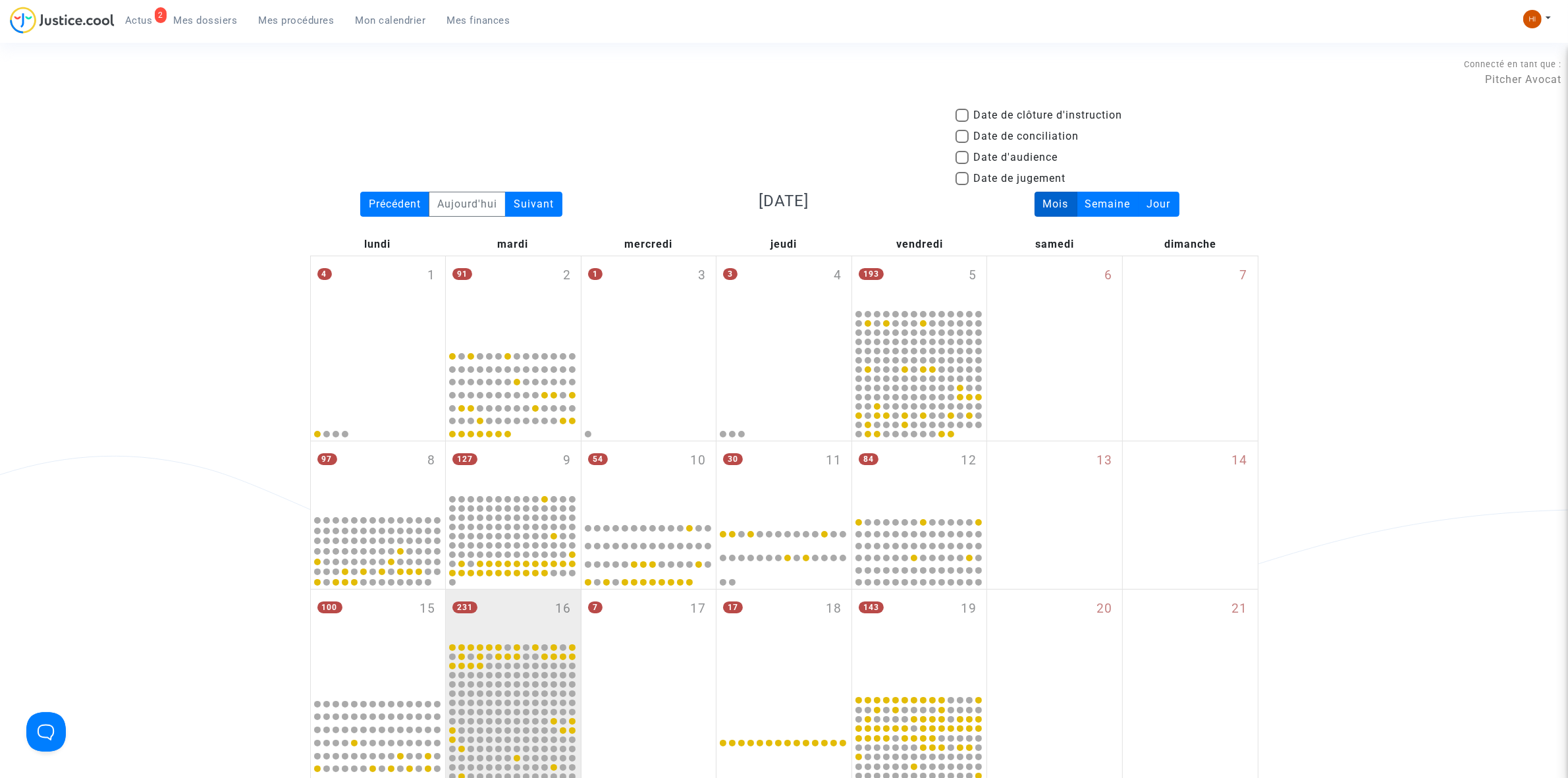
scroll to position [634, 0]
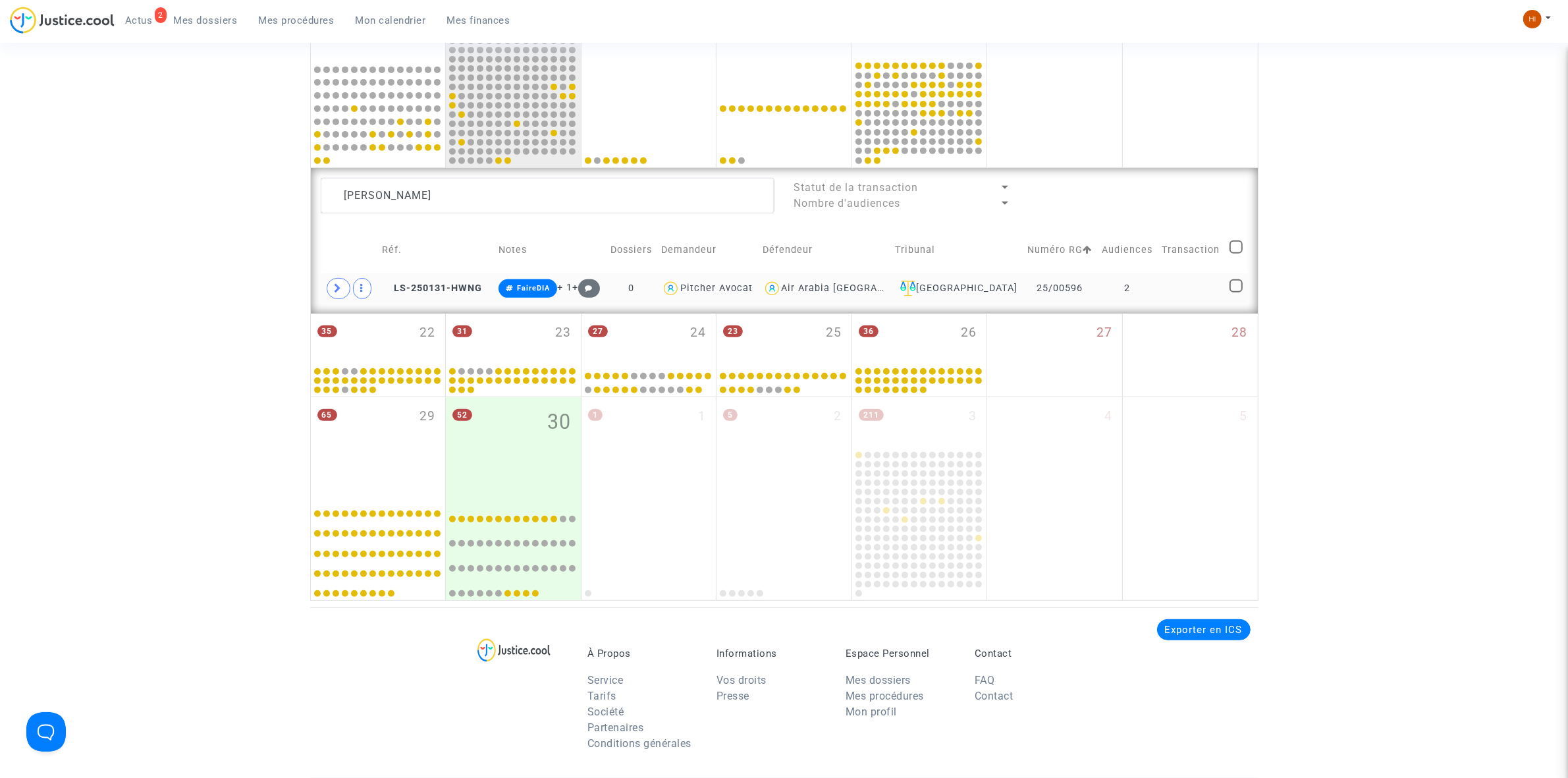
click at [1120, 293] on td "2" at bounding box center [1127, 289] width 60 height 31
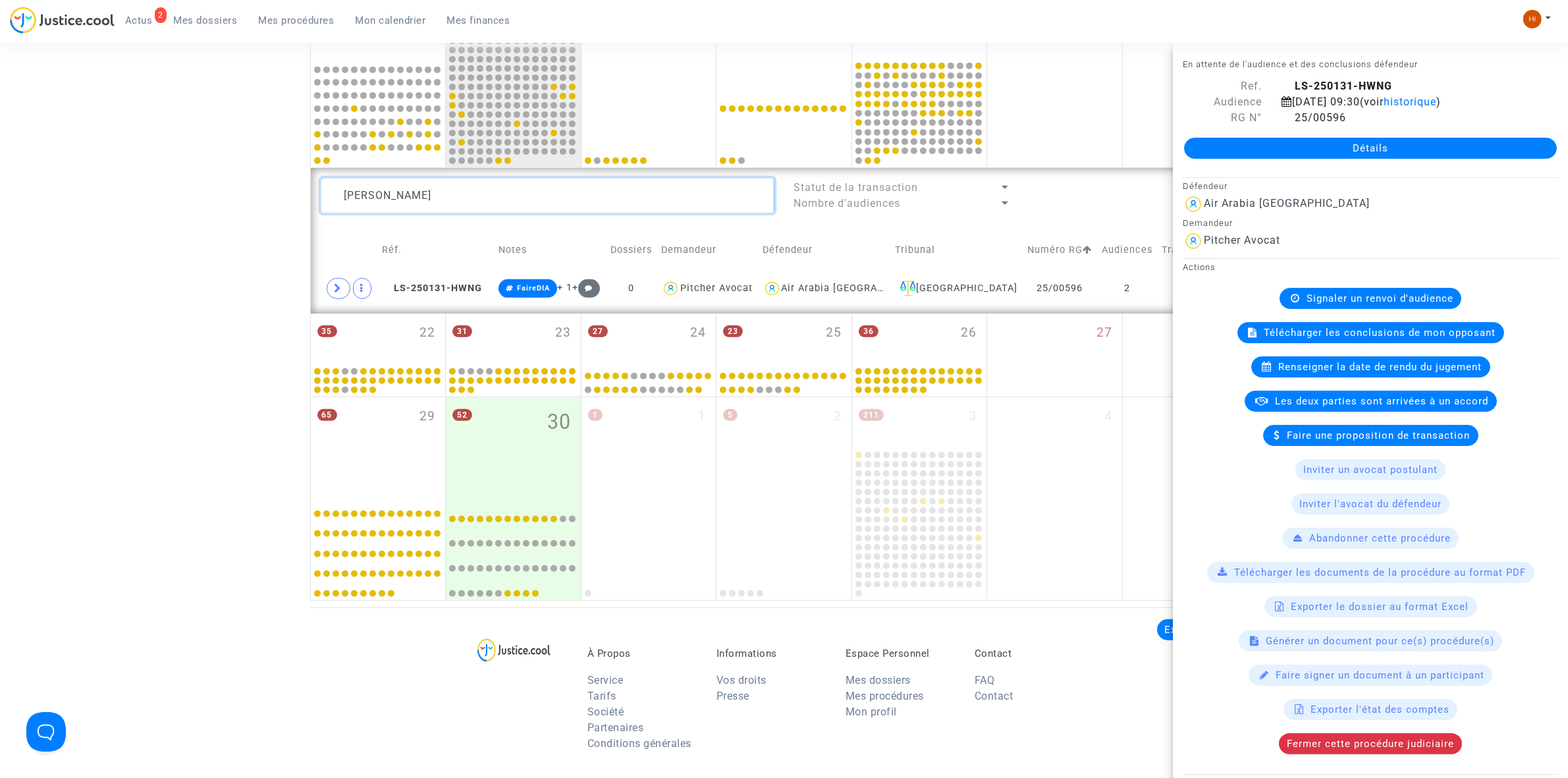
drag, startPoint x: 232, startPoint y: 163, endPoint x: 202, endPoint y: 169, distance: 30.6
click at [211, 165] on div "Date de clôture d'instruction Date de conciliation Date d'audience Date de juge…" at bounding box center [784, 36] width 1568 height 1127
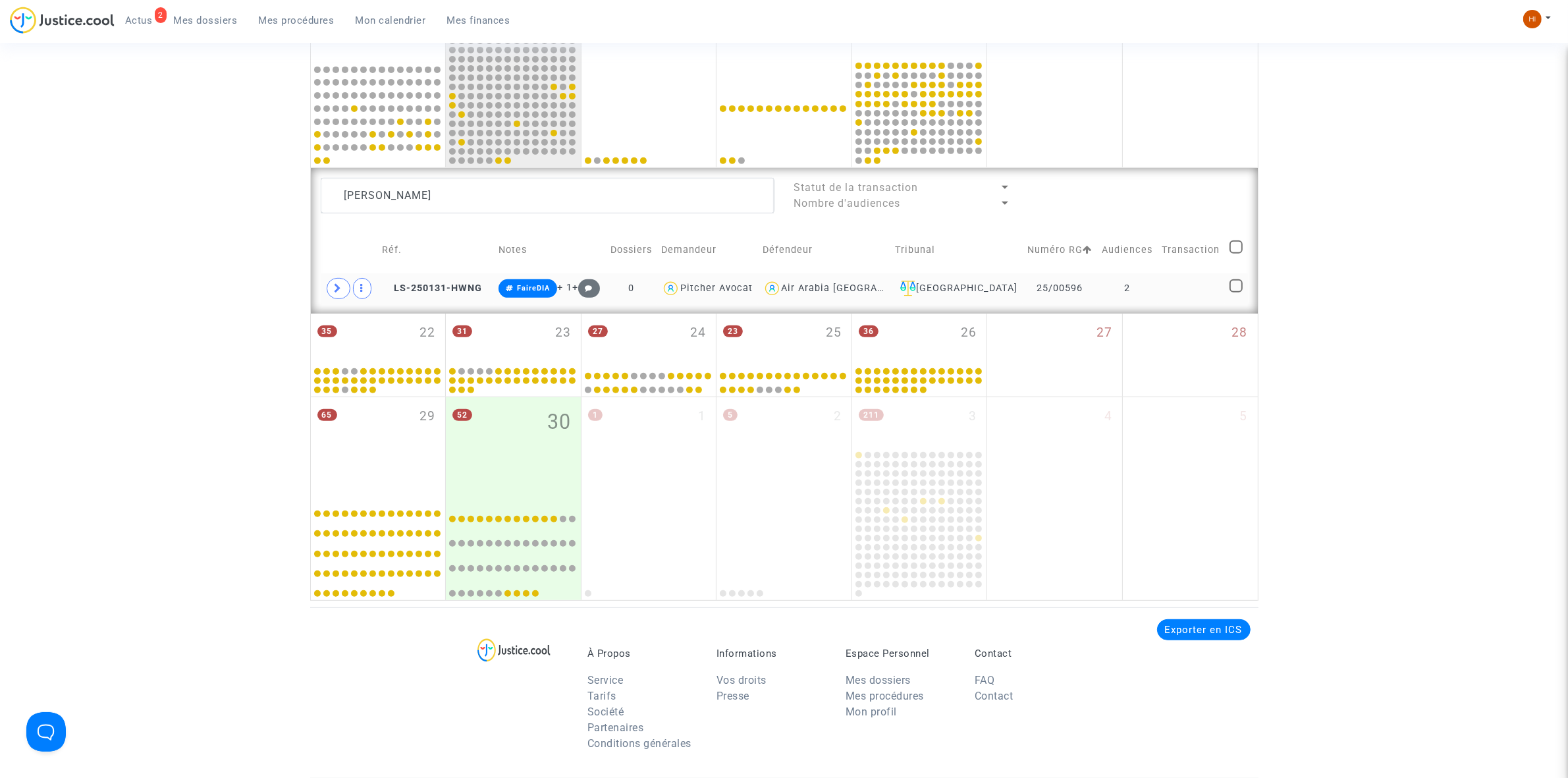
click at [1164, 293] on td at bounding box center [1192, 289] width 68 height 31
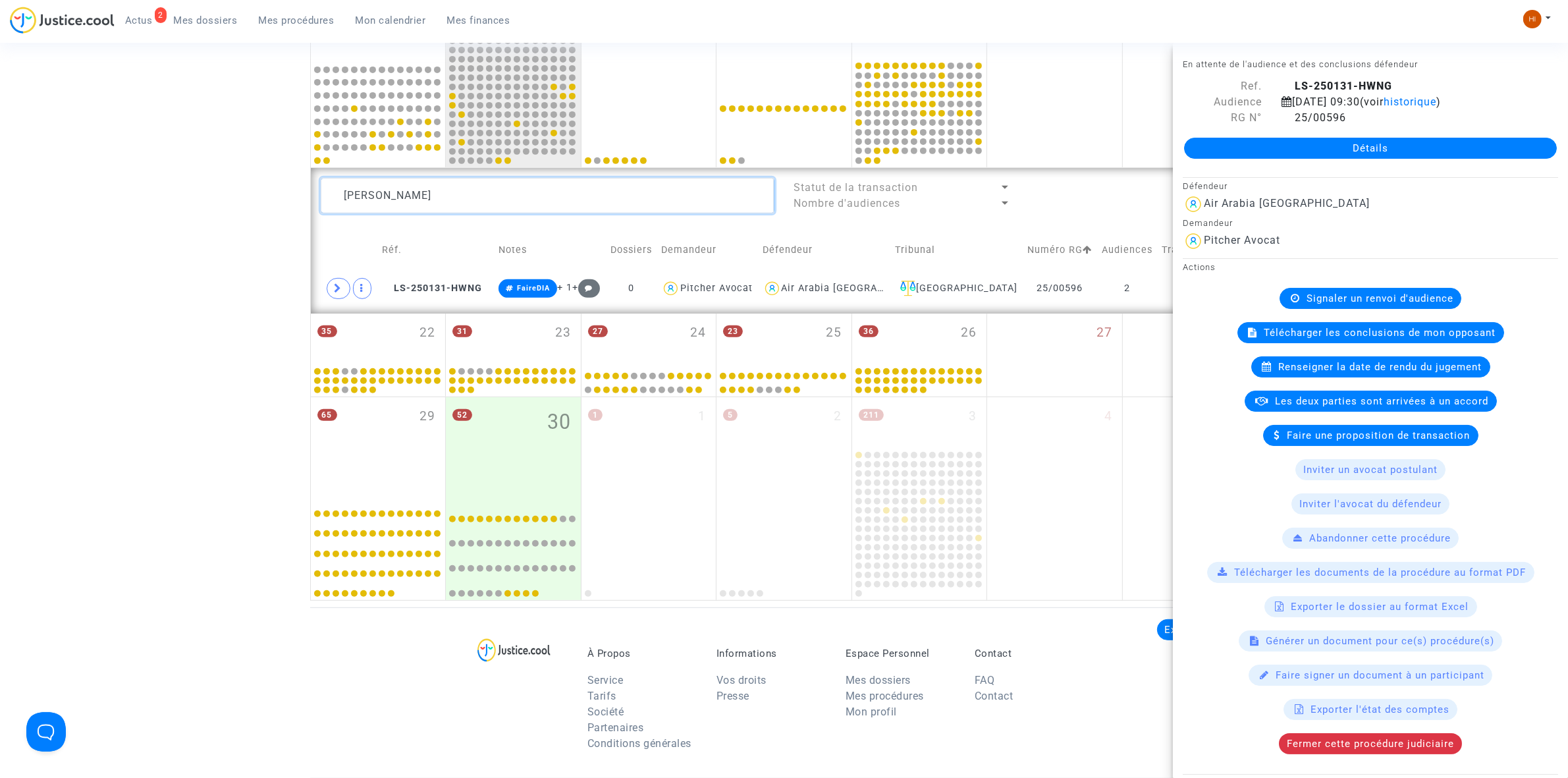
drag, startPoint x: 501, startPoint y: 198, endPoint x: 84, endPoint y: 205, distance: 417.1
click at [41, 208] on div "Date de clôture d'instruction Date de conciliation Date d'audience Date de juge…" at bounding box center [784, 36] width 1568 height 1127
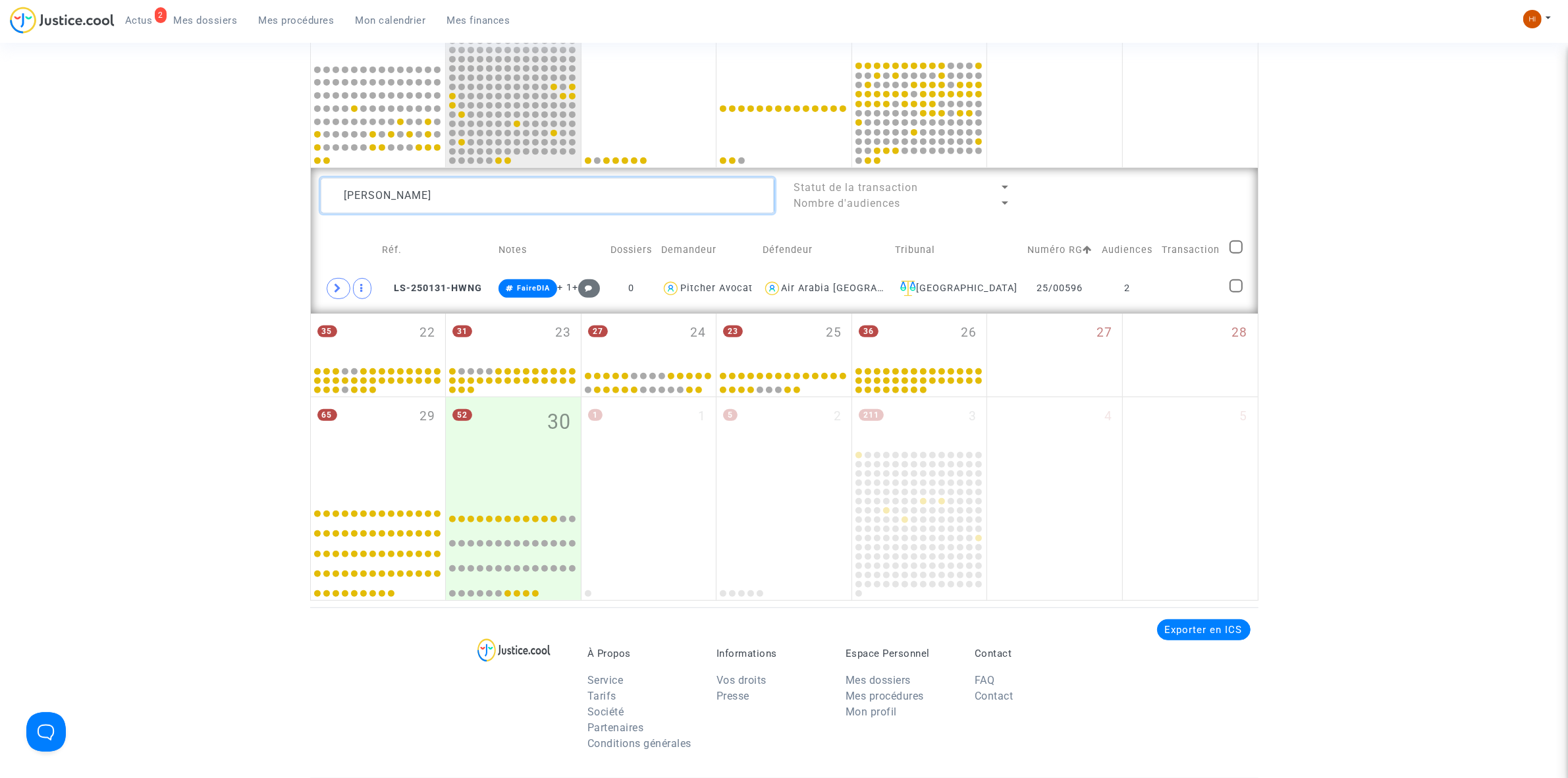
drag, startPoint x: 584, startPoint y: 194, endPoint x: 1, endPoint y: 208, distance: 583.2
click at [1, 208] on div "Date de clôture d'instruction Date de conciliation Date d'audience Date de juge…" at bounding box center [784, 36] width 1568 height 1127
drag, startPoint x: 525, startPoint y: 198, endPoint x: -78, endPoint y: 202, distance: 603.0
click at [0, 202] on html "2 Actus Mes dossiers Mes procédures Mon calendrier Mes finances Mon profil Chan…" at bounding box center [784, 231] width 1568 height 1730
type textarea "GIROUIN"
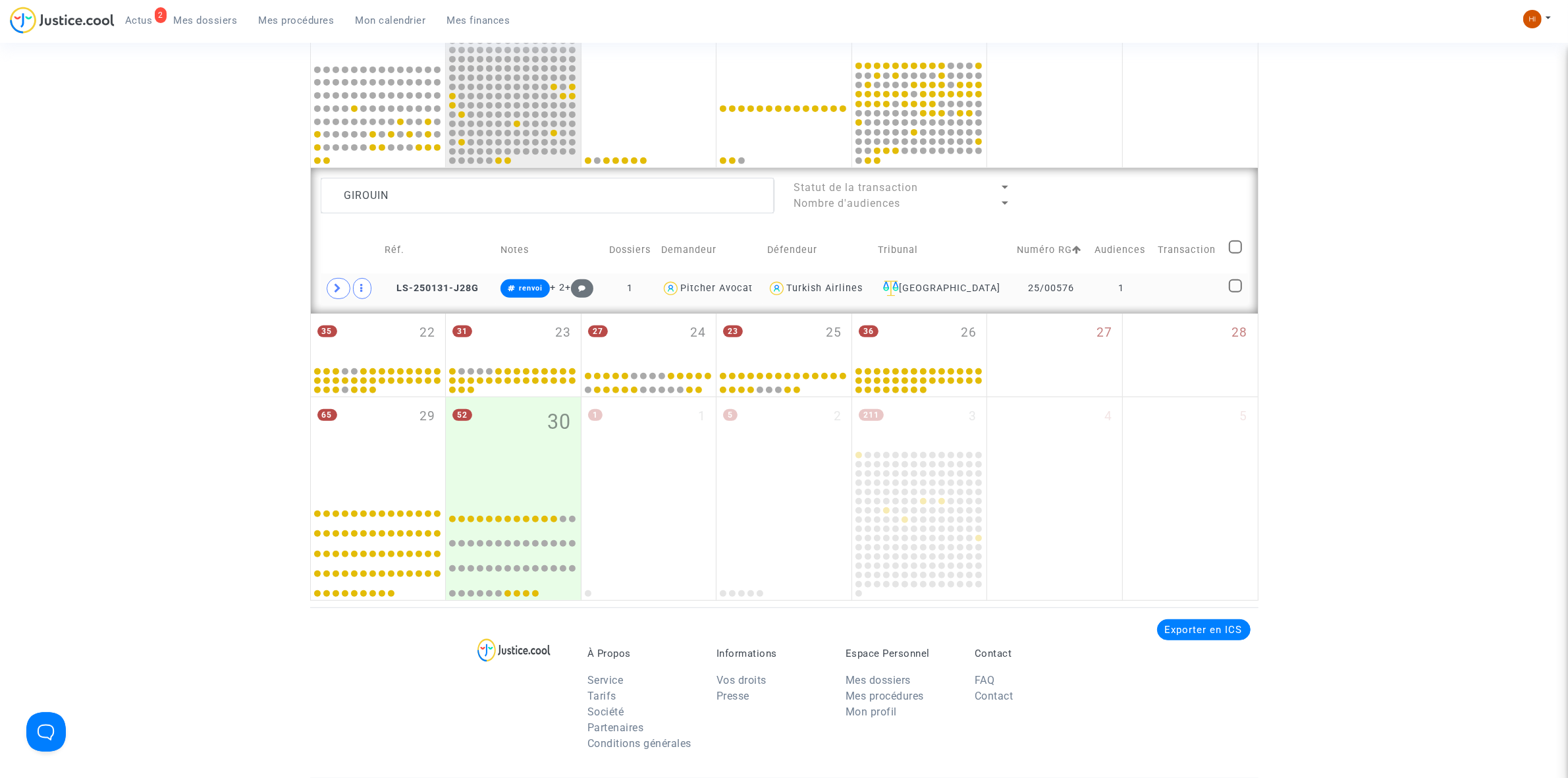
click at [1170, 297] on td at bounding box center [1188, 289] width 71 height 31
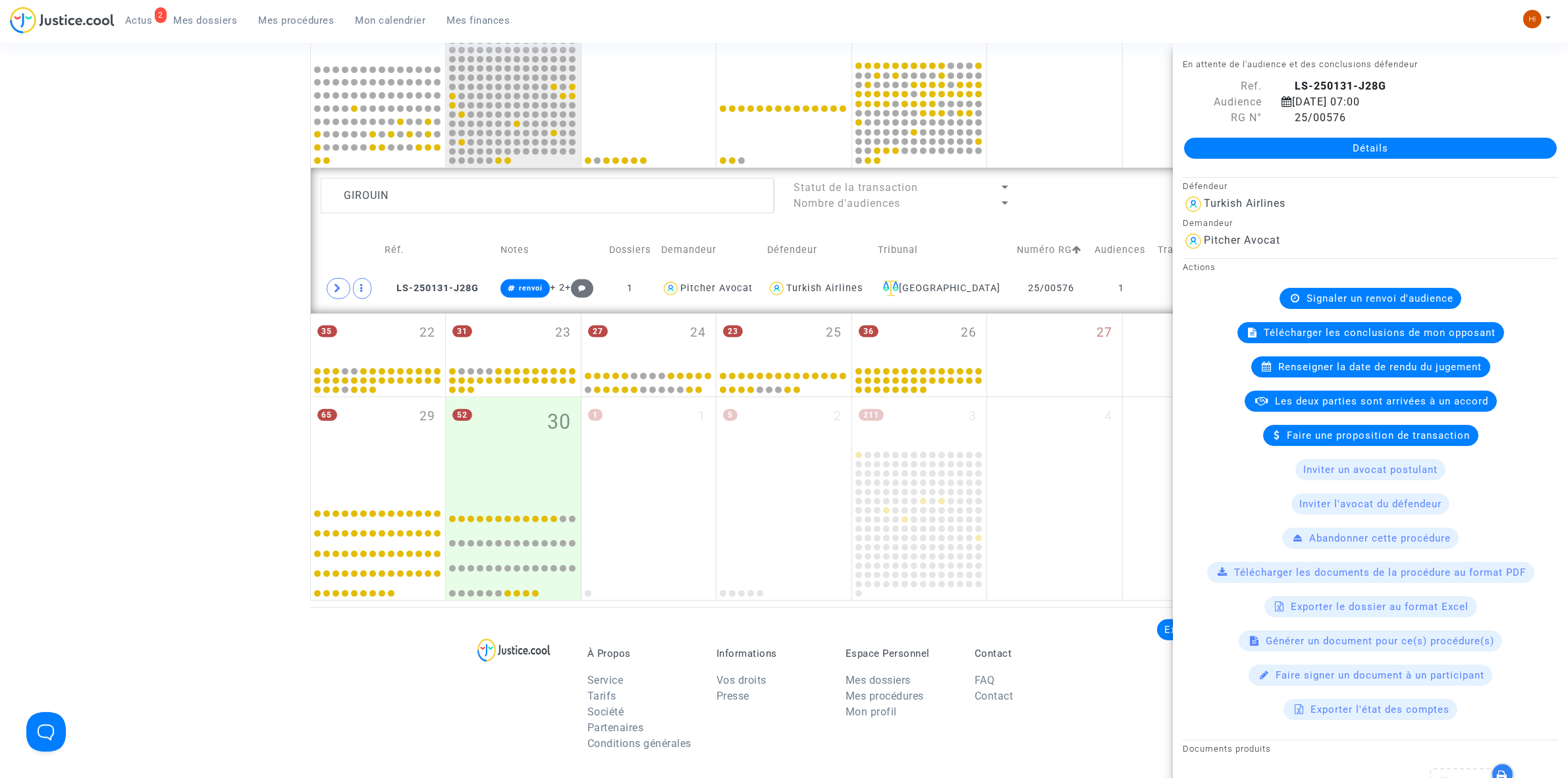
click at [1364, 288] on div "Signaler un renvoi d'audience" at bounding box center [1370, 298] width 182 height 21
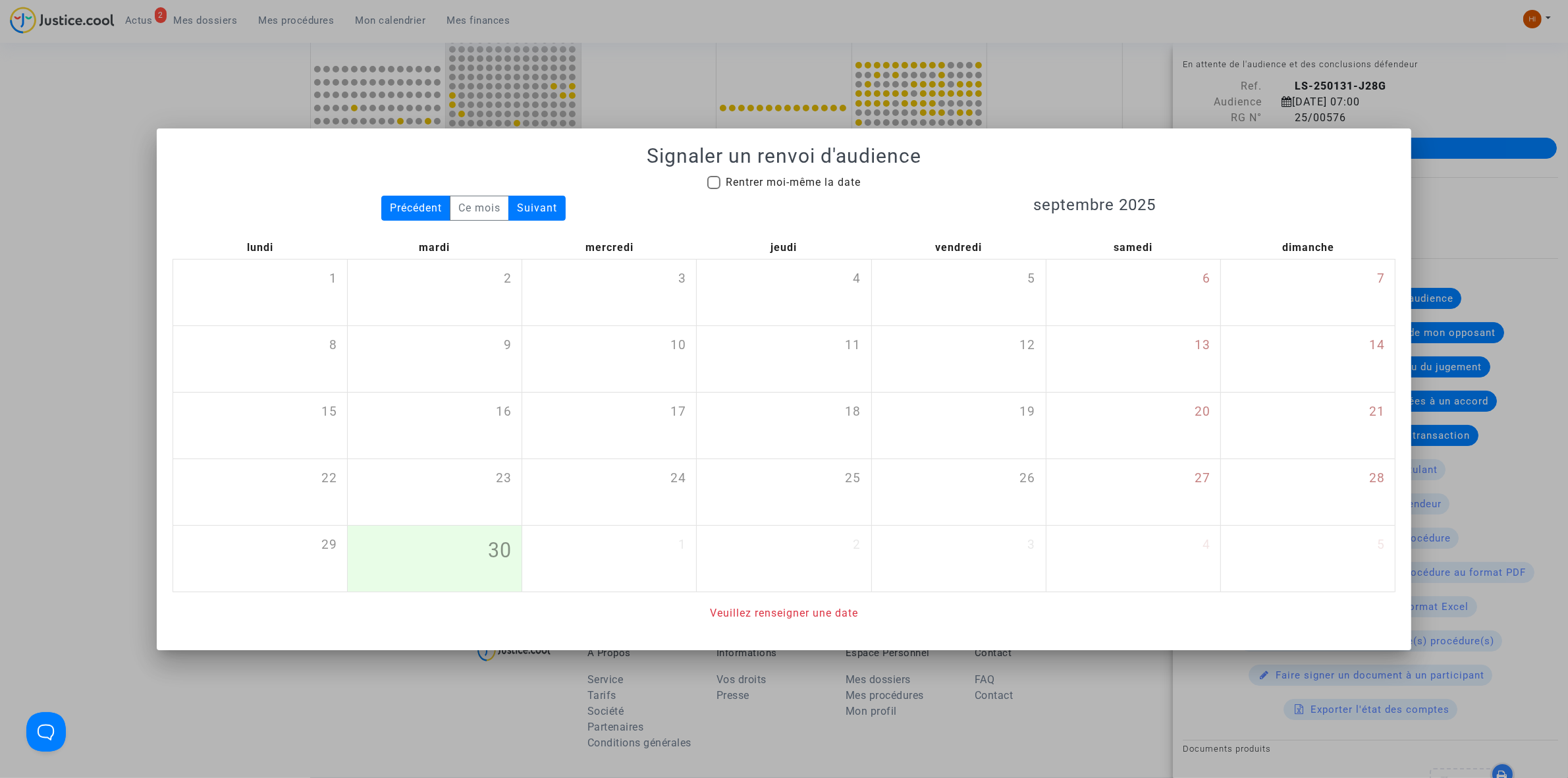
click at [814, 190] on mat-checkbox "Rentrer moi-même la date" at bounding box center [783, 185] width 153 height 21
click at [834, 185] on span "Rentrer moi-même la date" at bounding box center [793, 182] width 135 height 13
click at [714, 189] on input "Rentrer moi-même la date" at bounding box center [713, 189] width 1 height 1
checkbox input "true"
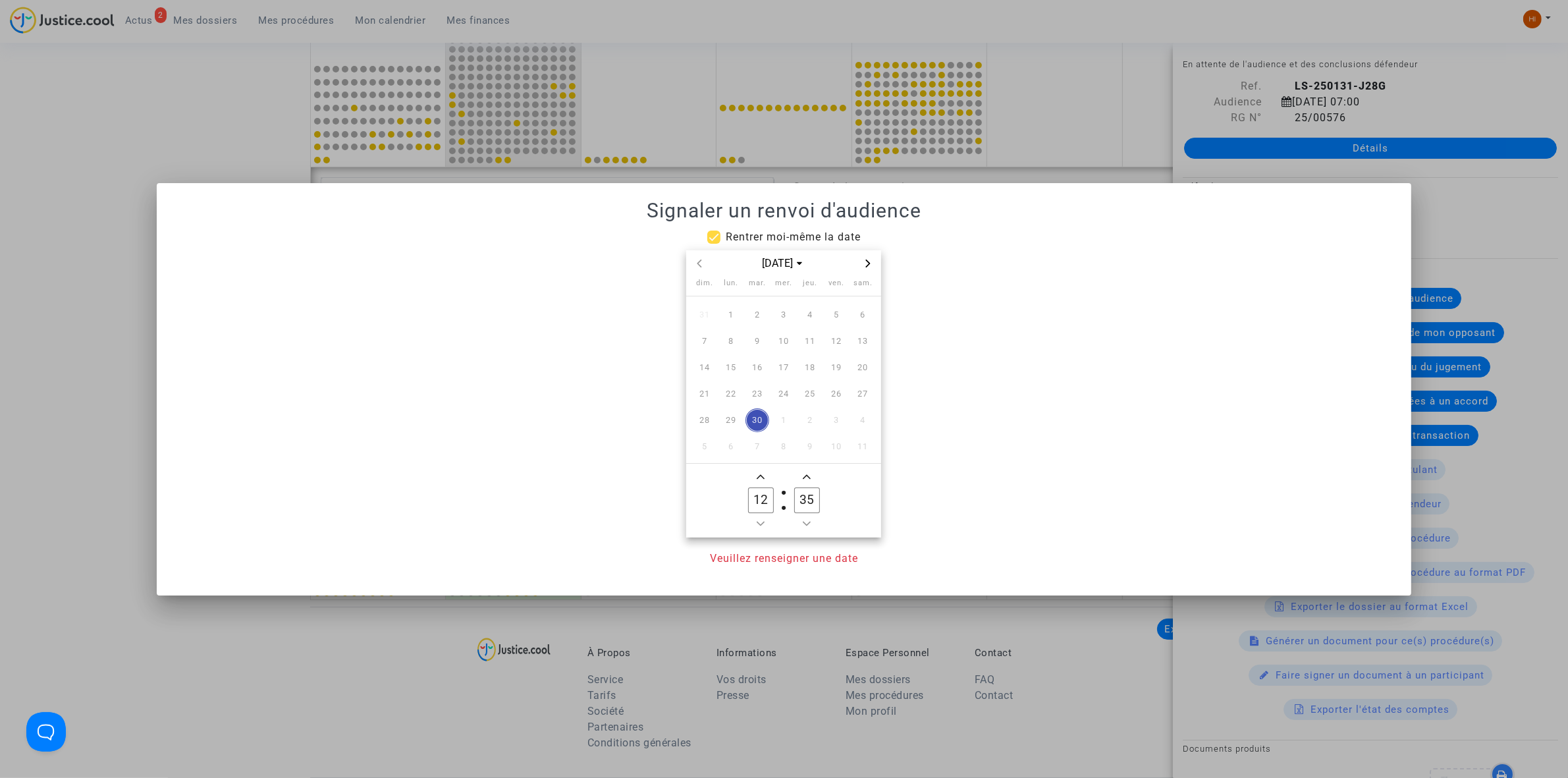
click at [874, 264] on span "Next month" at bounding box center [867, 263] width 16 height 16
click at [752, 341] on span "6" at bounding box center [757, 341] width 24 height 24
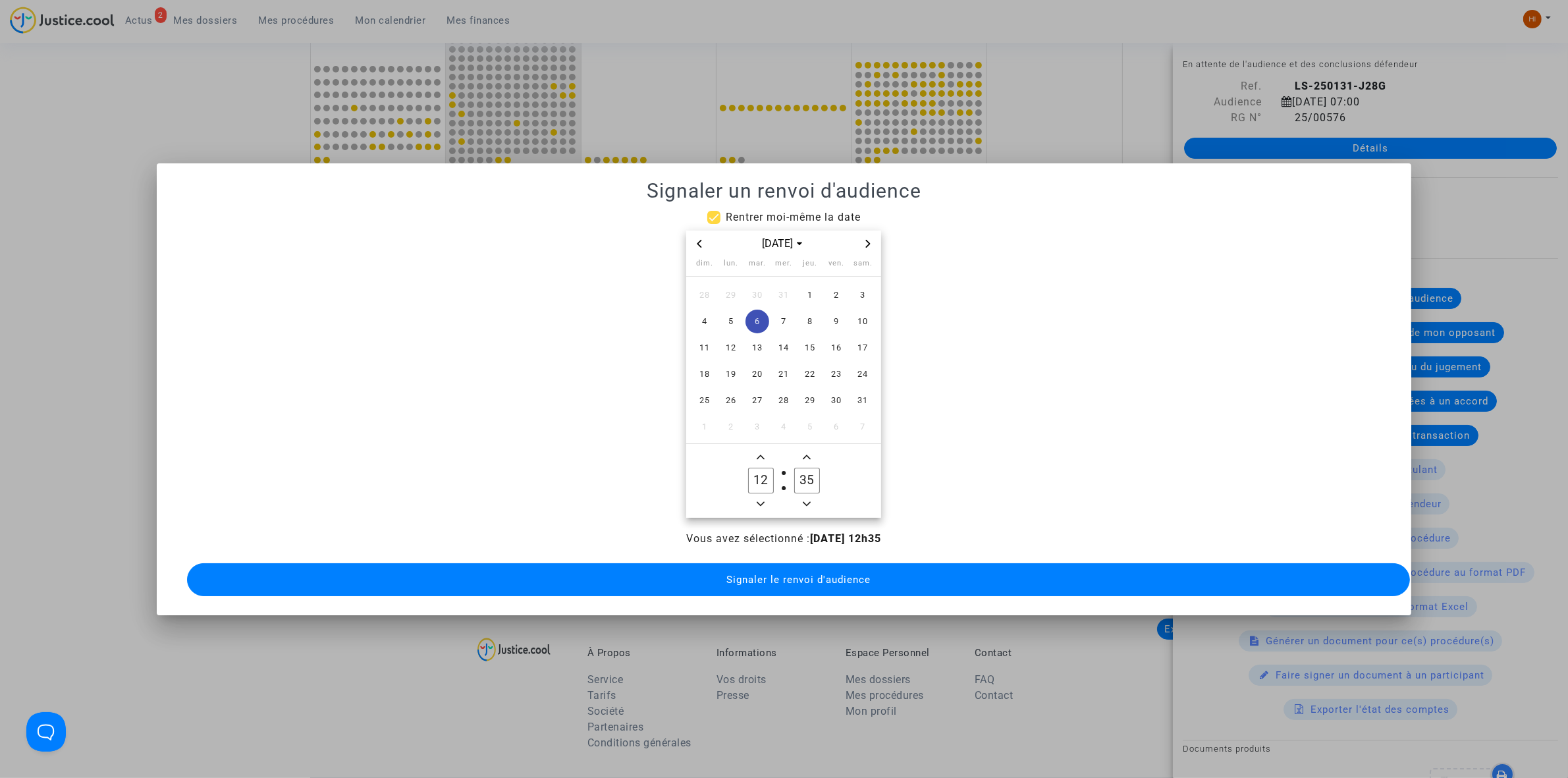
click at [759, 496] on button "Minus a hour" at bounding box center [760, 504] width 16 height 17
click at [760, 496] on button "Minus a hour" at bounding box center [760, 504] width 16 height 17
type input "09"
click at [801, 496] on span "Minus a minute" at bounding box center [806, 504] width 16 height 16
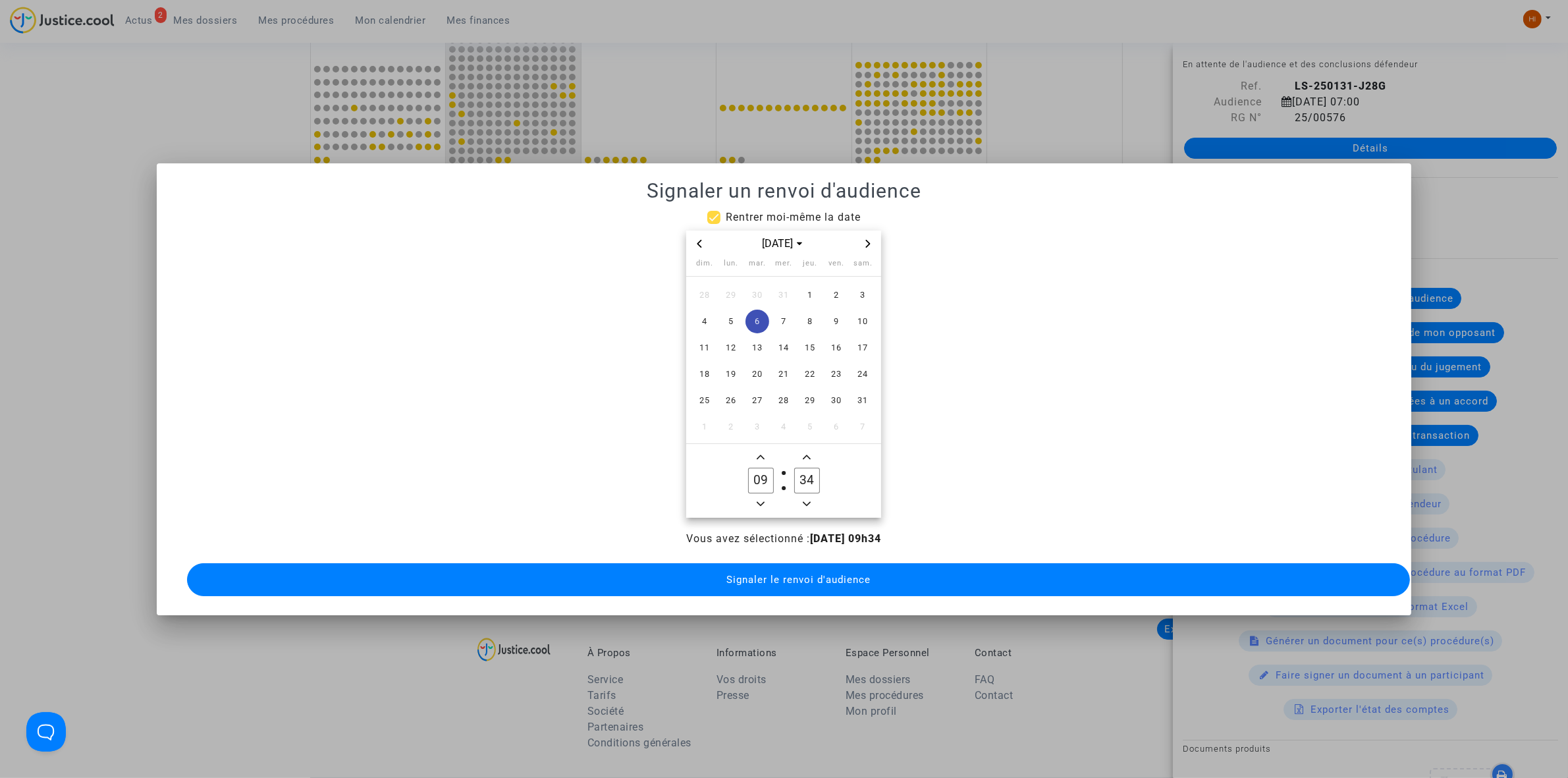
click at [801, 496] on span "Minus a minute" at bounding box center [806, 504] width 16 height 16
type input "30"
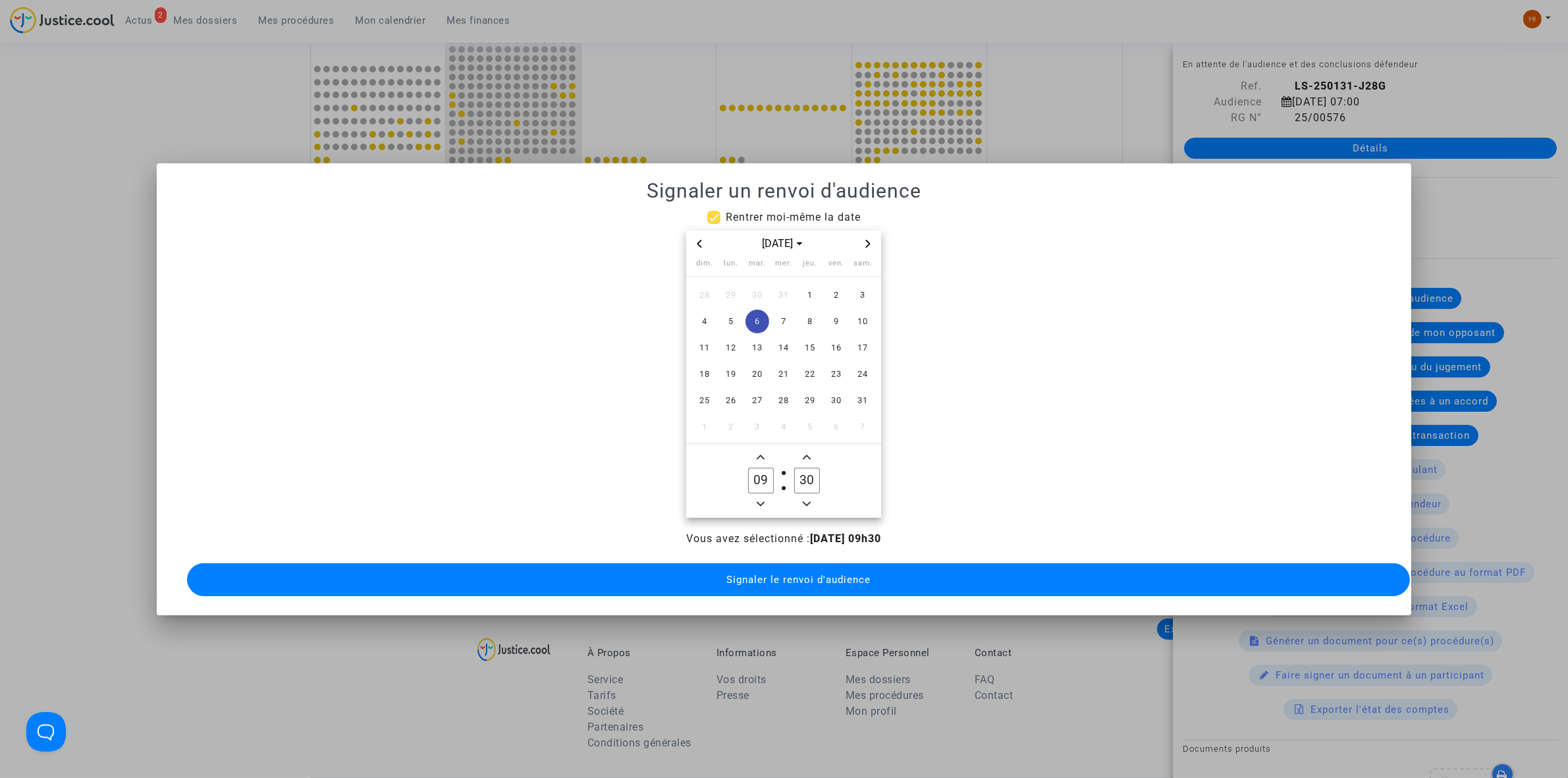
drag, startPoint x: 784, startPoint y: 574, endPoint x: 761, endPoint y: 481, distance: 95.8
click at [782, 575] on span "Signaler le renvoi d'audience" at bounding box center [799, 579] width 144 height 12
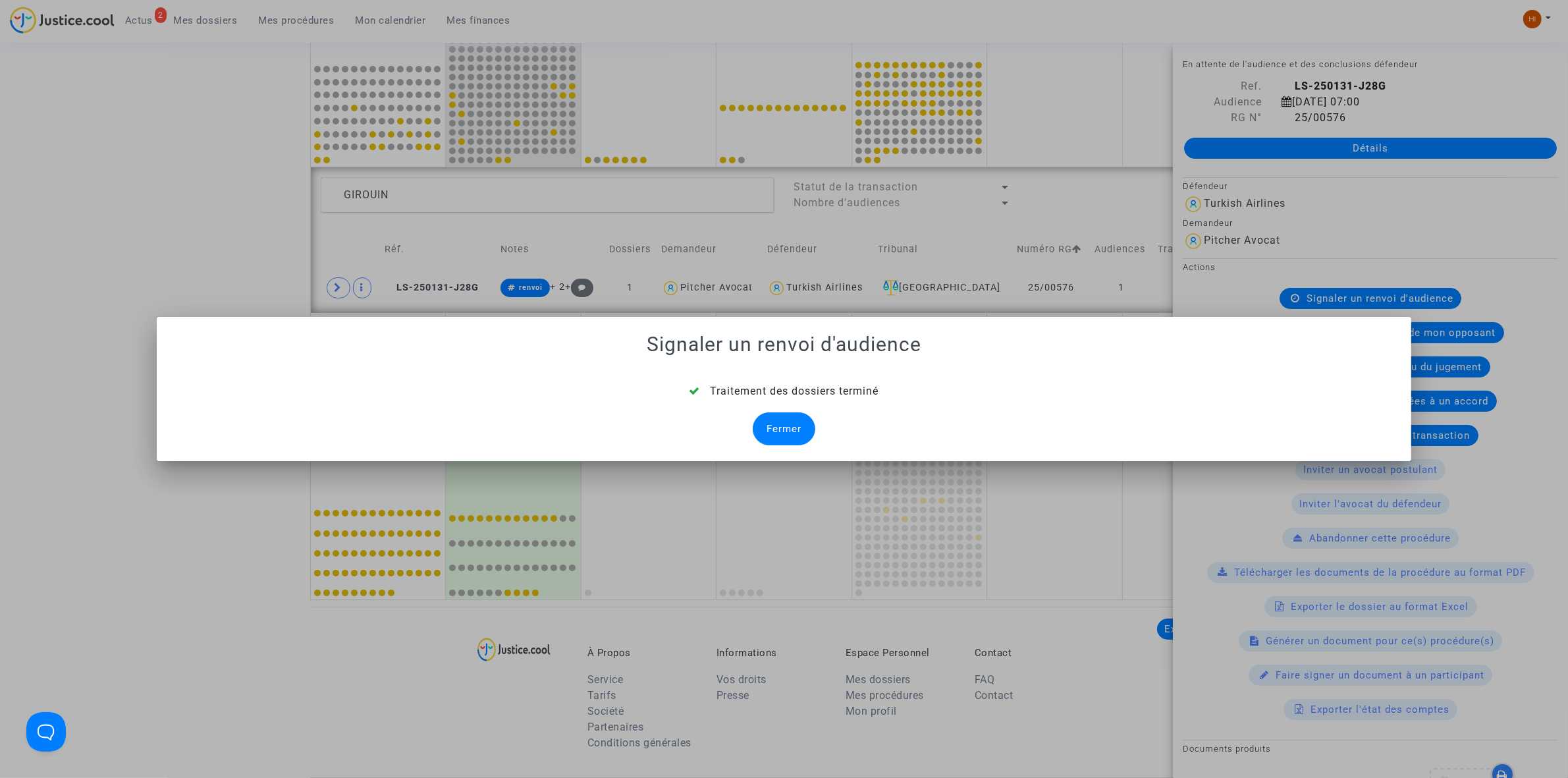
click at [771, 403] on div "Traitement des dossiers terminé Fermer" at bounding box center [783, 414] width 1223 height 62
click at [804, 427] on div "Fermer" at bounding box center [784, 429] width 62 height 33
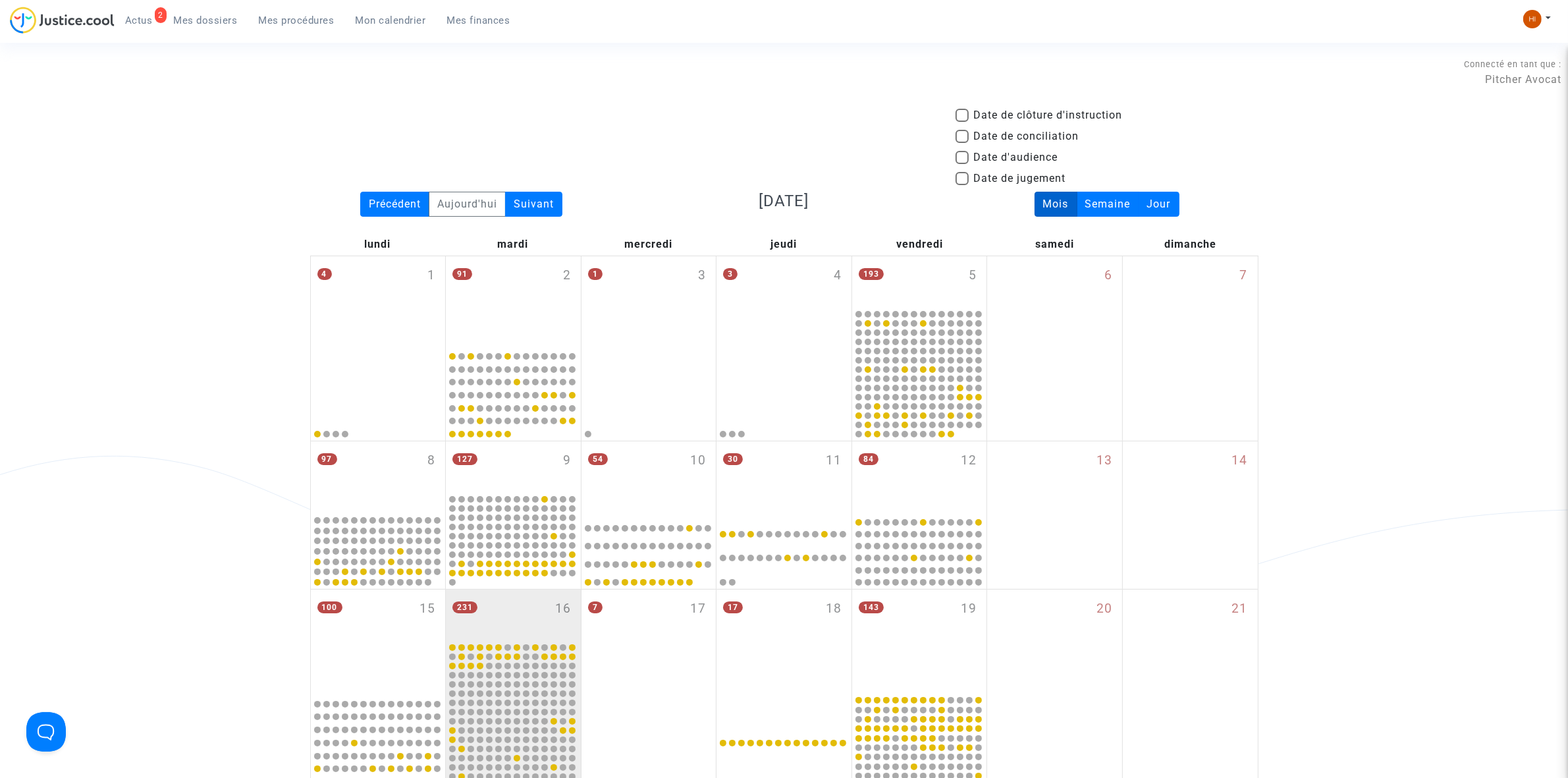
scroll to position [634, 0]
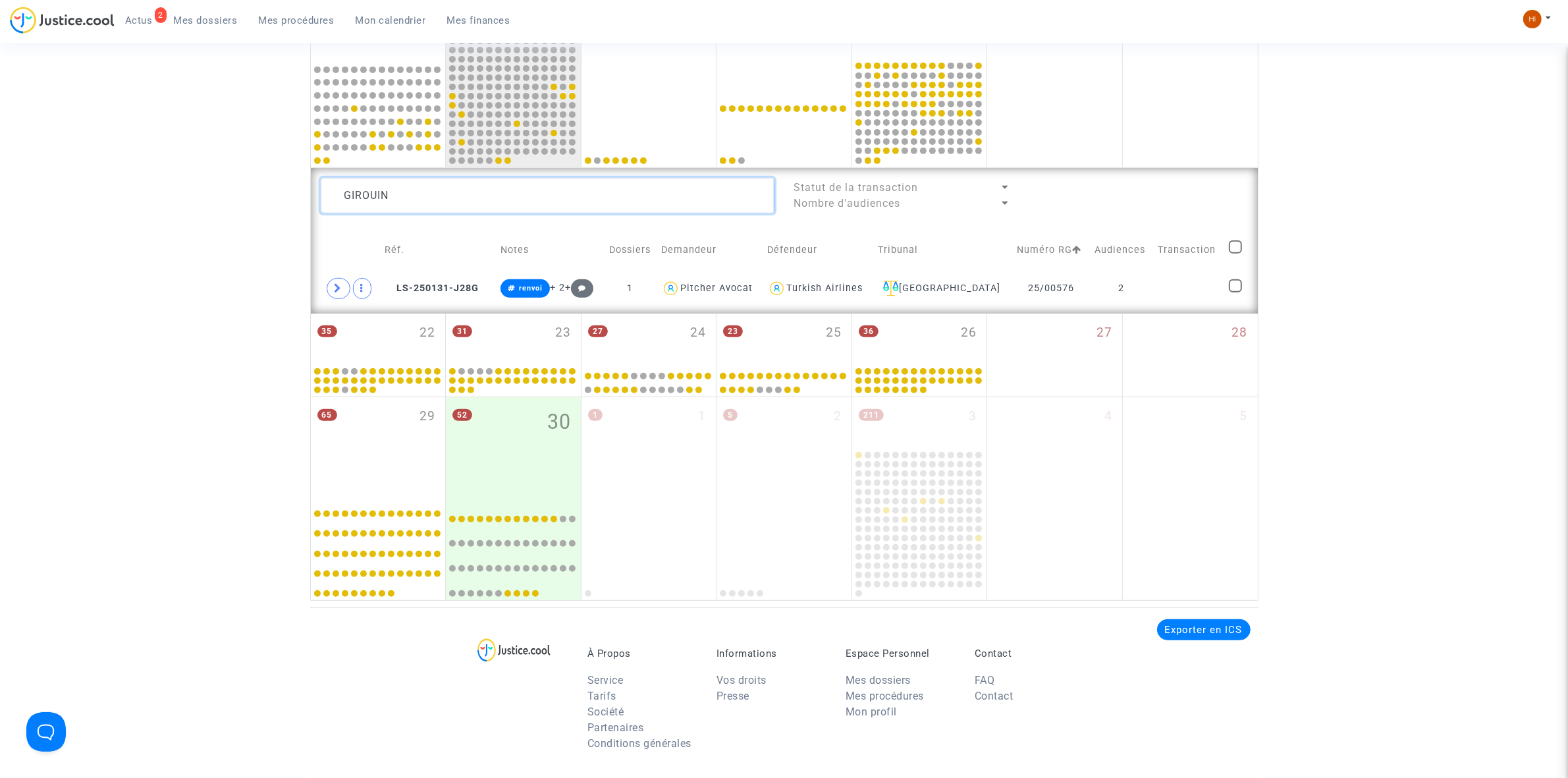
drag, startPoint x: 586, startPoint y: 206, endPoint x: 68, endPoint y: 153, distance: 520.7
click at [79, 153] on div "Date de clôture d'instruction Date de conciliation Date d'audience Date de juge…" at bounding box center [784, 36] width 1568 height 1127
paste textarea "[PERSON_NAME]"
type textarea "[PERSON_NAME]"
click at [1101, 297] on td "1" at bounding box center [1121, 289] width 63 height 31
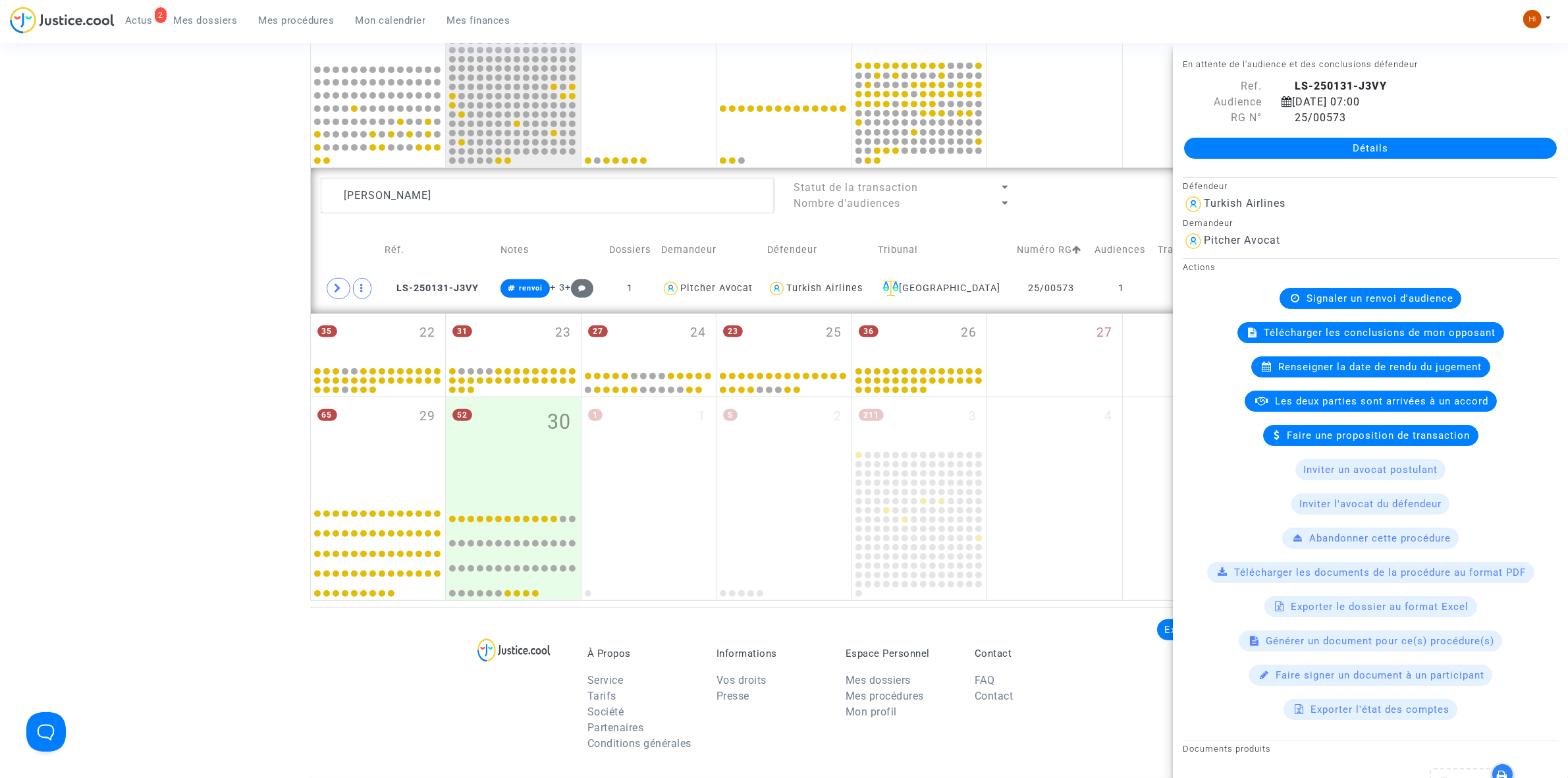
click at [1331, 293] on span "Signaler un renvoi d'audience" at bounding box center [1379, 298] width 147 height 12
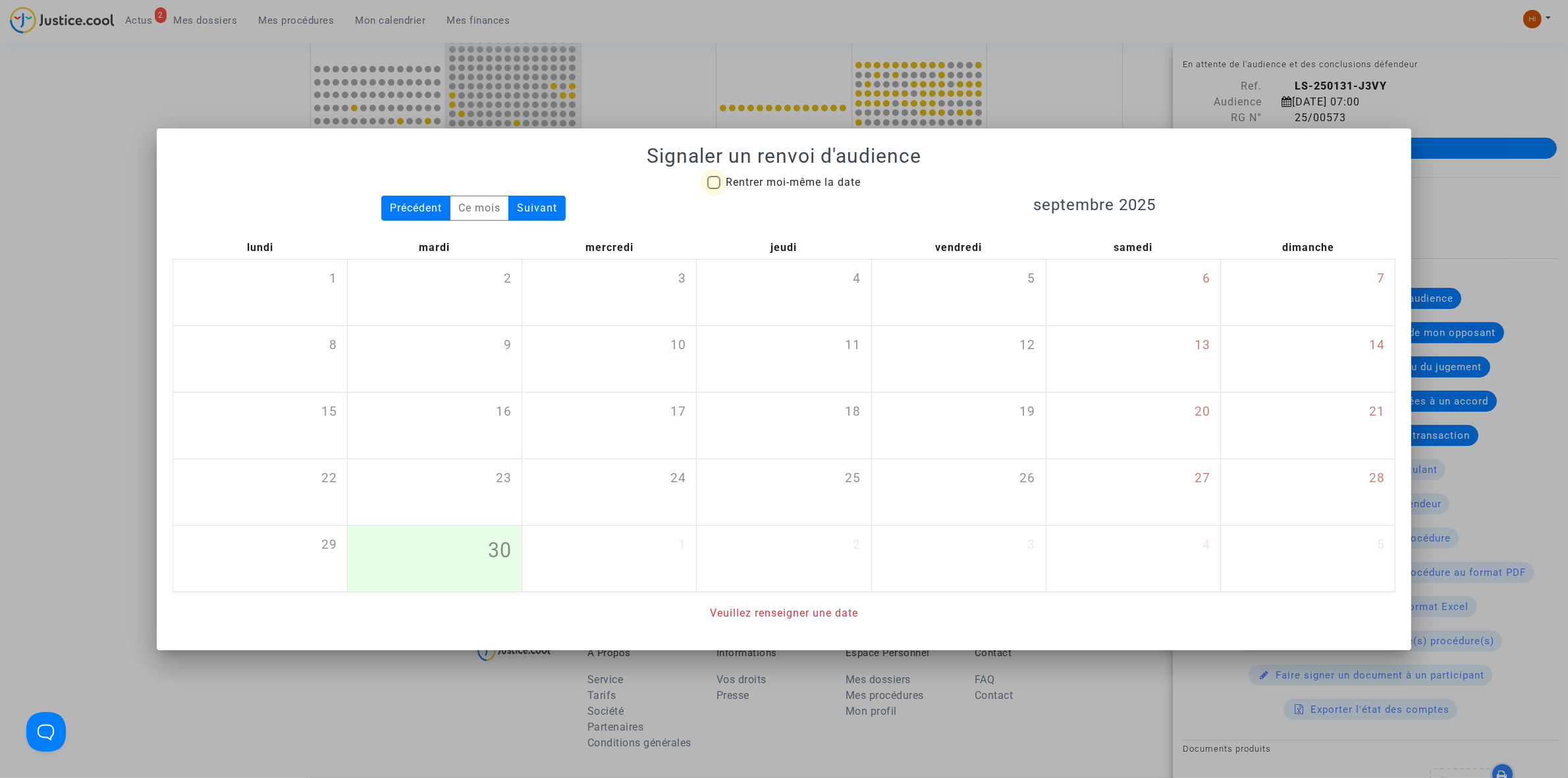
click at [824, 186] on span "Rentrer moi-même la date" at bounding box center [793, 182] width 135 height 13
click at [714, 189] on input "Rentrer moi-même la date" at bounding box center [713, 189] width 1 height 1
checkbox input "true"
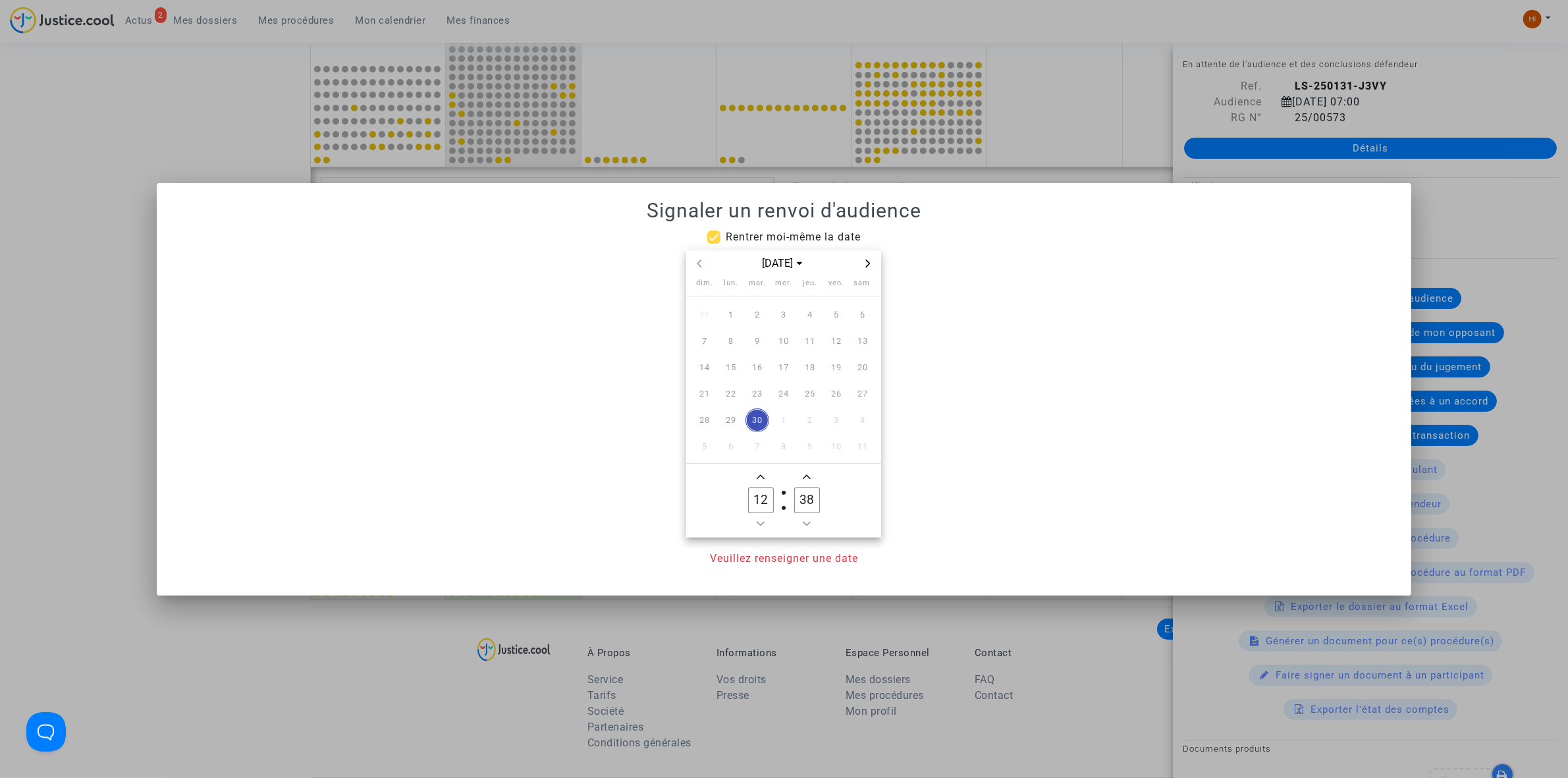
click at [871, 261] on icon "Next month" at bounding box center [867, 263] width 8 height 8
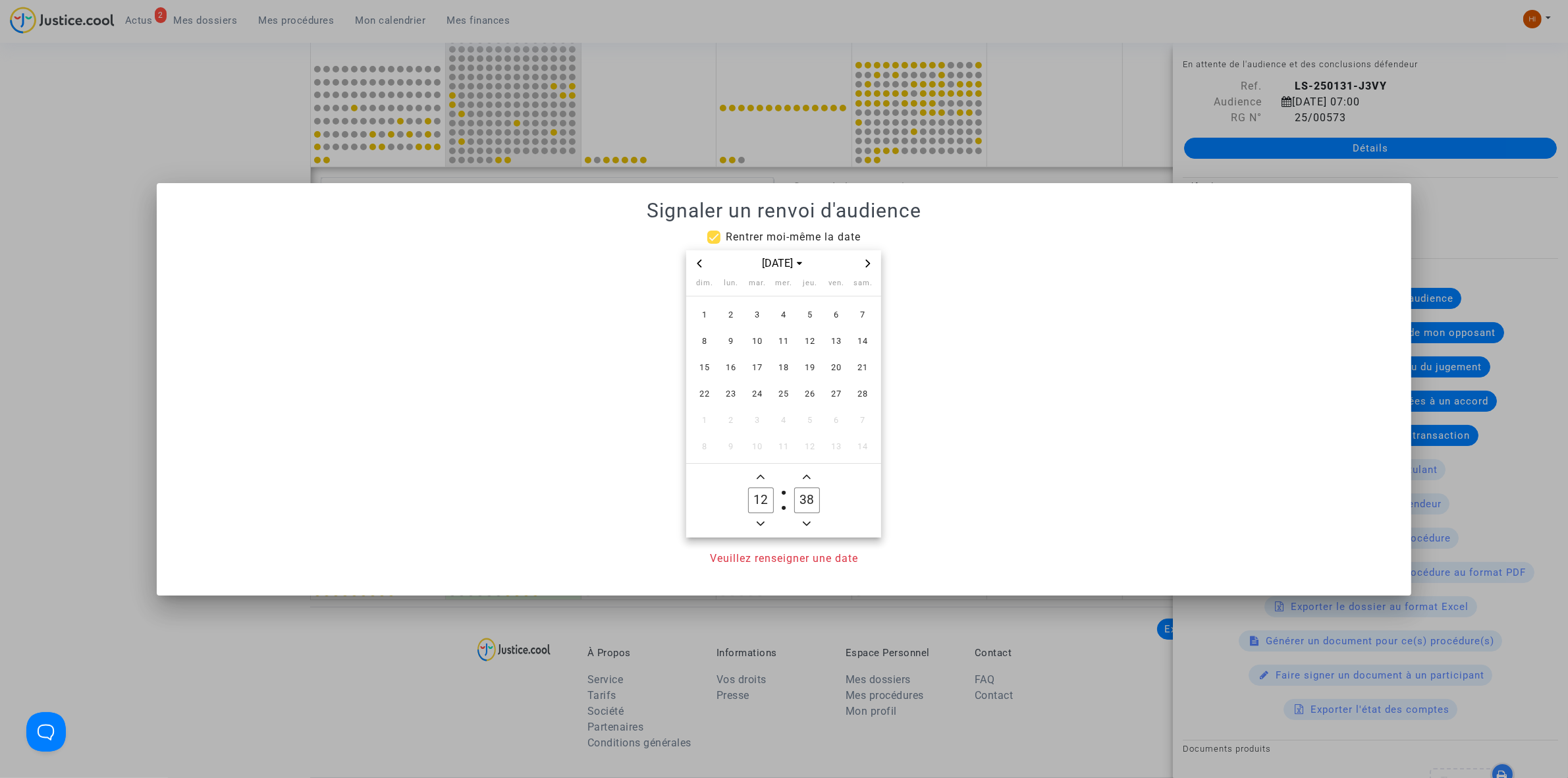
click at [702, 258] on span "Previous month" at bounding box center [699, 263] width 16 height 16
click at [756, 336] on span "6" at bounding box center [757, 341] width 24 height 24
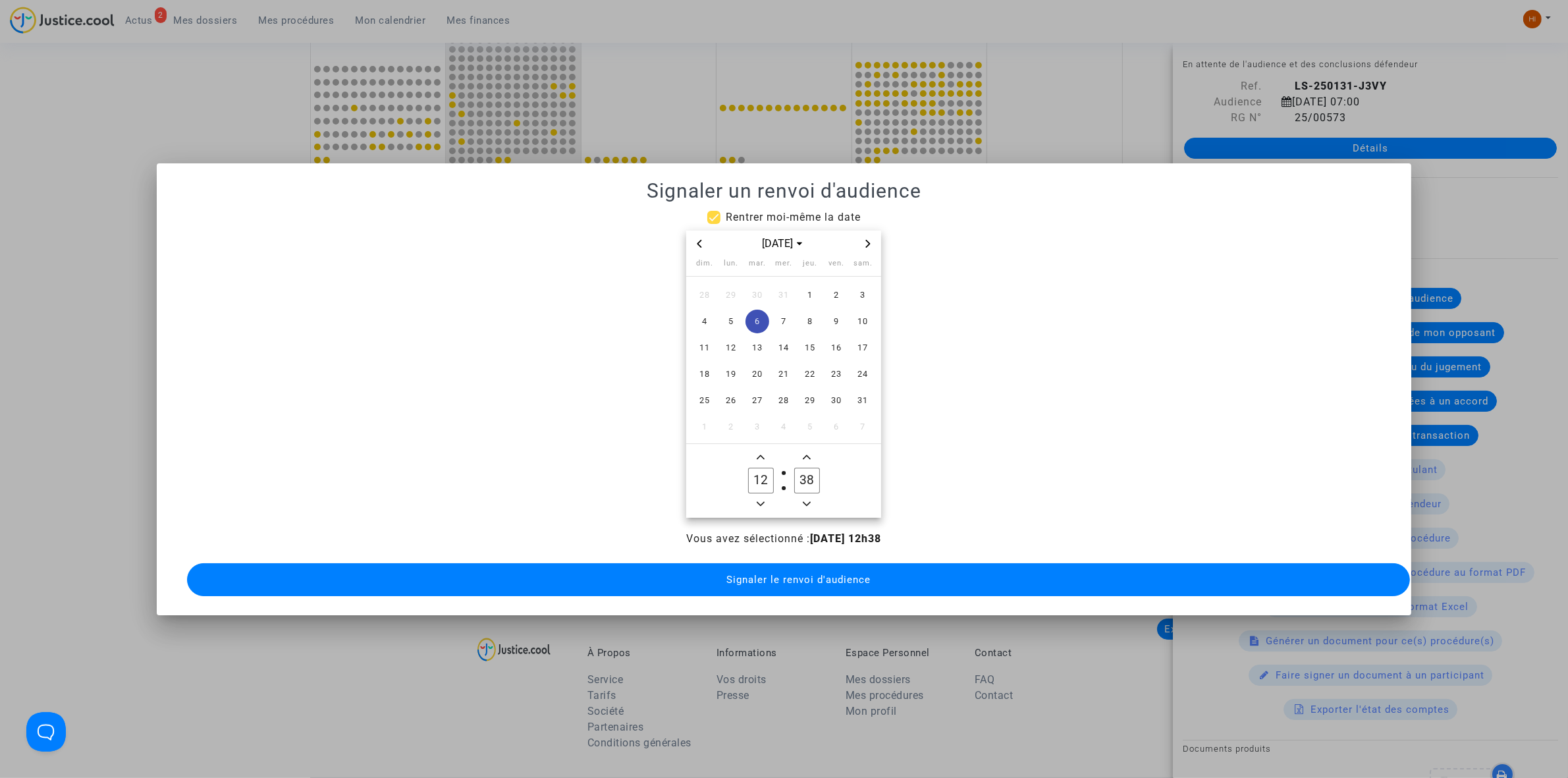
click at [758, 502] on span "Minus a hour" at bounding box center [760, 504] width 16 height 16
type input "09"
click at [808, 471] on input "38" at bounding box center [807, 480] width 25 height 25
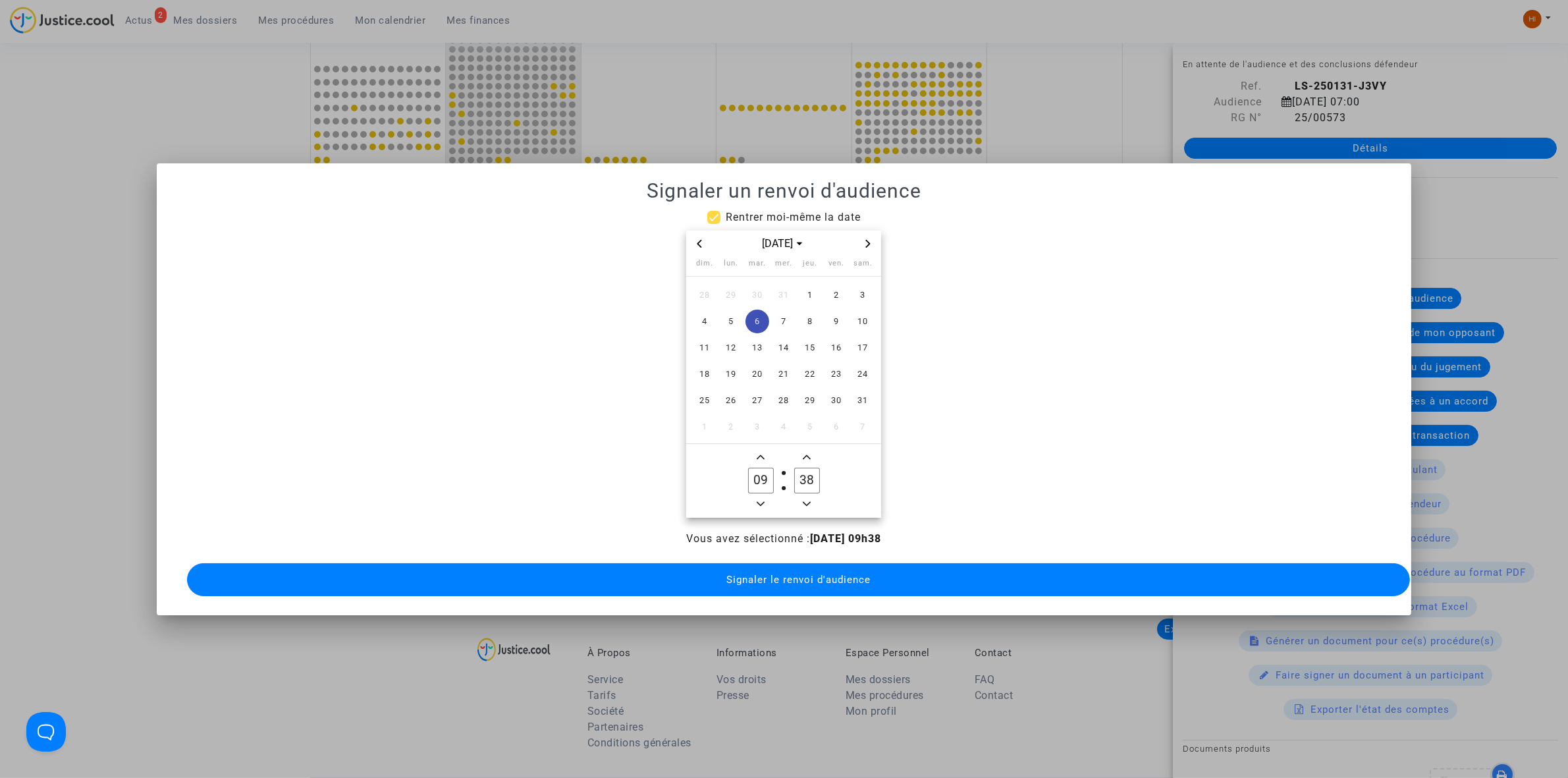
click at [808, 471] on input "38" at bounding box center [807, 480] width 25 height 25
type input "00"
click at [813, 563] on button "Signaler le renvoi d'audience" at bounding box center [798, 579] width 1223 height 33
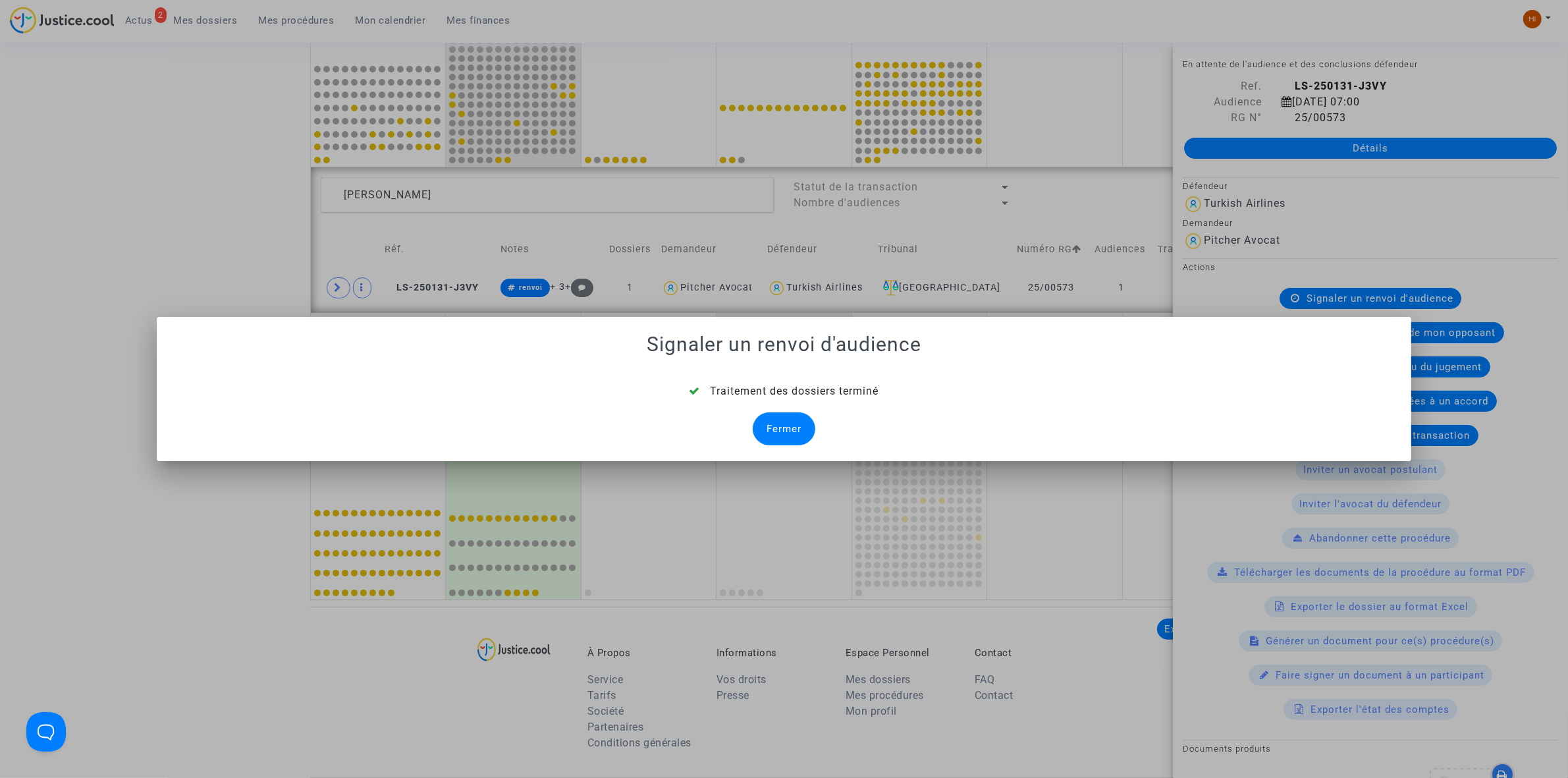
drag, startPoint x: 788, startPoint y: 423, endPoint x: 724, endPoint y: 317, distance: 123.8
click at [788, 423] on div "Fermer" at bounding box center [784, 429] width 62 height 33
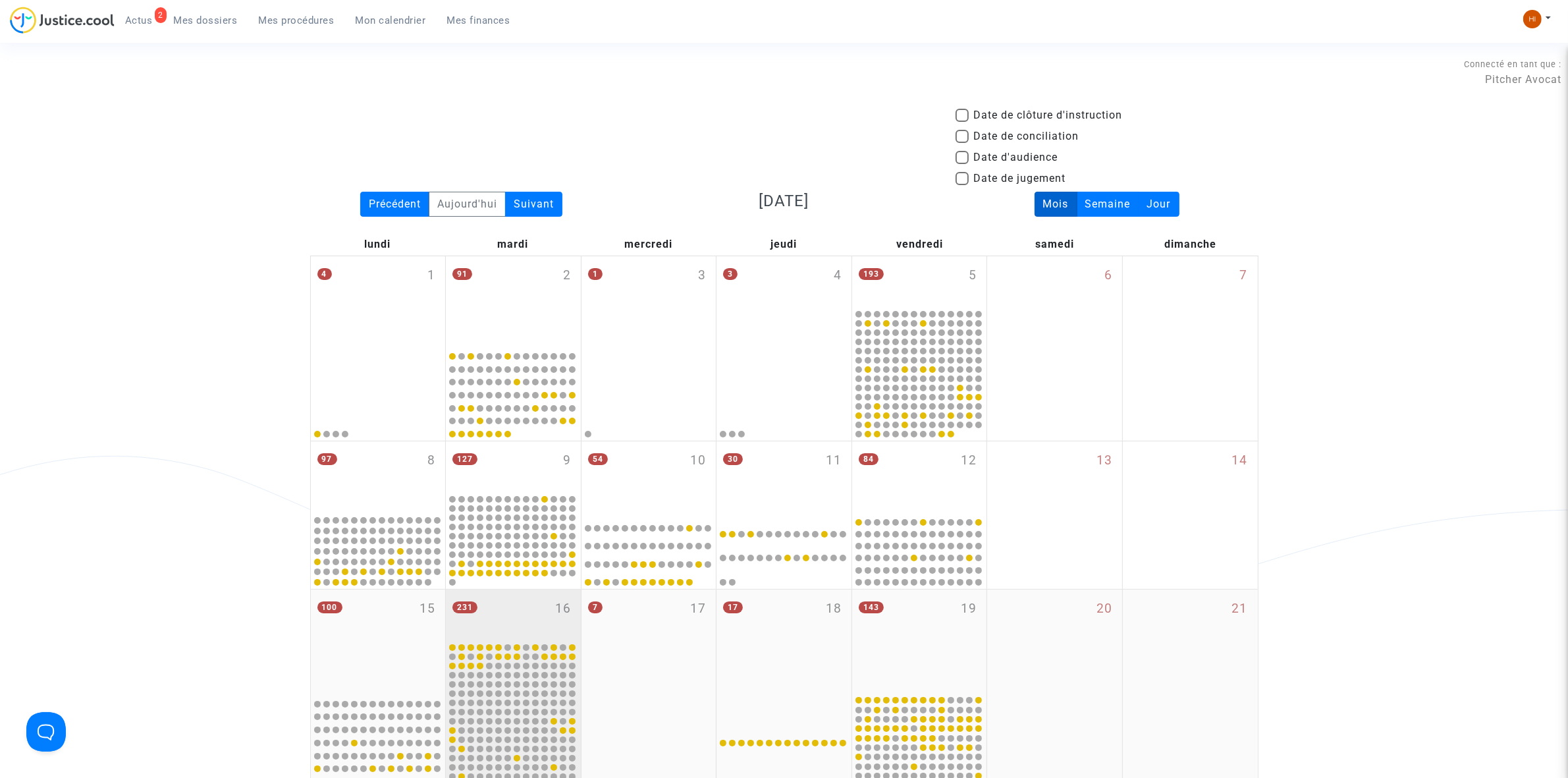
scroll to position [634, 0]
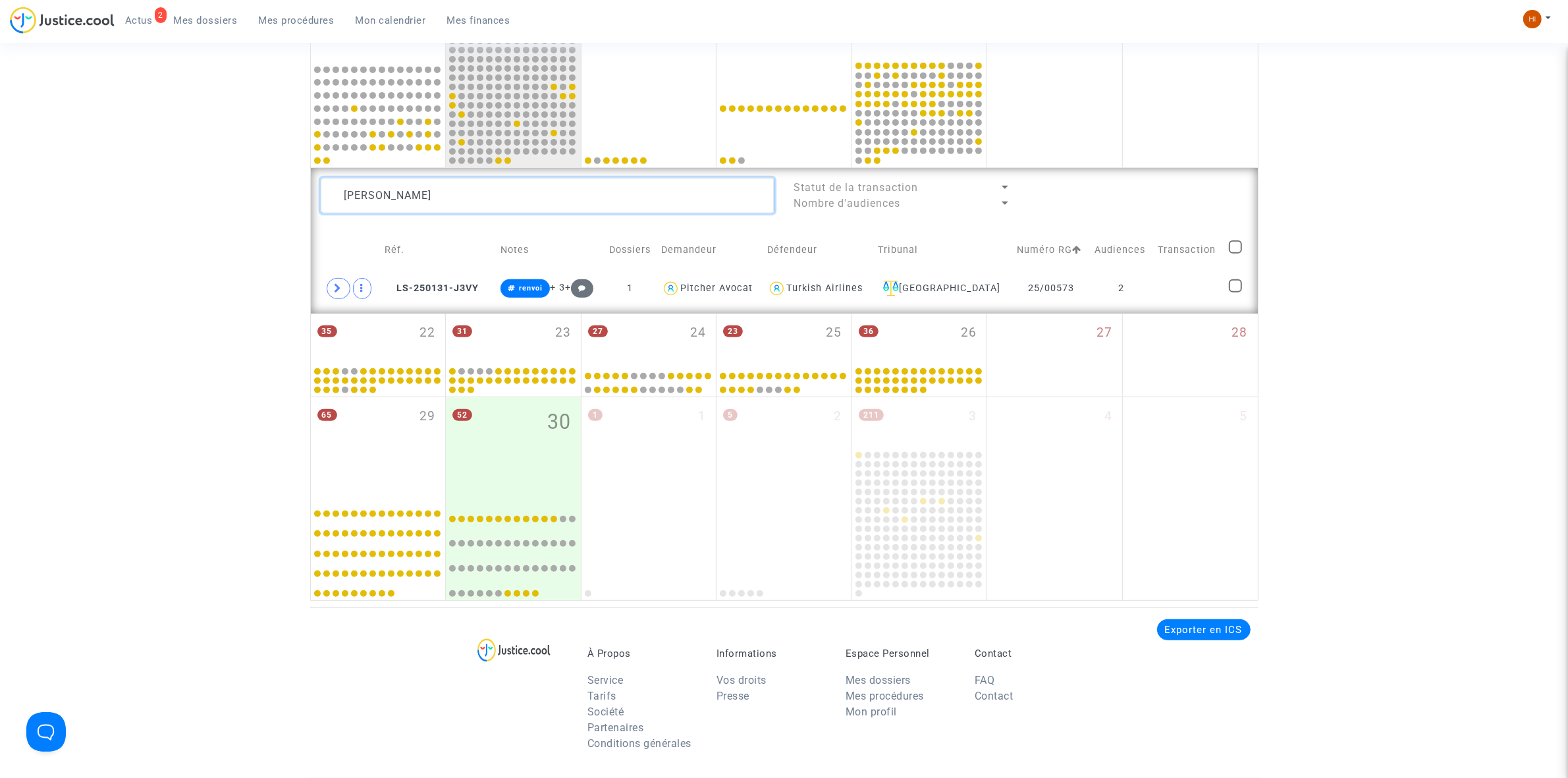
drag, startPoint x: 579, startPoint y: 204, endPoint x: 40, endPoint y: 15, distance: 571.2
click at [40, 15] on main-root "2 Actus Mes dossiers Mes procédures Mon calendrier Mes finances Mon profil Chan…" at bounding box center [784, 231] width 1568 height 1730
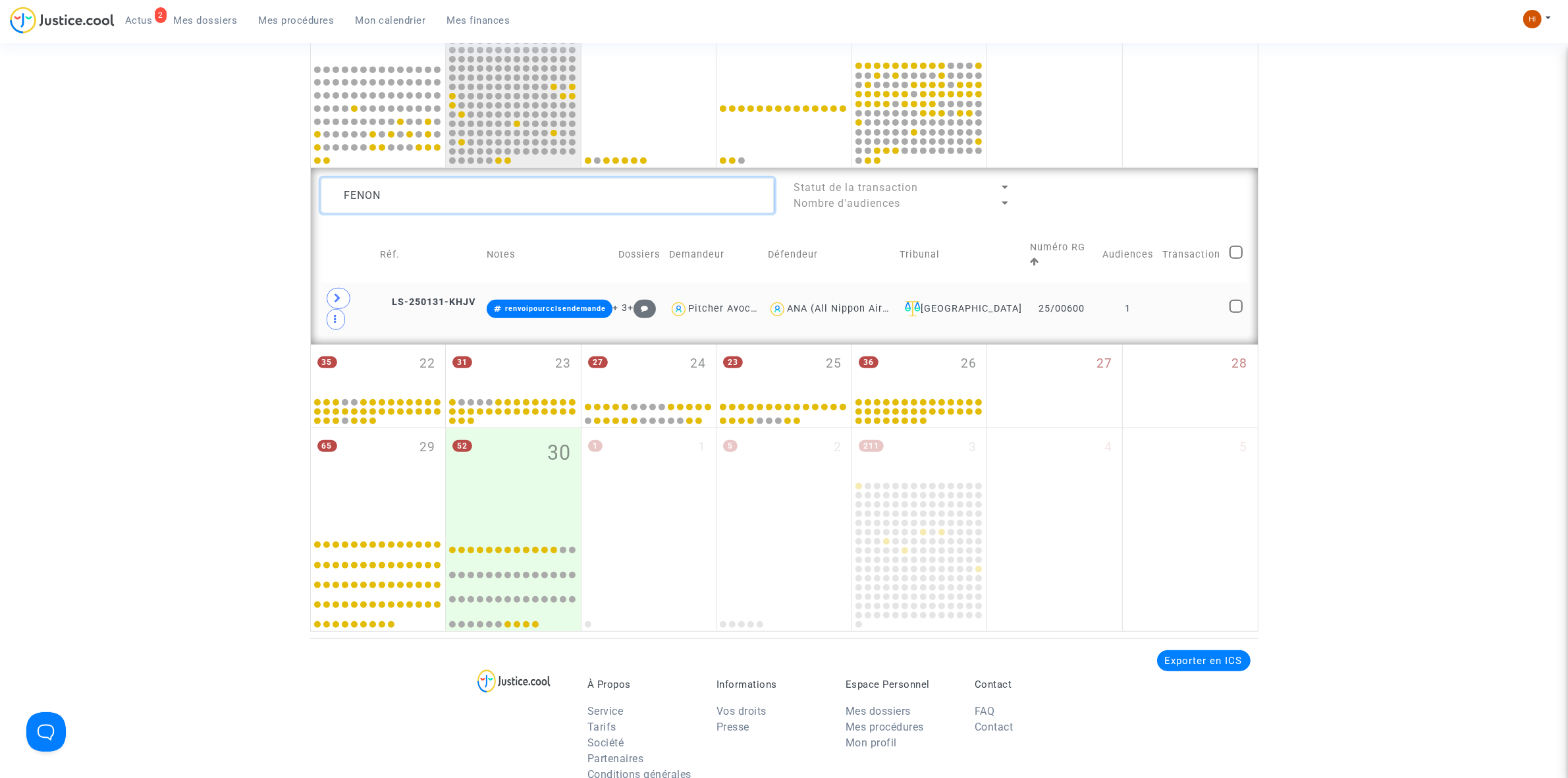
type textarea "FENON"
click at [1180, 283] on td at bounding box center [1191, 309] width 67 height 51
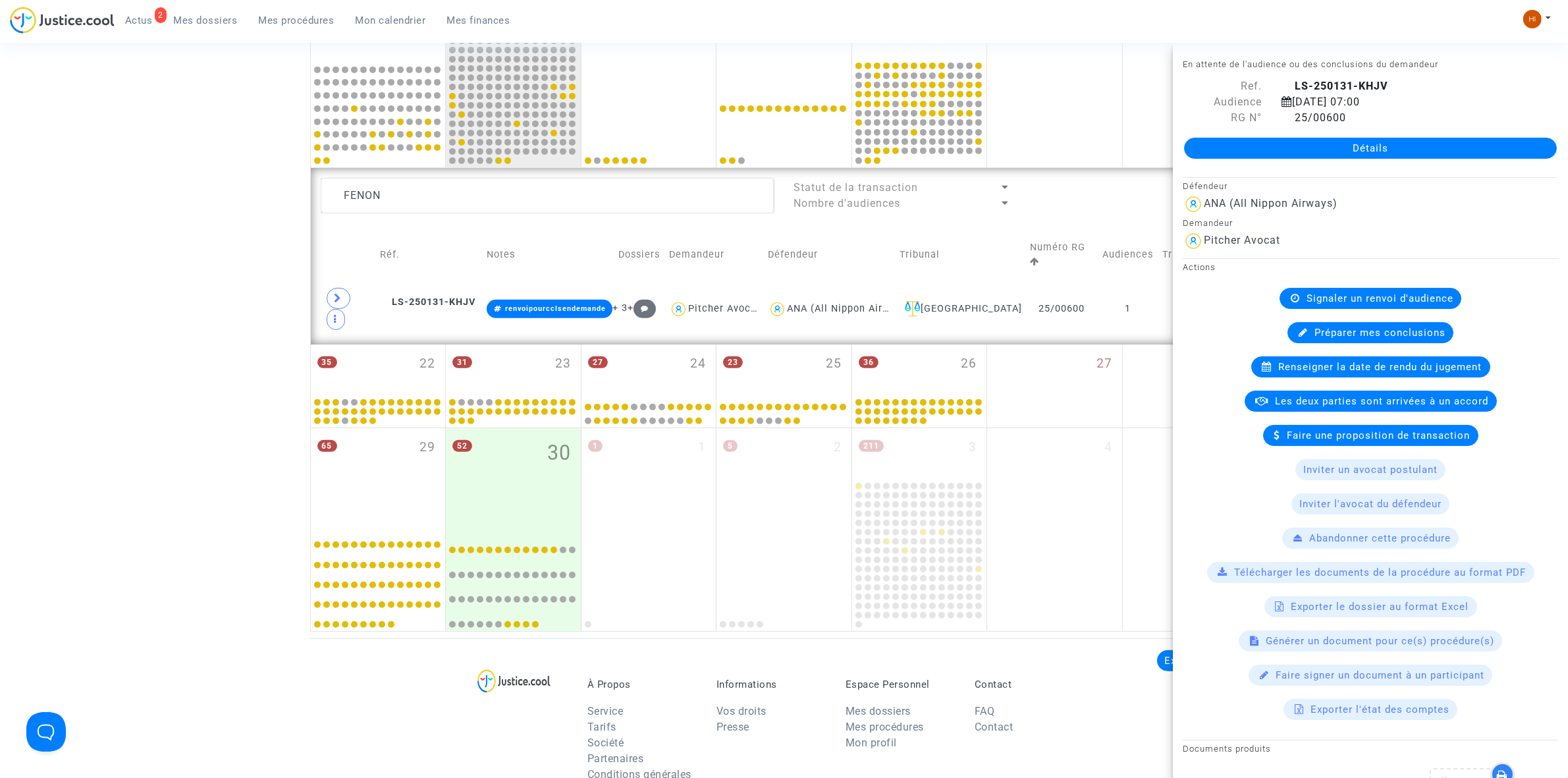
click at [1347, 295] on span "Signaler un renvoi d'audience" at bounding box center [1379, 298] width 147 height 12
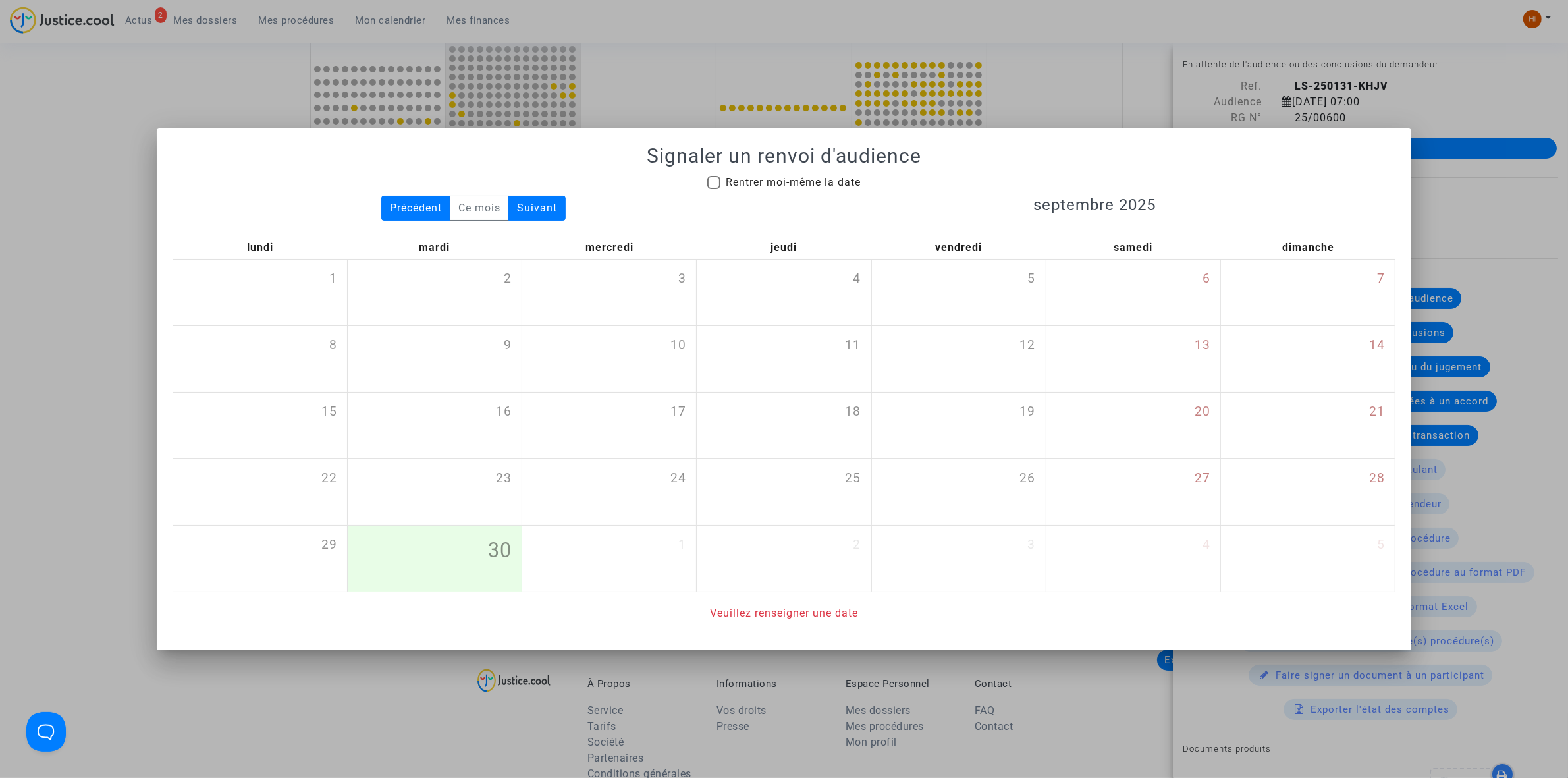
click at [785, 182] on span "Rentrer moi-même la date" at bounding box center [793, 182] width 135 height 13
click at [714, 189] on input "Rentrer moi-même la date" at bounding box center [713, 189] width 1 height 1
checkbox input "true"
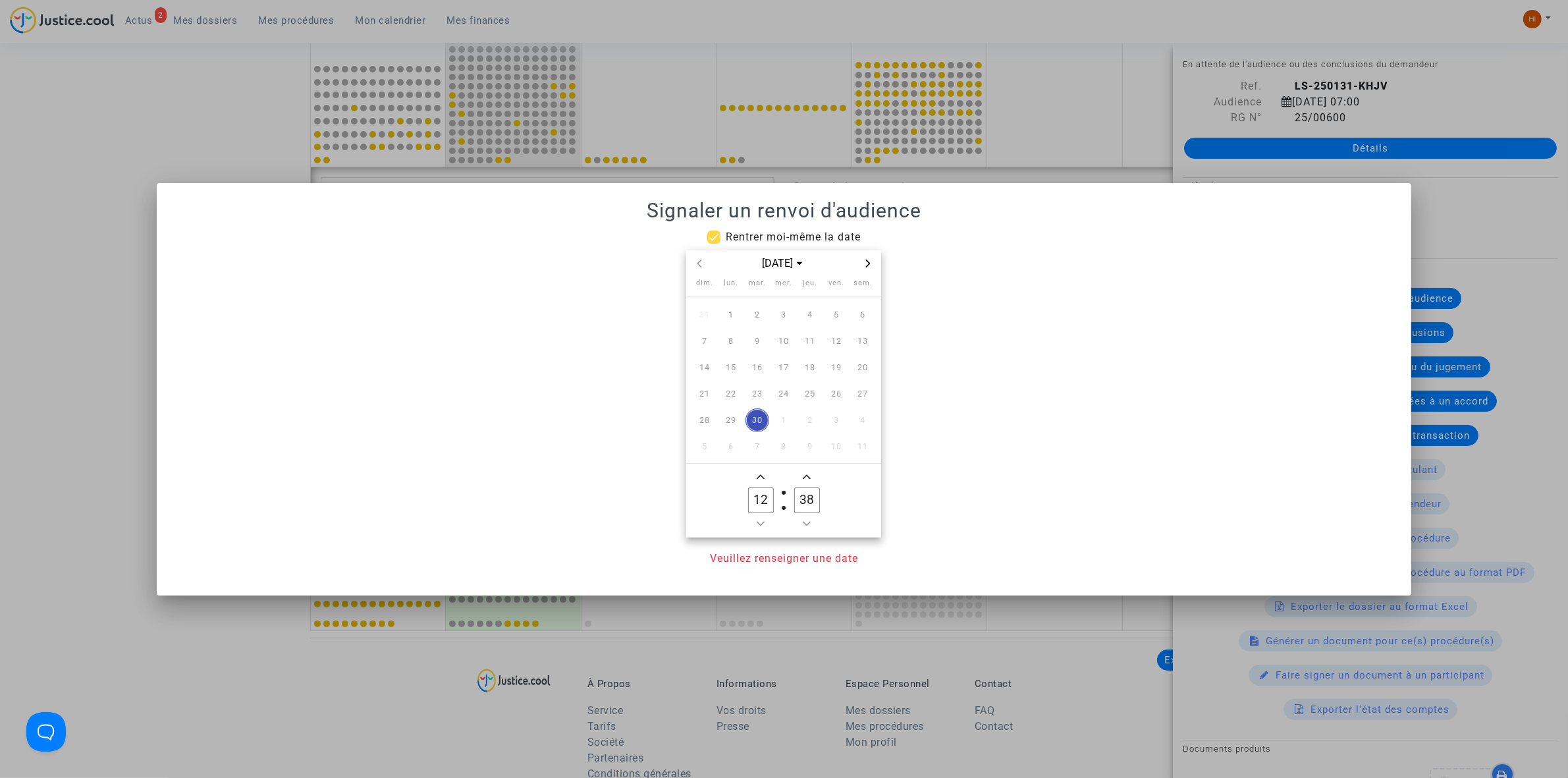
click at [870, 268] on span "Next month" at bounding box center [867, 263] width 16 height 16
click at [751, 338] on span "6" at bounding box center [757, 341] width 24 height 24
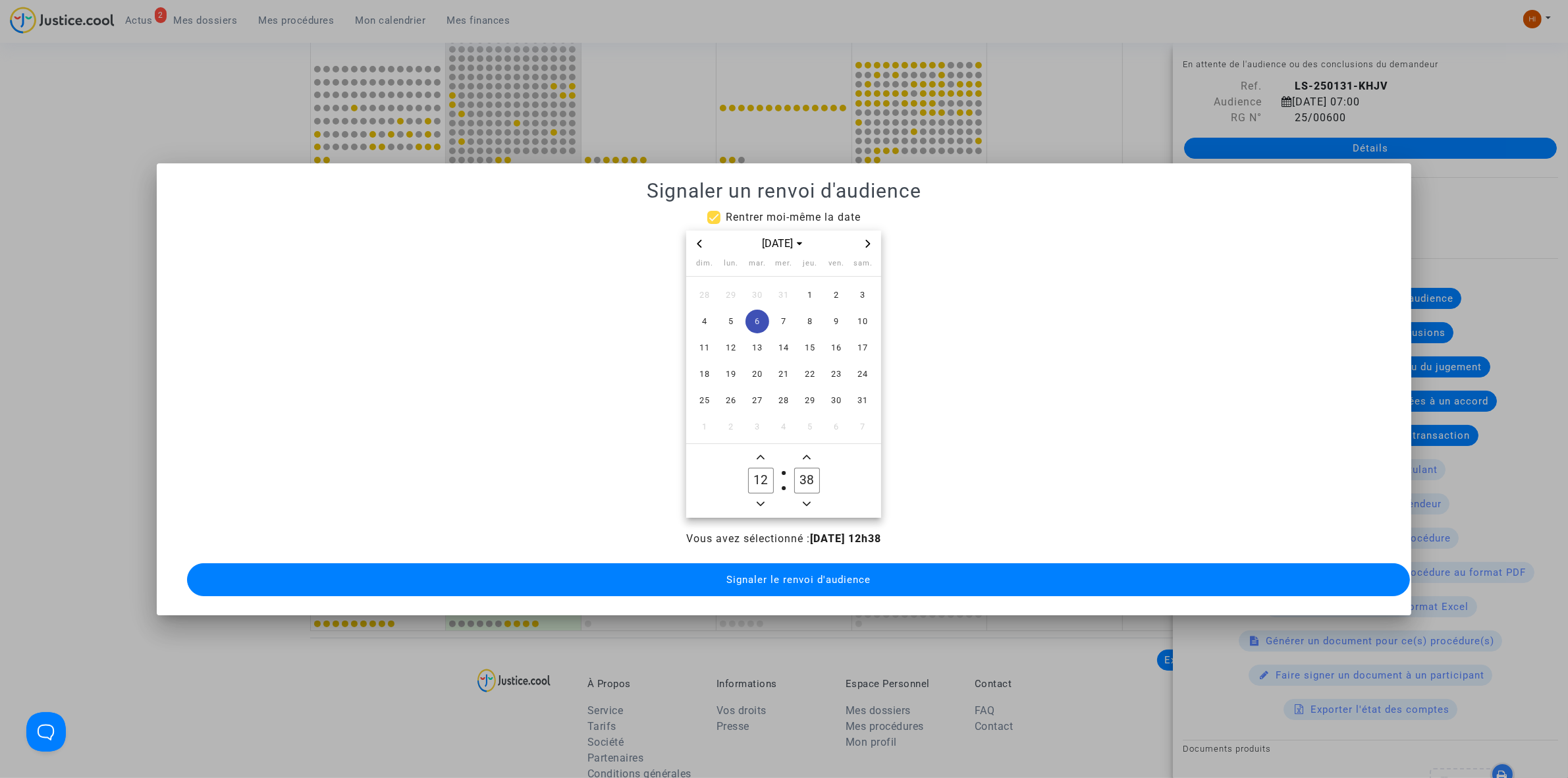
click at [755, 496] on span "Minus a hour" at bounding box center [760, 504] width 16 height 16
click at [756, 496] on span "Minus a hour" at bounding box center [760, 504] width 16 height 16
click at [757, 496] on span "Minus a hour" at bounding box center [760, 504] width 16 height 16
type input "09"
click at [807, 500] on icon "Minus a minute" at bounding box center [806, 504] width 8 height 8
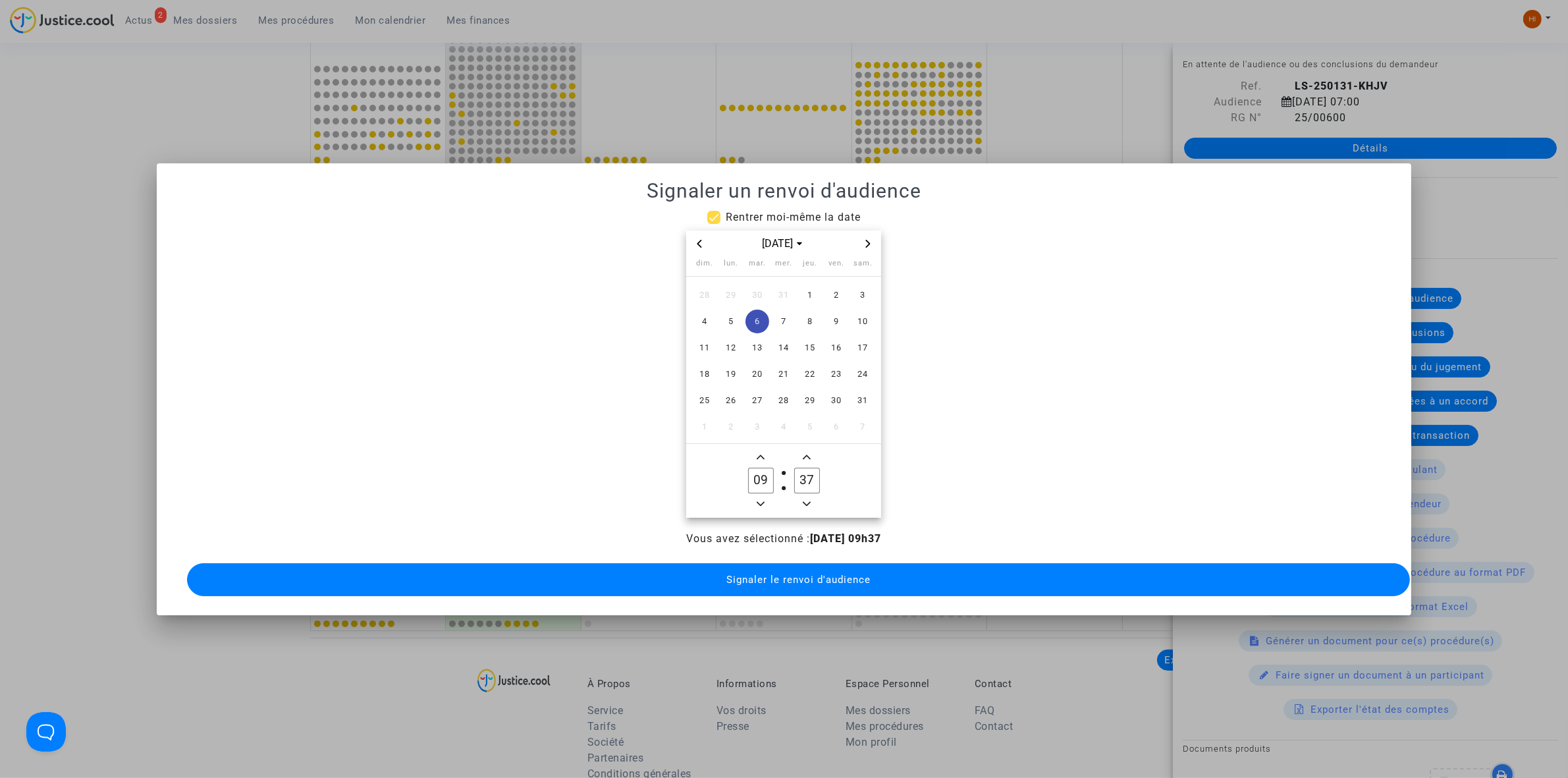
click at [806, 502] on icon "Minus a minute" at bounding box center [806, 504] width 8 height 5
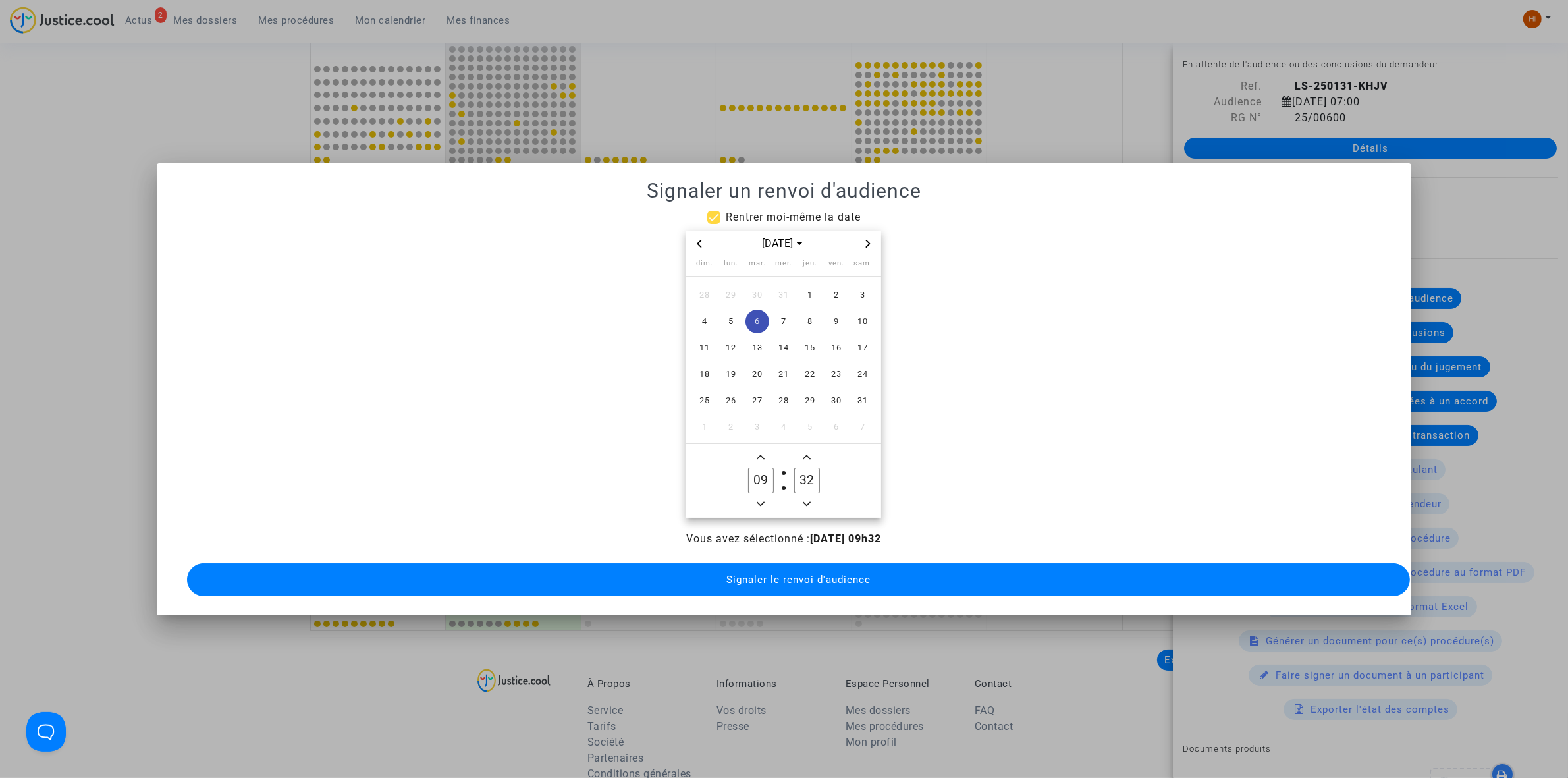
click at [806, 502] on icon "Minus a minute" at bounding box center [806, 504] width 8 height 5
type input "30"
click at [806, 586] on button "Signaler le renvoi d'audience" at bounding box center [798, 579] width 1223 height 33
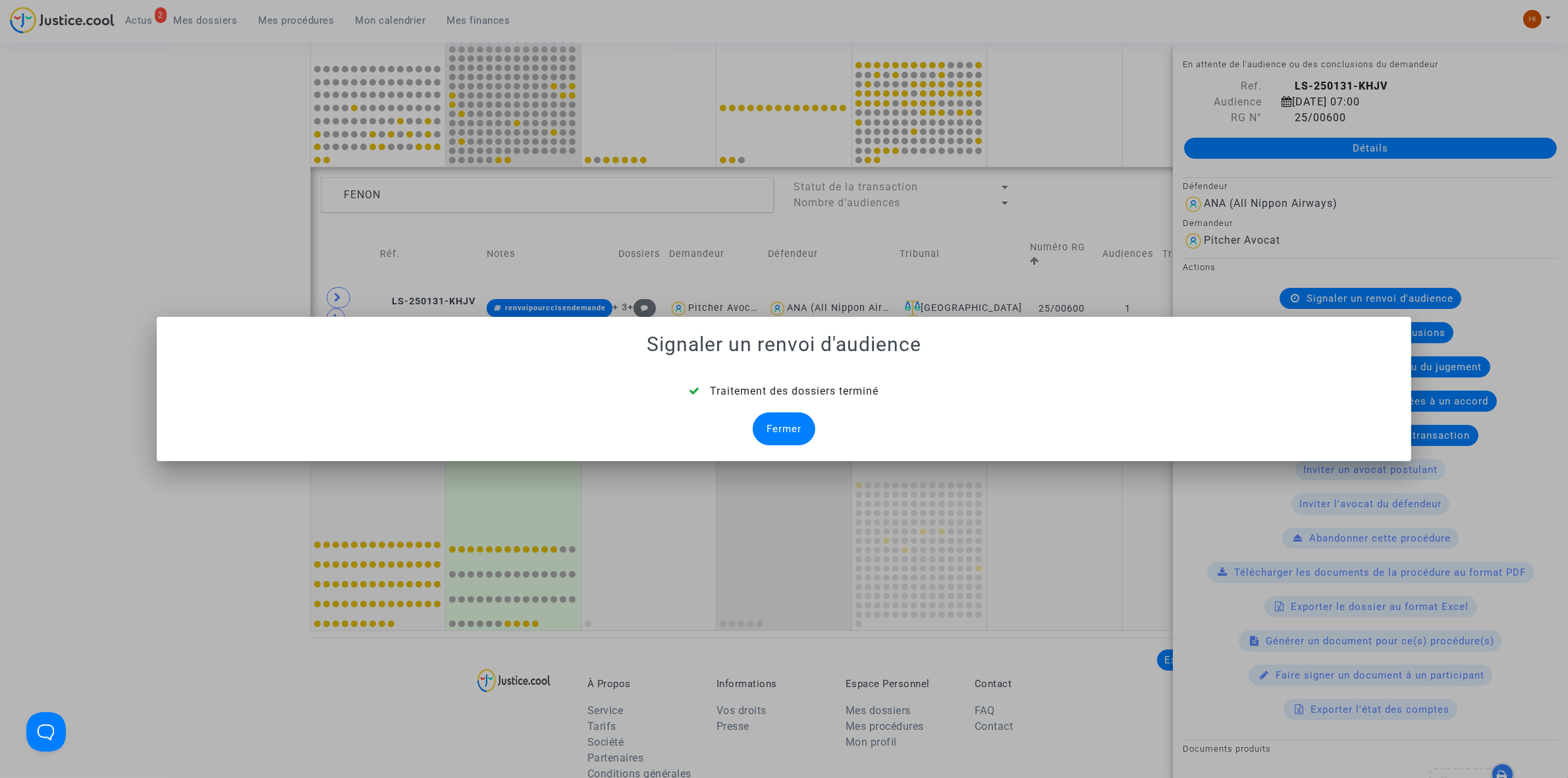
click at [791, 438] on div "Fermer" at bounding box center [784, 429] width 62 height 33
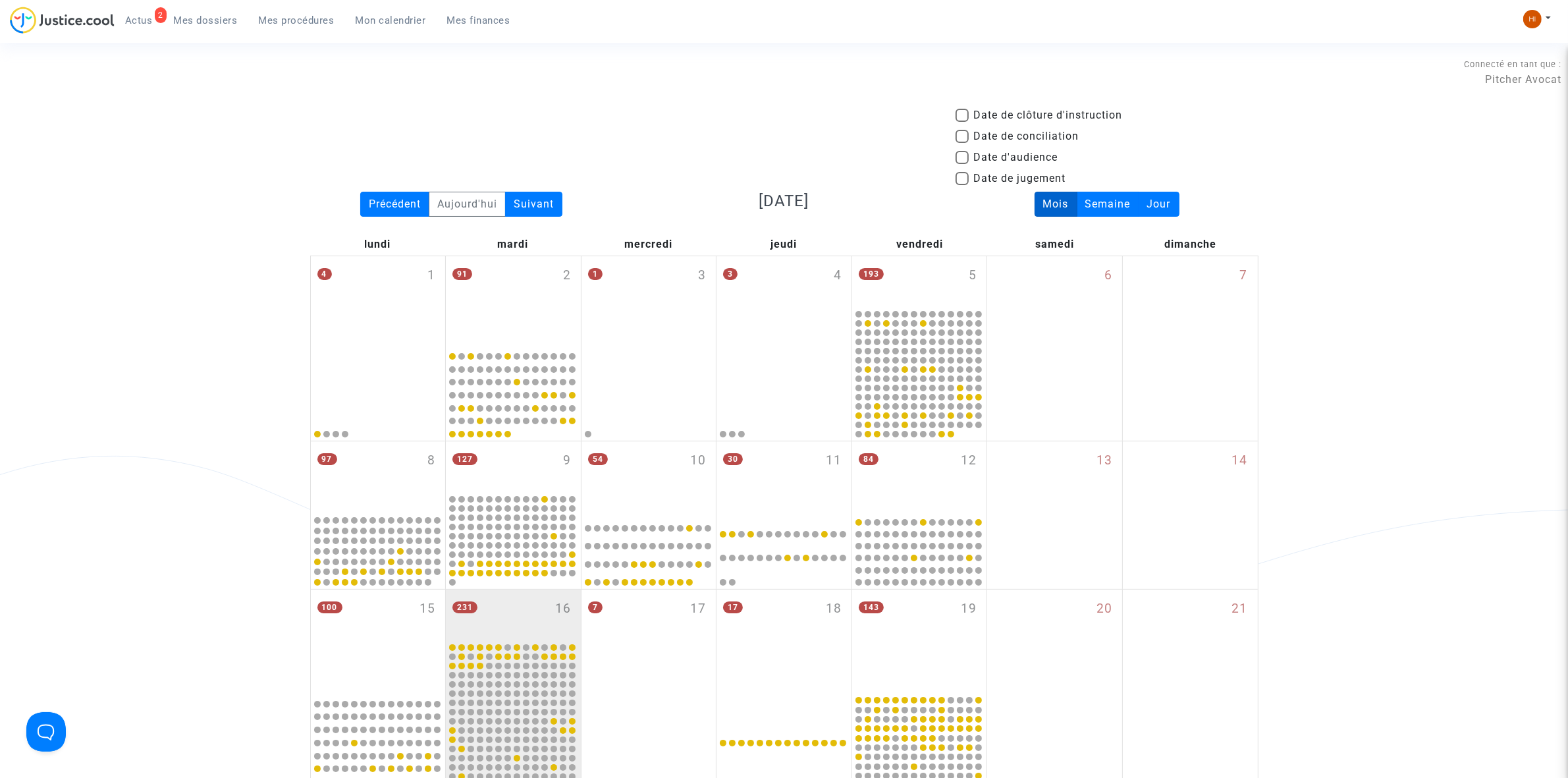
scroll to position [634, 0]
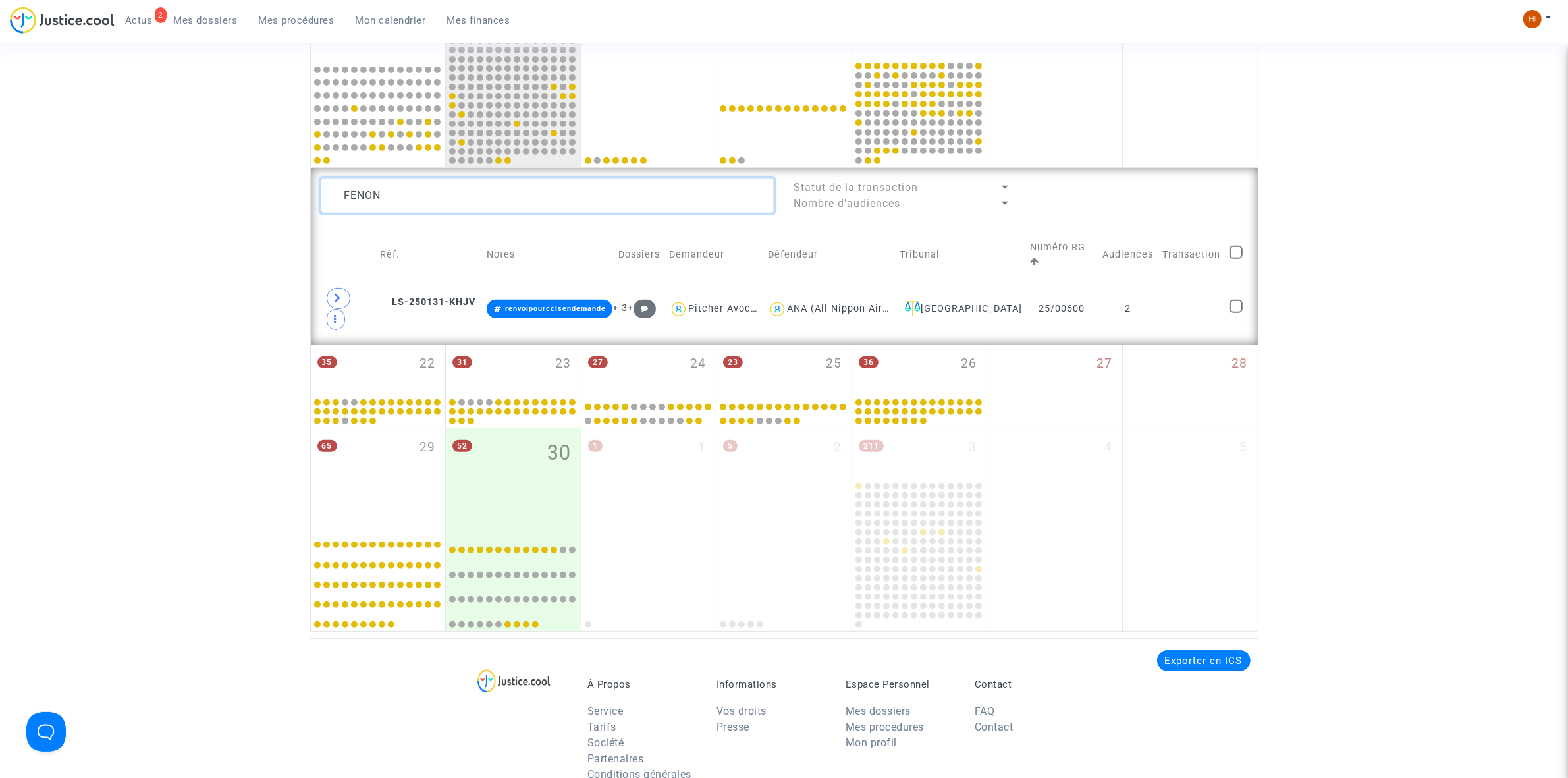
drag, startPoint x: 575, startPoint y: 189, endPoint x: 162, endPoint y: 201, distance: 413.2
click at [86, 183] on div "Date de clôture d'instruction Date de conciliation Date d'audience Date de juge…" at bounding box center [784, 52] width 1568 height 1159
paste textarea "[PERSON_NAME]"
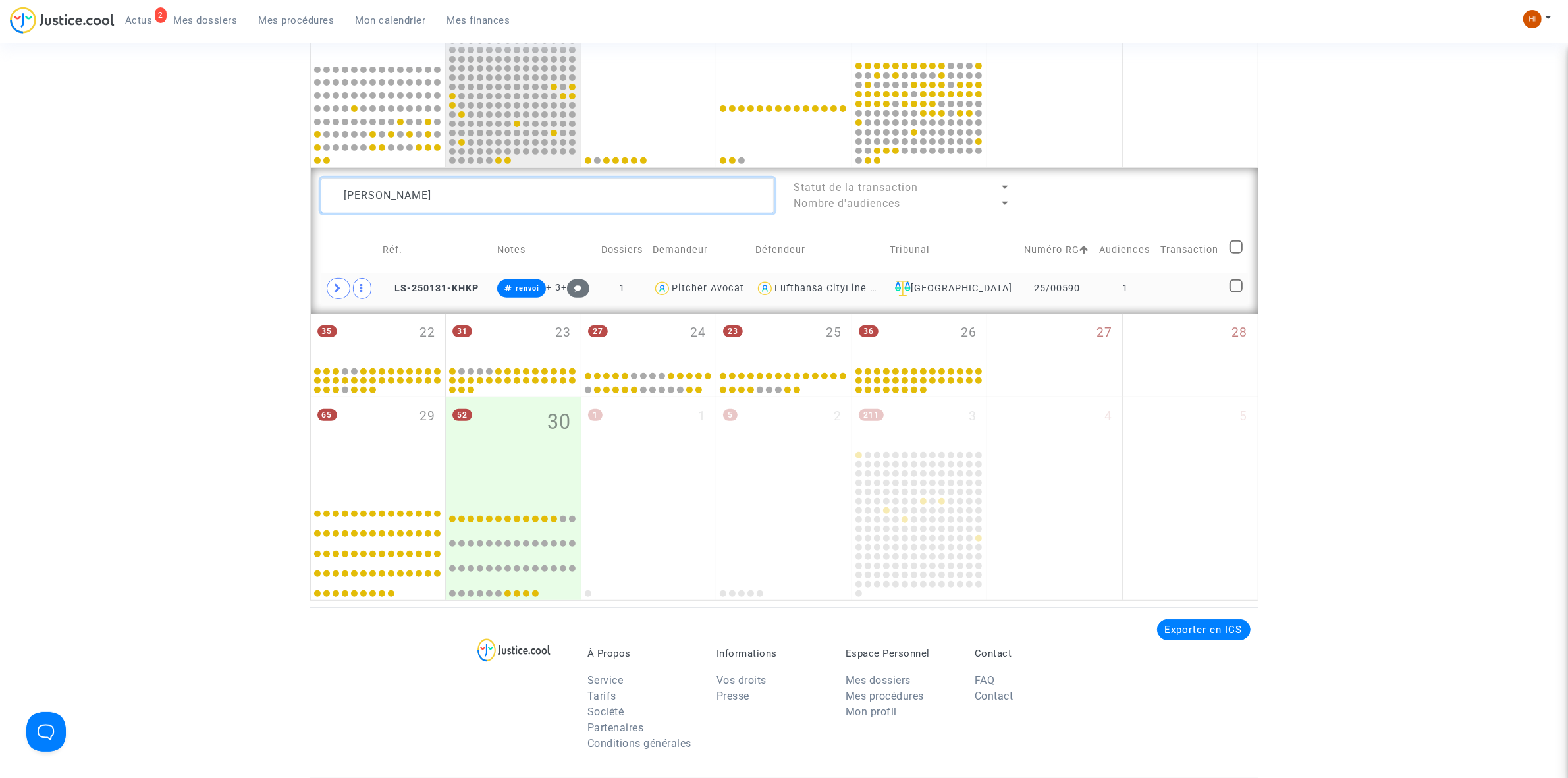
type textarea "[PERSON_NAME]"
click at [1144, 294] on td "1" at bounding box center [1126, 289] width 61 height 31
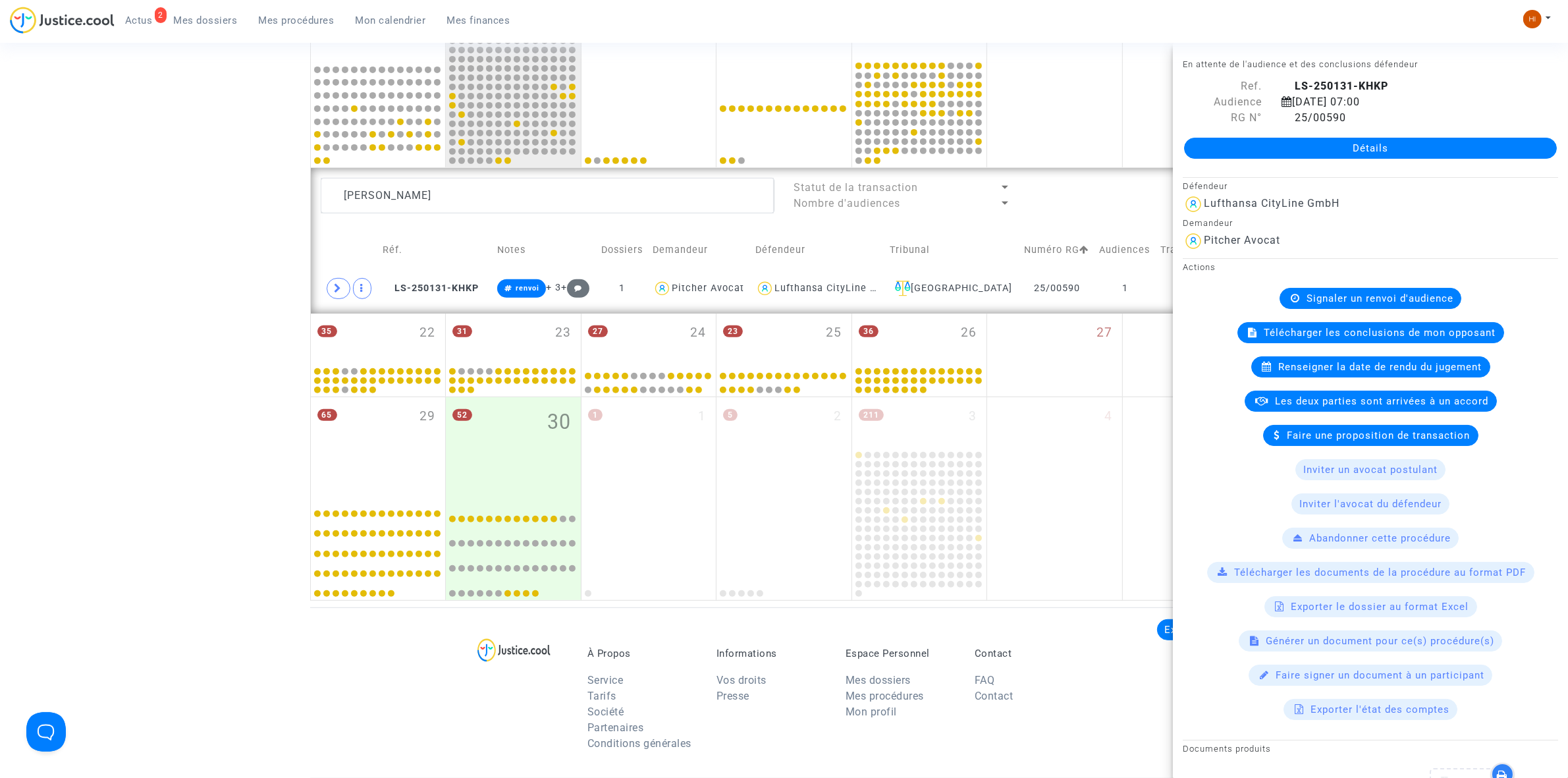
click at [1386, 299] on span "Signaler un renvoi d'audience" at bounding box center [1379, 298] width 147 height 12
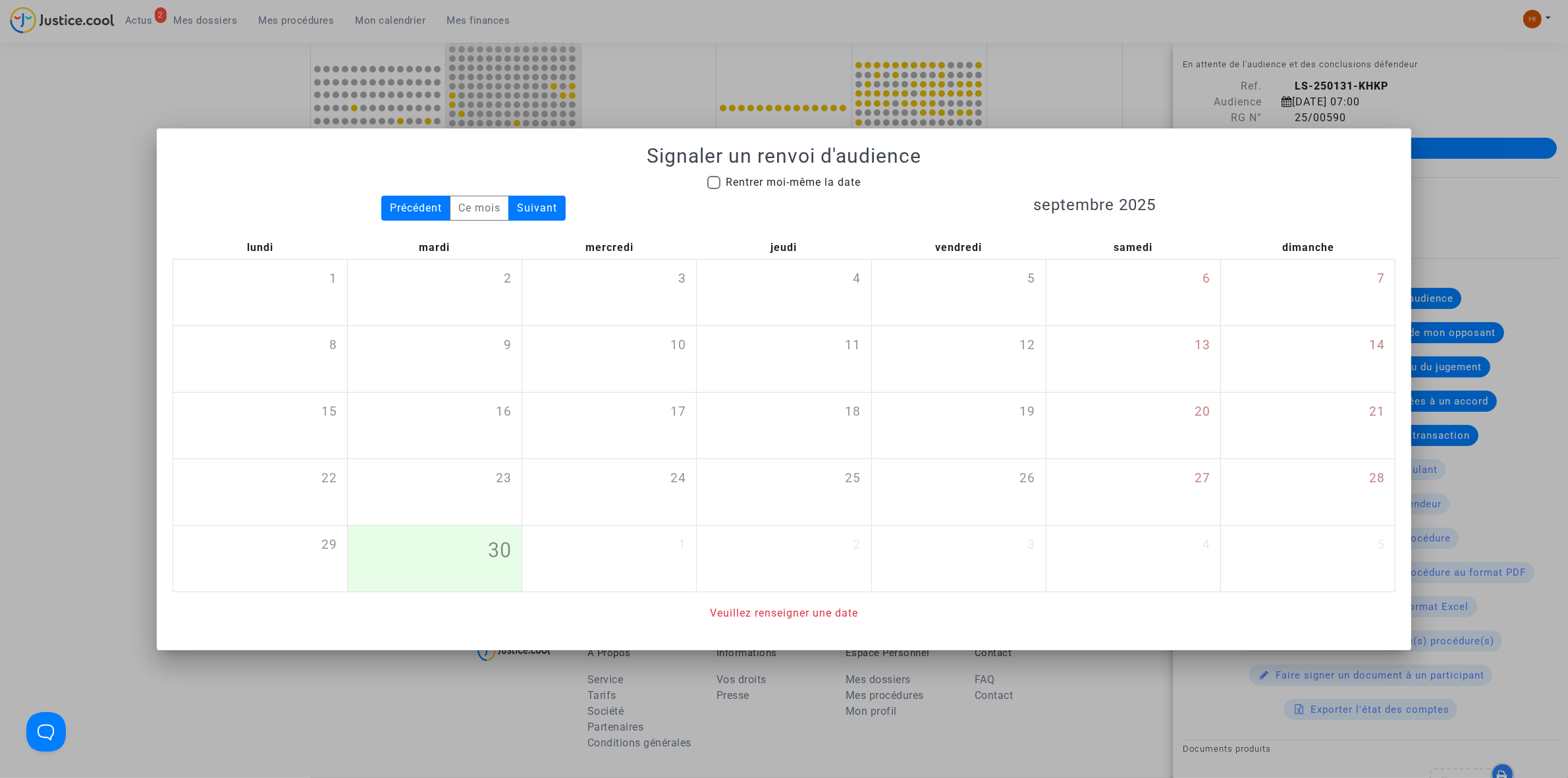
click at [820, 172] on div "Signaler un renvoi d'audience Rentrer moi-même la date Précédent Ce mois Suivan…" at bounding box center [783, 383] width 1223 height 477
click at [821, 190] on mat-checkbox "Rentrer moi-même la date" at bounding box center [783, 185] width 153 height 21
drag, startPoint x: 830, startPoint y: 183, endPoint x: 848, endPoint y: 183, distance: 18.0
click at [831, 183] on span "Rentrer moi-même la date" at bounding box center [793, 182] width 135 height 13
click at [714, 189] on input "Rentrer moi-même la date" at bounding box center [713, 189] width 1 height 1
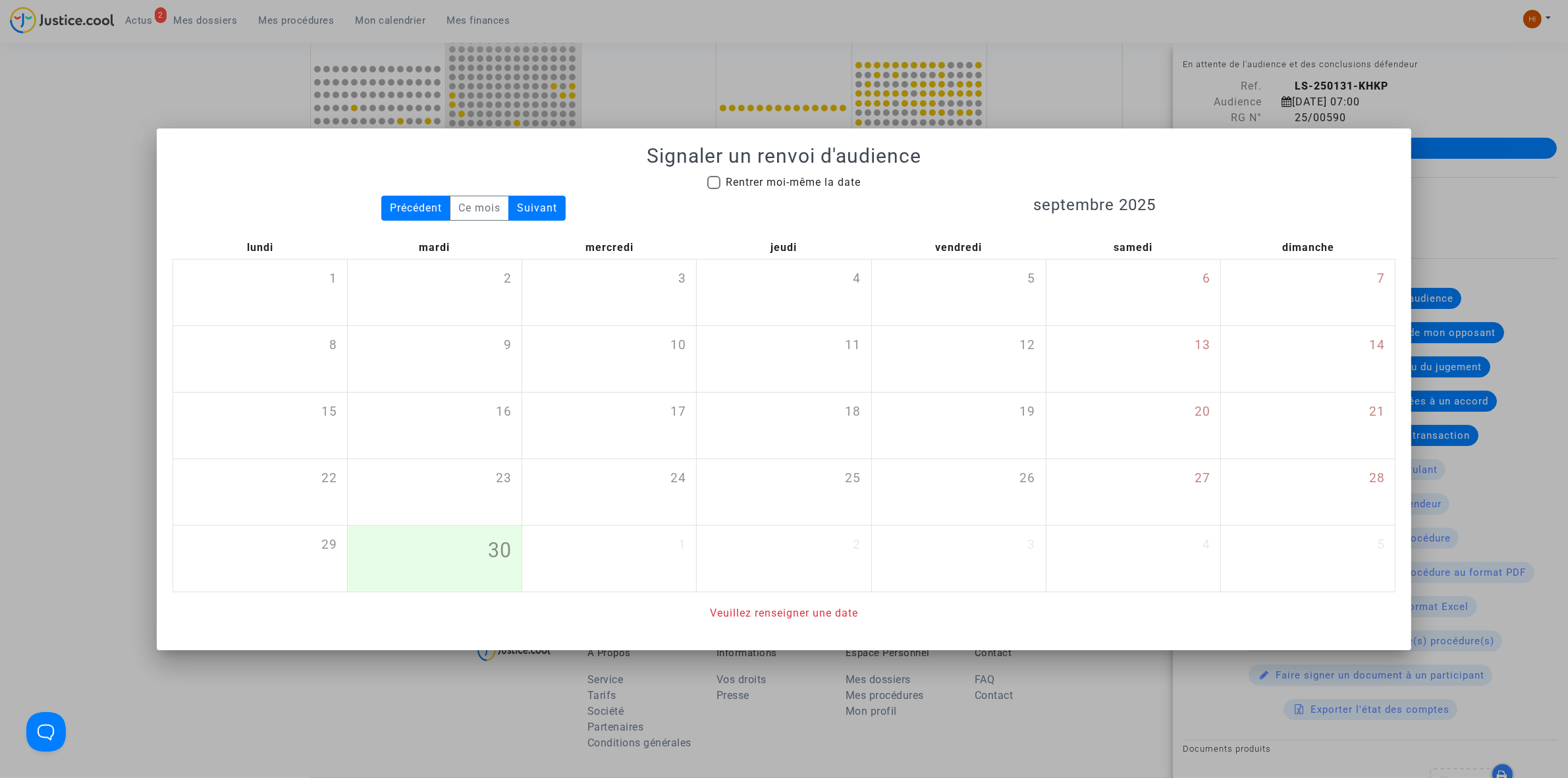
checkbox input "true"
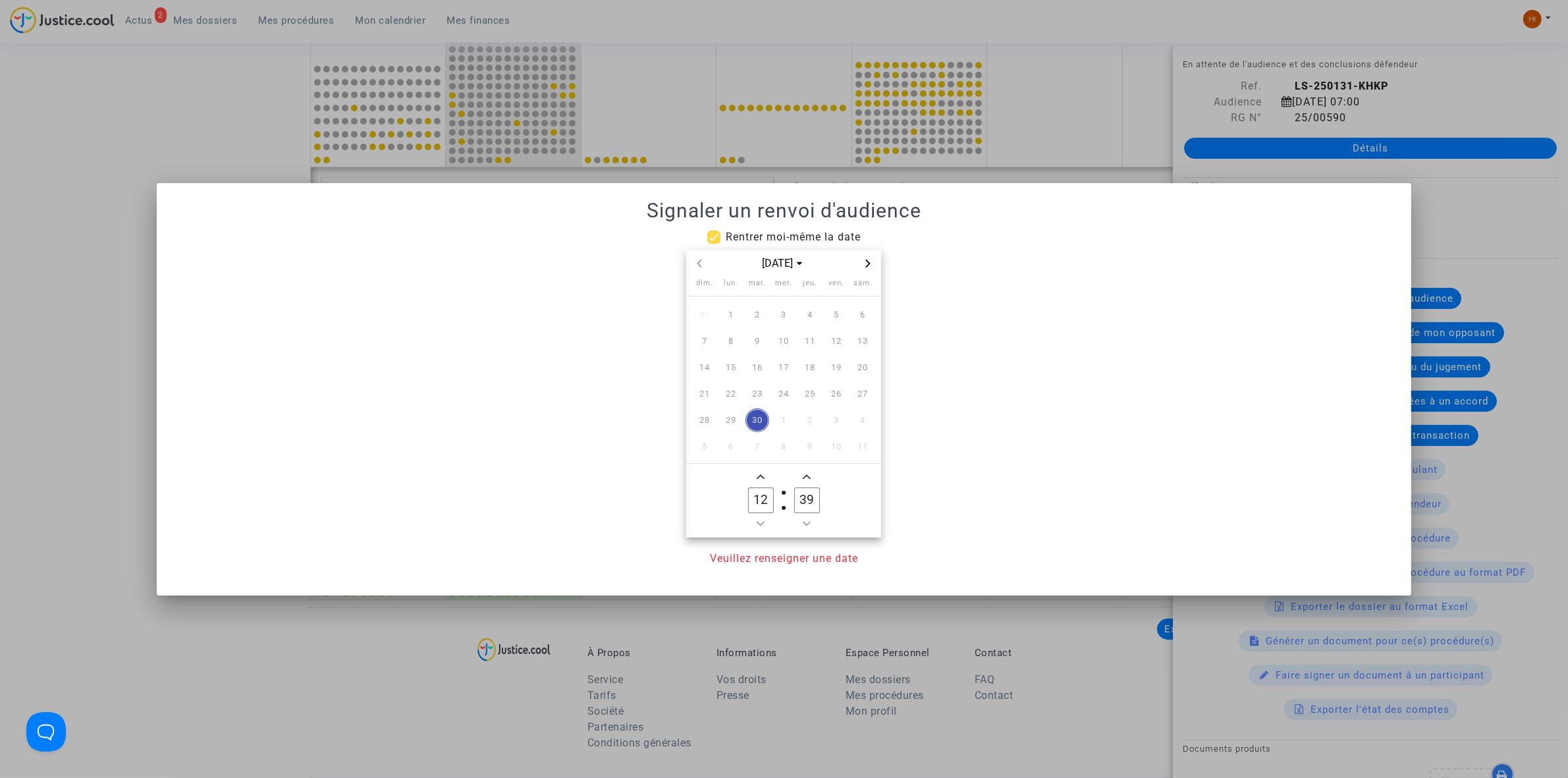
click at [864, 260] on icon "Next month" at bounding box center [867, 263] width 8 height 8
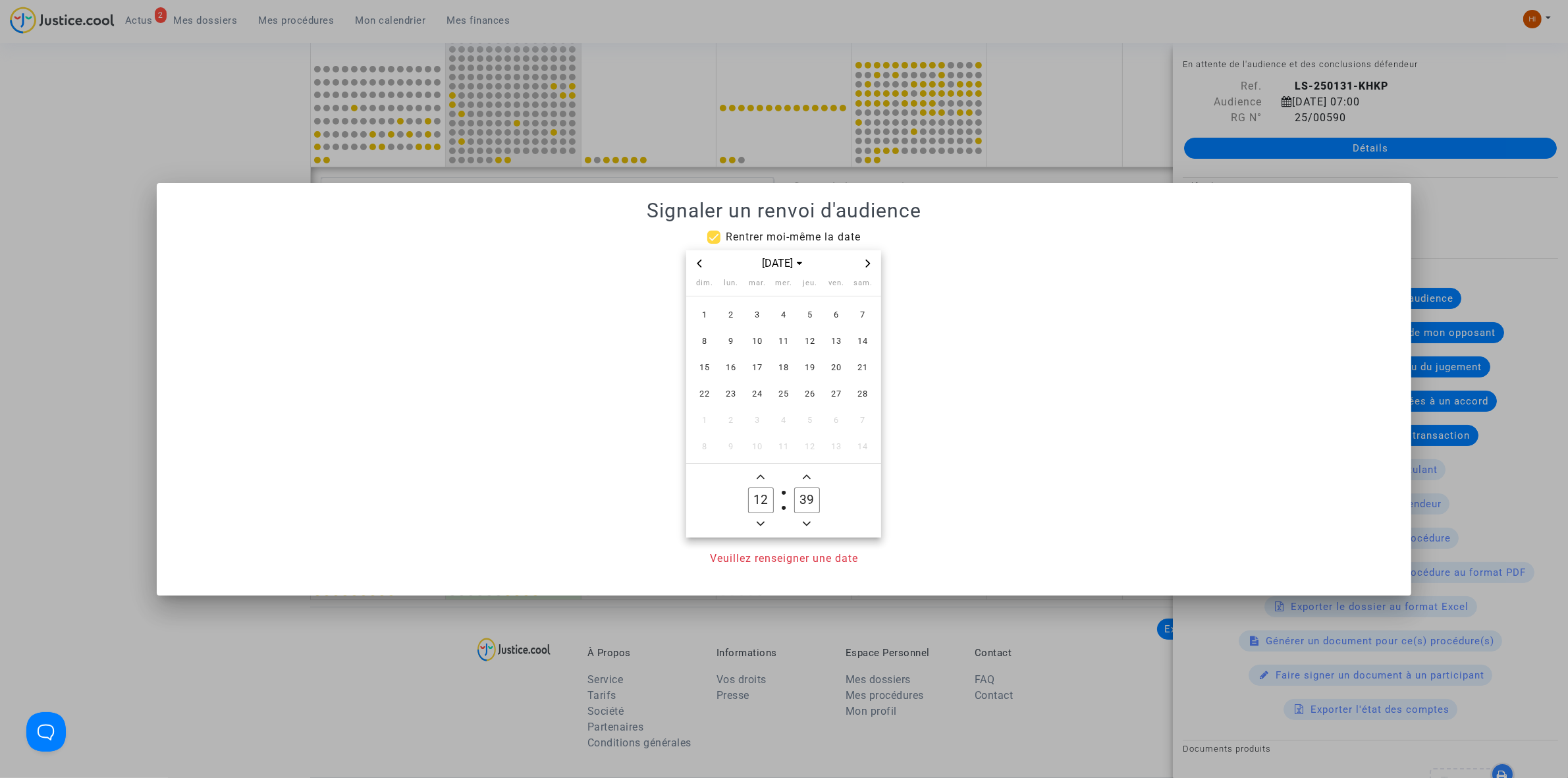
click at [708, 262] on div "[DATE]" at bounding box center [783, 263] width 153 height 16
click at [695, 262] on icon "Previous month" at bounding box center [699, 263] width 8 height 8
click at [755, 346] on span "6" at bounding box center [757, 341] width 24 height 24
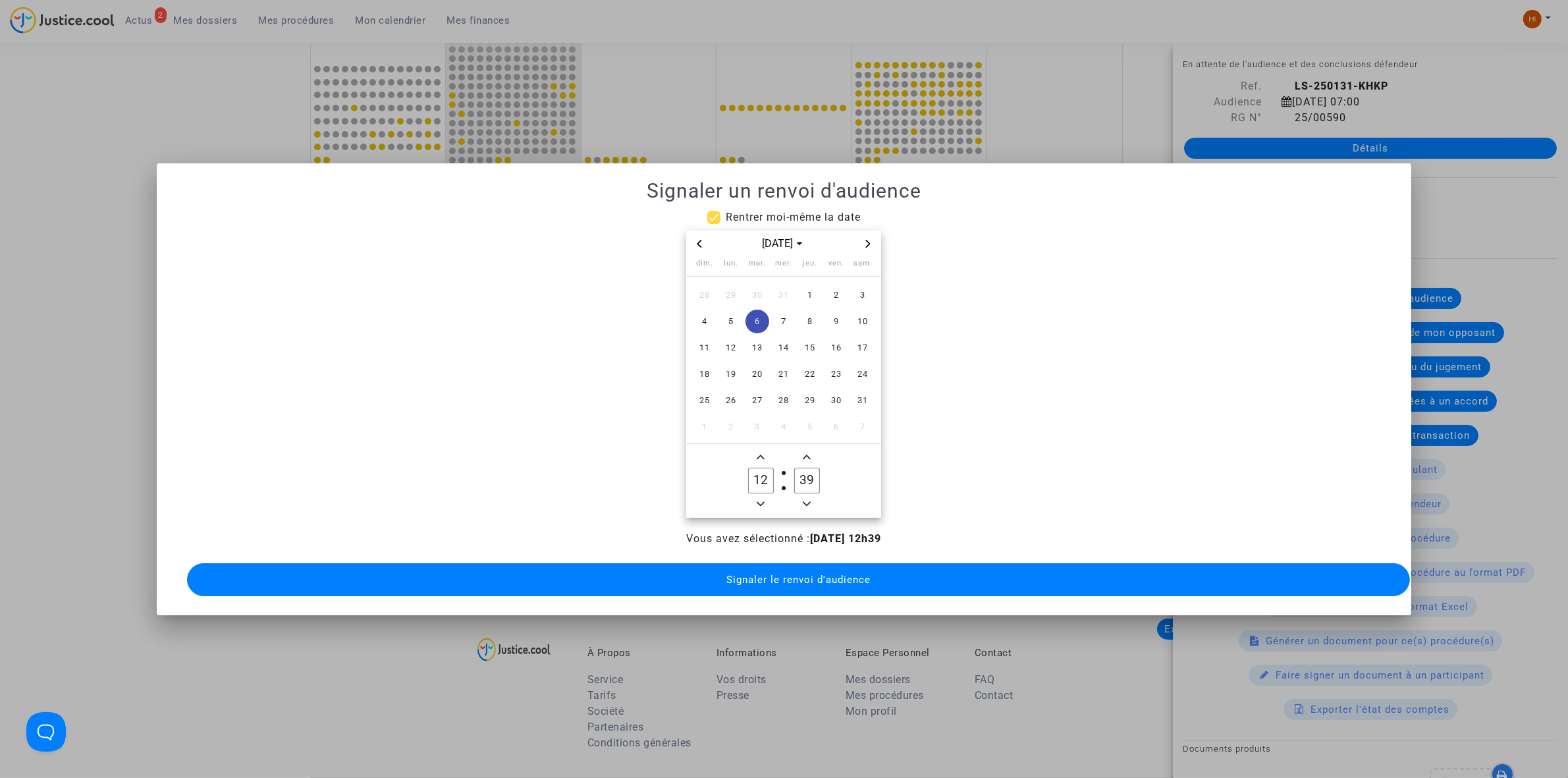
click at [759, 507] on owl-date-time-timer "12 Hour 39 Minute" at bounding box center [783, 481] width 195 height 74
click at [760, 507] on owl-date-time-timer "12 Hour 39 Minute" at bounding box center [783, 481] width 195 height 74
click at [757, 500] on icon "Minus a hour" at bounding box center [760, 504] width 8 height 8
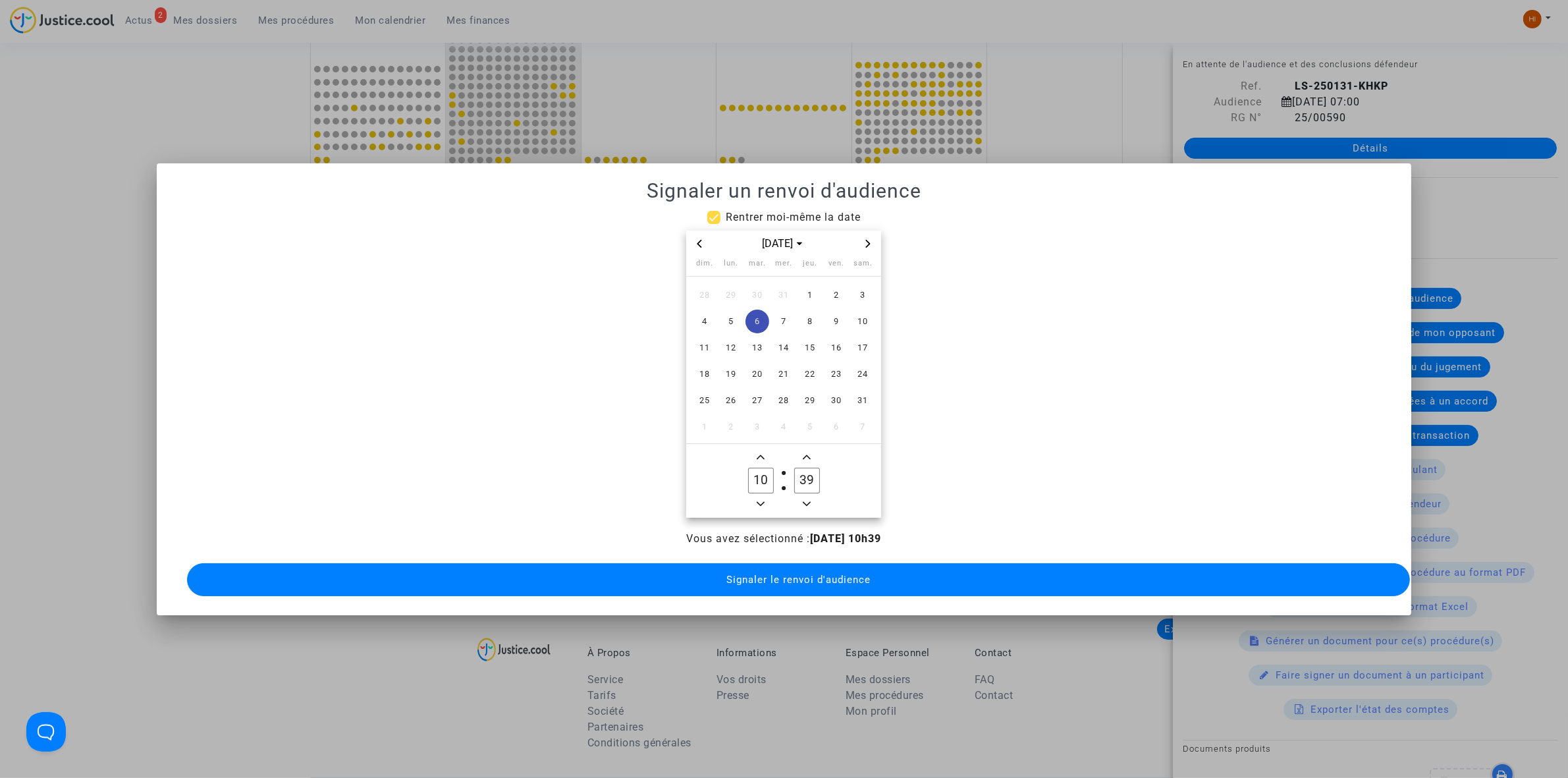
type input "09"
click at [814, 472] on input "39" at bounding box center [807, 480] width 25 height 25
type input "00"
click at [808, 577] on span "Signaler le renvoi d'audience" at bounding box center [799, 579] width 144 height 12
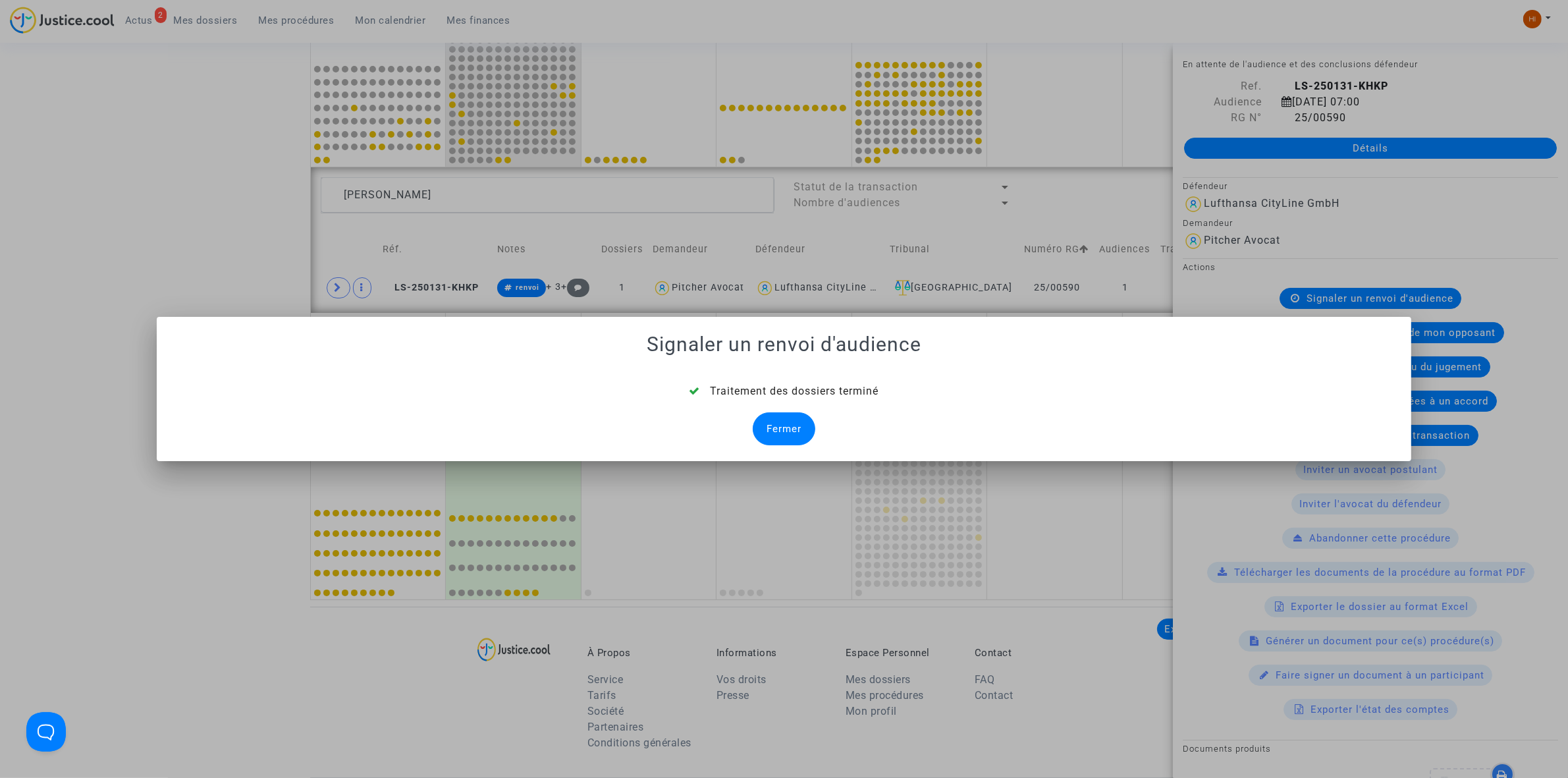
click at [802, 420] on div "Fermer" at bounding box center [784, 429] width 62 height 33
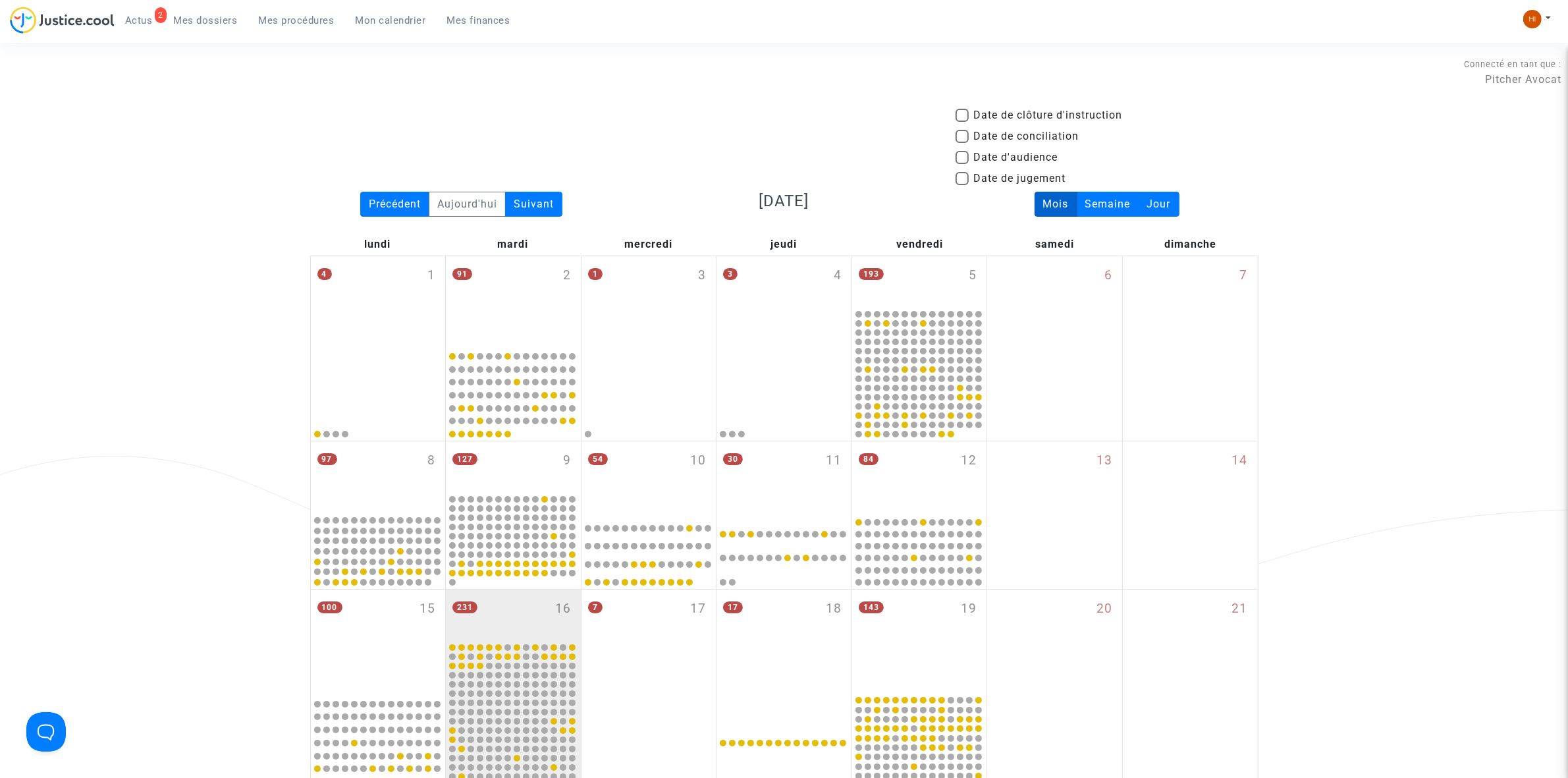
scroll to position [634, 0]
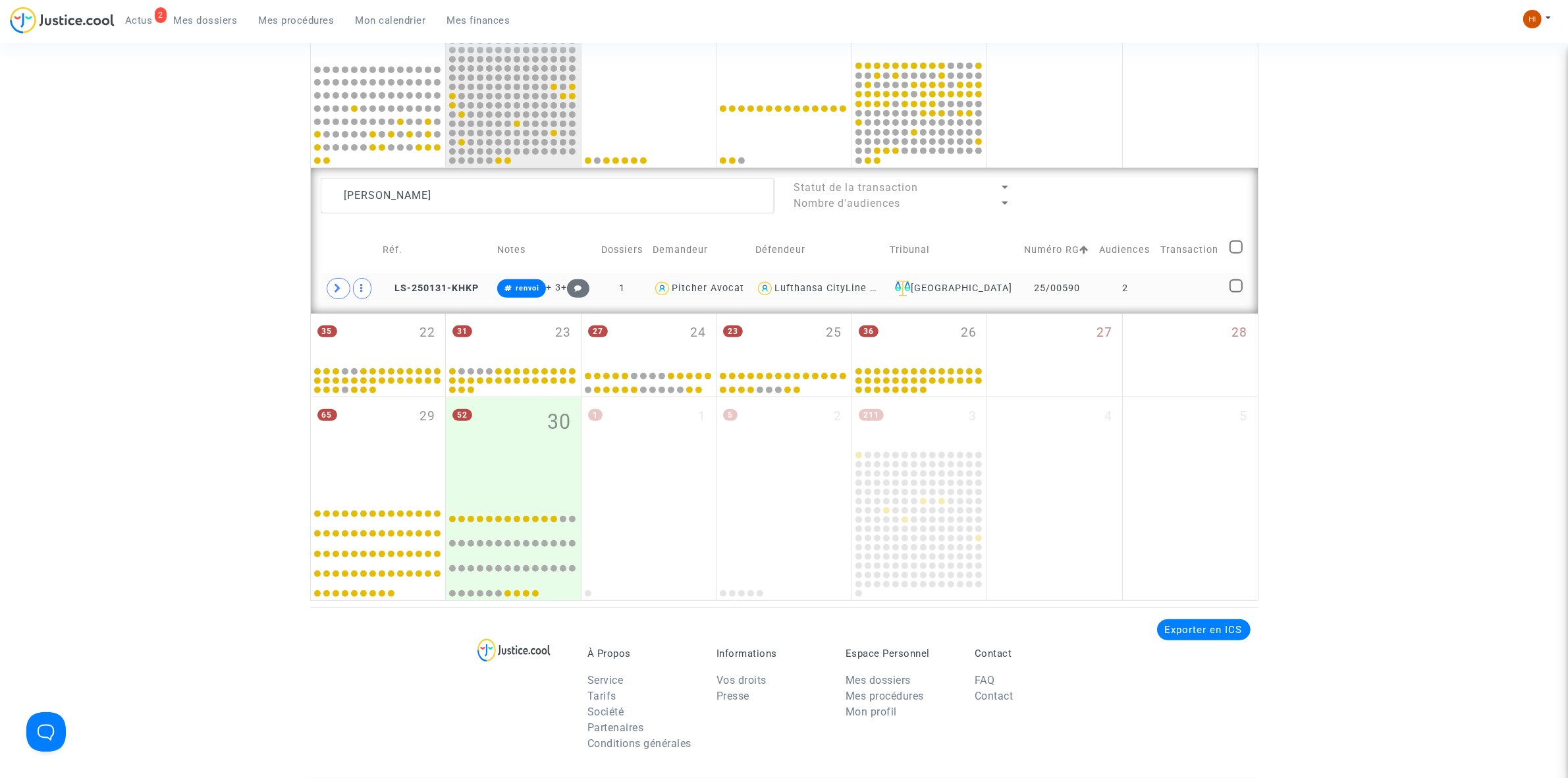
click at [1154, 295] on tr "LS-250131-KHKP renvoi + 3 + 1 Pitcher Avocat Lufthansa CityLine GmbH [GEOGRAPHI…" at bounding box center [784, 289] width 927 height 31
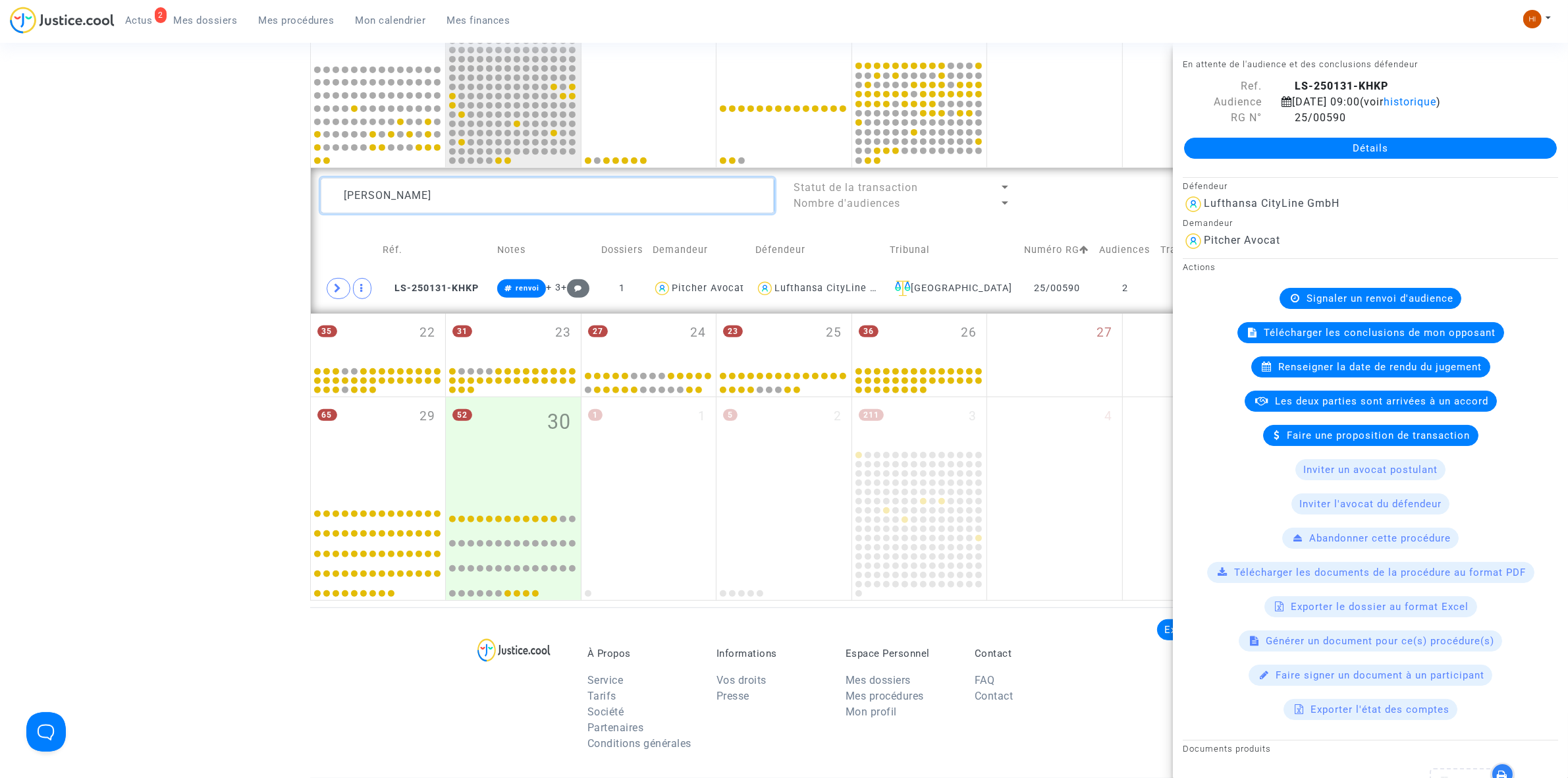
drag, startPoint x: 386, startPoint y: 197, endPoint x: 38, endPoint y: 195, distance: 348.0
click at [53, 195] on div "Date de clôture d'instruction Date de conciliation Date d'audience Date de juge…" at bounding box center [784, 36] width 1568 height 1127
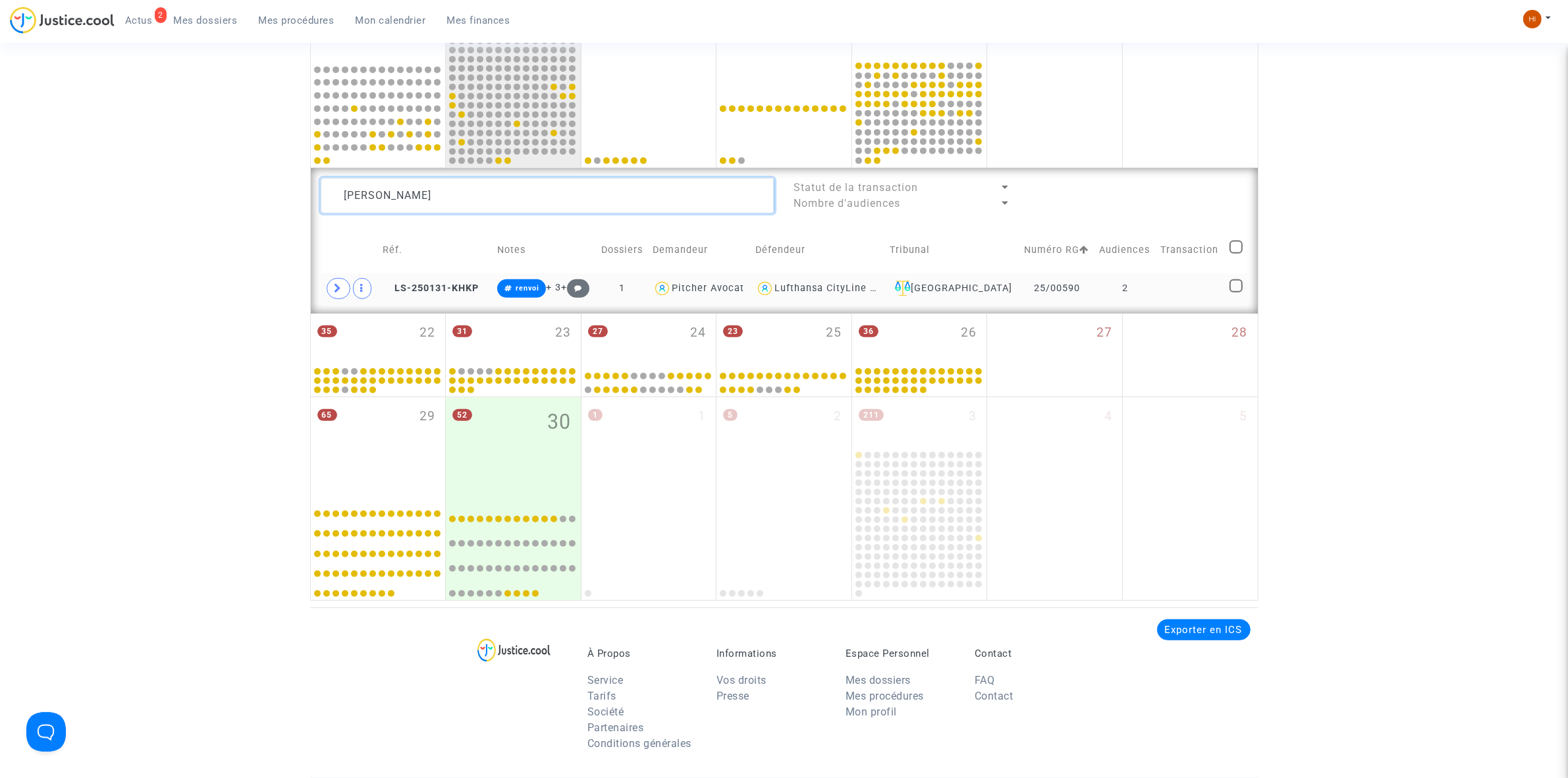
paste textarea "[PERSON_NAME]"
type textarea "[PERSON_NAME]"
click at [1199, 288] on td at bounding box center [1187, 289] width 70 height 31
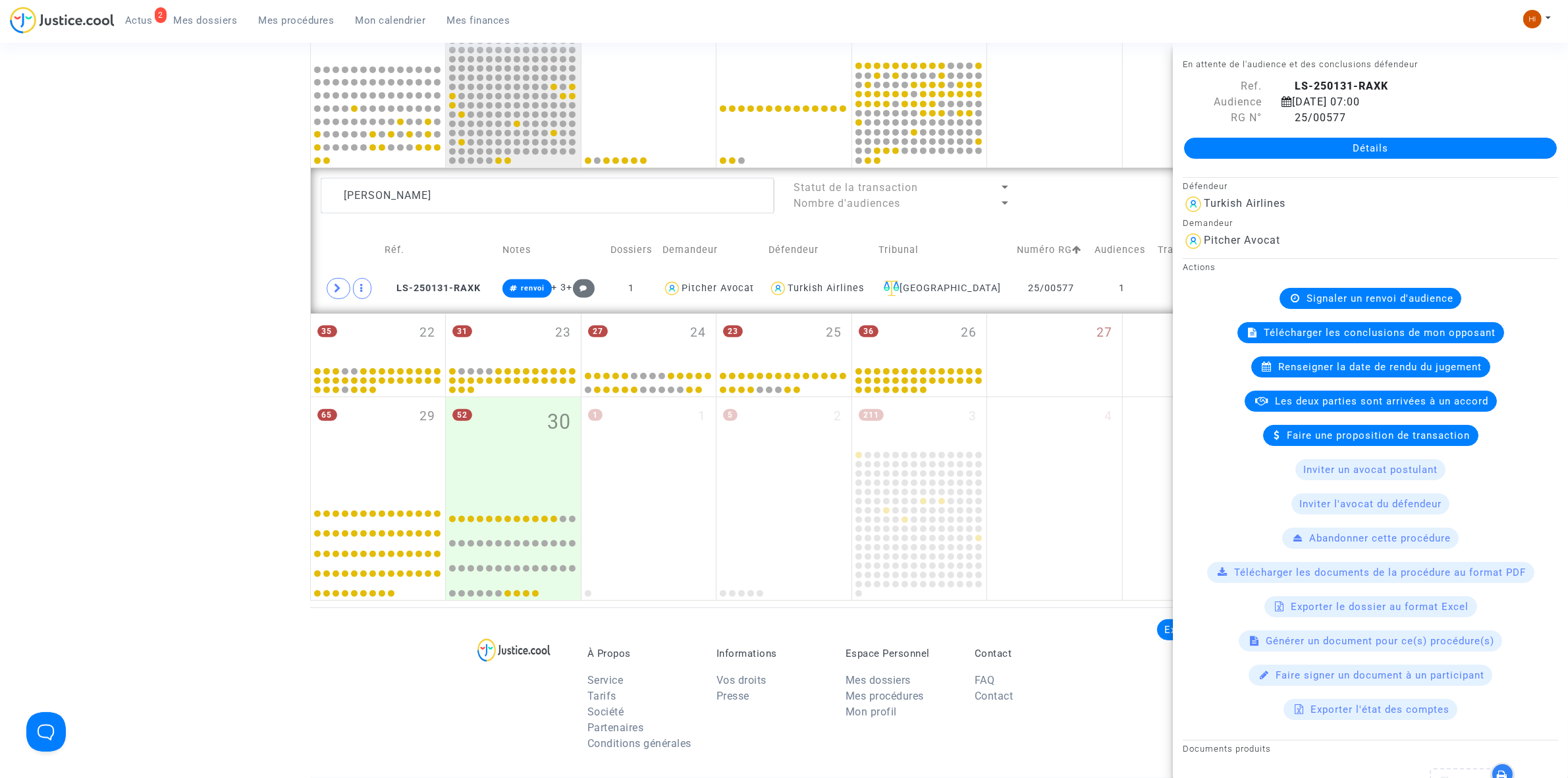
click at [1374, 297] on span "Signaler un renvoi d'audience" at bounding box center [1379, 298] width 147 height 12
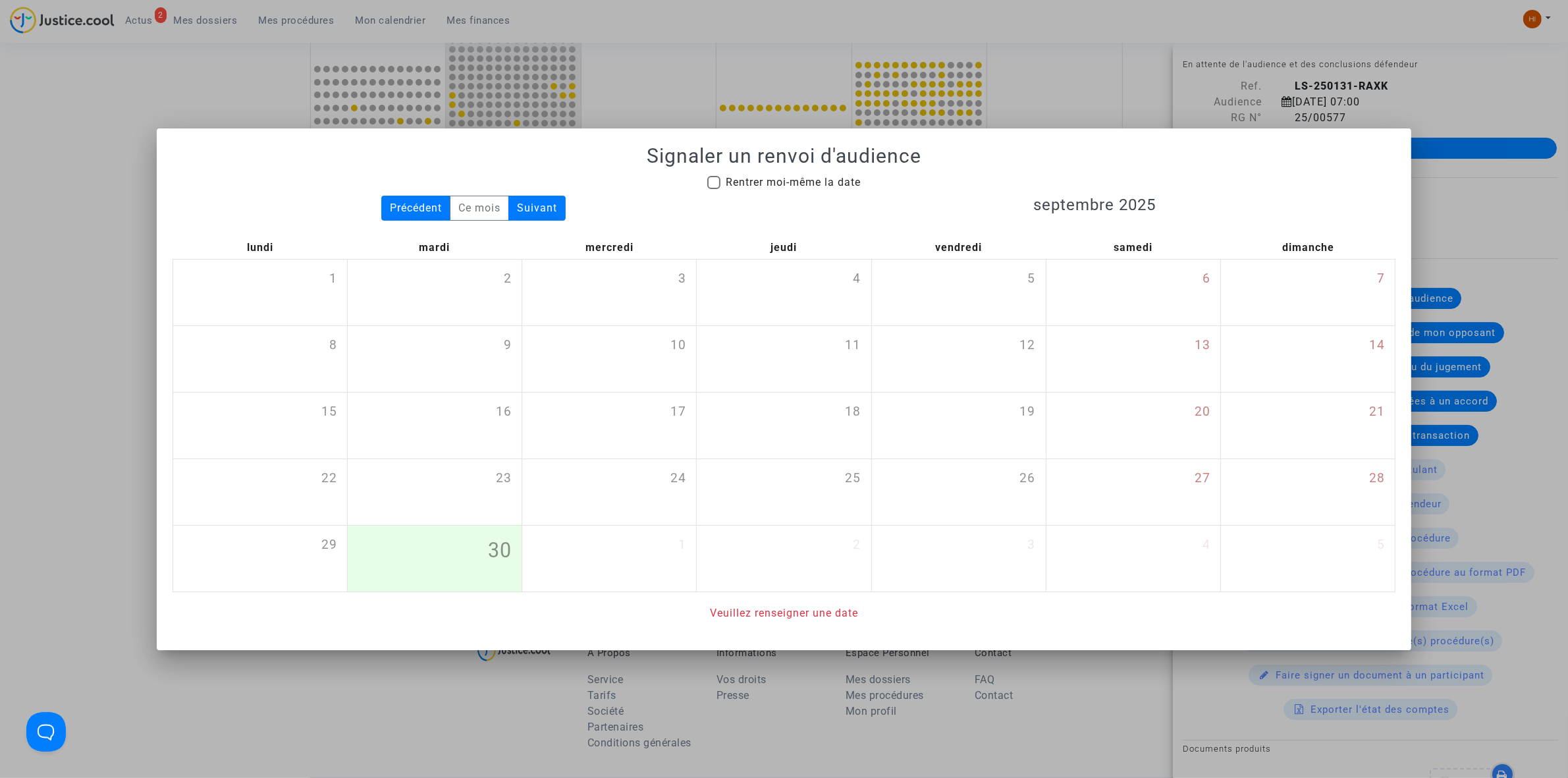
click at [807, 181] on span "Rentrer moi-même la date" at bounding box center [793, 182] width 135 height 13
click at [714, 189] on input "Rentrer moi-même la date" at bounding box center [713, 189] width 1 height 1
checkbox input "true"
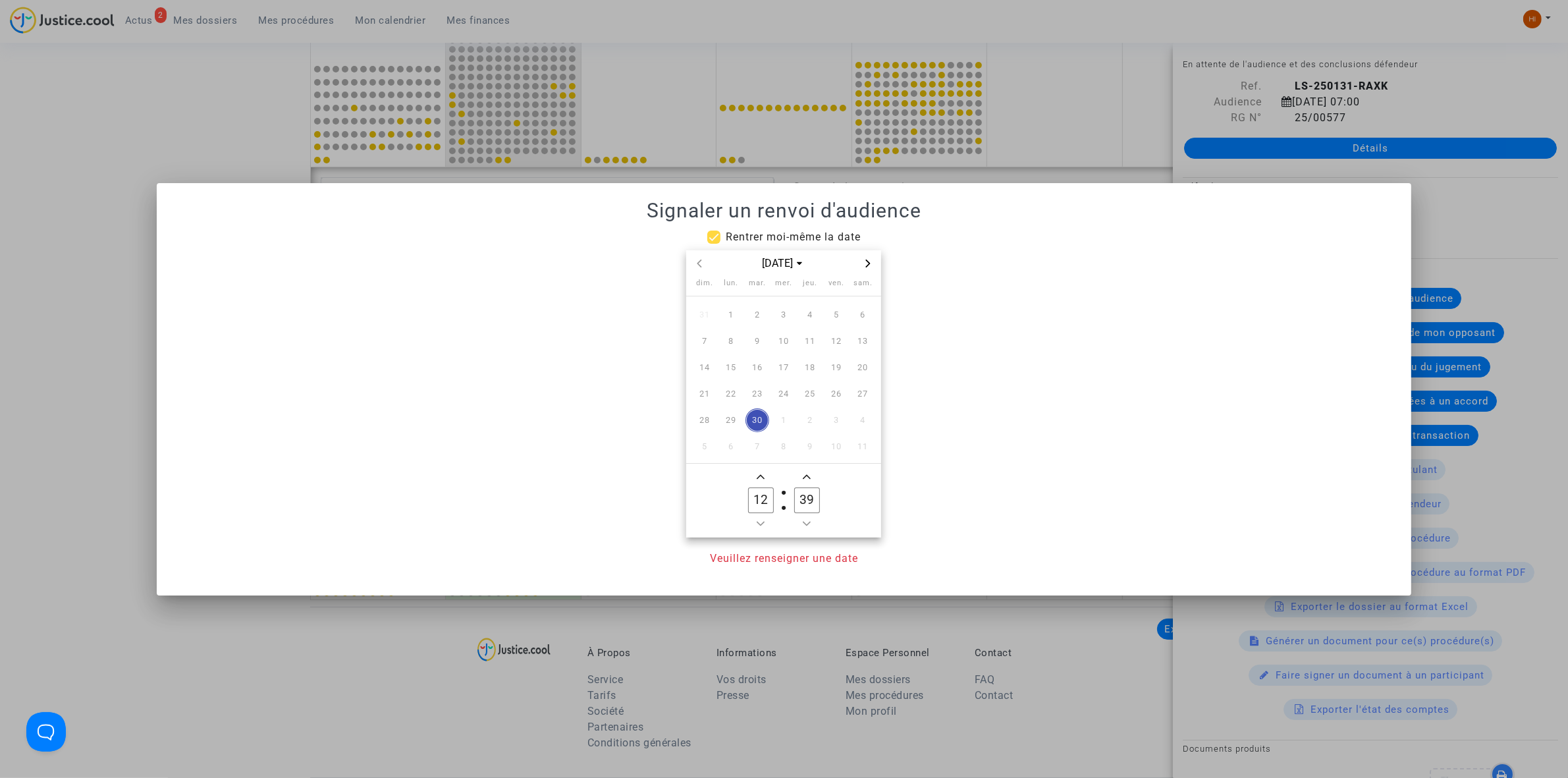
click at [871, 264] on icon "Next month" at bounding box center [867, 263] width 8 height 8
click at [871, 264] on icon "Next month" at bounding box center [867, 263] width 8 height 8
click at [872, 264] on span "Next month" at bounding box center [867, 263] width 16 height 16
click at [761, 347] on span "6" at bounding box center [757, 341] width 24 height 24
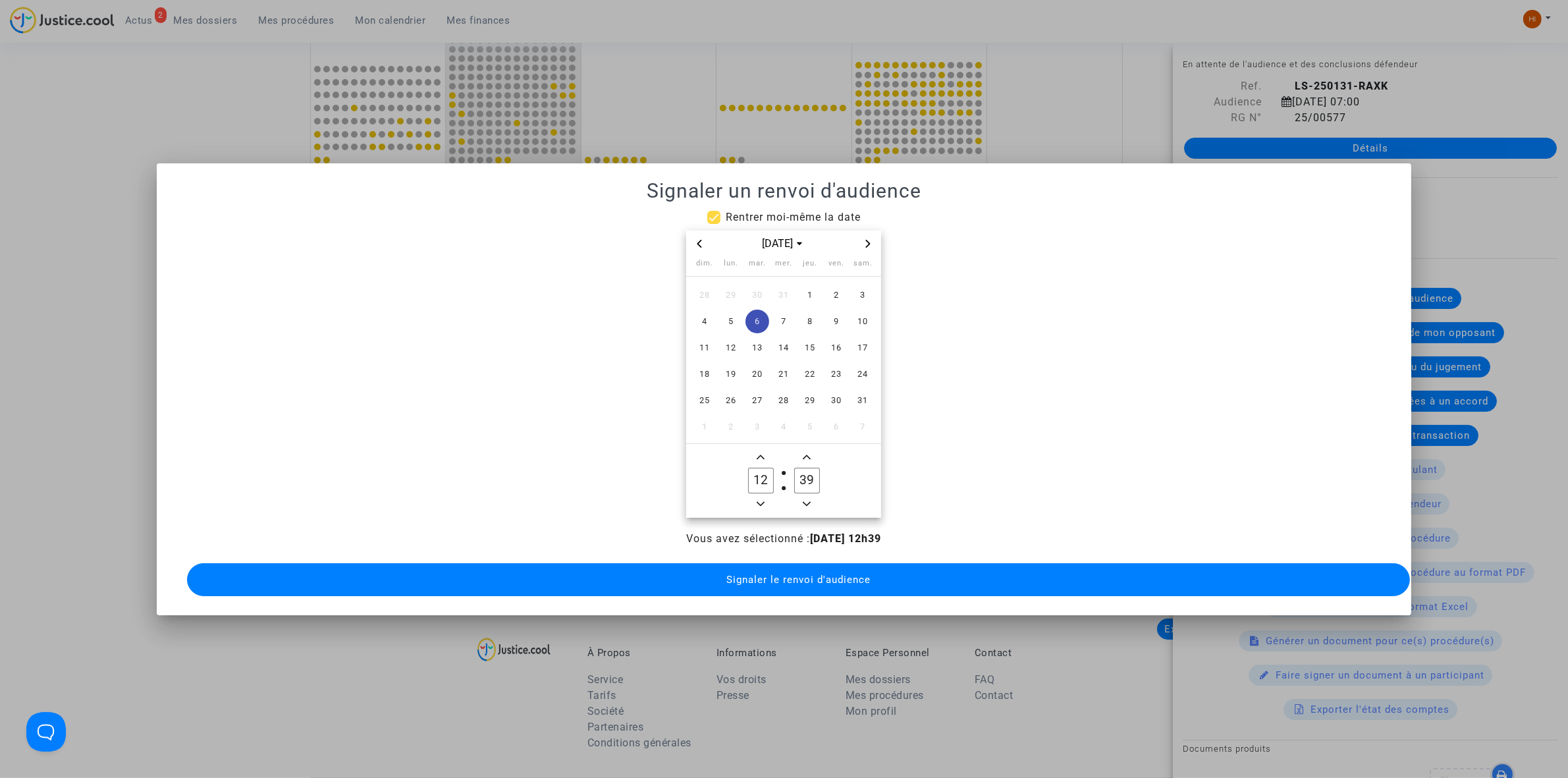
click at [761, 496] on button "Minus a hour" at bounding box center [760, 504] width 16 height 17
click at [761, 500] on icon "Minus a hour" at bounding box center [760, 504] width 8 height 8
click at [759, 500] on icon "Minus a hour" at bounding box center [760, 504] width 8 height 8
type input "09"
click at [810, 500] on icon "Minus a minute" at bounding box center [806, 504] width 8 height 8
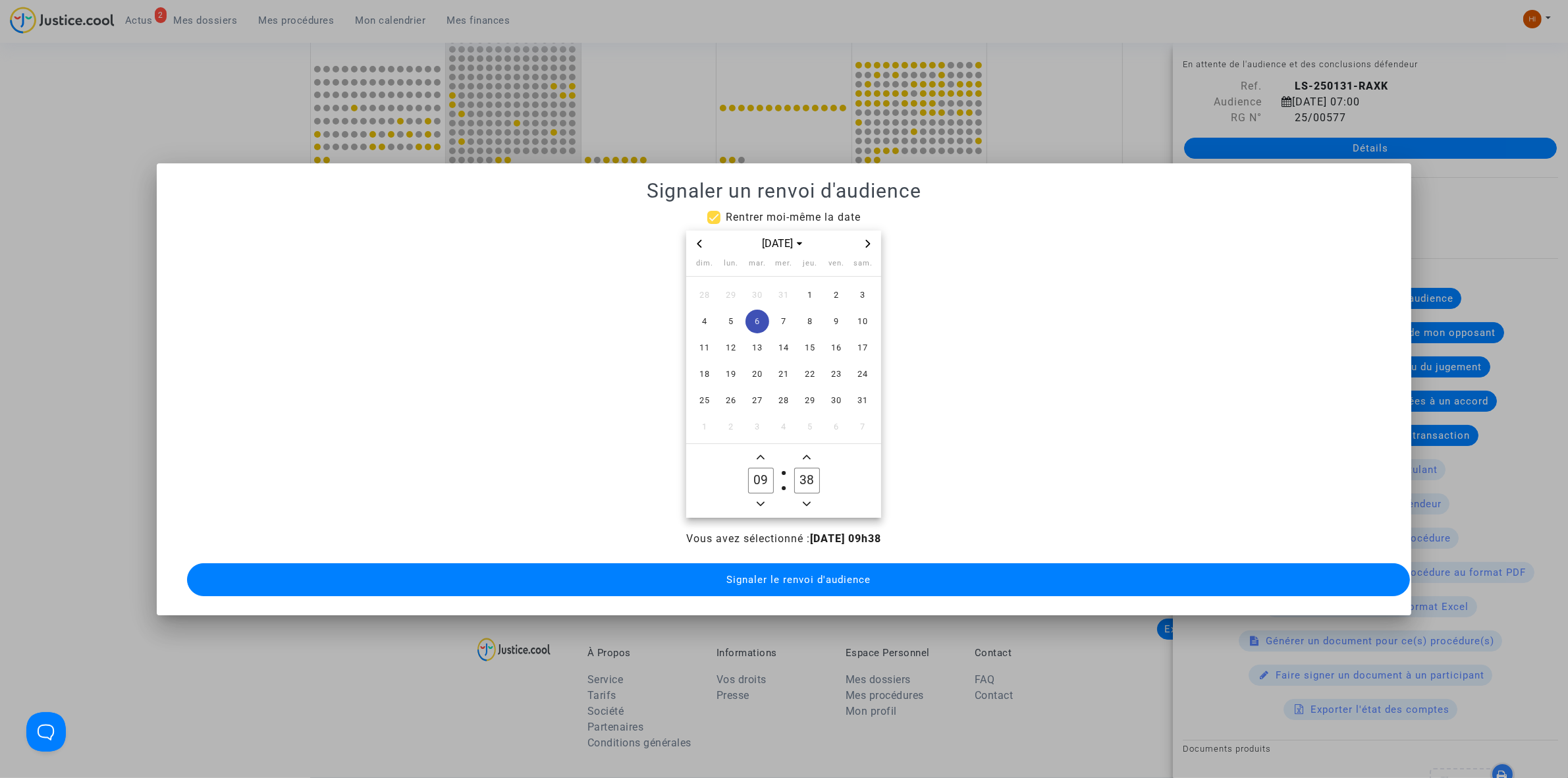
click at [810, 500] on icon "Minus a minute" at bounding box center [806, 504] width 8 height 8
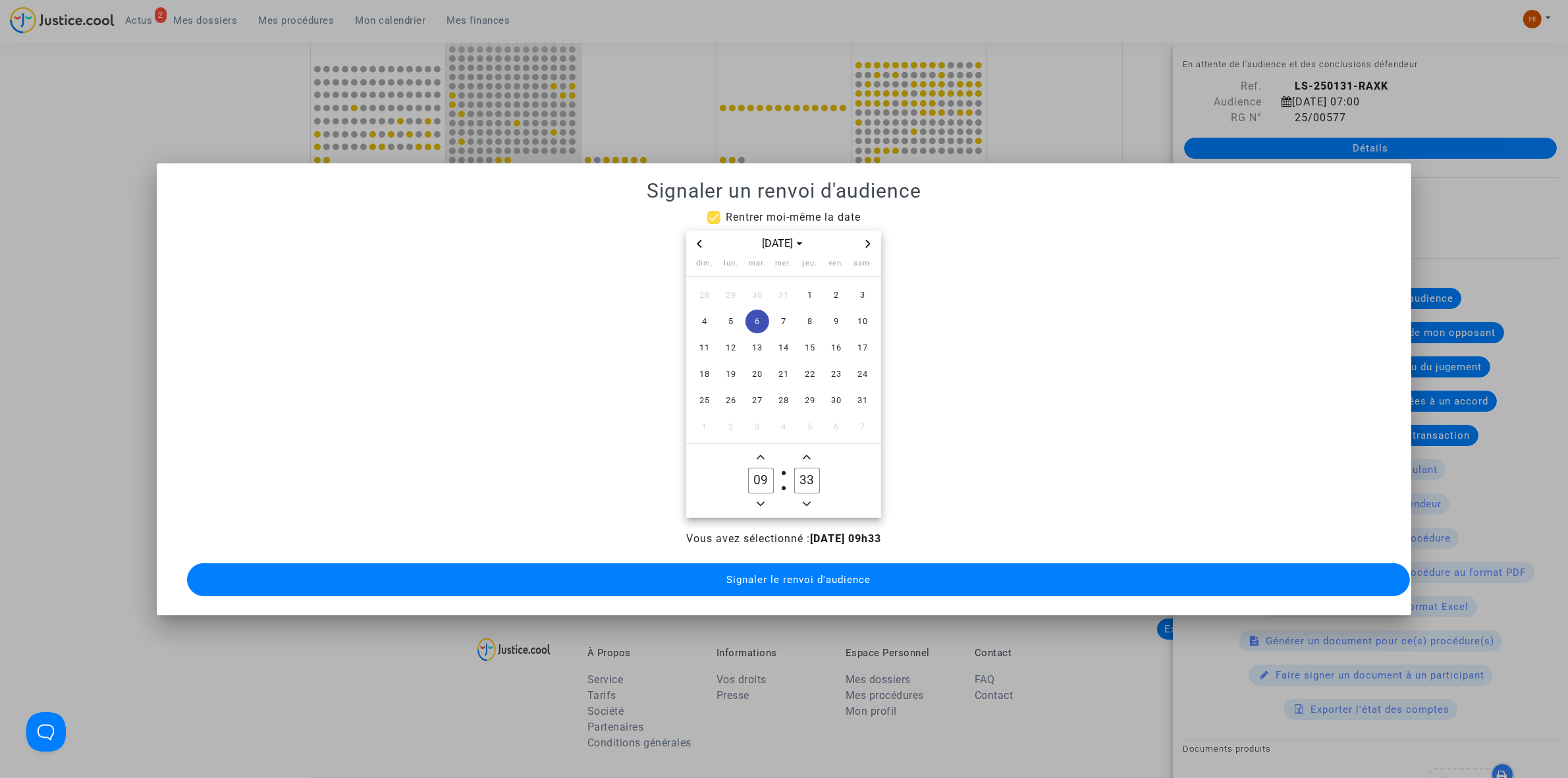
click at [810, 500] on icon "Minus a minute" at bounding box center [806, 504] width 8 height 8
click at [810, 500] on icon "Minus a minute" at bounding box center [806, 504] width 8 height 8
type input "30"
click at [806, 577] on span "Signaler le renvoi d'audience" at bounding box center [799, 579] width 144 height 12
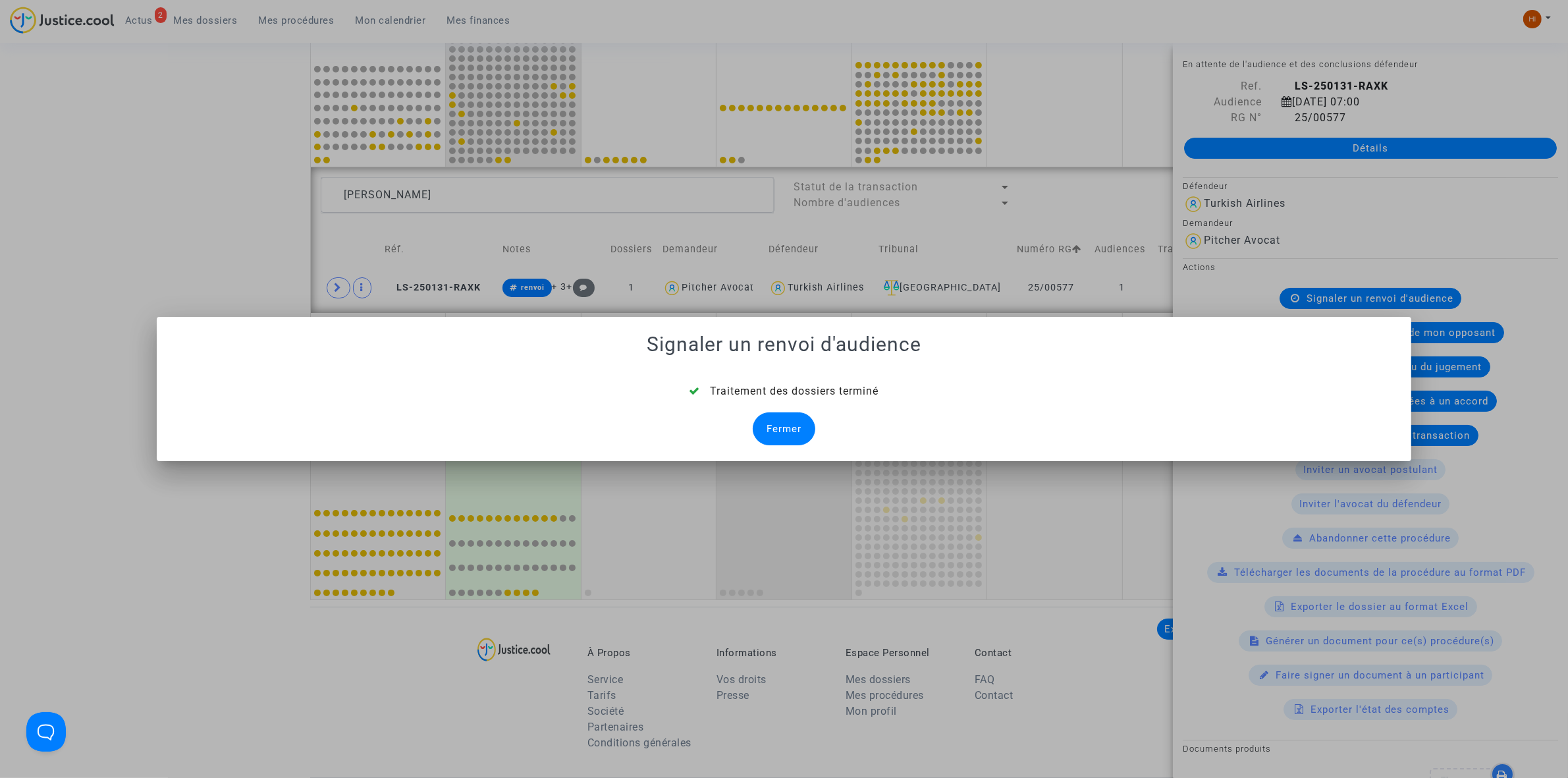
drag, startPoint x: 774, startPoint y: 425, endPoint x: 765, endPoint y: 429, distance: 9.8
click at [774, 425] on div "Fermer" at bounding box center [784, 429] width 62 height 33
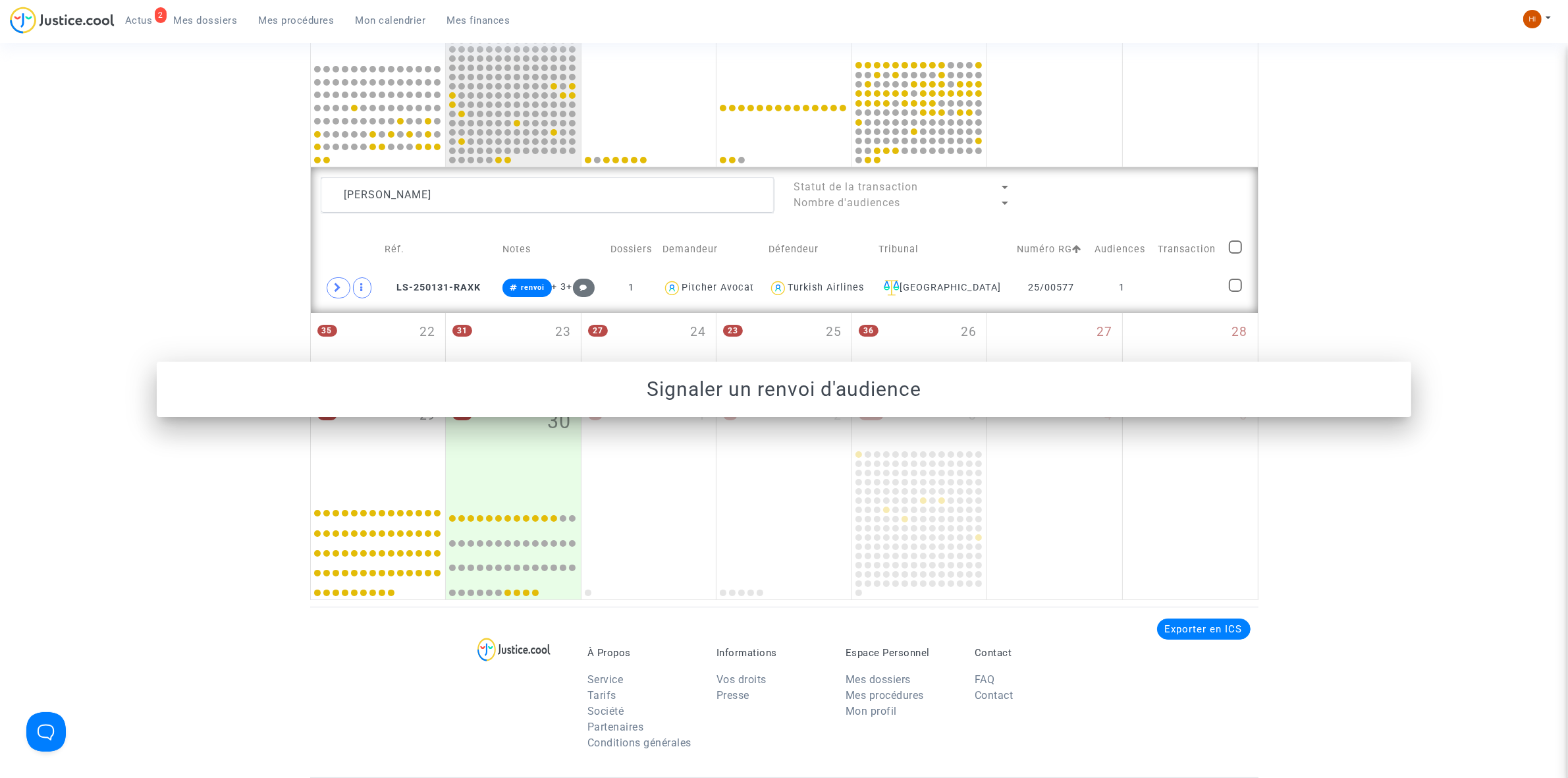
scroll to position [634, 0]
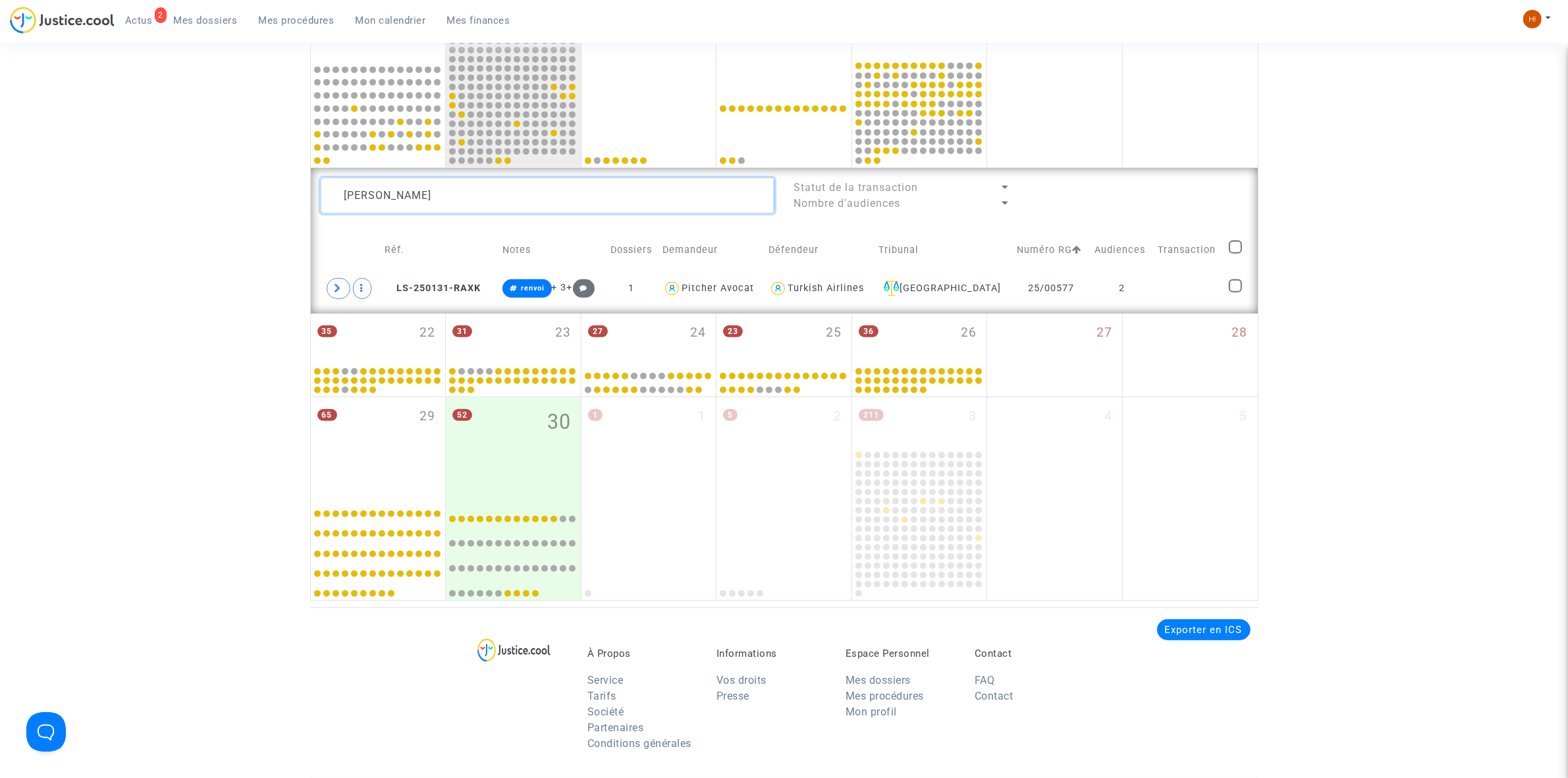
drag, startPoint x: 601, startPoint y: 201, endPoint x: 83, endPoint y: 232, distance: 518.9
click at [55, 227] on div "Date de clôture d'instruction Date de conciliation Date d'audience Date de juge…" at bounding box center [784, 36] width 1568 height 1127
type textarea "LAVIALLE"
click at [1123, 301] on td "1" at bounding box center [1122, 289] width 62 height 31
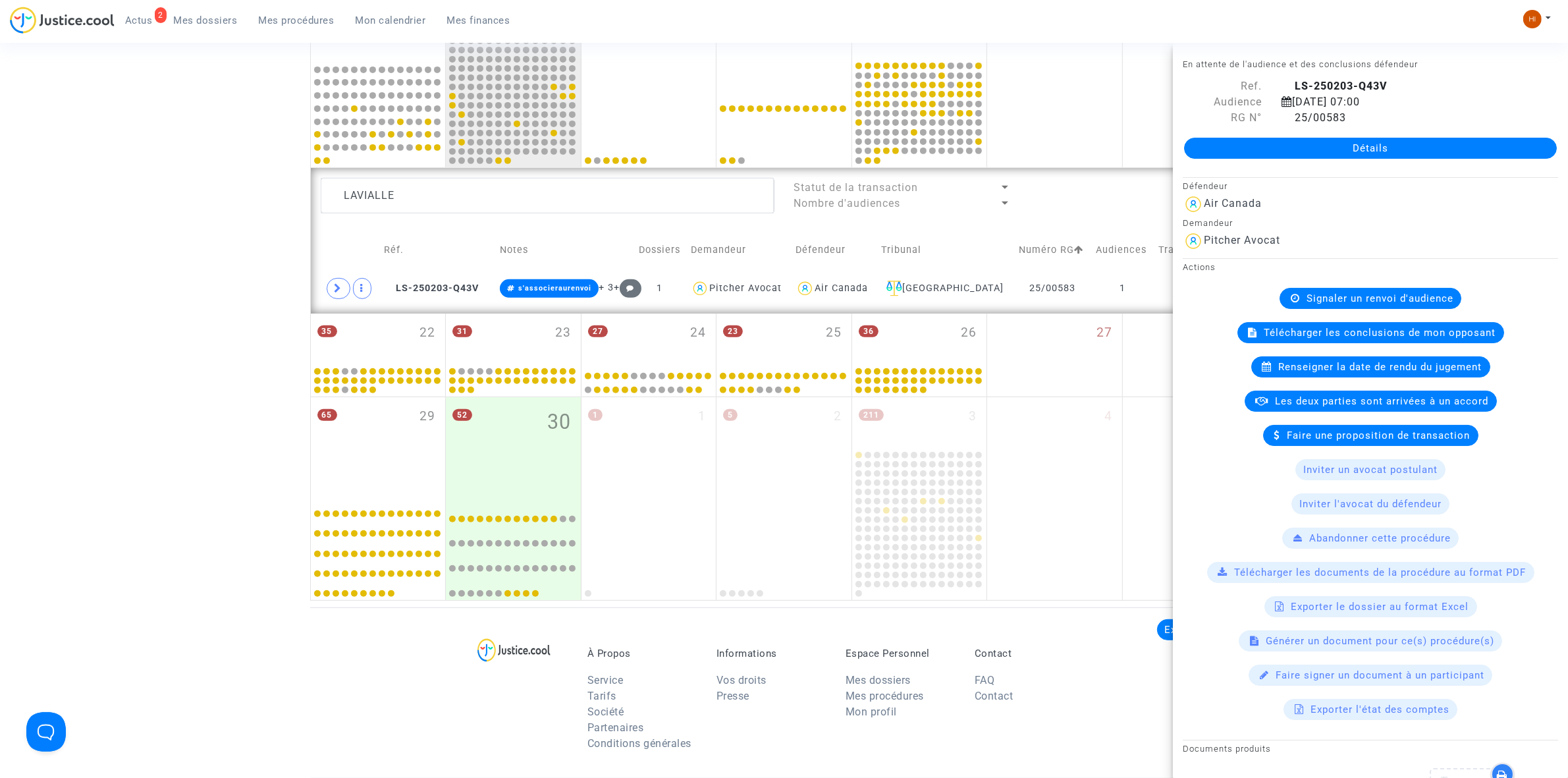
click at [1340, 297] on span "Signaler un renvoi d'audience" at bounding box center [1379, 298] width 147 height 12
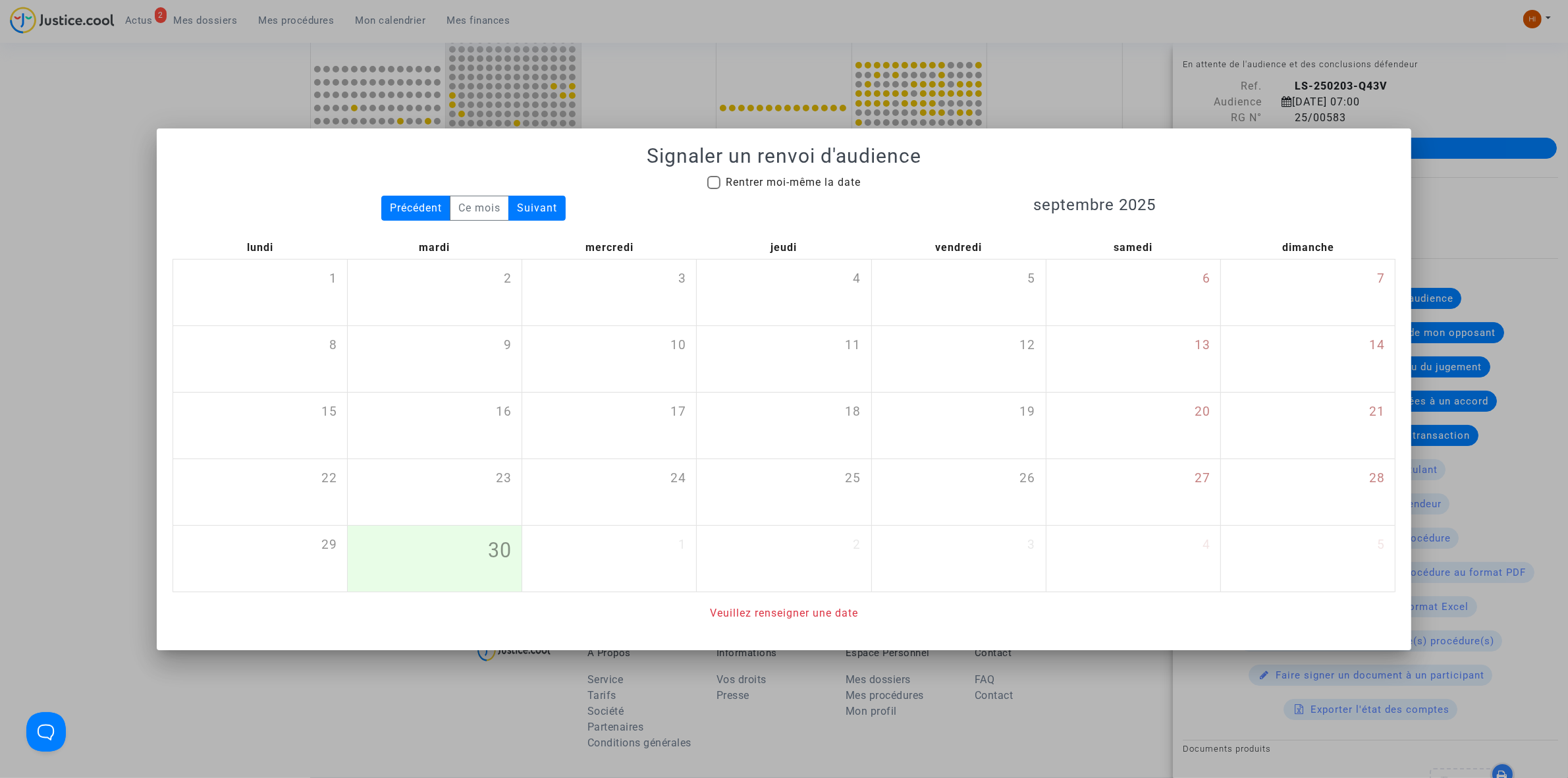
click at [797, 185] on span "Rentrer moi-même la date" at bounding box center [793, 182] width 135 height 13
click at [714, 189] on input "Rentrer moi-même la date" at bounding box center [713, 189] width 1 height 1
checkbox input "true"
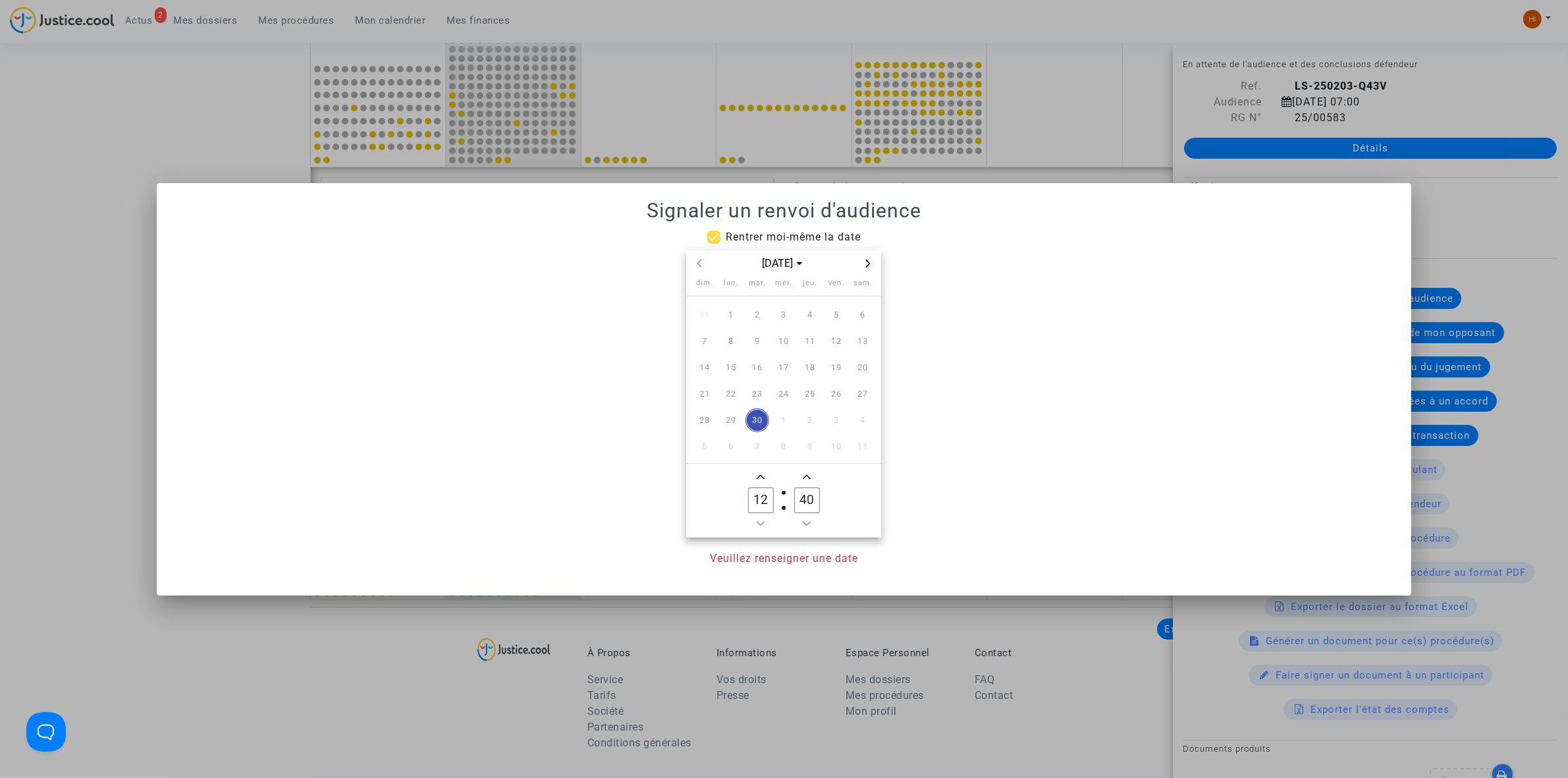
click at [867, 260] on icon "Next month" at bounding box center [867, 263] width 8 height 8
click at [867, 260] on icon "Next month" at bounding box center [868, 263] width 5 height 8
click at [755, 351] on span "6" at bounding box center [757, 341] width 24 height 24
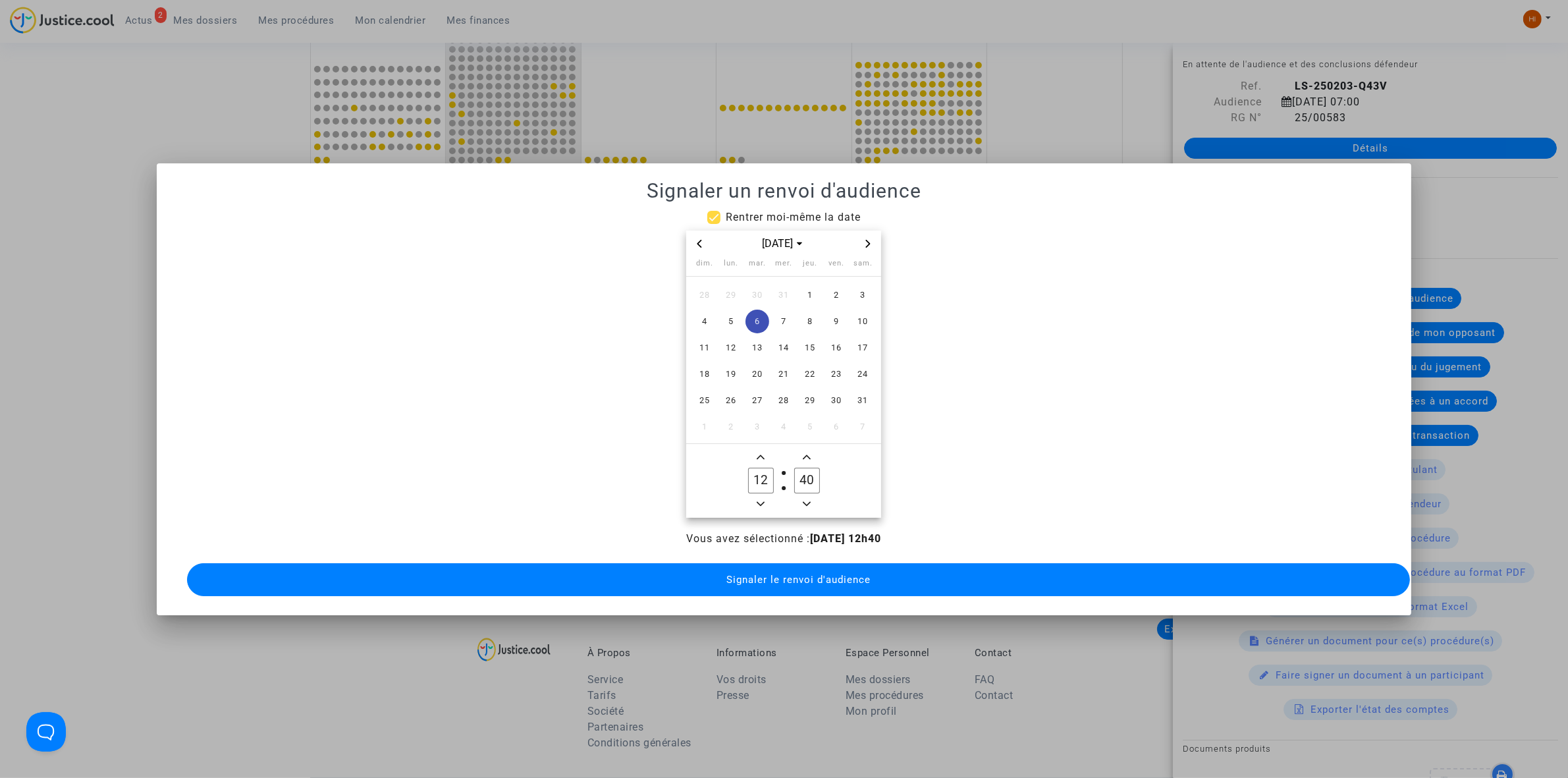
click at [757, 501] on icon "Minus a hour" at bounding box center [760, 504] width 8 height 8
type input "09"
click at [800, 484] on input "40" at bounding box center [807, 480] width 25 height 25
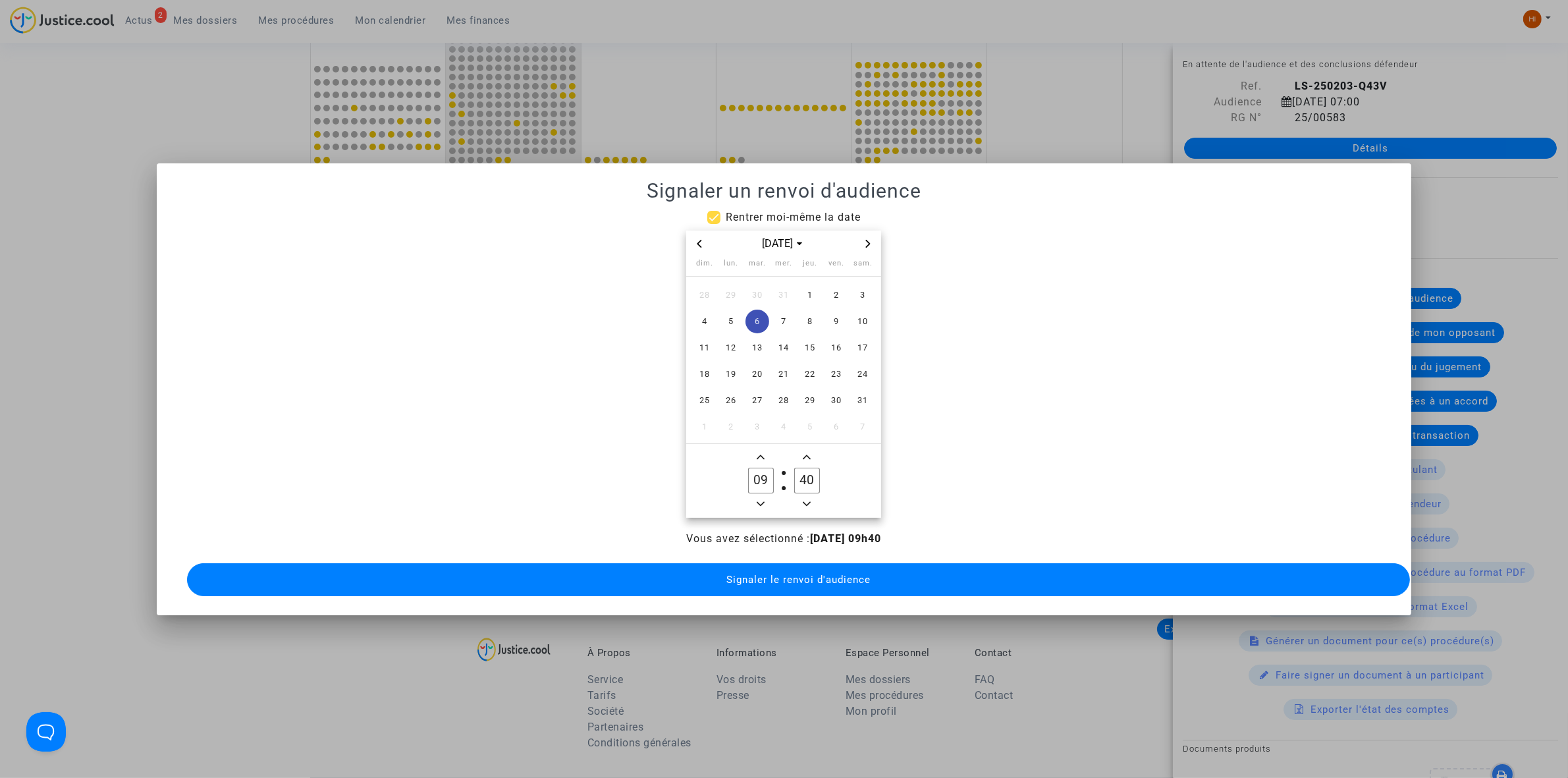
click at [800, 484] on input "40" at bounding box center [807, 480] width 25 height 25
click at [810, 475] on input "40" at bounding box center [807, 480] width 25 height 25
click at [808, 475] on input "40" at bounding box center [807, 480] width 25 height 25
click at [805, 476] on input "40" at bounding box center [807, 480] width 25 height 25
click at [801, 478] on input "40" at bounding box center [807, 480] width 25 height 25
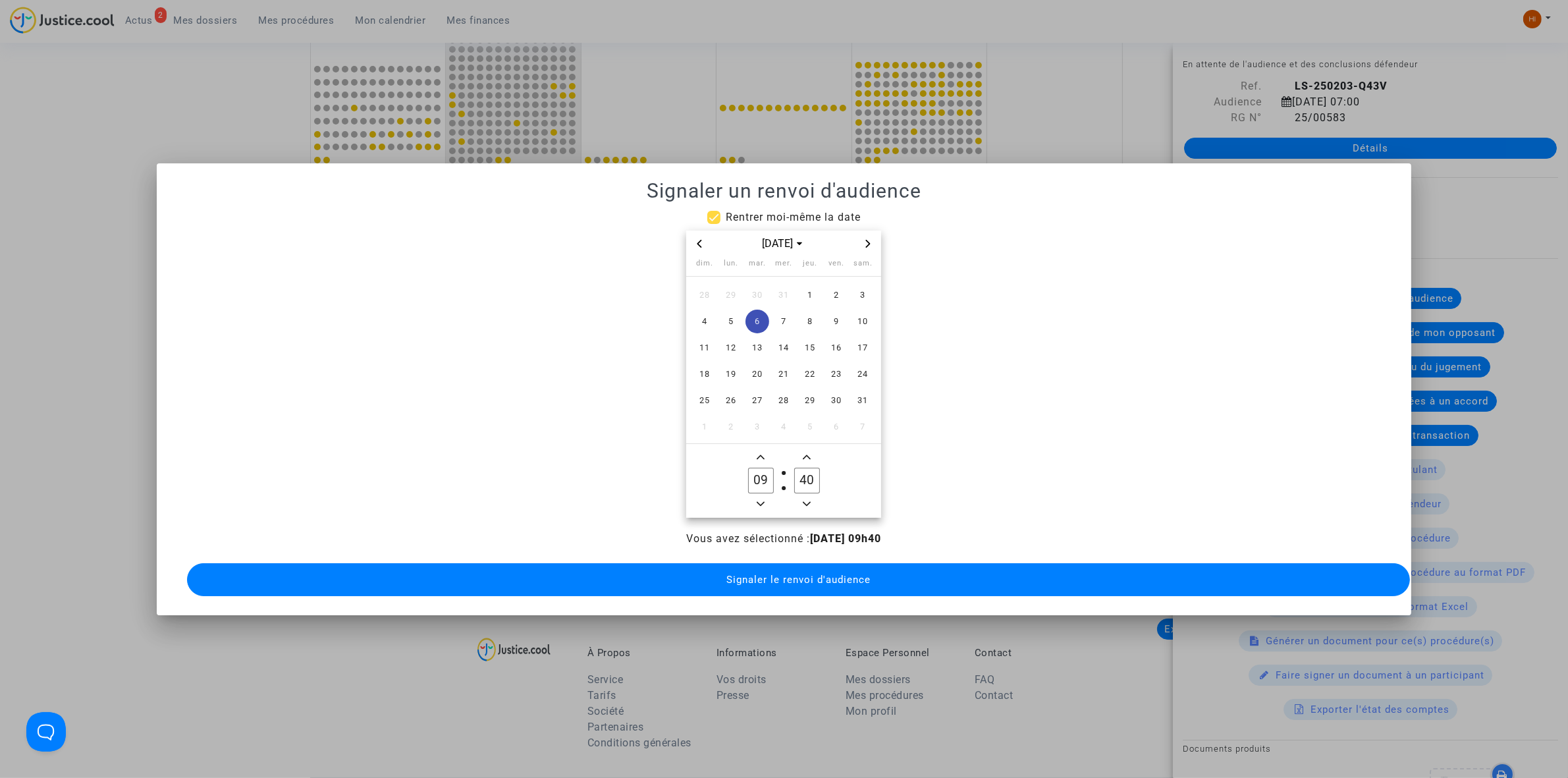
click at [801, 478] on input "40" at bounding box center [807, 480] width 25 height 25
drag, startPoint x: 801, startPoint y: 479, endPoint x: 808, endPoint y: 479, distance: 7.0
click at [808, 479] on input "40" at bounding box center [807, 480] width 25 height 25
type input "30"
drag, startPoint x: 782, startPoint y: 550, endPoint x: 778, endPoint y: 568, distance: 18.4
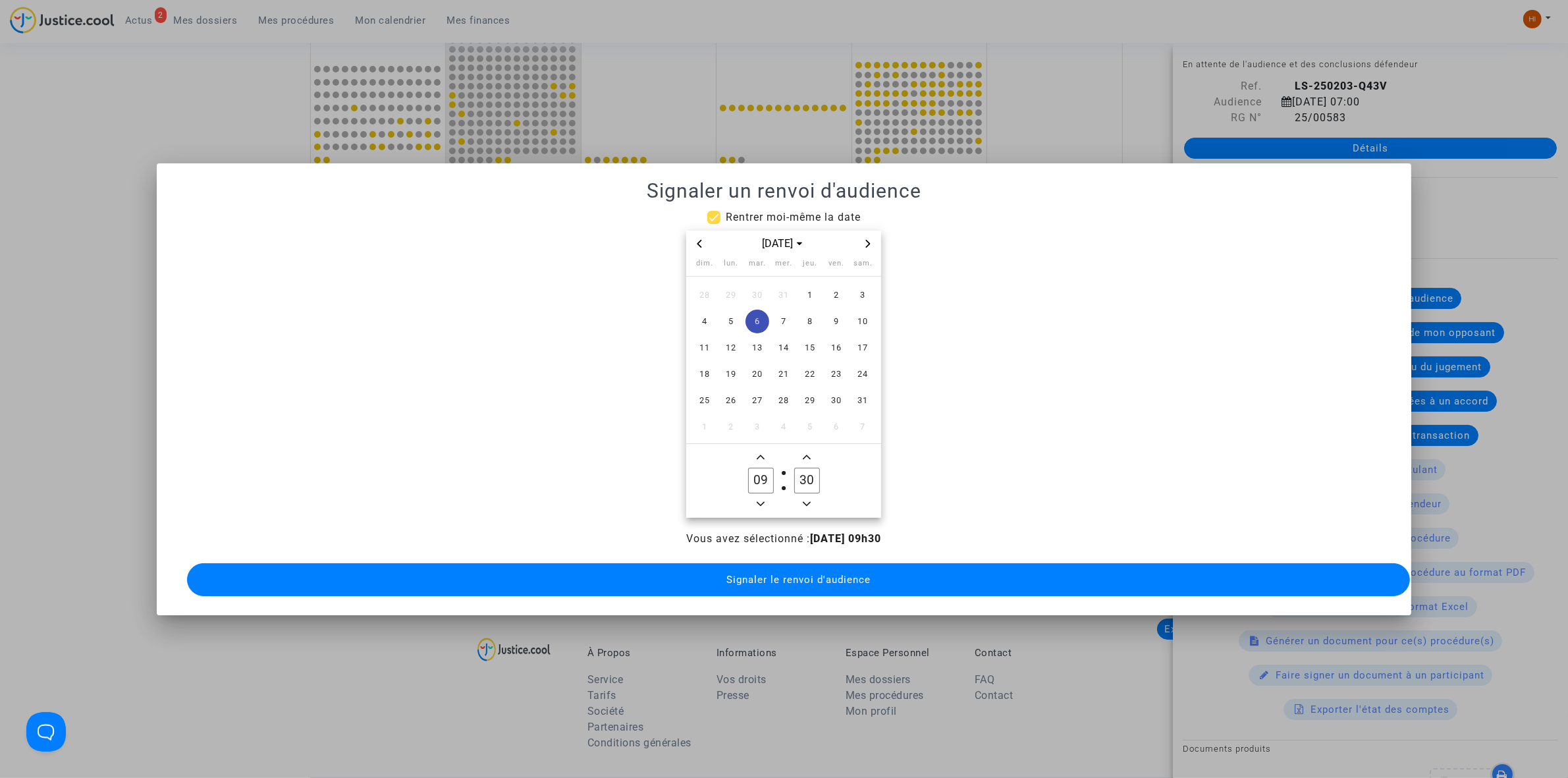
click at [782, 551] on div "Vous avez sélectionné : [DATE] 09h30 Signaler le renvoi d'audience" at bounding box center [783, 565] width 1223 height 69
click at [766, 586] on button "Signaler le renvoi d'audience" at bounding box center [798, 579] width 1223 height 33
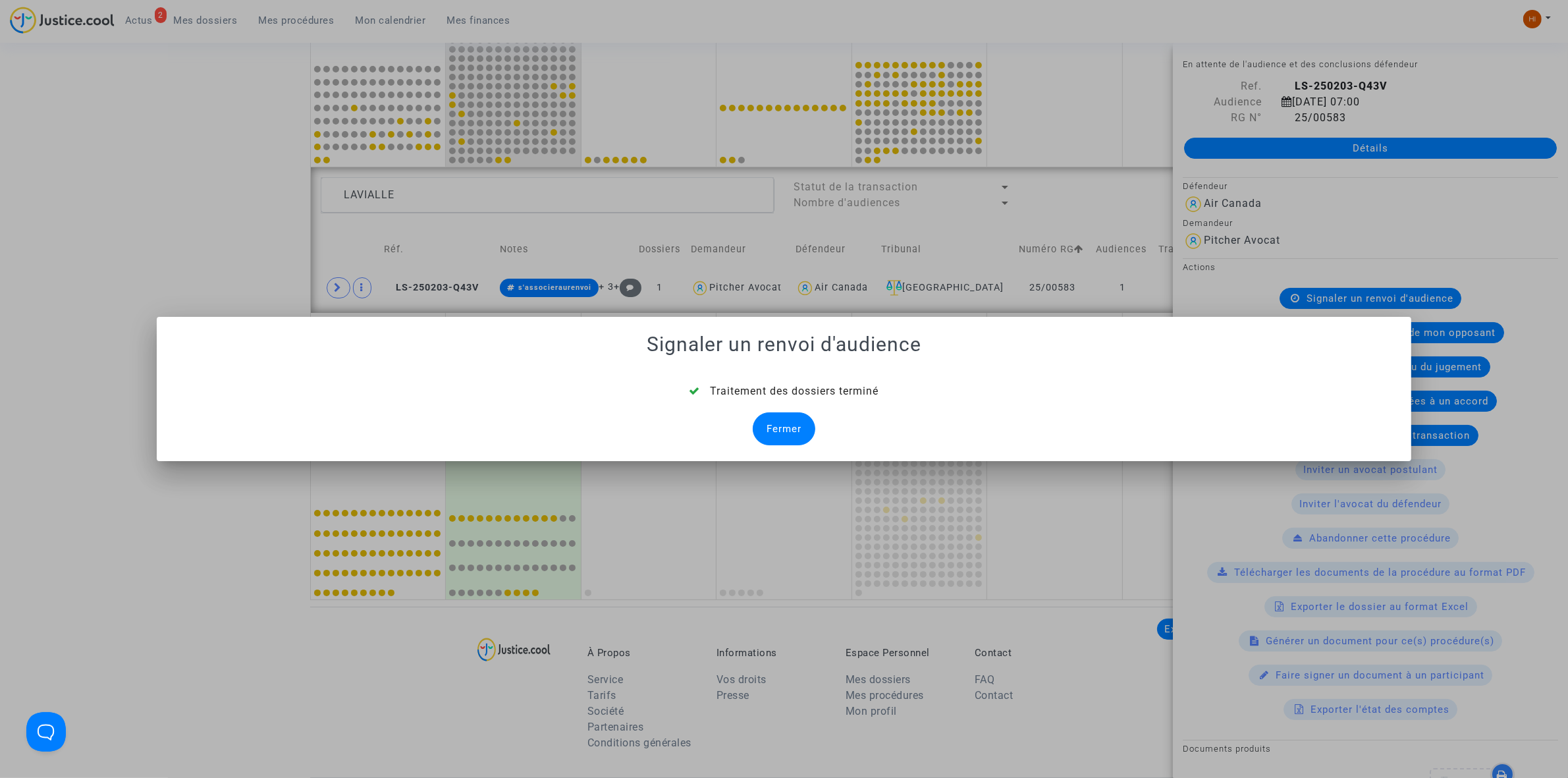
click at [772, 418] on div "Fermer" at bounding box center [784, 429] width 62 height 33
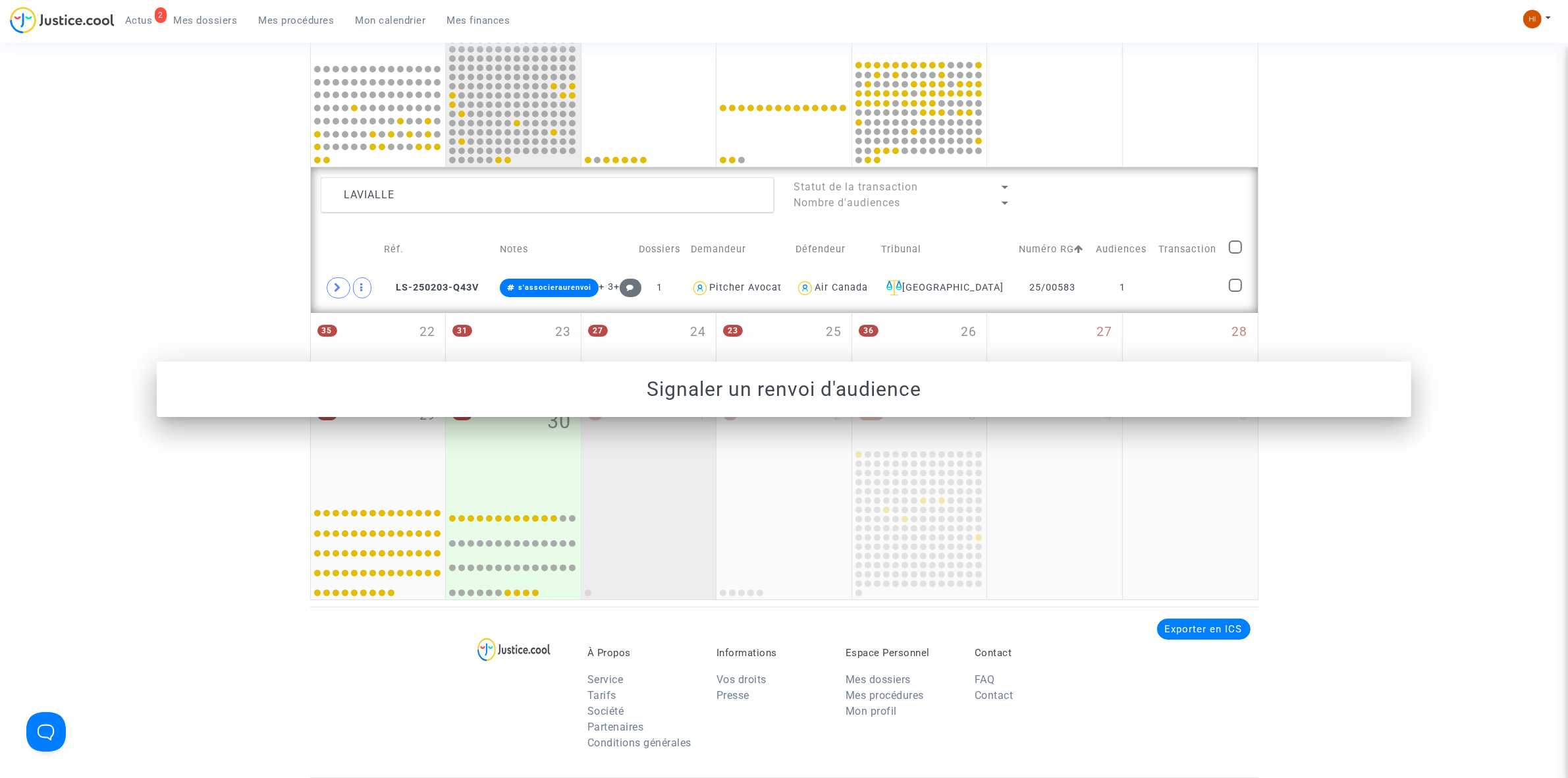
scroll to position [634, 0]
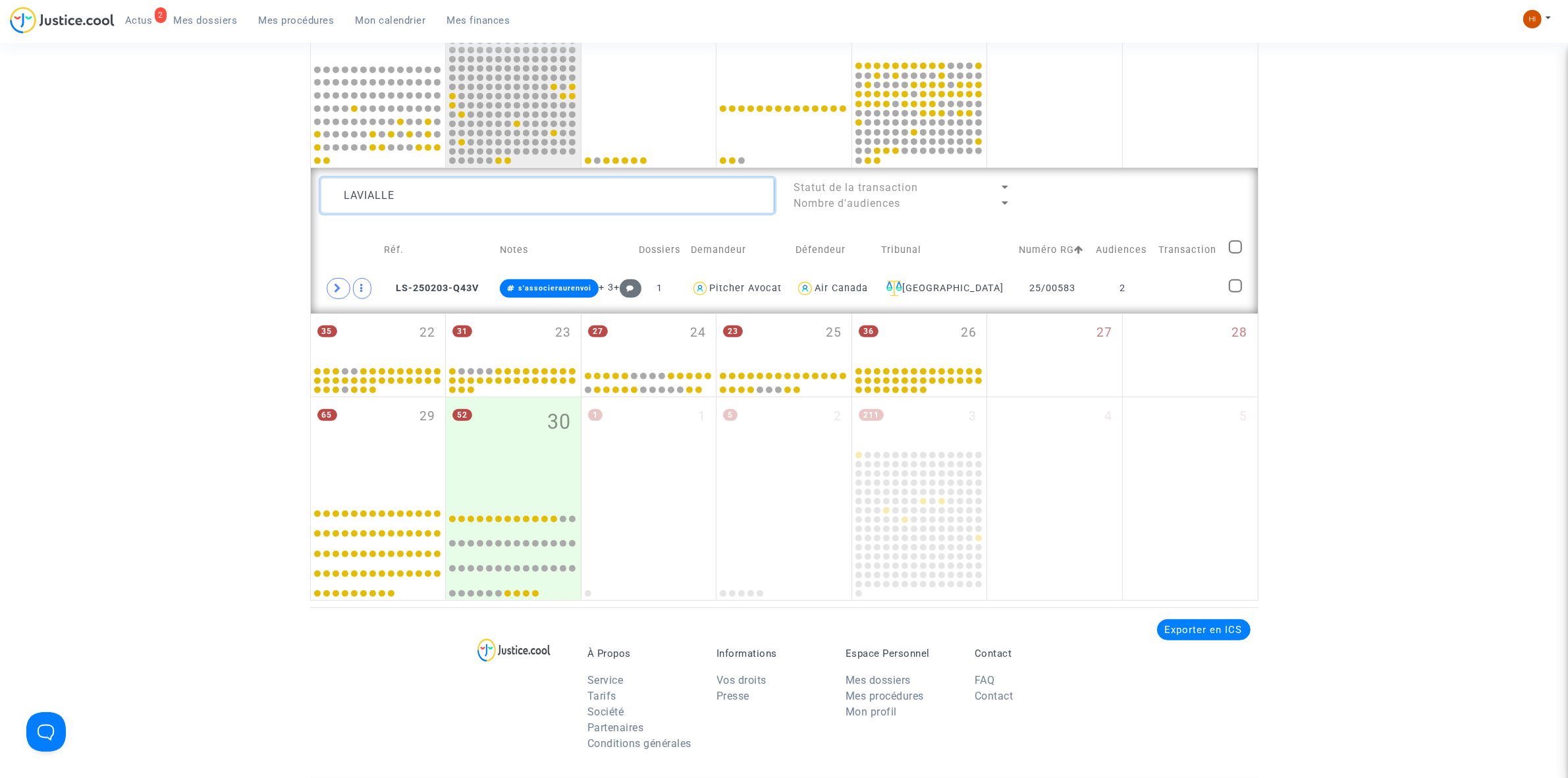
drag, startPoint x: 388, startPoint y: 188, endPoint x: 2, endPoint y: 188, distance: 386.0
click at [49, 188] on div "Date de clôture d'instruction Date de conciliation Date d'audience Date de juge…" at bounding box center [784, 36] width 1568 height 1127
paste textarea "[PERSON_NAME]"
type textarea "[PERSON_NAME]"
click at [1197, 290] on td at bounding box center [1190, 289] width 69 height 31
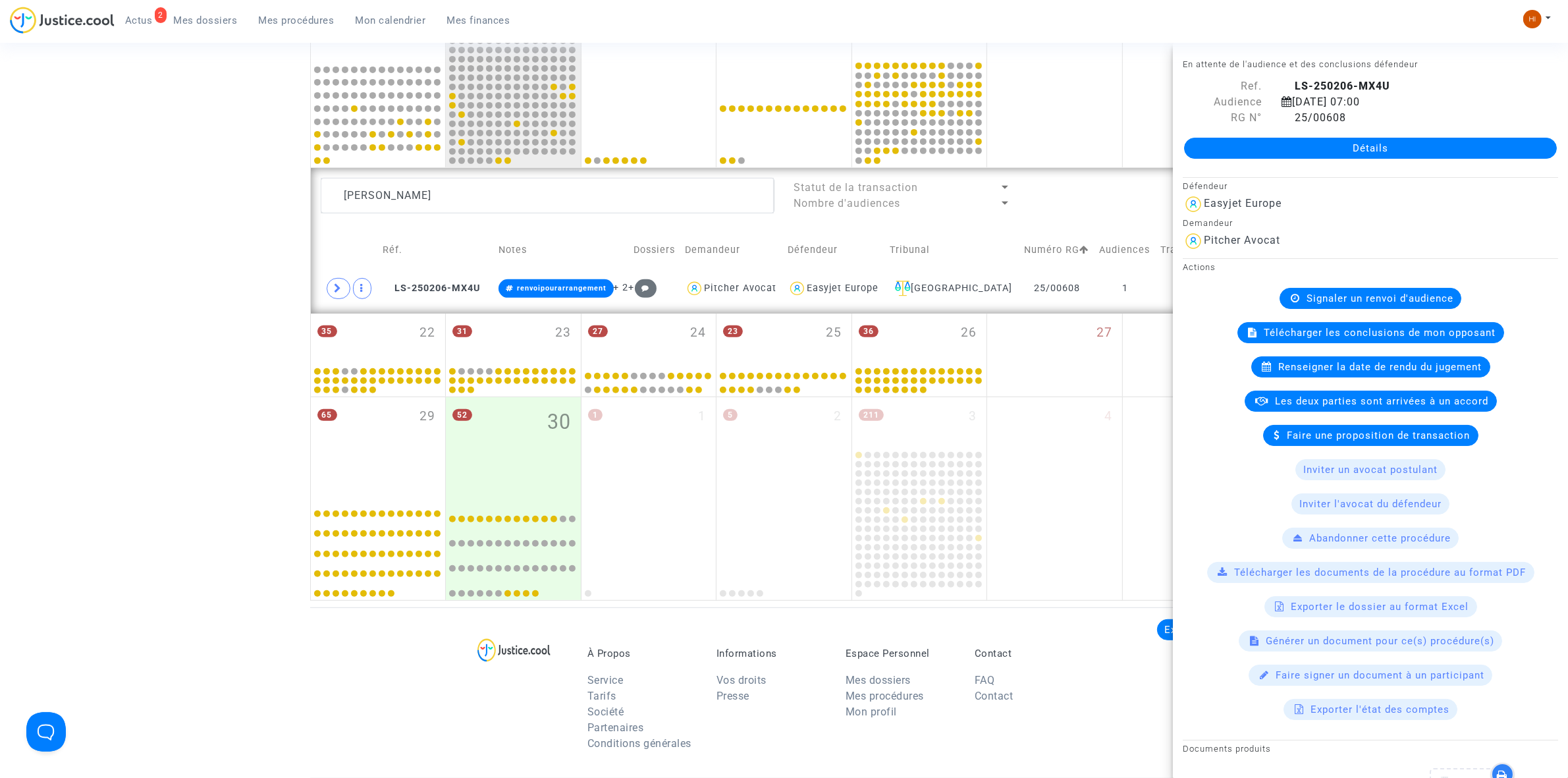
click at [1378, 306] on div "Signaler un renvoi d'audience" at bounding box center [1370, 298] width 182 height 21
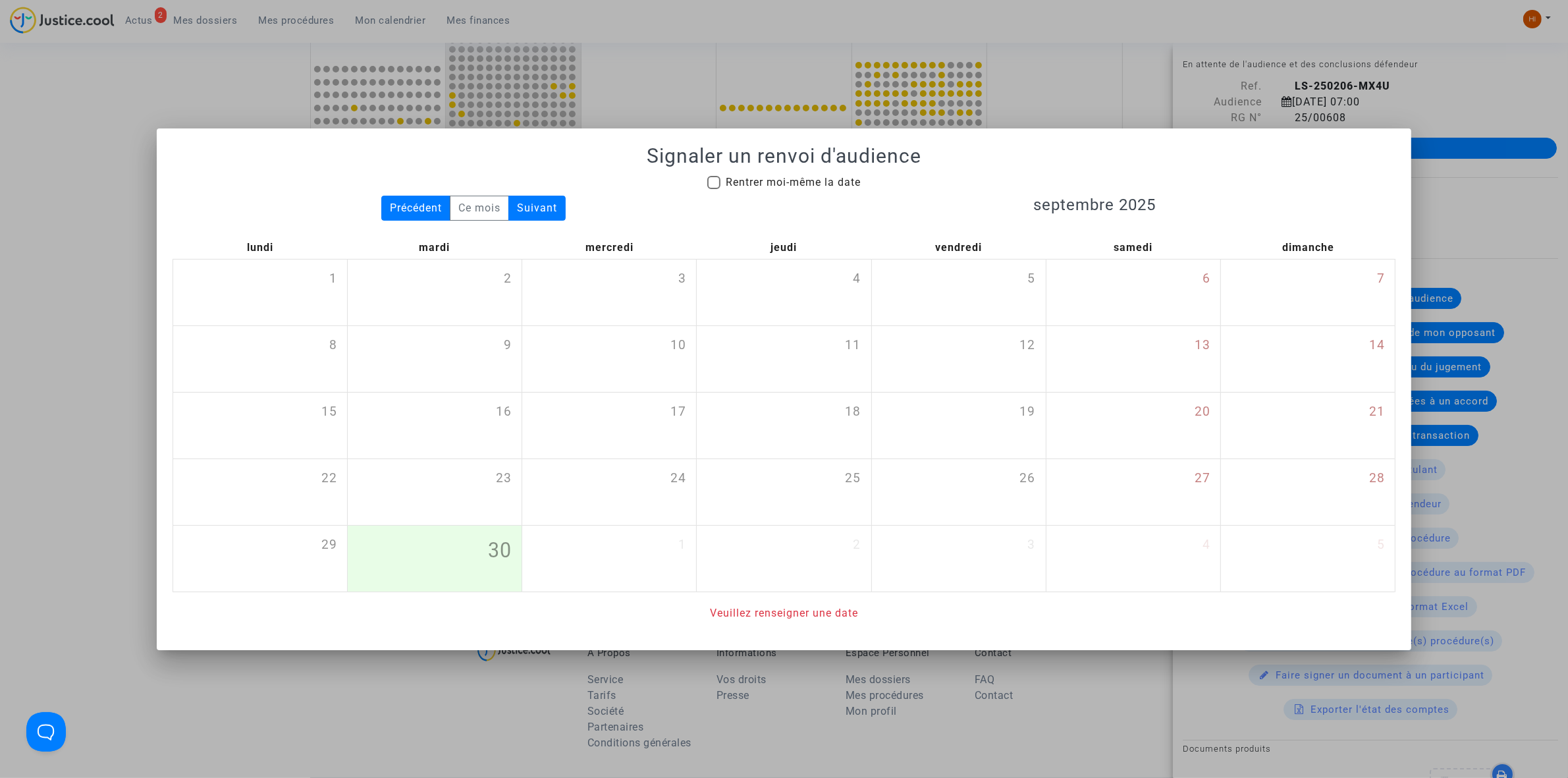
click at [739, 168] on div "Signaler un renvoi d'audience Rentrer moi-même la date Précédent Ce mois Suivan…" at bounding box center [783, 383] width 1223 height 477
click at [741, 179] on span "Rentrer moi-même la date" at bounding box center [793, 182] width 135 height 13
click at [714, 189] on input "Rentrer moi-même la date" at bounding box center [713, 189] width 1 height 1
checkbox input "true"
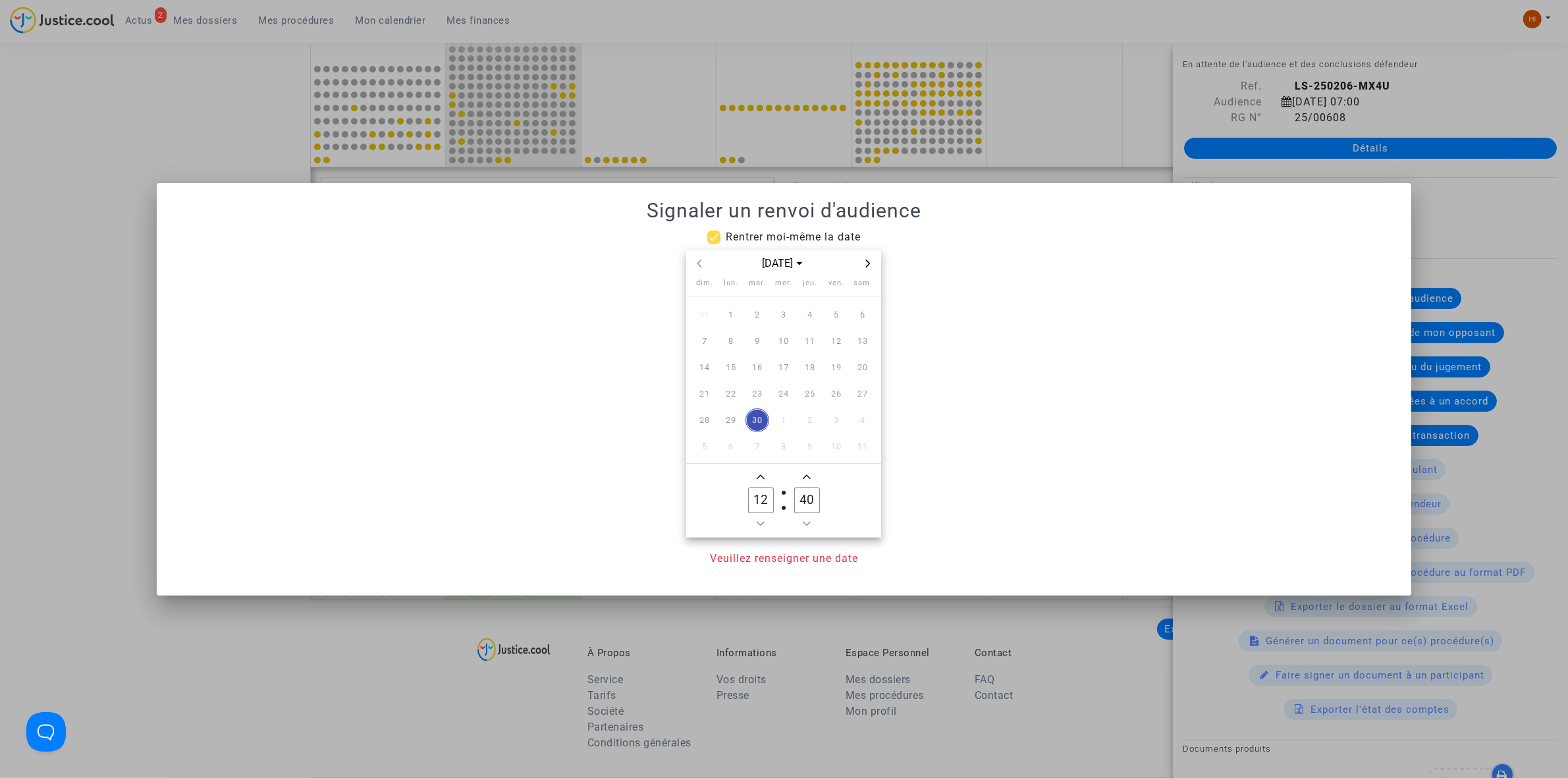
click at [871, 267] on span "Next month" at bounding box center [867, 263] width 16 height 16
click at [871, 267] on icon "Next month" at bounding box center [867, 263] width 8 height 8
drag, startPoint x: 765, startPoint y: 346, endPoint x: 782, endPoint y: 463, distance: 118.2
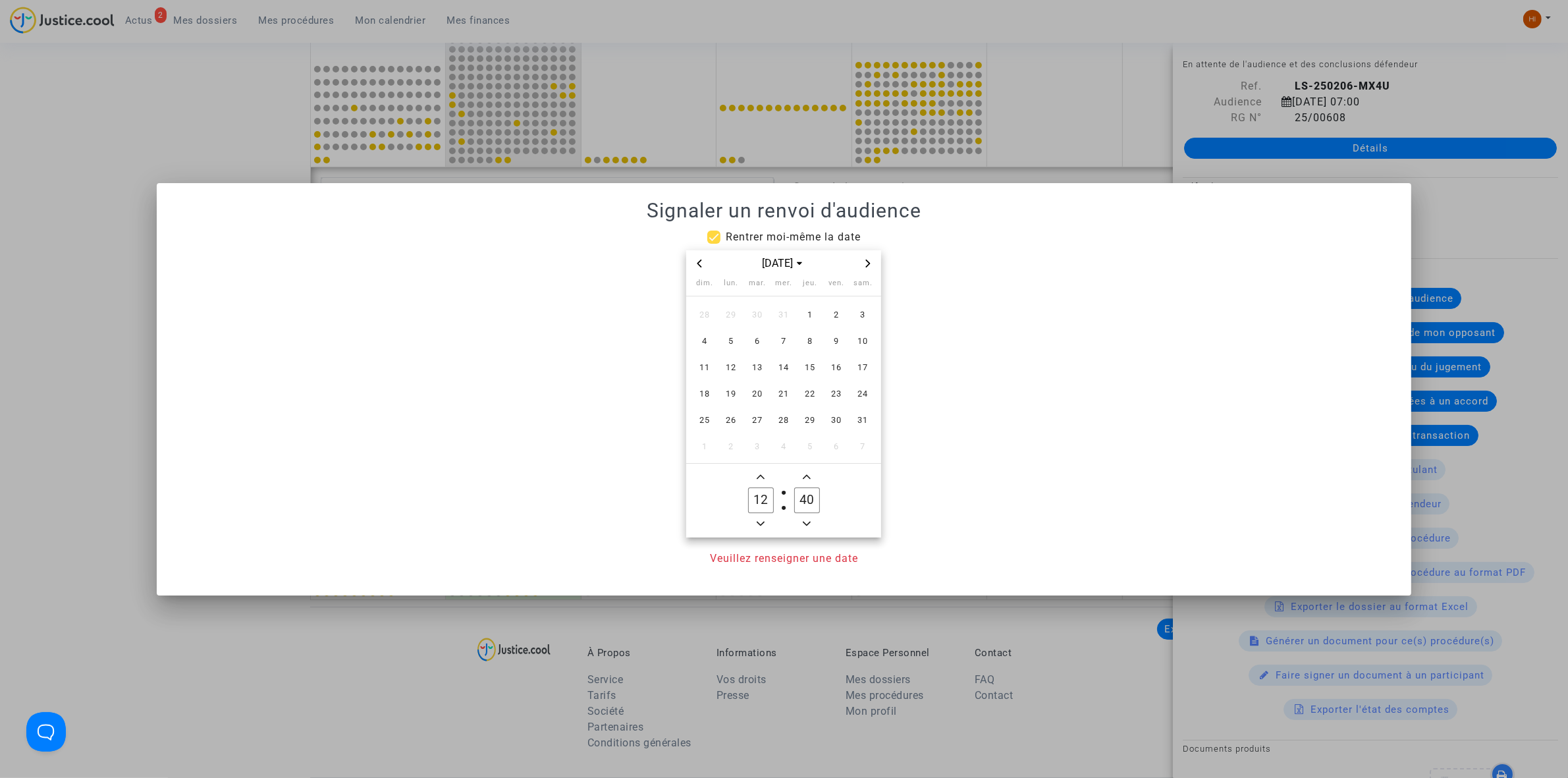
click at [764, 346] on span "6" at bounding box center [757, 341] width 24 height 24
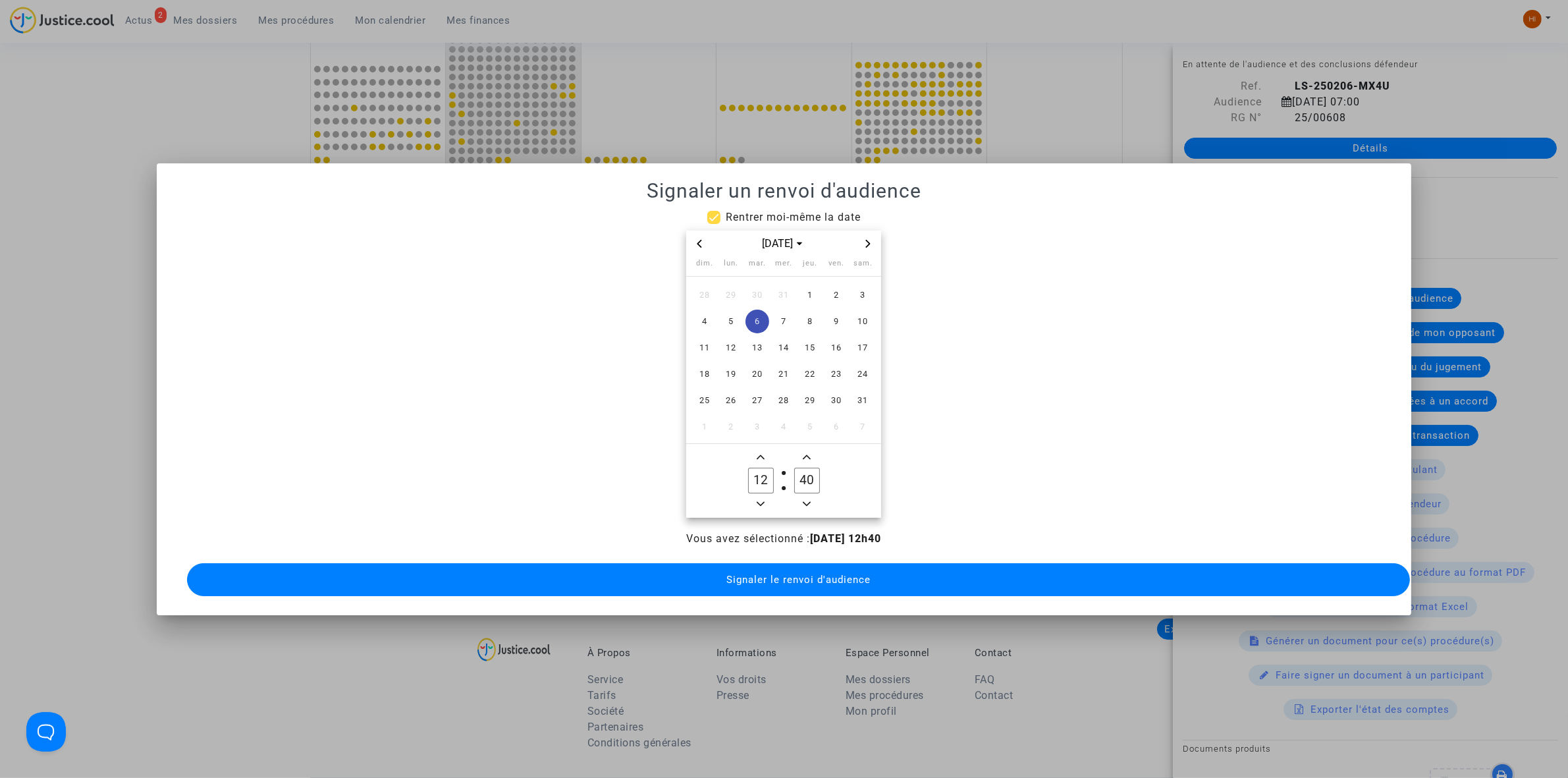
click at [760, 508] on owl-date-time-timer "12 Hour 40 Minute" at bounding box center [783, 481] width 195 height 74
click at [759, 508] on owl-date-time-timer "12 Hour 40 Minute" at bounding box center [783, 481] width 195 height 74
click at [762, 502] on icon "Minus a hour" at bounding box center [760, 504] width 8 height 5
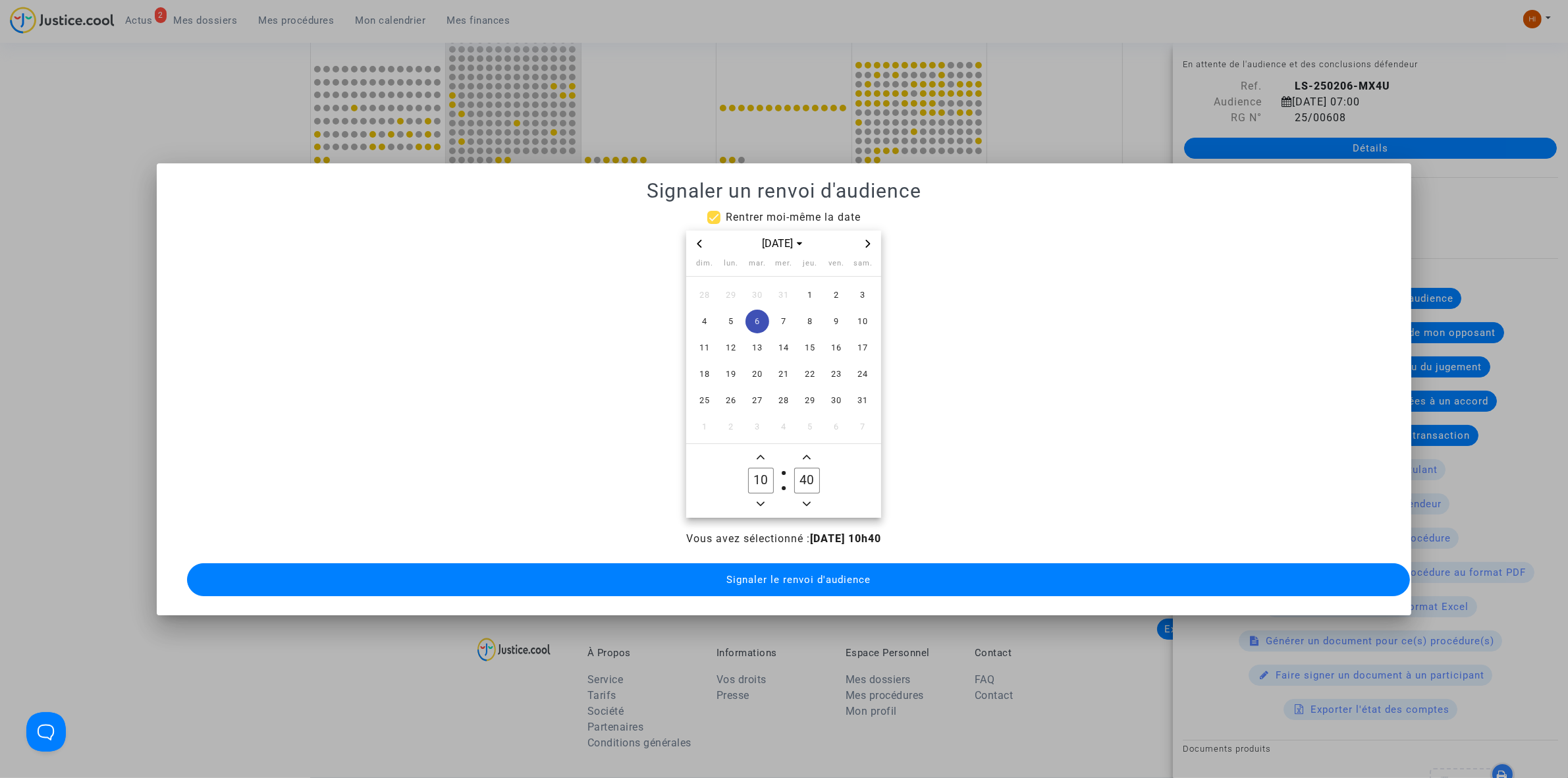
type input "09"
drag, startPoint x: 805, startPoint y: 471, endPoint x: 795, endPoint y: 473, distance: 10.2
click at [795, 473] on input "40" at bounding box center [807, 480] width 25 height 25
type input "30"
click at [787, 574] on span "Signaler le renvoi d'audience" at bounding box center [799, 579] width 144 height 12
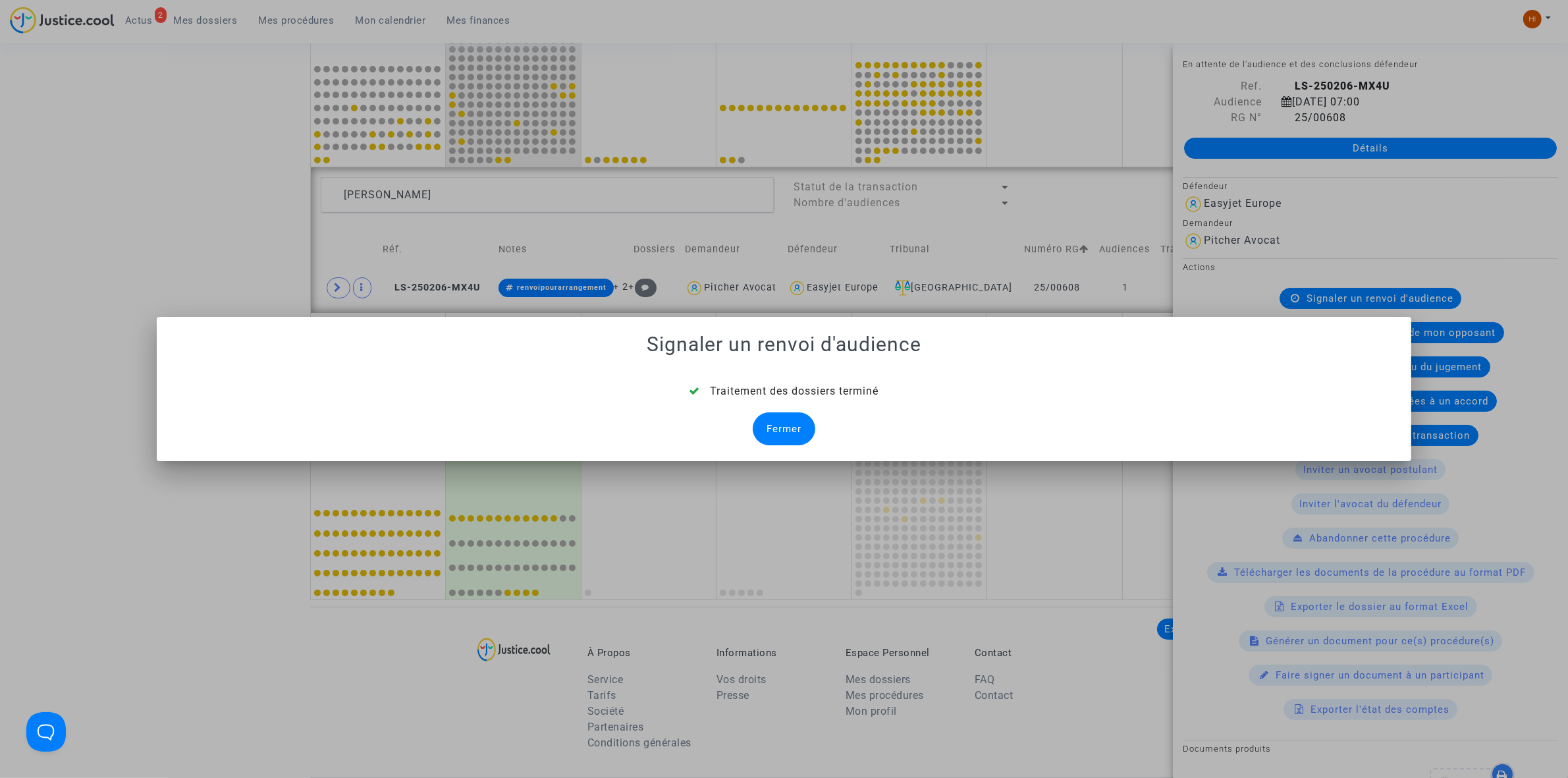
click at [778, 436] on div "Fermer" at bounding box center [784, 429] width 62 height 33
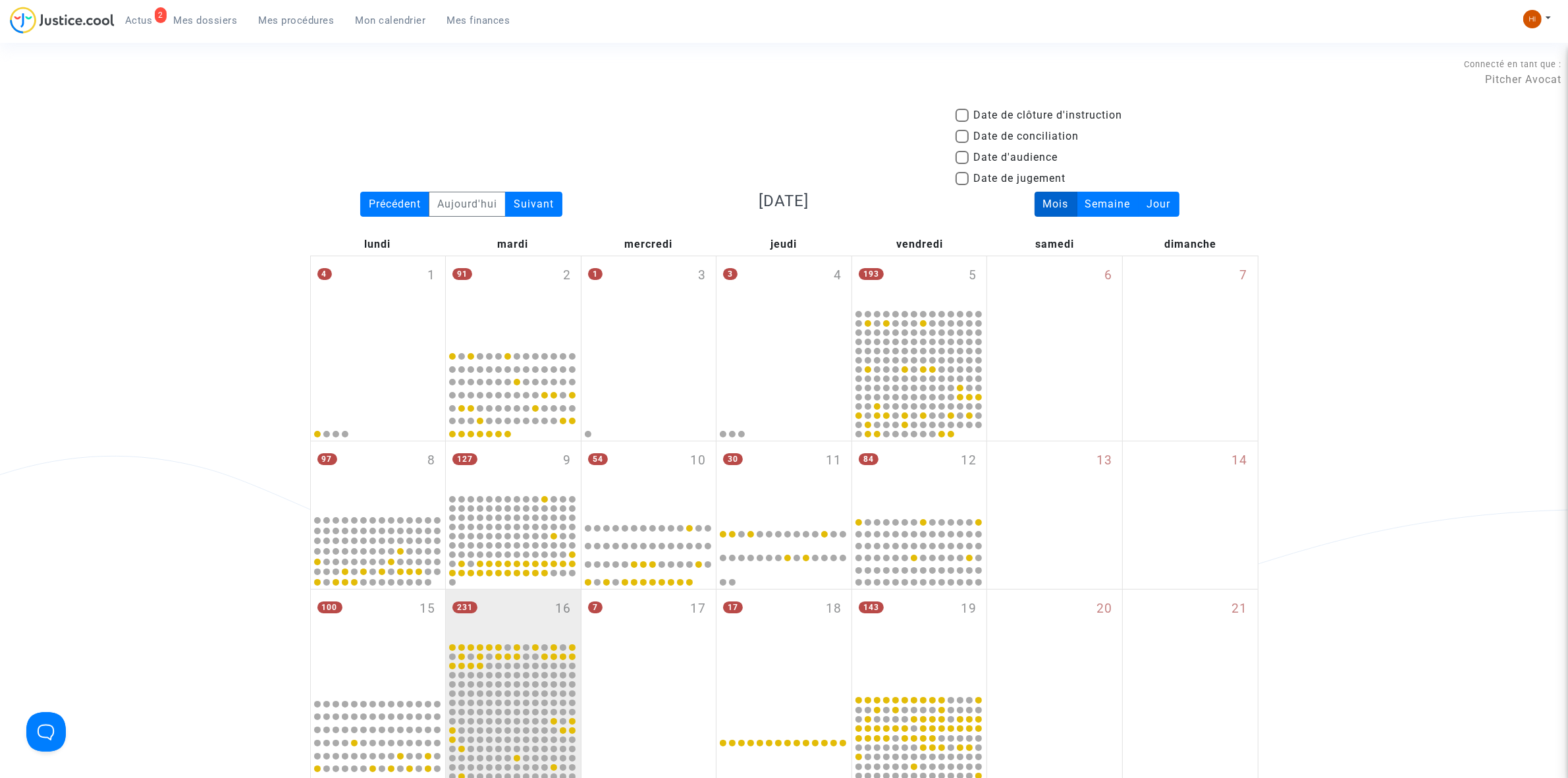
scroll to position [634, 0]
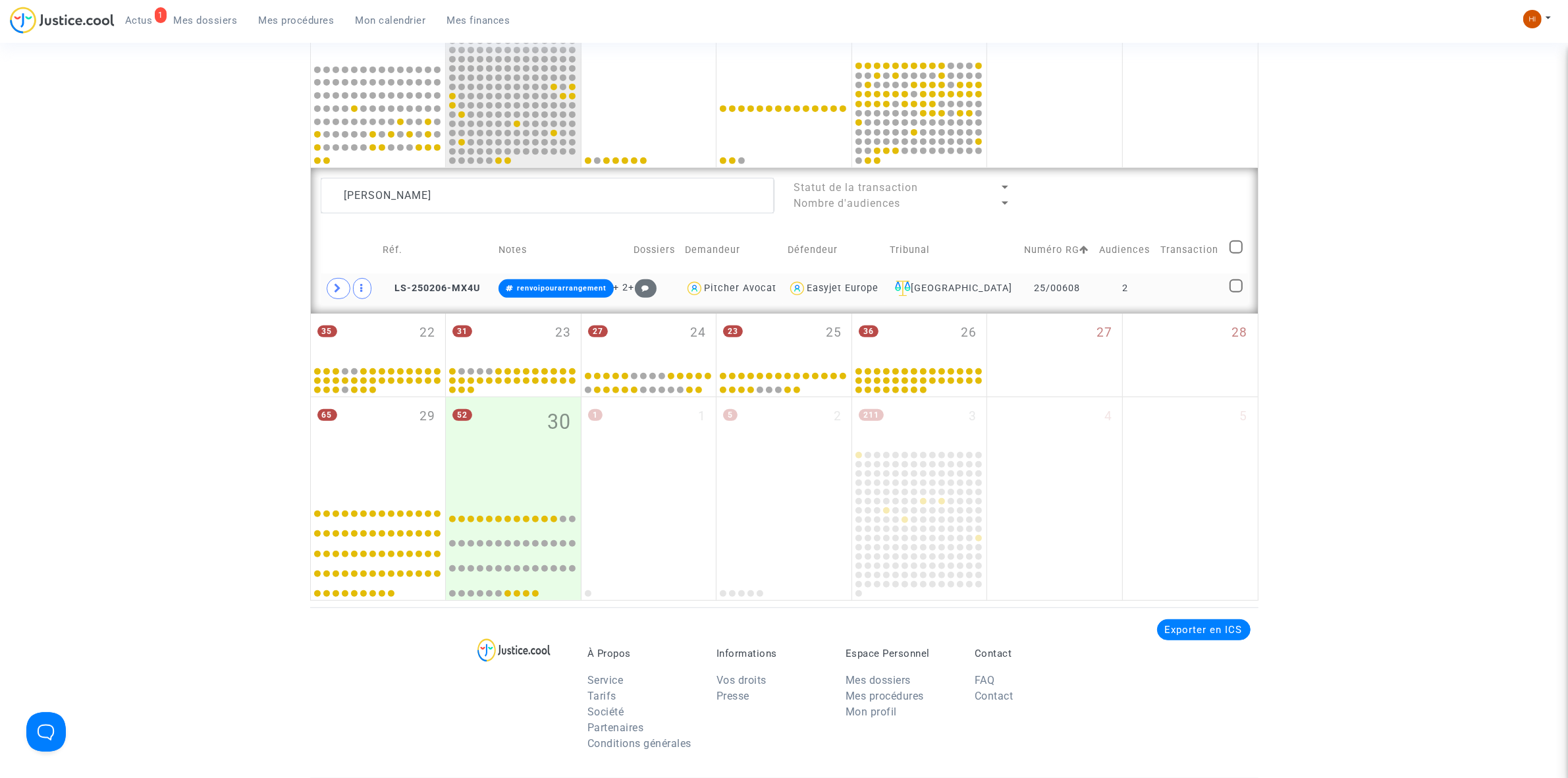
click at [1144, 279] on td "2" at bounding box center [1126, 289] width 61 height 31
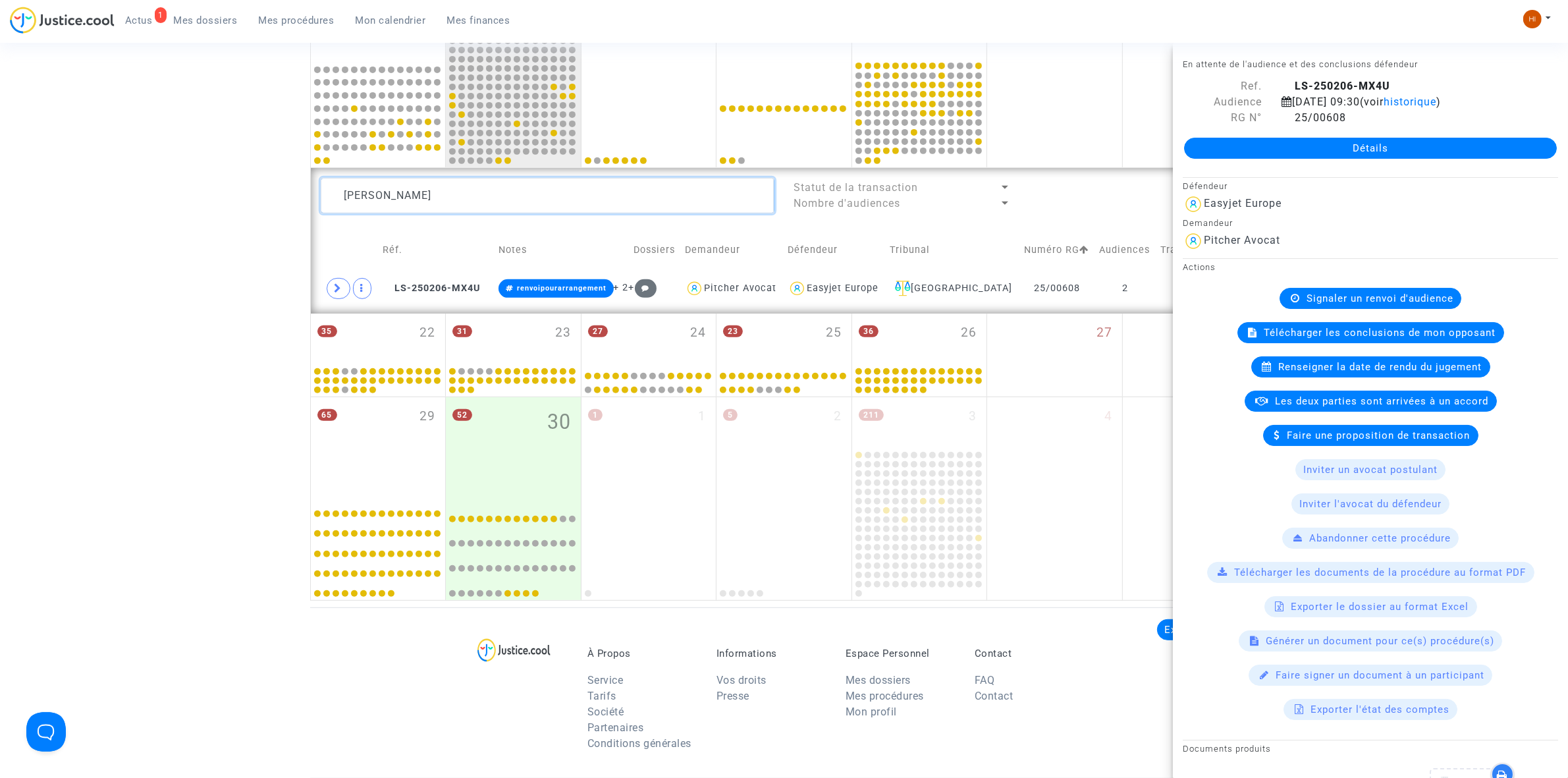
drag, startPoint x: 576, startPoint y: 201, endPoint x: -299, endPoint y: 209, distance: 875.0
click at [0, 209] on html "1 Actus Mes dossiers Mes procédures Mon calendrier Mes finances Mon profil Chan…" at bounding box center [784, 231] width 1568 height 1730
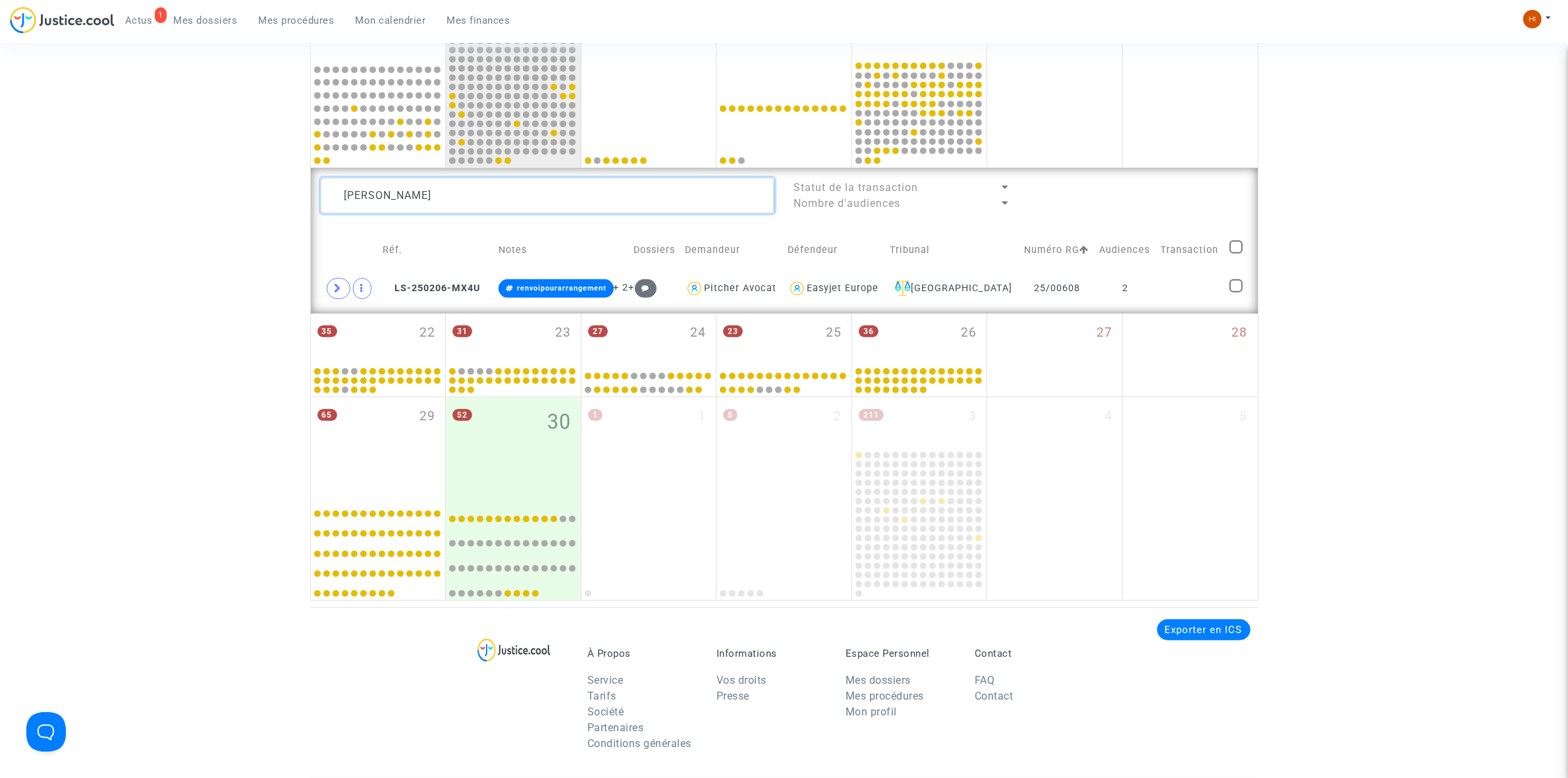
paste textarea "BENSALEM"
type textarea "BENSALEM"
click at [1131, 286] on td "1" at bounding box center [1126, 289] width 61 height 31
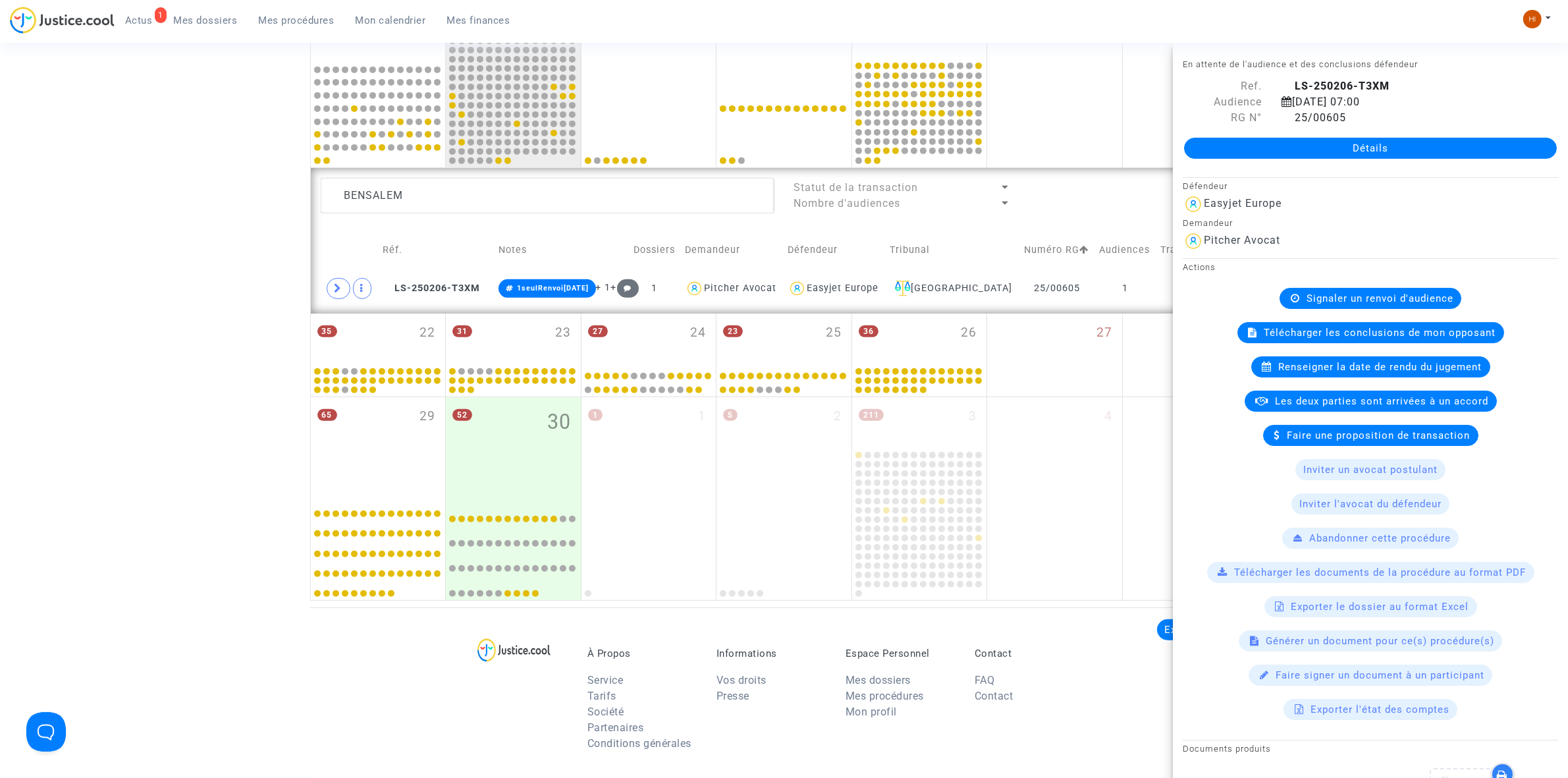
click at [1294, 299] on div "Signaler un renvoi d'audience" at bounding box center [1370, 298] width 182 height 21
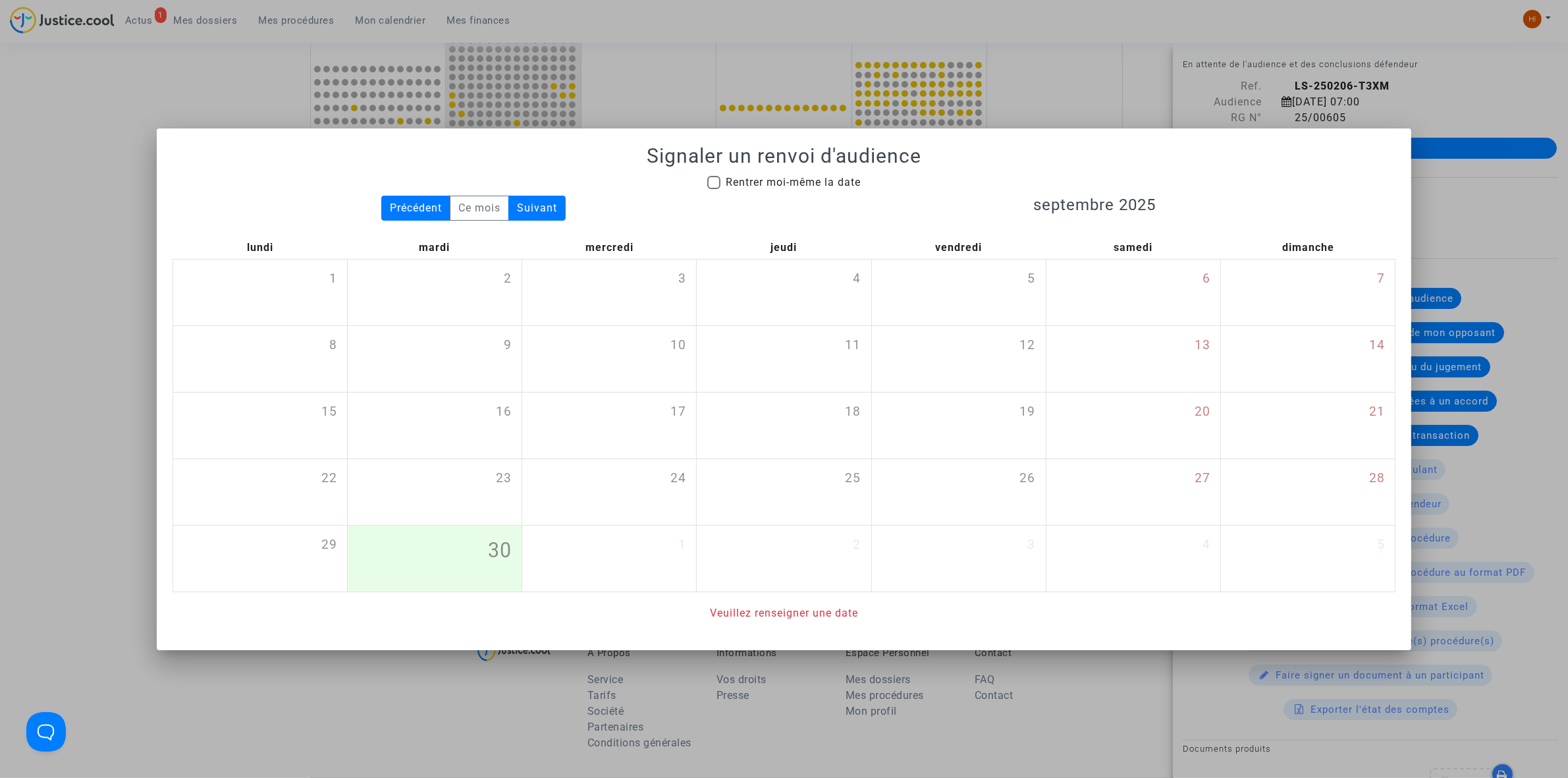
click at [820, 182] on span "Rentrer moi-même la date" at bounding box center [793, 182] width 135 height 13
click at [714, 189] on input "Rentrer moi-même la date" at bounding box center [713, 189] width 1 height 1
checkbox input "true"
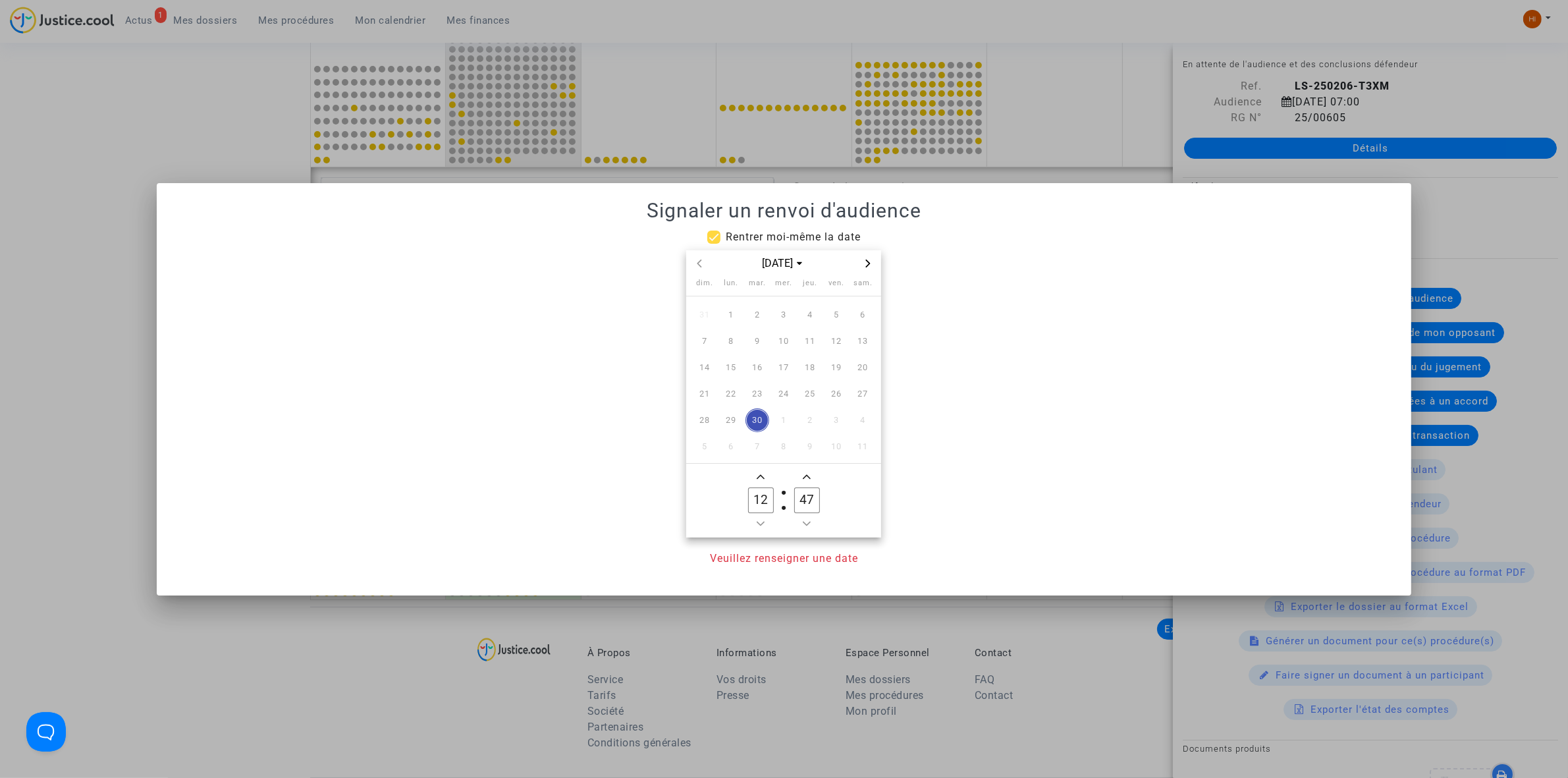
click at [871, 256] on span "Next month" at bounding box center [867, 263] width 16 height 16
drag, startPoint x: 752, startPoint y: 340, endPoint x: 785, endPoint y: 445, distance: 110.1
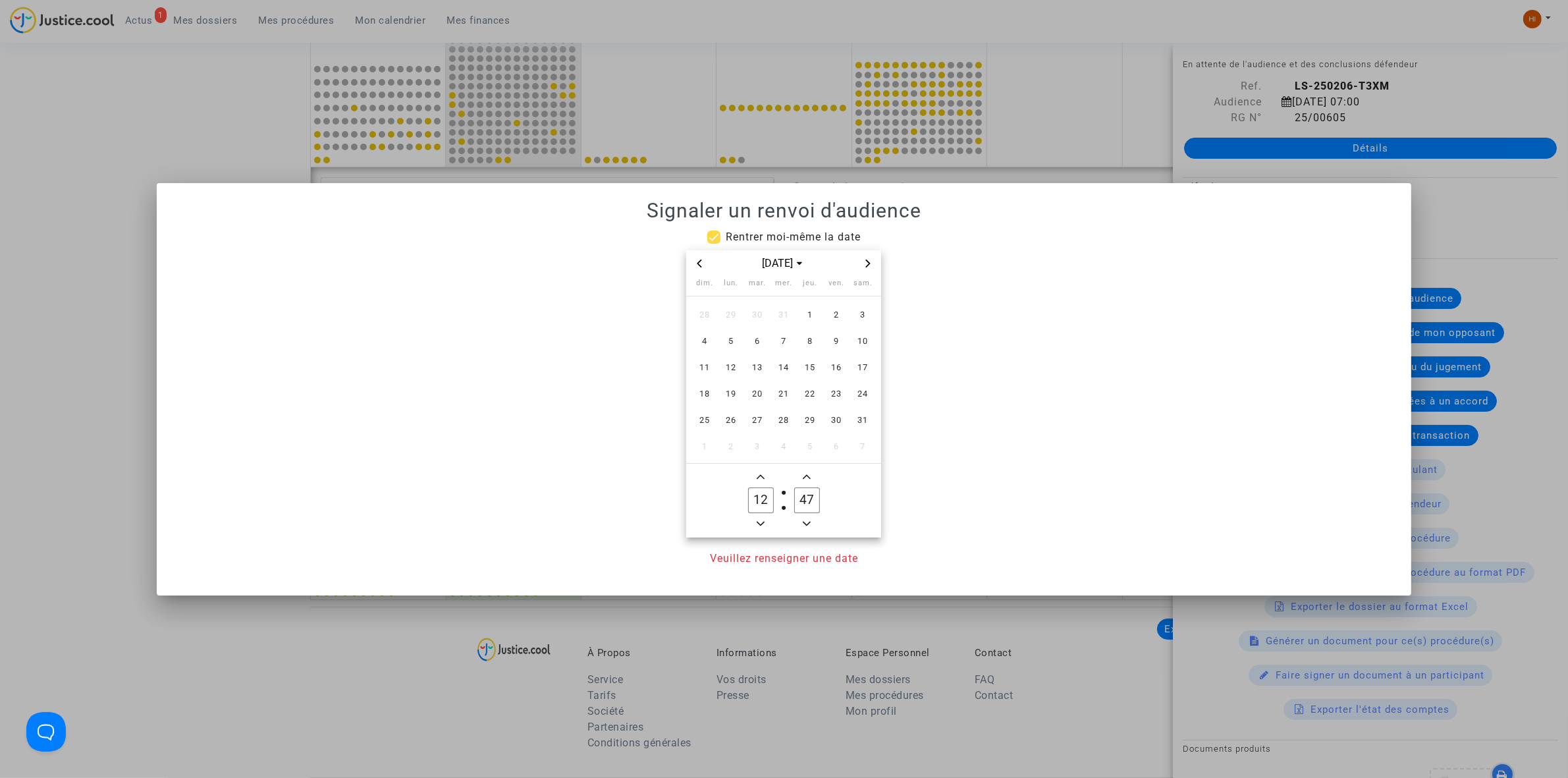
click at [754, 347] on span "6" at bounding box center [757, 341] width 24 height 24
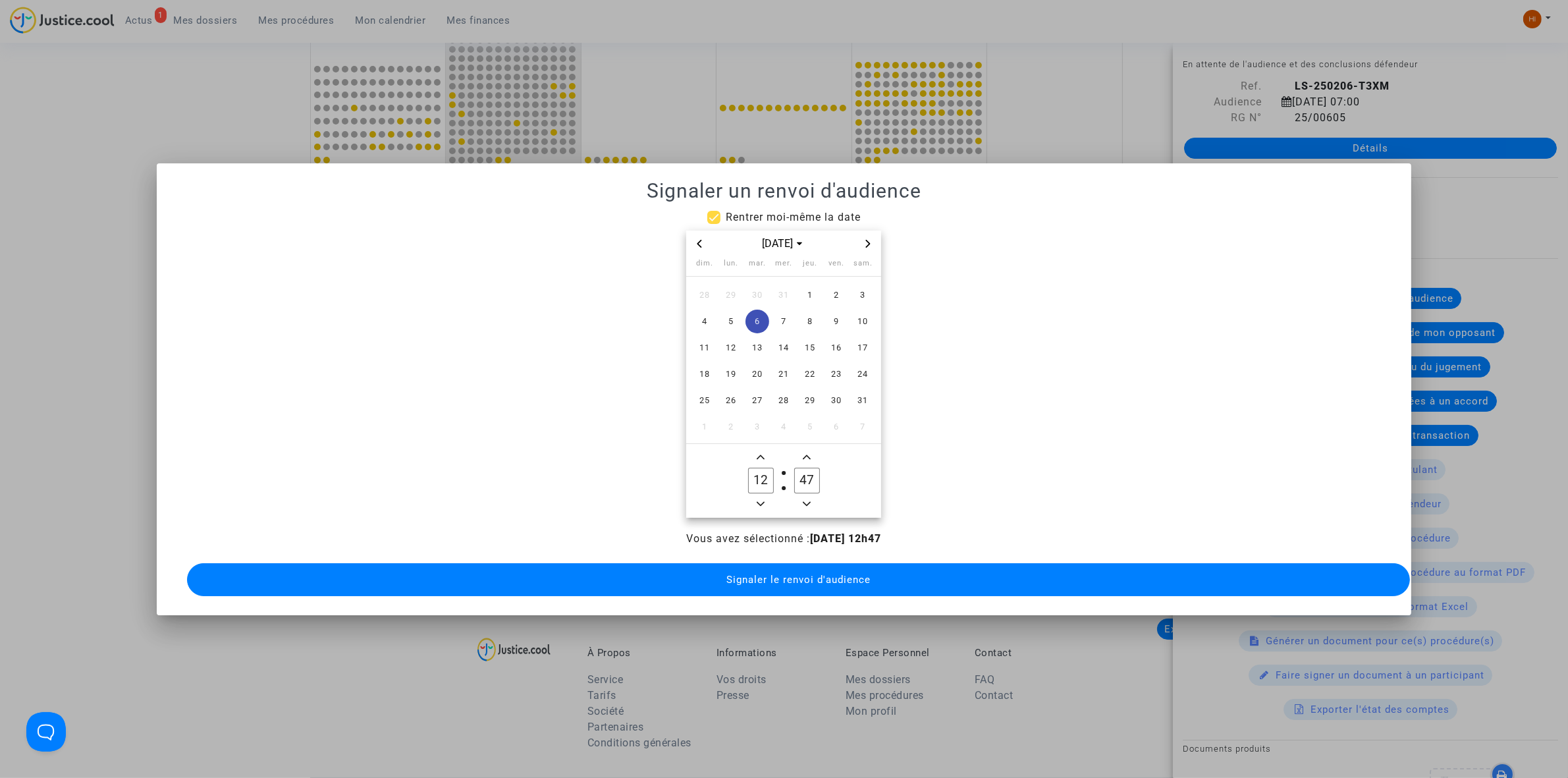
click at [760, 502] on span "Minus a hour" at bounding box center [760, 504] width 16 height 16
type input "09"
click at [810, 482] on input "47" at bounding box center [807, 480] width 25 height 25
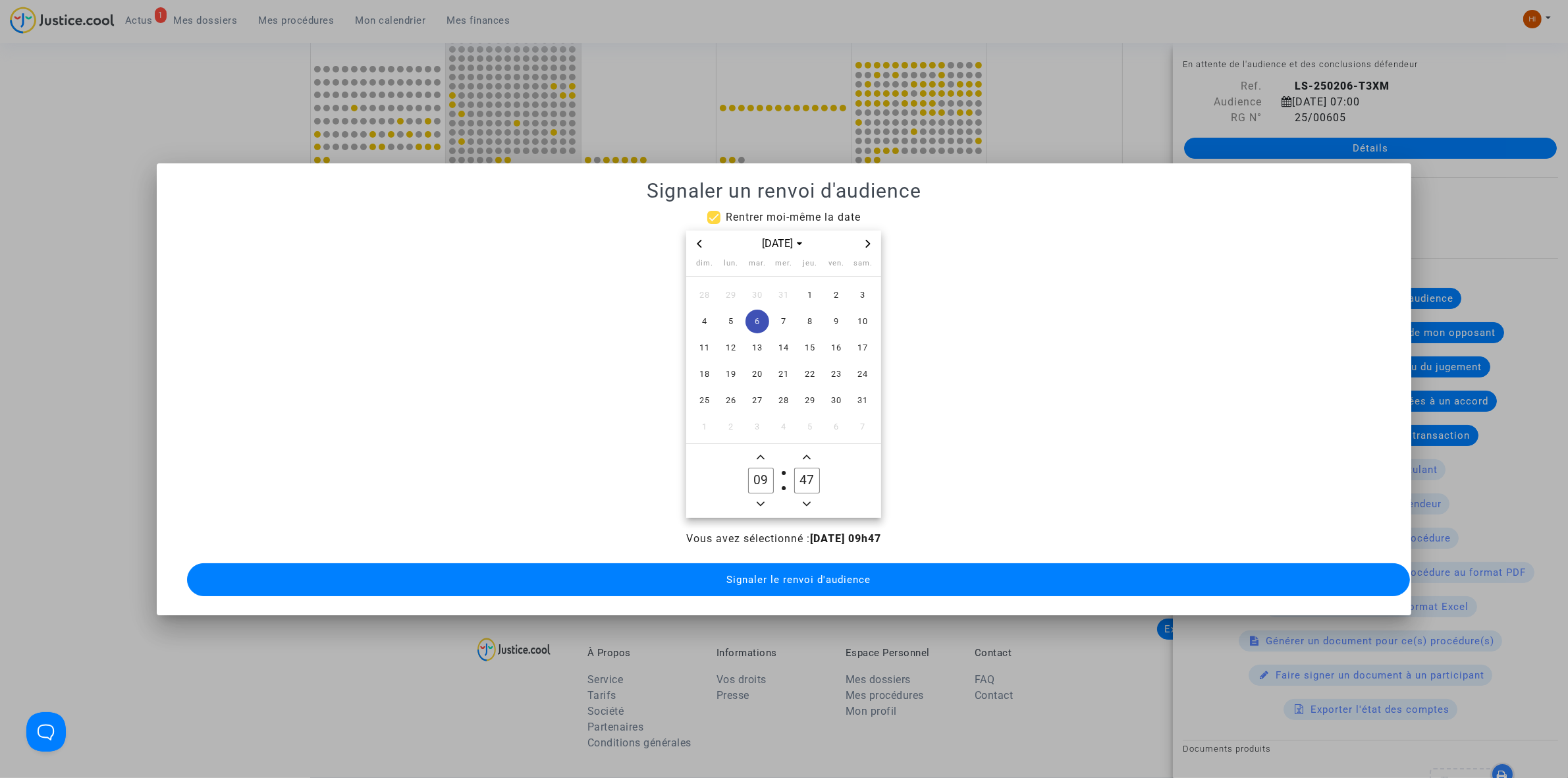
click at [810, 482] on input "47" at bounding box center [807, 480] width 25 height 25
click at [804, 476] on input "47" at bounding box center [807, 480] width 25 height 25
drag, startPoint x: 805, startPoint y: 476, endPoint x: 797, endPoint y: 476, distance: 8.0
click at [797, 476] on input "47" at bounding box center [807, 480] width 25 height 25
drag, startPoint x: 817, startPoint y: 475, endPoint x: 808, endPoint y: 475, distance: 9.0
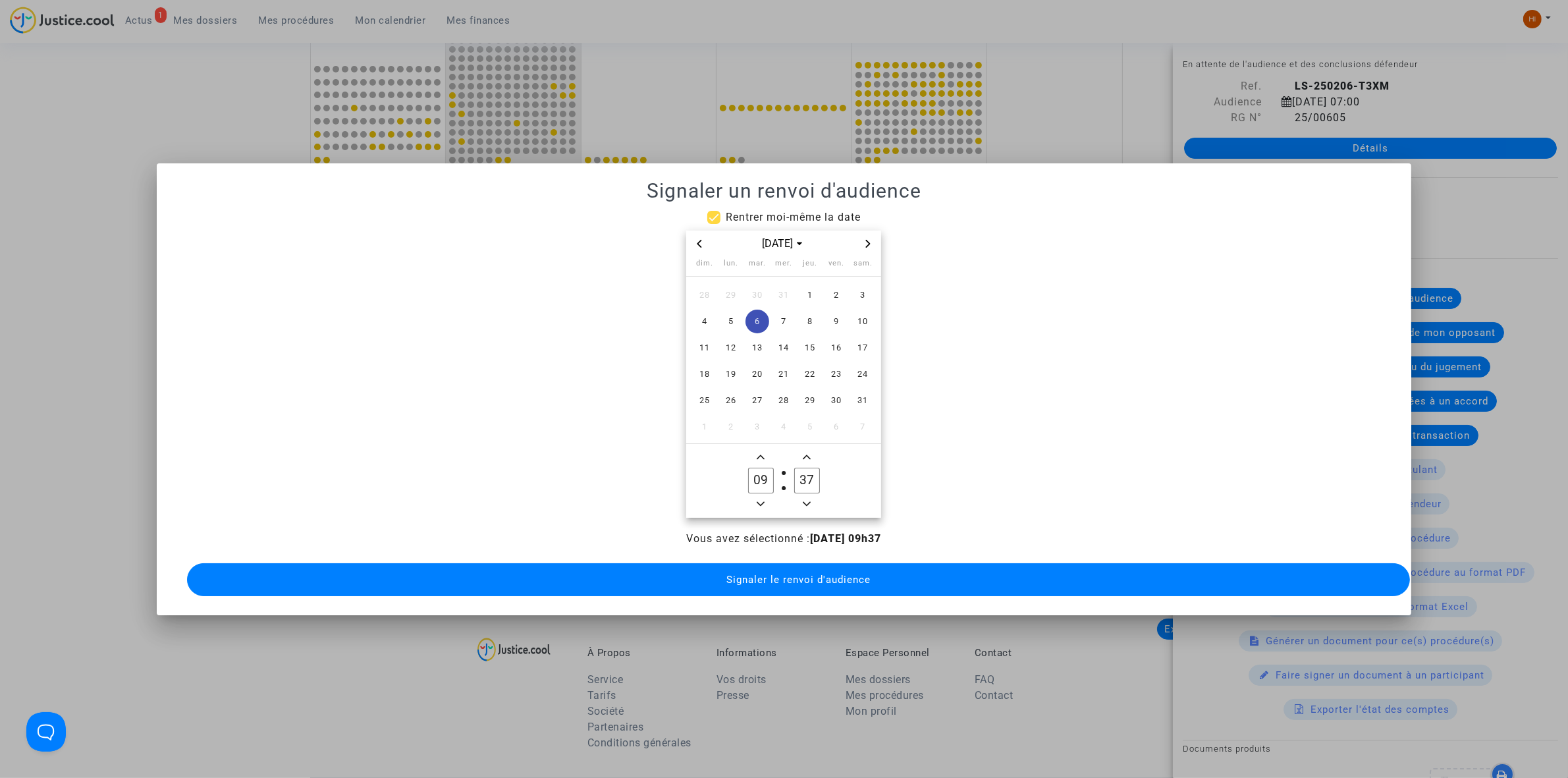
click at [808, 475] on input "37" at bounding box center [807, 480] width 25 height 25
type input "30"
click at [794, 579] on button "Signaler le renvoi d'audience" at bounding box center [798, 579] width 1223 height 33
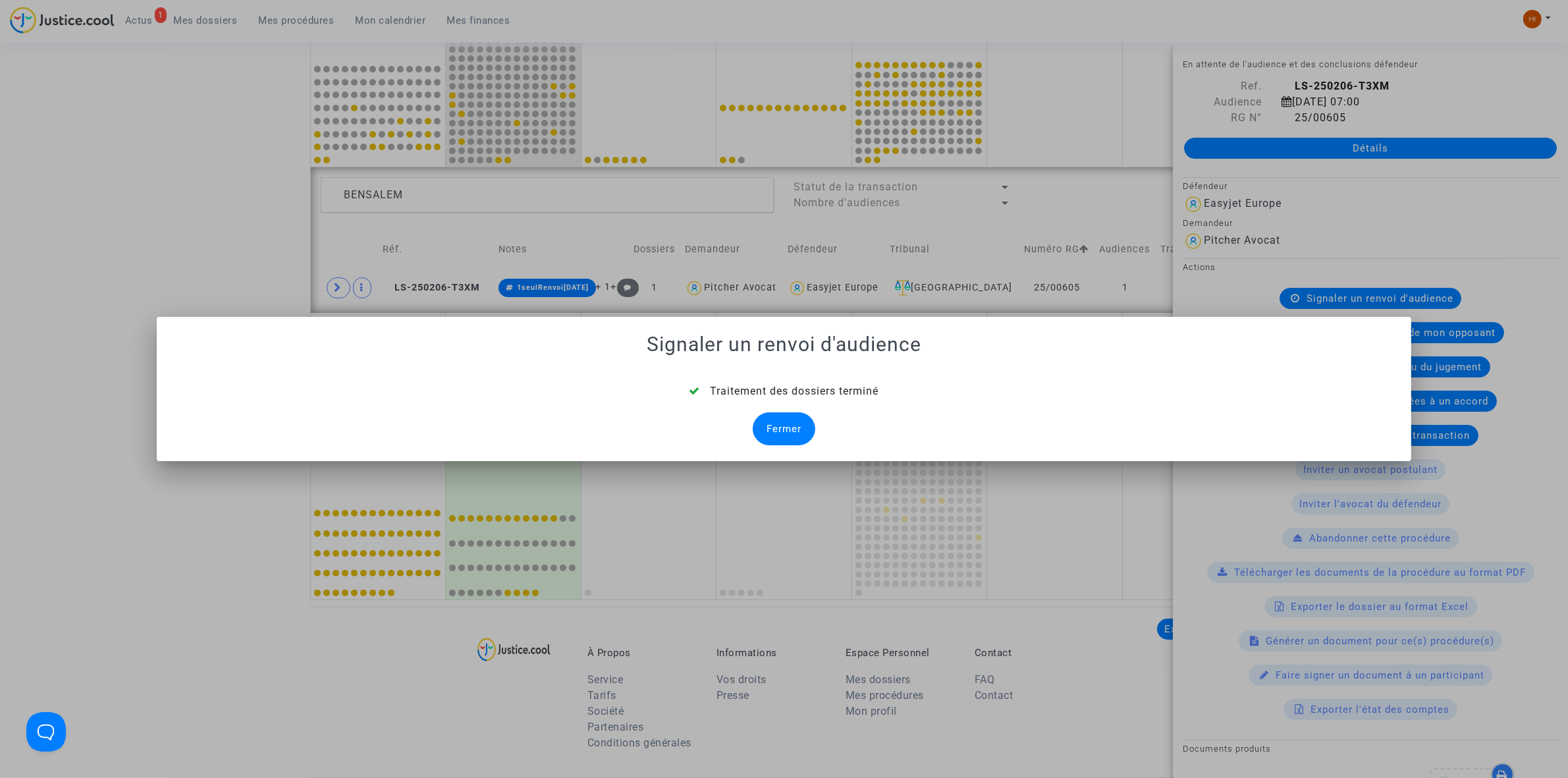
click at [792, 438] on div "Fermer" at bounding box center [784, 429] width 62 height 33
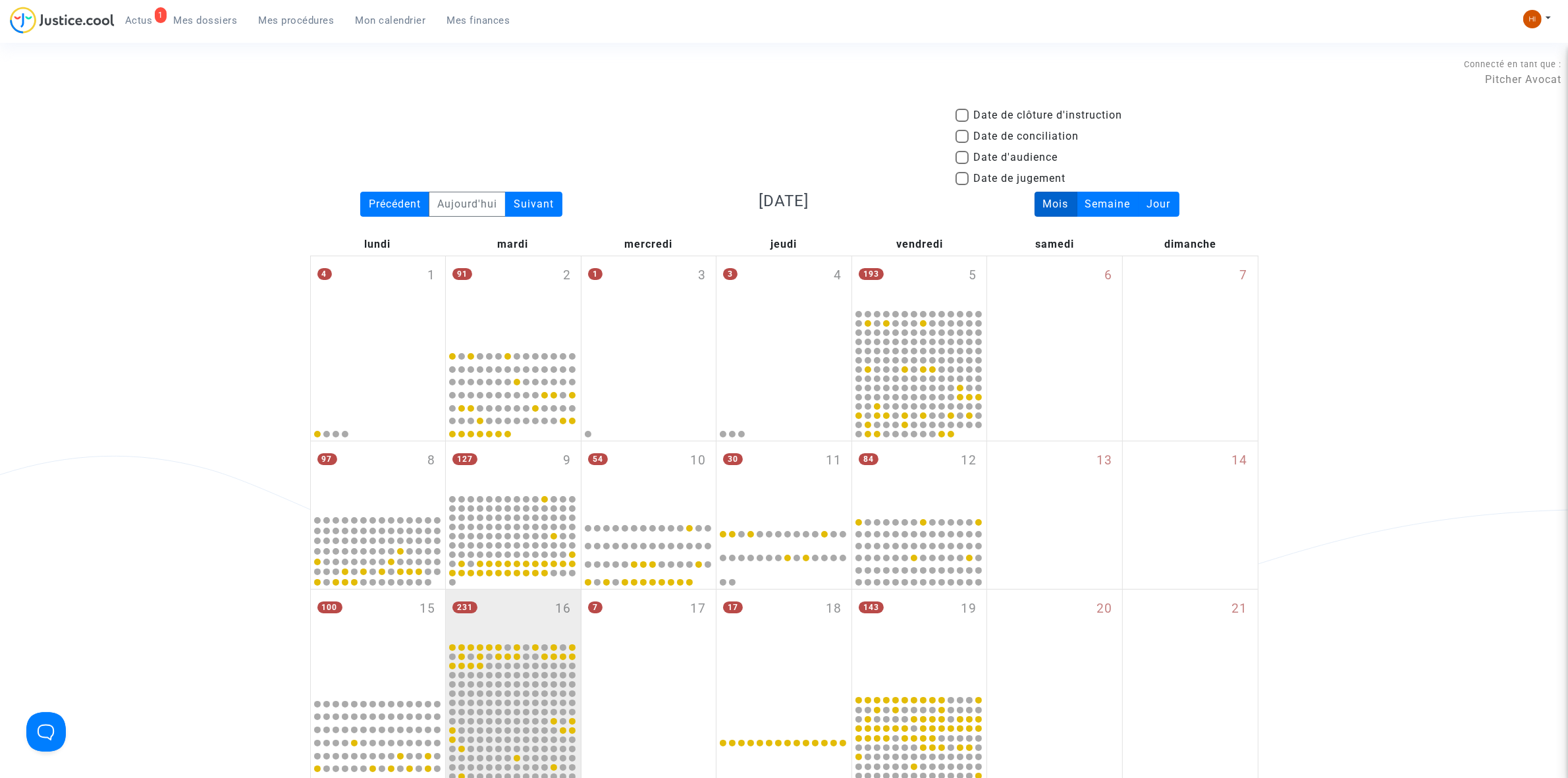
scroll to position [634, 0]
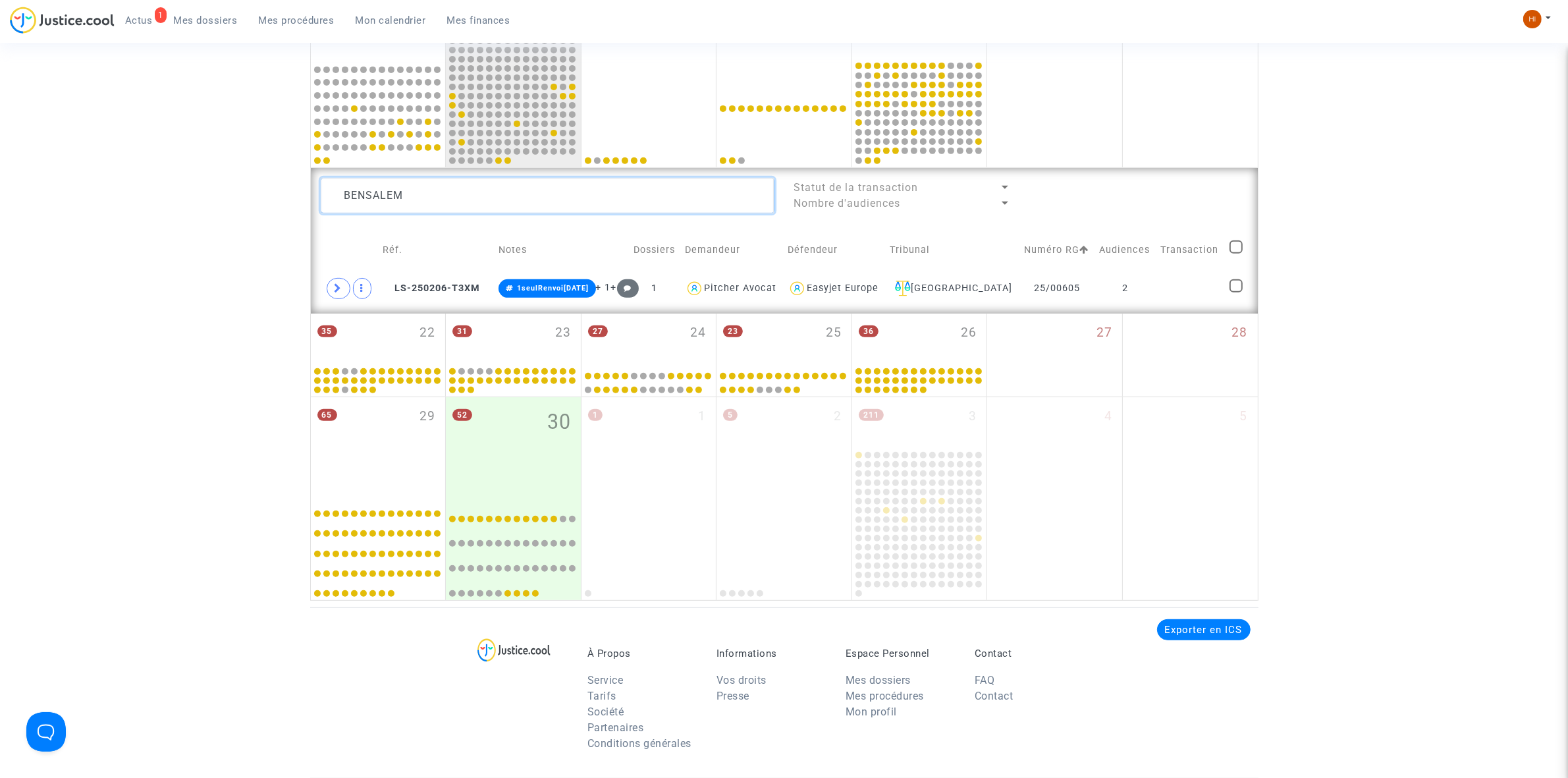
drag, startPoint x: 585, startPoint y: 206, endPoint x: 240, endPoint y: 152, distance: 349.2
click at [240, 152] on div "Date de clôture d'instruction Date de conciliation Date d'audience Date de juge…" at bounding box center [784, 36] width 1568 height 1127
paste textarea "RAMOUL"
type textarea "RAMOUL"
click at [1174, 288] on td at bounding box center [1190, 289] width 69 height 31
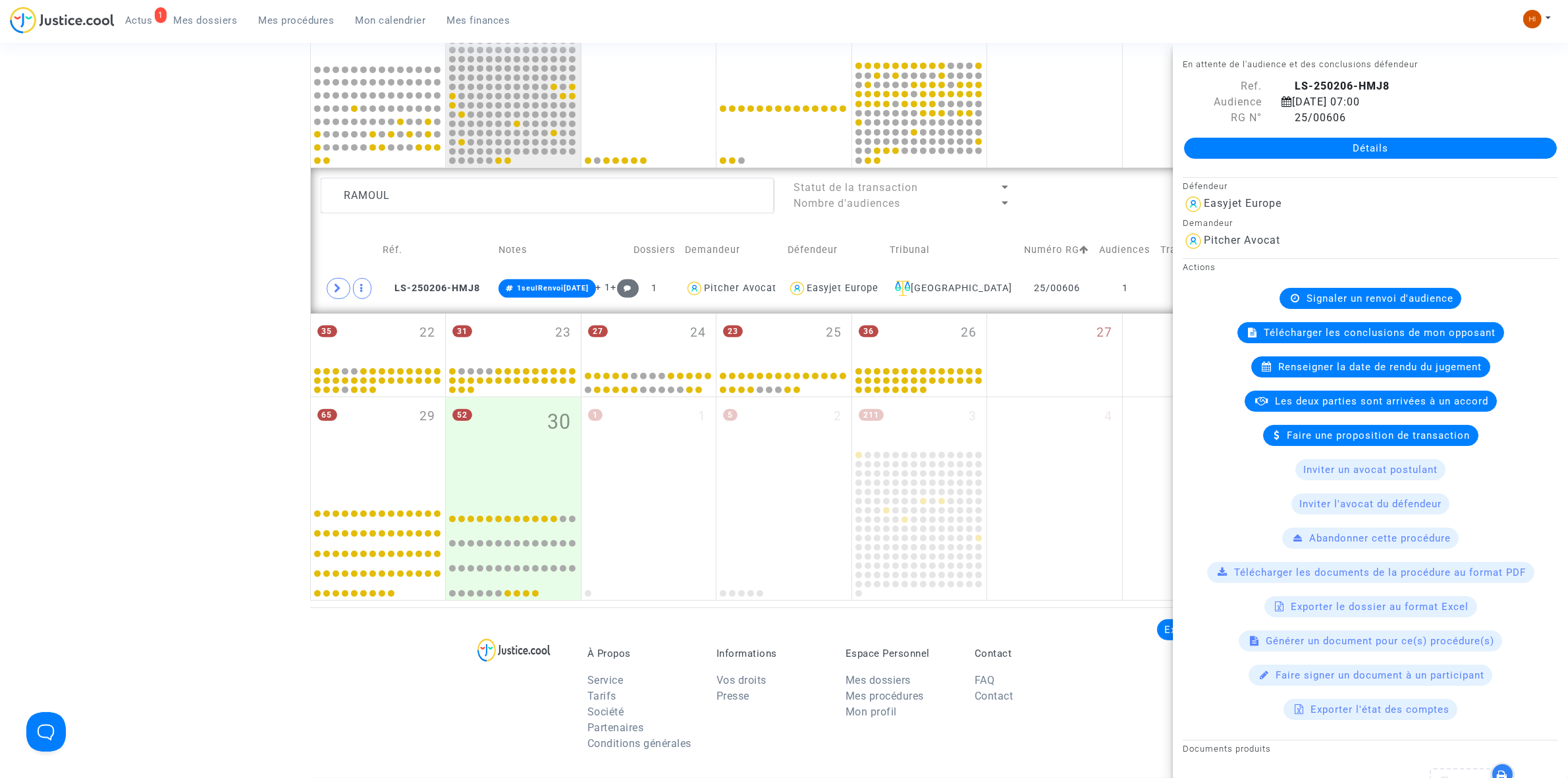
drag, startPoint x: 1322, startPoint y: 283, endPoint x: 1326, endPoint y: 292, distance: 9.8
click at [1326, 291] on div "Actions Signaler un renvoi d'audience Télécharger les conclusions de mon opposa…" at bounding box center [1370, 489] width 395 height 462
click at [1326, 294] on span "Signaler un renvoi d'audience" at bounding box center [1379, 298] width 147 height 12
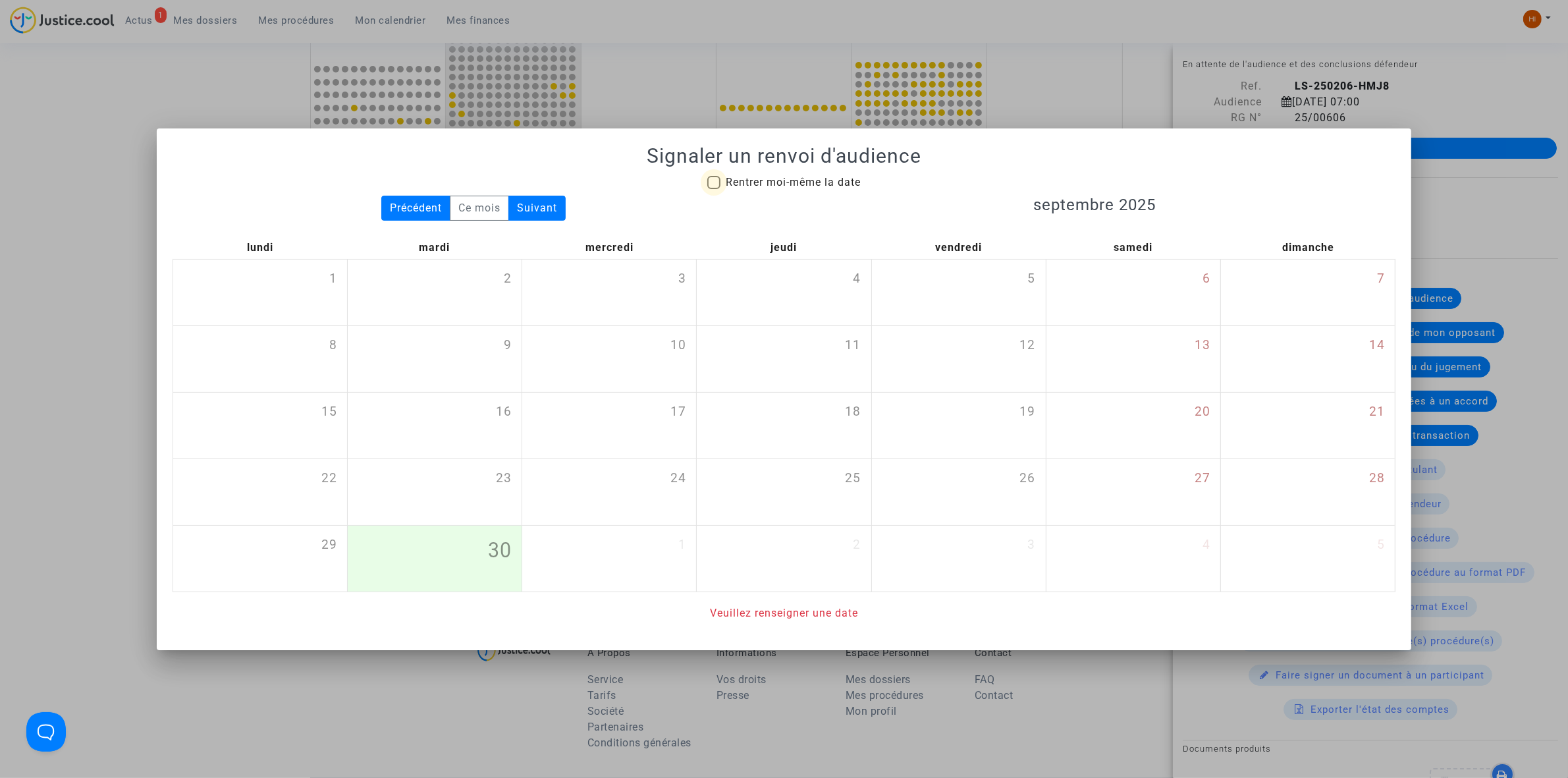
click at [817, 179] on span "Rentrer moi-même la date" at bounding box center [793, 182] width 135 height 13
click at [714, 189] on input "Rentrer moi-même la date" at bounding box center [713, 189] width 1 height 1
checkbox input "true"
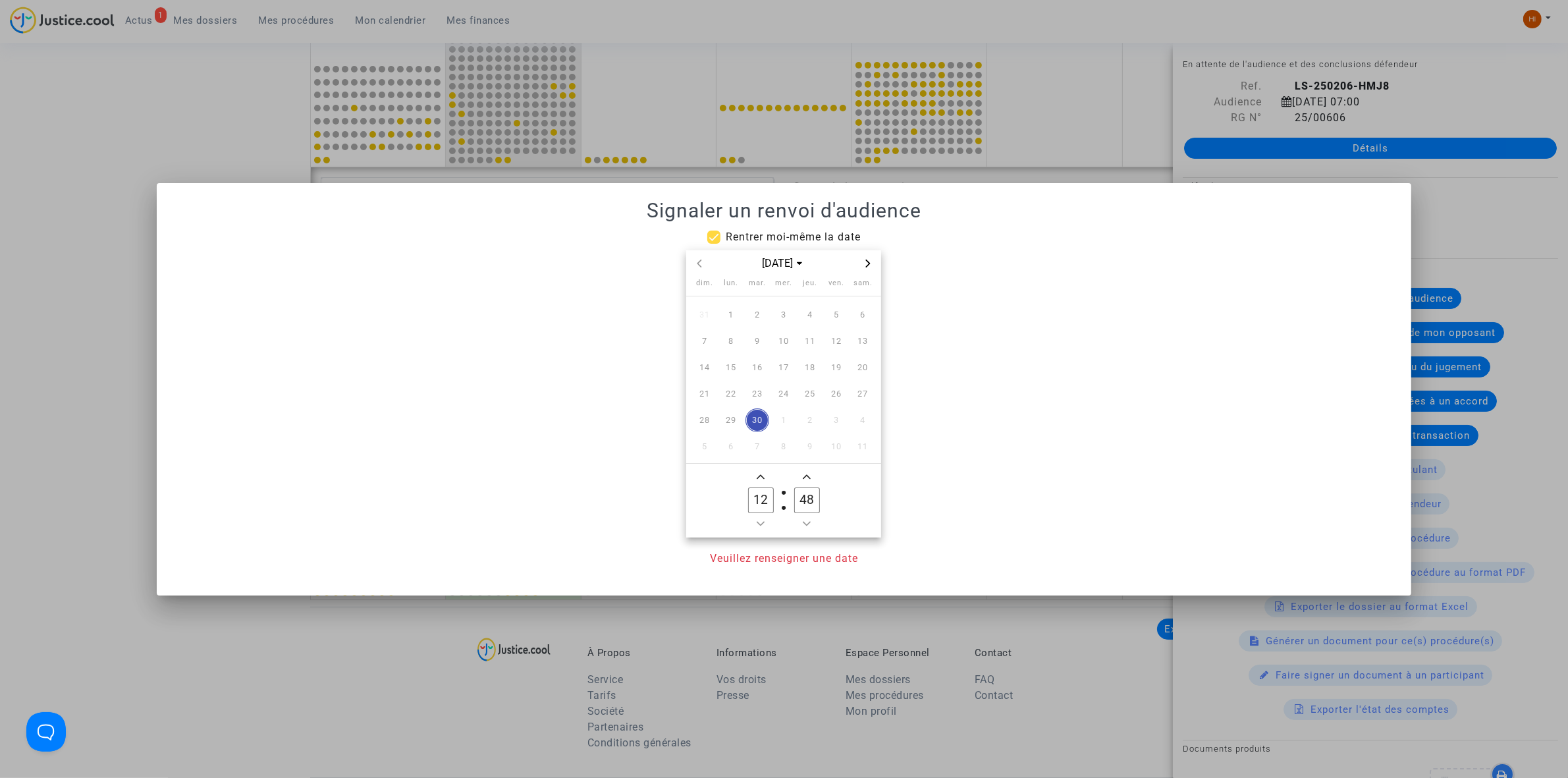
click at [867, 260] on icon "Next month" at bounding box center [868, 263] width 5 height 8
click at [758, 340] on span "6" at bounding box center [757, 341] width 24 height 24
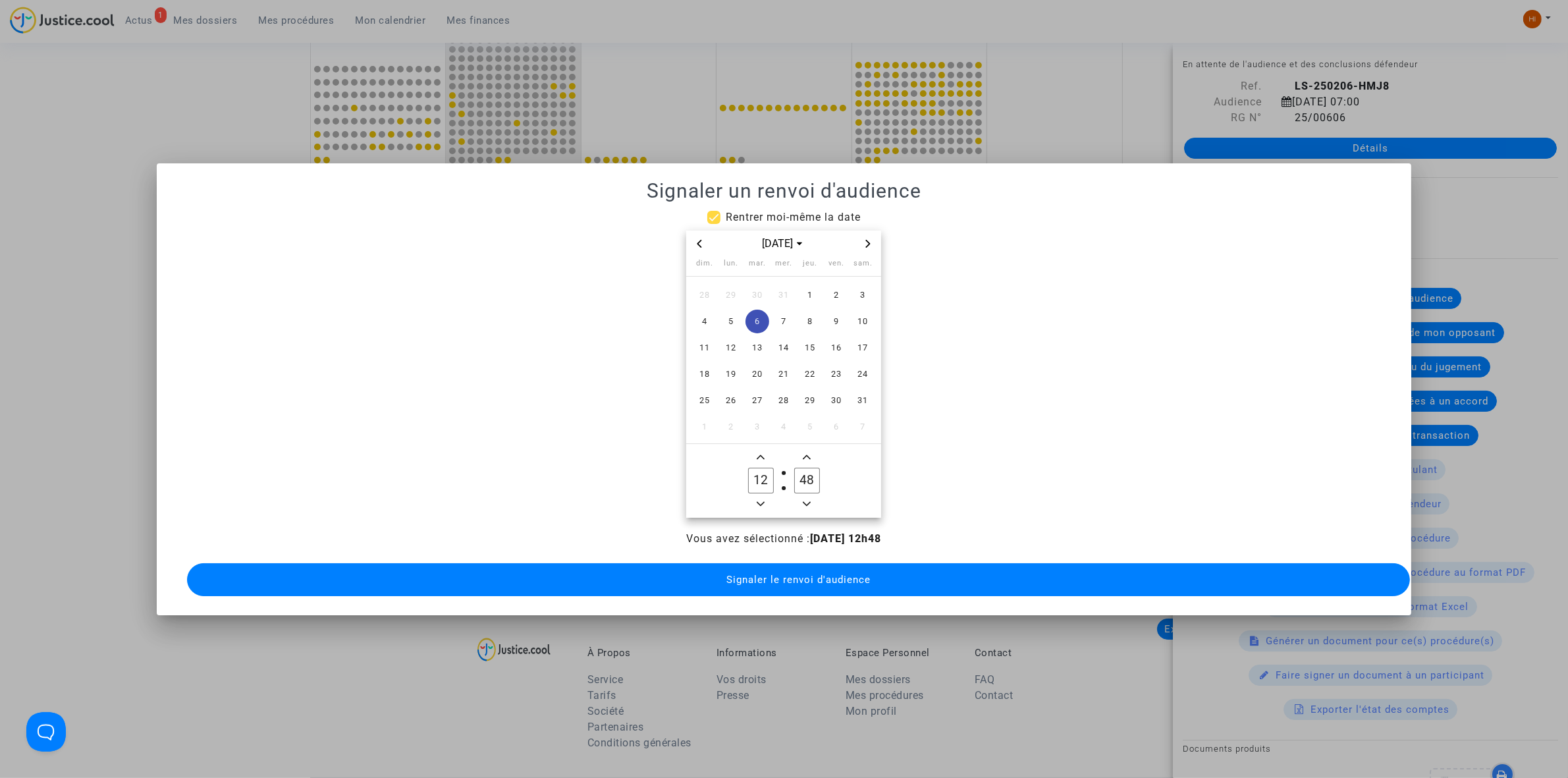
click at [758, 500] on icon "Minus a hour" at bounding box center [760, 504] width 8 height 8
click at [759, 502] on icon "Minus a hour" at bounding box center [760, 504] width 8 height 5
type input "09"
drag, startPoint x: 808, startPoint y: 473, endPoint x: 794, endPoint y: 473, distance: 14.0
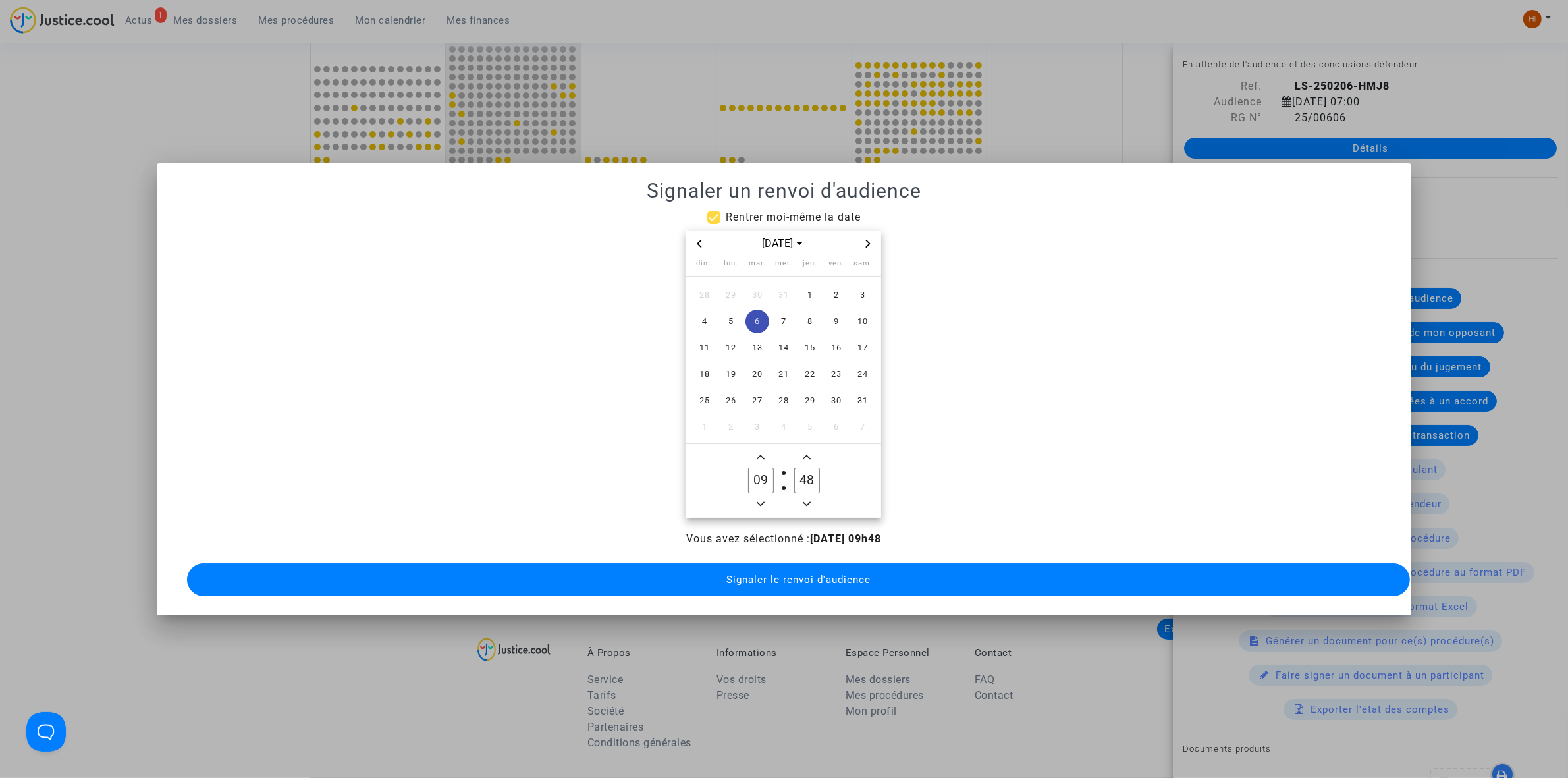
click at [794, 473] on label "48 Minute" at bounding box center [806, 481] width 46 height 26
click at [808, 477] on input "38" at bounding box center [807, 480] width 25 height 25
type input "30"
click at [808, 579] on button "Signaler le renvoi d'audience" at bounding box center [798, 579] width 1223 height 33
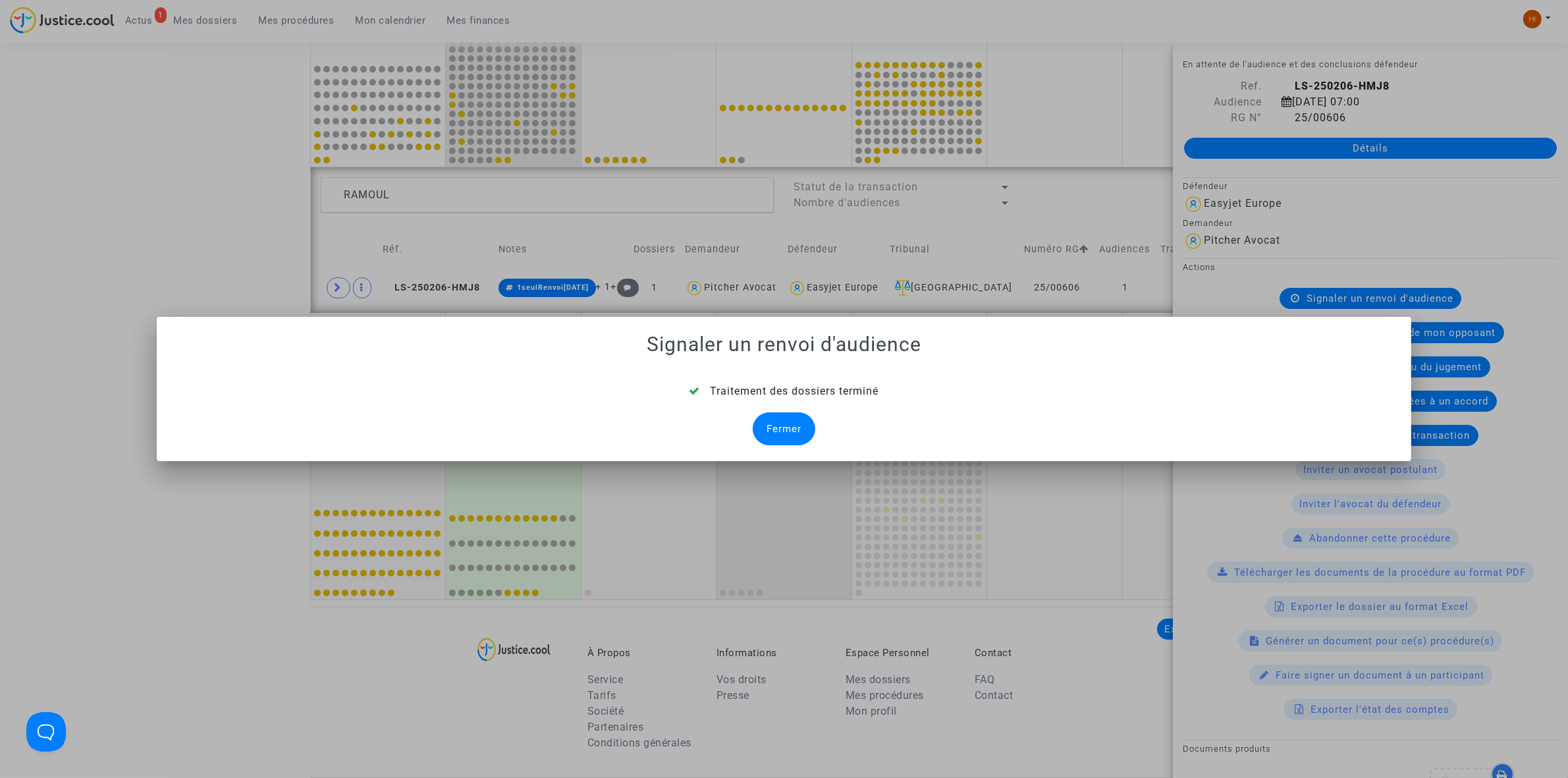
click at [787, 436] on div "Fermer" at bounding box center [784, 429] width 62 height 33
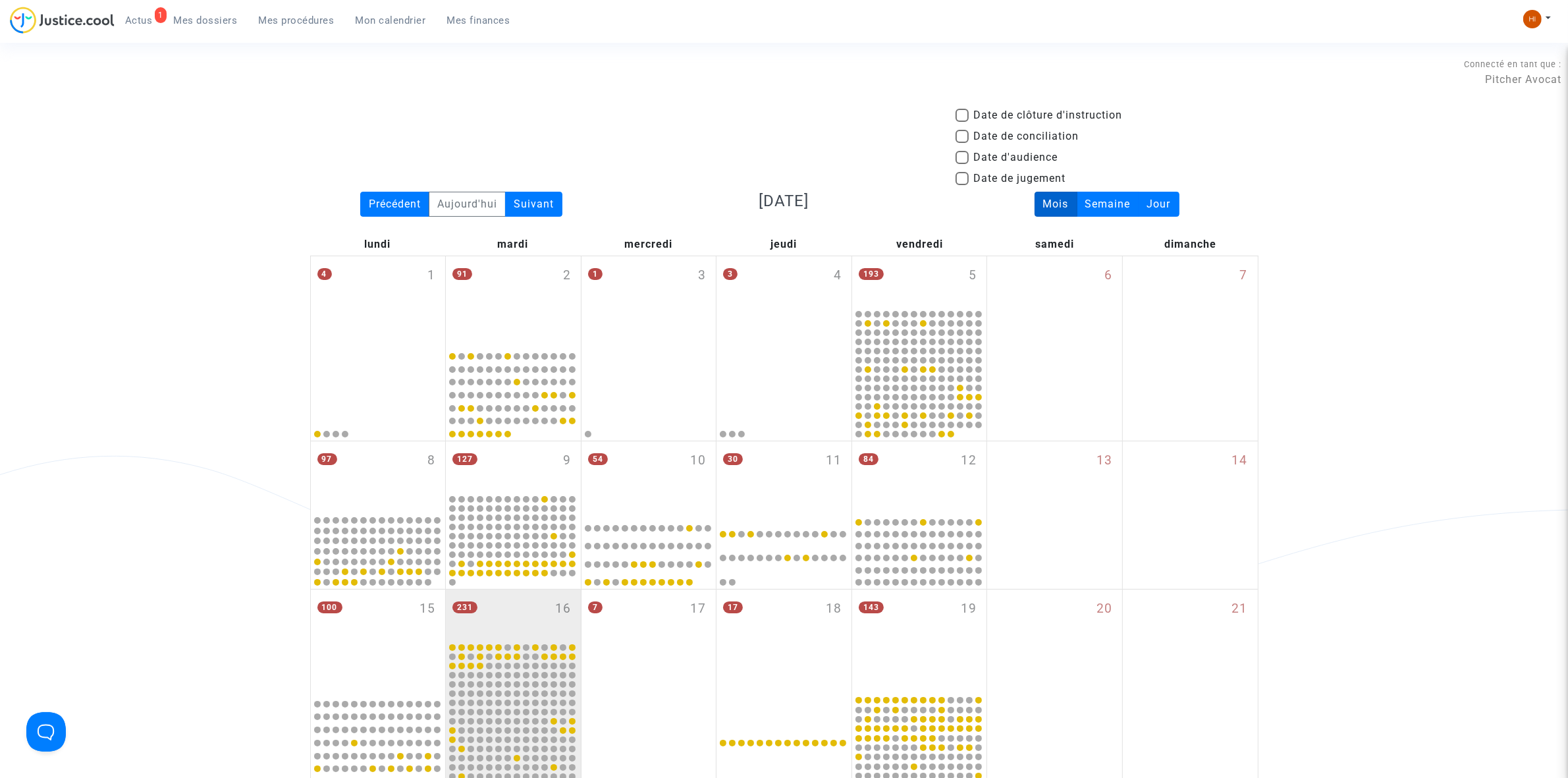
scroll to position [634, 0]
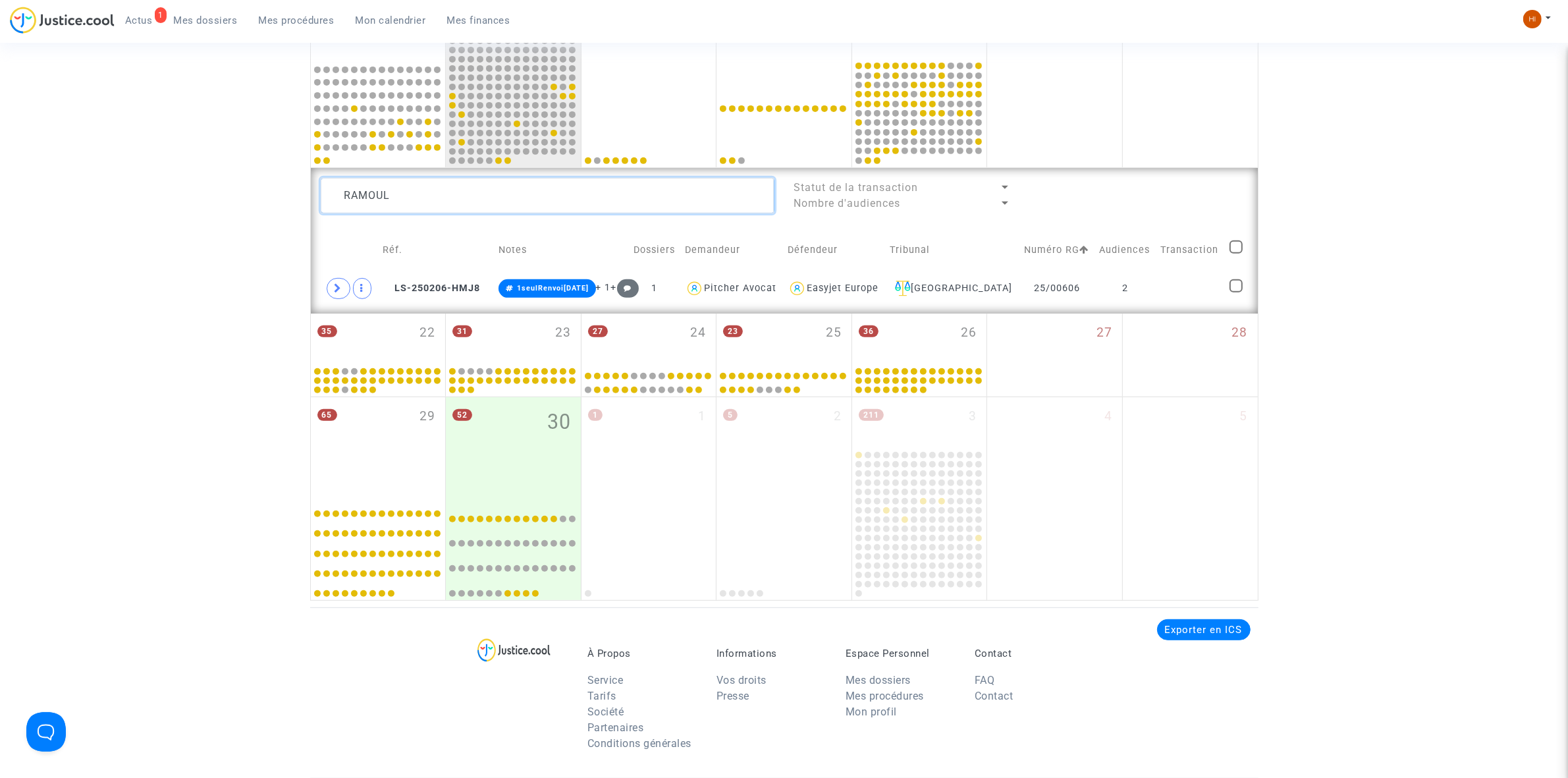
drag, startPoint x: 587, startPoint y: 201, endPoint x: 211, endPoint y: 104, distance: 388.3
click at [212, 104] on div "Date de clôture d'instruction Date de conciliation Date d'audience Date de juge…" at bounding box center [784, 36] width 1568 height 1127
click at [1146, 285] on td "1" at bounding box center [1118, 289] width 65 height 31
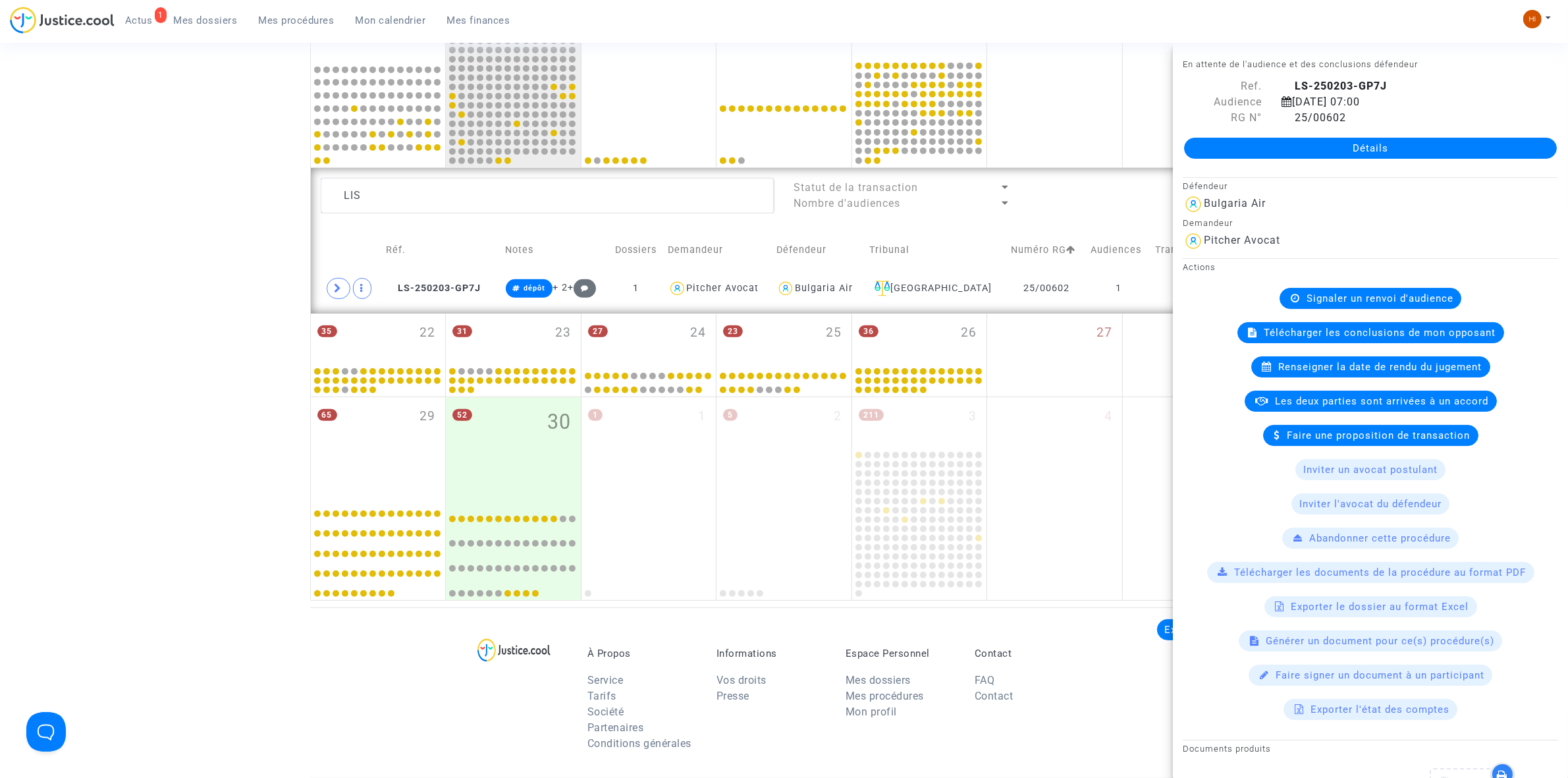
click at [1317, 367] on span "Renseigner la date de rendu du jugement" at bounding box center [1380, 367] width 203 height 12
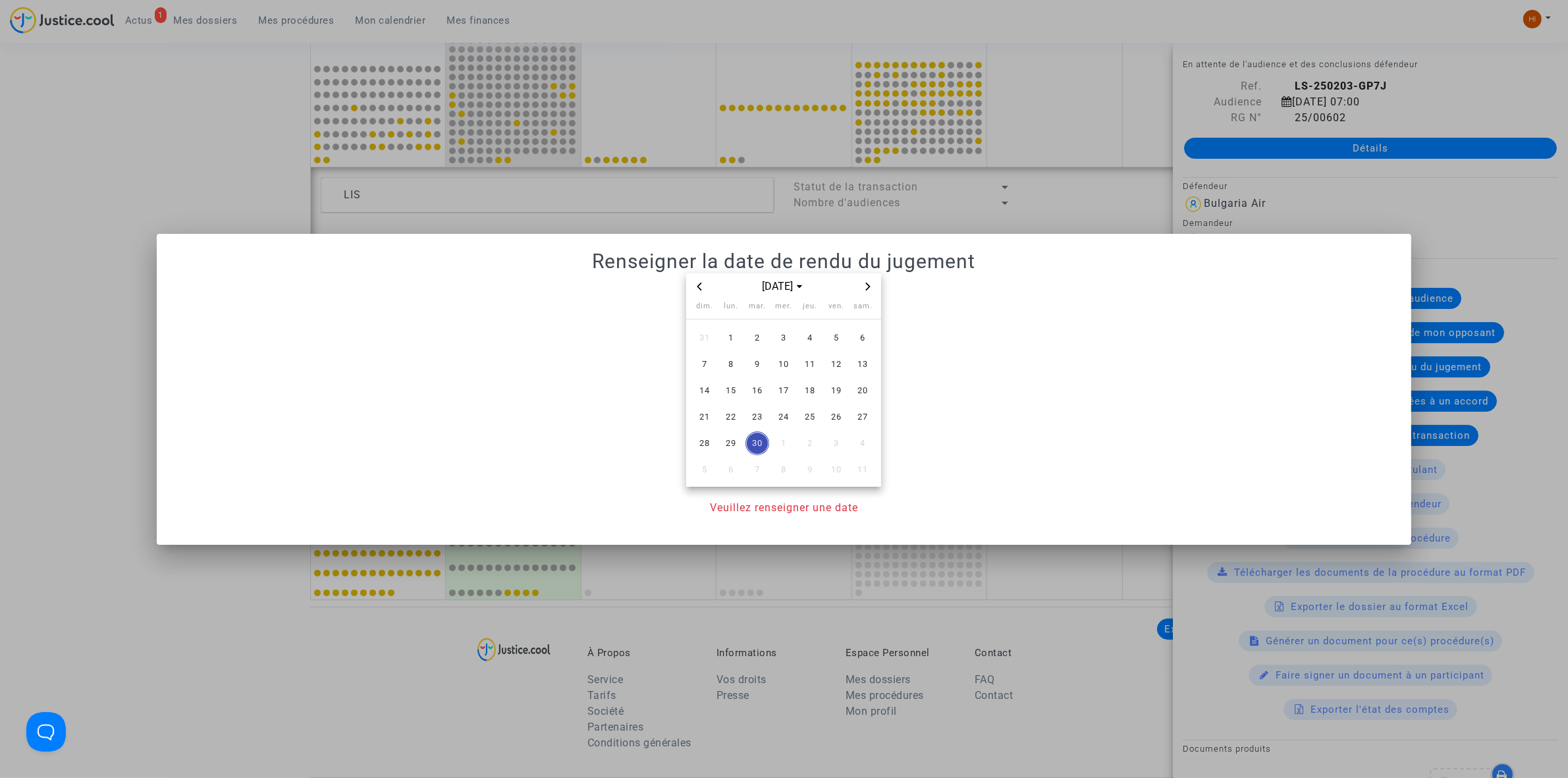
click at [870, 285] on icon "Next month" at bounding box center [867, 286] width 8 height 8
click at [808, 396] on span "13" at bounding box center [810, 390] width 24 height 24
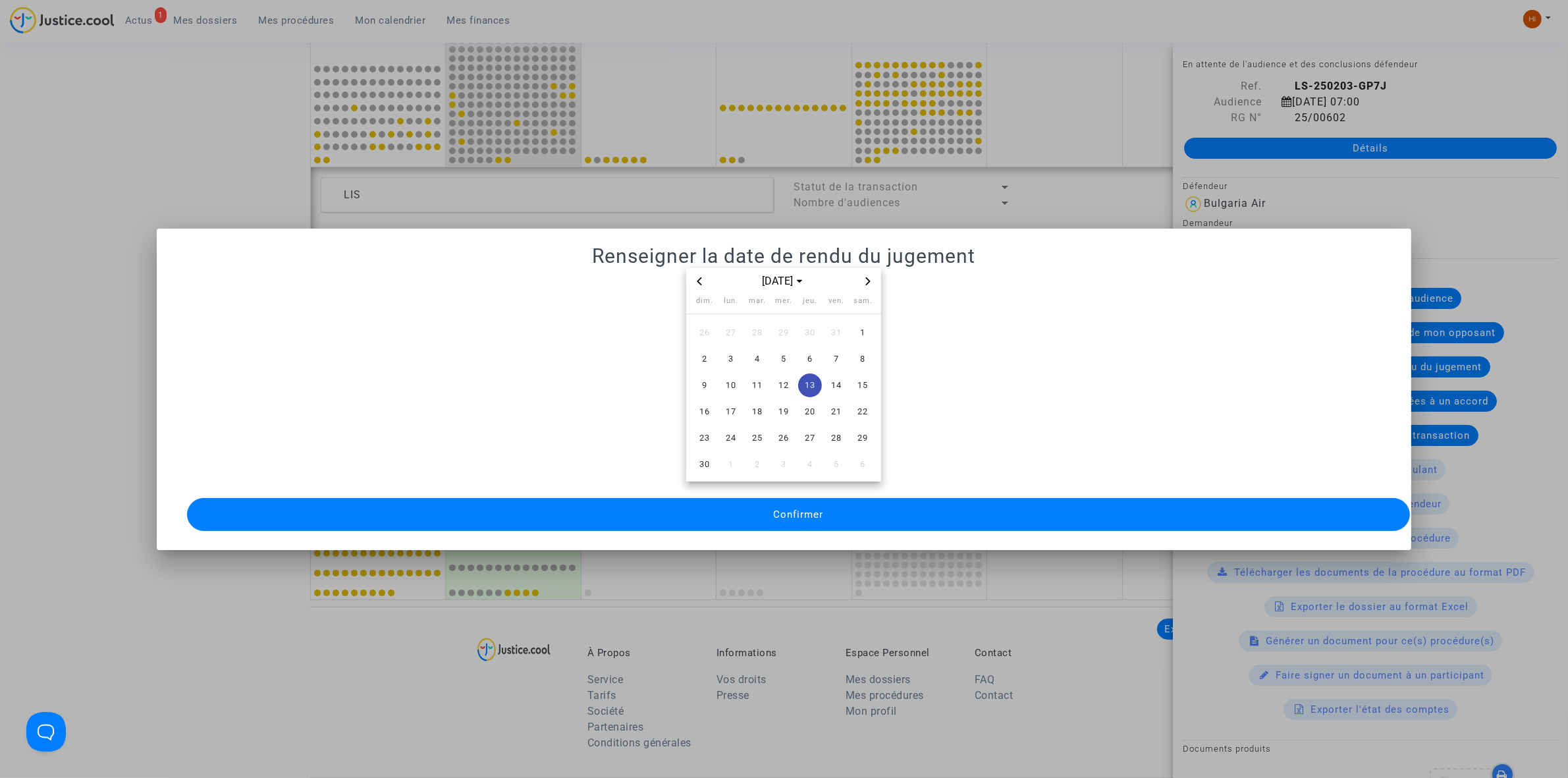
click at [466, 511] on button "Confirmer" at bounding box center [798, 514] width 1223 height 33
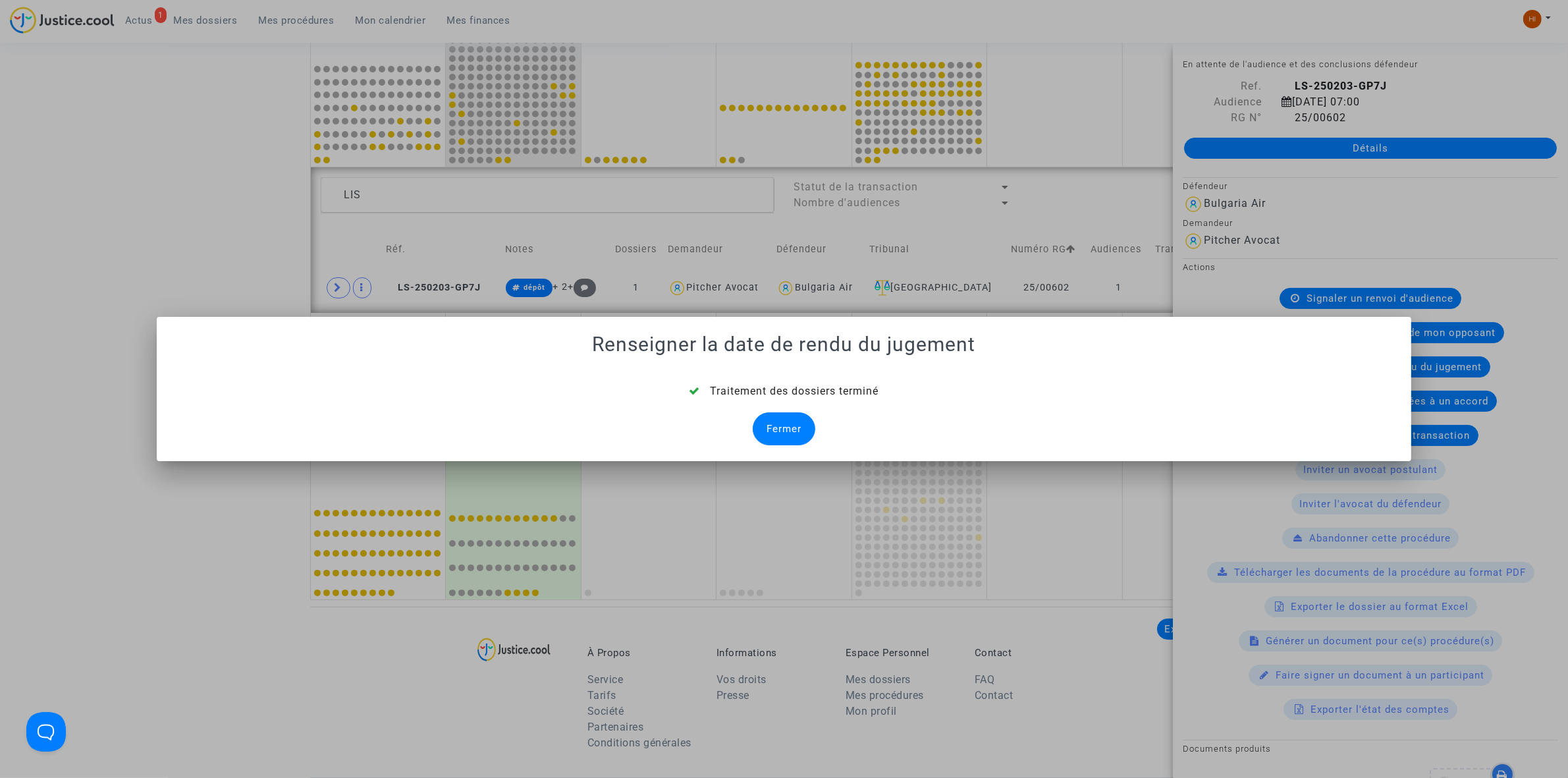
click at [767, 417] on div "Fermer" at bounding box center [784, 429] width 62 height 33
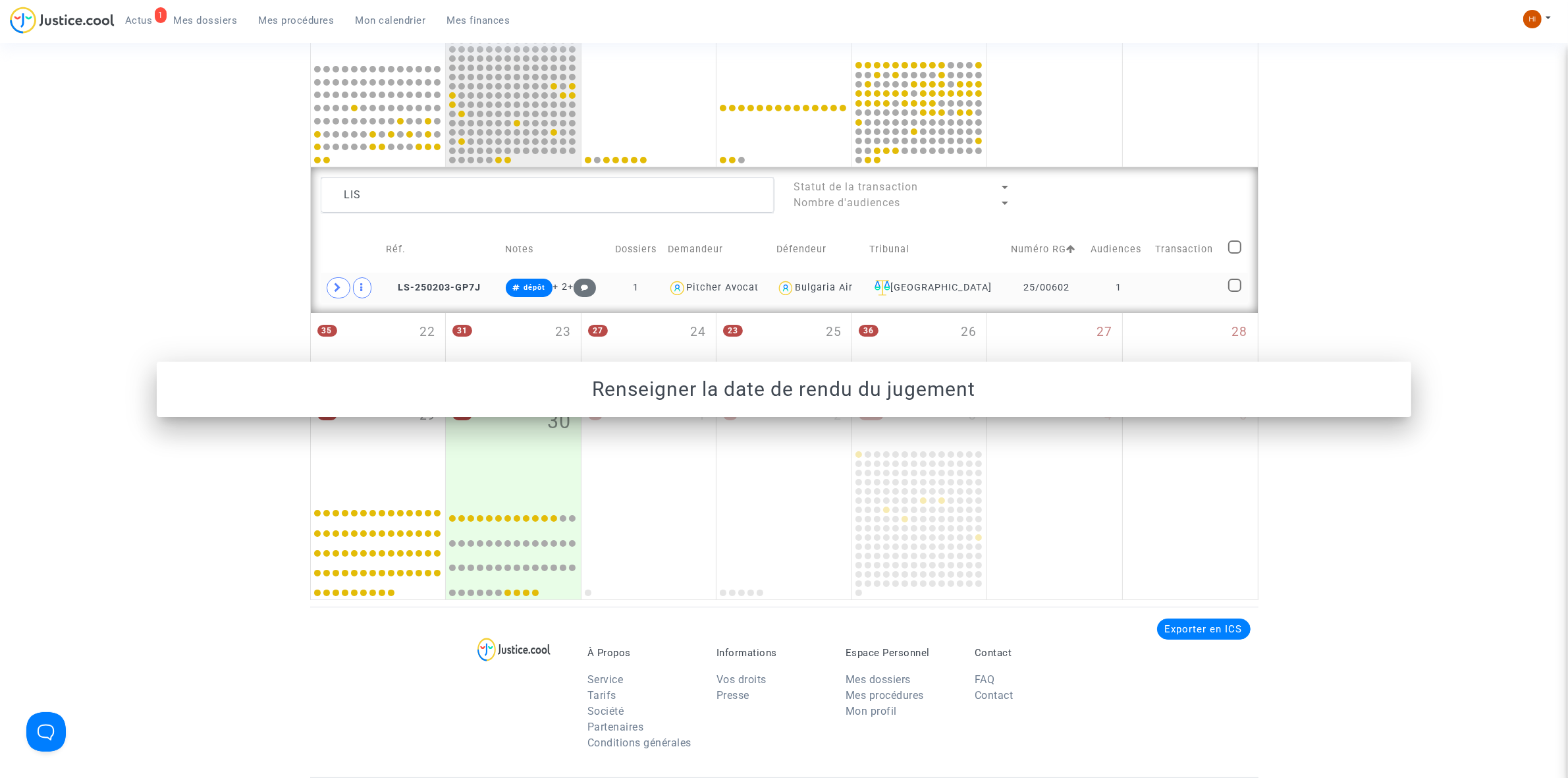
scroll to position [634, 0]
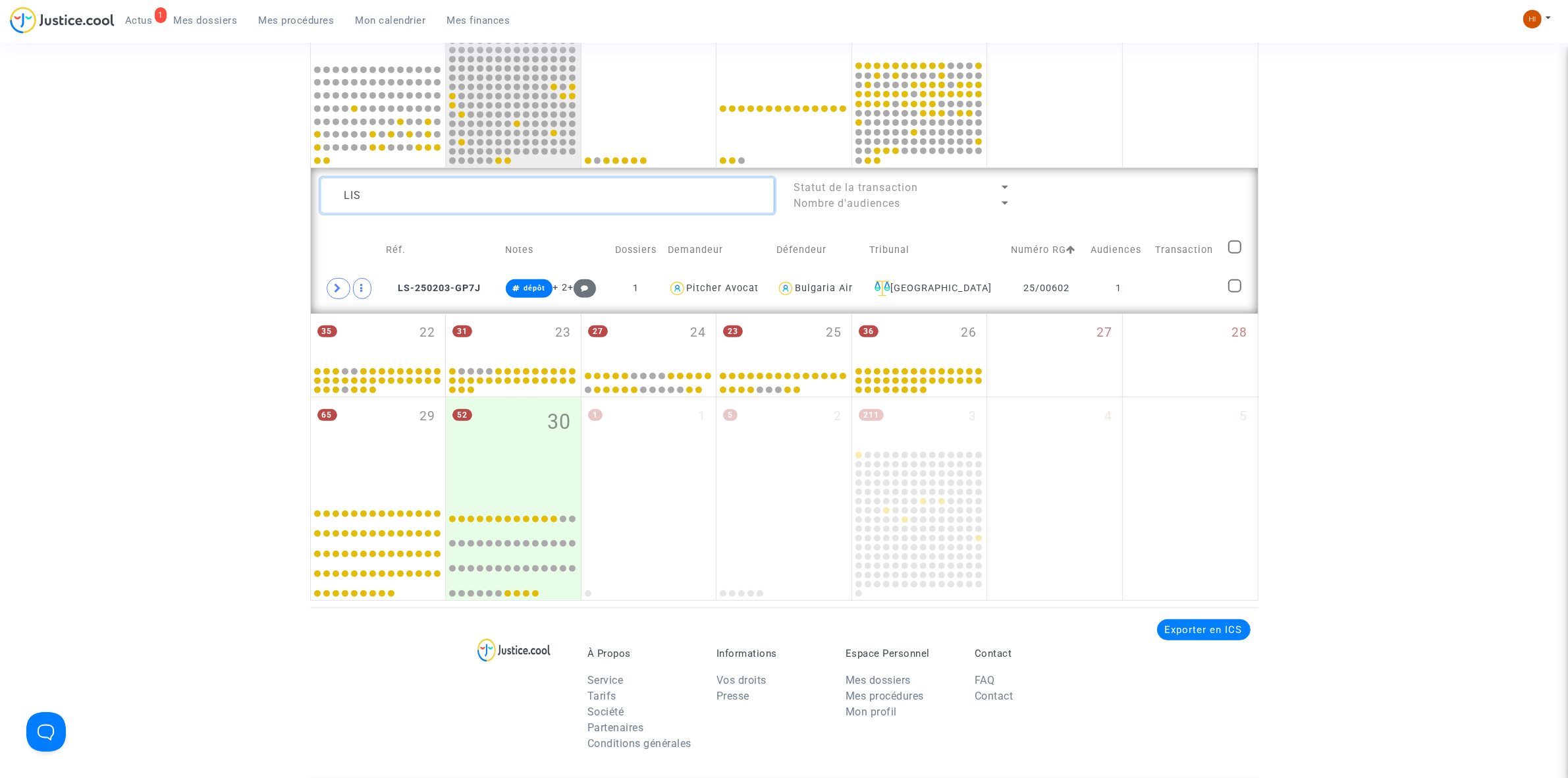
drag, startPoint x: 135, startPoint y: 203, endPoint x: 83, endPoint y: 208, distance: 52.2
click at [91, 206] on div "Date de clôture d'instruction Date de conciliation Date d'audience Date de juge…" at bounding box center [784, 36] width 1568 height 1127
paste textarea "[PERSON_NAME]"
click at [1131, 299] on td "2" at bounding box center [1126, 289] width 61 height 31
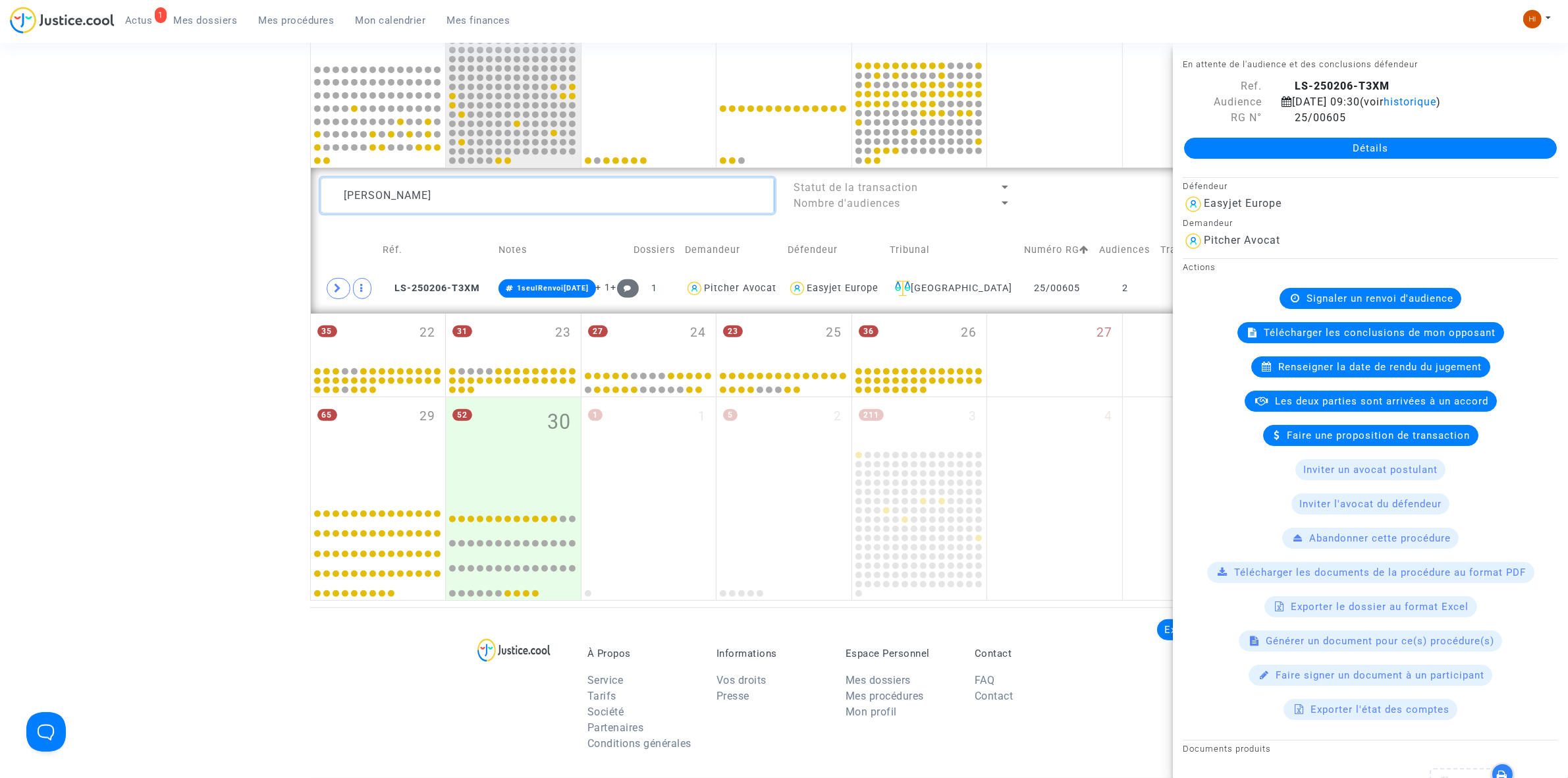
drag, startPoint x: 498, startPoint y: 185, endPoint x: 272, endPoint y: 185, distance: 226.0
click at [274, 185] on div "Date de clôture d'instruction Date de conciliation Date d'audience Date de juge…" at bounding box center [784, 36] width 1568 height 1127
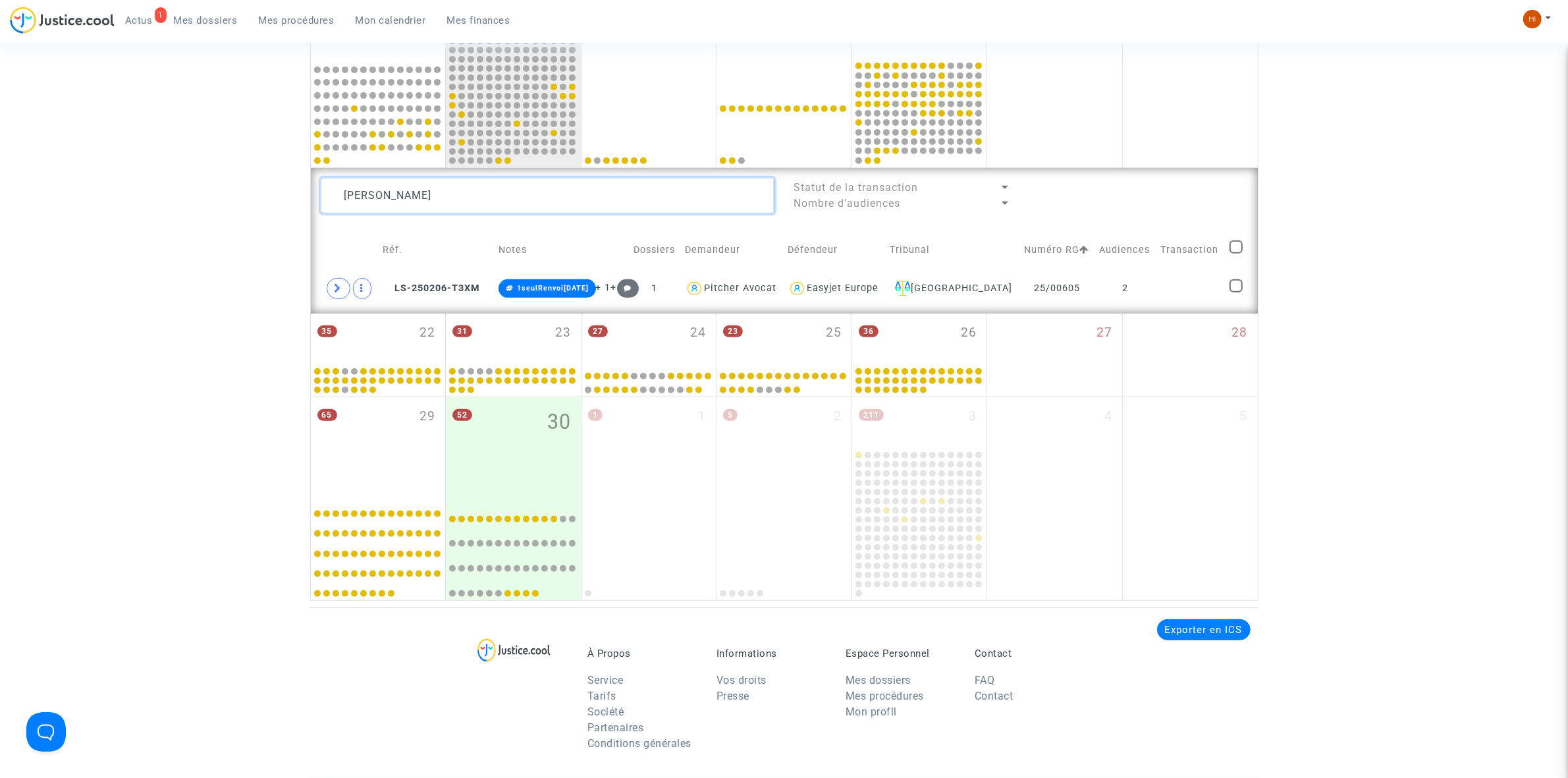
paste textarea "ouf Amara"
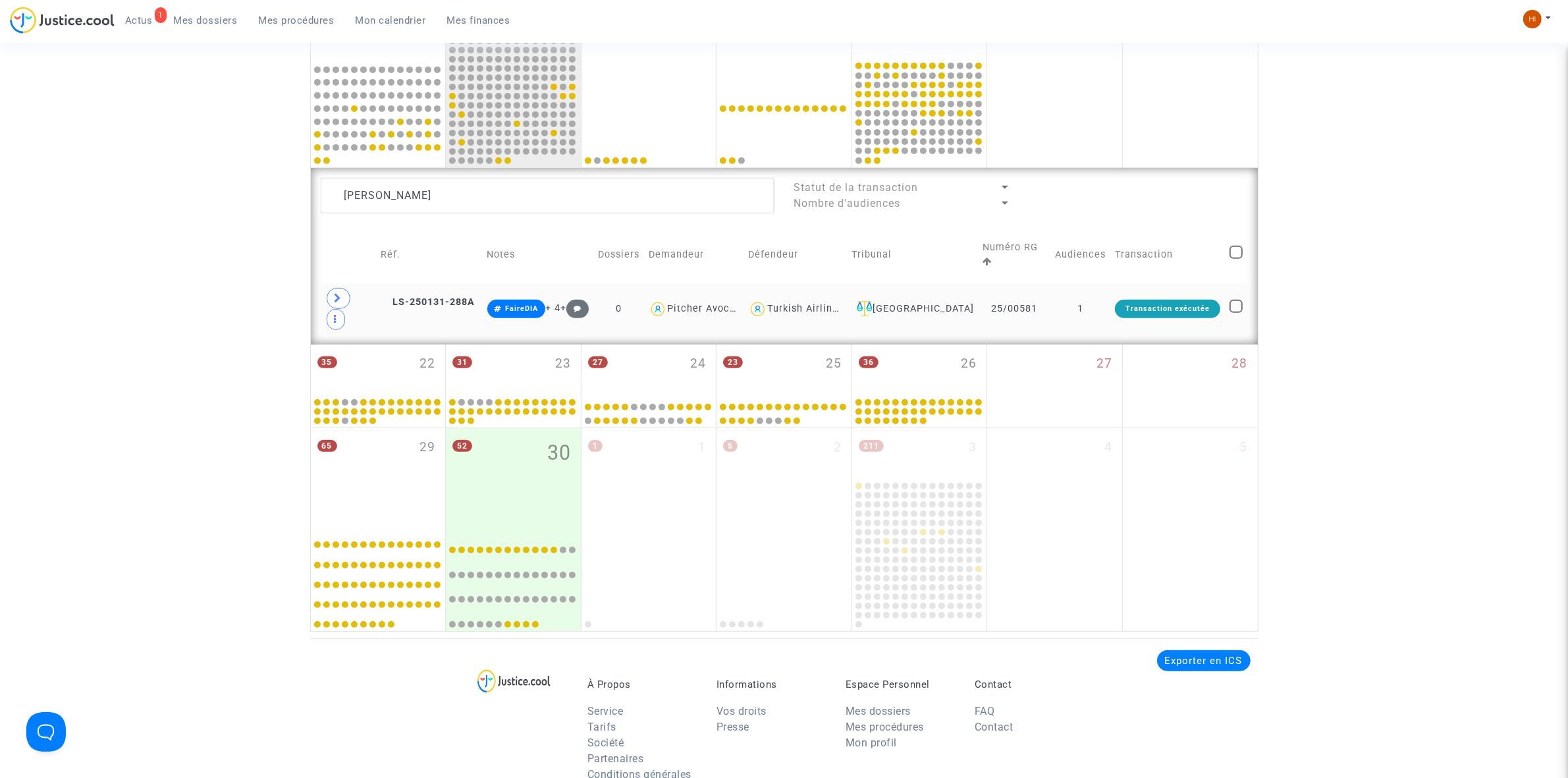
click at [1108, 301] on td "1" at bounding box center [1080, 309] width 60 height 51
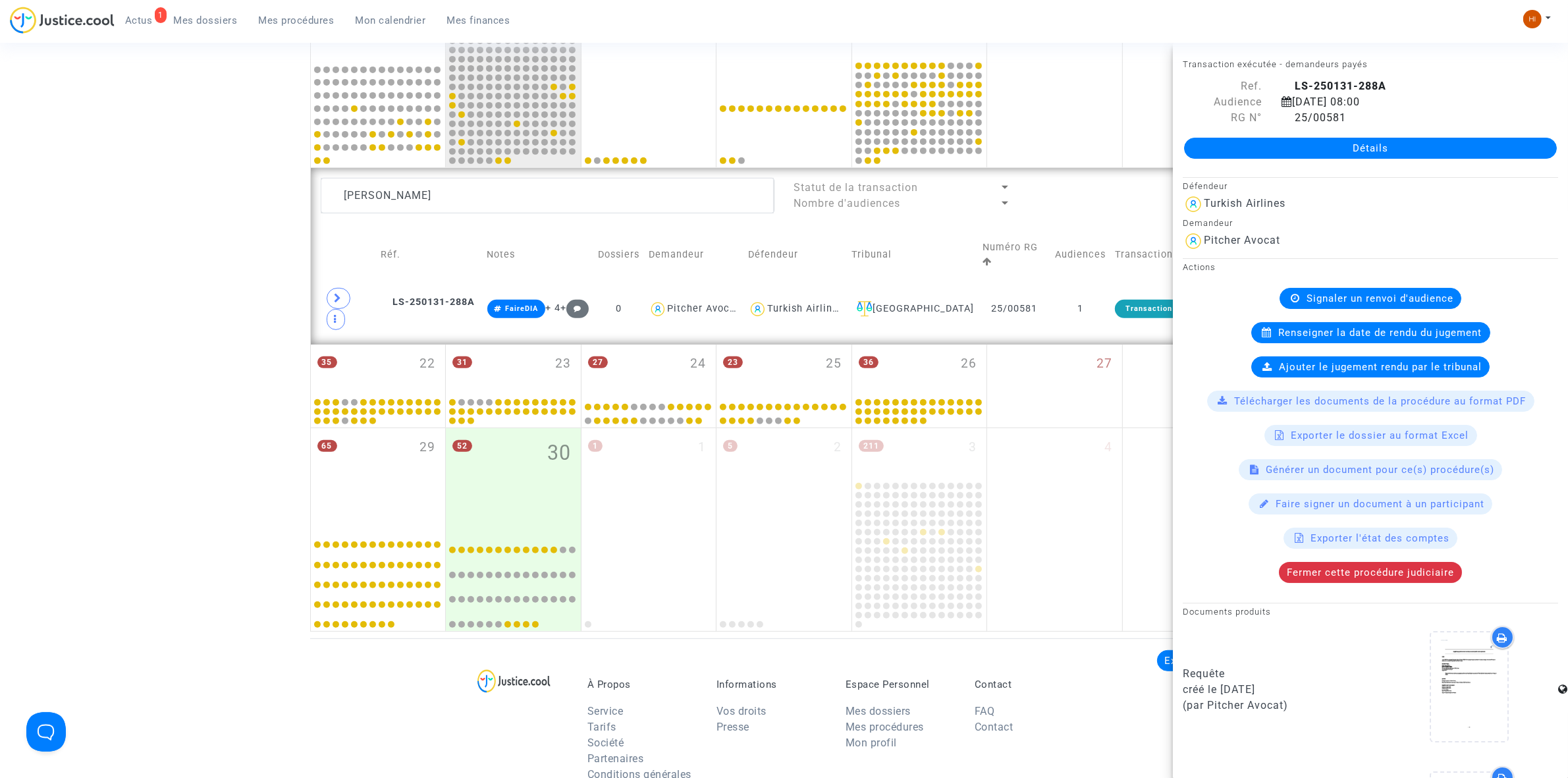
click at [1414, 329] on span "Renseigner la date de rendu du jugement" at bounding box center [1380, 332] width 203 height 12
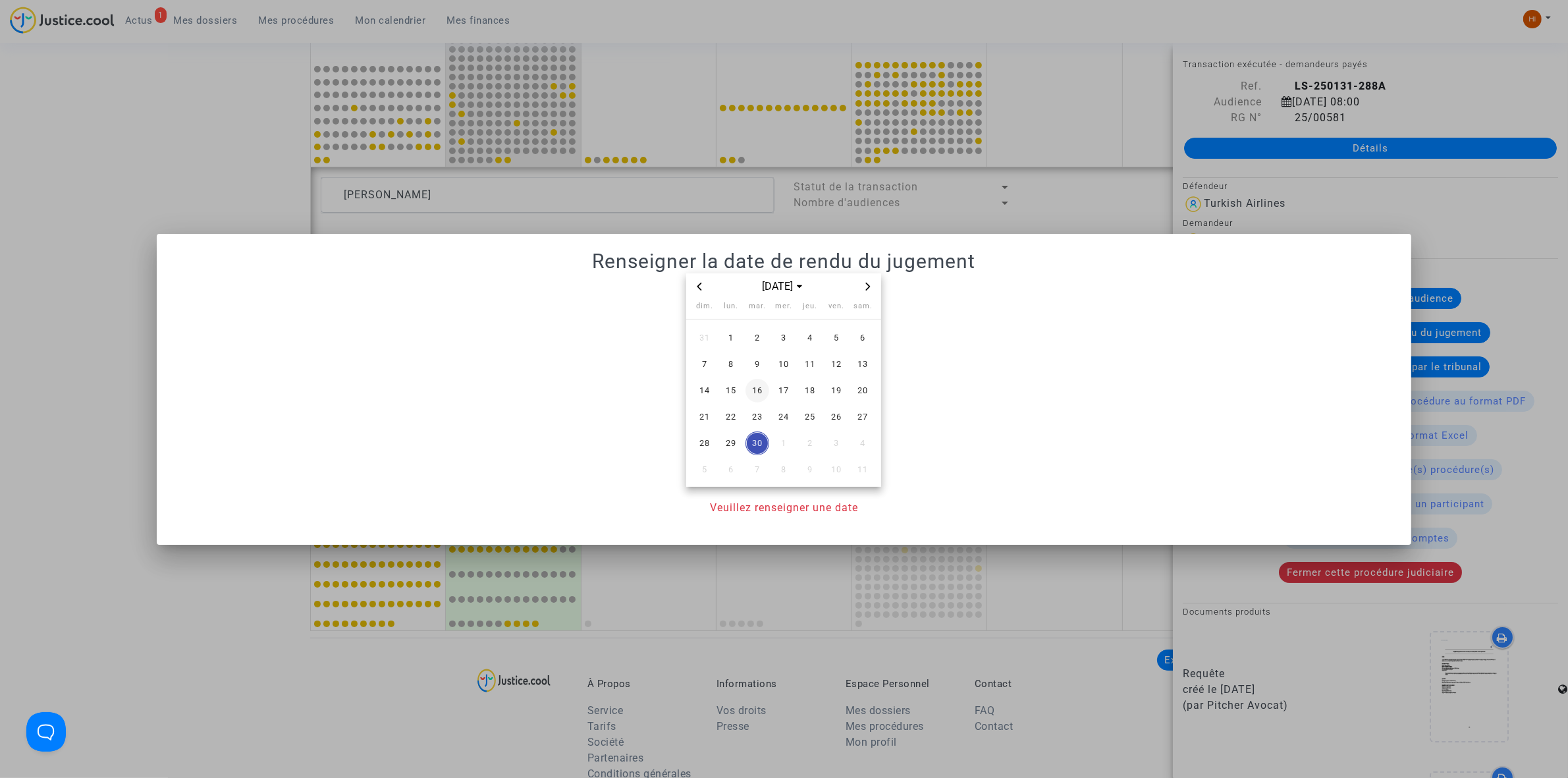
click at [756, 395] on span "16" at bounding box center [757, 390] width 24 height 24
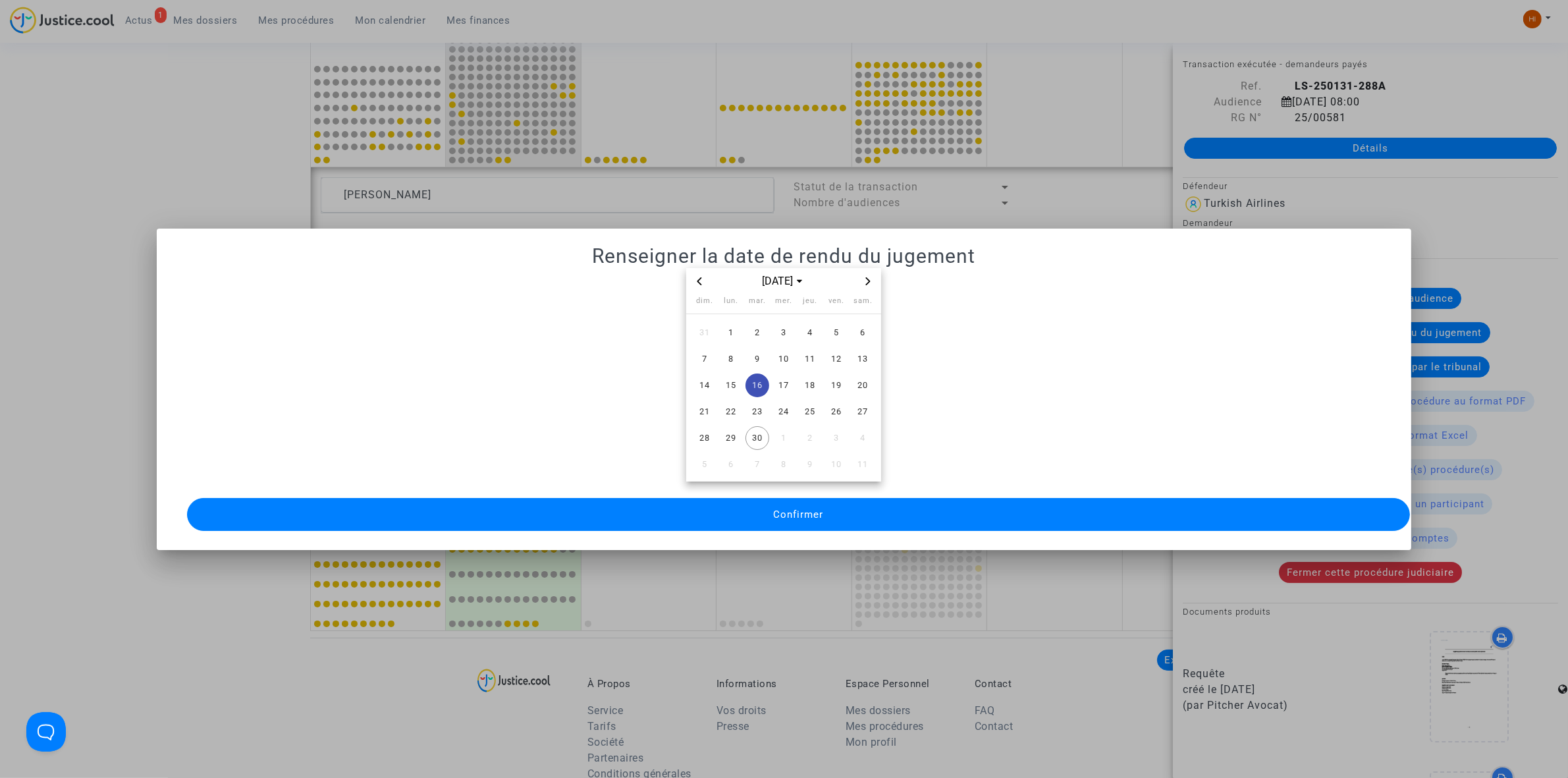
click at [761, 511] on button "Confirmer" at bounding box center [798, 514] width 1223 height 33
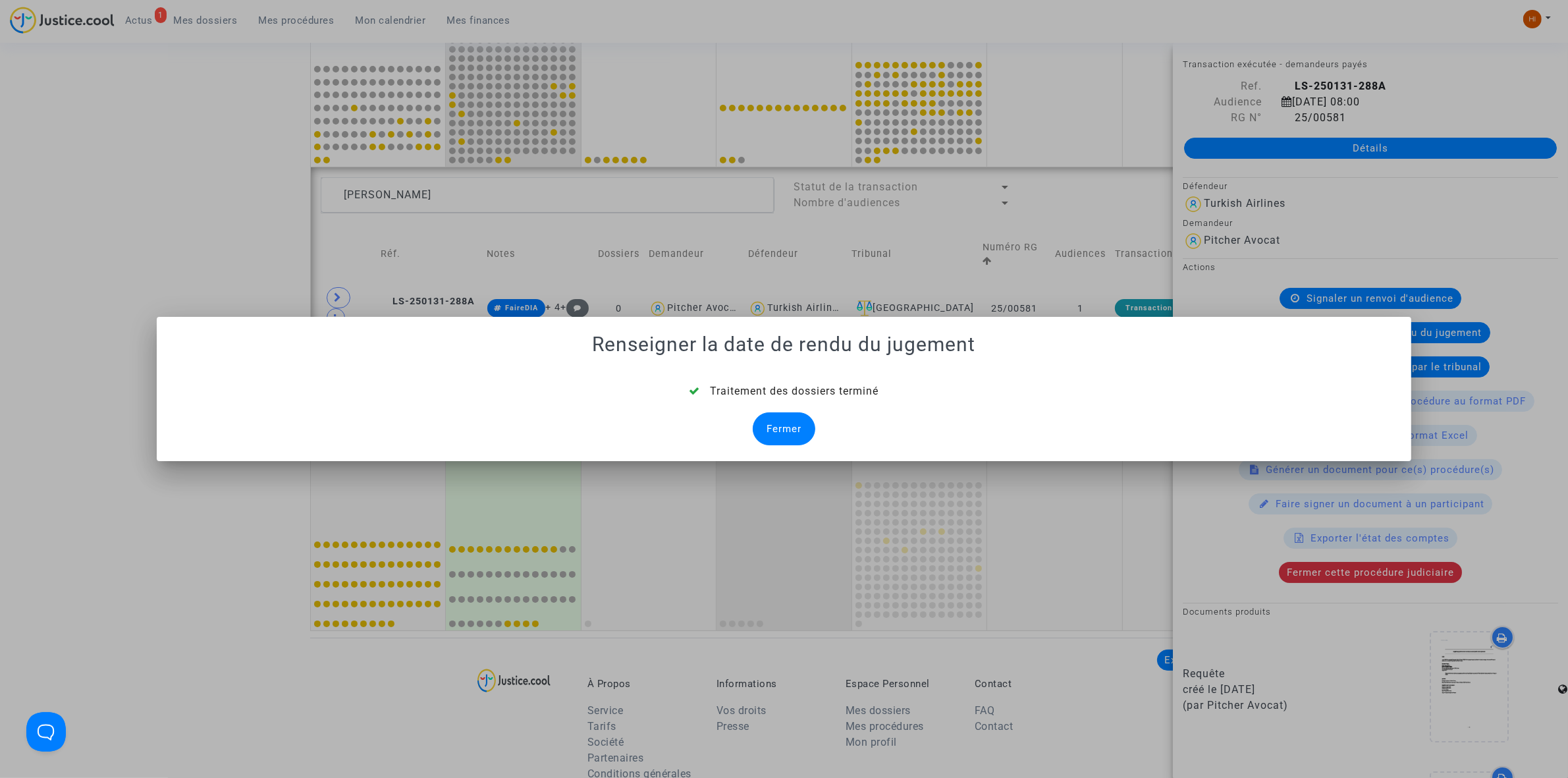
click at [782, 422] on div "Fermer" at bounding box center [784, 429] width 62 height 33
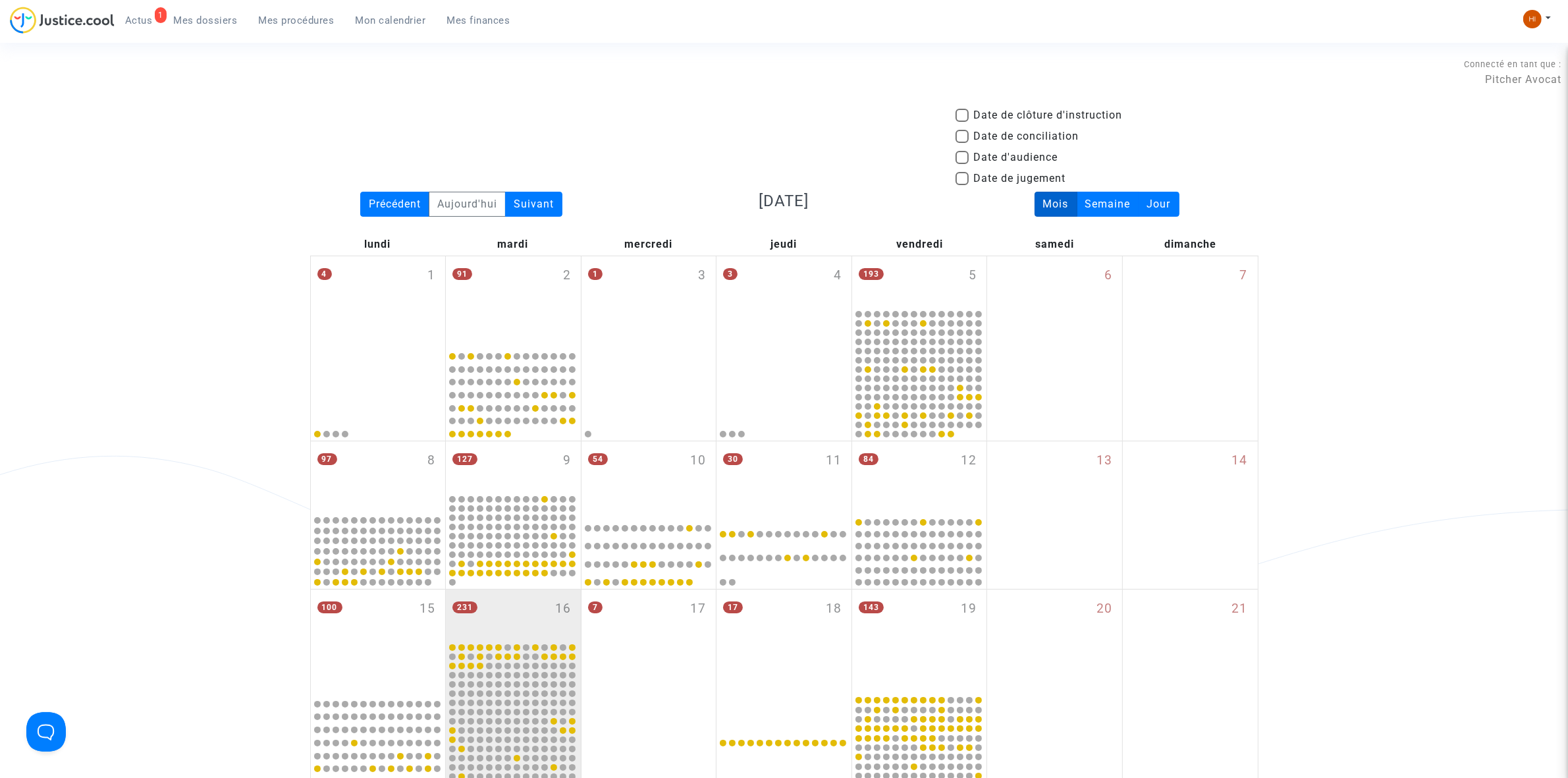
scroll to position [634, 0]
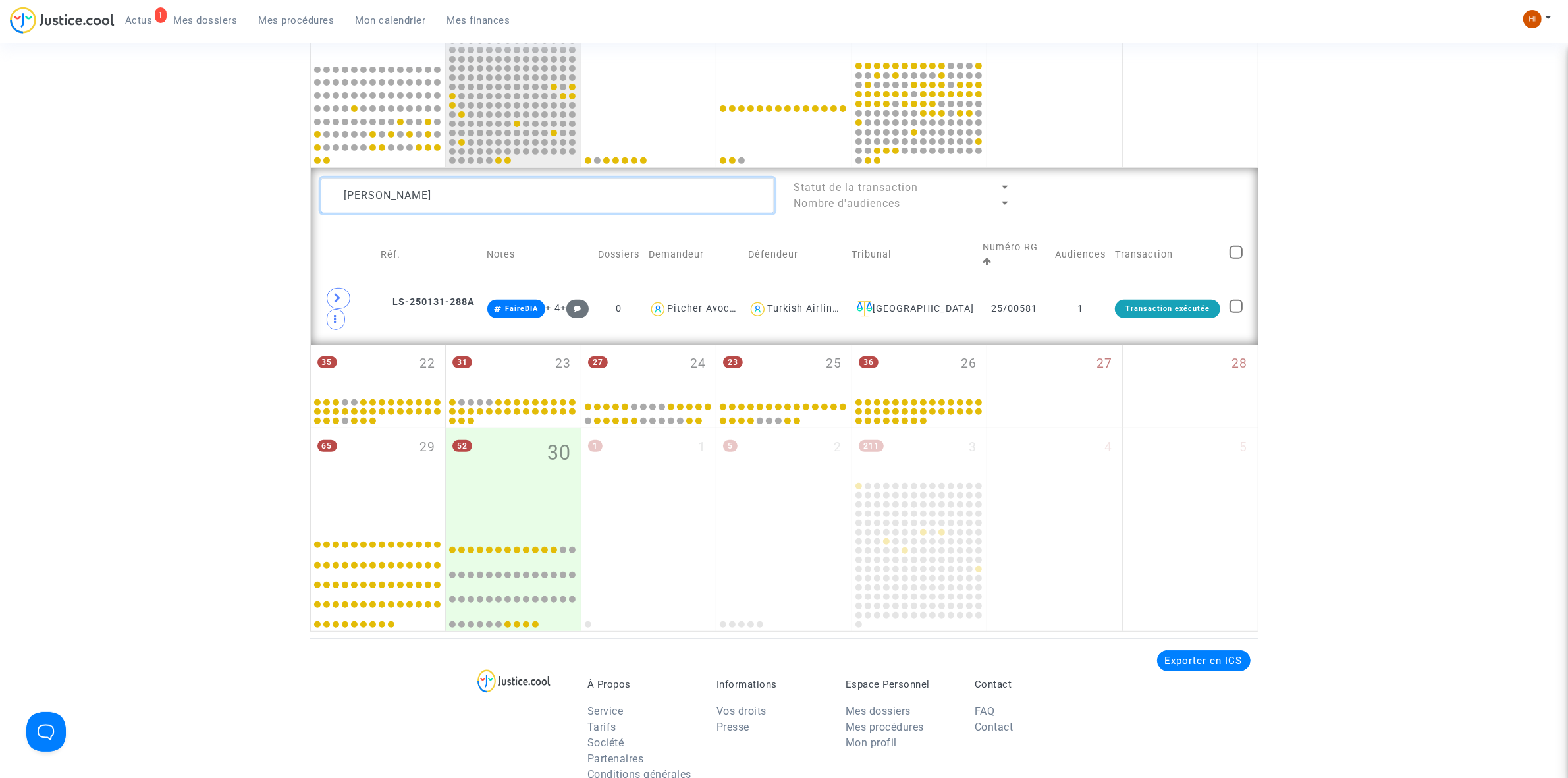
drag, startPoint x: 617, startPoint y: 195, endPoint x: -150, endPoint y: 265, distance: 770.2
click at [0, 265] on html "1 Actus Mes dossiers Mes procédures Mon calendrier Mes finances Mon profil Chan…" at bounding box center [784, 247] width 1568 height 1762
paste textarea "[PERSON_NAME]"
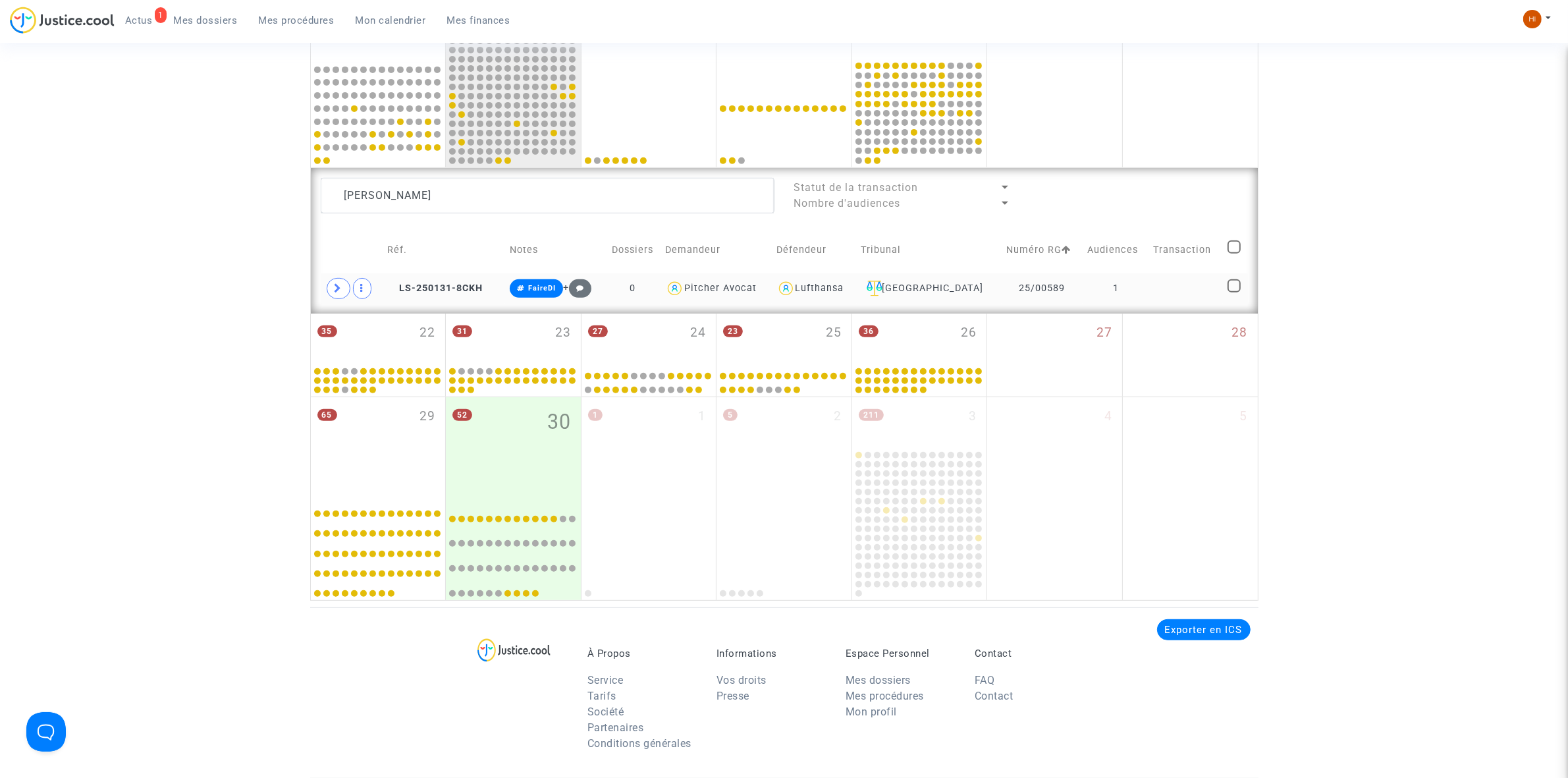
click at [1180, 279] on td at bounding box center [1186, 289] width 74 height 31
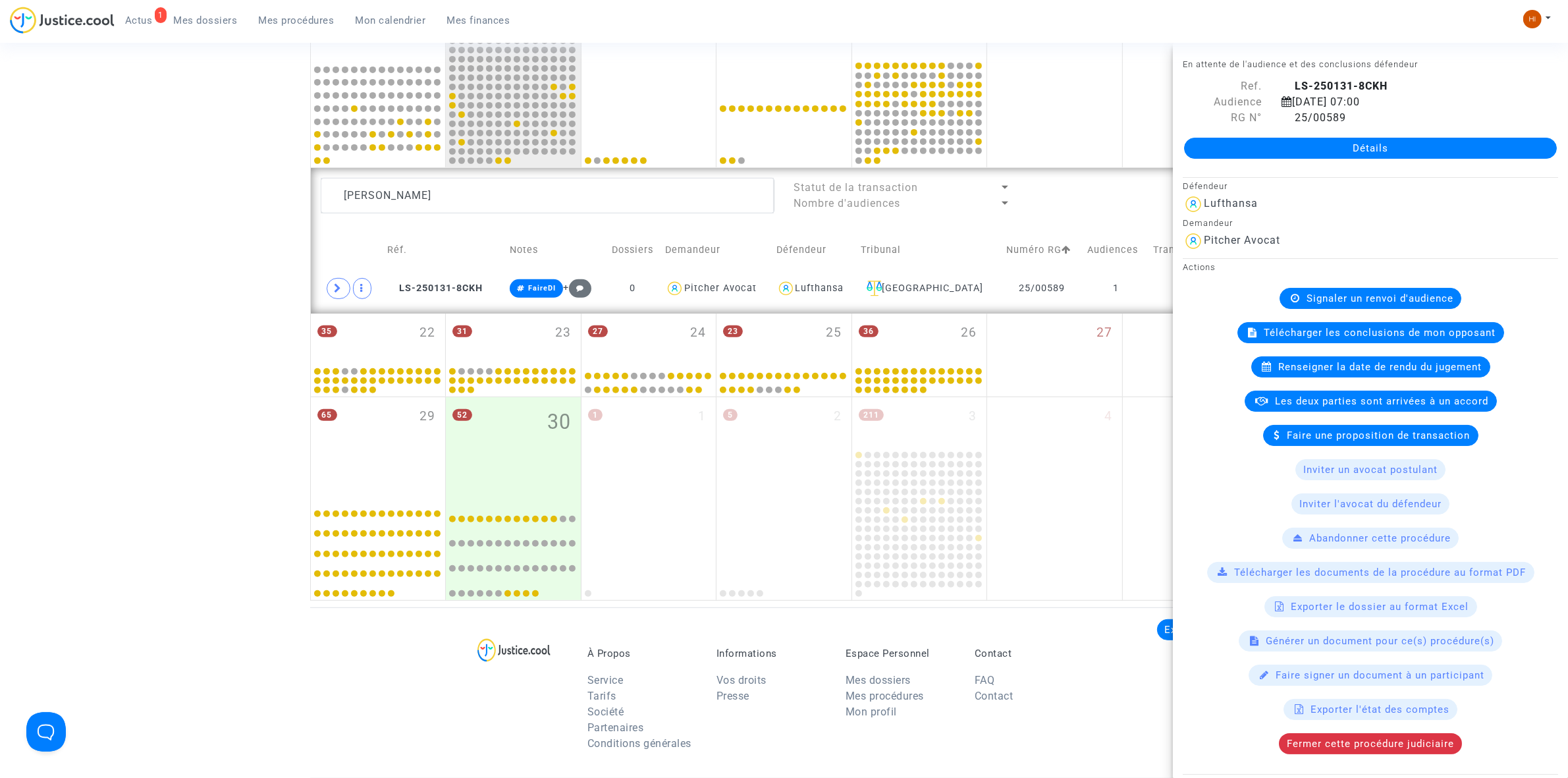
click at [1360, 361] on div "Renseigner la date de rendu du jugement" at bounding box center [1371, 367] width 239 height 21
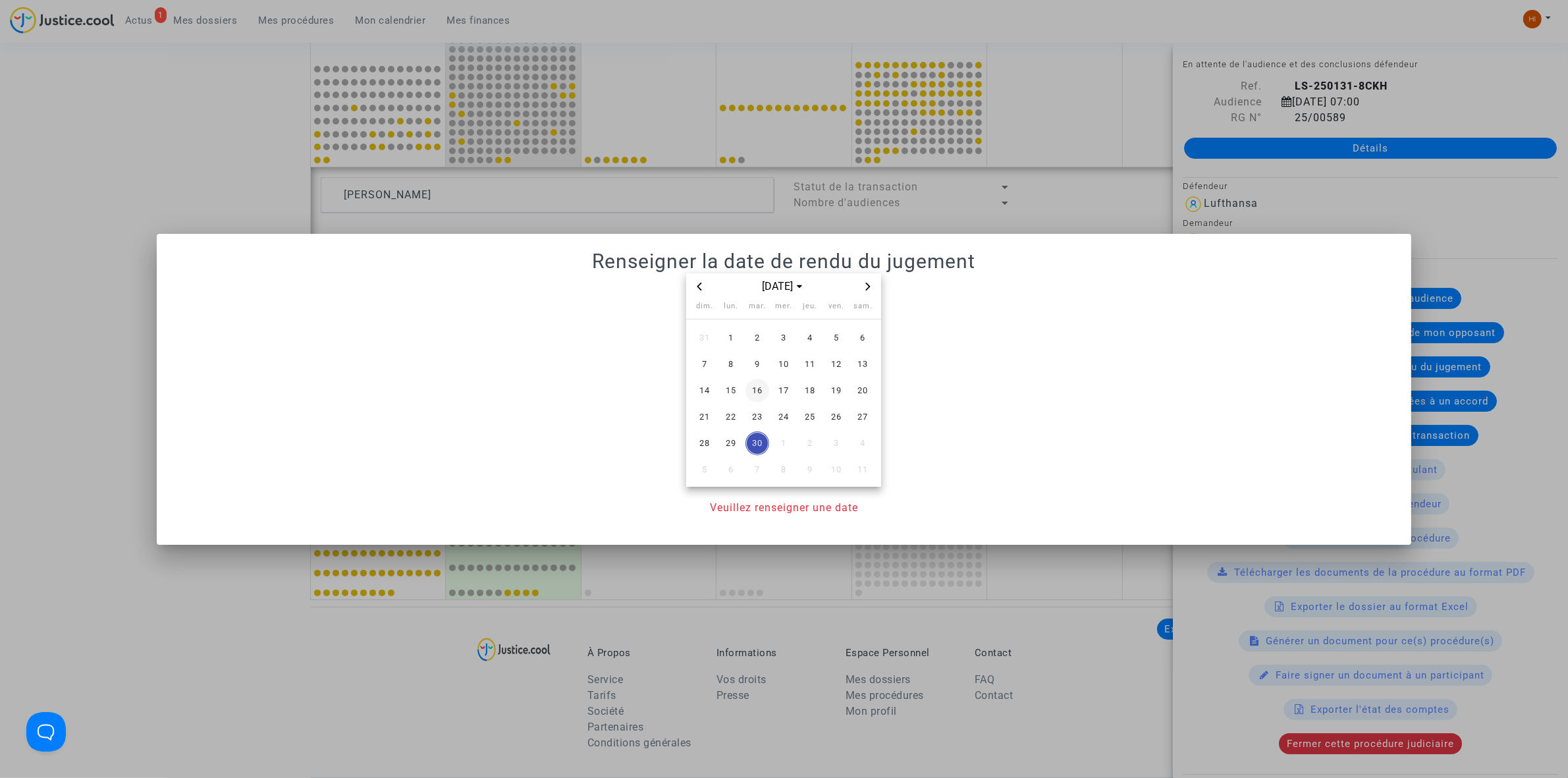
click at [751, 386] on span "16" at bounding box center [757, 390] width 24 height 24
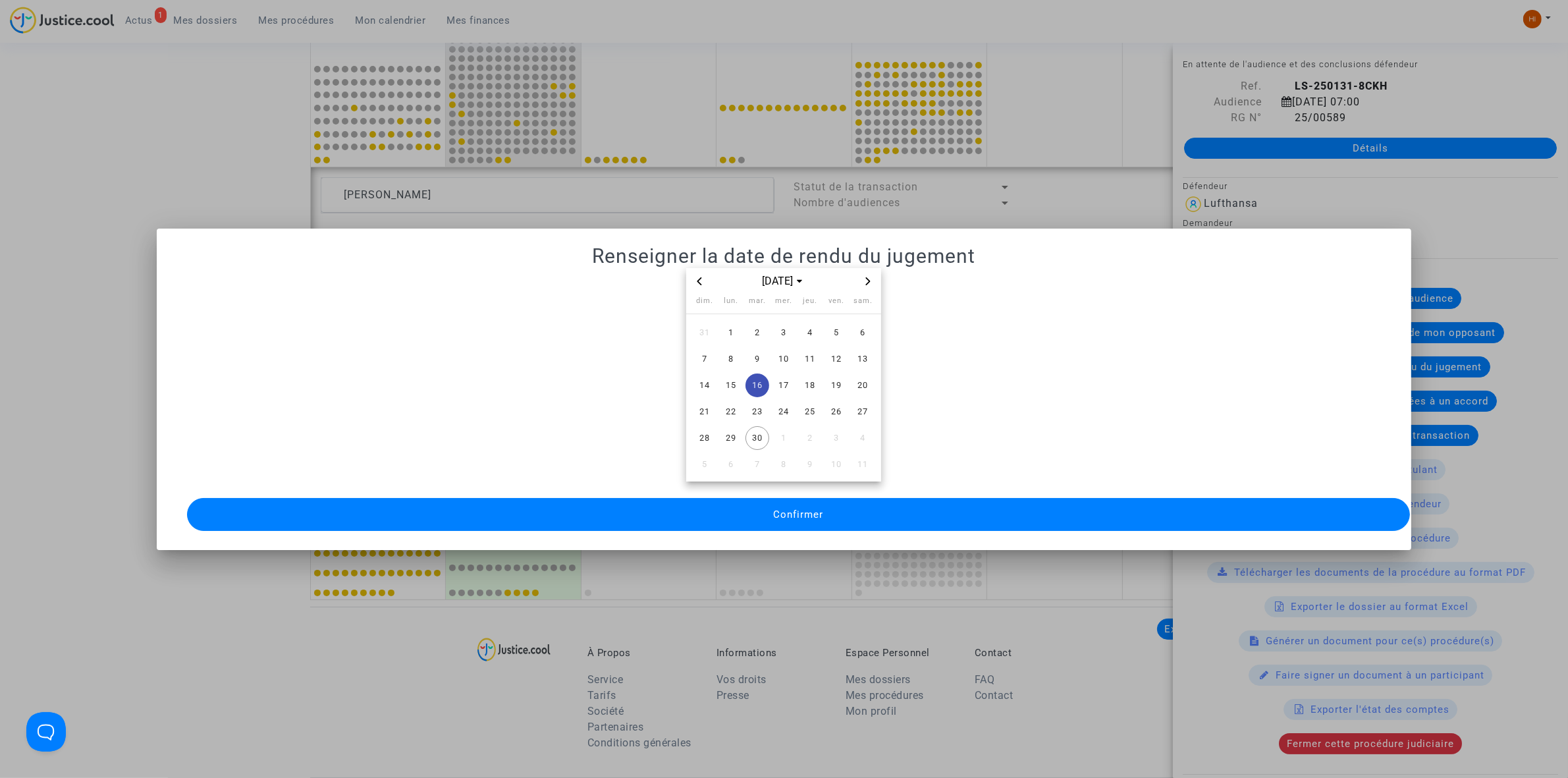
click at [761, 502] on button "Confirmer" at bounding box center [798, 514] width 1223 height 33
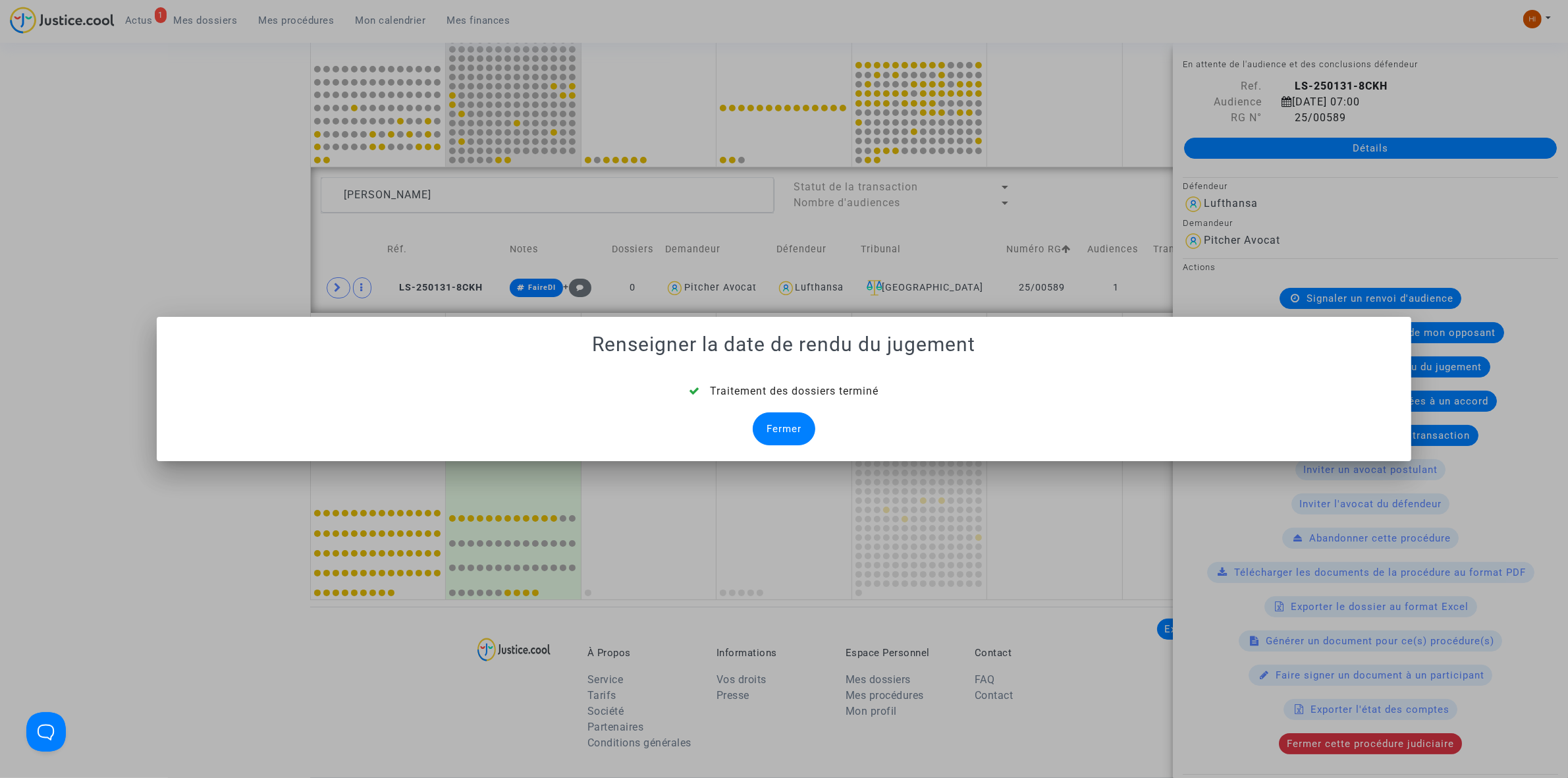
click at [768, 435] on div "Fermer" at bounding box center [784, 429] width 62 height 33
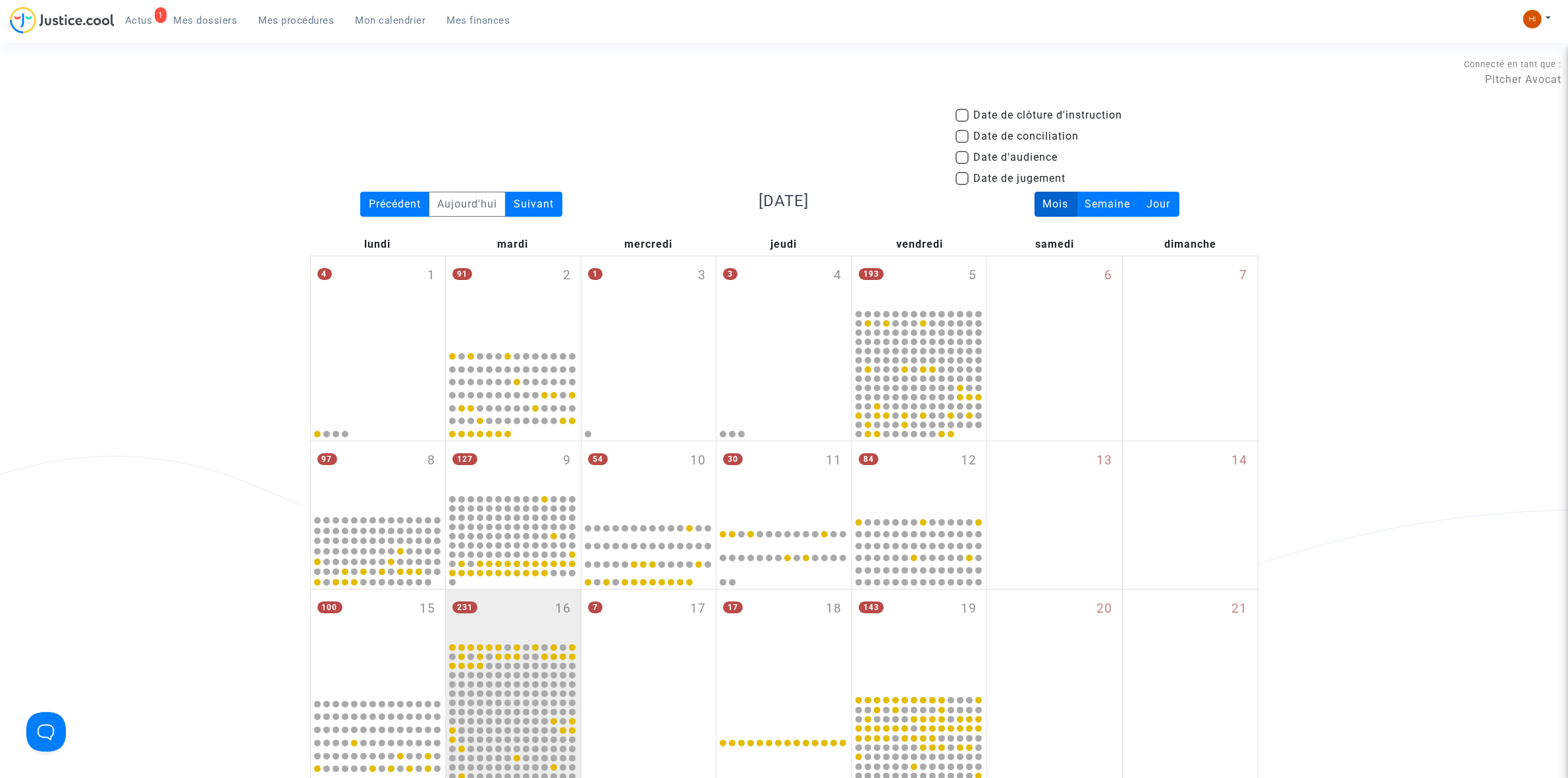
scroll to position [634, 0]
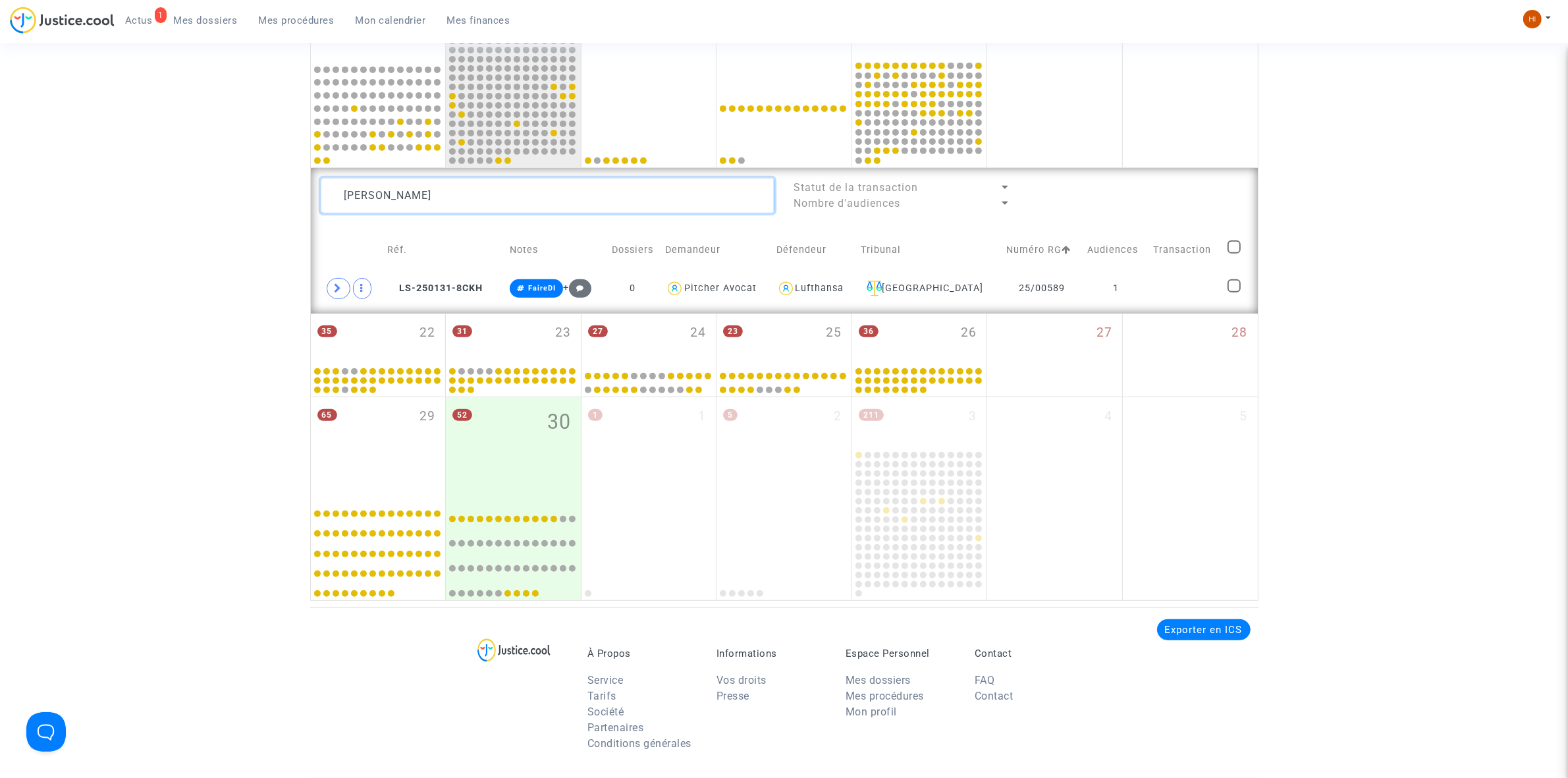
drag, startPoint x: 698, startPoint y: 201, endPoint x: -181, endPoint y: 260, distance: 881.0
click at [0, 260] on html "1 Actus Mes dossiers Mes procédures Mon calendrier Mes finances Mon profil Chan…" at bounding box center [784, 231] width 1568 height 1730
paste textarea "[PERSON_NAME]"
click at [1092, 301] on td "1" at bounding box center [1124, 289] width 62 height 31
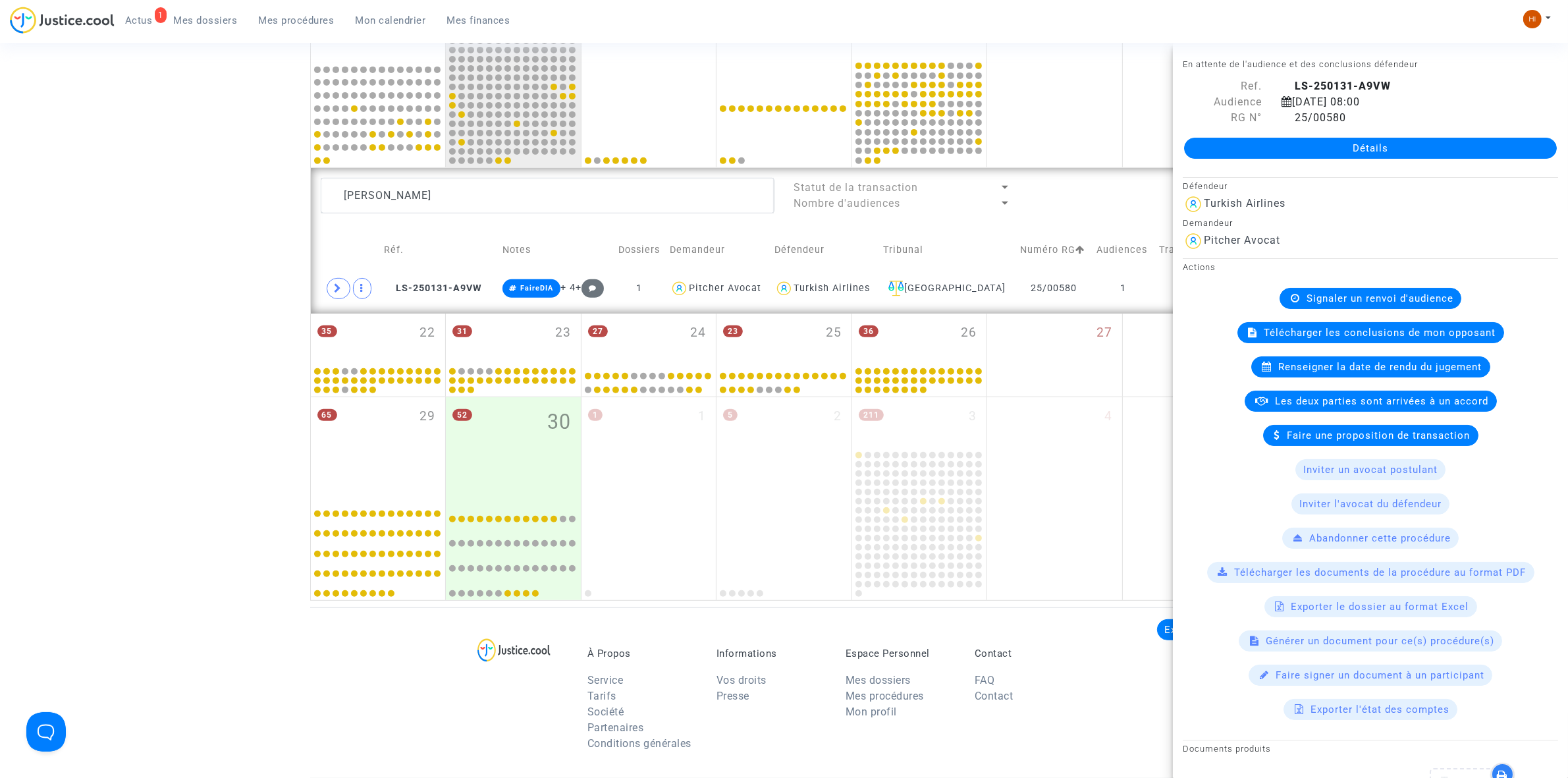
click at [1369, 363] on span "Renseigner la date de rendu du jugement" at bounding box center [1380, 367] width 203 height 12
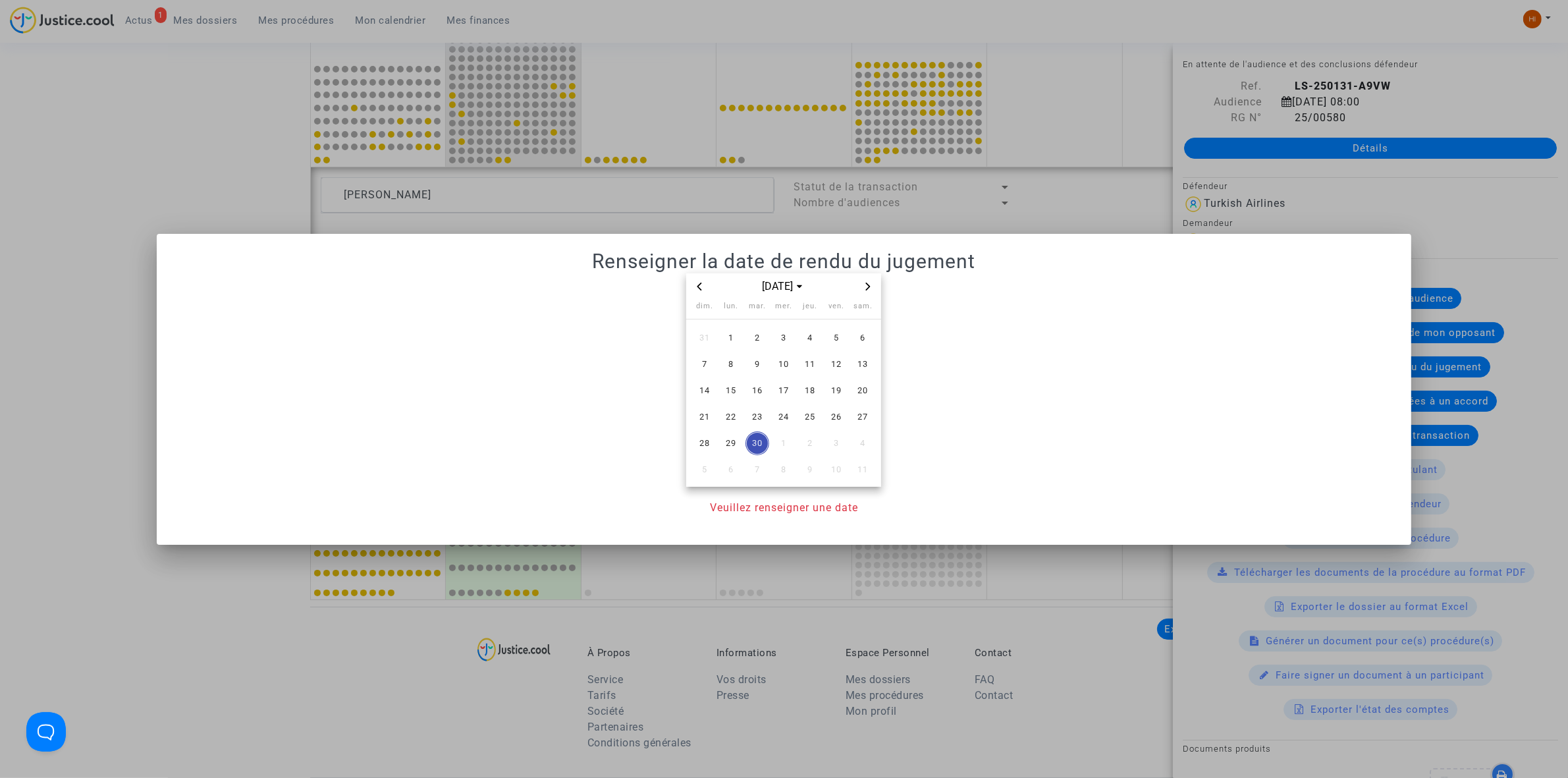
drag, startPoint x: 758, startPoint y: 392, endPoint x: 748, endPoint y: 483, distance: 91.5
click at [756, 392] on span "16" at bounding box center [757, 390] width 24 height 24
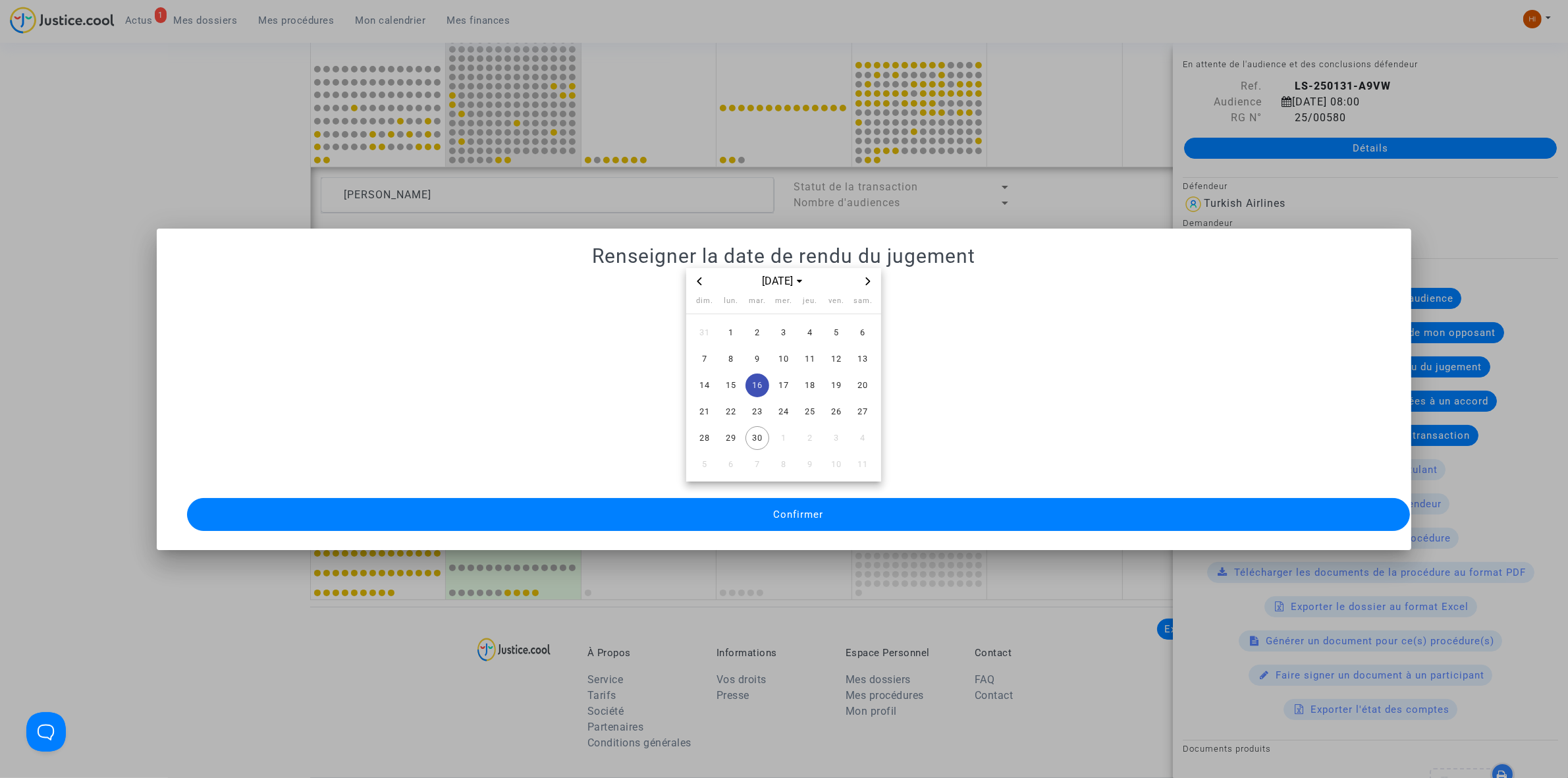
click at [753, 504] on button "Confirmer" at bounding box center [798, 514] width 1223 height 33
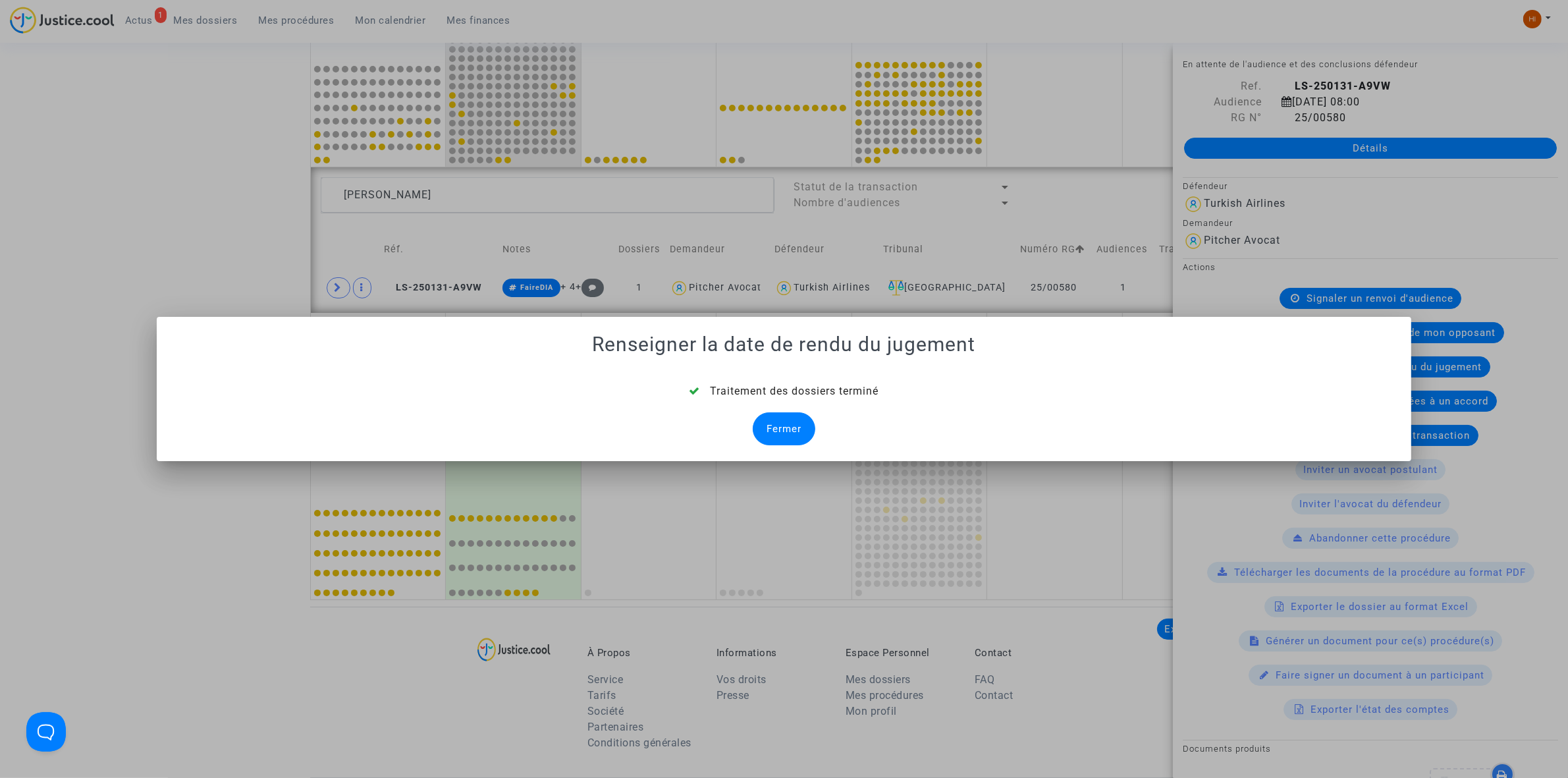
drag, startPoint x: 781, startPoint y: 431, endPoint x: 708, endPoint y: 392, distance: 82.8
click at [781, 431] on div "Fermer" at bounding box center [784, 429] width 62 height 33
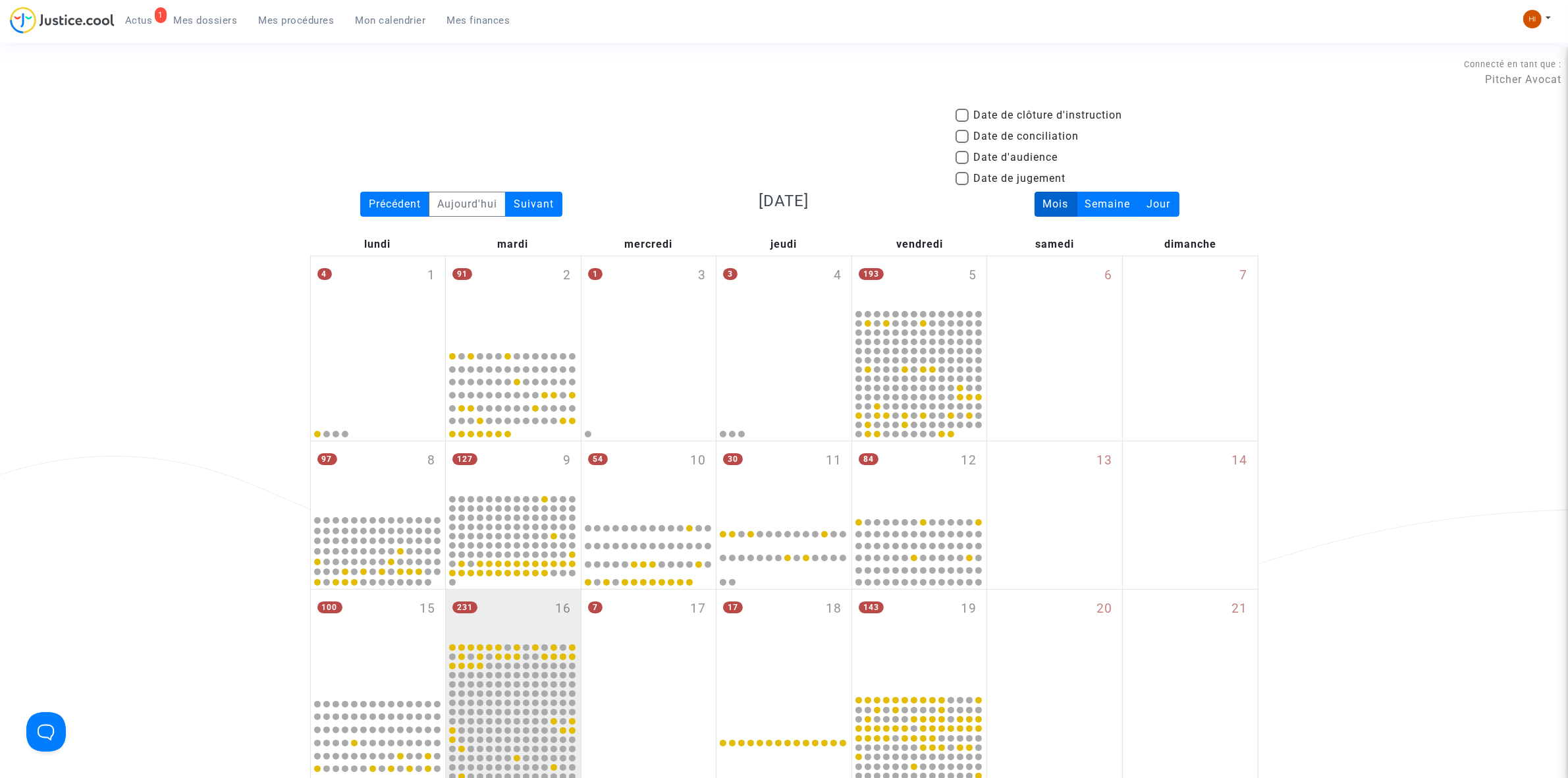
scroll to position [634, 0]
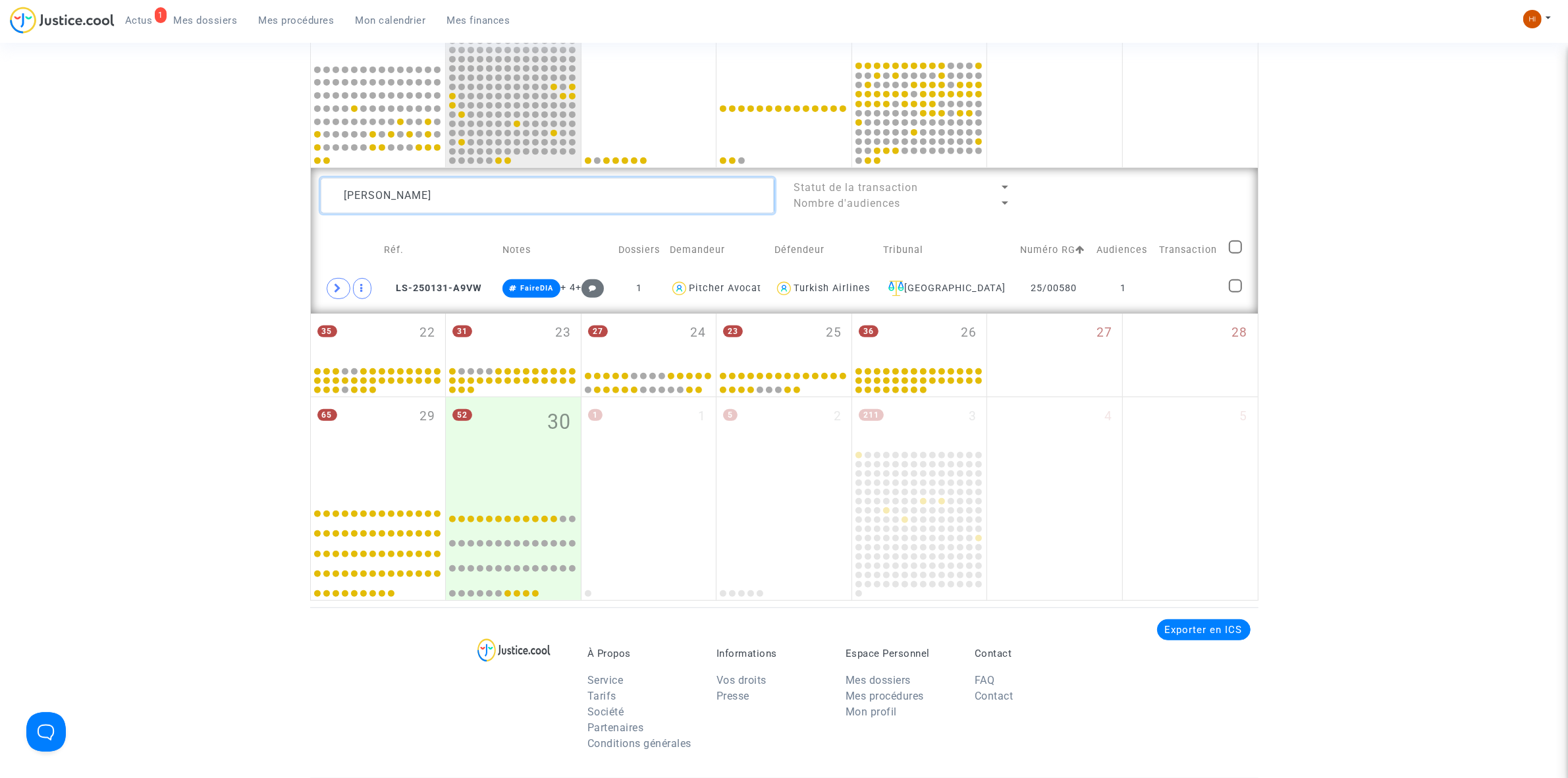
drag, startPoint x: 453, startPoint y: 194, endPoint x: 261, endPoint y: 172, distance: 193.3
click at [282, 174] on div "Date de clôture d'instruction Date de conciliation Date d'audience Date de juge…" at bounding box center [784, 36] width 1568 height 1127
paste textarea "[PERSON_NAME]"
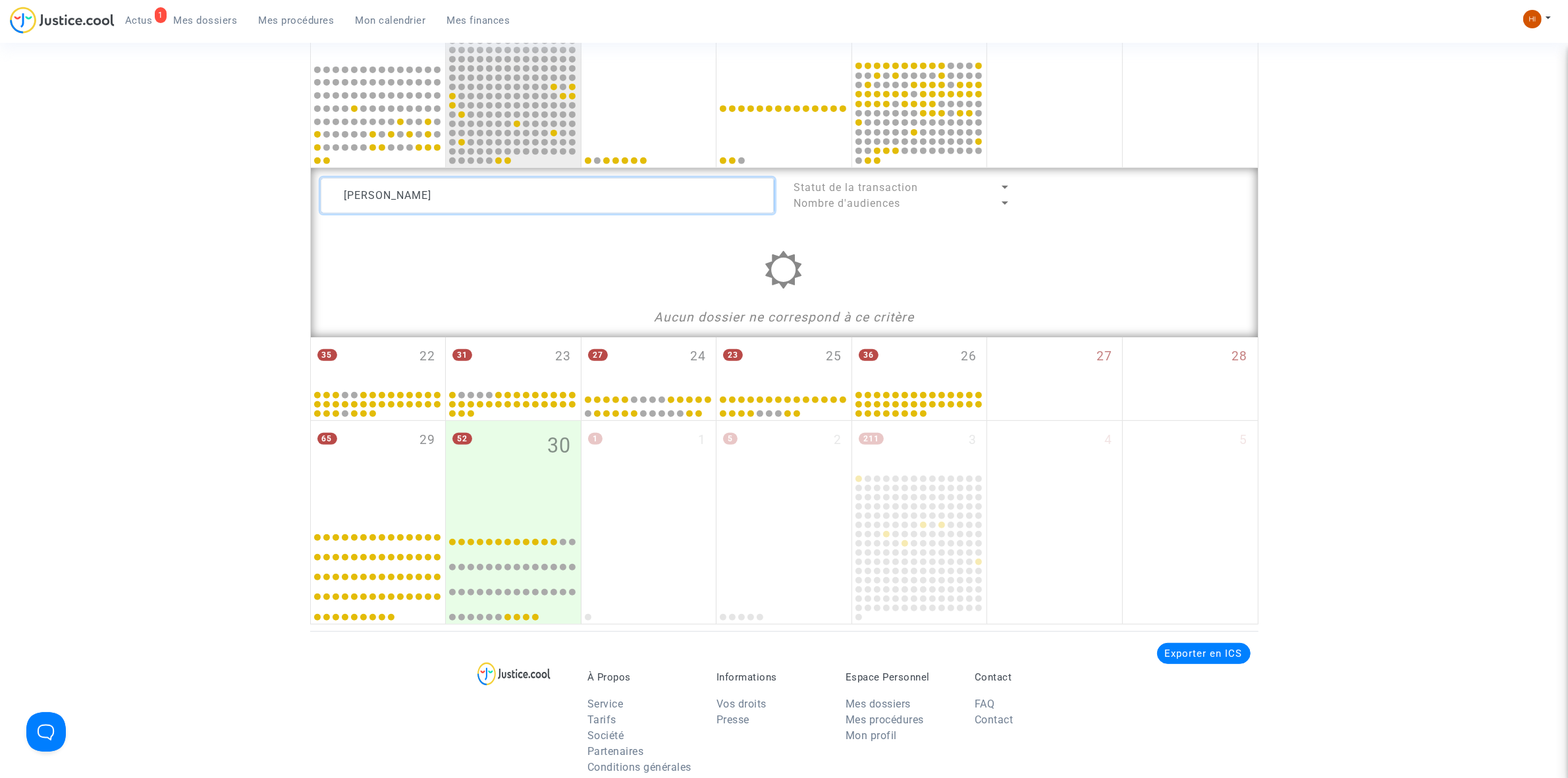
drag, startPoint x: 369, startPoint y: 197, endPoint x: 136, endPoint y: 163, distance: 235.5
click at [170, 169] on div "Date de clôture d'instruction Date de conciliation Date d'audience Date de juge…" at bounding box center [784, 48] width 1568 height 1151
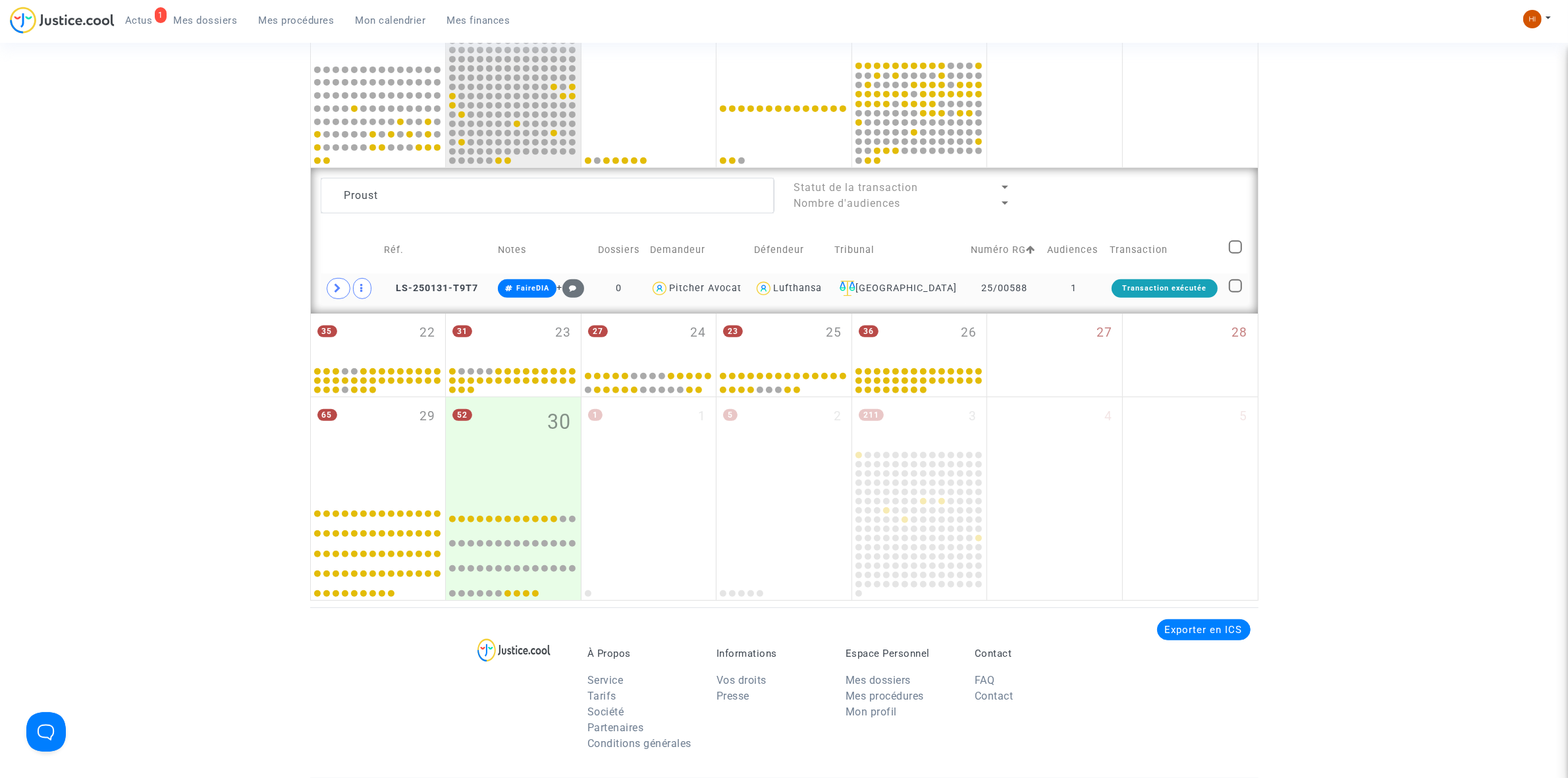
click at [1085, 304] on td "1" at bounding box center [1074, 289] width 62 height 31
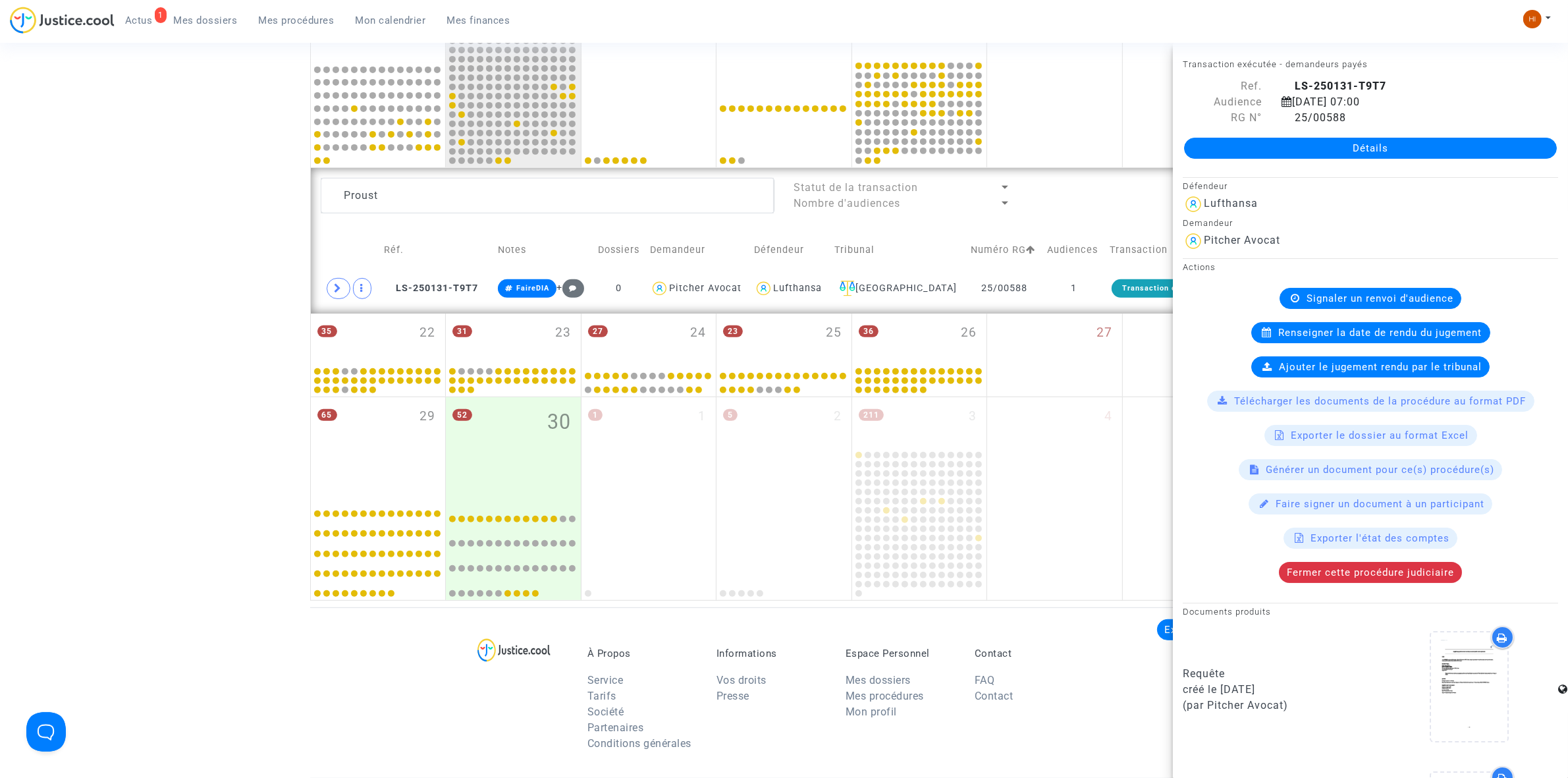
click at [1409, 327] on span "Renseigner la date de rendu du jugement" at bounding box center [1380, 332] width 203 height 12
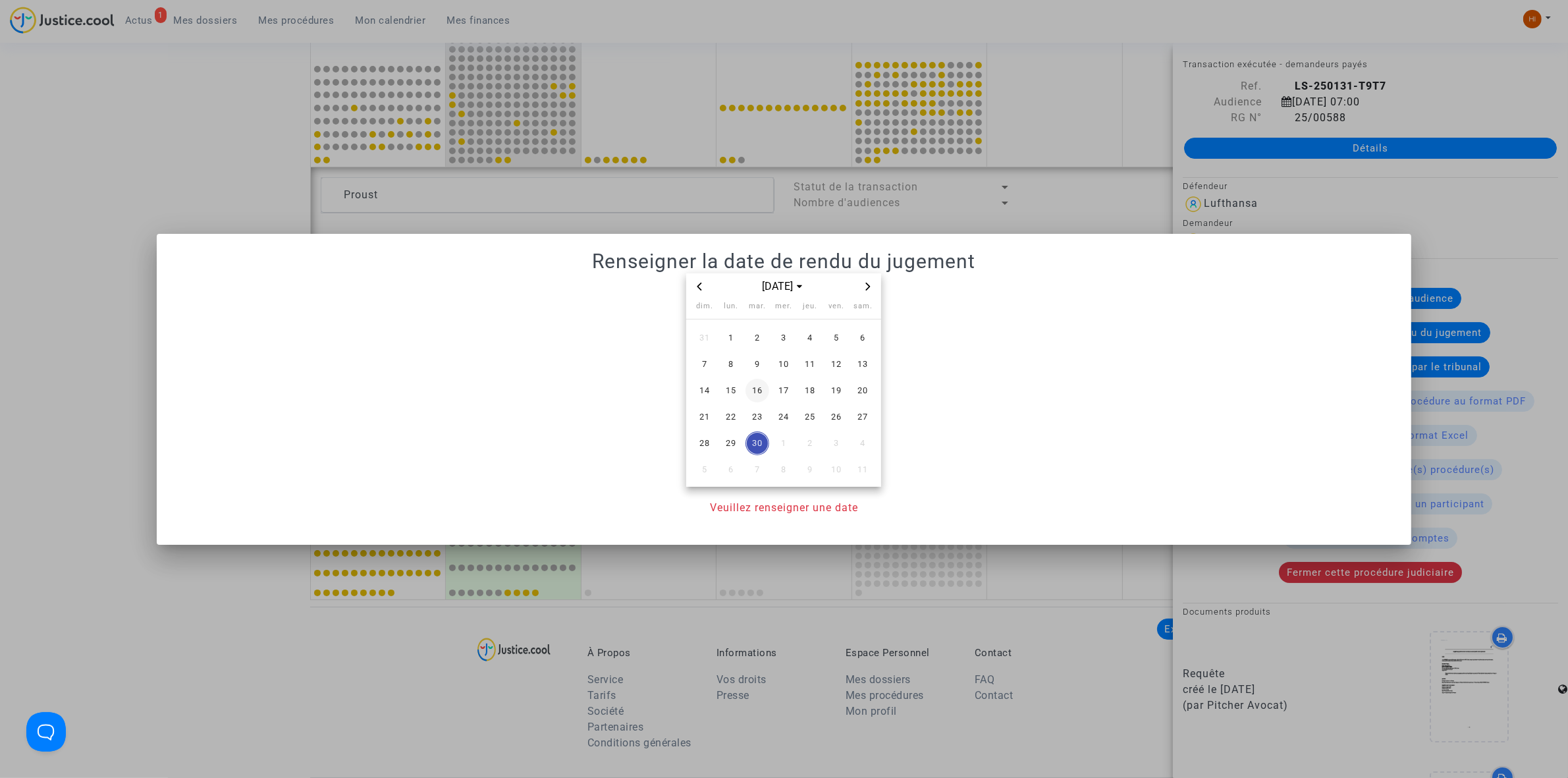
click at [752, 396] on span "16" at bounding box center [757, 390] width 24 height 24
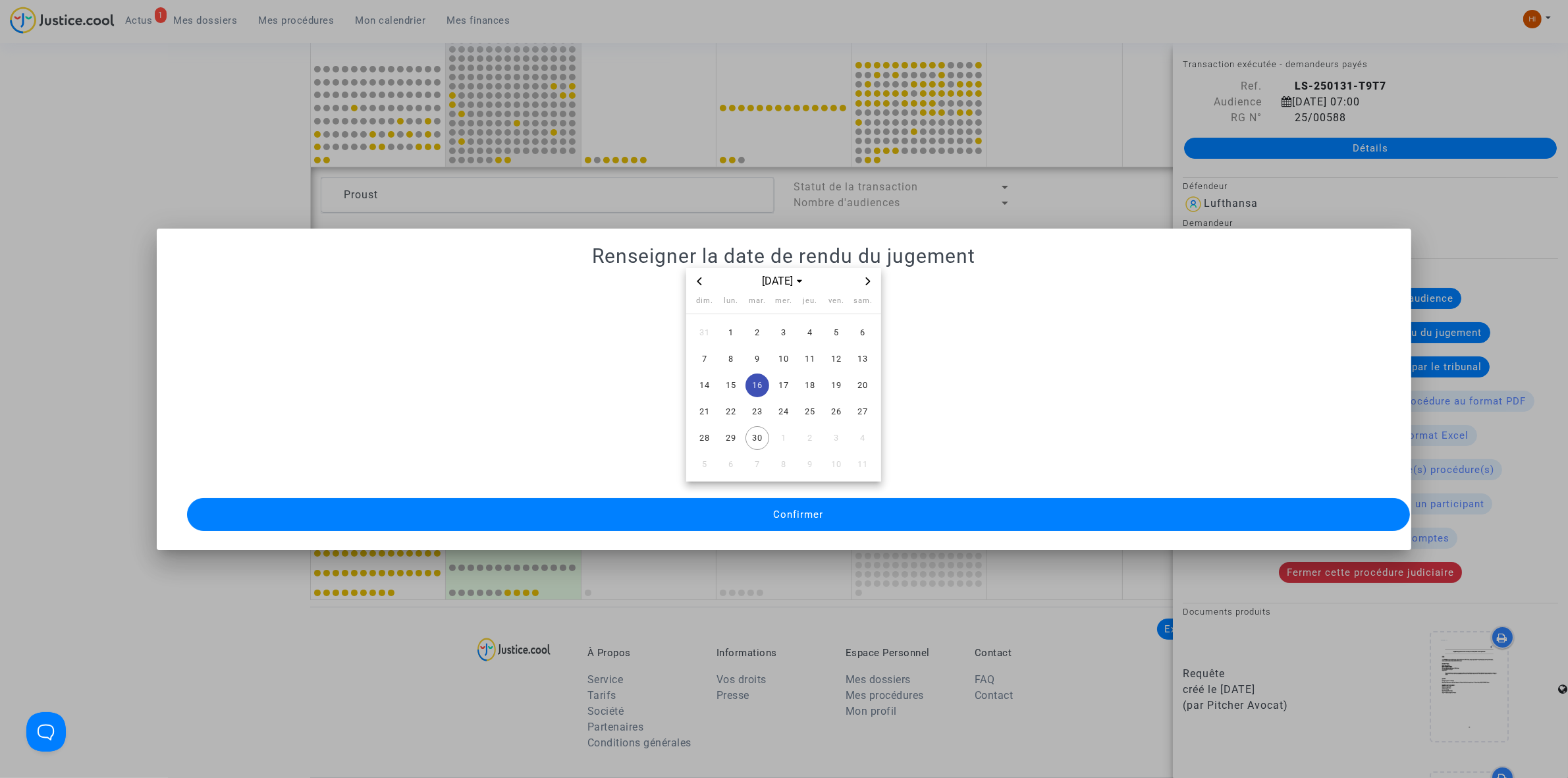
drag, startPoint x: 757, startPoint y: 513, endPoint x: 547, endPoint y: 482, distance: 212.3
click at [756, 513] on button "Confirmer" at bounding box center [798, 514] width 1223 height 33
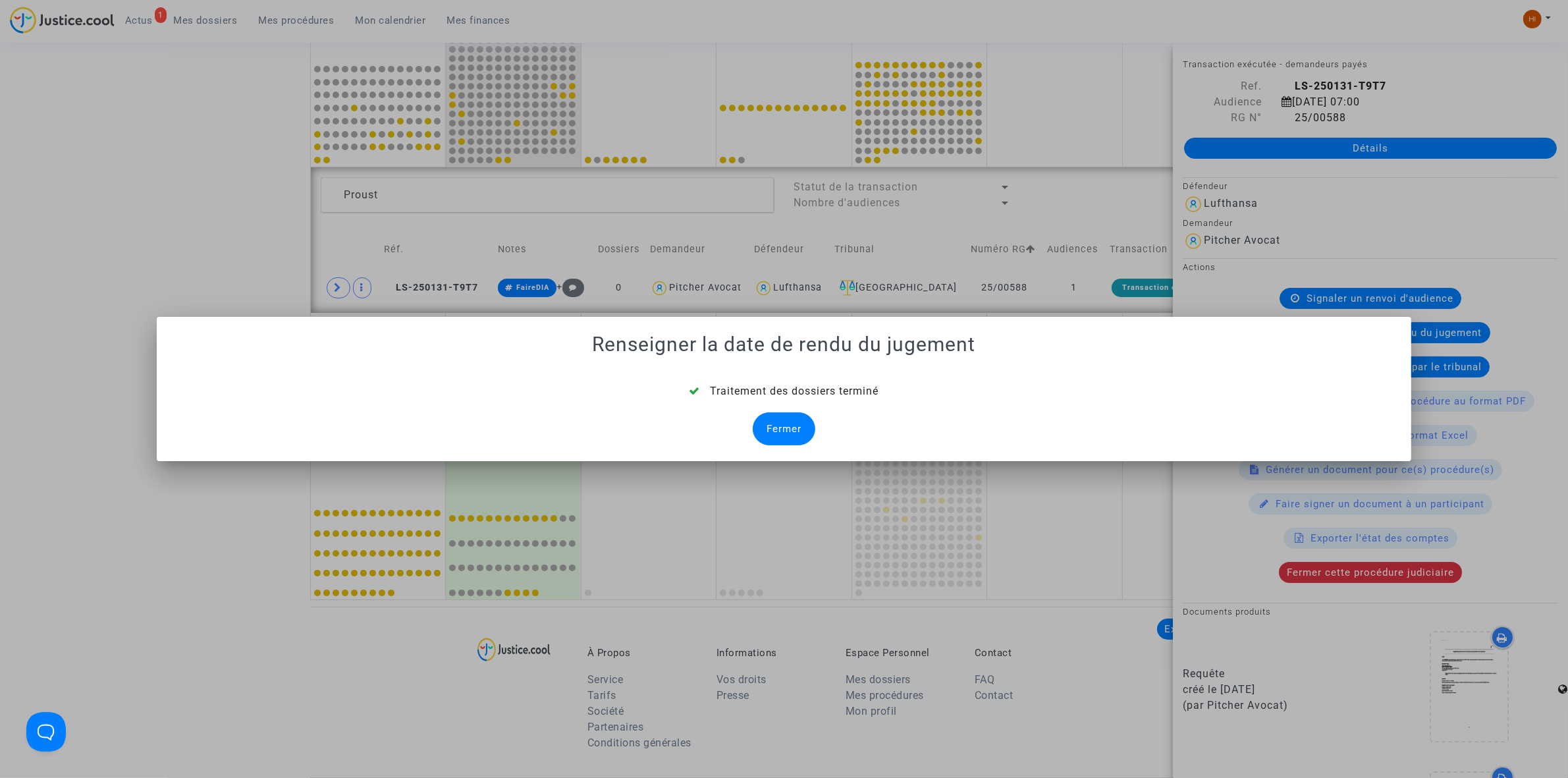
drag, startPoint x: 788, startPoint y: 426, endPoint x: 721, endPoint y: 411, distance: 68.7
click at [782, 428] on div "Fermer" at bounding box center [784, 429] width 62 height 33
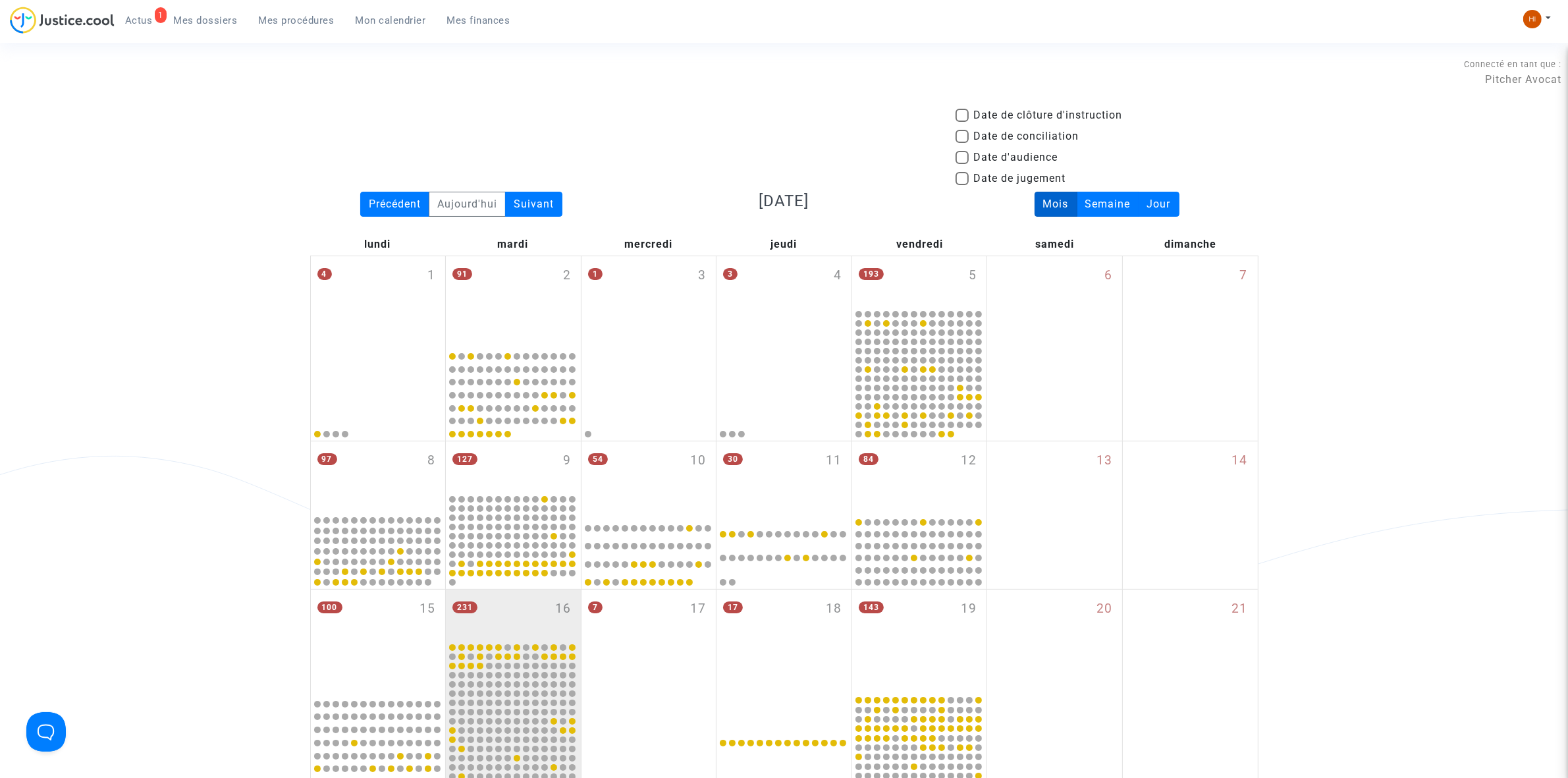
scroll to position [634, 0]
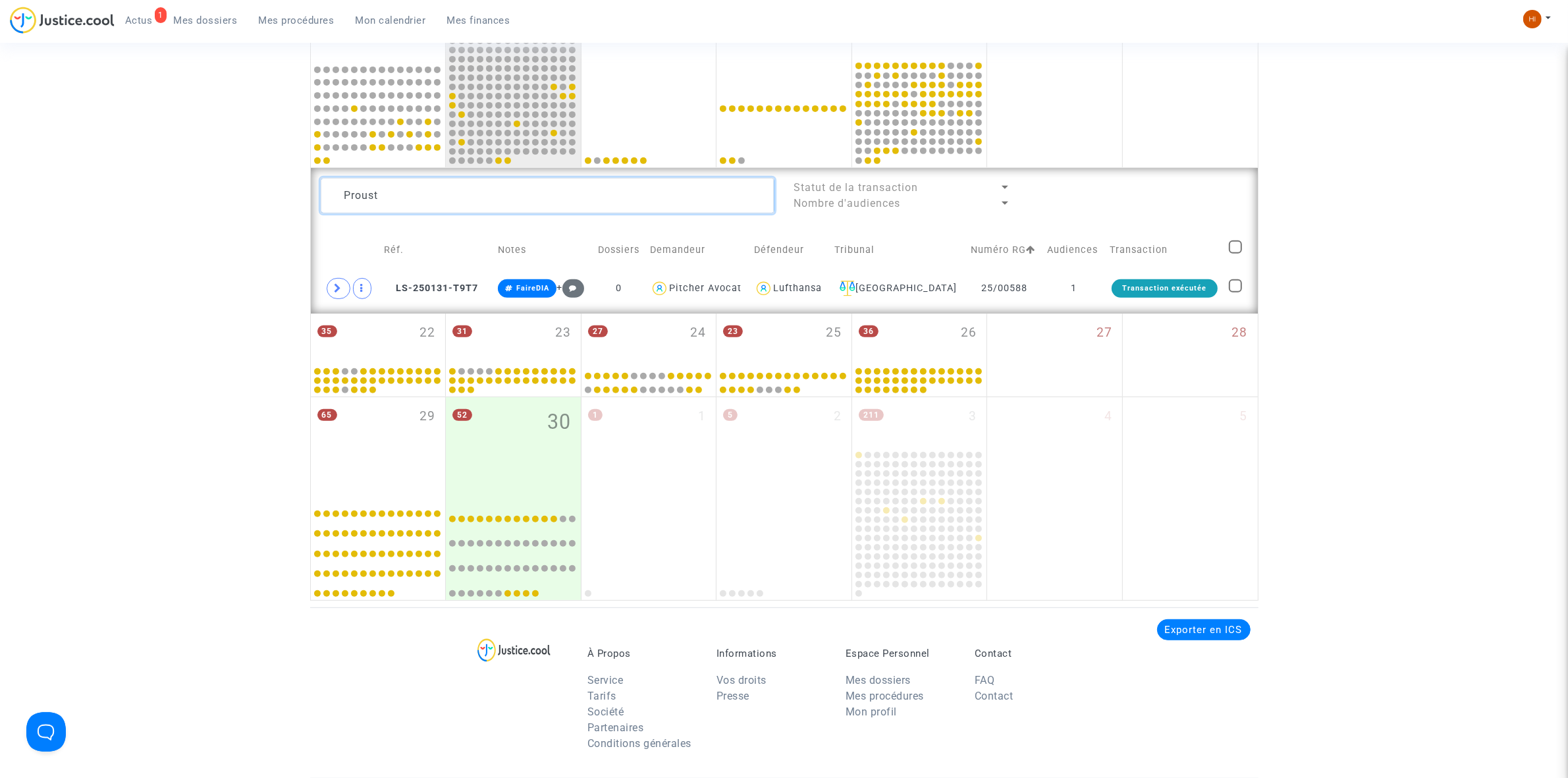
drag, startPoint x: 567, startPoint y: 185, endPoint x: 214, endPoint y: 168, distance: 353.4
click at [229, 168] on div "Date de clôture d'instruction Date de conciliation Date d'audience Date de juge…" at bounding box center [784, 36] width 1568 height 1127
paste textarea "[PERSON_NAME]"
type textarea "[PERSON_NAME]"
click at [1210, 295] on td at bounding box center [1188, 289] width 71 height 31
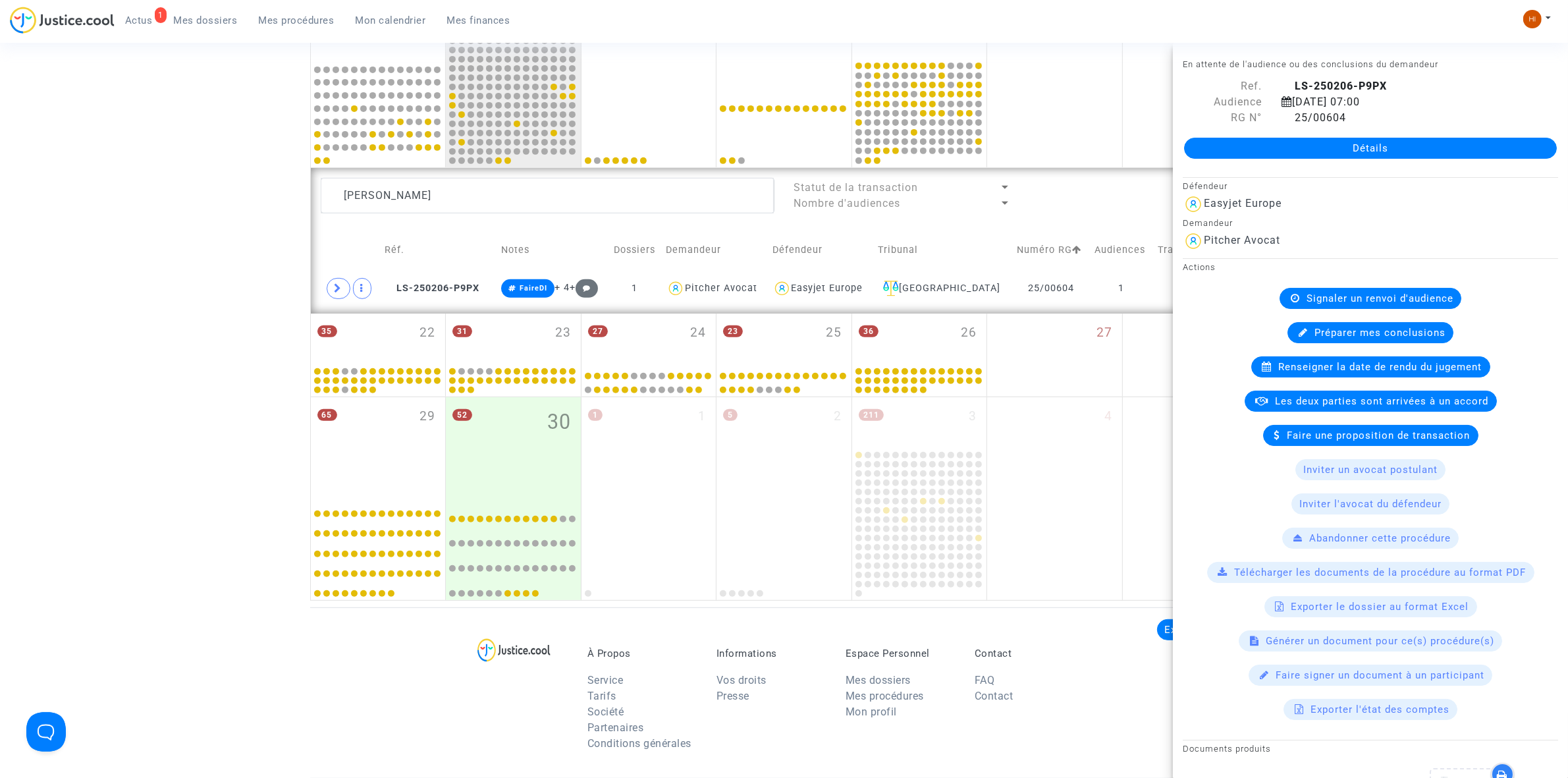
click at [1315, 366] on span "Renseigner la date de rendu du jugement" at bounding box center [1380, 367] width 203 height 12
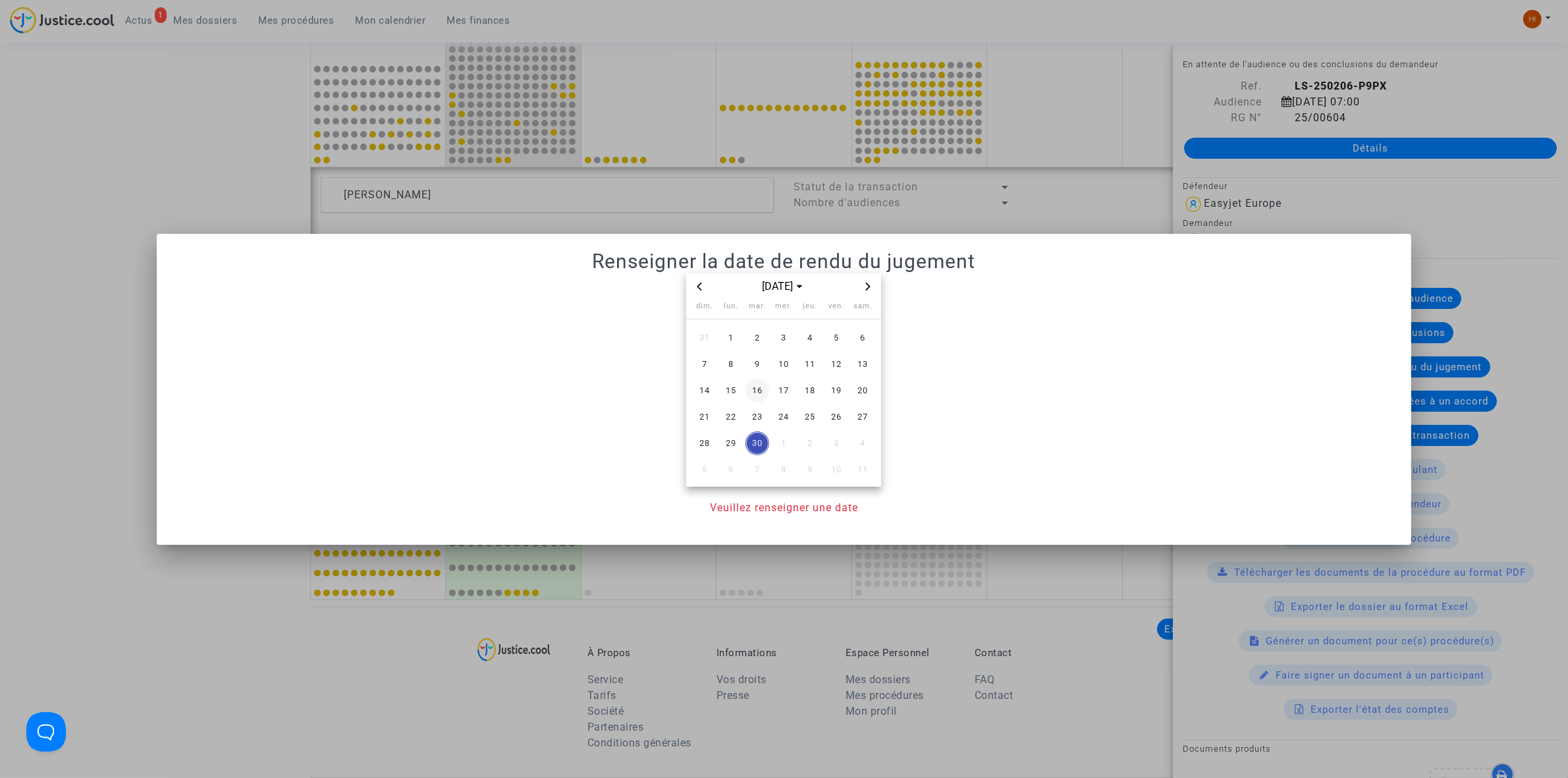
click at [759, 394] on span "16" at bounding box center [757, 390] width 24 height 24
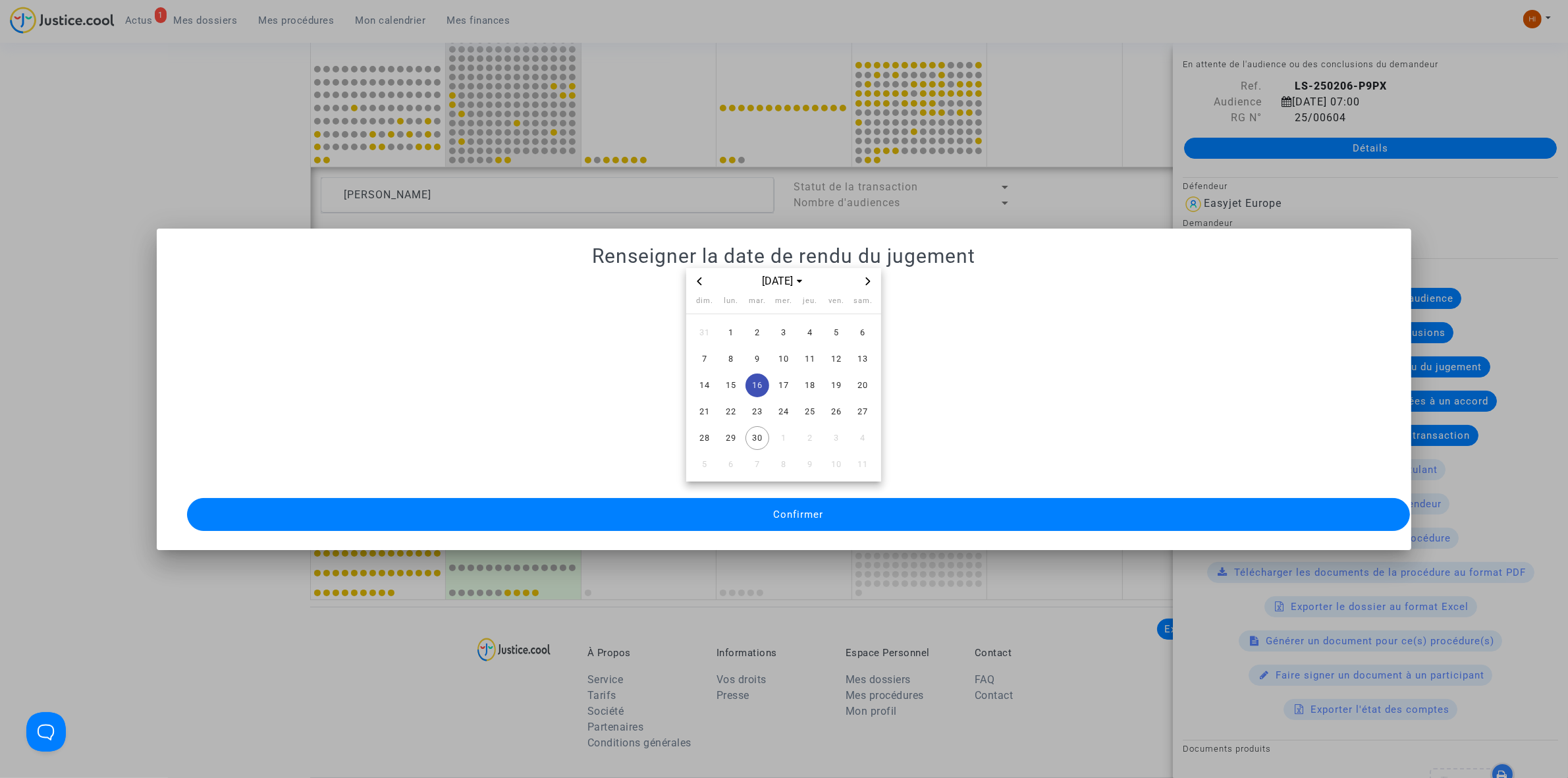
click at [758, 477] on div "[DATE] dim. lun. mar. mer. jeu. ven. sam. 31 1 2 3 4 5 6 7 8 9 10 11 12 13 14 1…" at bounding box center [783, 401] width 1223 height 266
click at [752, 490] on div "[DATE] dim. lun. mar. mer. jeu. ven. sam. 31 1 2 3 4 5 6 7 8 9 10 11 12 13 14 1…" at bounding box center [783, 401] width 1223 height 266
click at [735, 498] on button "Confirmer" at bounding box center [798, 514] width 1223 height 33
